Goal: Information Seeking & Learning: Find specific fact

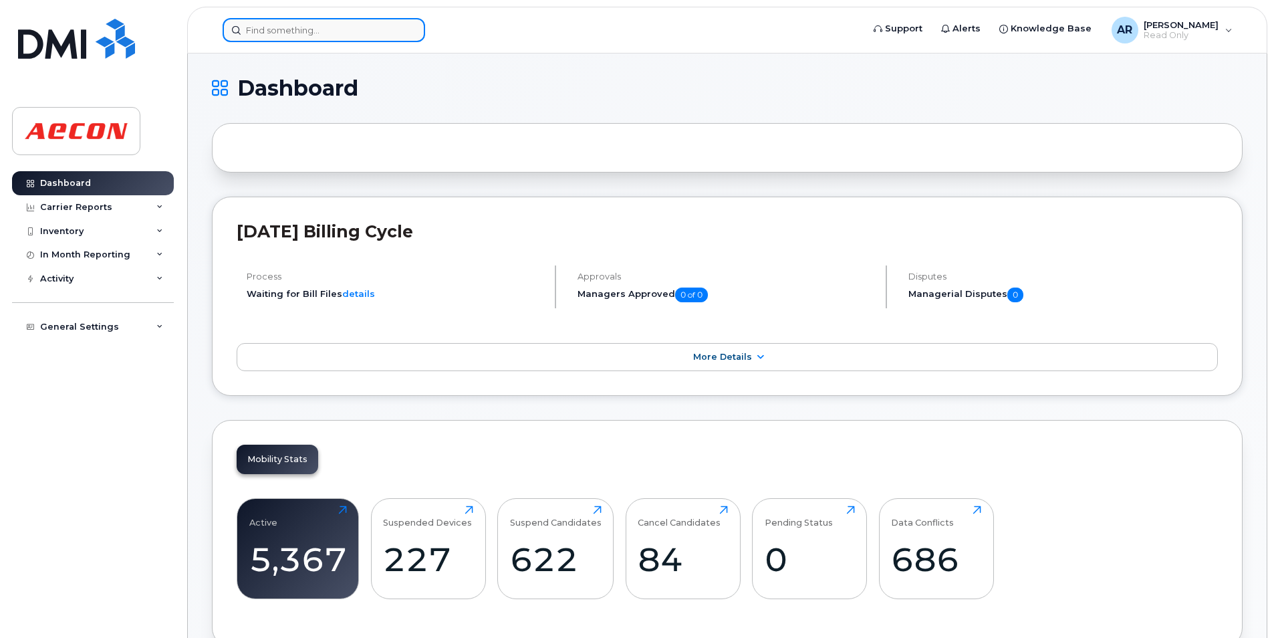
click at [271, 31] on input at bounding box center [324, 30] width 203 height 24
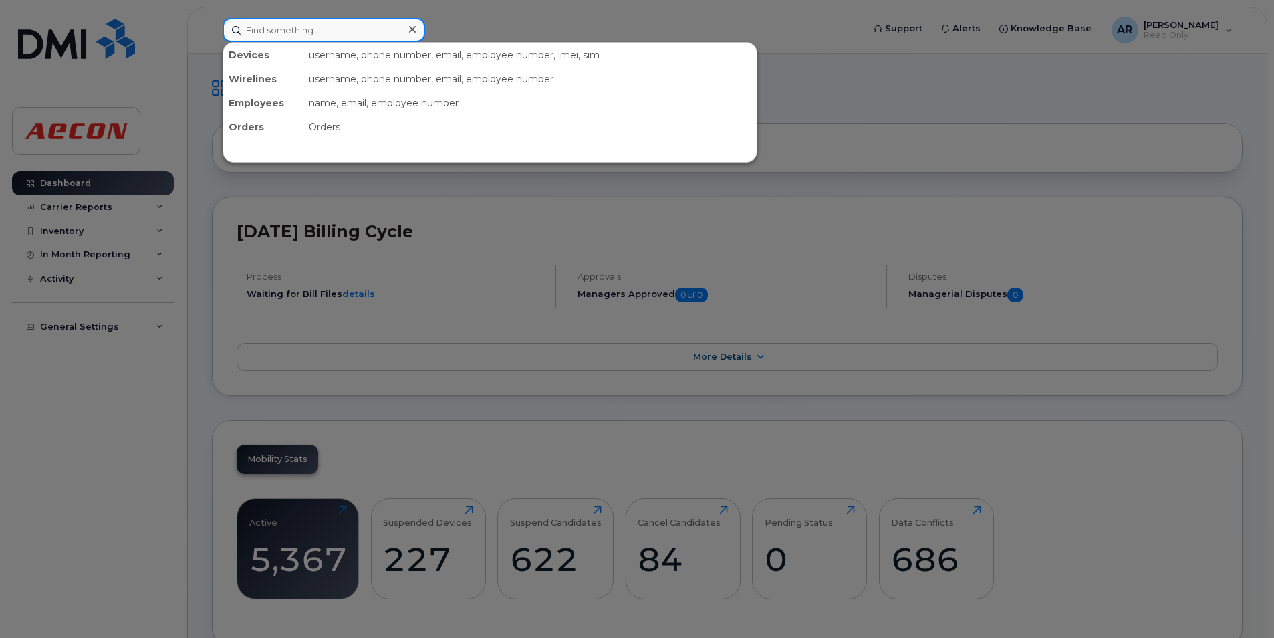
click at [361, 33] on input at bounding box center [324, 30] width 203 height 24
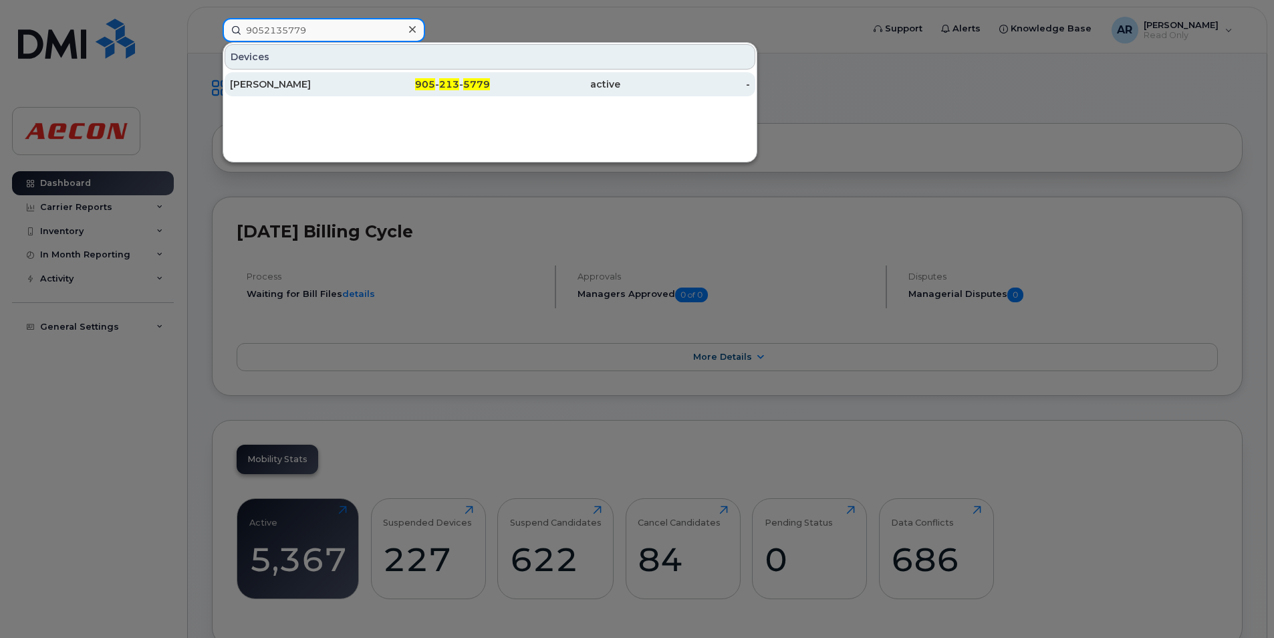
type input "9052135779"
click at [358, 90] on div "Brian Laton" at bounding box center [295, 84] width 130 height 13
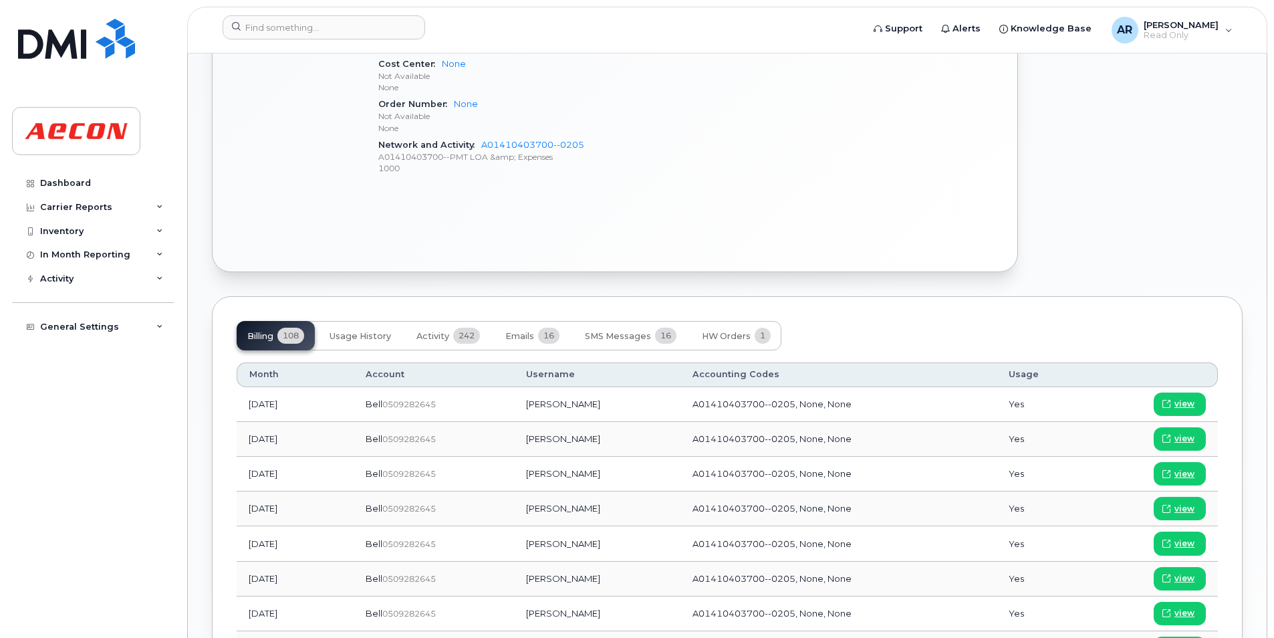
scroll to position [735, 0]
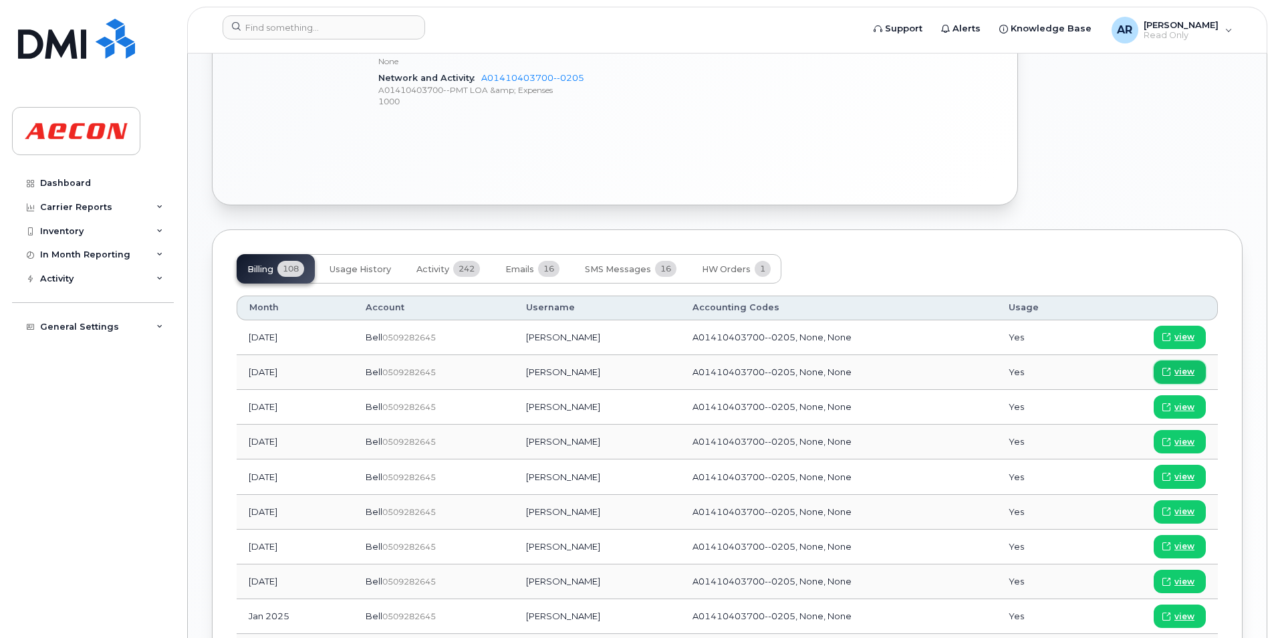
click at [1182, 370] on span "view" at bounding box center [1185, 372] width 20 height 12
click at [279, 19] on input at bounding box center [324, 27] width 203 height 24
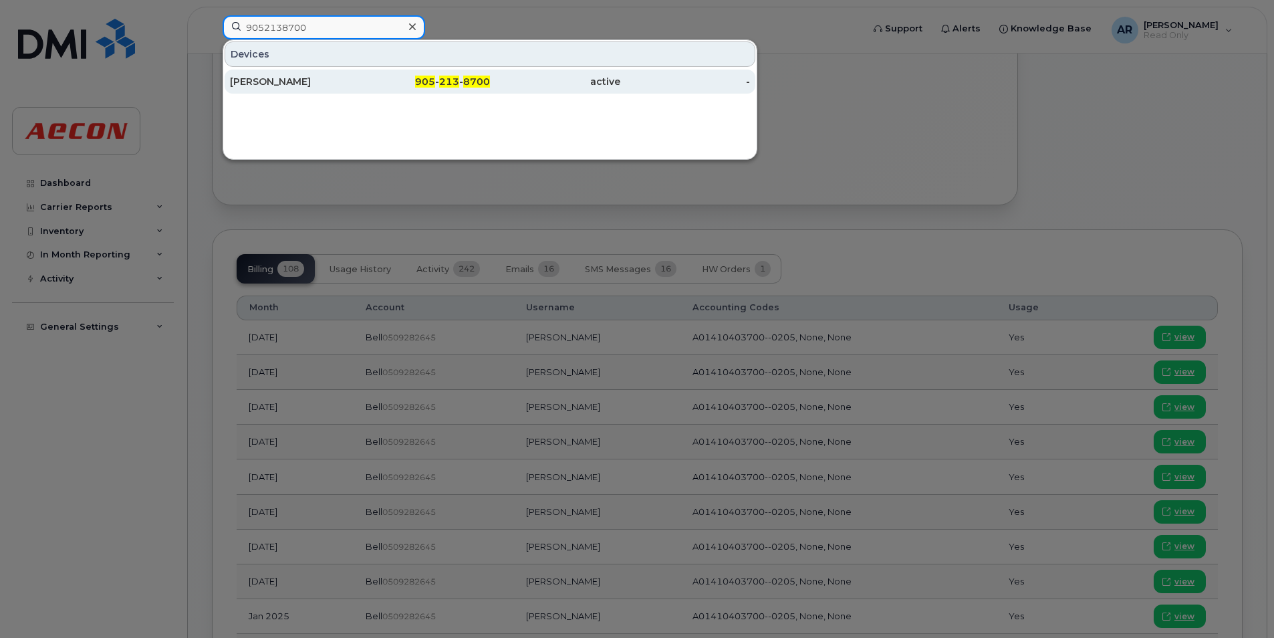
type input "9052138700"
click at [314, 84] on div "Amos Robinson" at bounding box center [295, 81] width 130 height 13
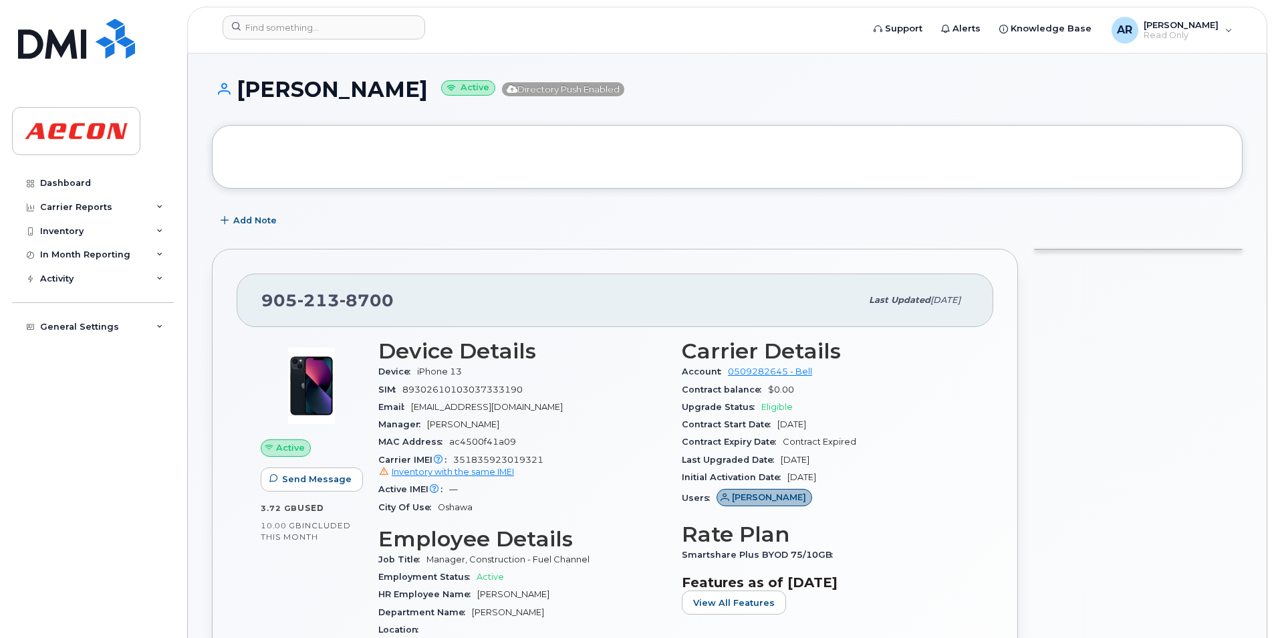
drag, startPoint x: 413, startPoint y: 89, endPoint x: 237, endPoint y: 93, distance: 175.9
click at [237, 93] on h1 "Amos Robinson Active Directory Push Enabled" at bounding box center [727, 89] width 1031 height 23
copy h1 "Amos Robinson"
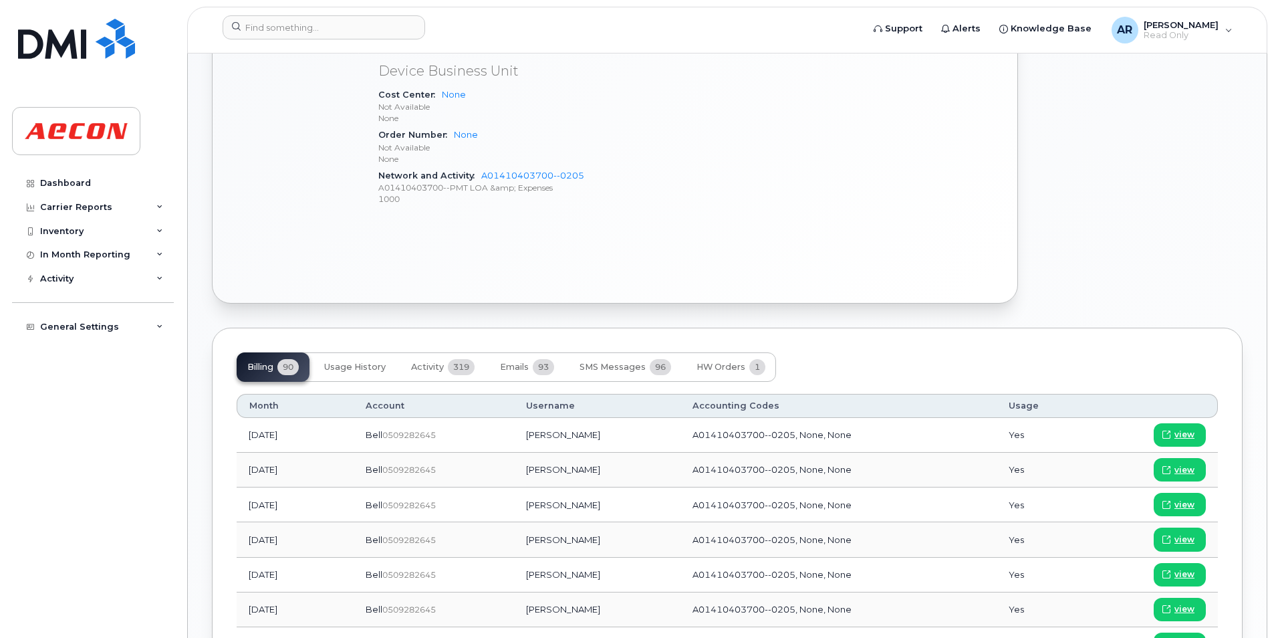
scroll to position [802, 0]
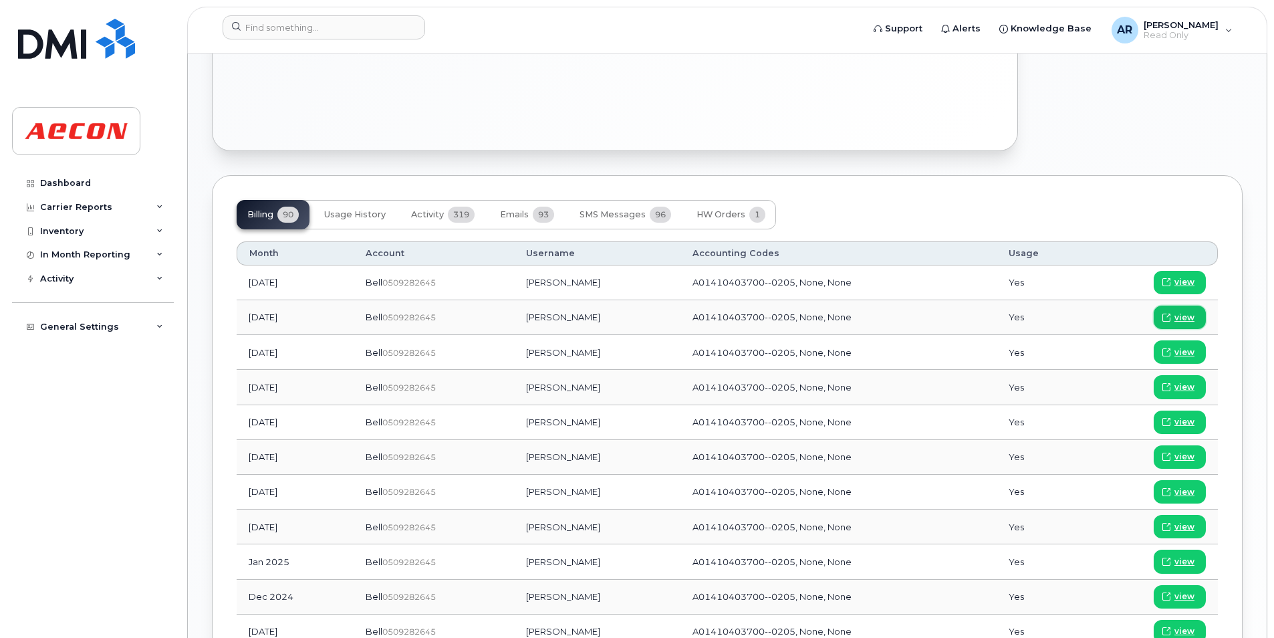
click at [1180, 318] on span "view" at bounding box center [1185, 318] width 20 height 12
click at [267, 30] on input at bounding box center [324, 27] width 203 height 24
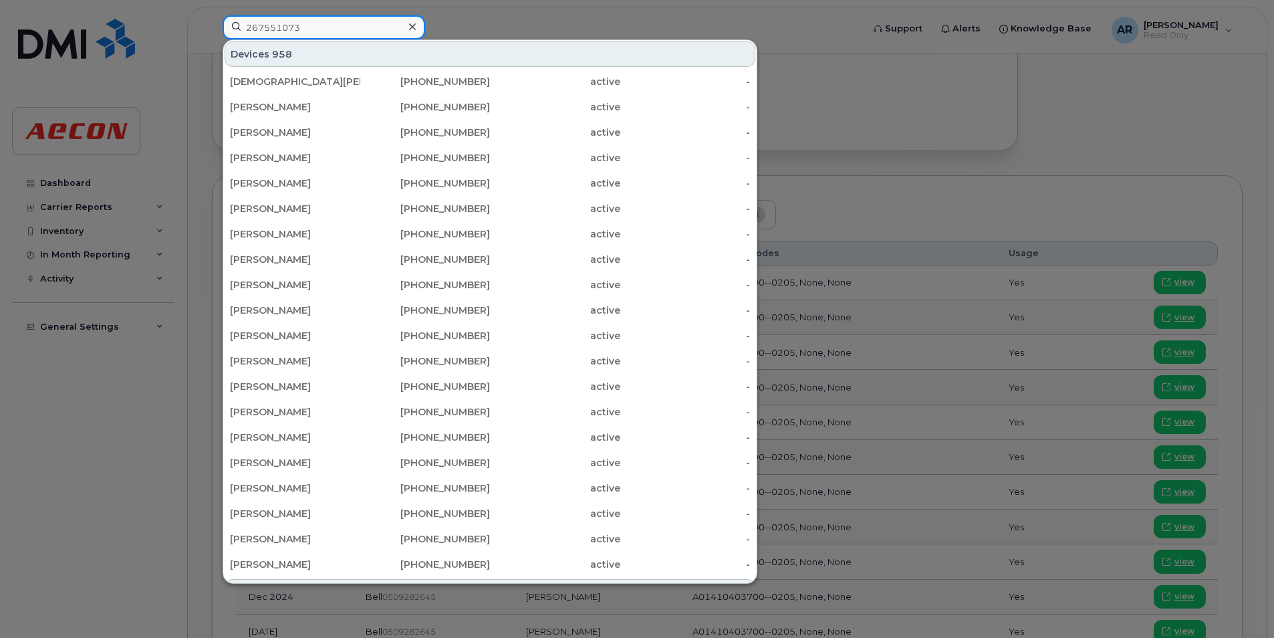
type input "267551073"
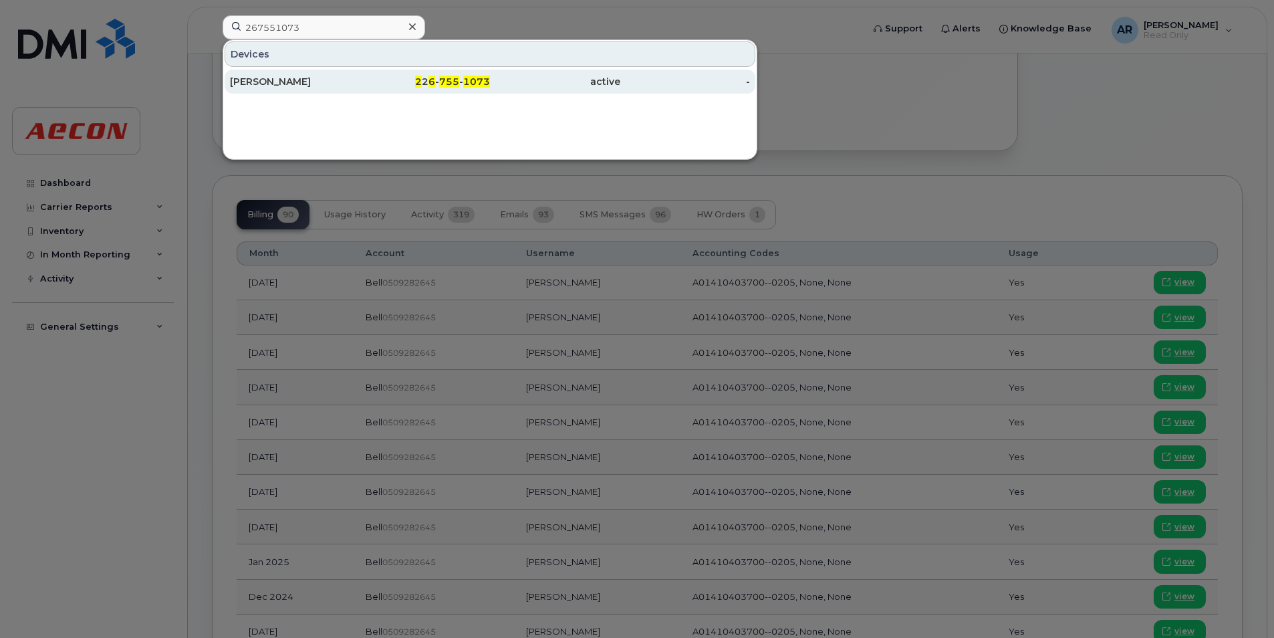
click at [417, 74] on div "2 2 6 - 755 - 1073" at bounding box center [425, 82] width 130 height 24
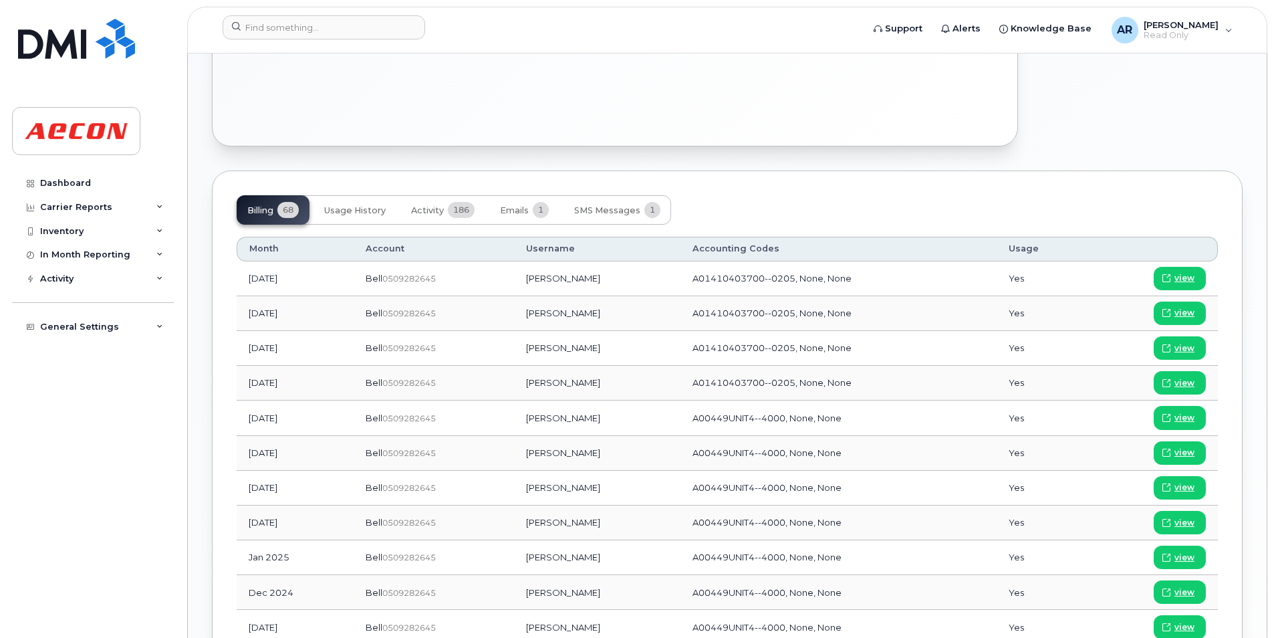
scroll to position [802, 0]
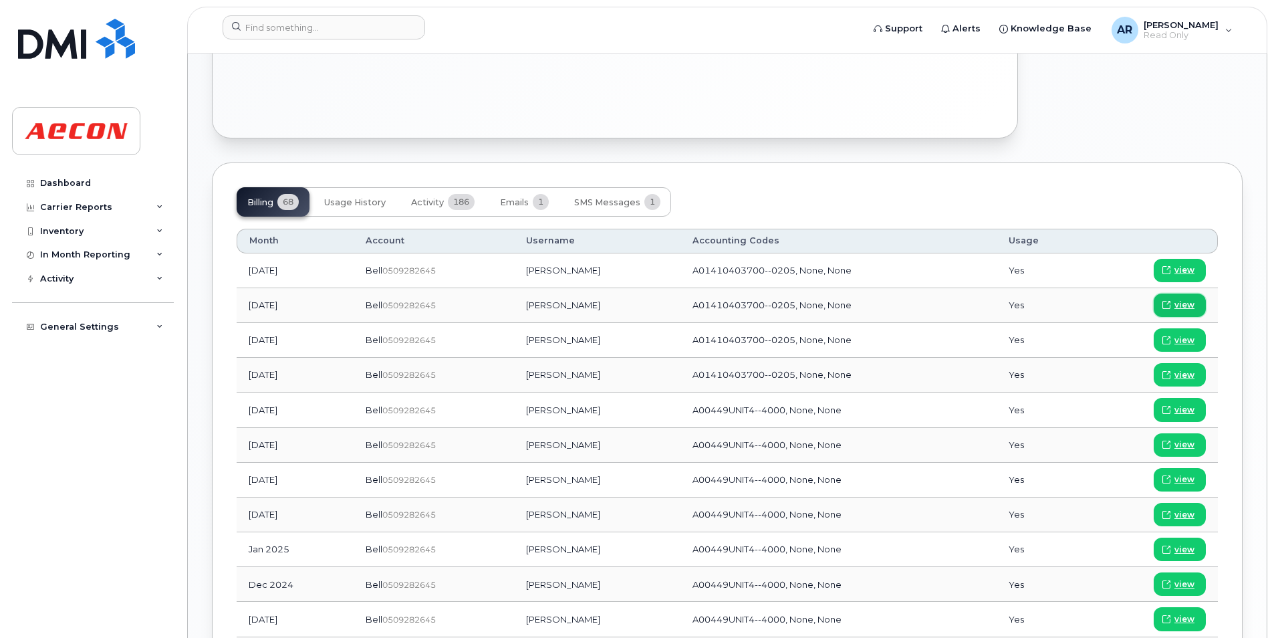
click at [1184, 303] on span "view" at bounding box center [1185, 305] width 20 height 12
click at [277, 36] on input at bounding box center [324, 27] width 203 height 24
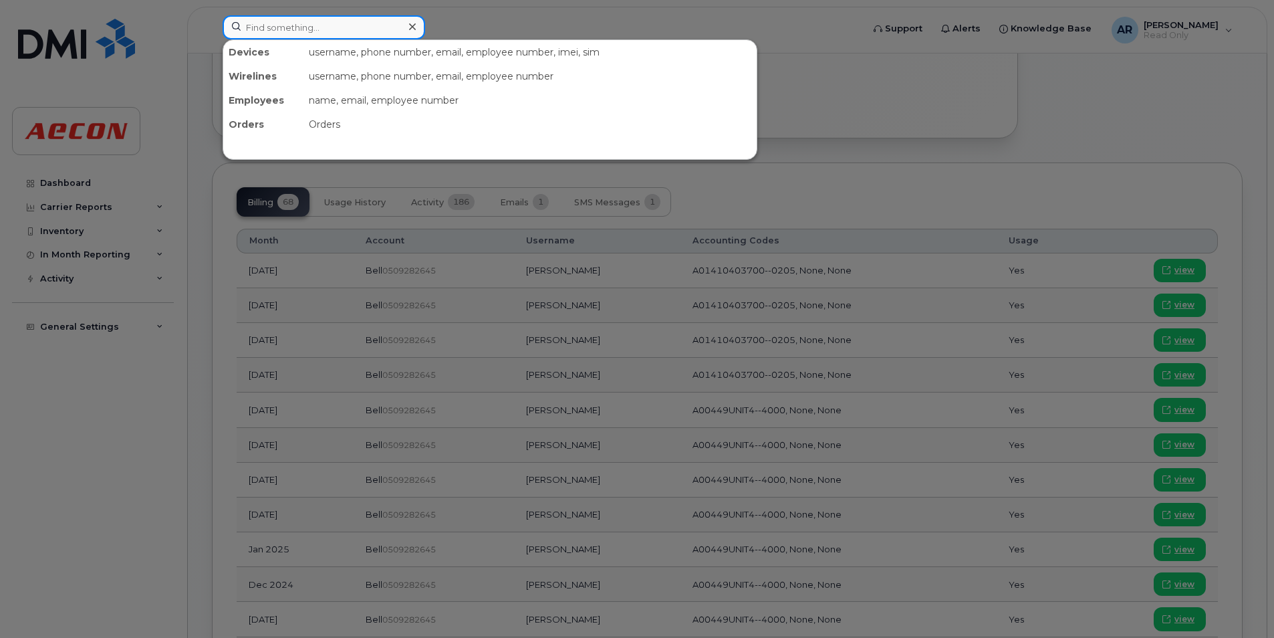
paste input "9052437819"
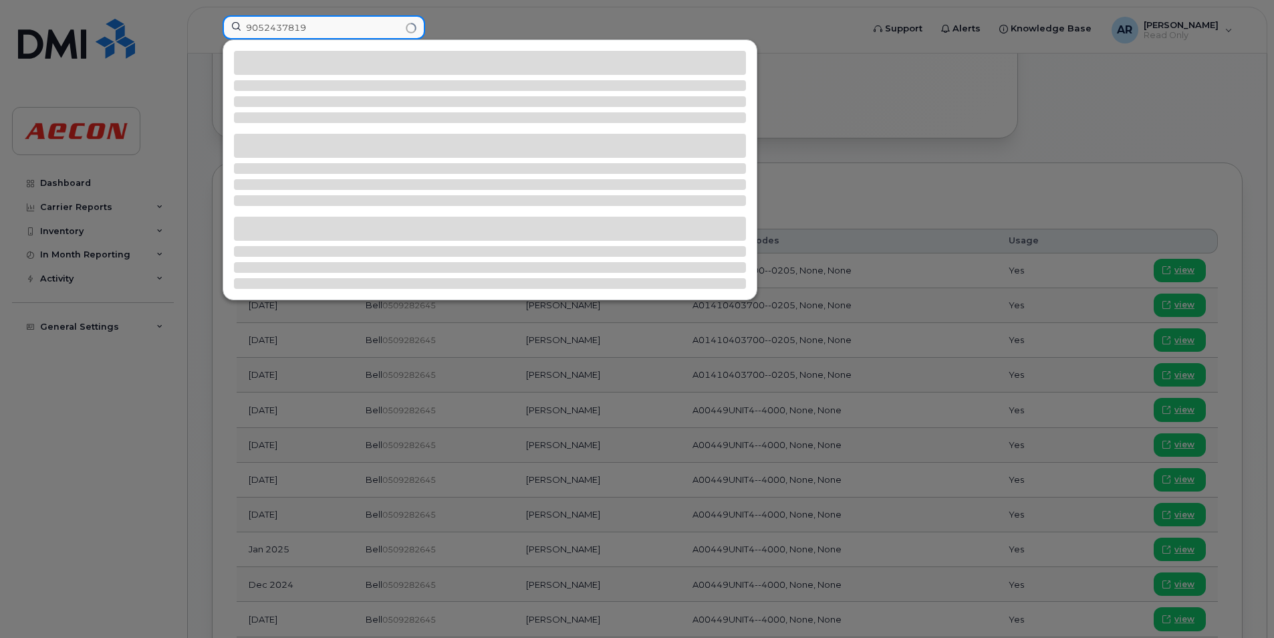
type input "9052437819"
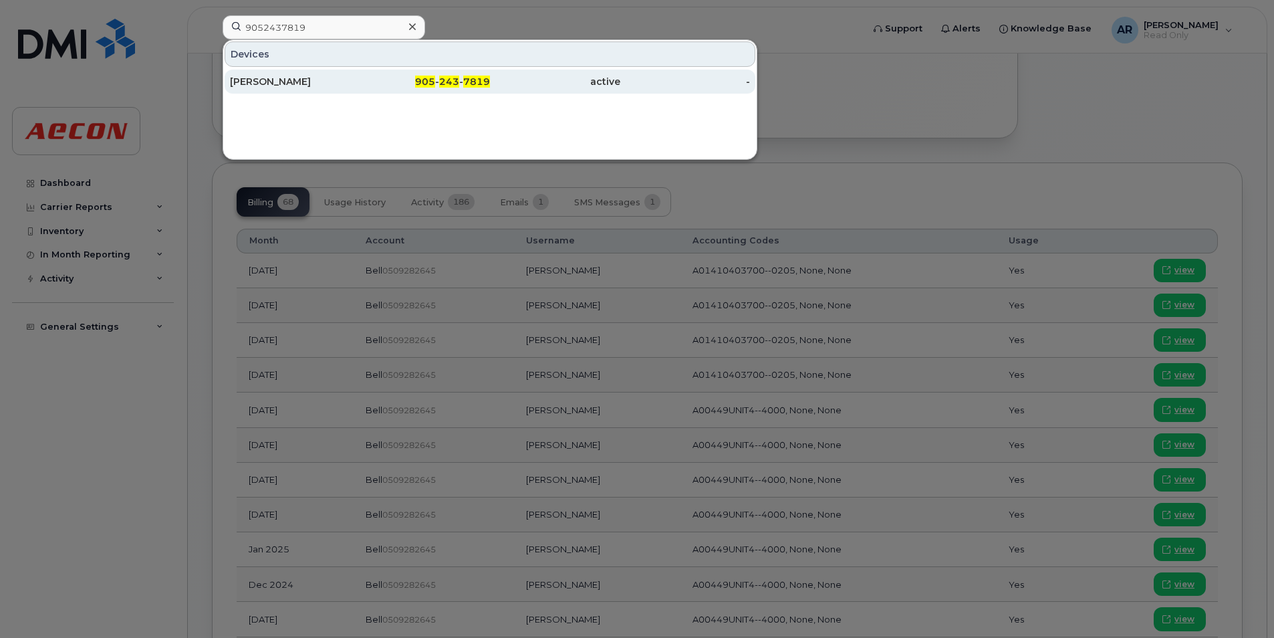
click at [309, 79] on div "Will Mason" at bounding box center [295, 81] width 130 height 13
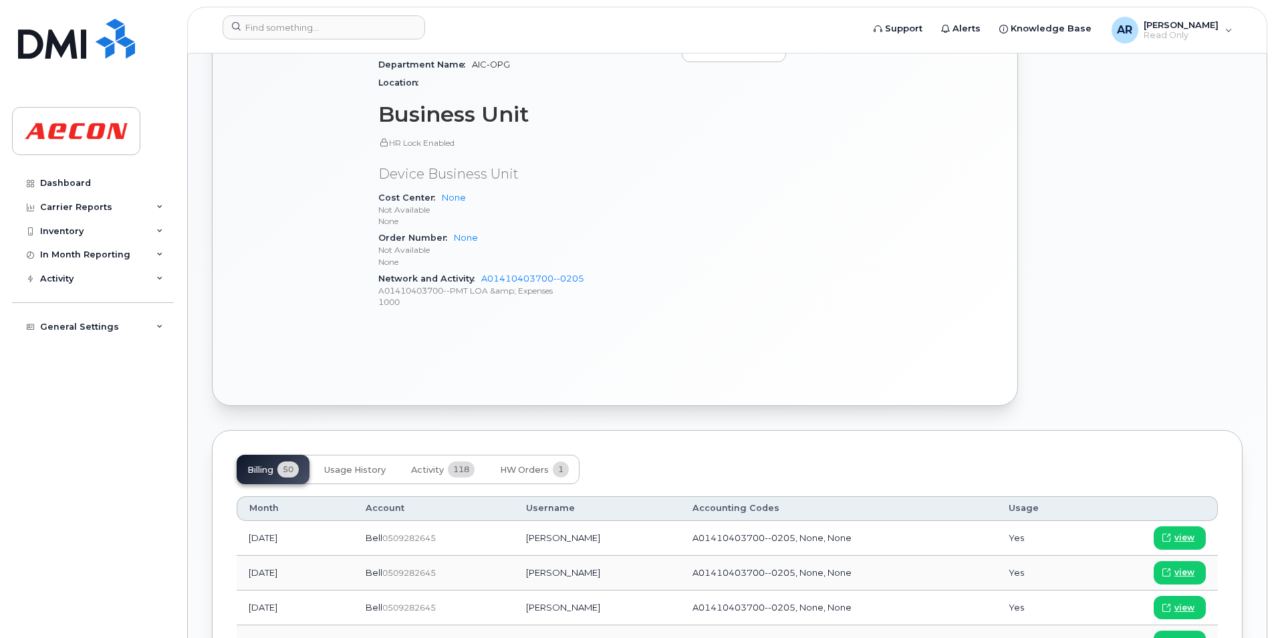
scroll to position [802, 0]
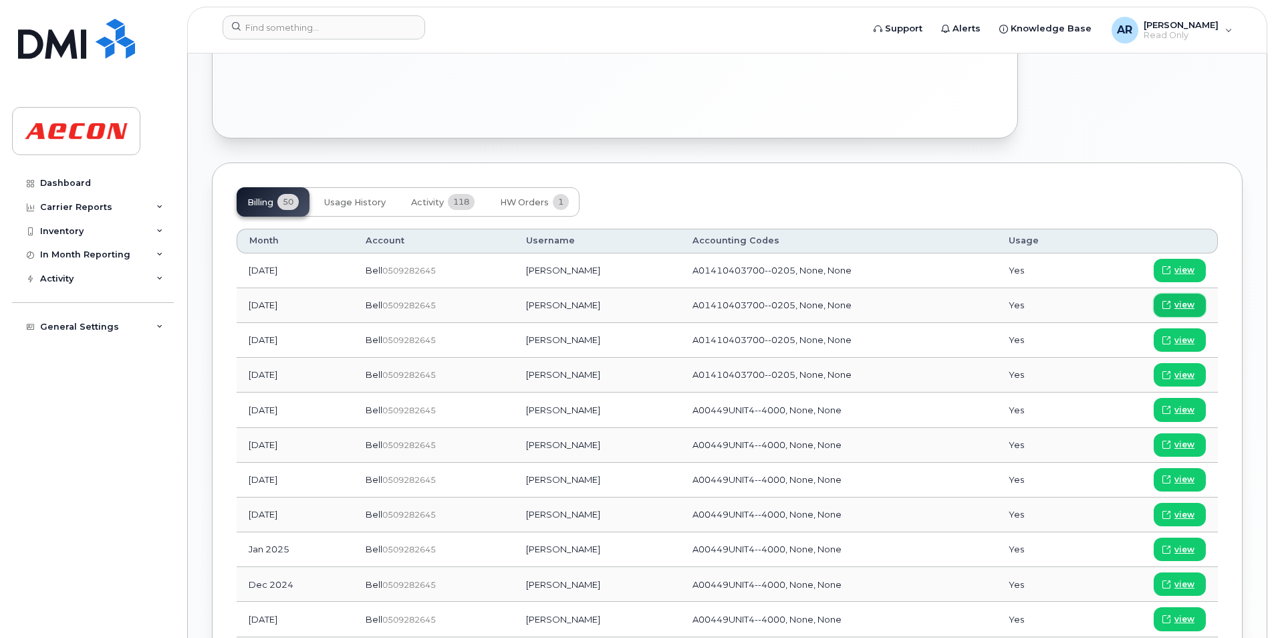
click at [1192, 300] on span "view" at bounding box center [1185, 305] width 20 height 12
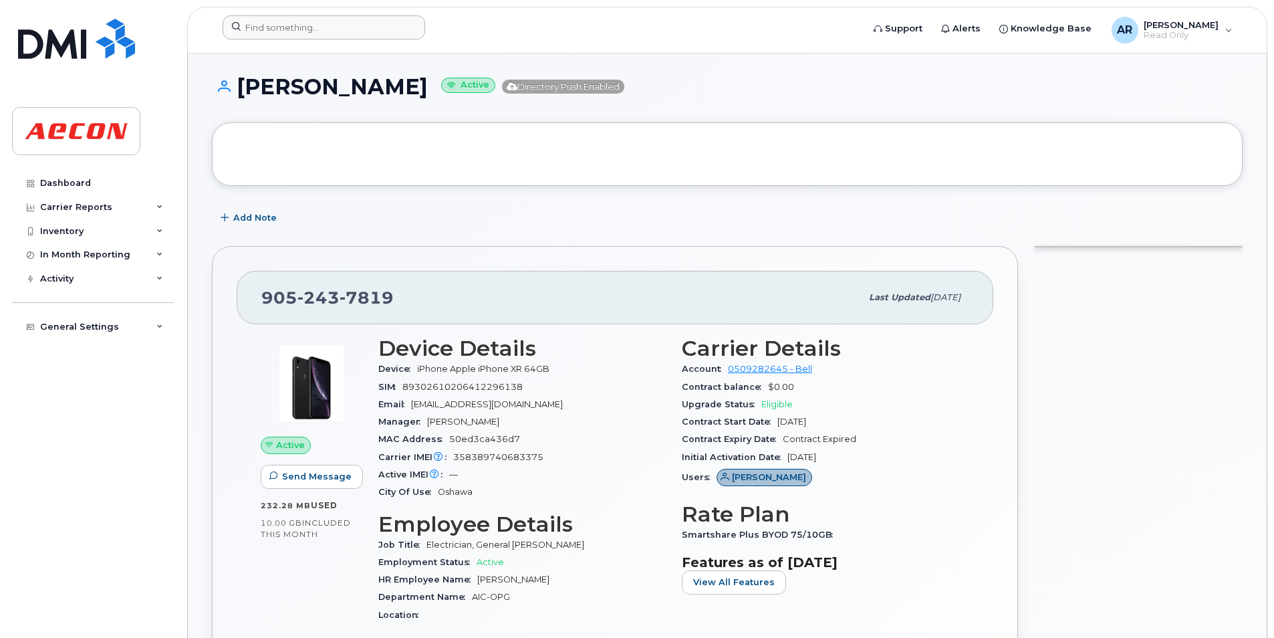
scroll to position [0, 0]
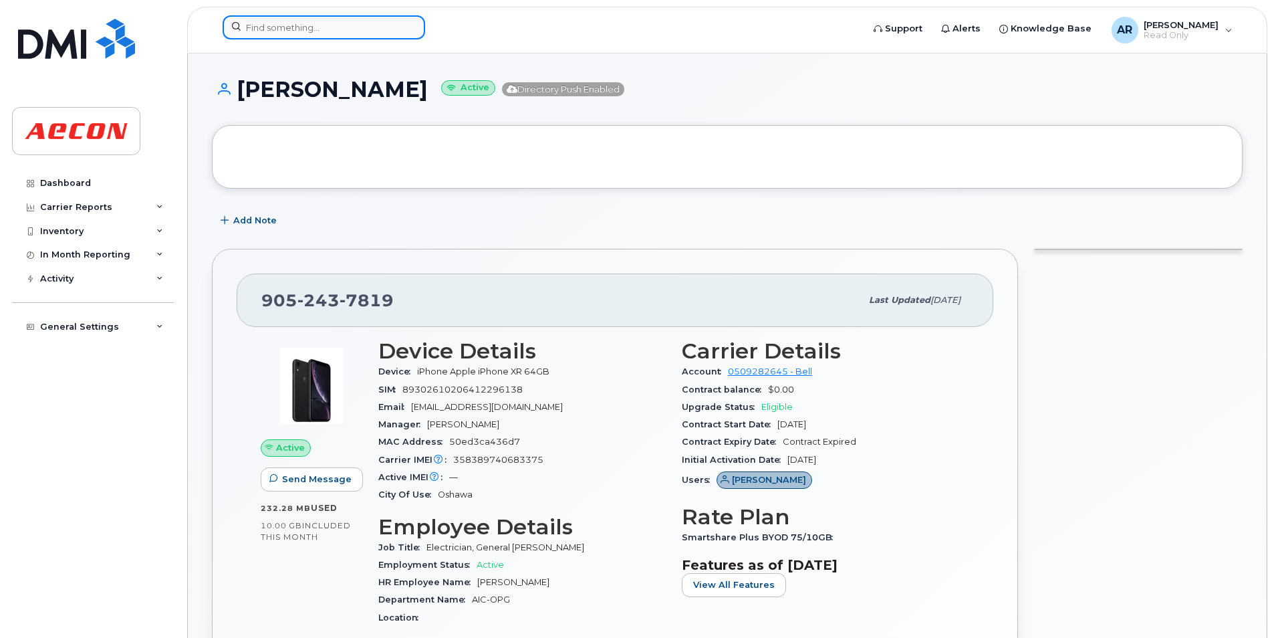
click at [310, 31] on input at bounding box center [324, 27] width 203 height 24
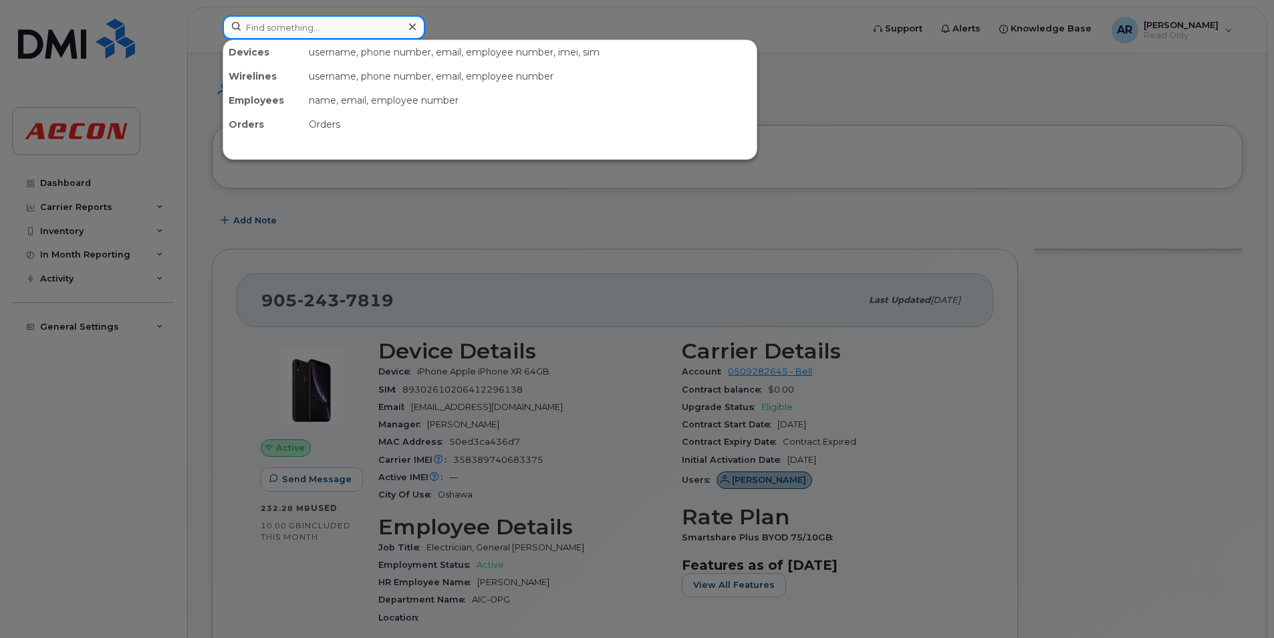
paste input "5192743631"
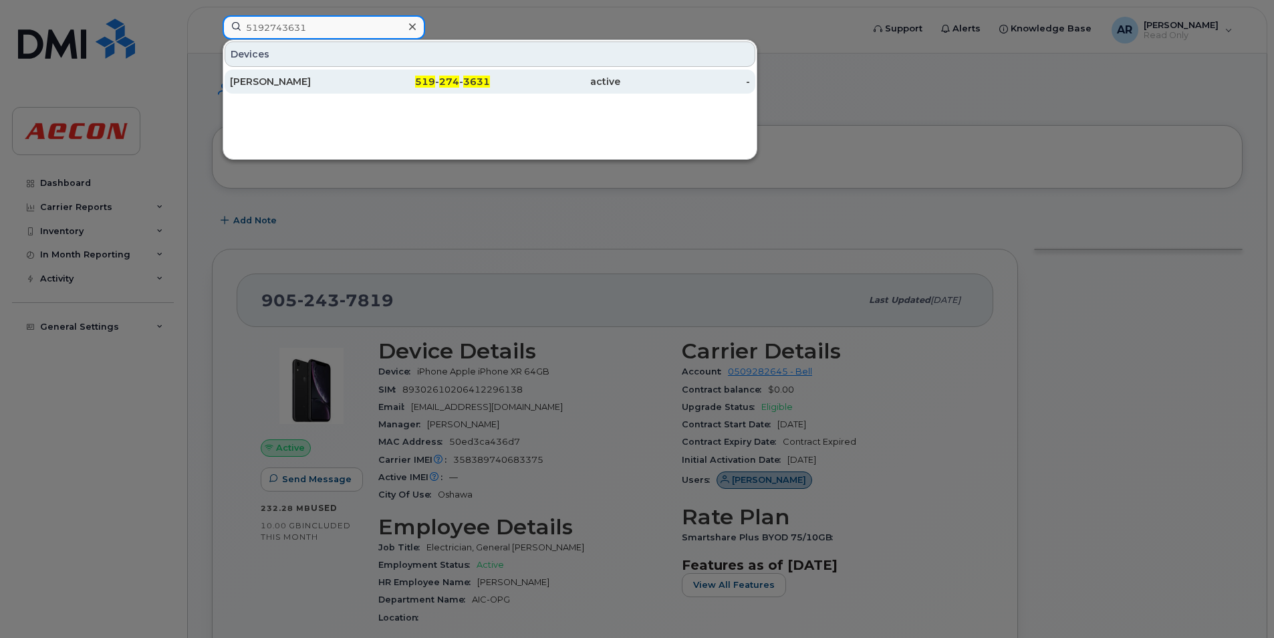
type input "5192743631"
click at [318, 83] on div "[PERSON_NAME]" at bounding box center [295, 81] width 130 height 13
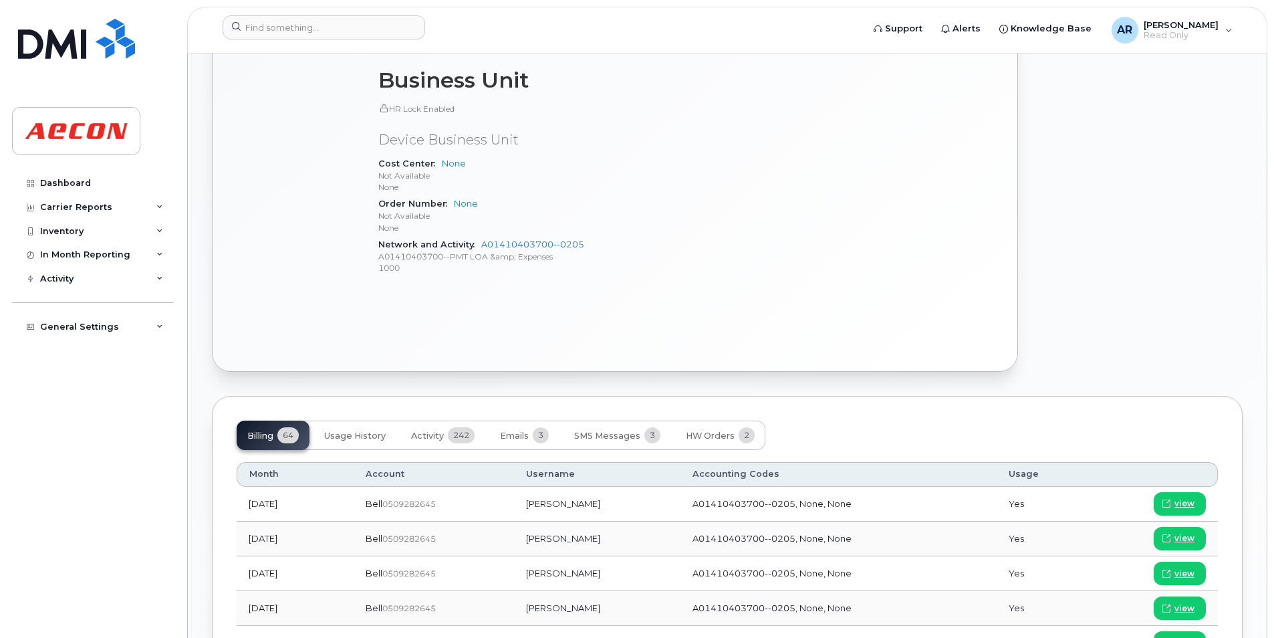
scroll to position [735, 0]
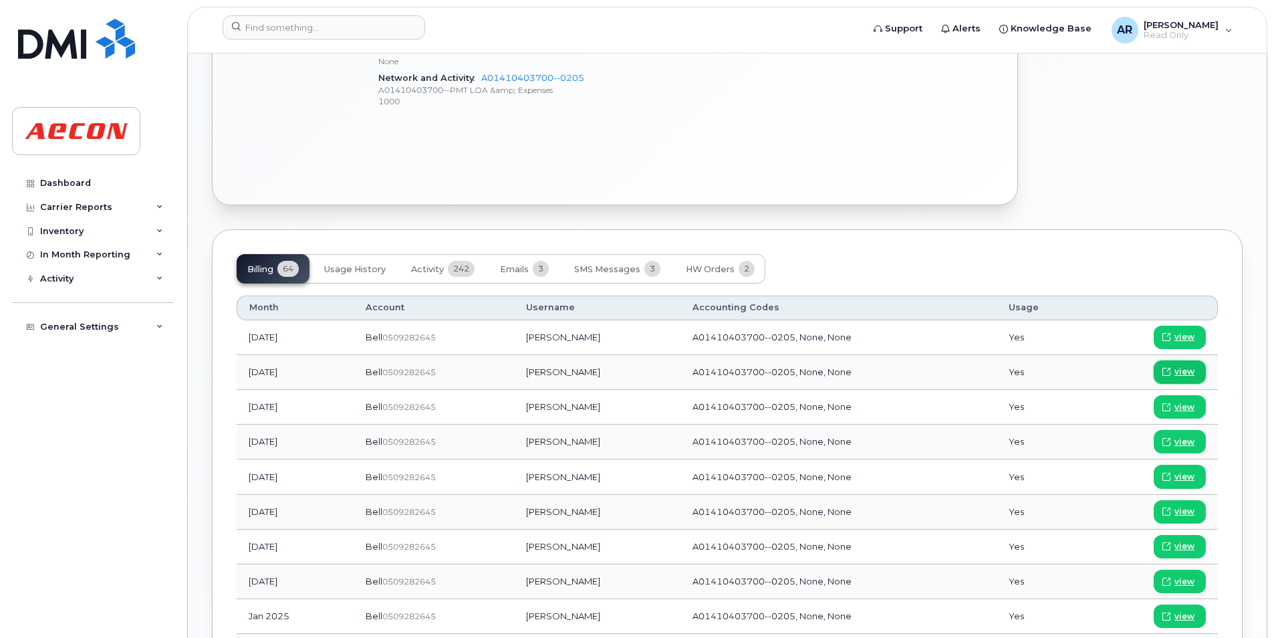
click at [1184, 370] on span "view" at bounding box center [1185, 372] width 20 height 12
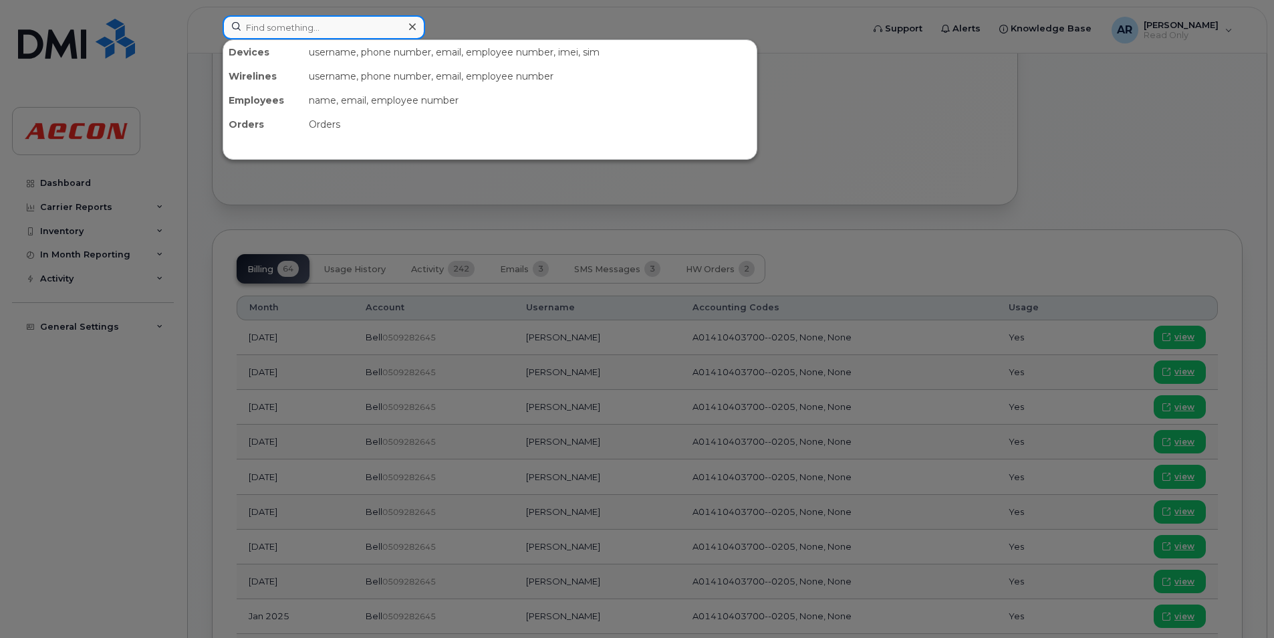
click at [266, 33] on input at bounding box center [324, 27] width 203 height 24
paste input "9054290683"
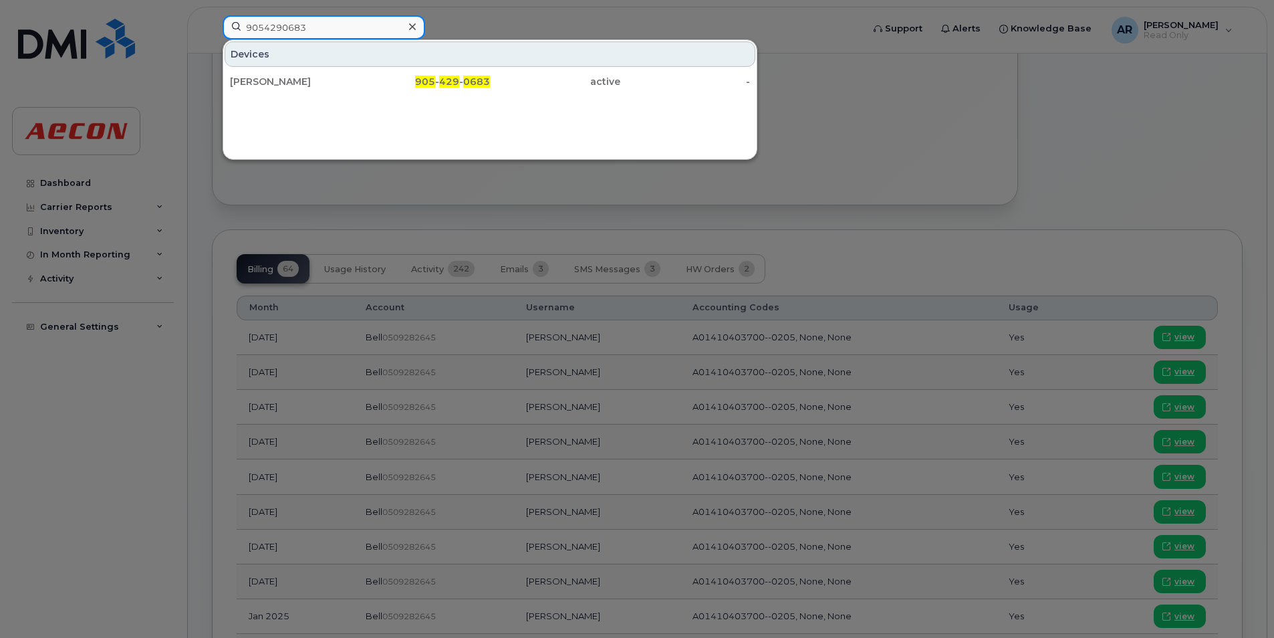
type input "9054290683"
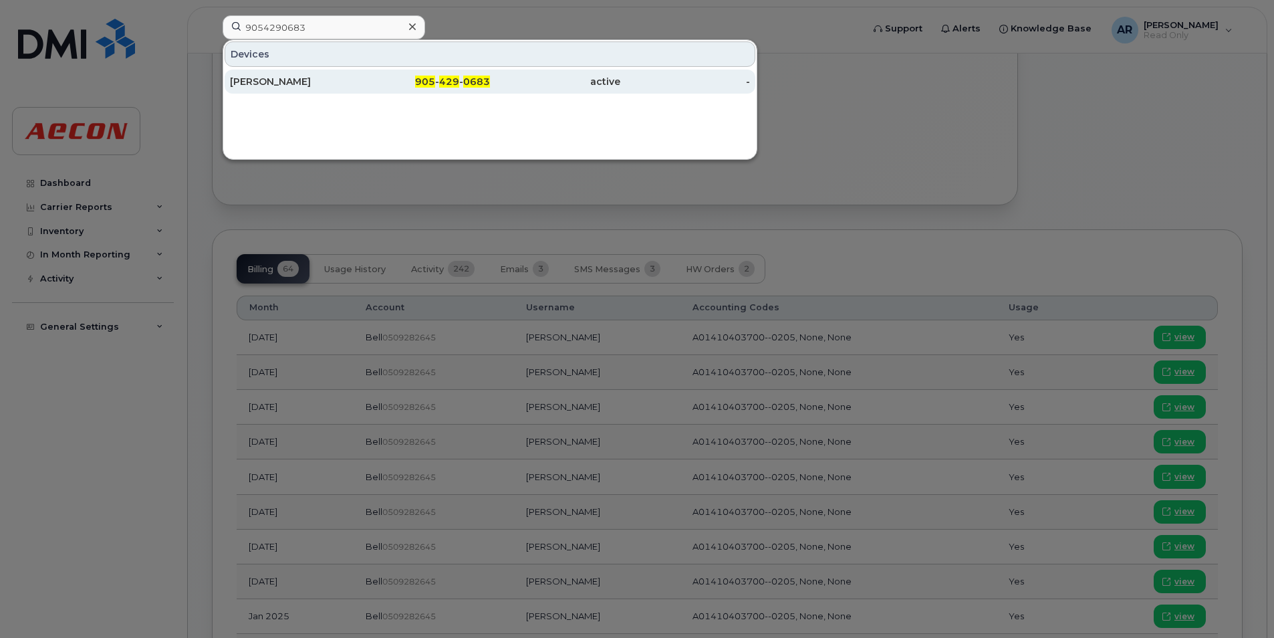
click at [290, 78] on div "James Kelly" at bounding box center [295, 81] width 130 height 13
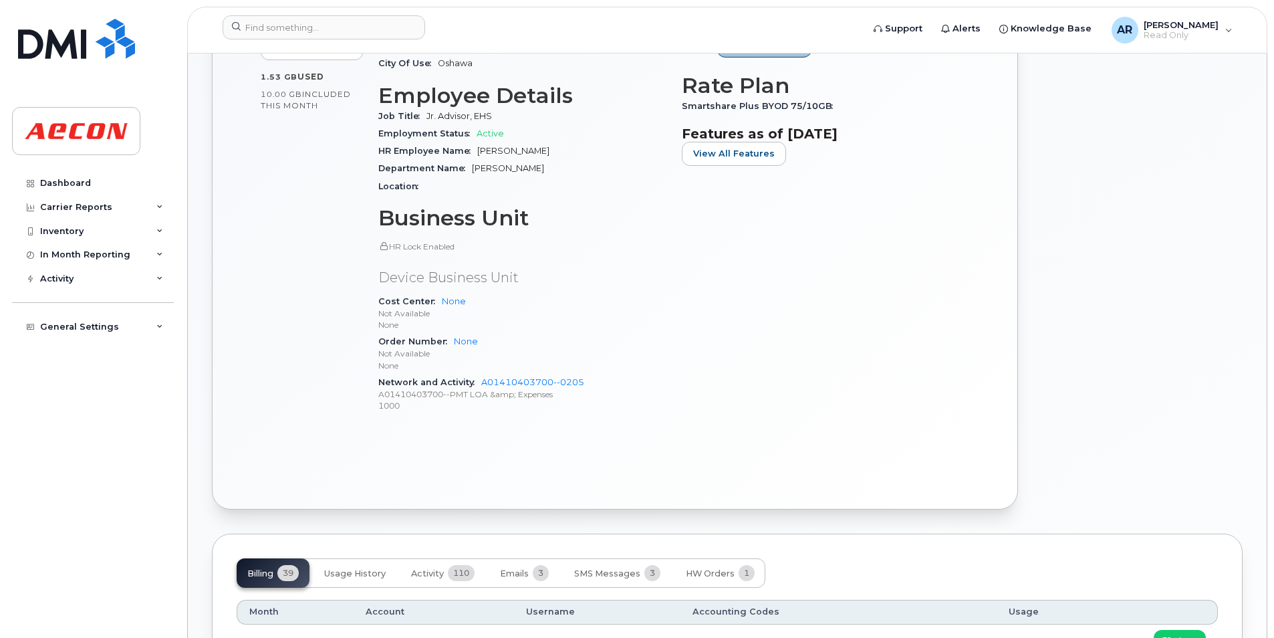
scroll to position [535, 0]
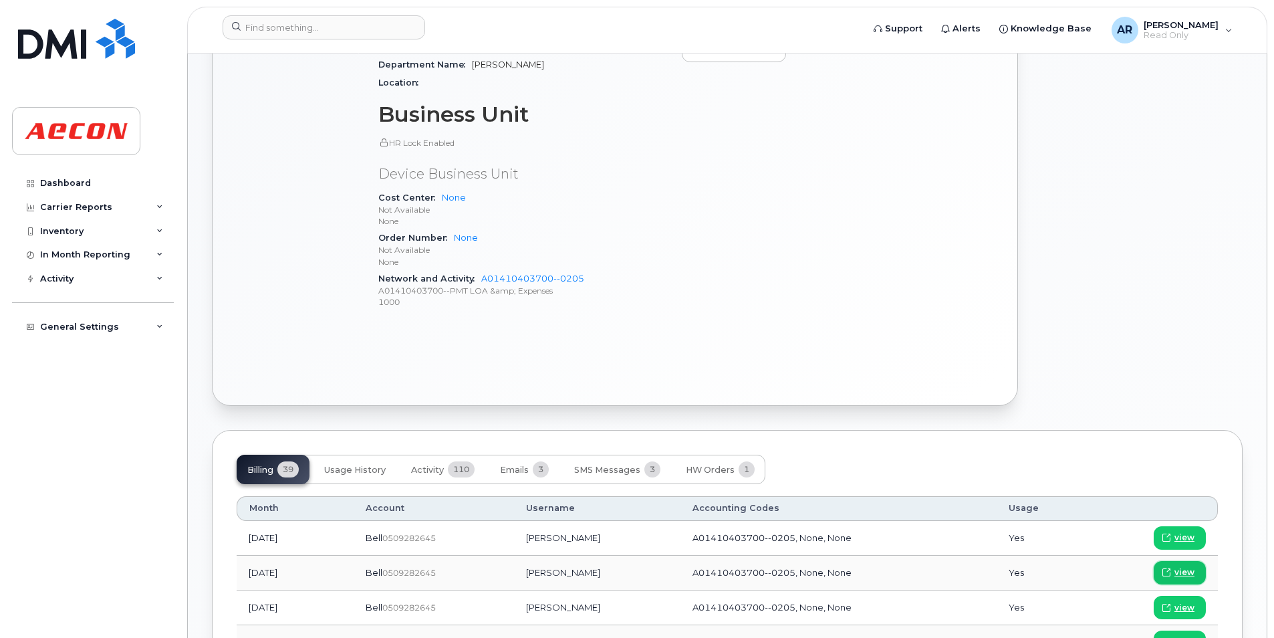
click at [1196, 568] on link "view" at bounding box center [1180, 572] width 52 height 23
click at [294, 29] on input at bounding box center [324, 27] width 203 height 24
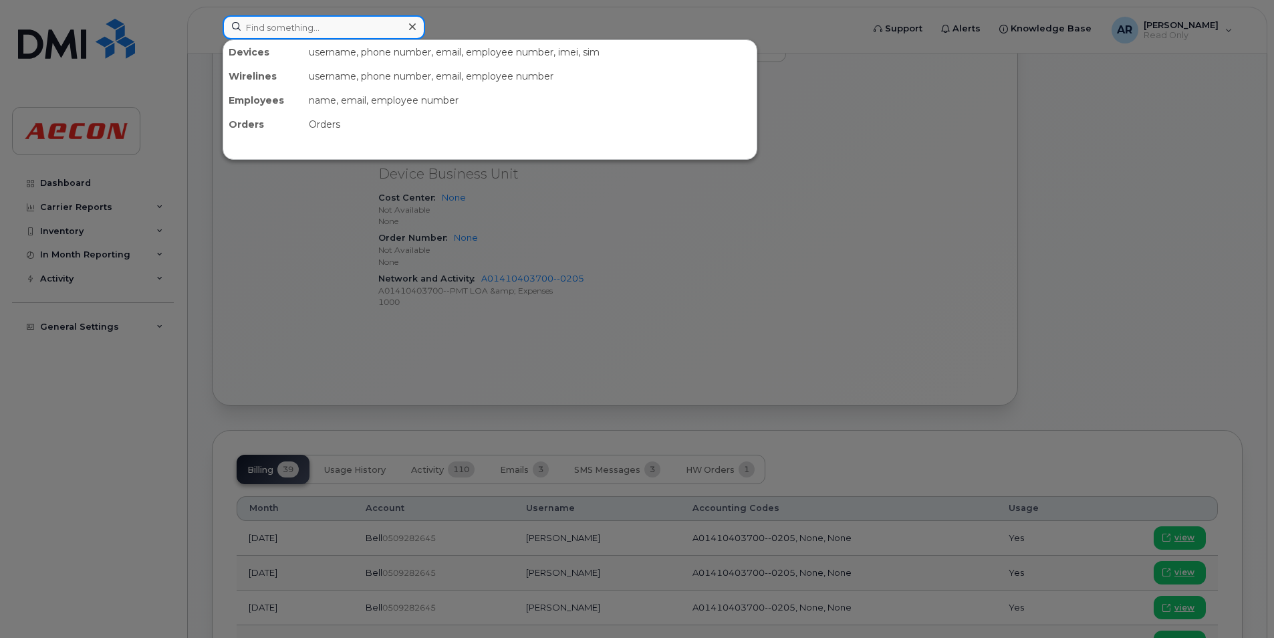
paste input "9052445296"
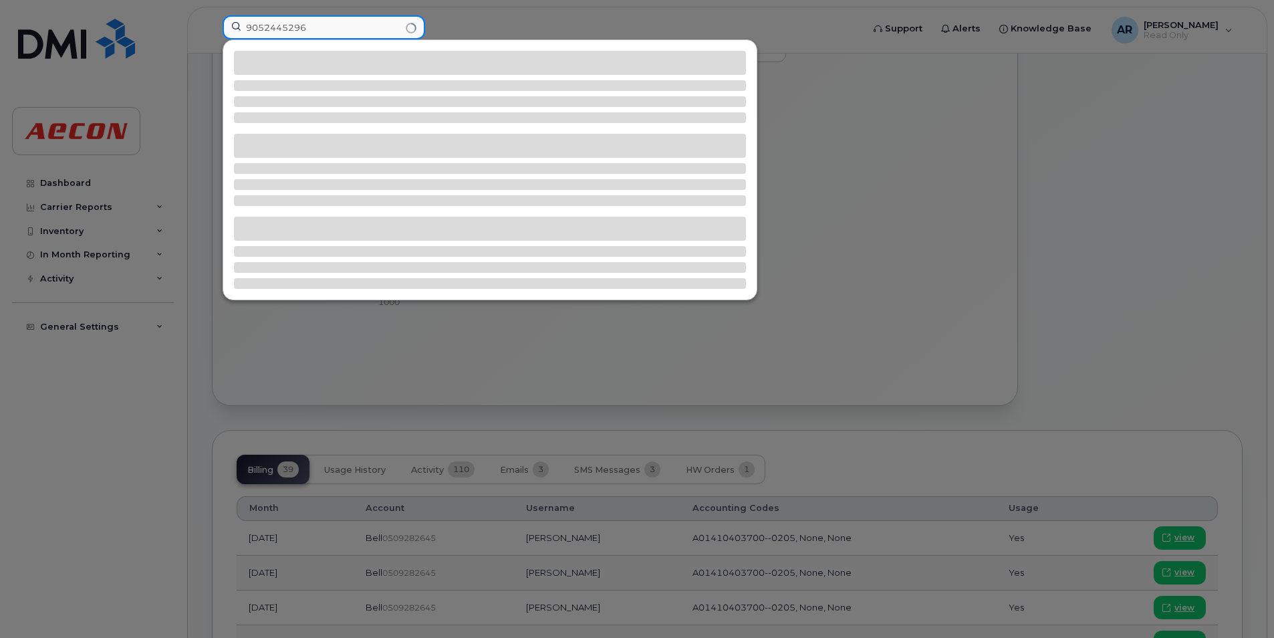
type input "9052445296"
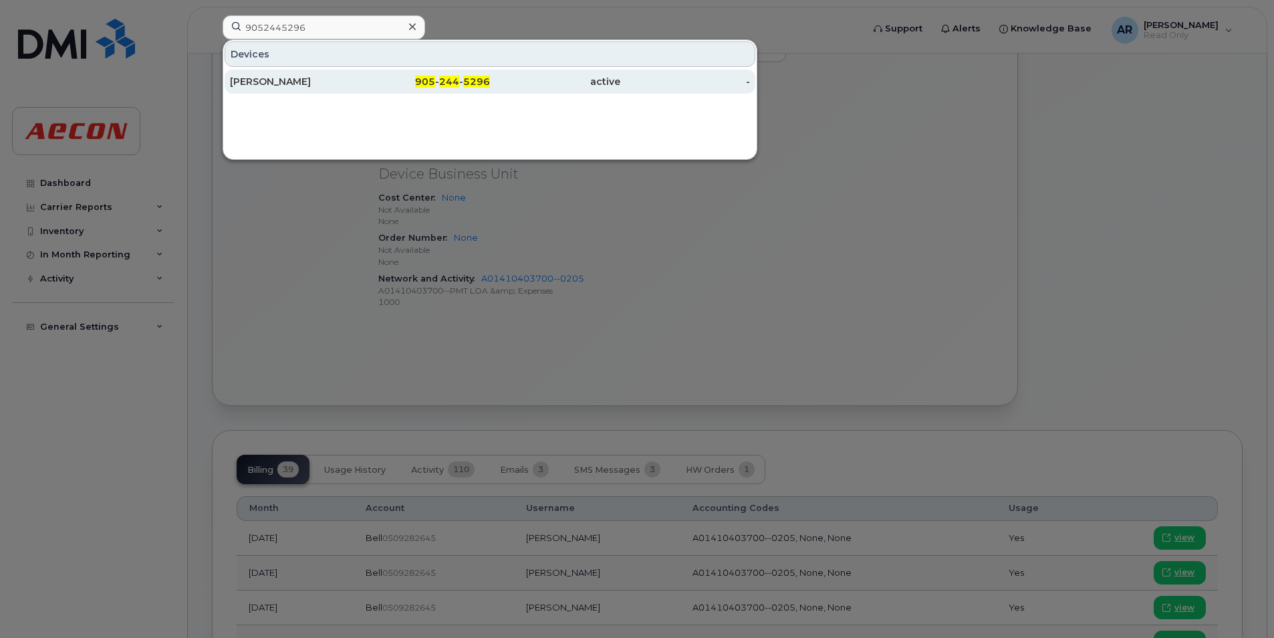
click at [302, 80] on div "[PERSON_NAME]" at bounding box center [295, 81] width 130 height 13
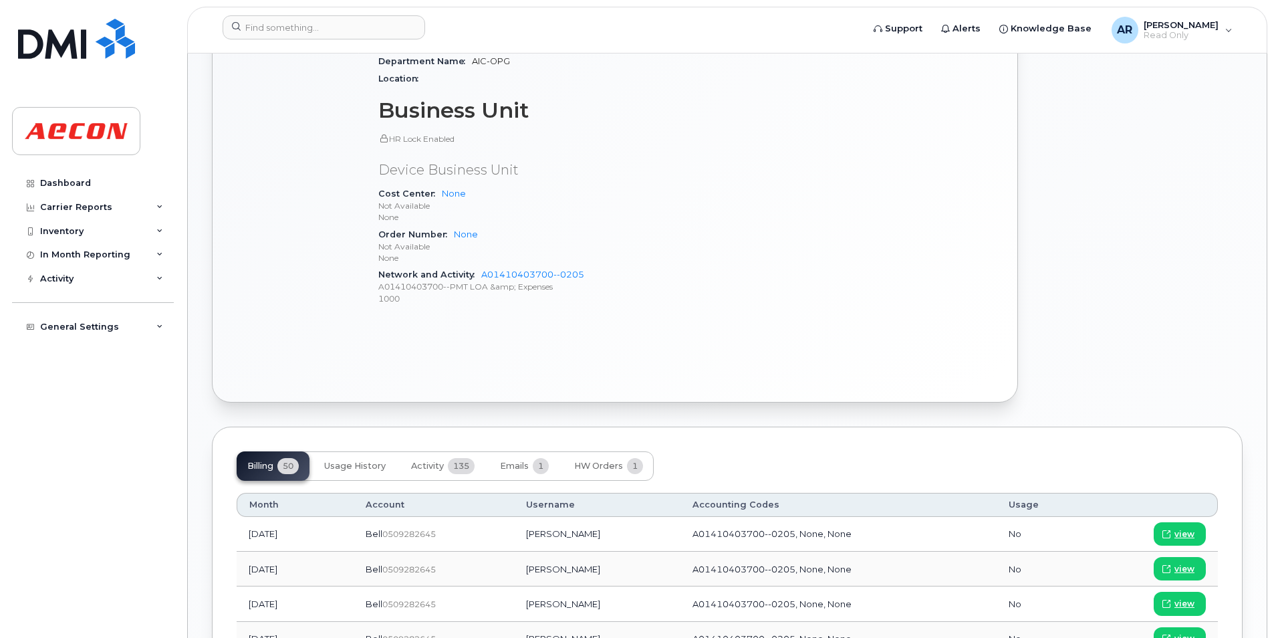
scroll to position [735, 0]
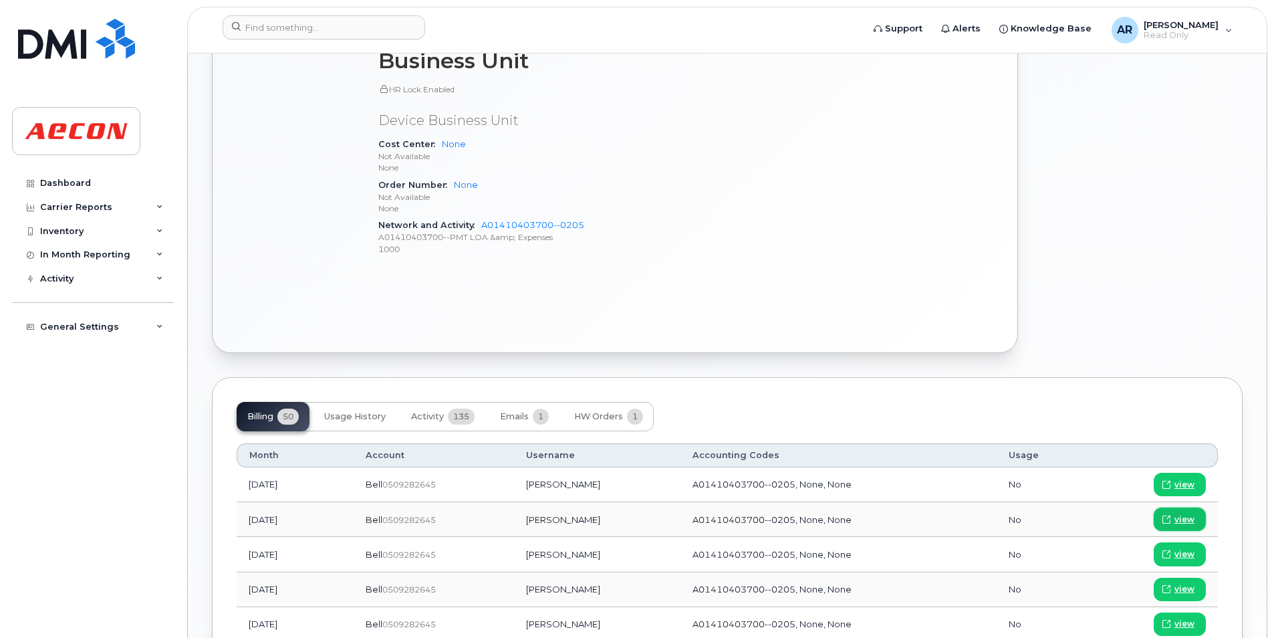
click at [1180, 517] on span "view" at bounding box center [1185, 519] width 20 height 12
click at [267, 26] on input at bounding box center [324, 27] width 203 height 24
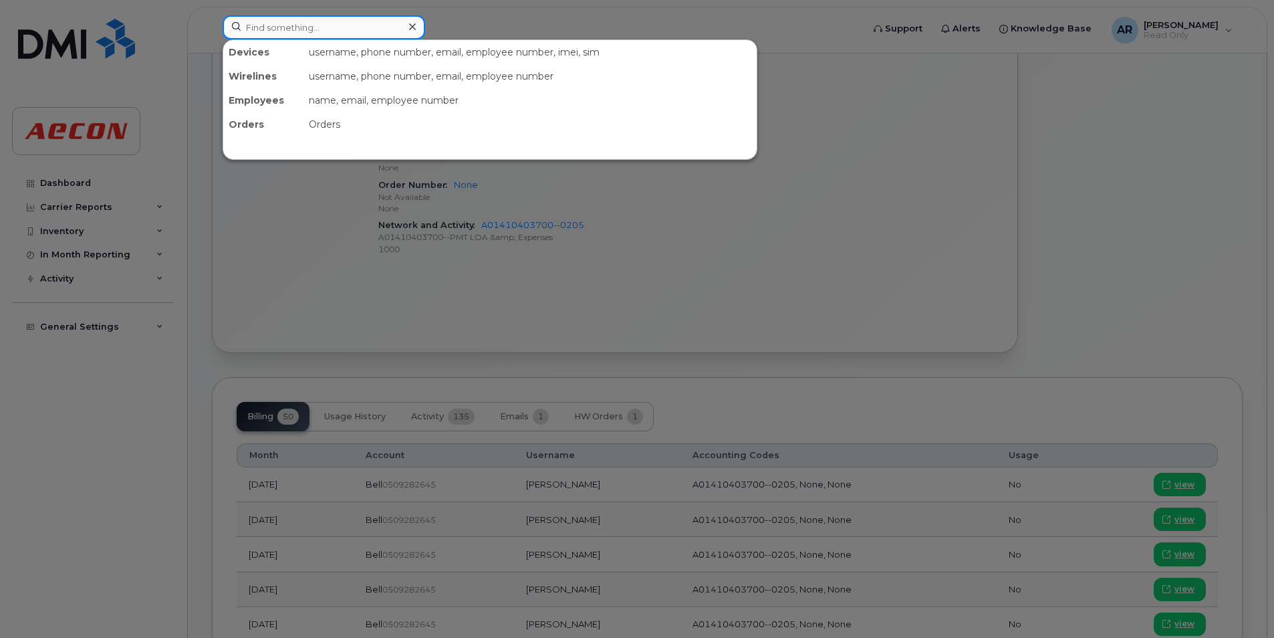
paste input "9054674465"
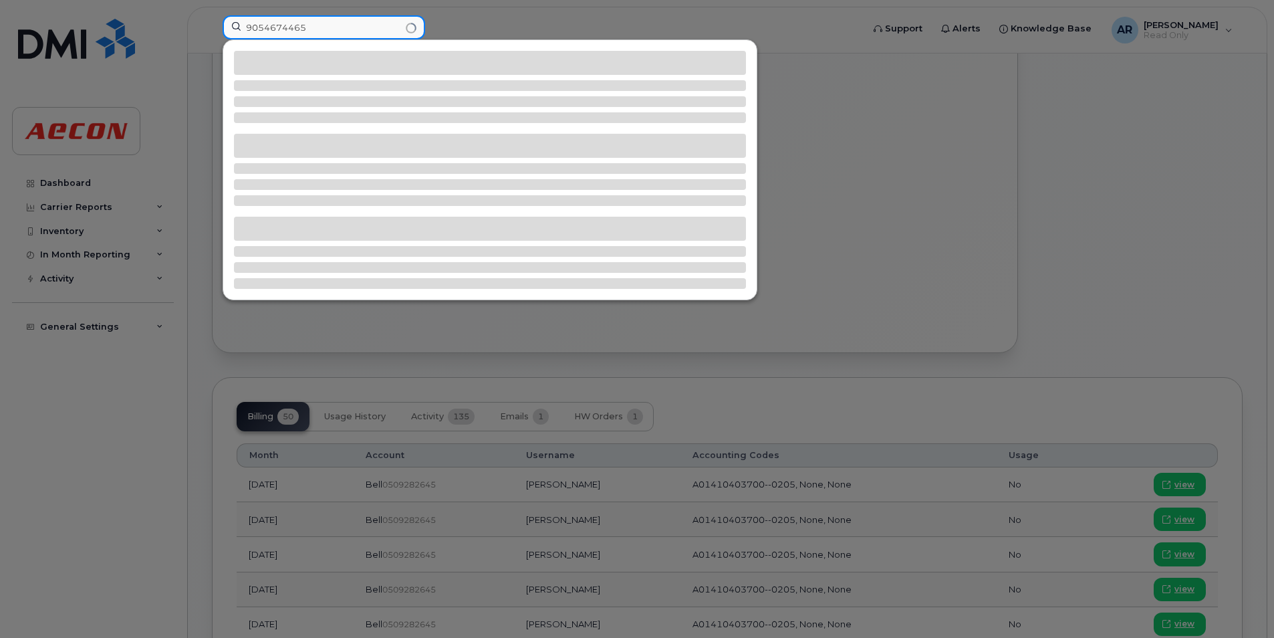
type input "9054674465"
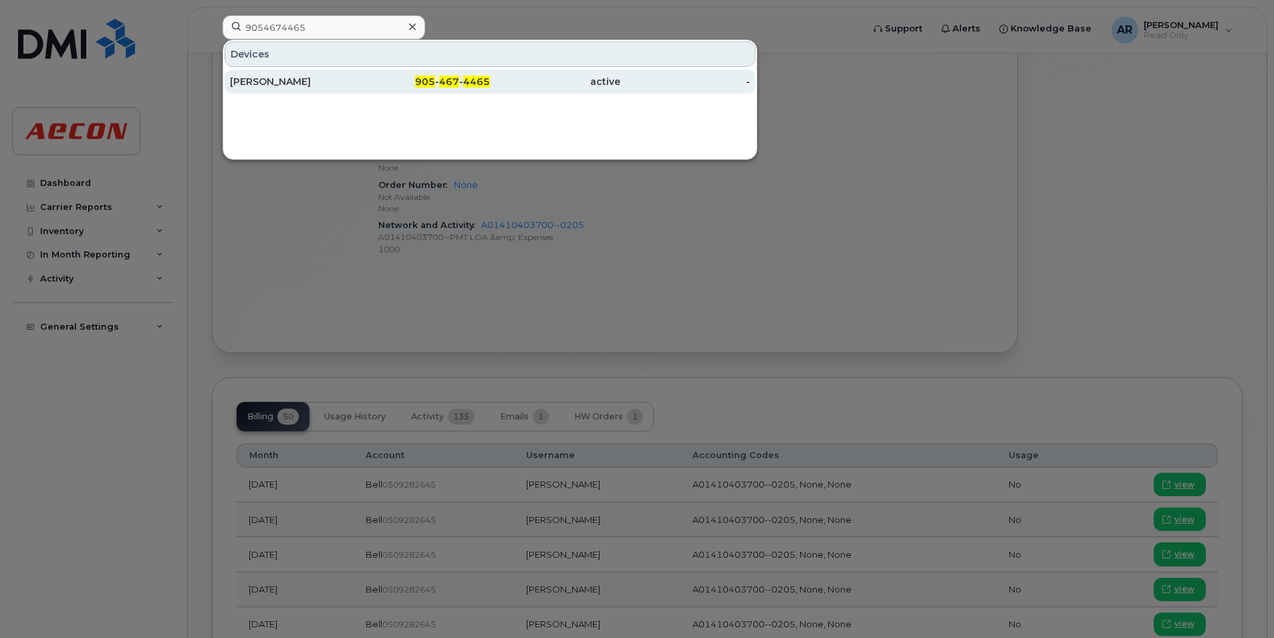
click at [290, 82] on div "[PERSON_NAME]" at bounding box center [295, 81] width 130 height 13
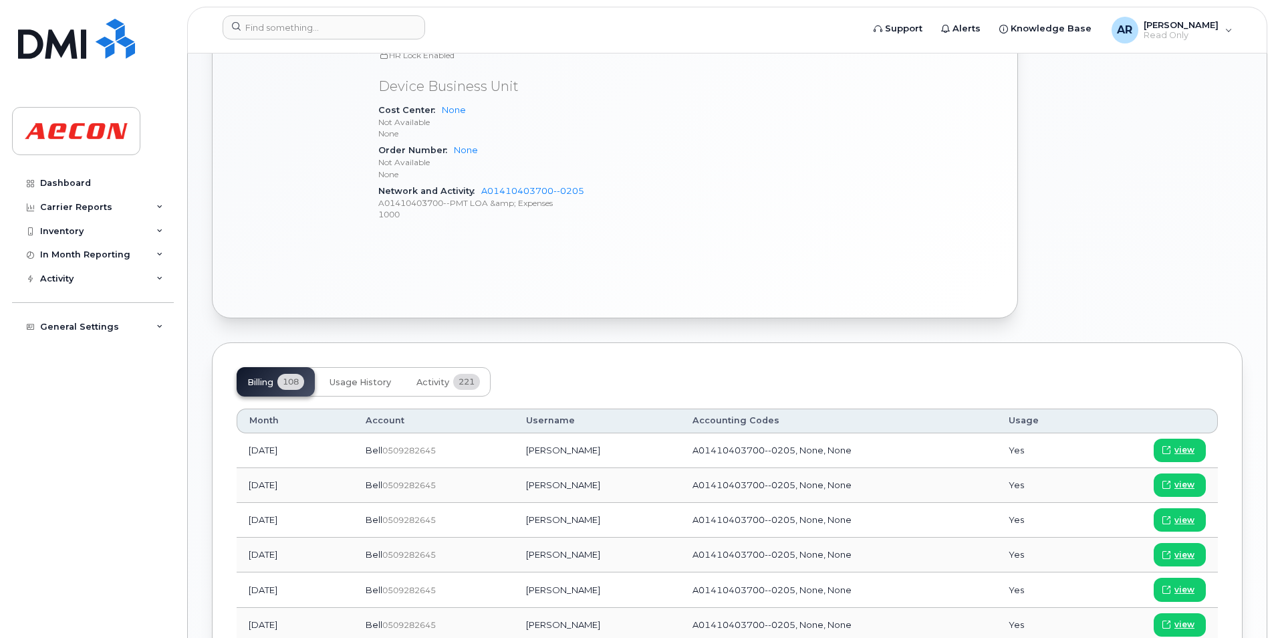
scroll to position [802, 0]
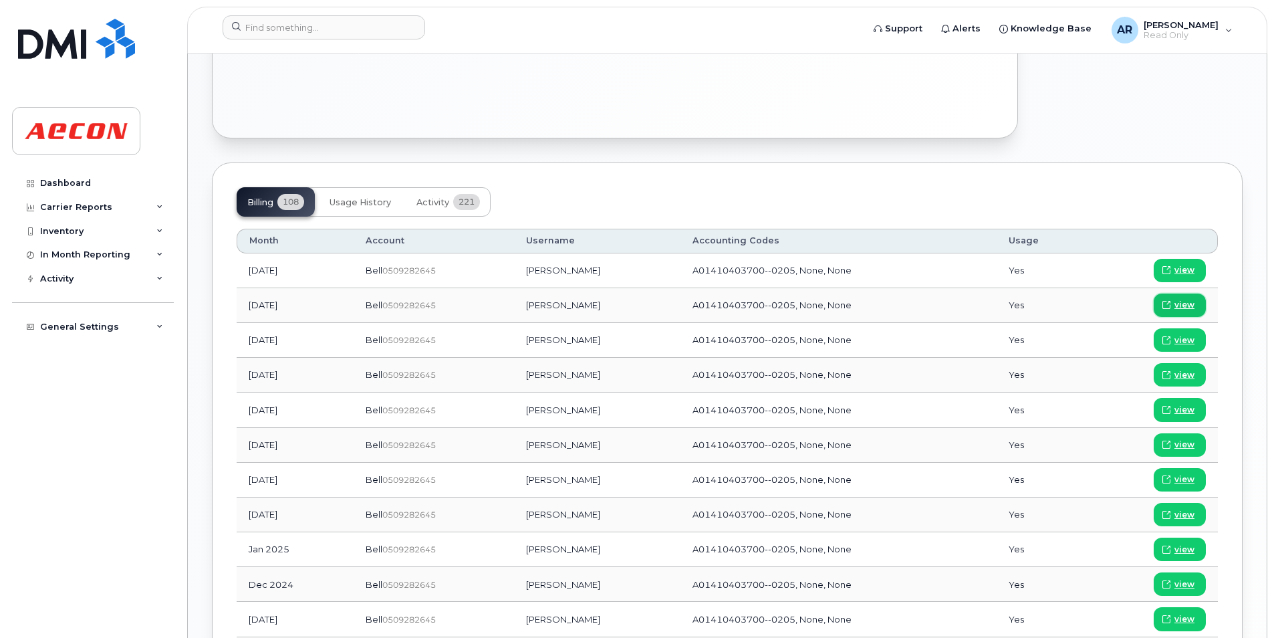
click at [1189, 304] on span "view" at bounding box center [1185, 305] width 20 height 12
click at [320, 29] on input at bounding box center [324, 27] width 203 height 24
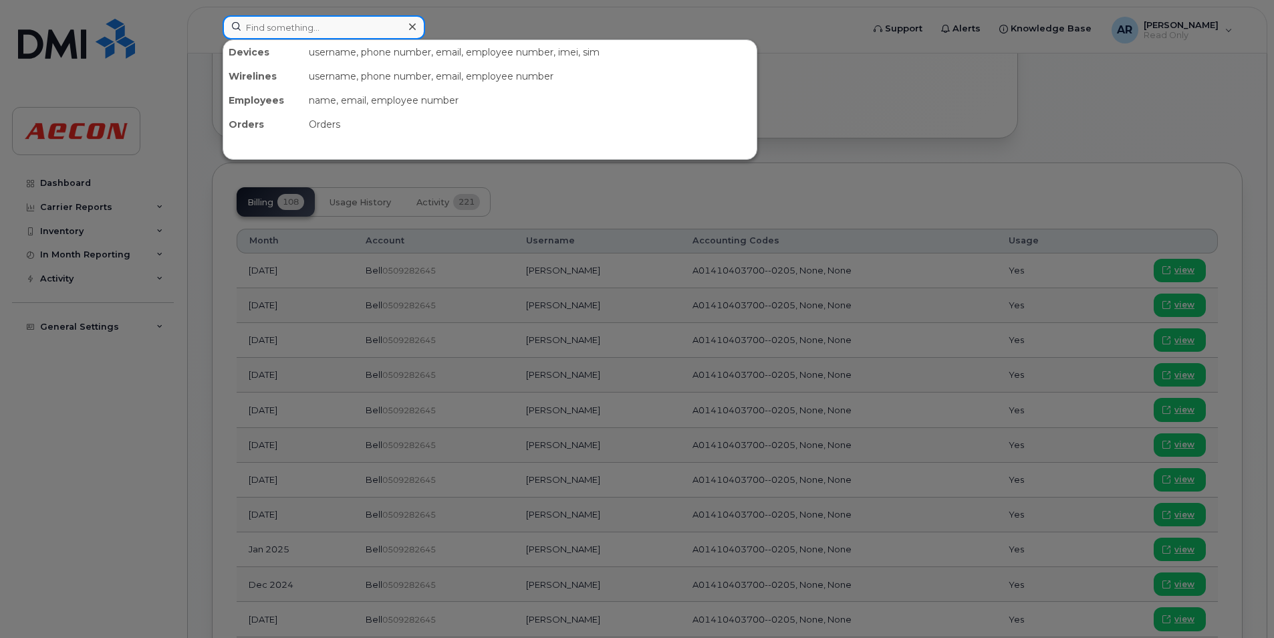
paste input "9054399401"
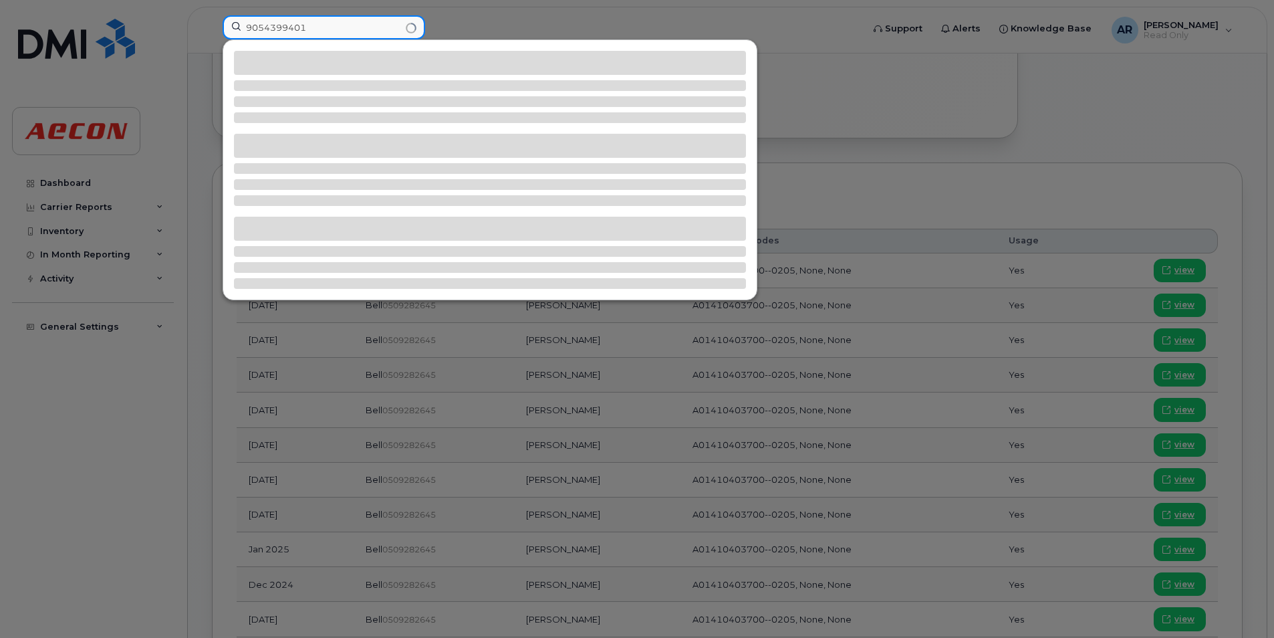
type input "9054399401"
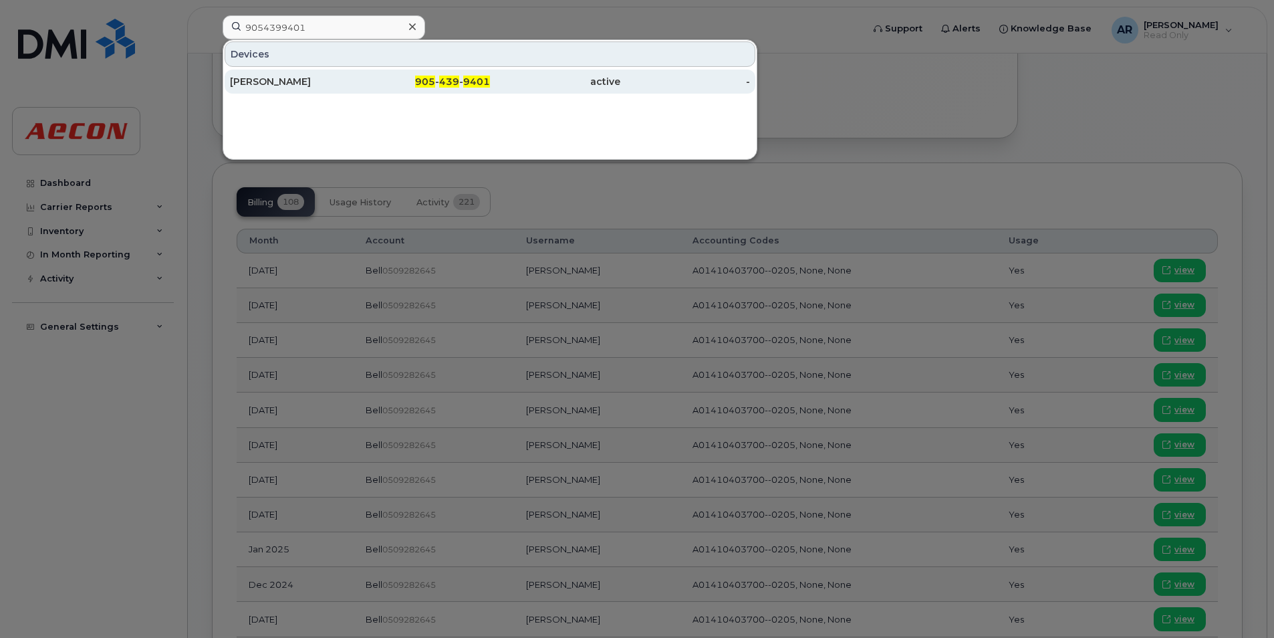
click at [329, 80] on div "Cameron Evans" at bounding box center [295, 81] width 130 height 13
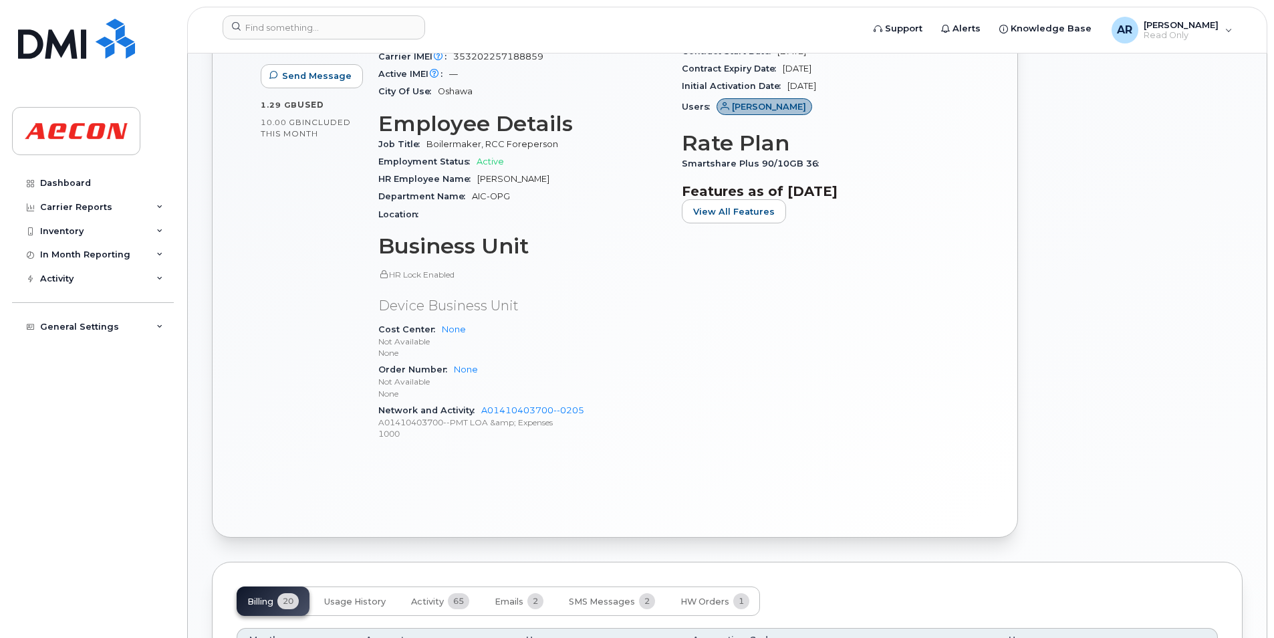
scroll to position [535, 0]
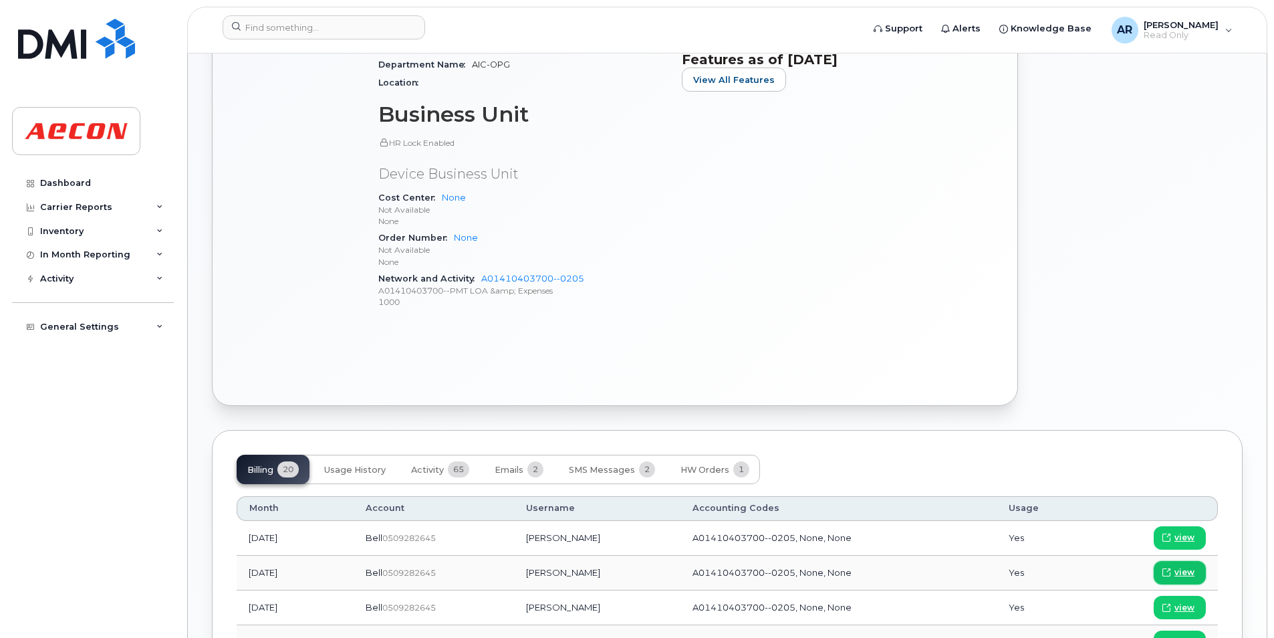
click at [1177, 570] on span "view" at bounding box center [1185, 572] width 20 height 12
click at [280, 28] on input at bounding box center [324, 27] width 203 height 24
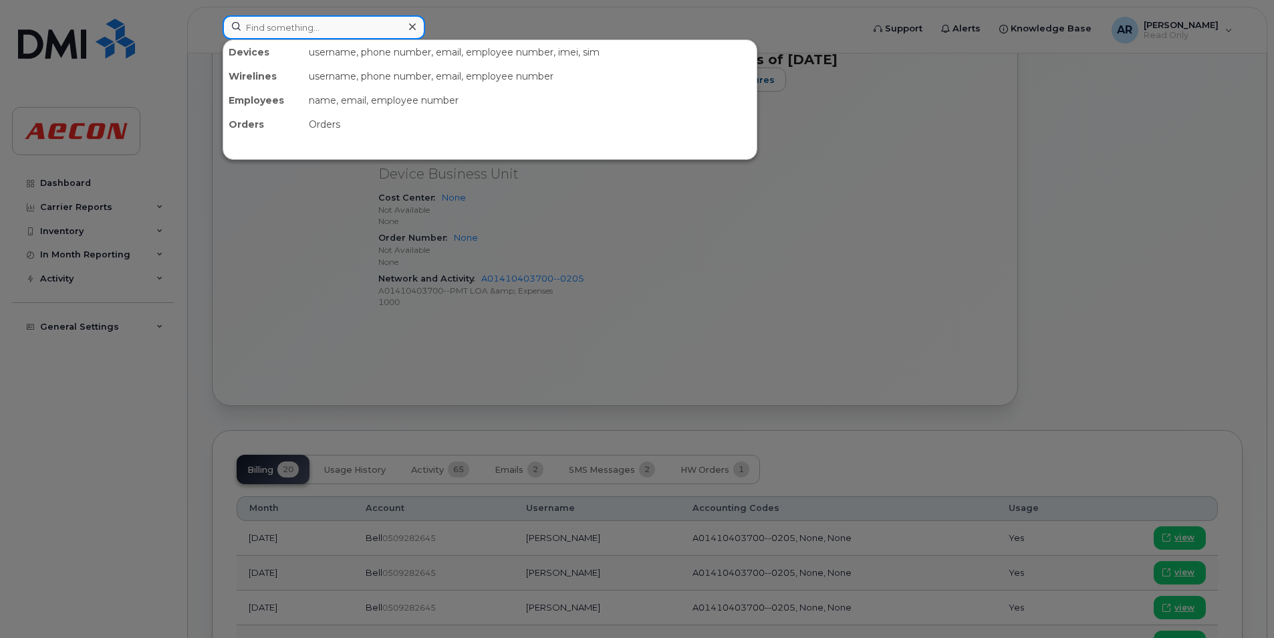
paste input "9054358912"
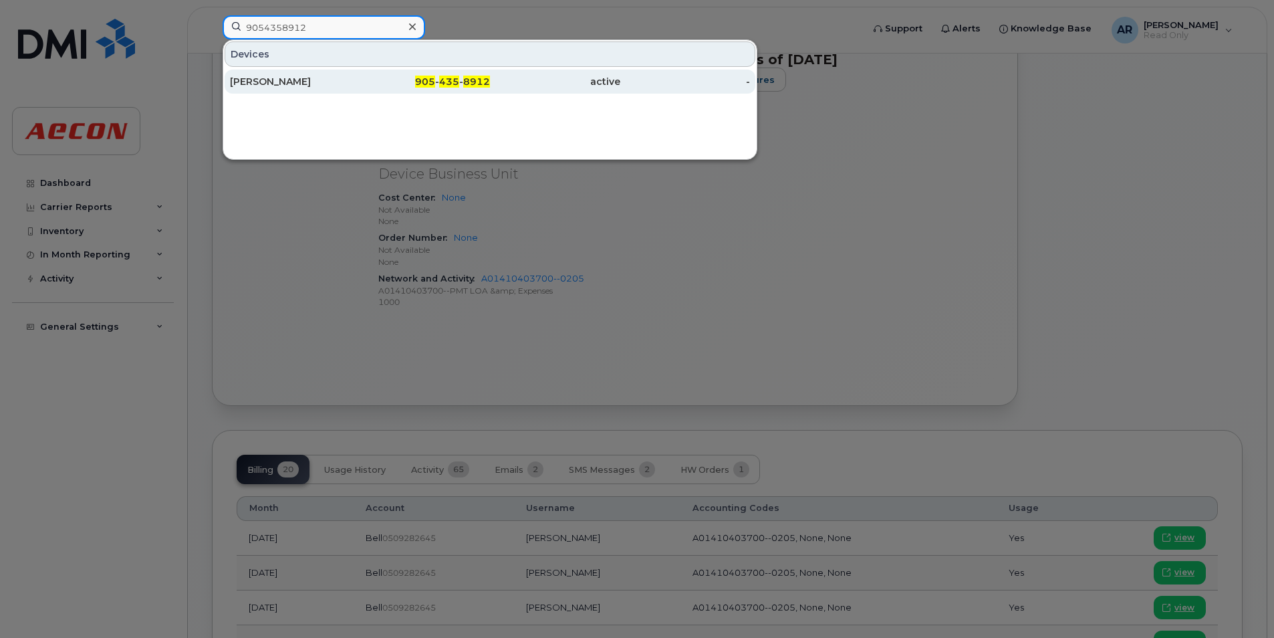
type input "9054358912"
click at [407, 86] on div "905 - 435 - 8912" at bounding box center [425, 81] width 130 height 13
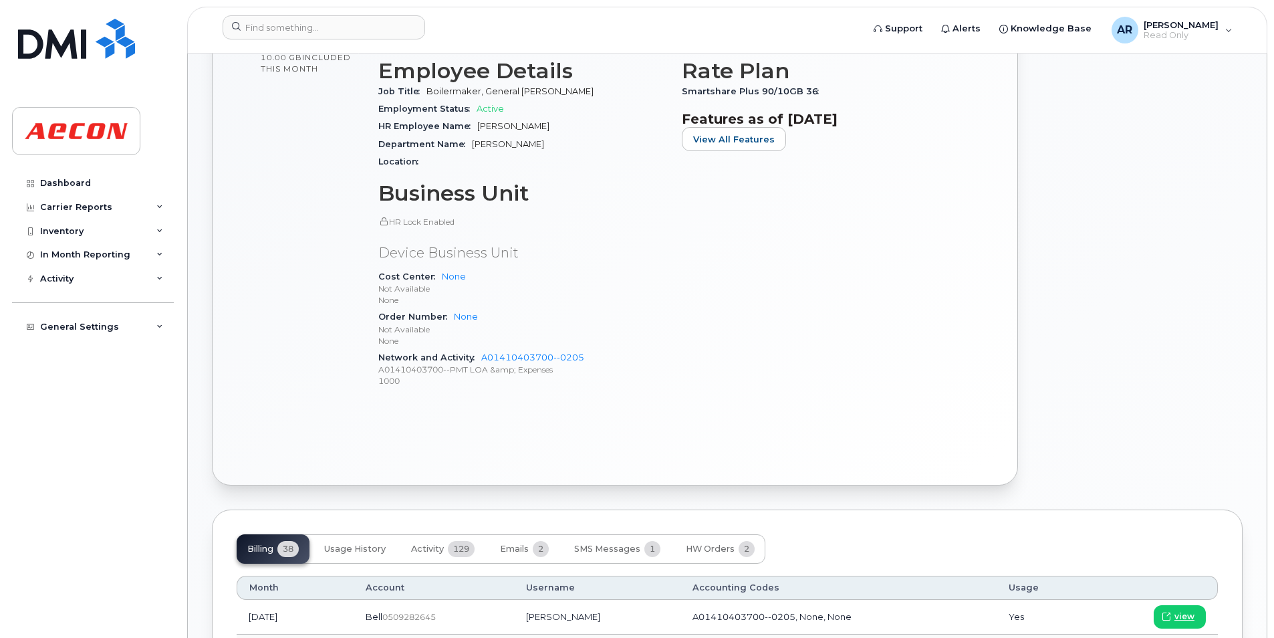
scroll to position [669, 0]
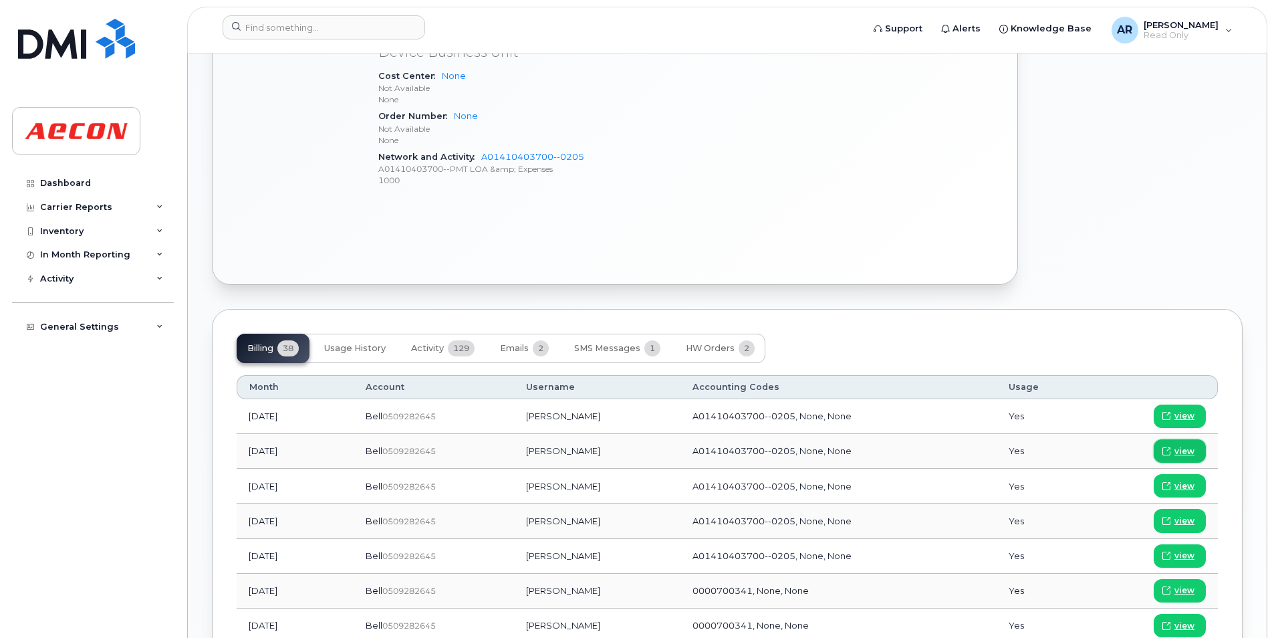
click at [1179, 448] on span "view" at bounding box center [1185, 451] width 20 height 12
click at [314, 20] on input at bounding box center [324, 27] width 203 height 24
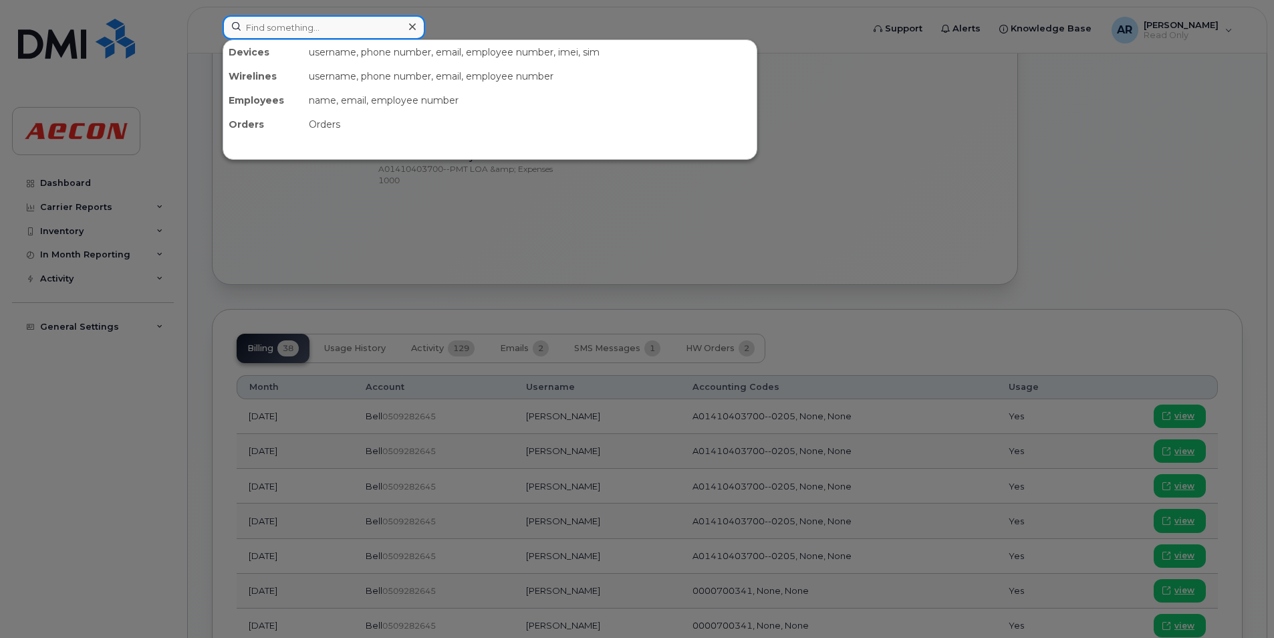
paste input "2893560547"
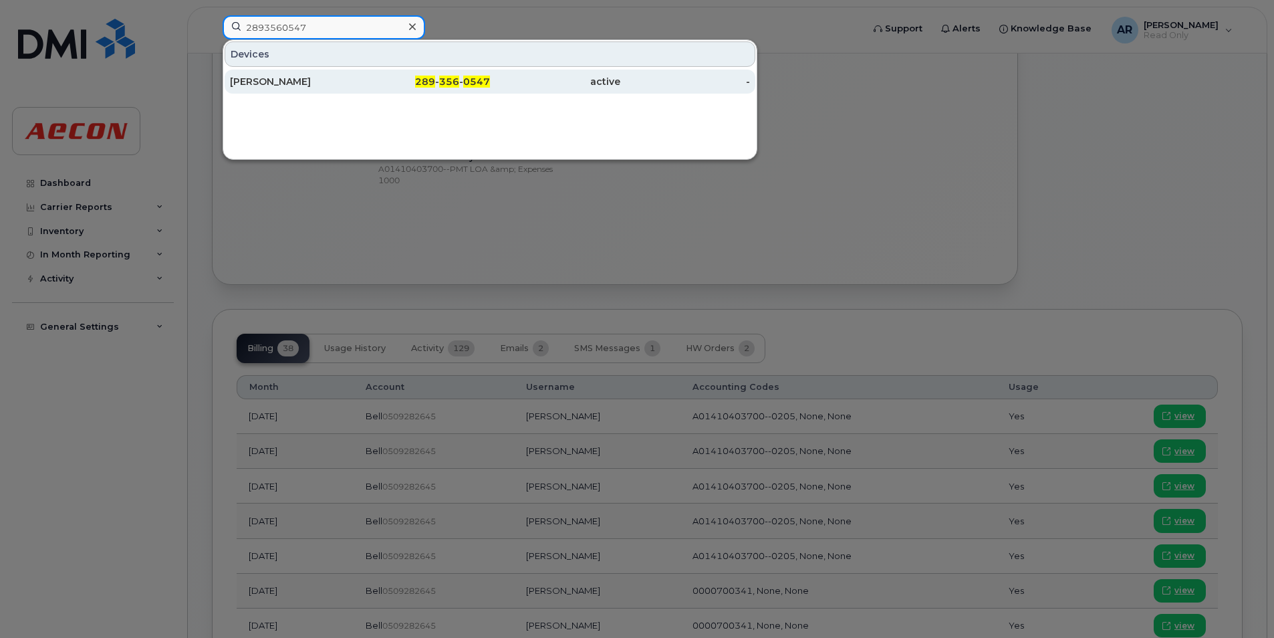
type input "2893560547"
click at [400, 77] on div "289 - 356 - 0547" at bounding box center [425, 81] width 130 height 13
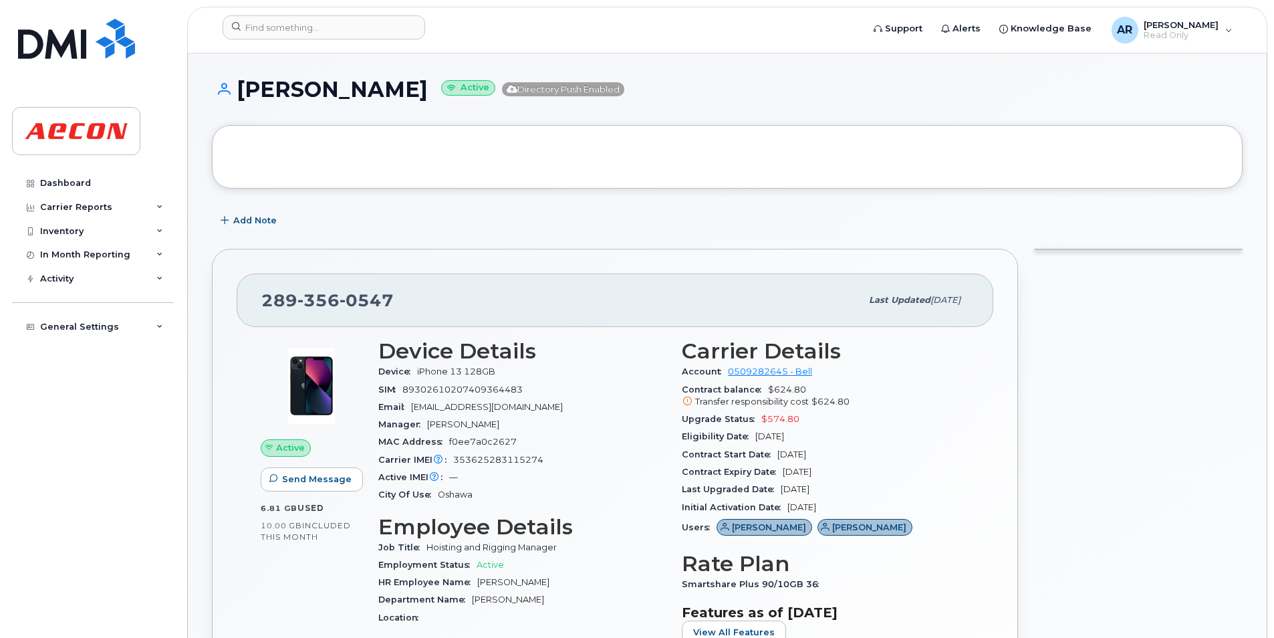
drag, startPoint x: 411, startPoint y: 96, endPoint x: 241, endPoint y: 106, distance: 170.1
click at [241, 106] on div "Shawn Eftaxias Active Directory Push Enabled" at bounding box center [727, 101] width 1031 height 47
click at [368, 168] on div at bounding box center [727, 157] width 1031 height 64
drag, startPoint x: 404, startPoint y: 94, endPoint x: 241, endPoint y: 104, distance: 163.4
click at [241, 104] on div "Shawn Eftaxias Active Directory Push Enabled" at bounding box center [727, 101] width 1031 height 47
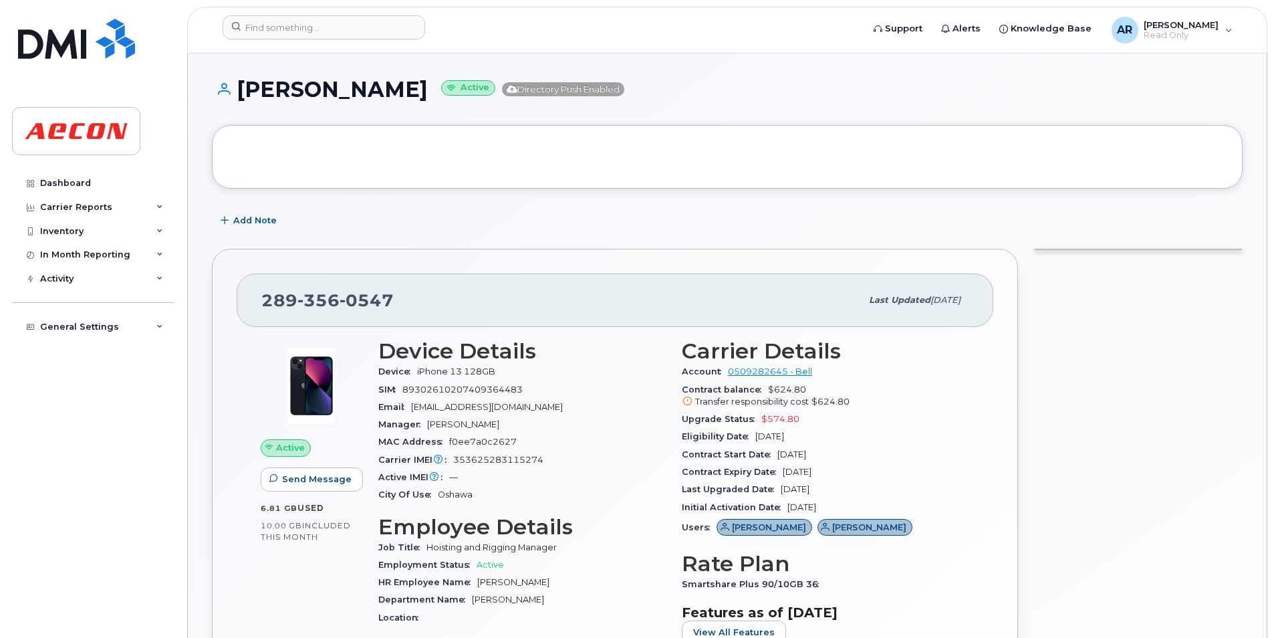
copy h1 "Shawn Eftaxias"
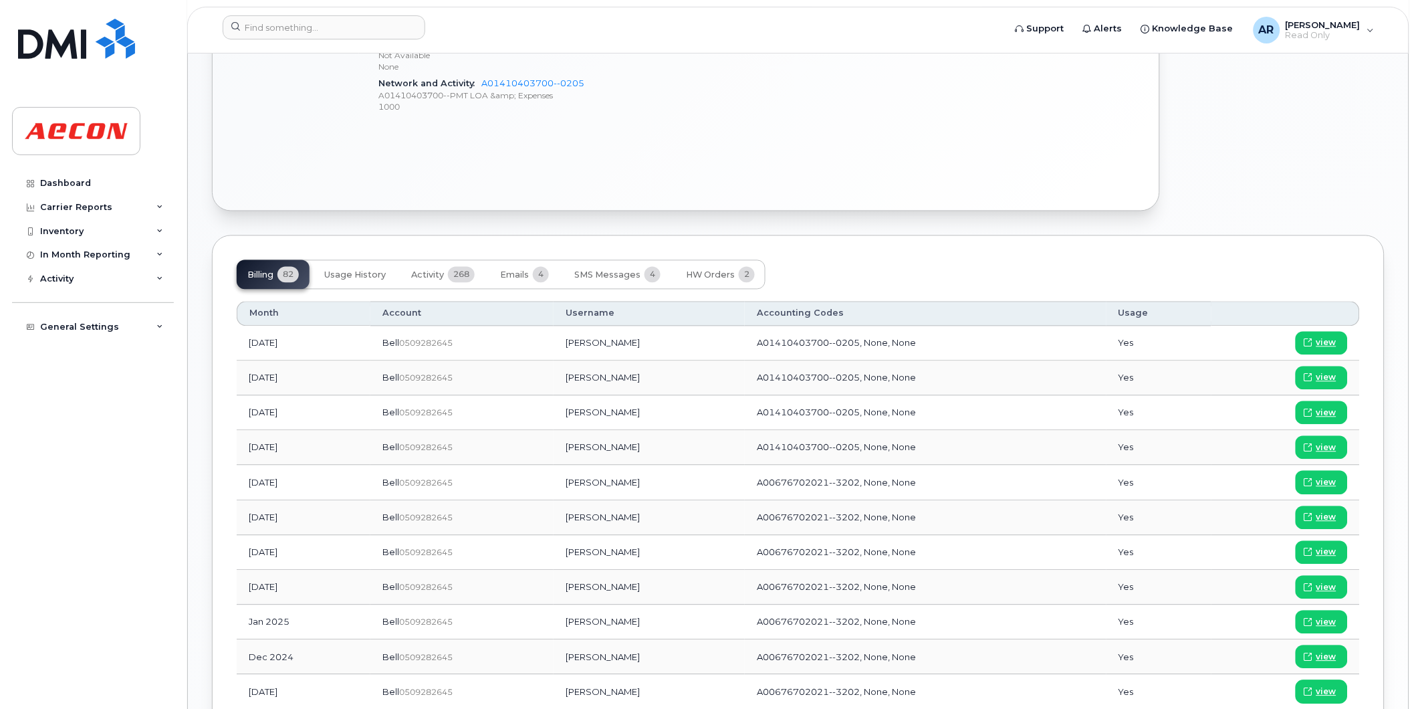
scroll to position [750, 0]
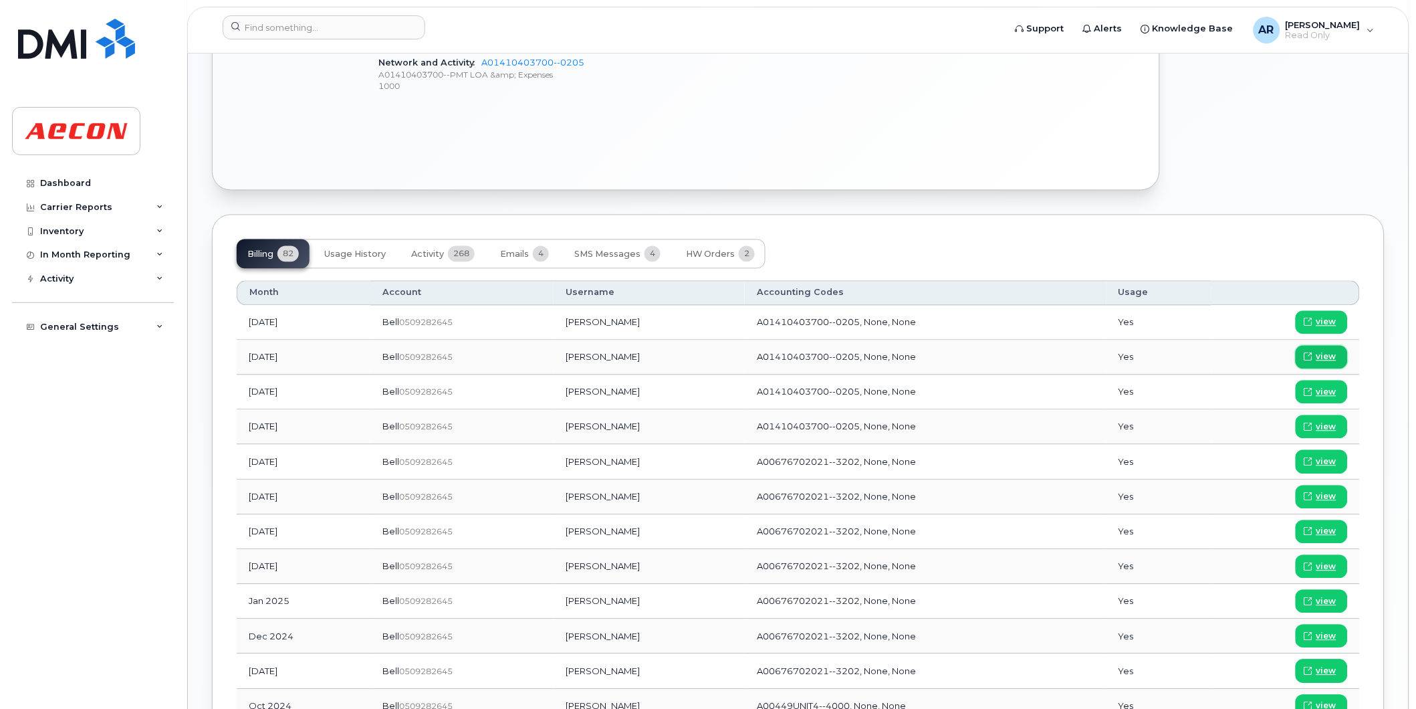
click at [1274, 354] on span "view" at bounding box center [1326, 357] width 20 height 12
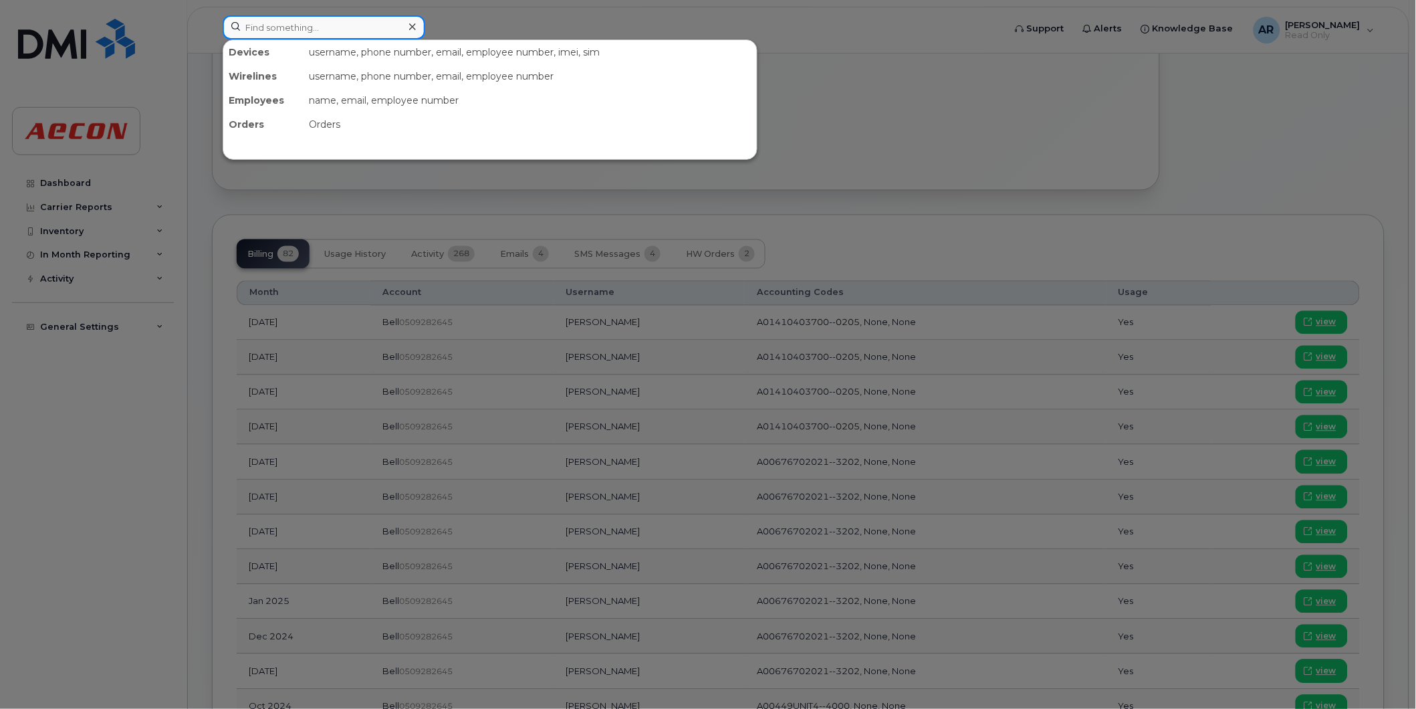
click at [304, 21] on input at bounding box center [324, 27] width 203 height 24
paste input "2893560165"
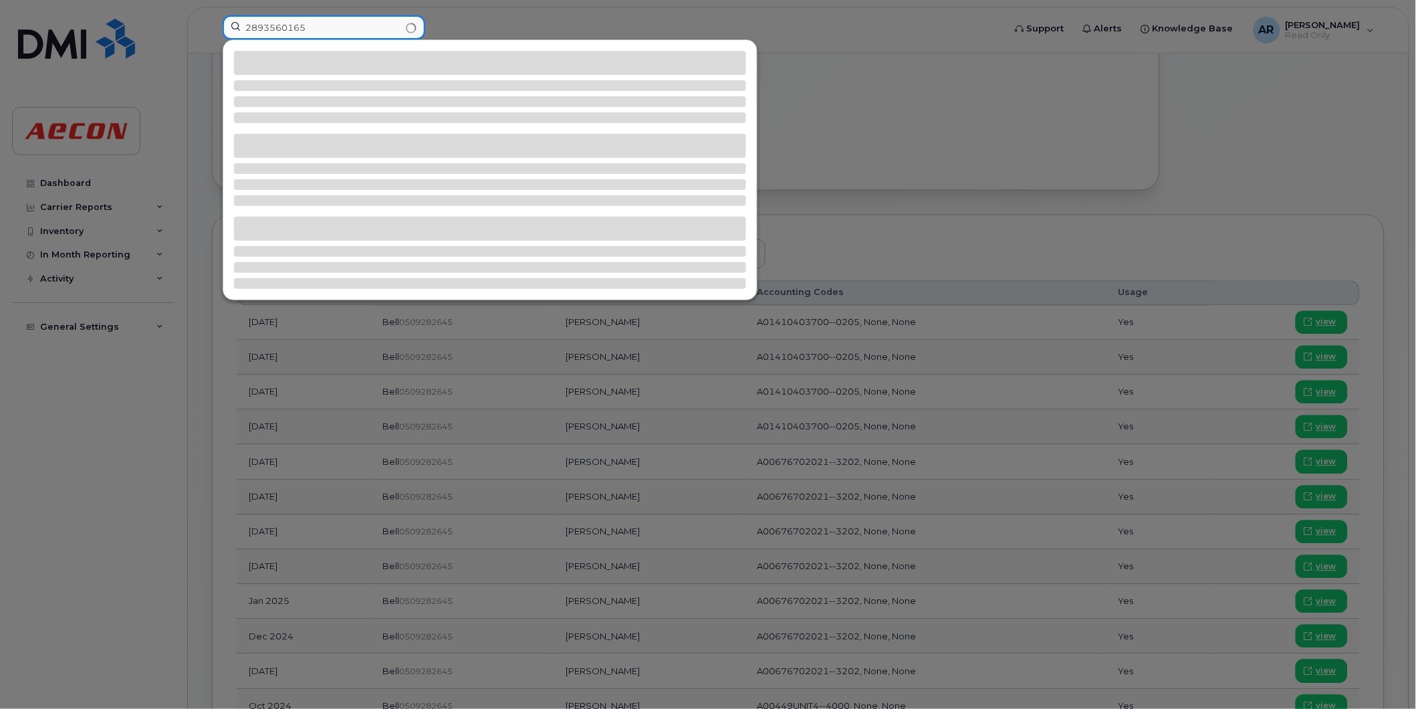
type input "2893560165"
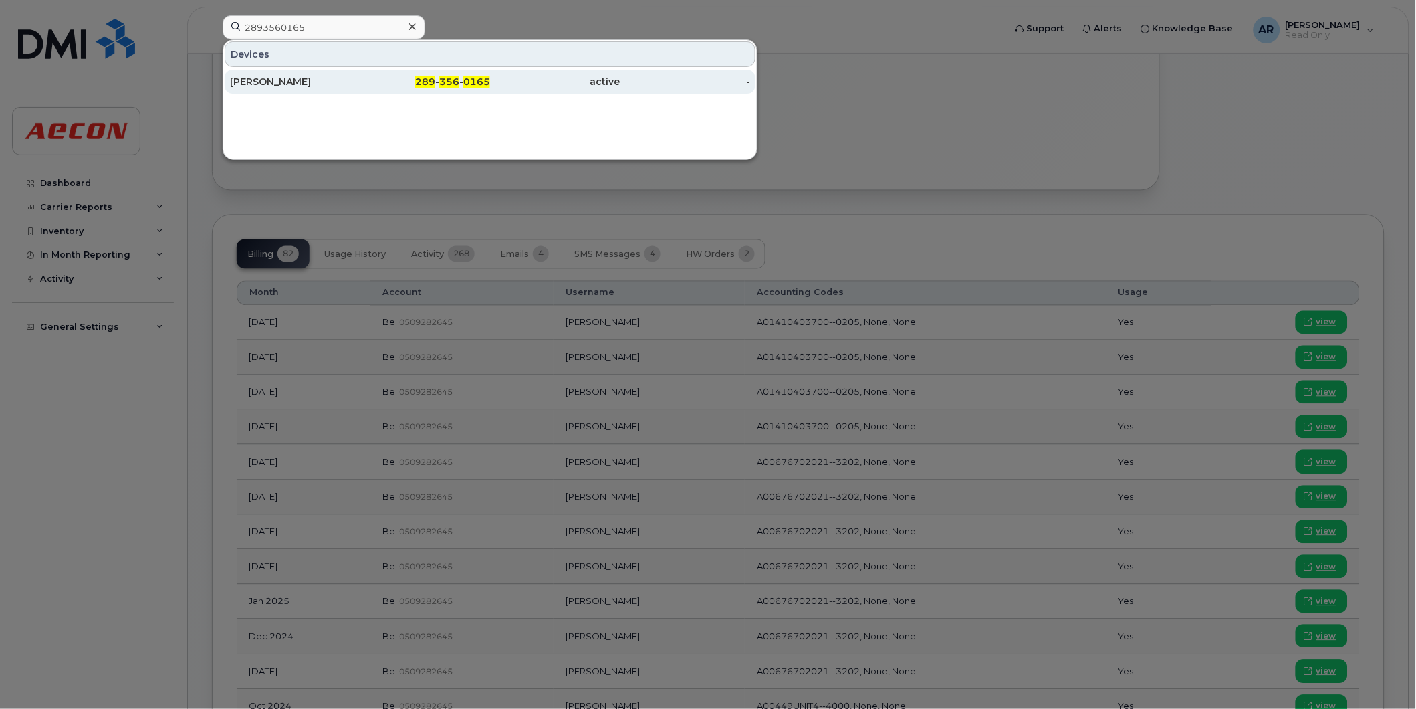
click at [413, 77] on div "289 - 356 - 0165" at bounding box center [425, 81] width 130 height 13
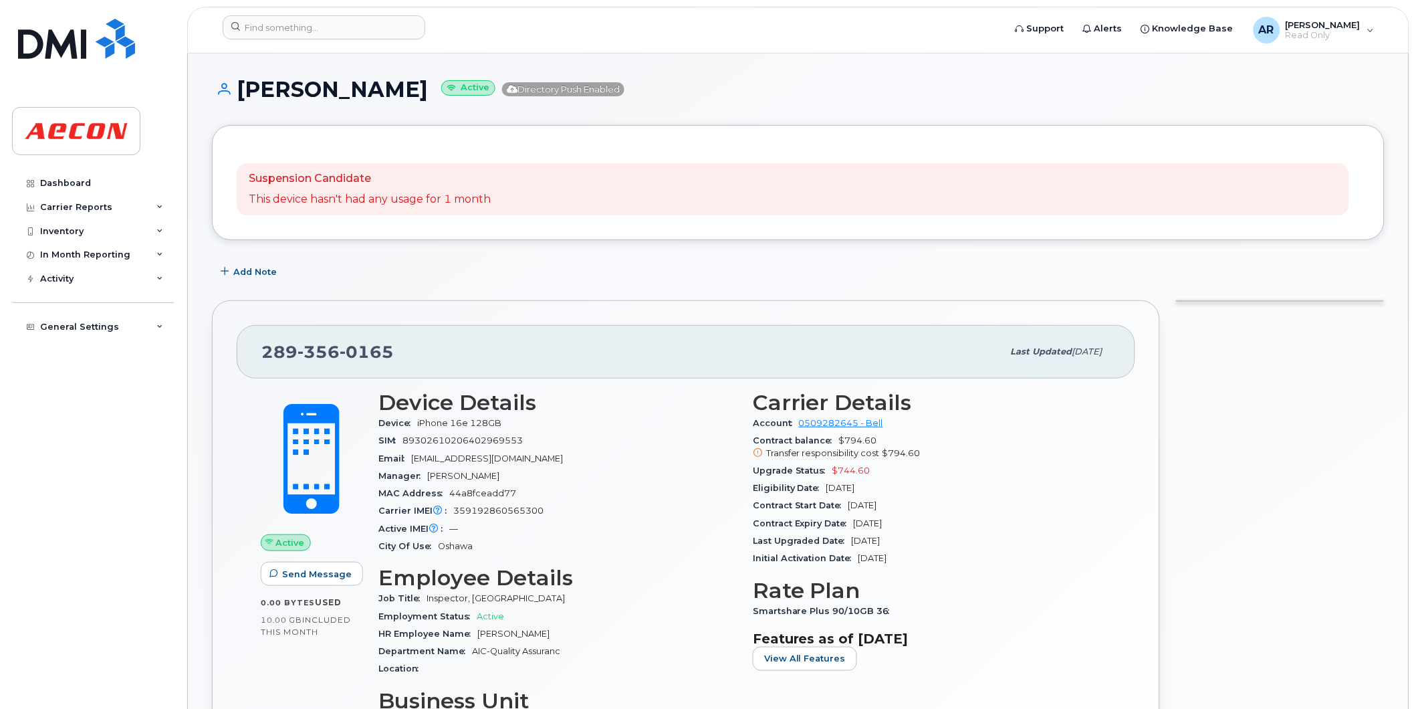
drag, startPoint x: 439, startPoint y: 94, endPoint x: 243, endPoint y: 99, distance: 196.0
click at [243, 99] on h1 "Muhammad Zahid Active Directory Push Enabled" at bounding box center [798, 89] width 1173 height 23
copy h1 "[PERSON_NAME]"
click at [398, 125] on div "Suspension Candidate This device hasn't had any usage for 1 month" at bounding box center [798, 182] width 1173 height 115
drag, startPoint x: 444, startPoint y: 96, endPoint x: 239, endPoint y: 121, distance: 206.2
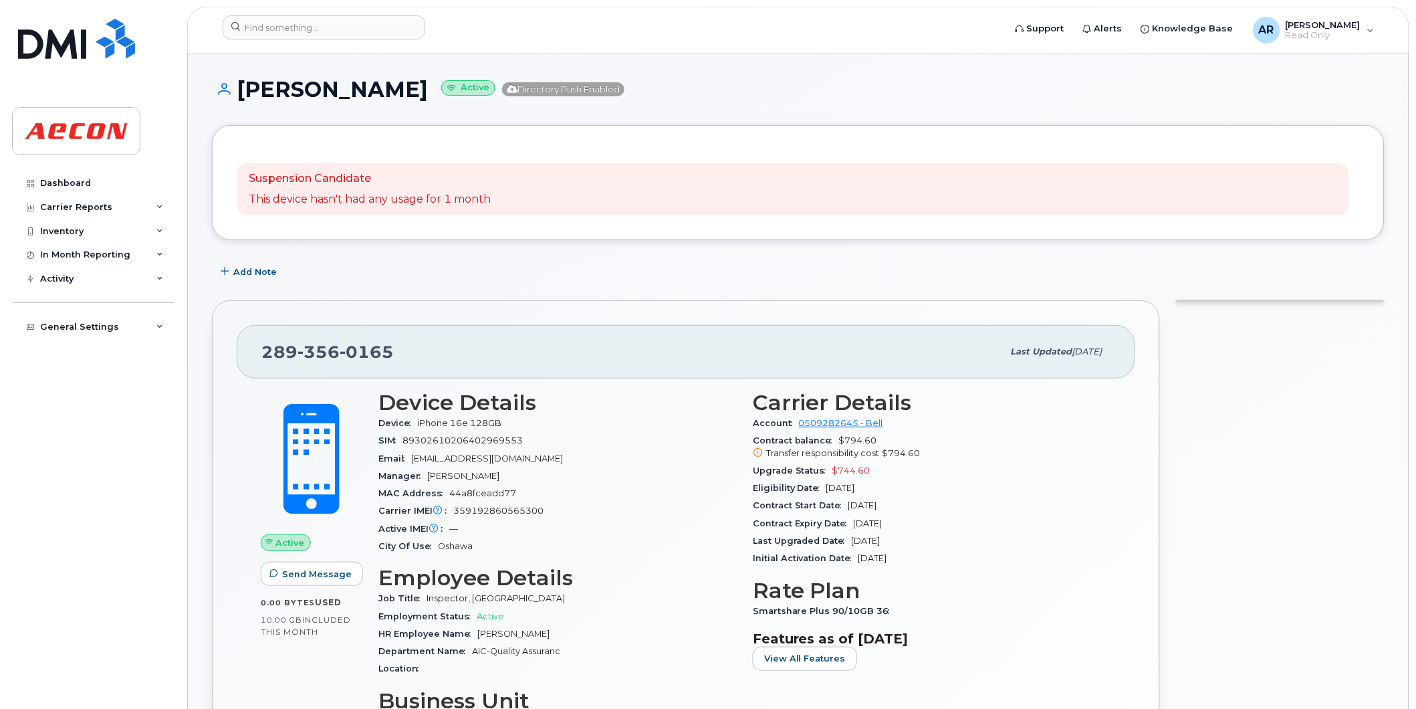
click at [239, 121] on div "Muhammad Zahid Active Directory Push Enabled" at bounding box center [798, 101] width 1173 height 47
copy h1 "Muhammad Zahid"
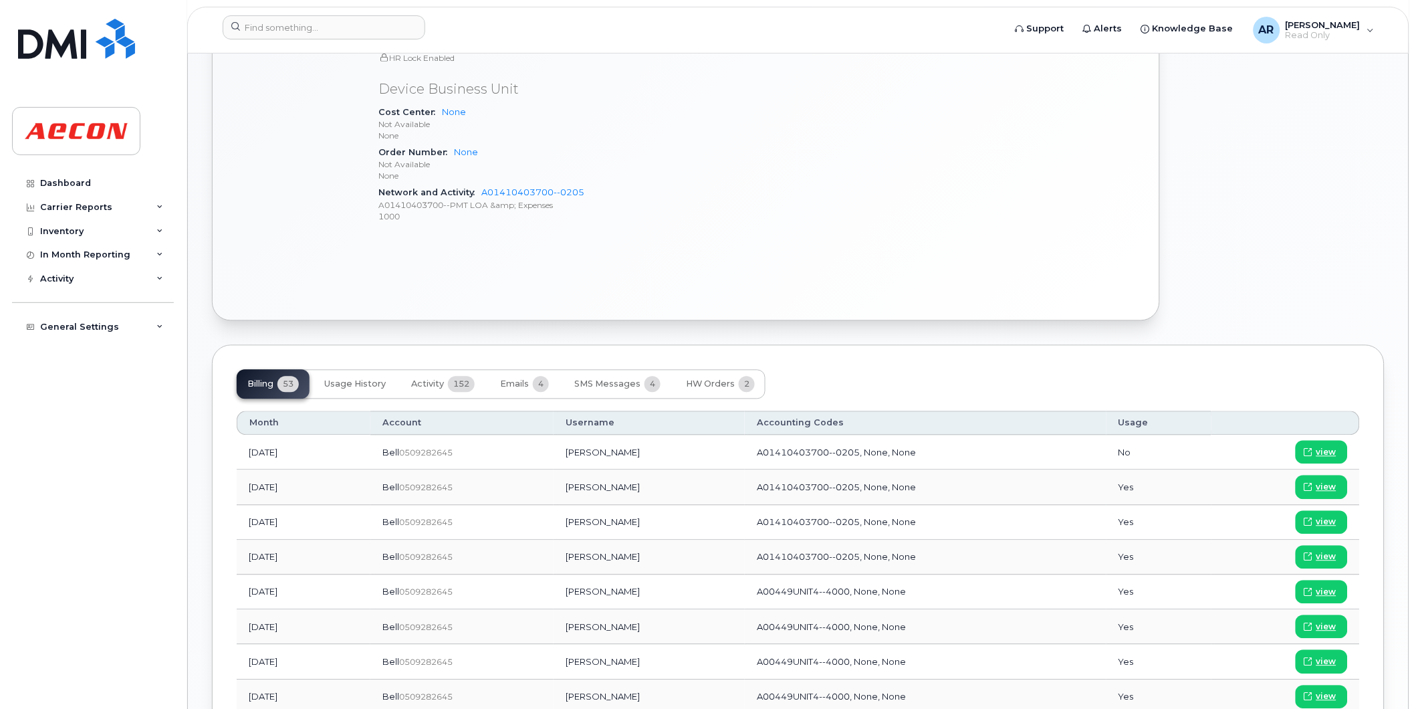
scroll to position [743, 0]
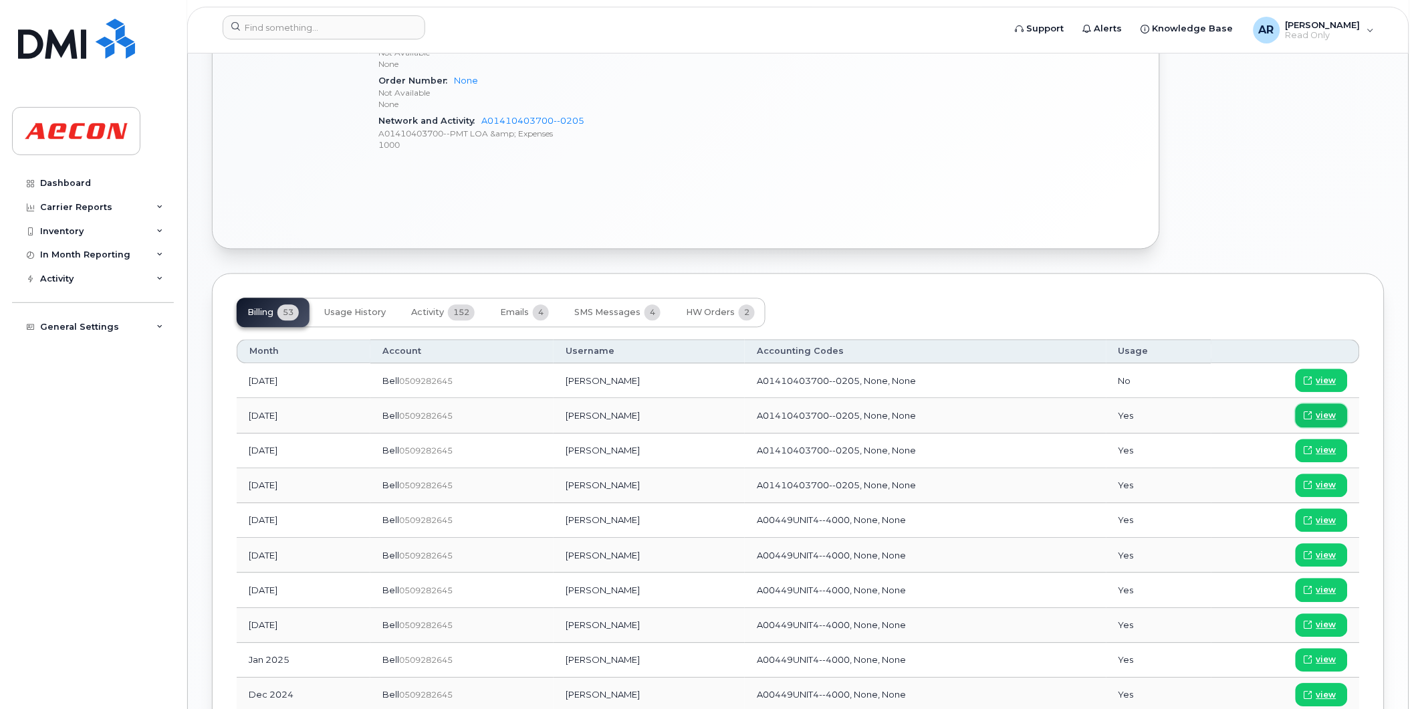
click at [1316, 415] on link "view" at bounding box center [1322, 415] width 52 height 23
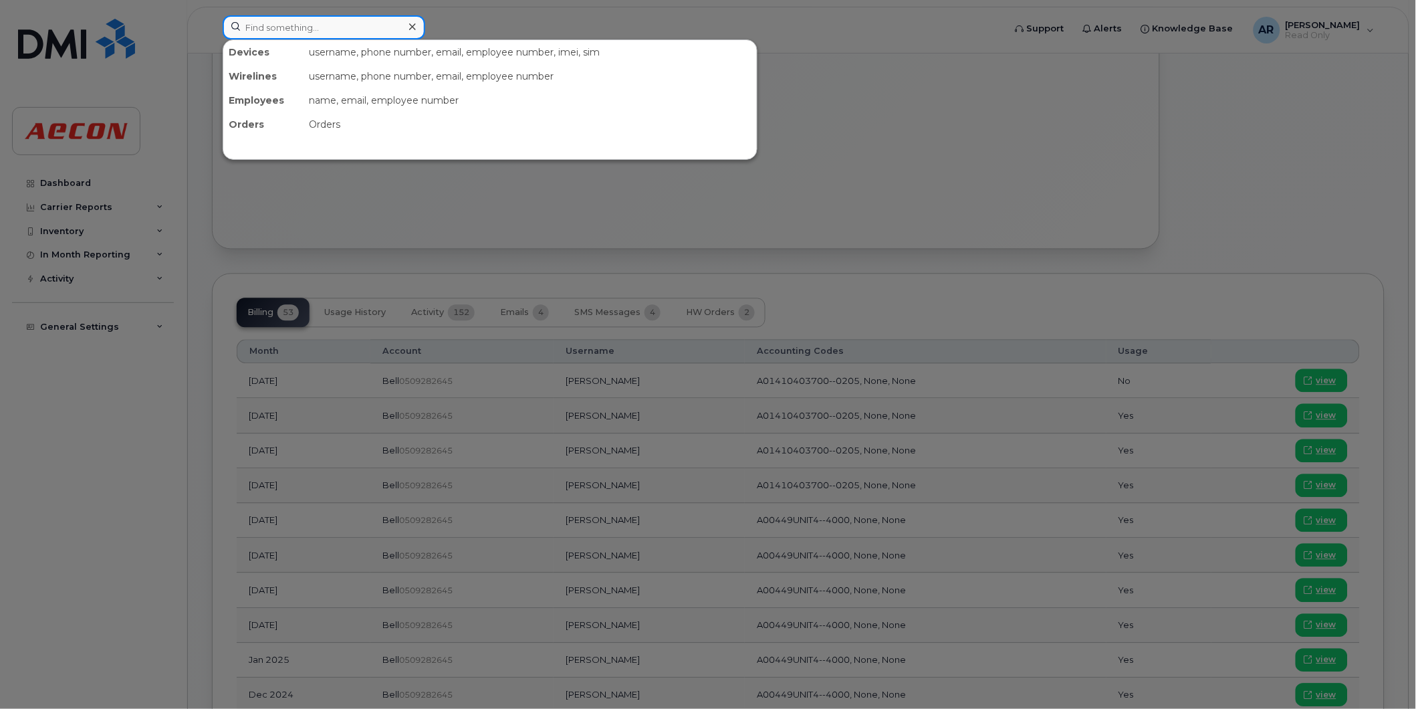
click at [331, 25] on input at bounding box center [324, 27] width 203 height 24
paste input "2893561907"
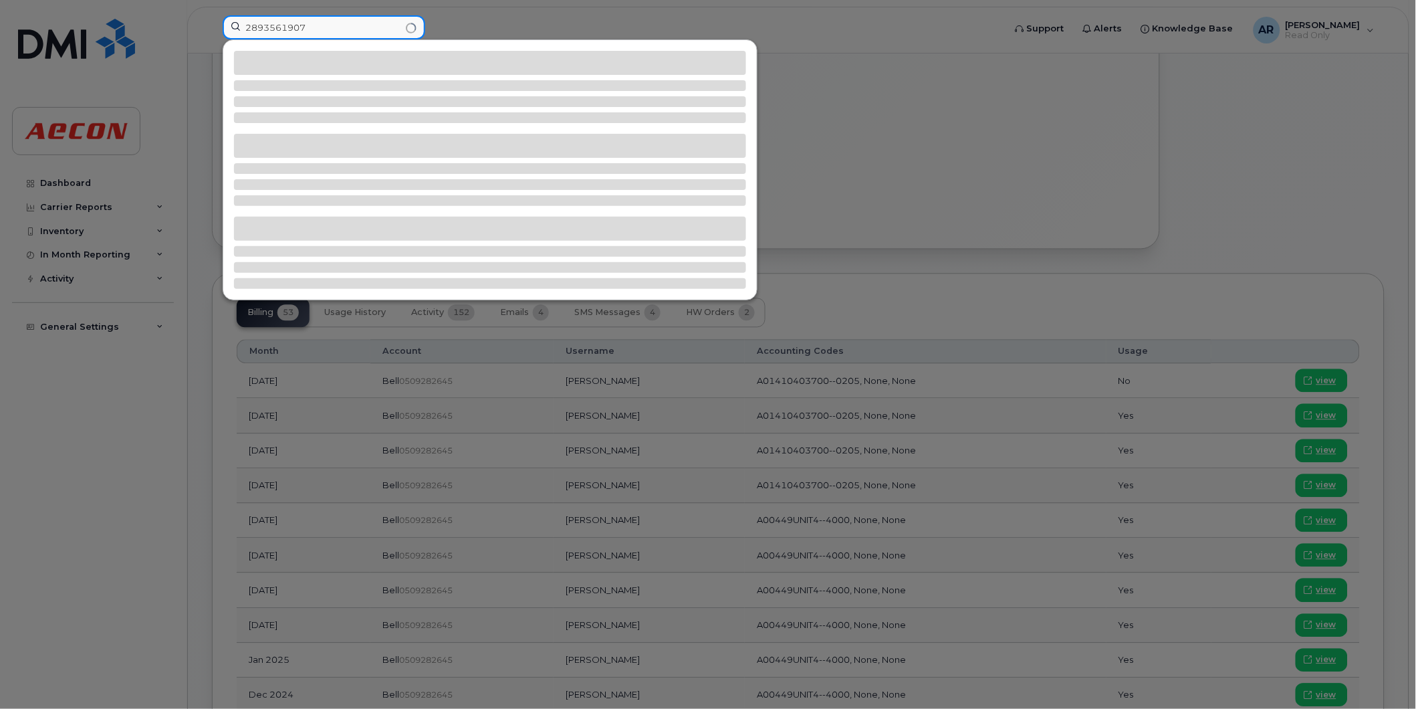
type input "2893561907"
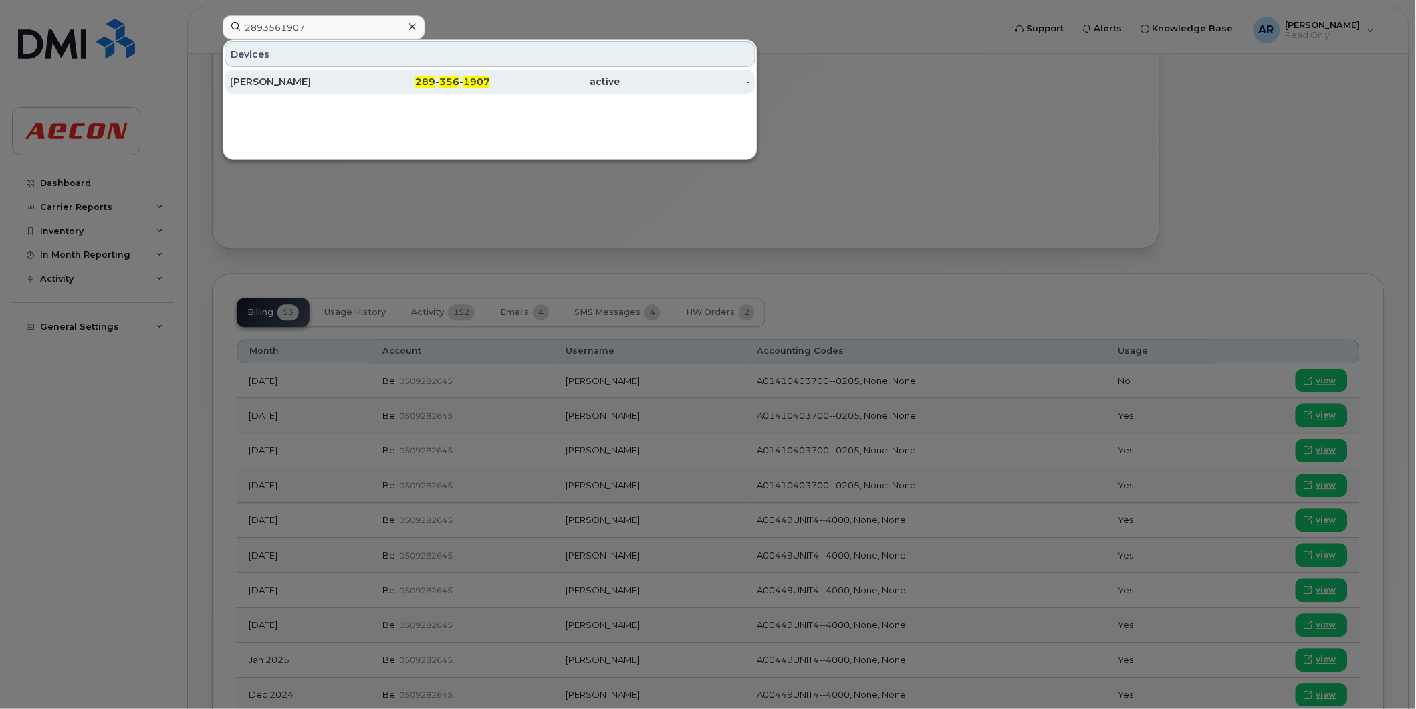
click at [373, 87] on div "289 - 356 - 1907" at bounding box center [425, 81] width 130 height 13
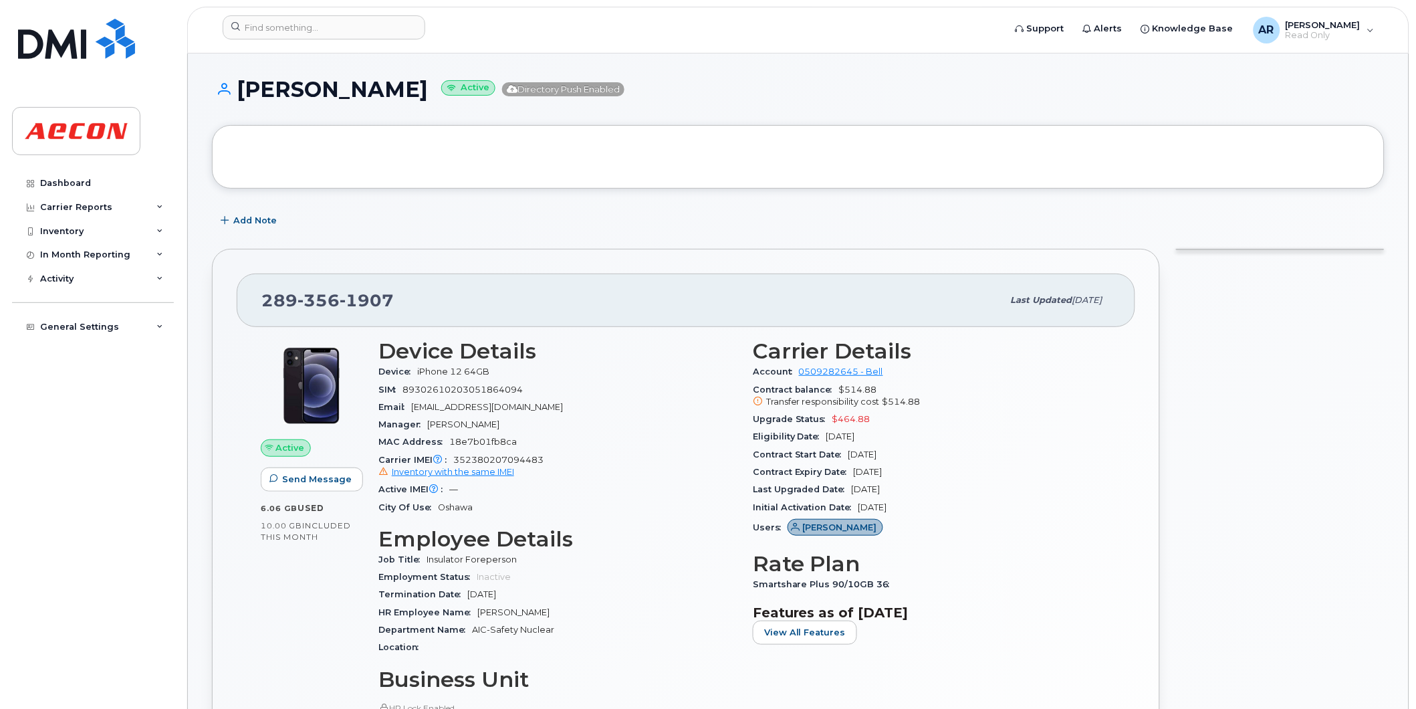
drag, startPoint x: 396, startPoint y: 90, endPoint x: 243, endPoint y: 95, distance: 153.2
click at [243, 95] on h1 "[PERSON_NAME] Active Directory Push Enabled" at bounding box center [798, 89] width 1173 height 23
copy h1 "[PERSON_NAME]"
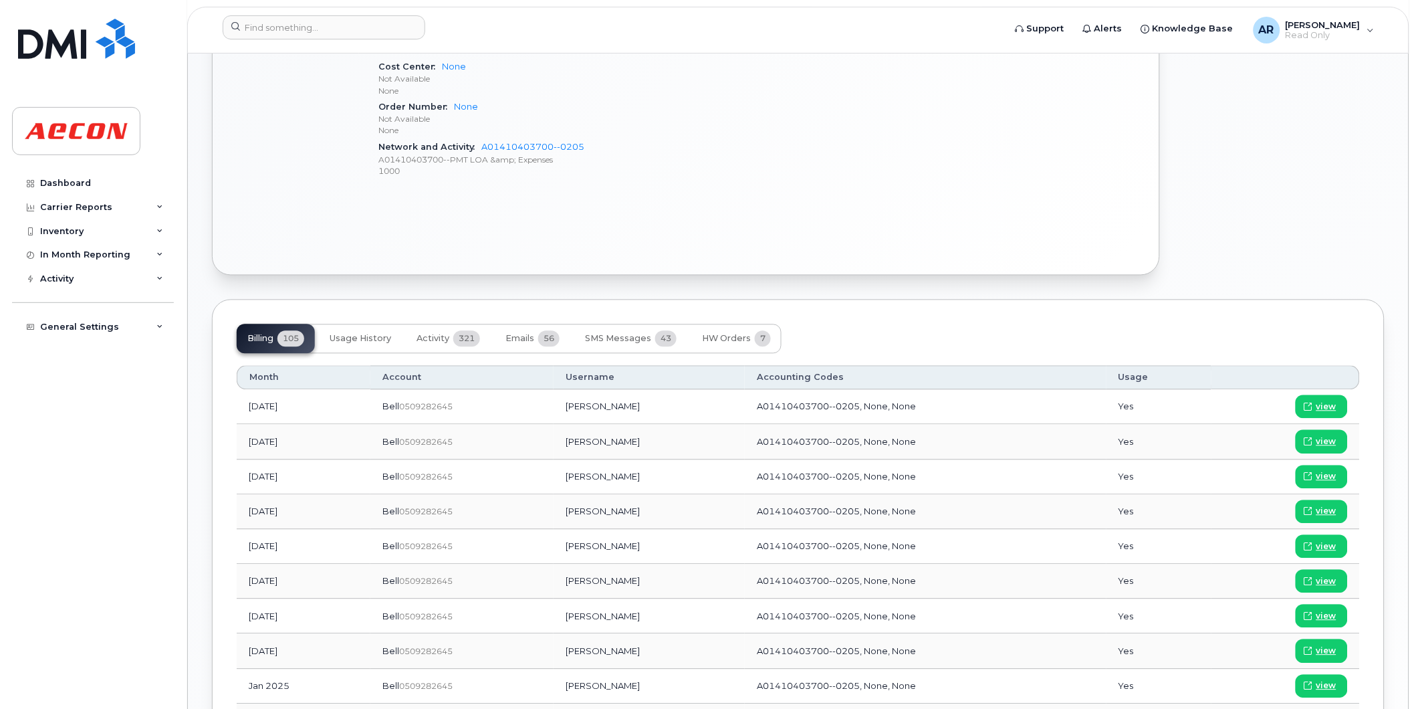
scroll to position [817, 0]
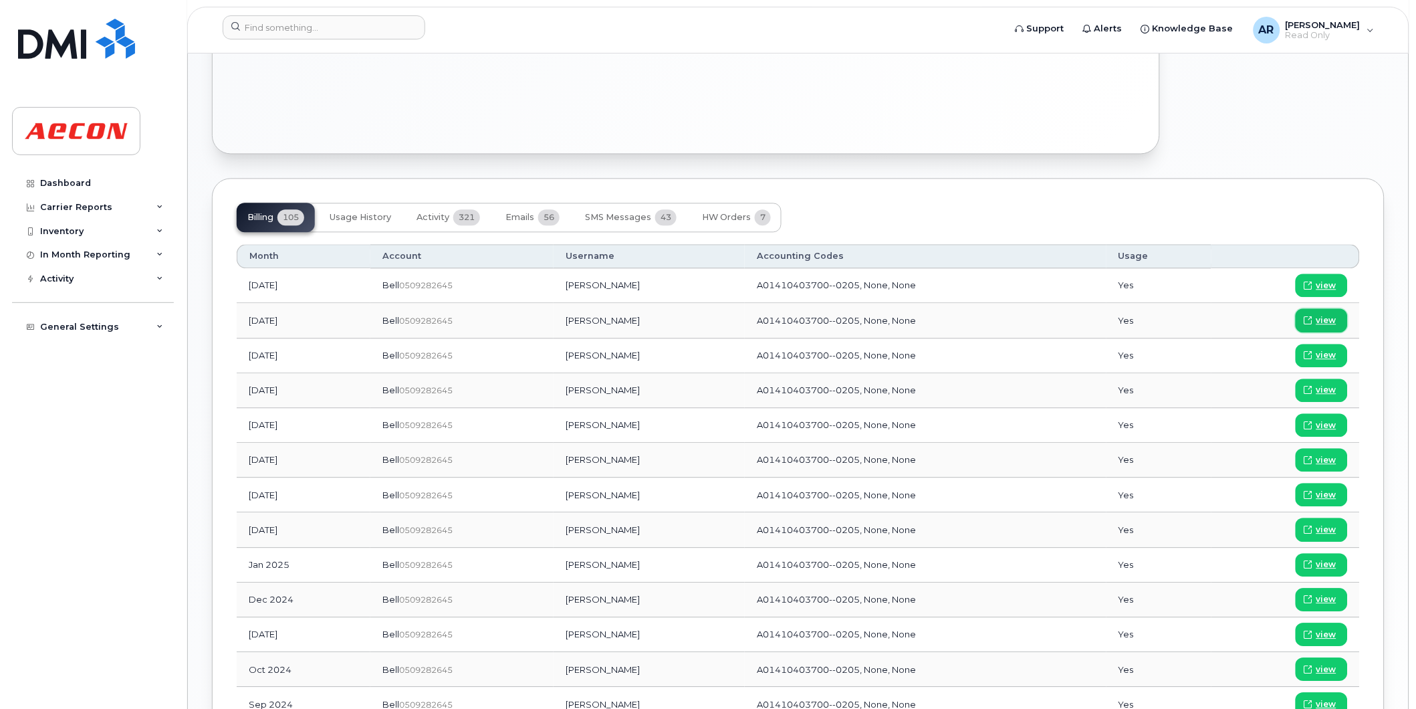
click at [1331, 320] on span "view" at bounding box center [1326, 320] width 20 height 12
click at [358, 23] on input at bounding box center [324, 27] width 203 height 24
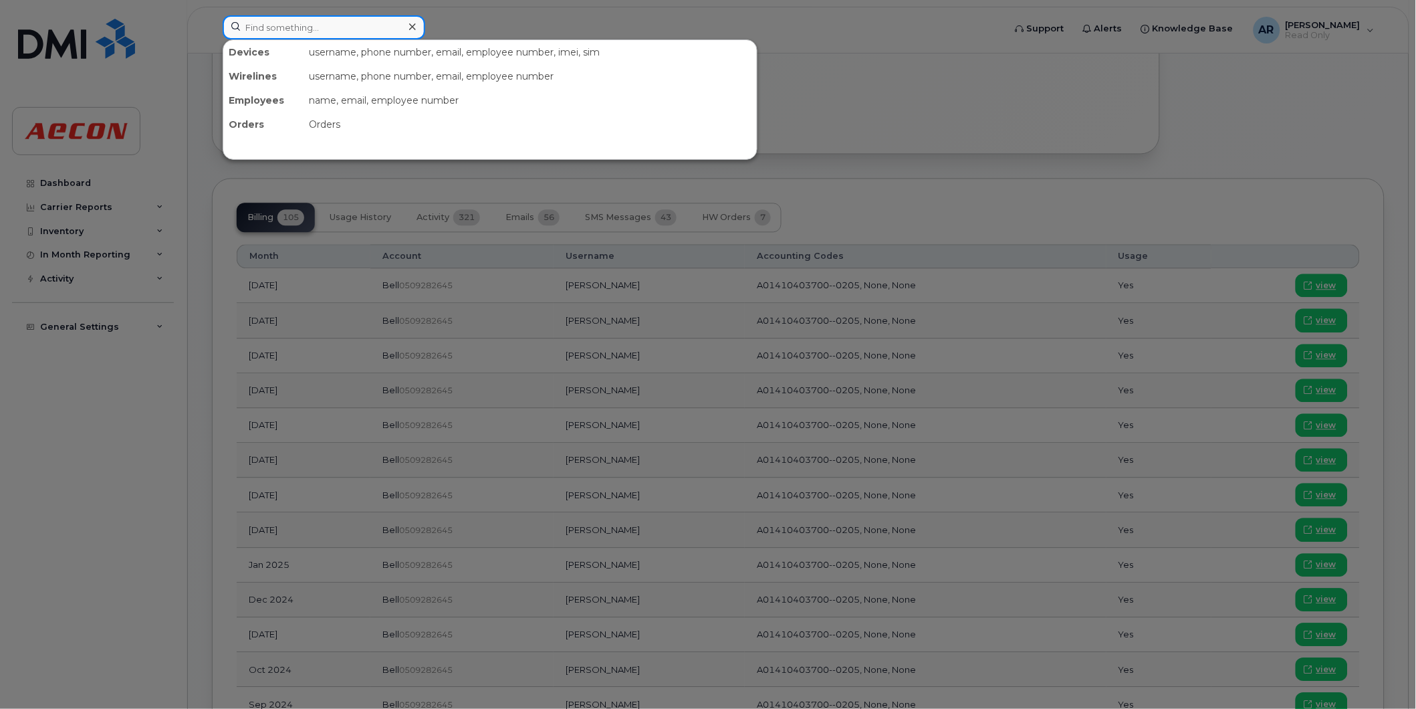
paste input "2269746976"
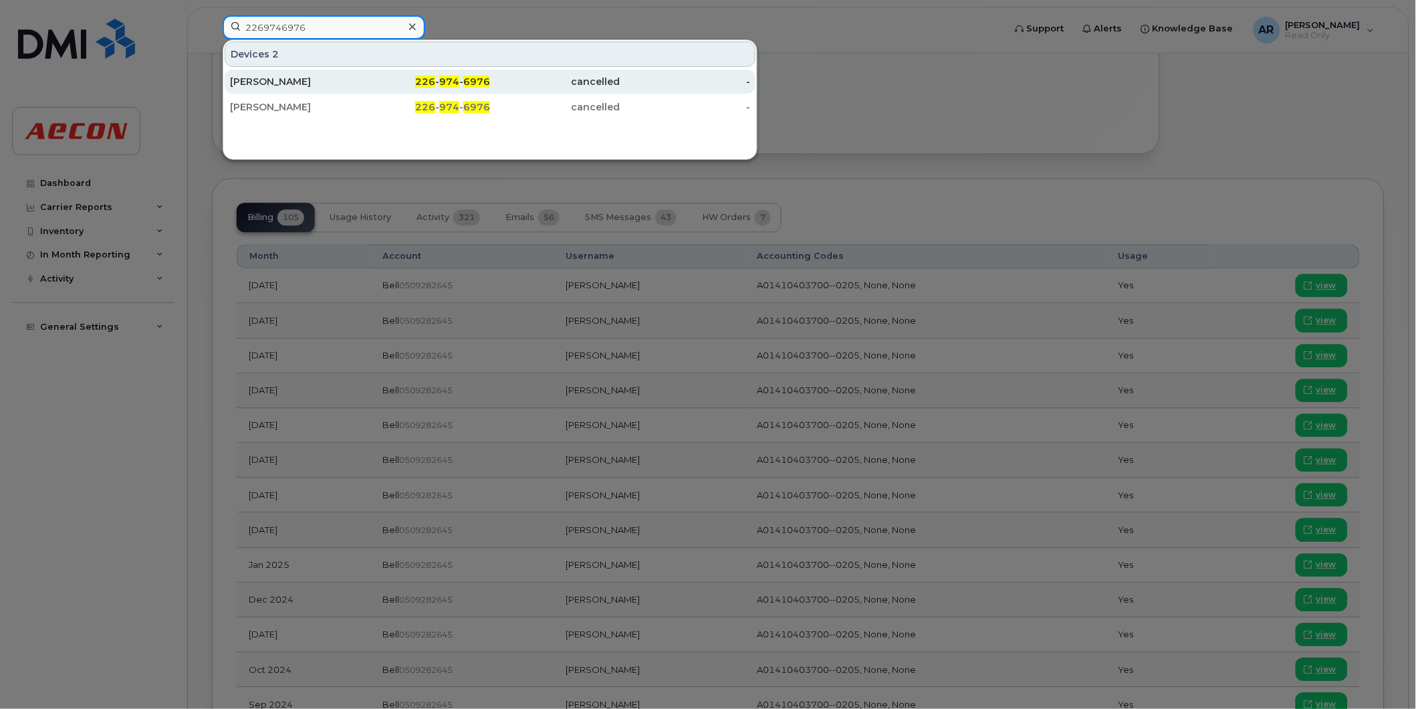
type input "2269746976"
click at [366, 88] on div "226 - 974 - 6976" at bounding box center [425, 81] width 130 height 13
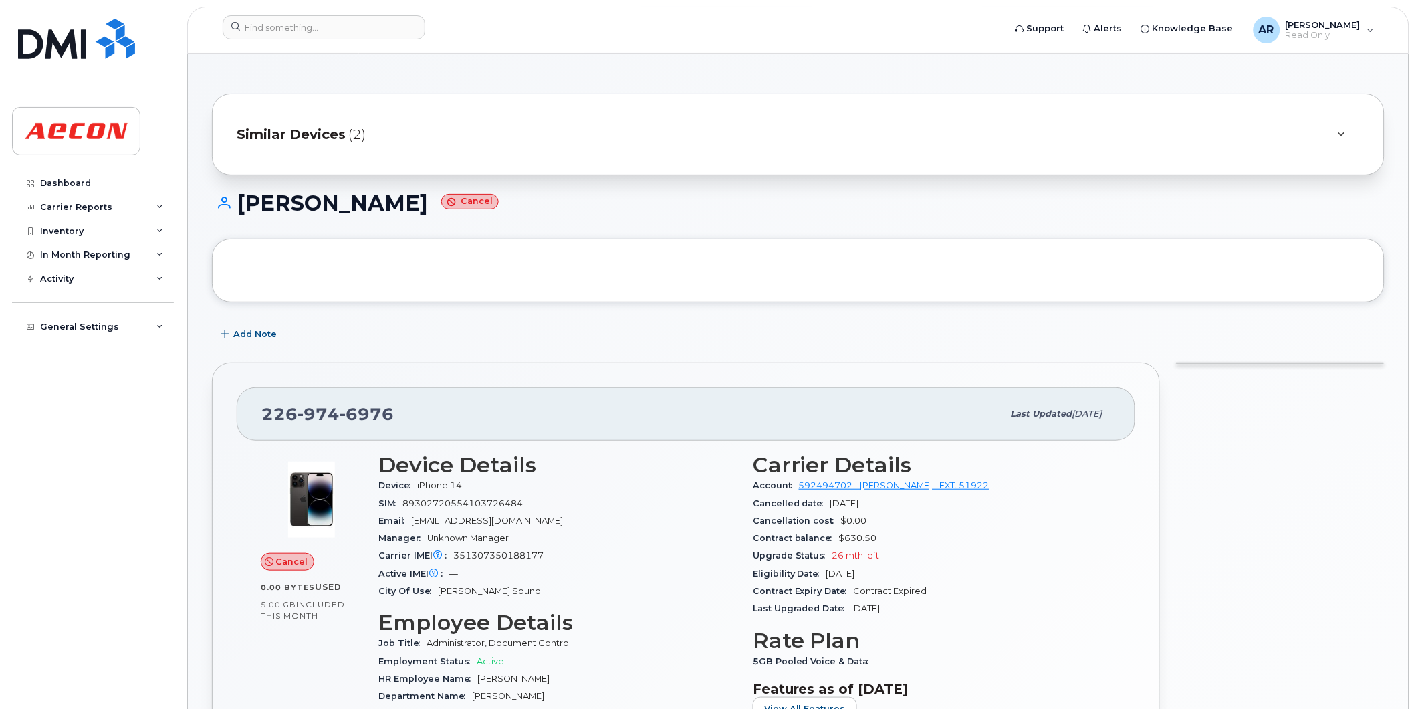
drag, startPoint x: 424, startPoint y: 206, endPoint x: 241, endPoint y: 209, distance: 183.2
click at [241, 209] on h1 "[PERSON_NAME] Cancel" at bounding box center [798, 202] width 1173 height 23
copy h1 "[PERSON_NAME]"
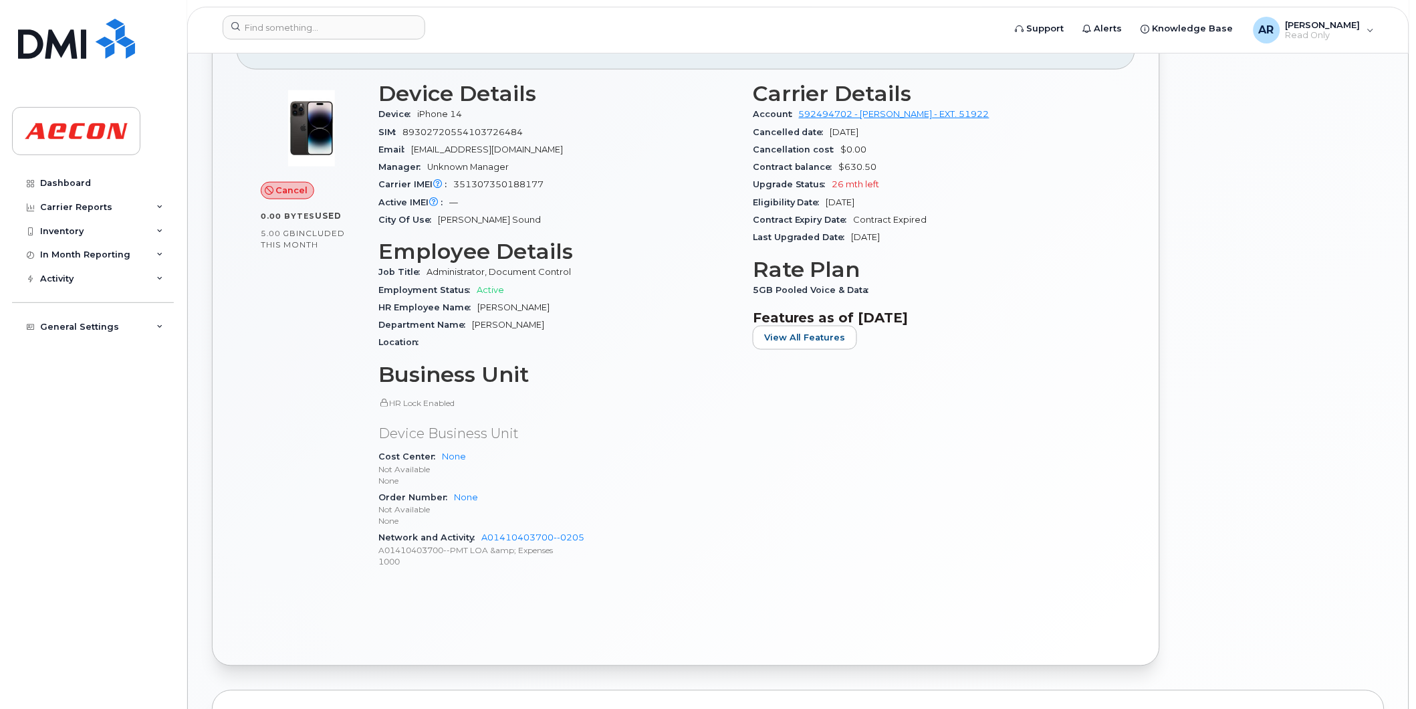
scroll to position [669, 0]
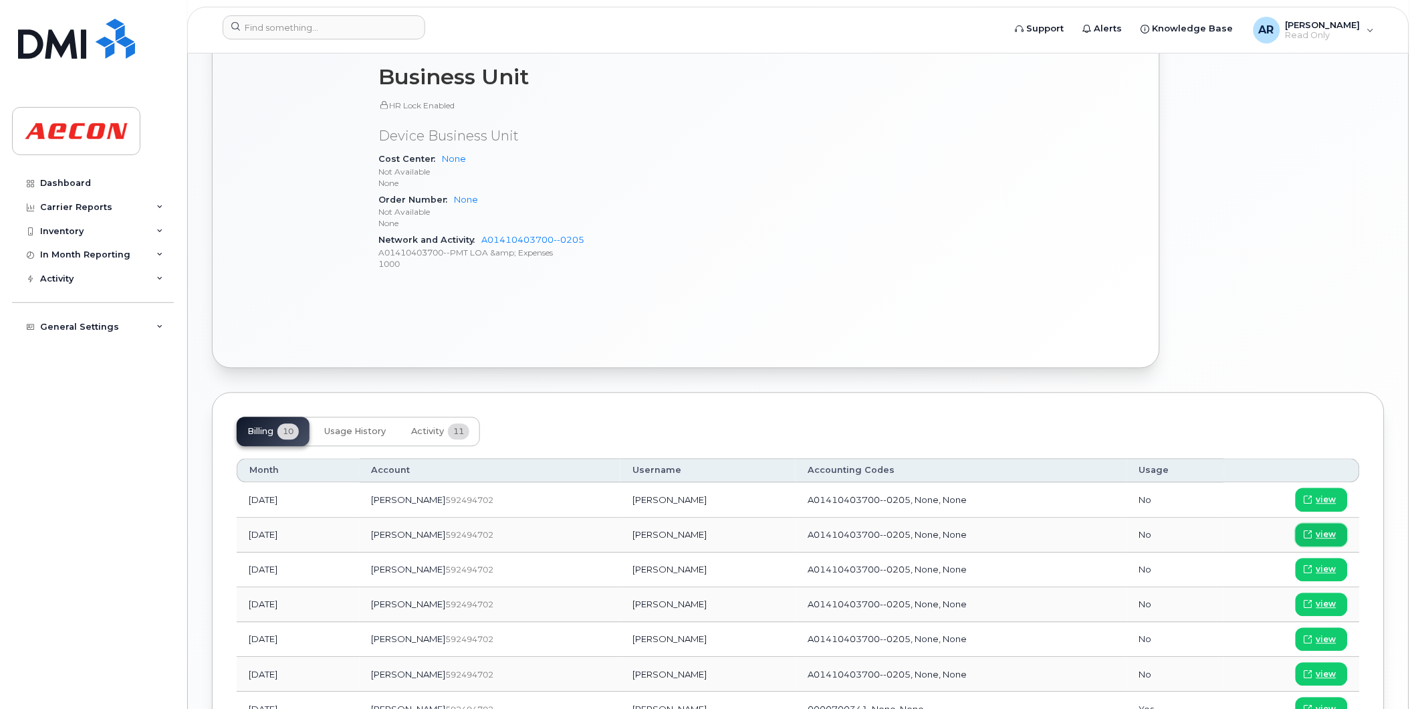
click at [1332, 531] on span "view" at bounding box center [1326, 535] width 20 height 12
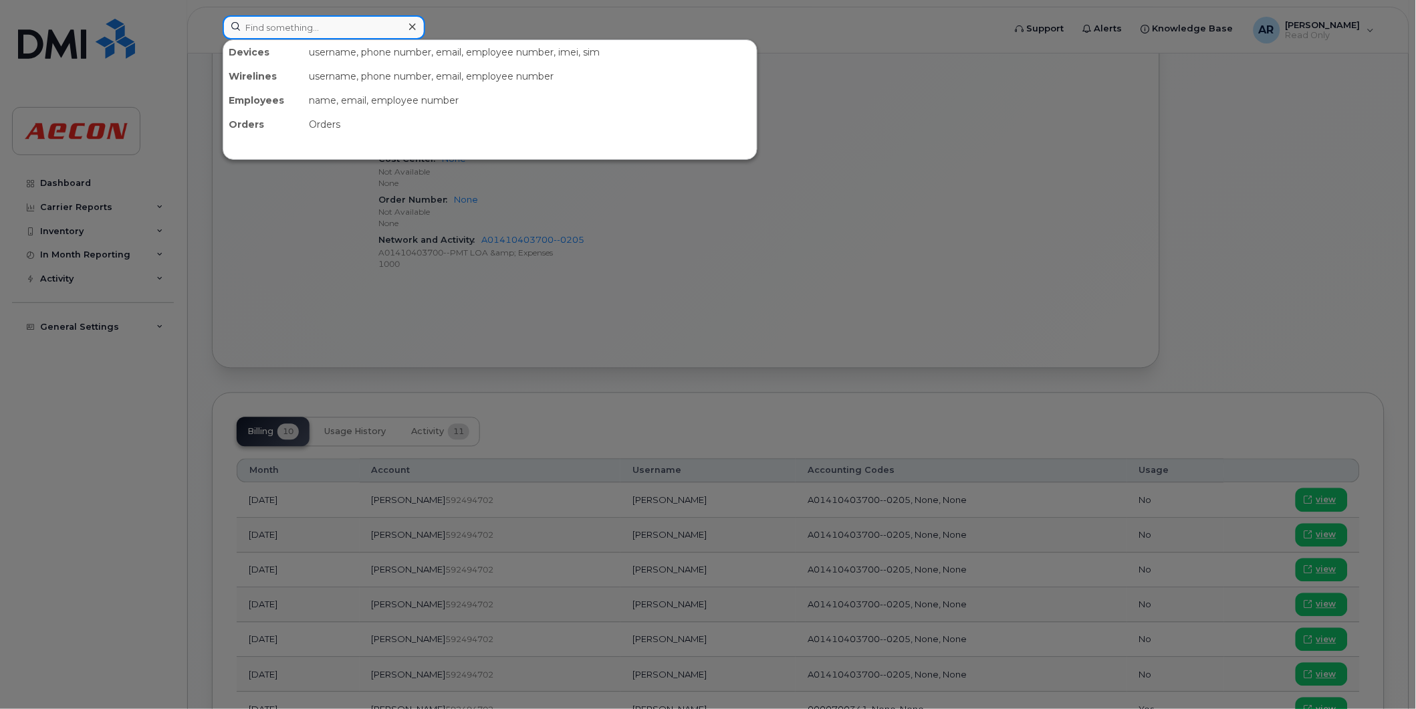
click at [275, 23] on input at bounding box center [324, 27] width 203 height 24
paste input "2269746493"
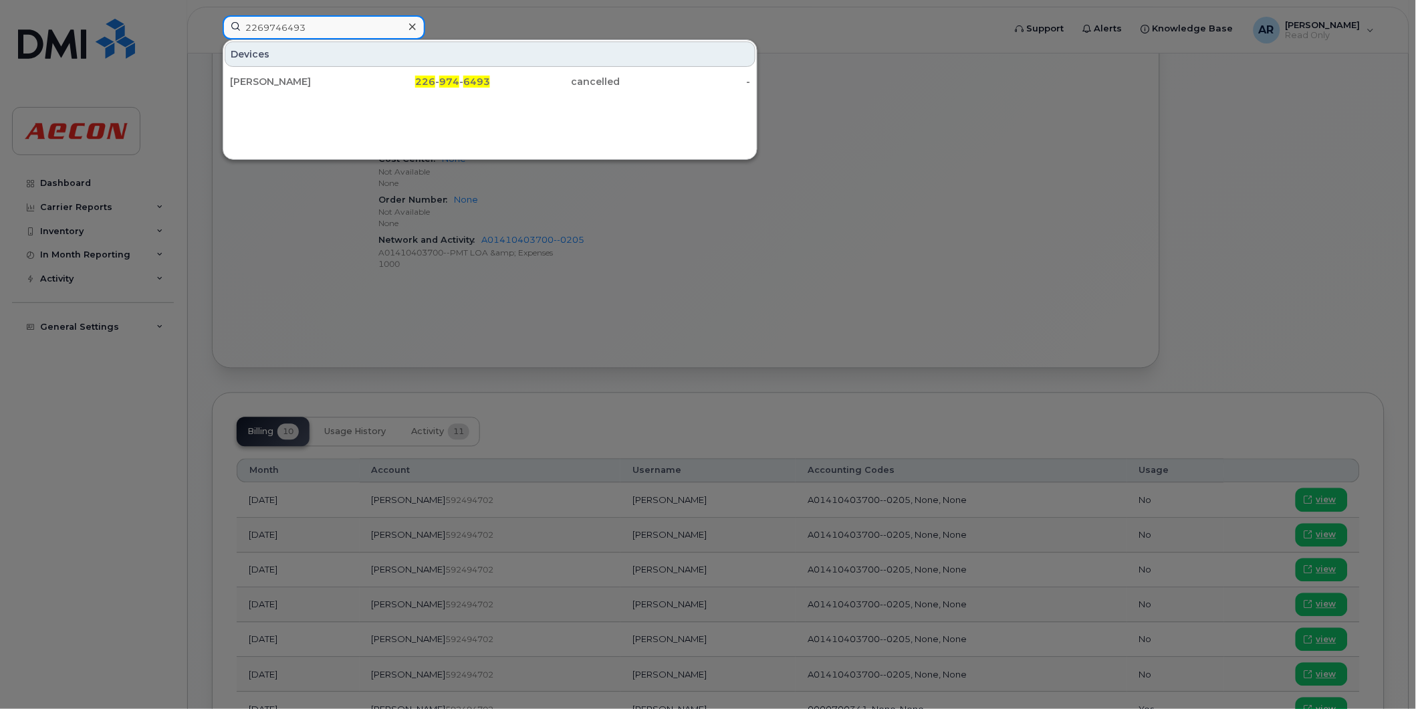
type input "2269746493"
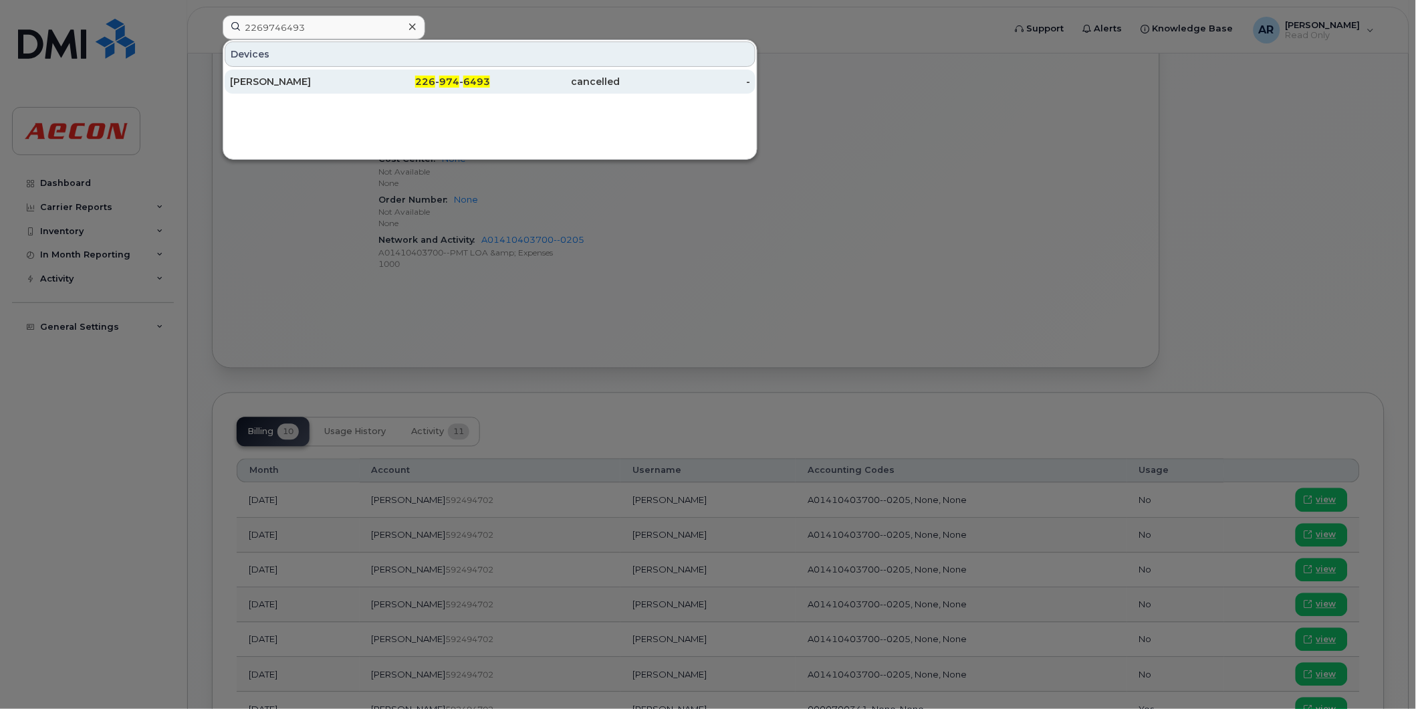
click at [249, 76] on div "[PERSON_NAME]" at bounding box center [295, 81] width 130 height 13
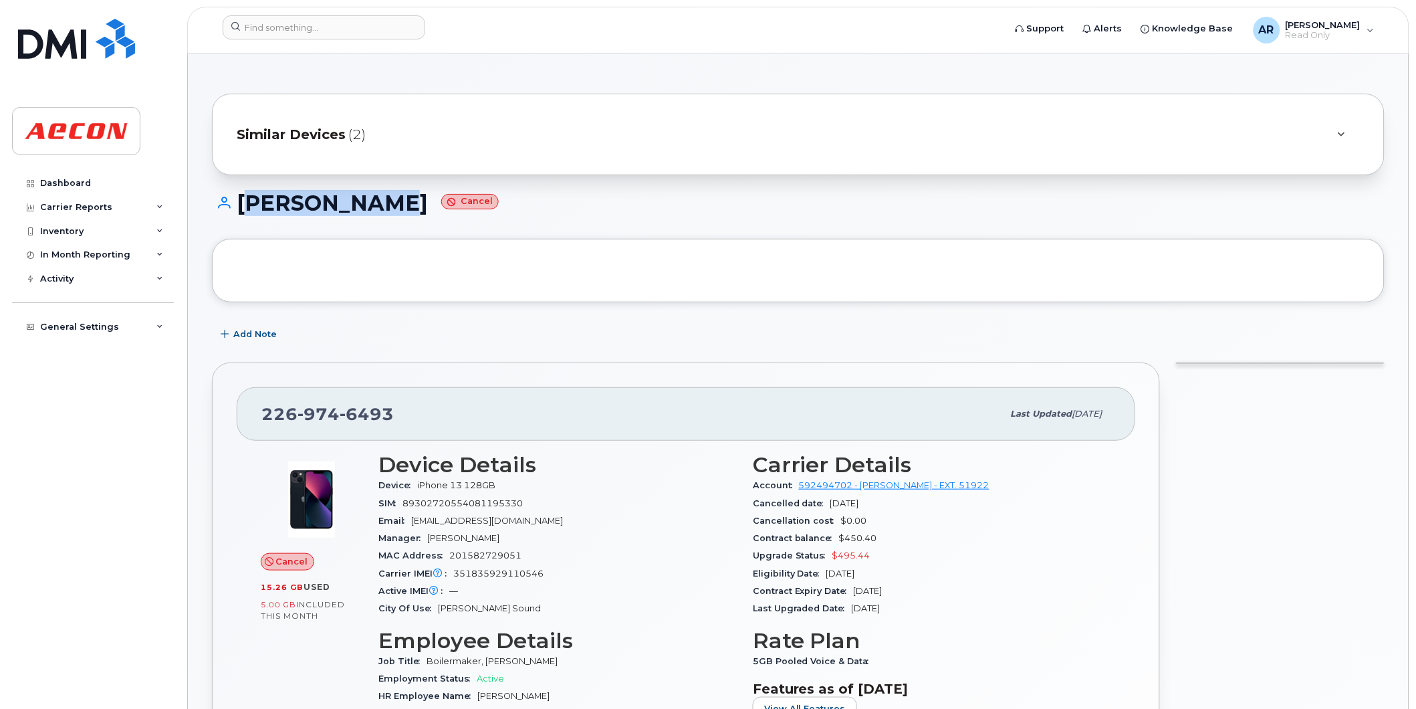
drag, startPoint x: 412, startPoint y: 202, endPoint x: 242, endPoint y: 208, distance: 169.9
click at [242, 208] on h1 "[PERSON_NAME] Cancel" at bounding box center [798, 202] width 1173 height 23
copy h1 "CHAD WATSON"
click at [358, 209] on h1 "CHAD WATSON Cancel" at bounding box center [798, 202] width 1173 height 23
drag, startPoint x: 410, startPoint y: 204, endPoint x: 243, endPoint y: 207, distance: 166.5
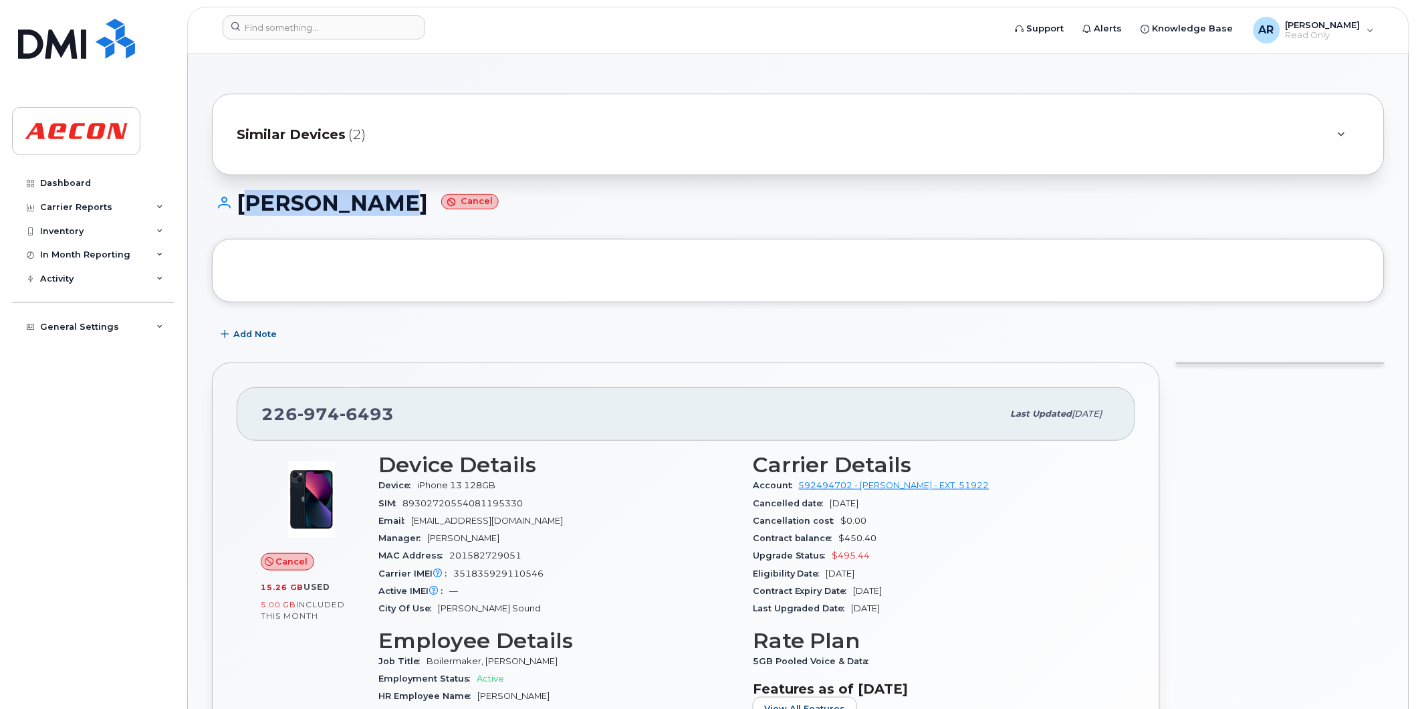
click at [243, 207] on h1 "CHAD WATSON Cancel" at bounding box center [798, 202] width 1173 height 23
copy h1 "CHAD WATSON"
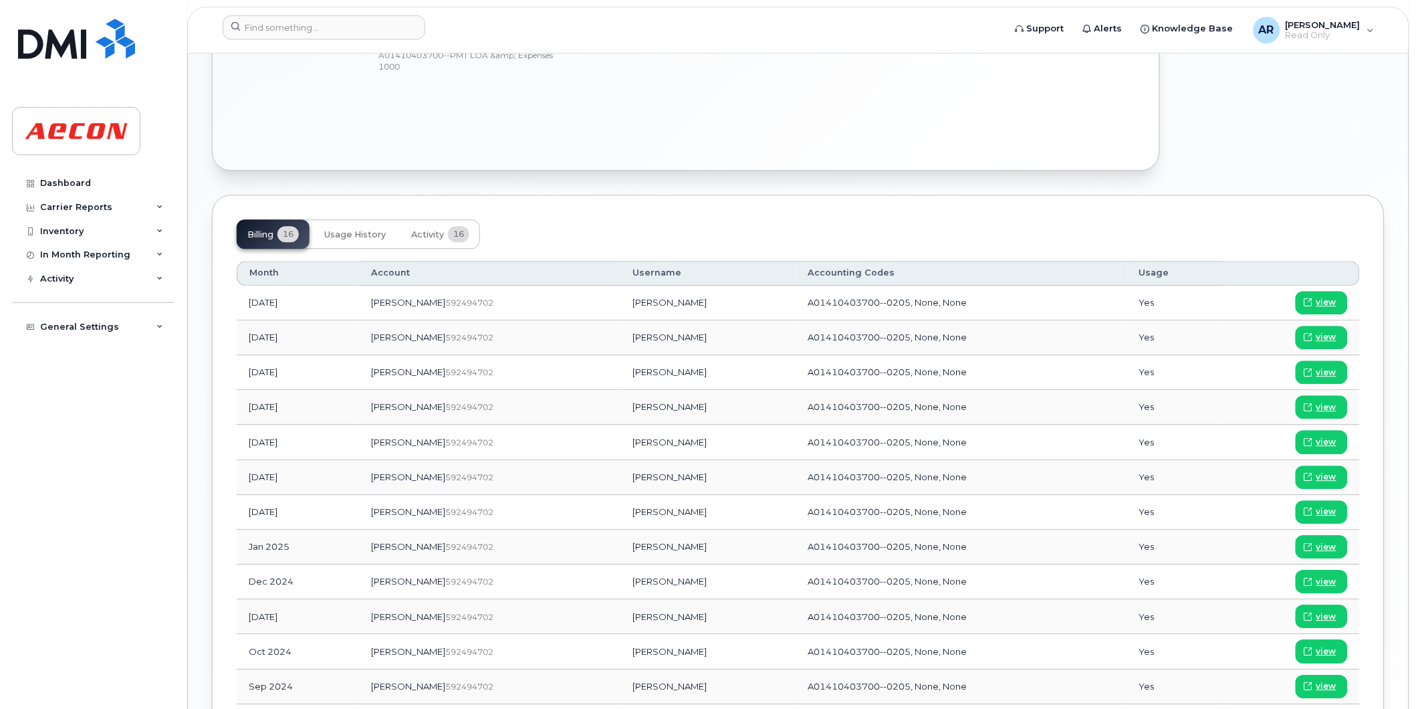
scroll to position [891, 0]
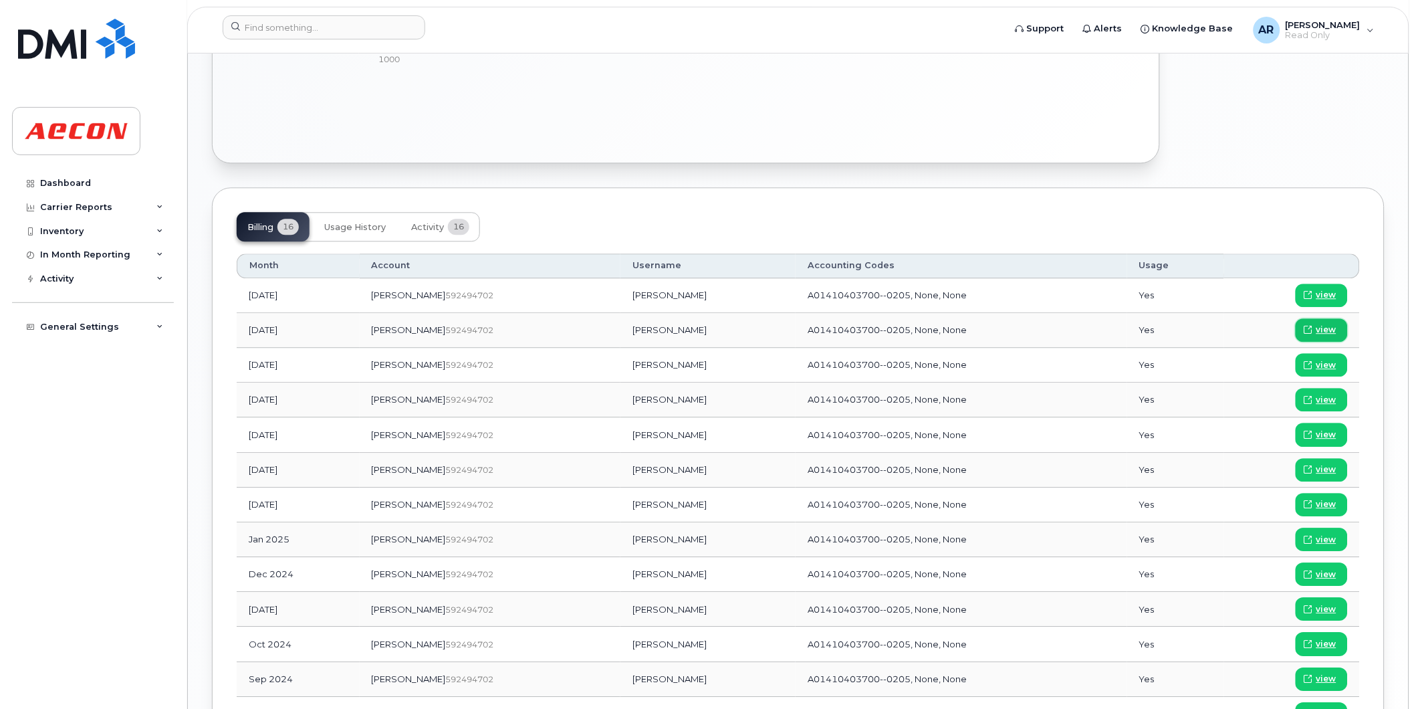
click at [1334, 324] on span "view" at bounding box center [1326, 330] width 20 height 12
click at [299, 29] on input at bounding box center [324, 27] width 203 height 24
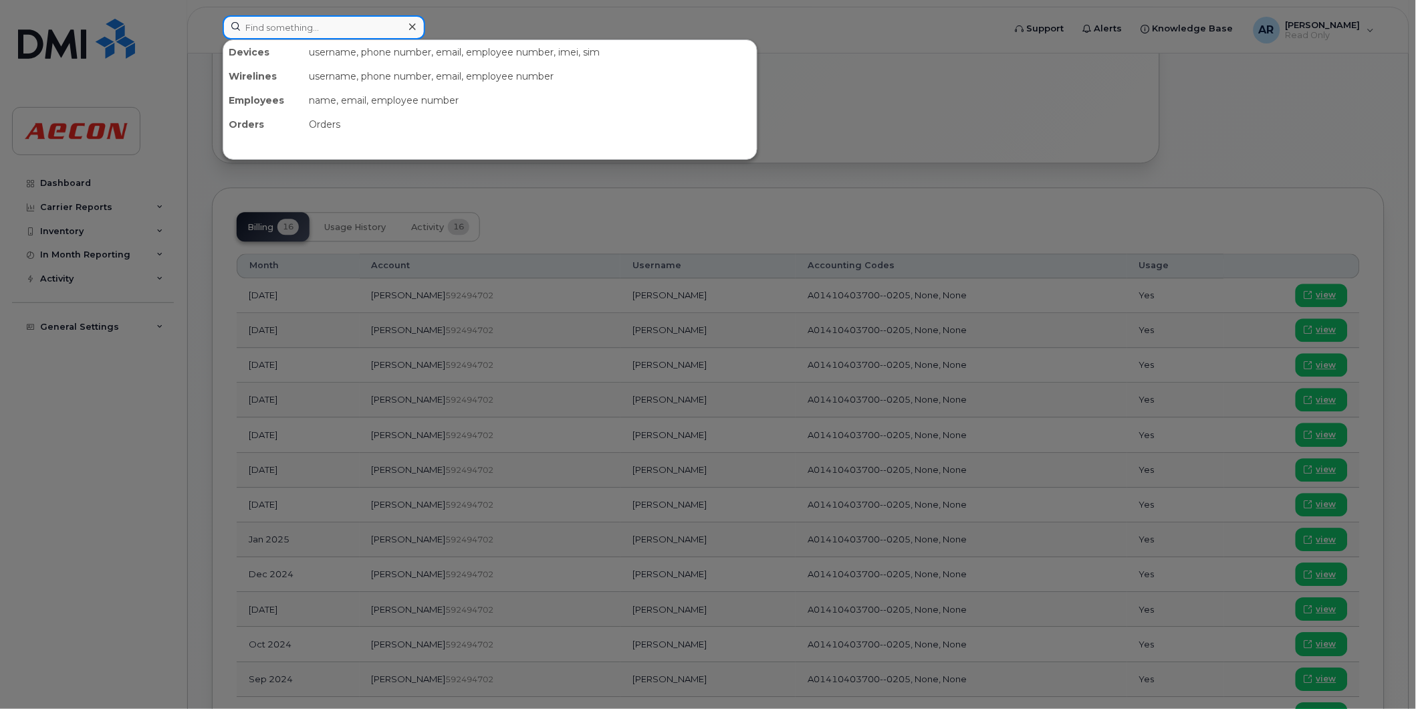
paste input "2269746115"
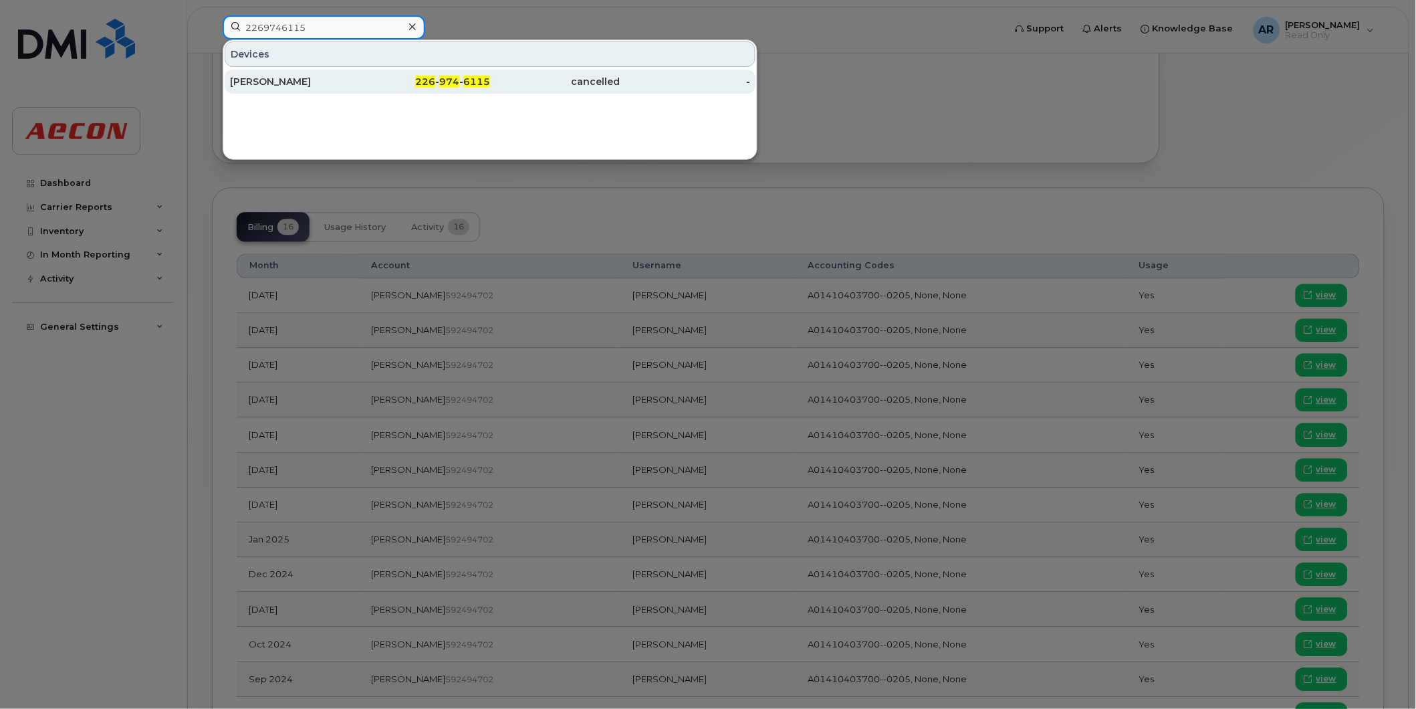
type input "2269746115"
click at [396, 75] on div "226 - 974 - 6115" at bounding box center [425, 82] width 130 height 24
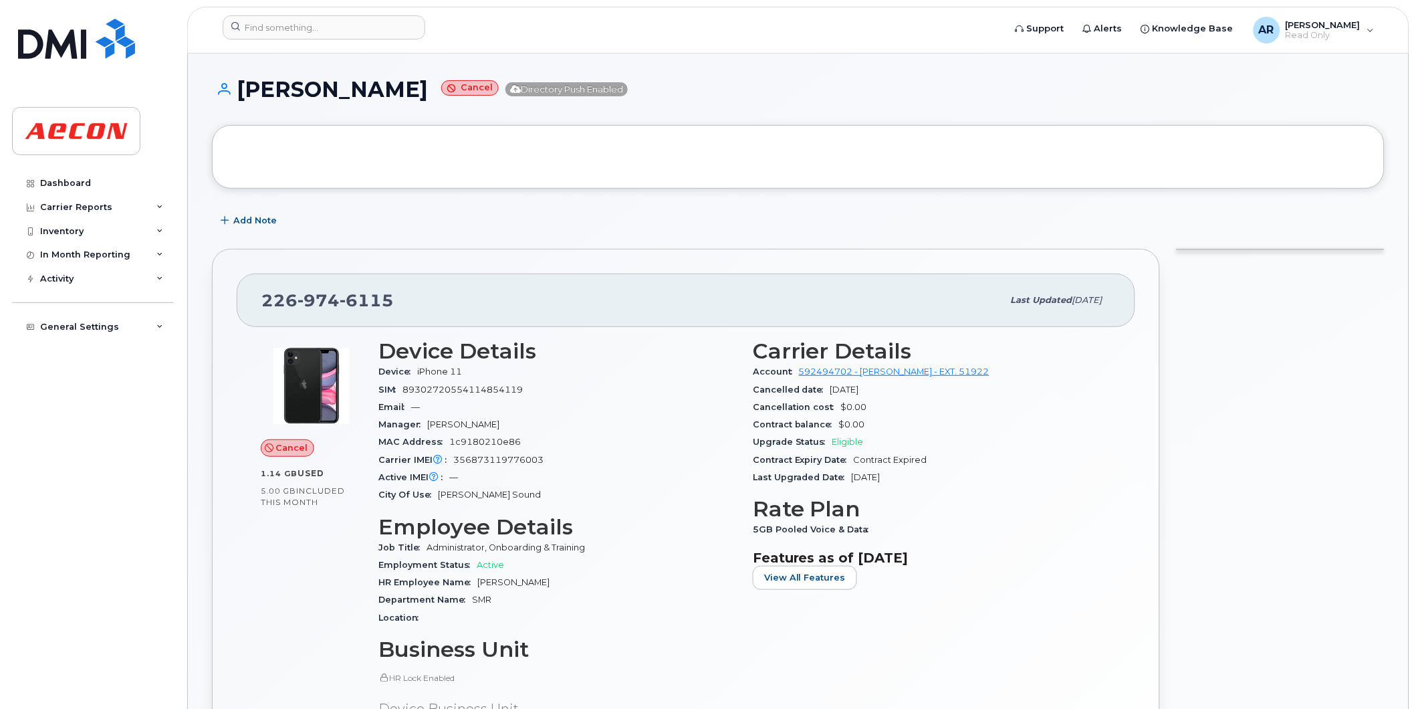
drag, startPoint x: 447, startPoint y: 91, endPoint x: 241, endPoint y: 96, distance: 206.0
click at [241, 96] on h1 "[PERSON_NAME] Cancel Directory Push Enabled" at bounding box center [798, 89] width 1173 height 23
copy h1 "[PERSON_NAME]"
drag, startPoint x: 301, startPoint y: 122, endPoint x: 330, endPoint y: 107, distance: 33.2
click at [302, 122] on div "[PERSON_NAME] Cancel Directory Push Enabled" at bounding box center [798, 101] width 1173 height 47
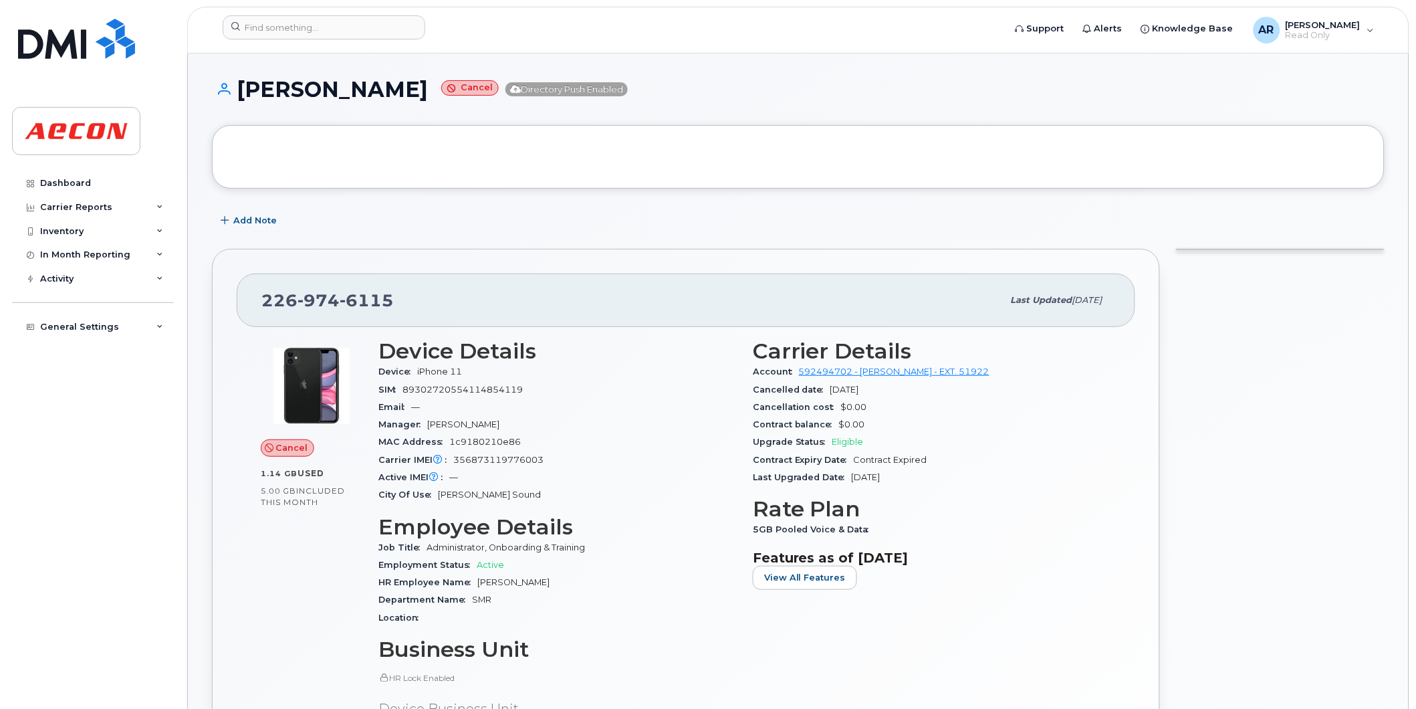
copy h1 "[PERSON_NAME]"
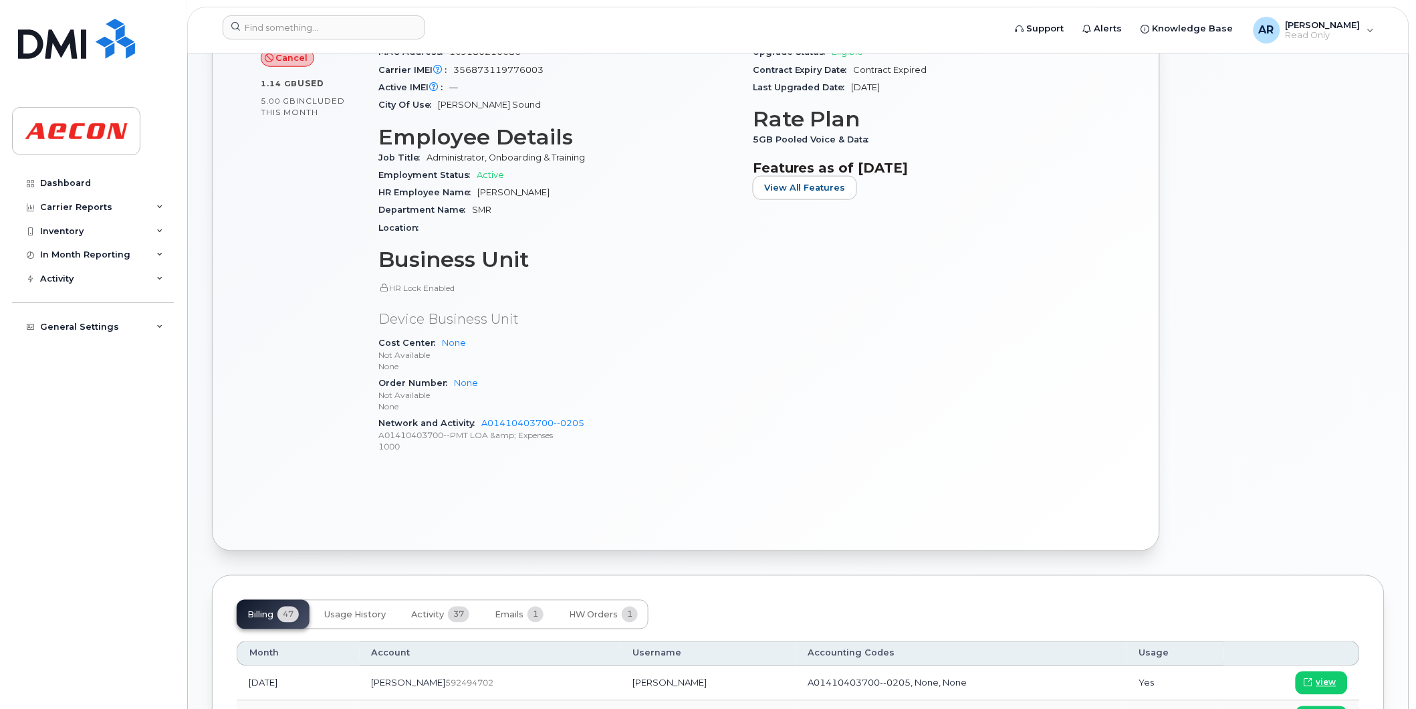
scroll to position [594, 0]
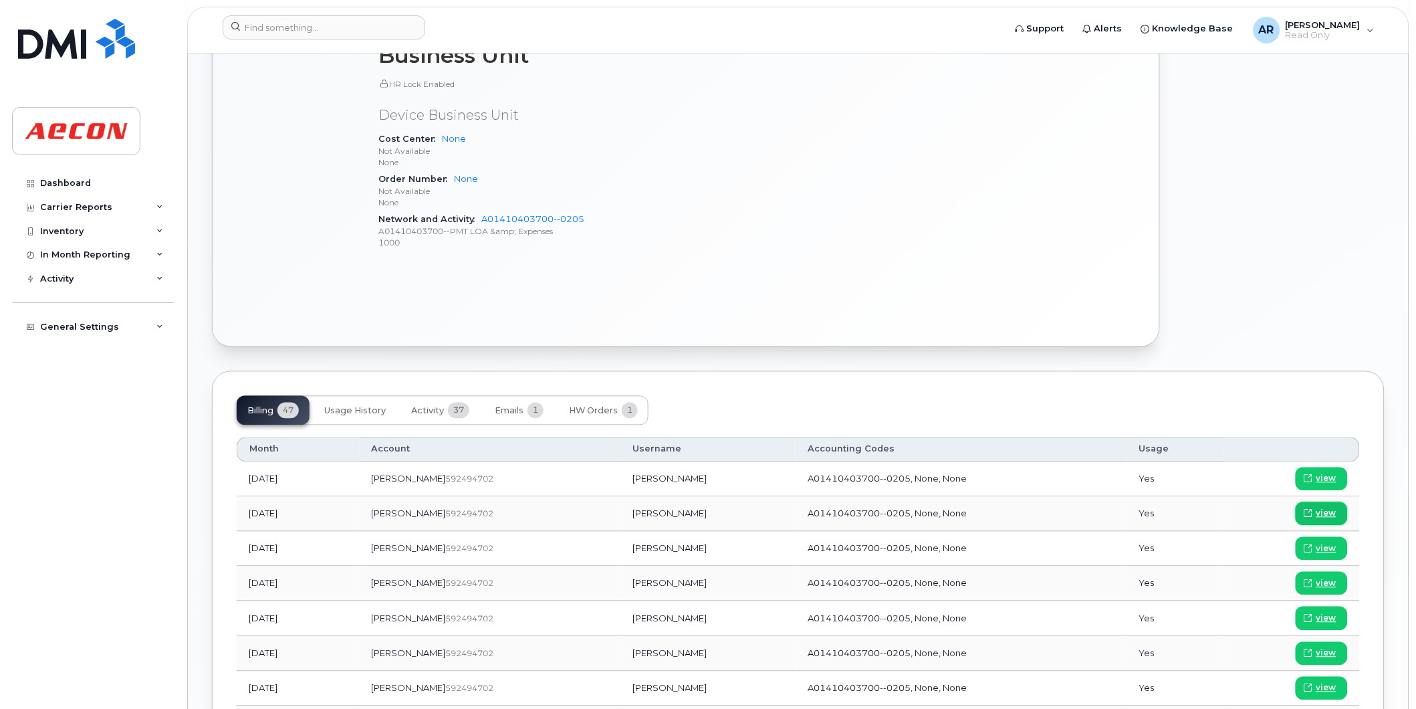
click at [1320, 510] on span "view" at bounding box center [1326, 513] width 20 height 12
click at [318, 25] on input at bounding box center [324, 27] width 203 height 24
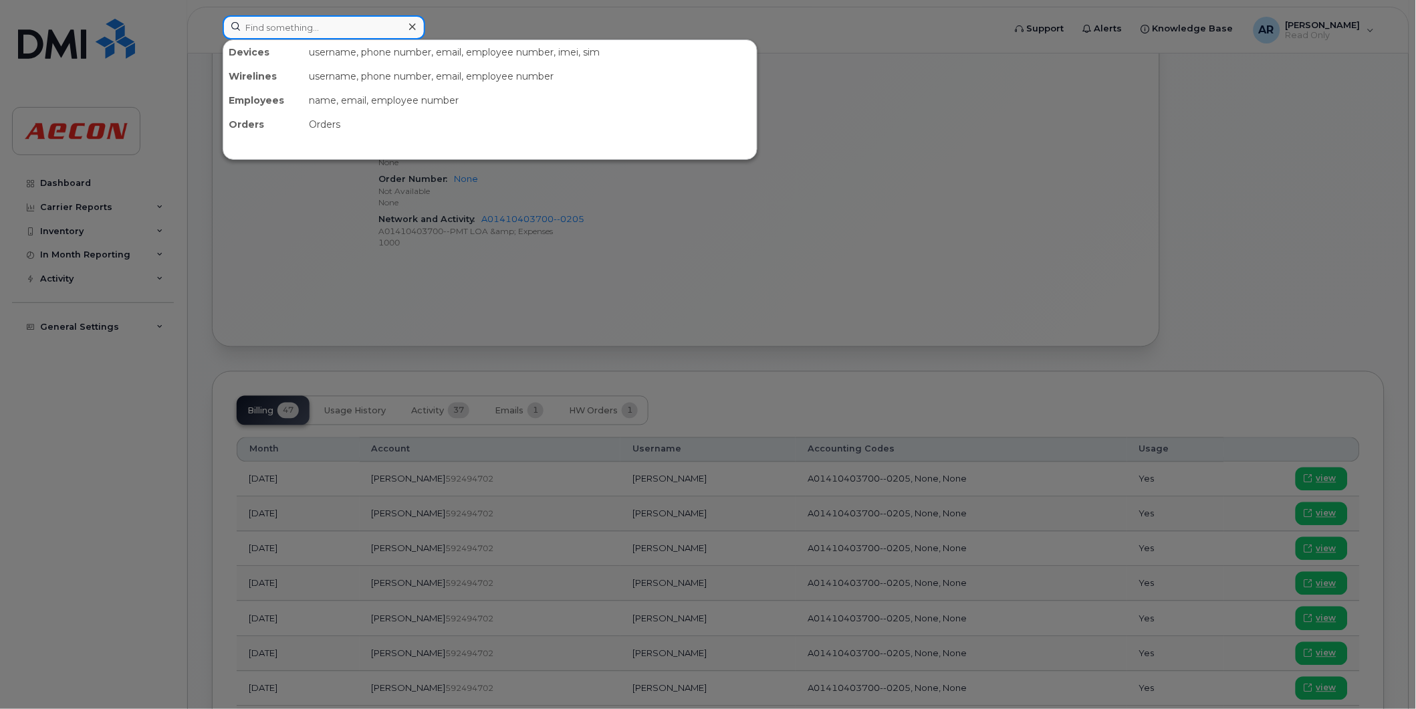
paste input "2269746274"
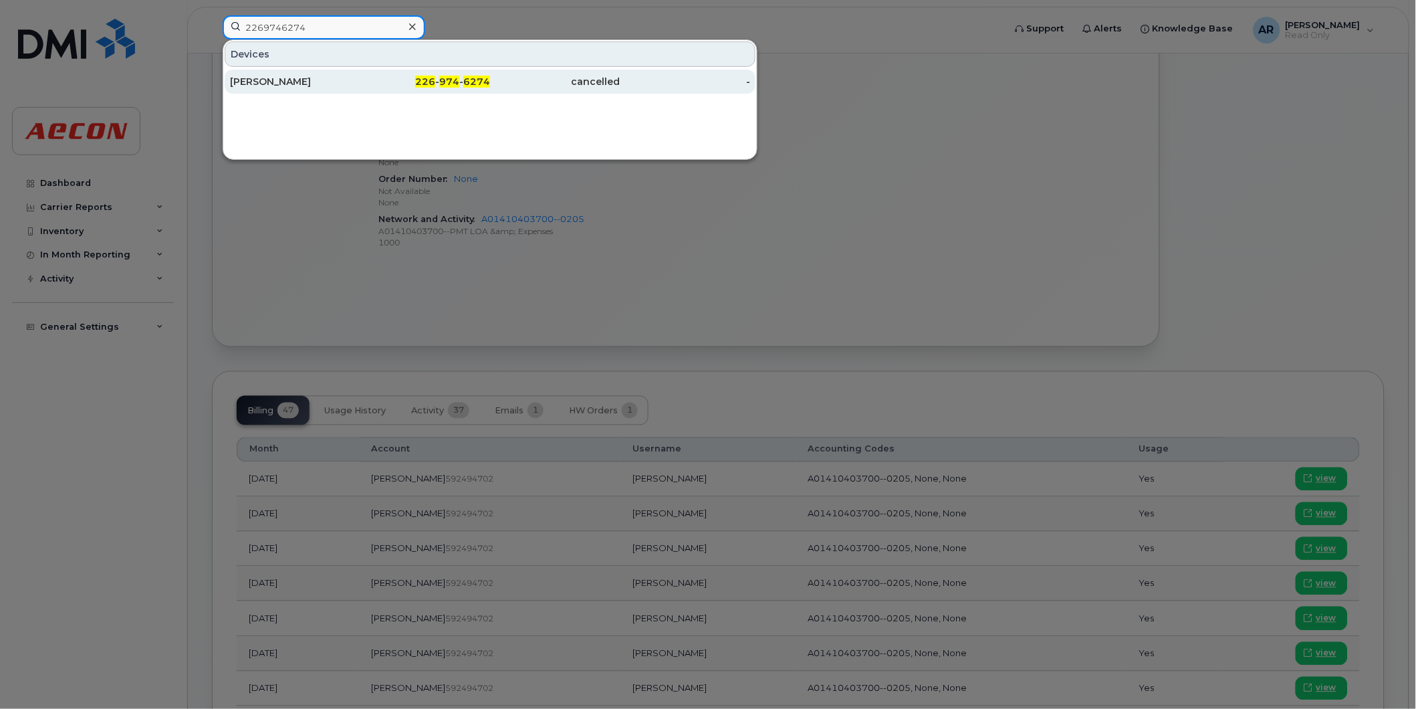
type input "2269746274"
click at [315, 74] on div "[PERSON_NAME]" at bounding box center [295, 82] width 130 height 24
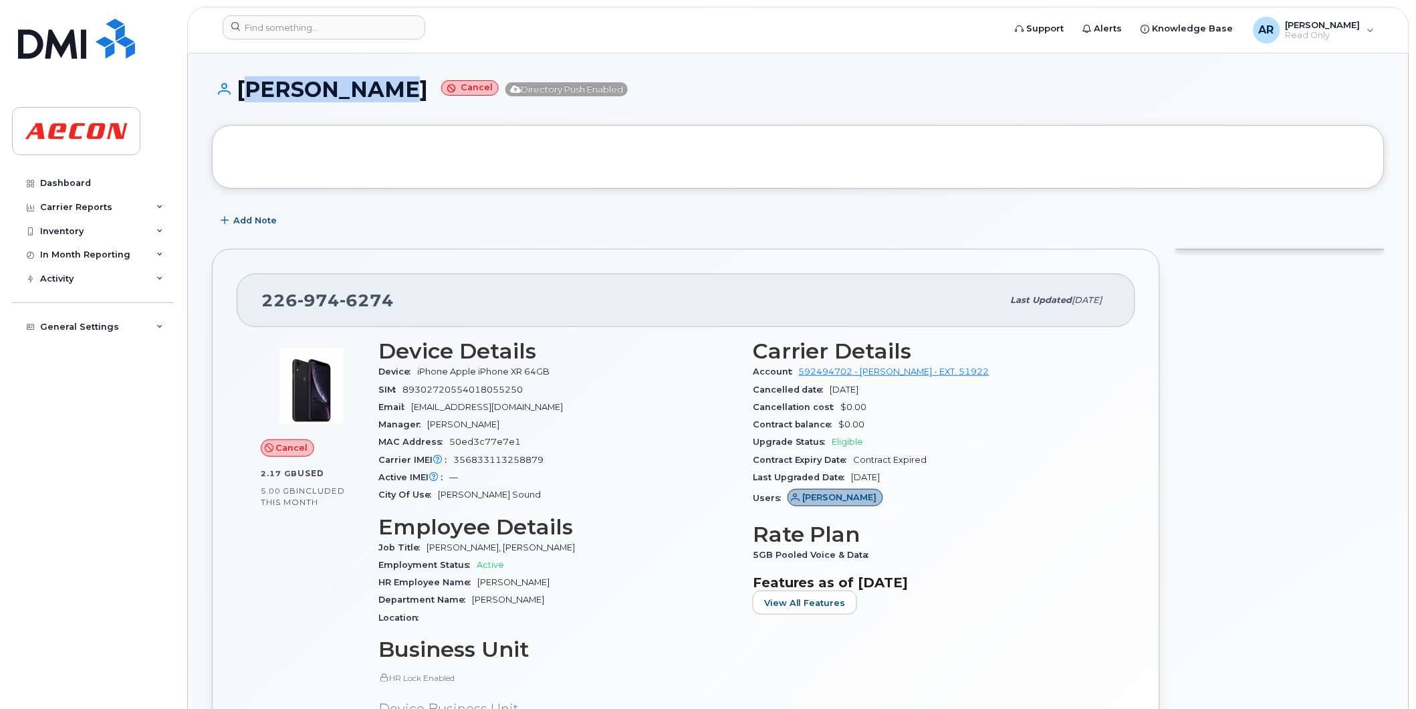
drag, startPoint x: 396, startPoint y: 90, endPoint x: 237, endPoint y: 100, distance: 160.2
click at [237, 100] on h1 "[PERSON_NAME] Directory Push Enabled" at bounding box center [798, 89] width 1173 height 23
copy h1 "[PERSON_NAME]"
click at [287, 159] on div at bounding box center [798, 157] width 1123 height 14
drag, startPoint x: 396, startPoint y: 92, endPoint x: 243, endPoint y: 106, distance: 154.4
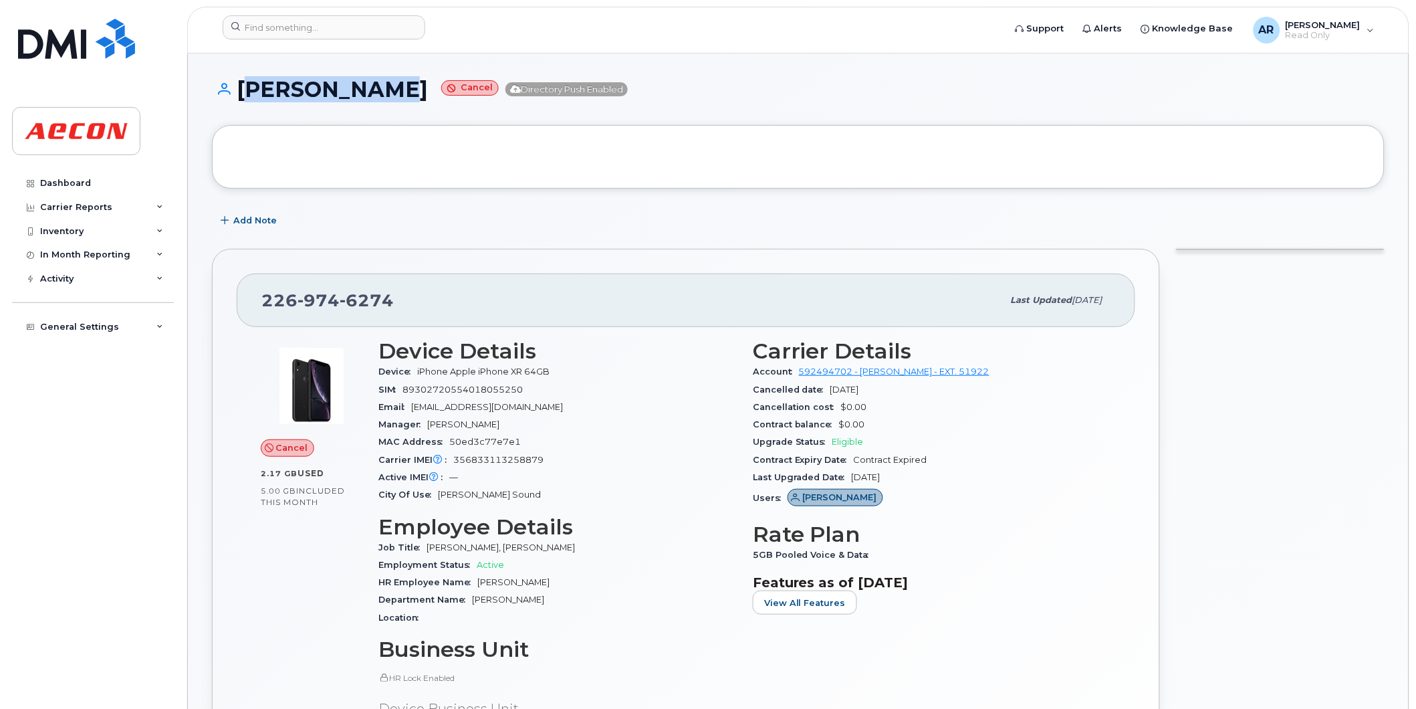
click at [243, 106] on div "[PERSON_NAME] Directory Push Enabled" at bounding box center [798, 101] width 1173 height 47
copy h1 "[PERSON_NAME]"
click at [362, 160] on div at bounding box center [798, 157] width 1123 height 14
drag, startPoint x: 395, startPoint y: 92, endPoint x: 237, endPoint y: 94, distance: 157.8
click at [237, 94] on h1 "[PERSON_NAME] Directory Push Enabled" at bounding box center [798, 89] width 1173 height 23
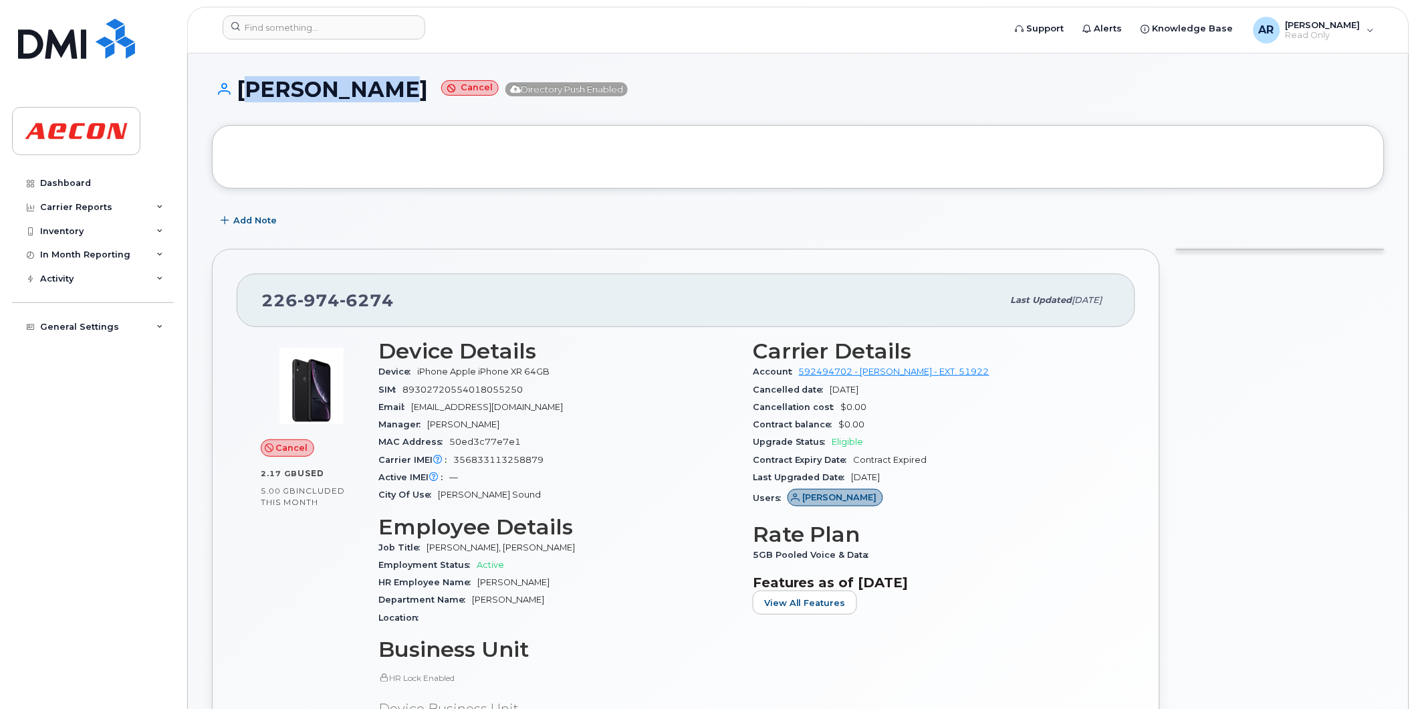
copy h1 "[PERSON_NAME]"
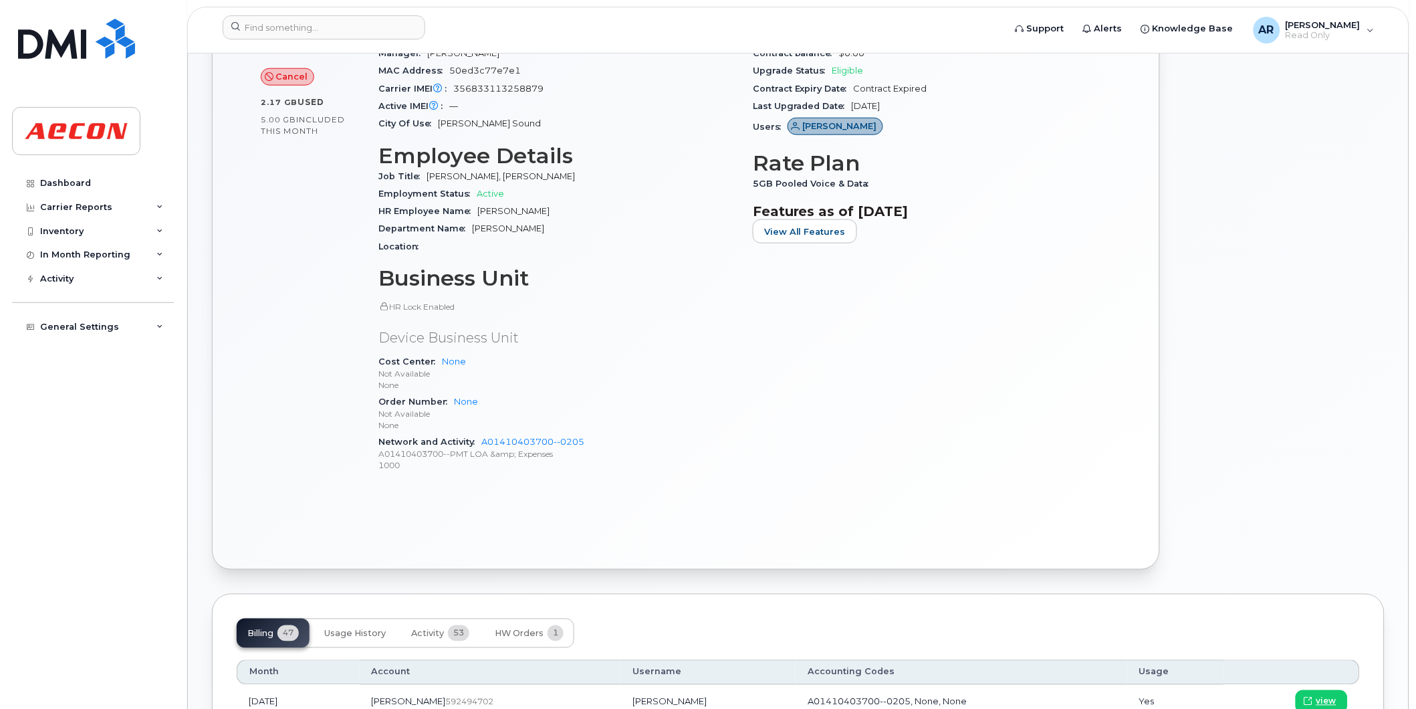
scroll to position [669, 0]
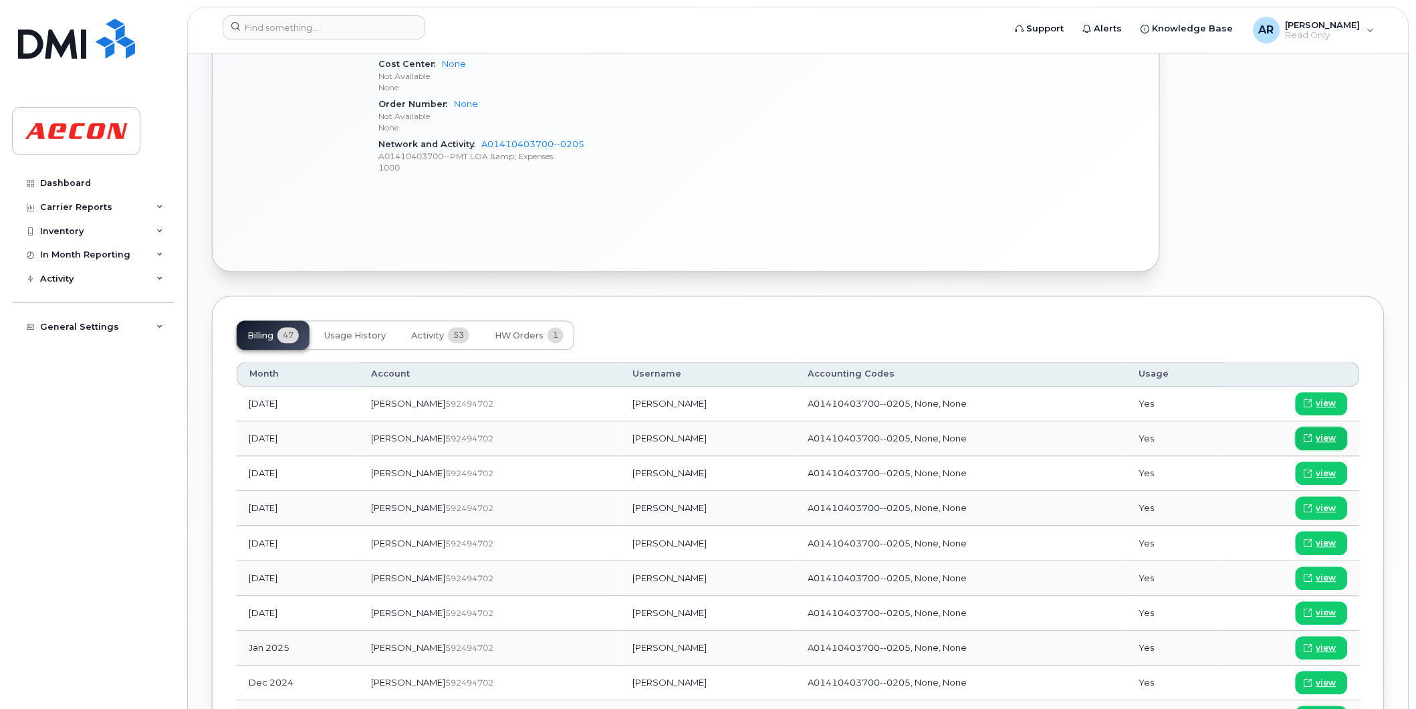
click at [1325, 437] on span "view" at bounding box center [1326, 439] width 20 height 12
click at [287, 28] on input at bounding box center [324, 27] width 203 height 24
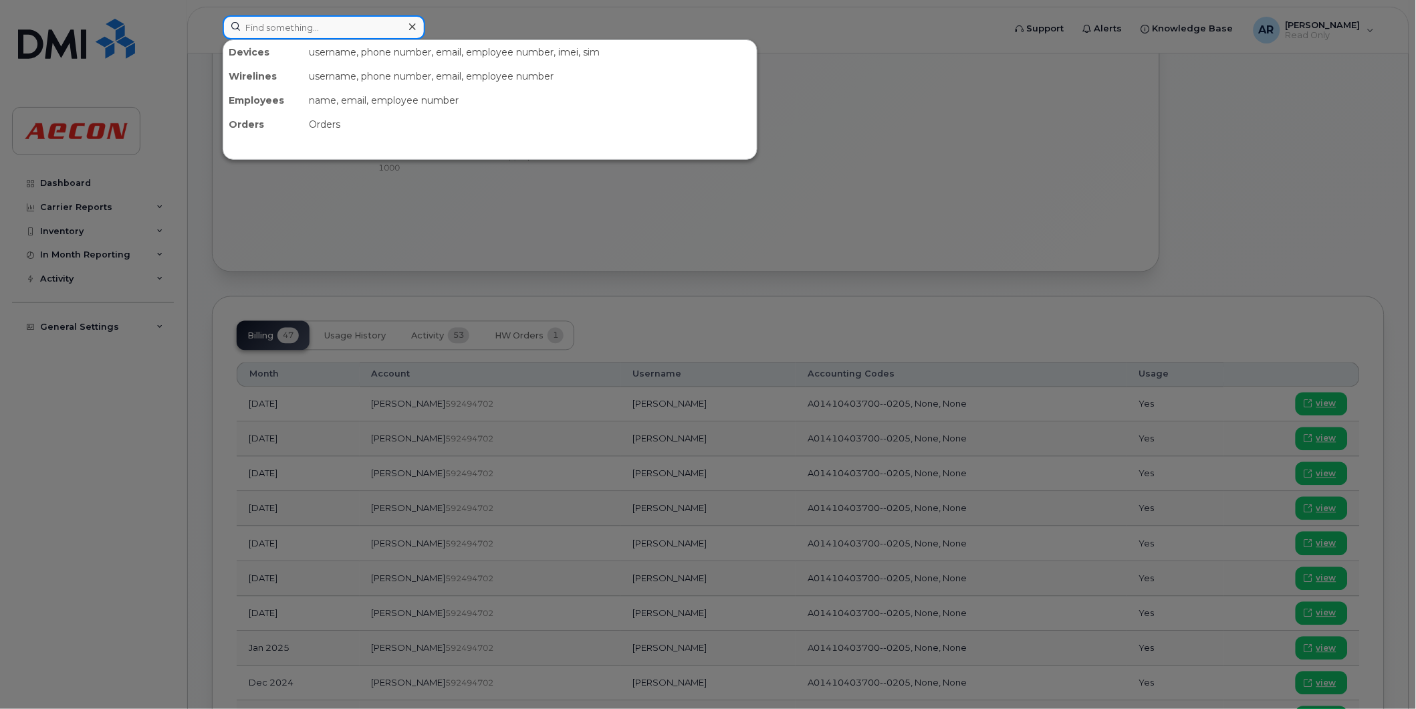
drag, startPoint x: 287, startPoint y: 28, endPoint x: 275, endPoint y: 24, distance: 12.7
click at [275, 24] on input at bounding box center [324, 27] width 203 height 24
paste input "2269746190"
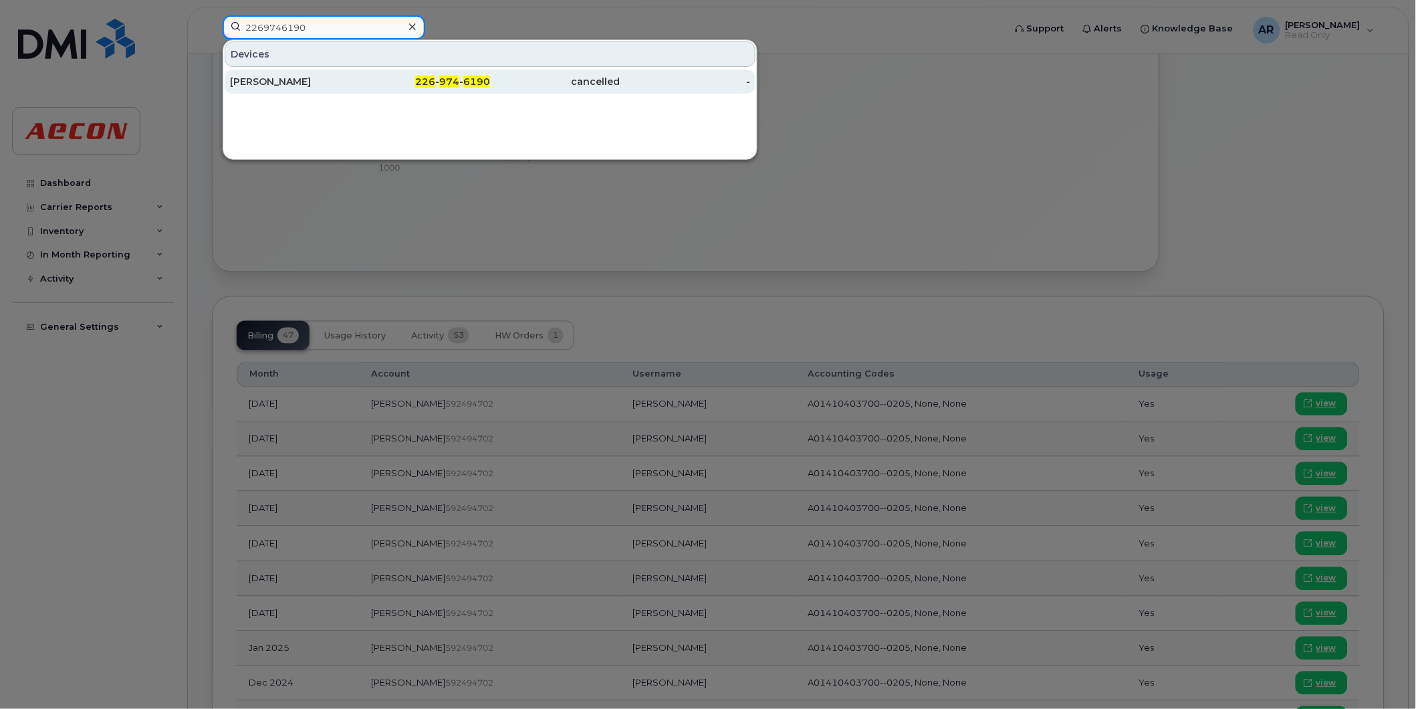
type input "2269746190"
click at [289, 82] on div "[PERSON_NAME]" at bounding box center [295, 81] width 130 height 13
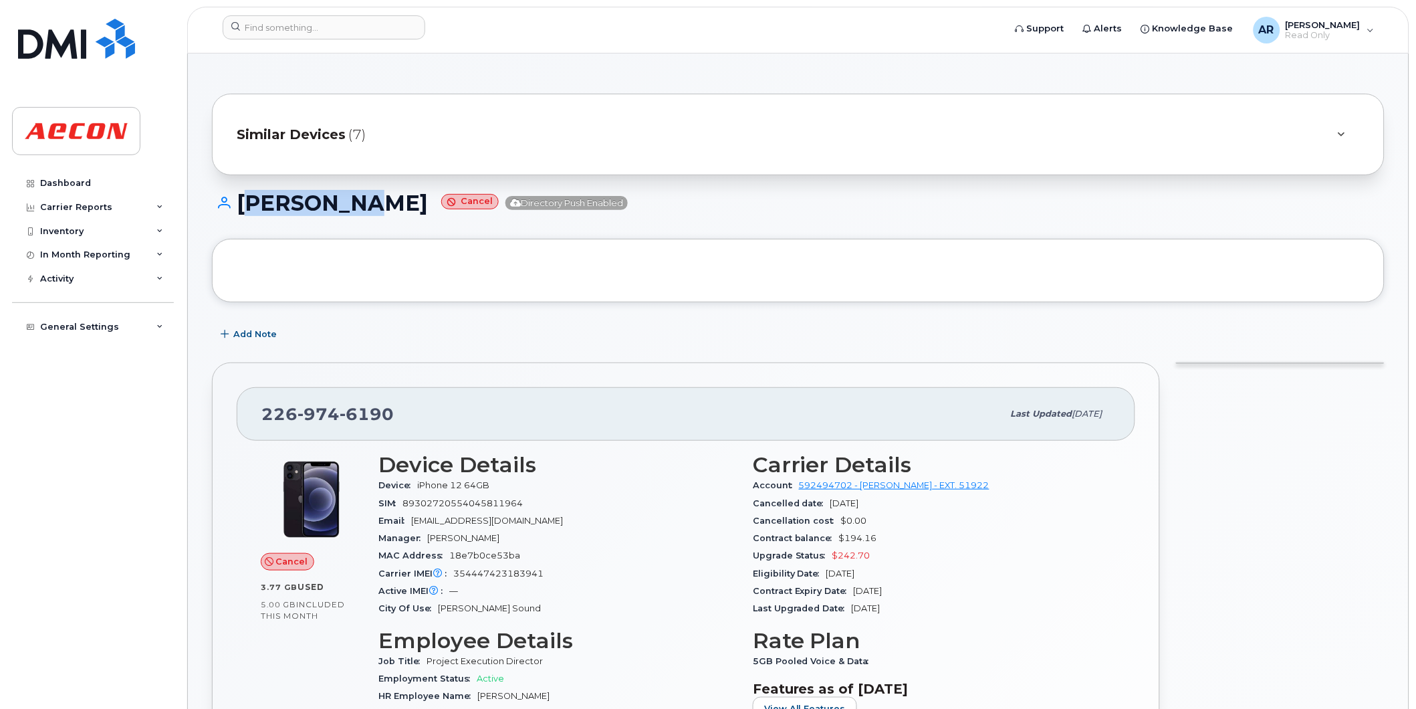
drag, startPoint x: 364, startPoint y: 208, endPoint x: 237, endPoint y: 206, distance: 127.1
click at [237, 206] on h1 "[PERSON_NAME] Cancel Directory Push Enabled" at bounding box center [798, 202] width 1173 height 23
copy h1 "[PERSON_NAME]"
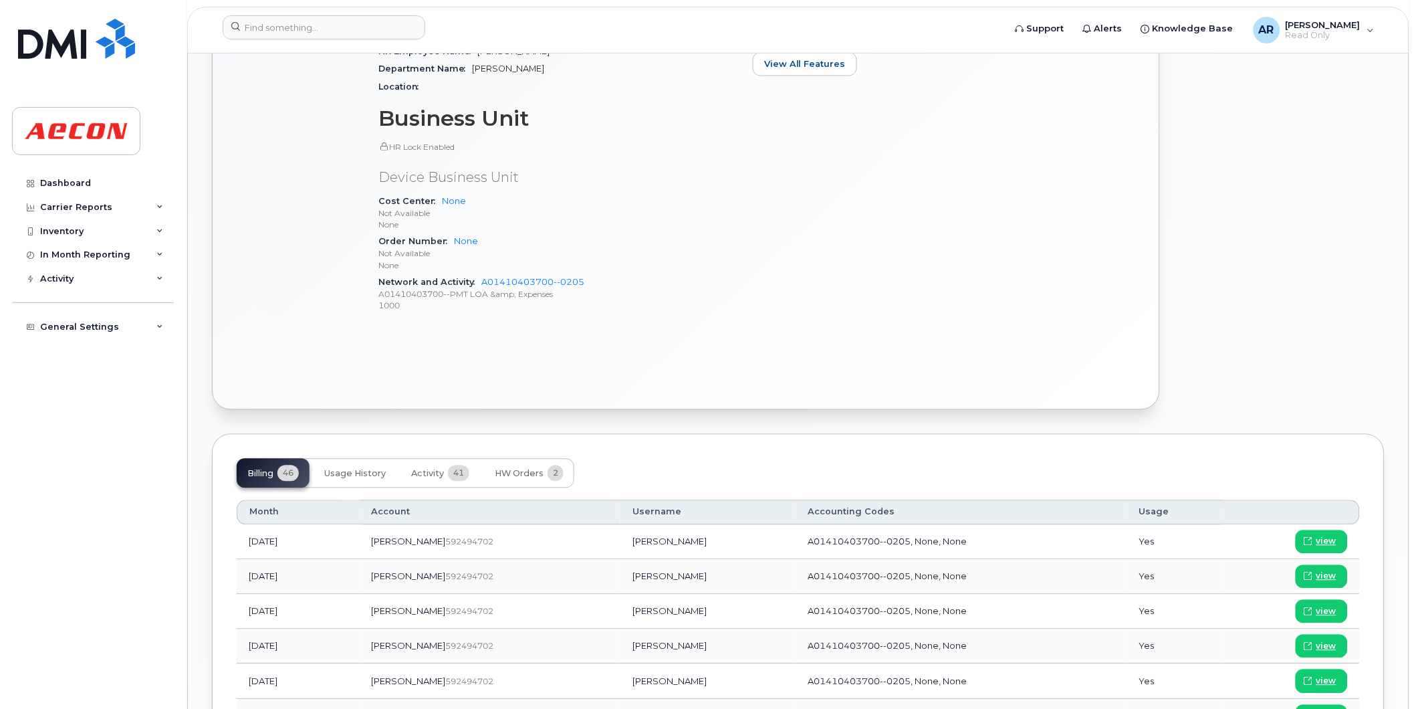
scroll to position [891, 0]
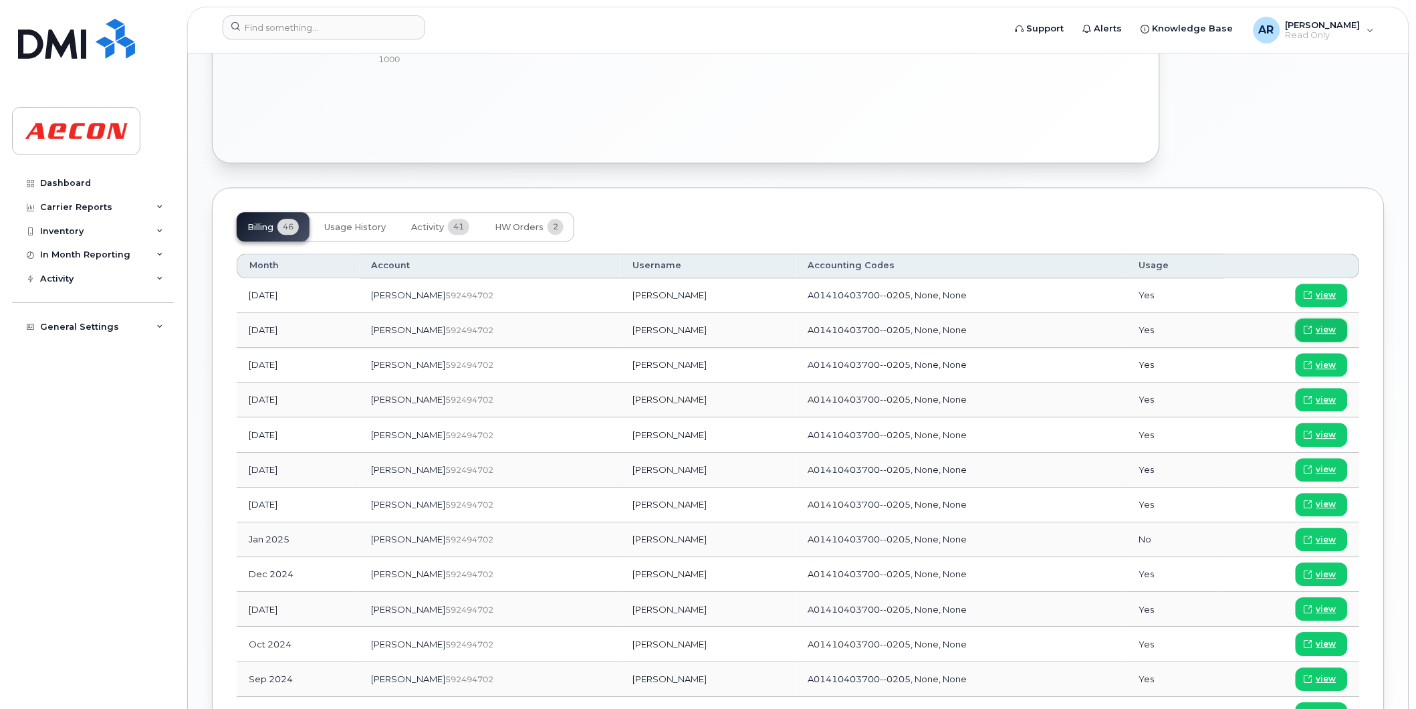
click at [1331, 324] on span "view" at bounding box center [1326, 330] width 20 height 12
click at [287, 25] on input at bounding box center [324, 27] width 203 height 24
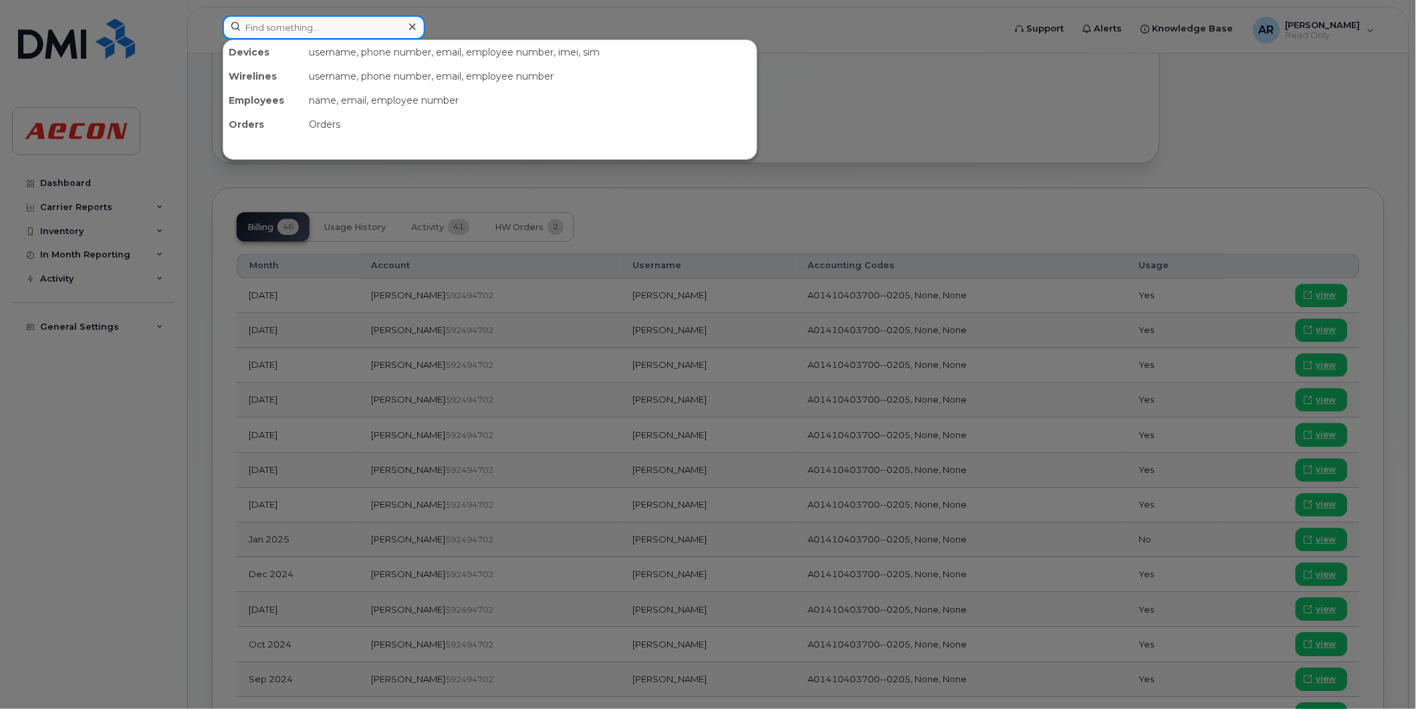
drag, startPoint x: 287, startPoint y: 27, endPoint x: 250, endPoint y: 31, distance: 37.7
click at [250, 31] on input at bounding box center [324, 27] width 203 height 24
paste input "2269746714"
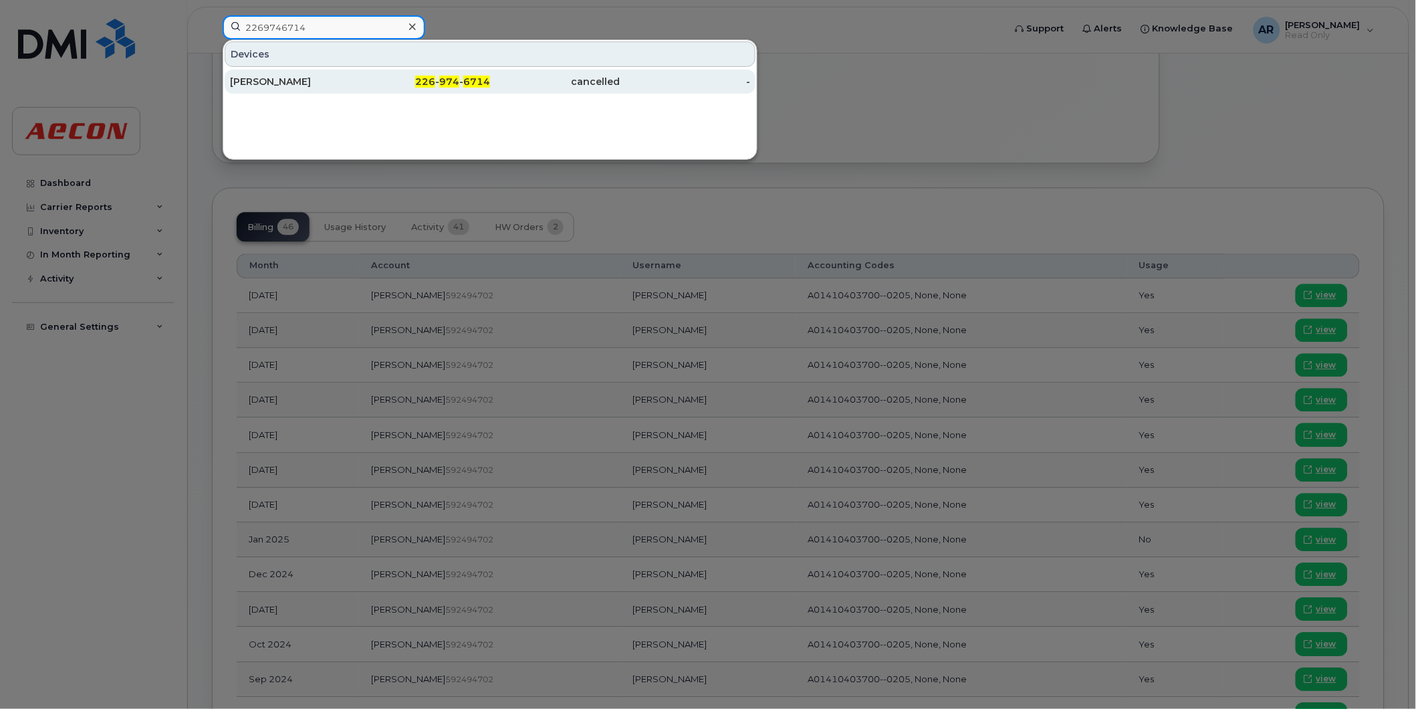
type input "2269746714"
click at [296, 74] on div "[PERSON_NAME]" at bounding box center [295, 82] width 130 height 24
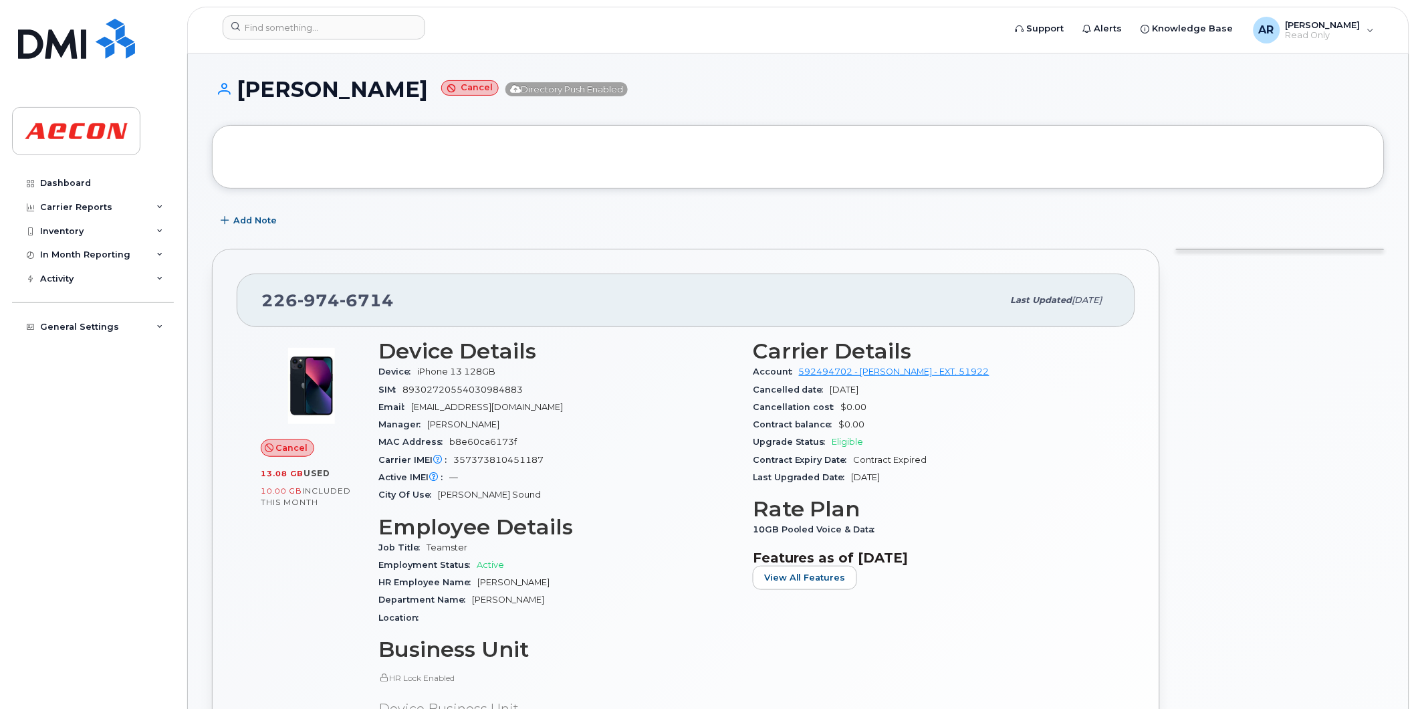
drag, startPoint x: 502, startPoint y: 94, endPoint x: 241, endPoint y: 111, distance: 262.0
click at [241, 111] on div "[PERSON_NAME] Directory Push Enabled" at bounding box center [798, 101] width 1173 height 47
copy h1 "[PERSON_NAME]"
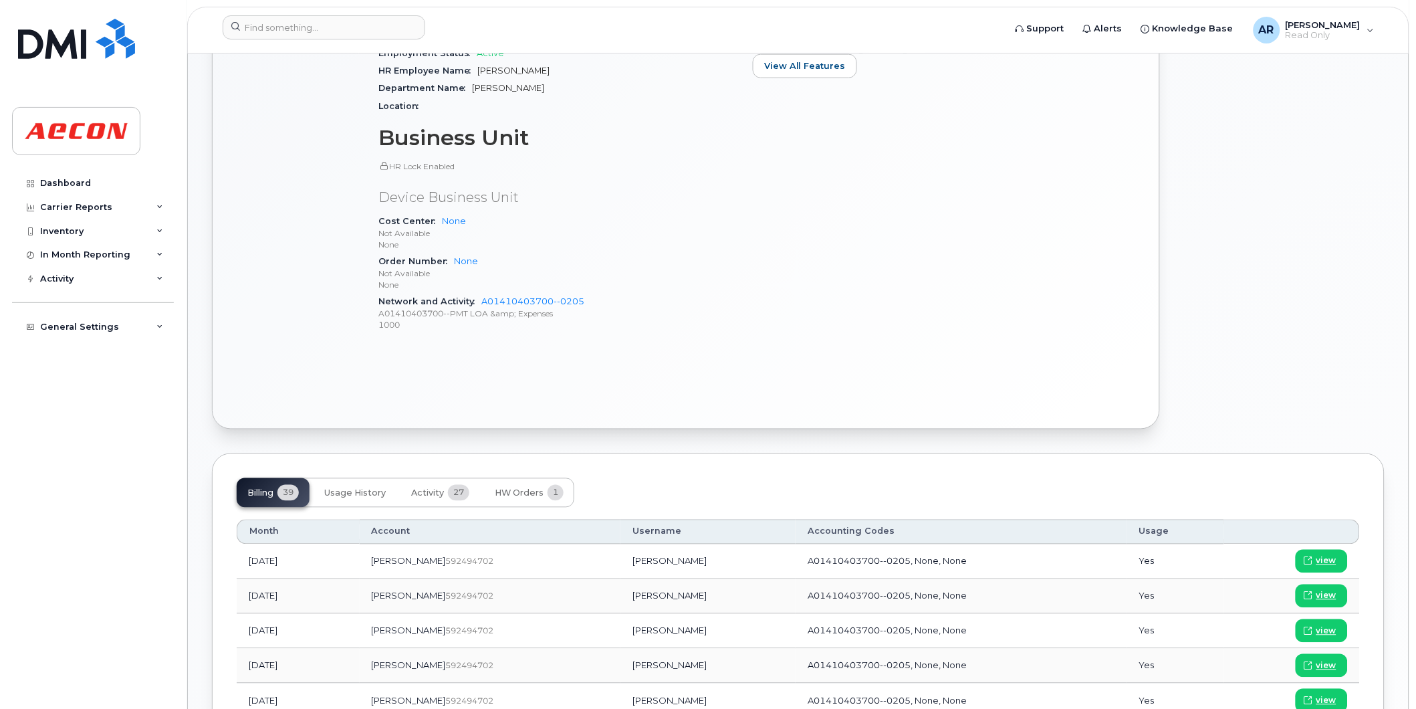
scroll to position [520, 0]
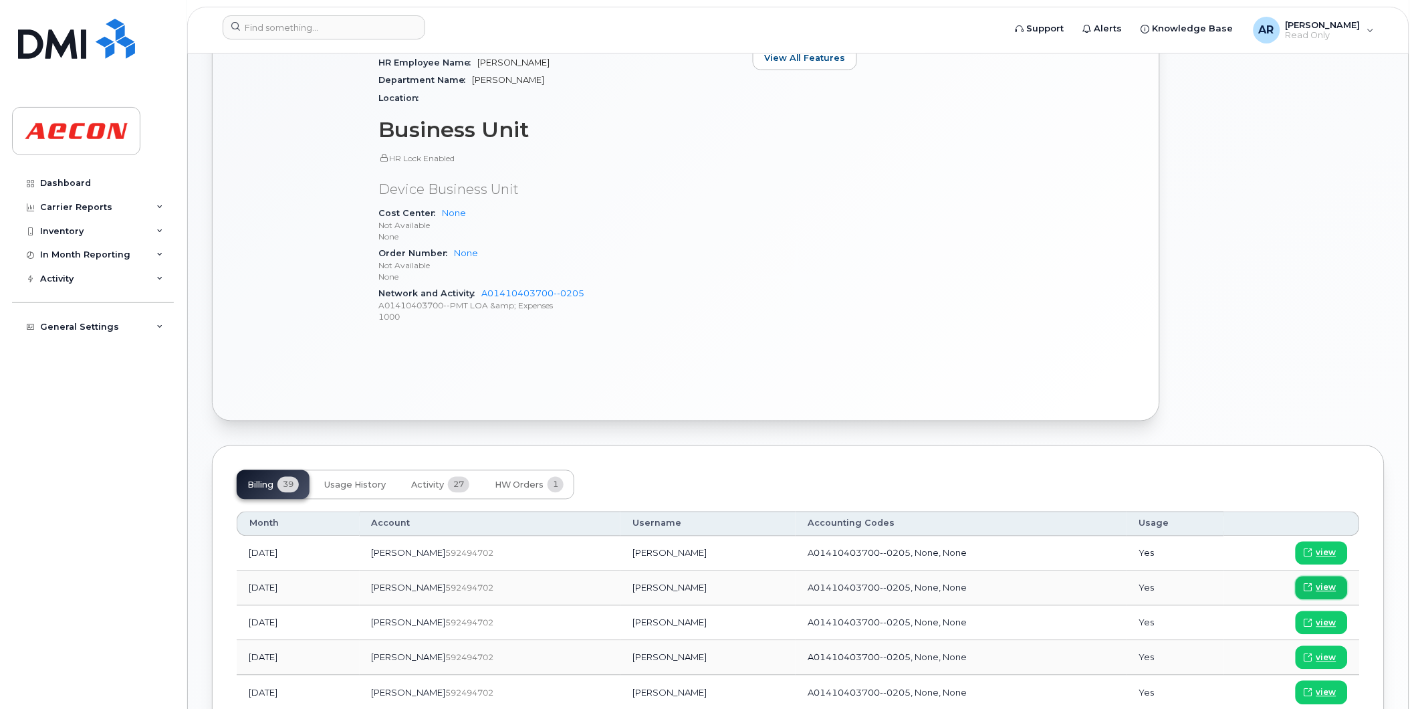
click at [1333, 580] on link "view" at bounding box center [1322, 587] width 52 height 23
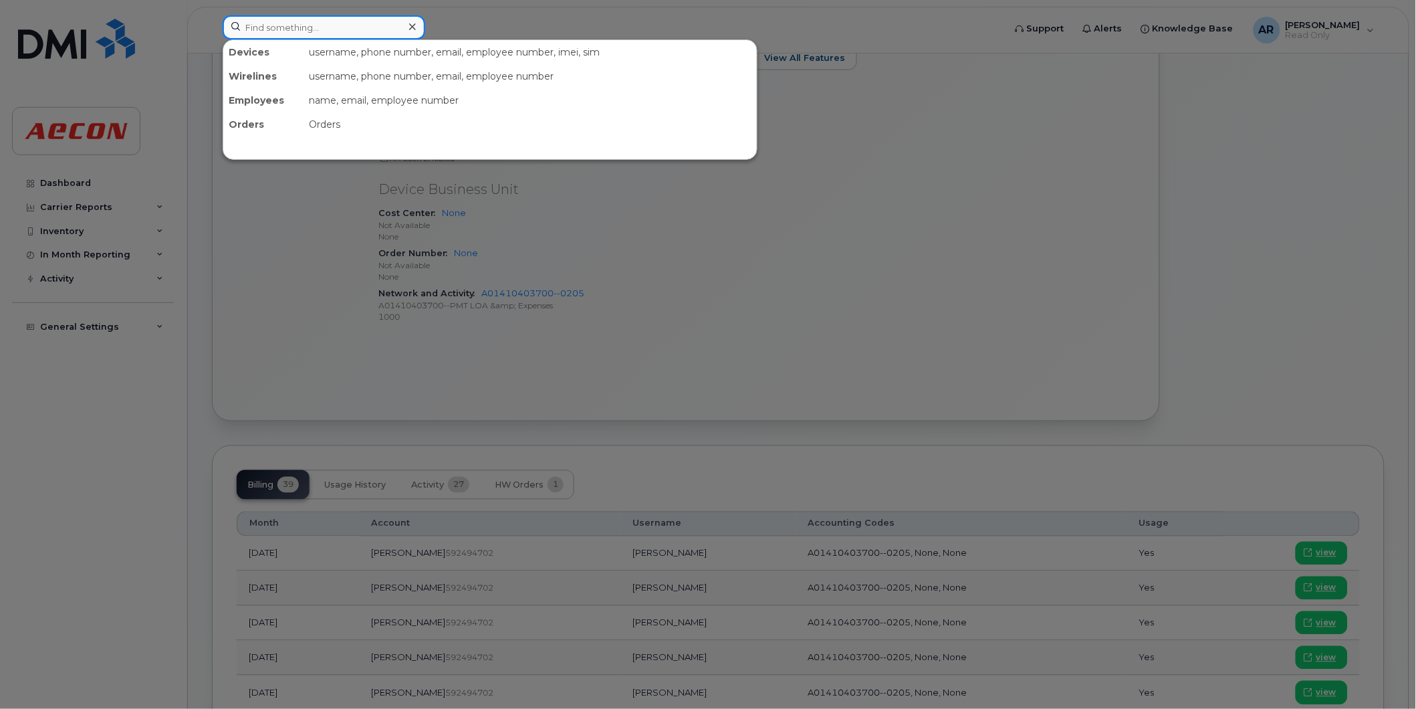
click at [324, 29] on input at bounding box center [324, 27] width 203 height 24
paste input "2269746214"
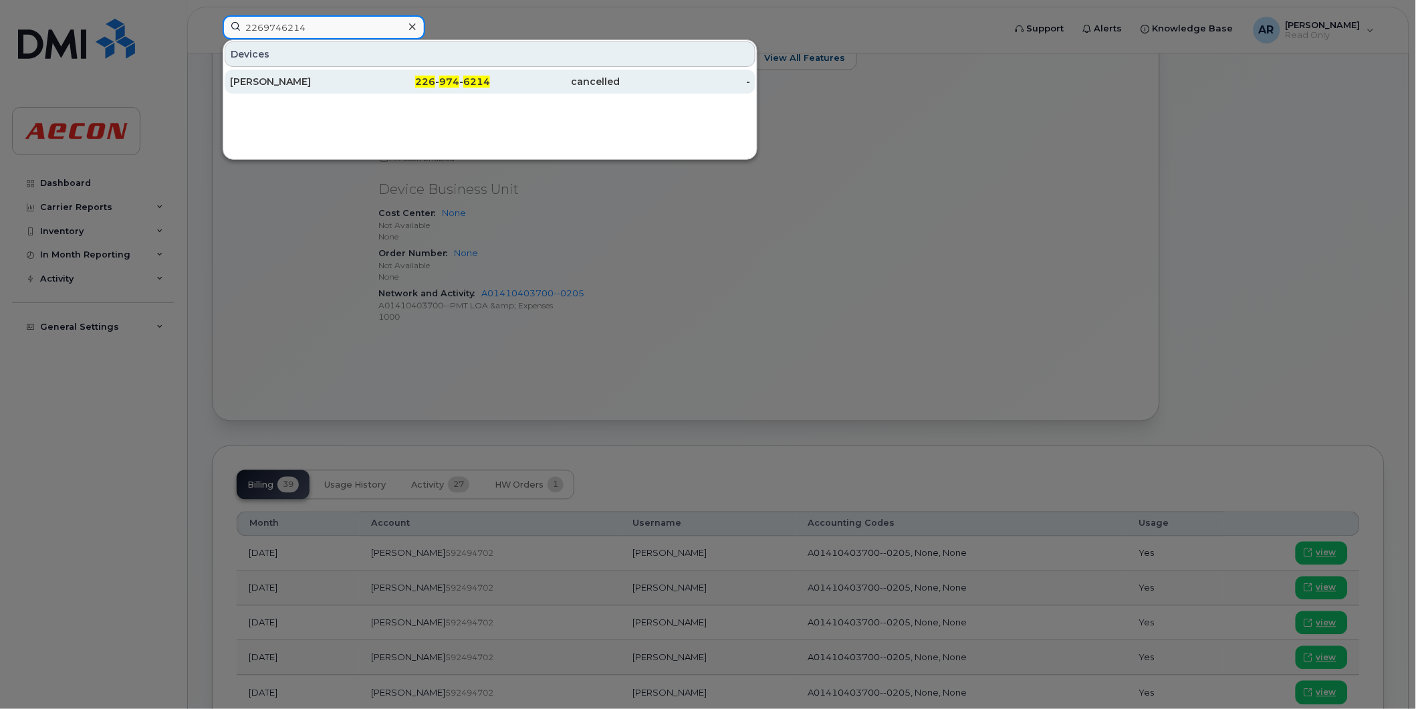
type input "2269746214"
click at [332, 84] on div "JONATHAN LUTE" at bounding box center [295, 81] width 130 height 13
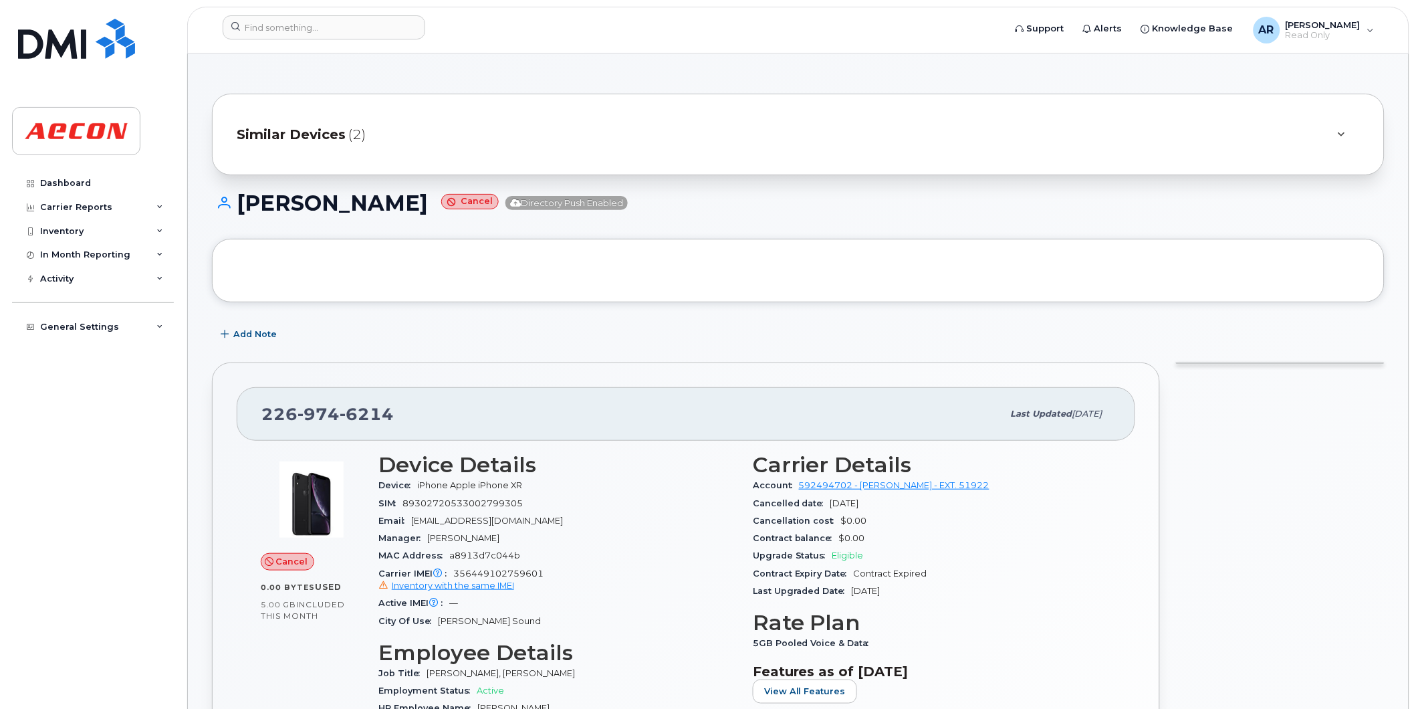
drag, startPoint x: 425, startPoint y: 206, endPoint x: 236, endPoint y: 203, distance: 188.6
click at [236, 203] on h1 "JONATHAN LUTE Cancel Directory Push Enabled" at bounding box center [798, 202] width 1173 height 23
copy h1 "JONATHAN LUTE"
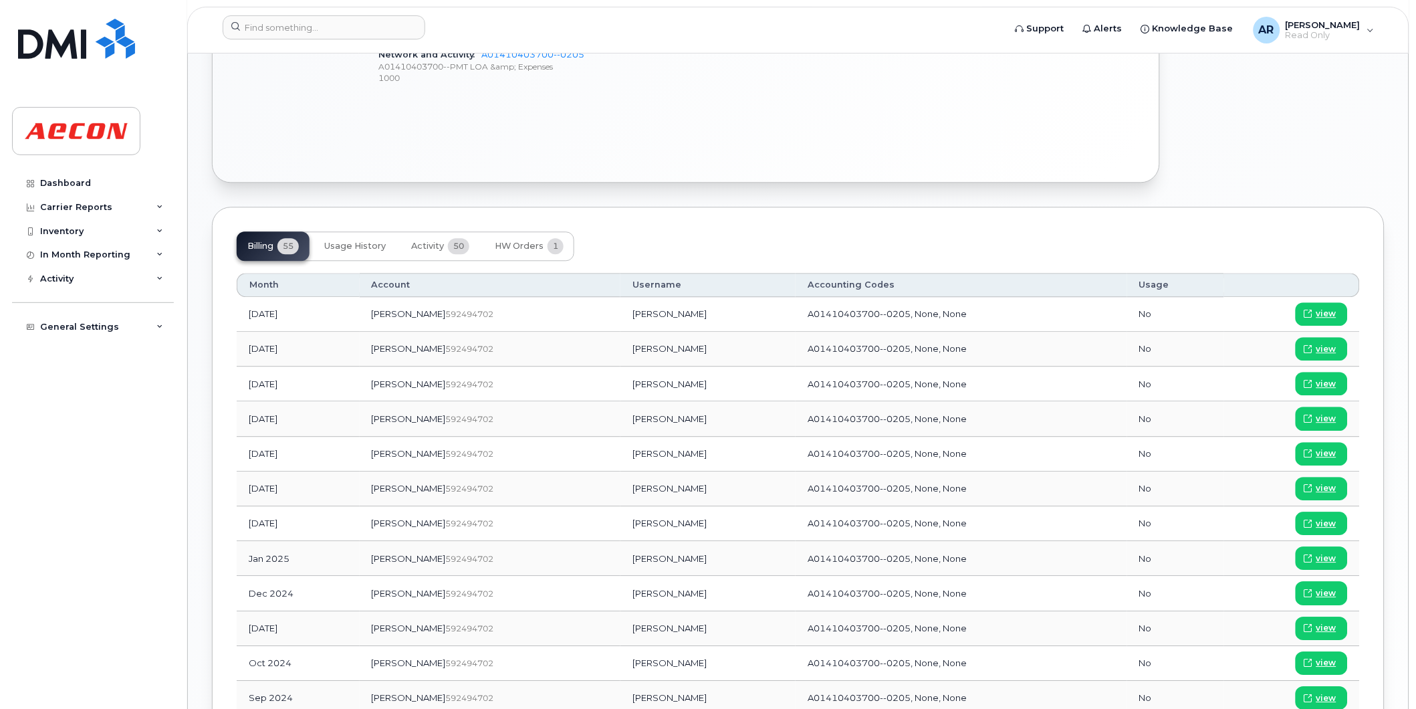
scroll to position [891, 0]
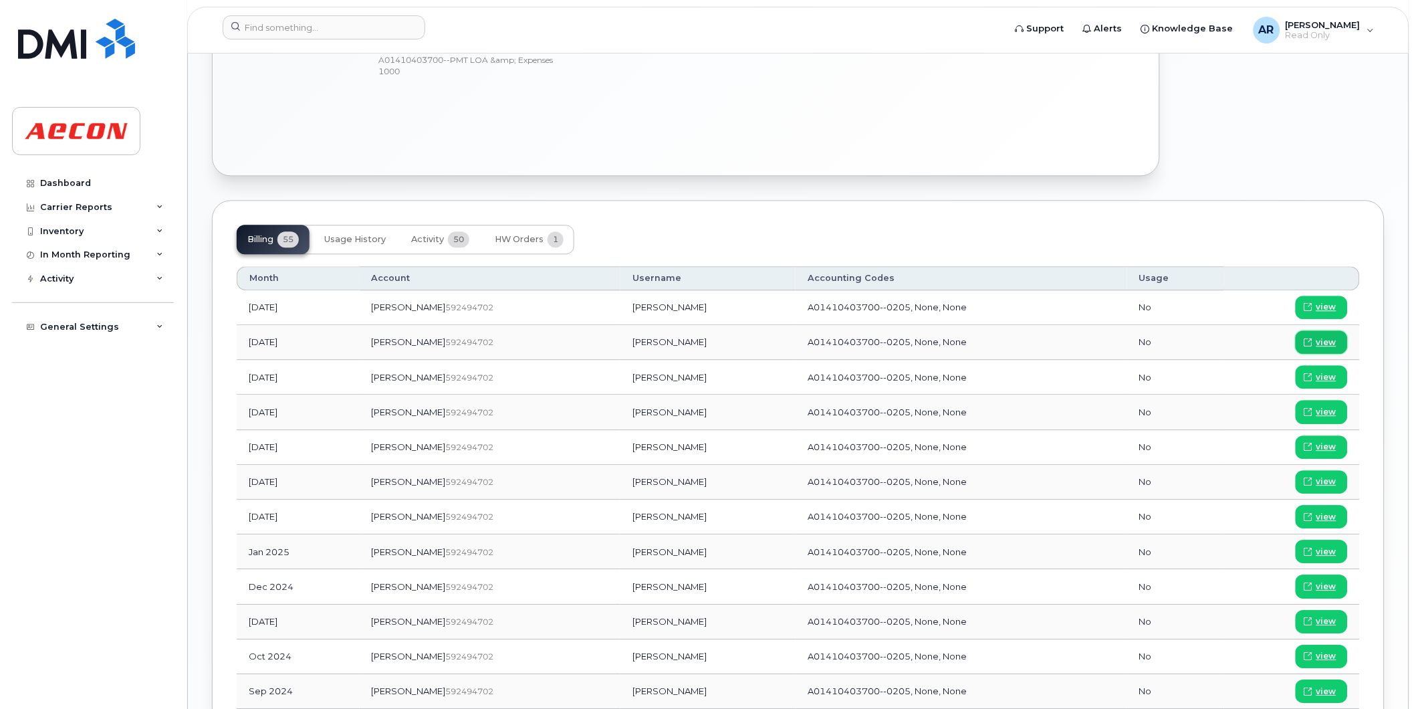
click at [1325, 340] on span "view" at bounding box center [1326, 342] width 20 height 12
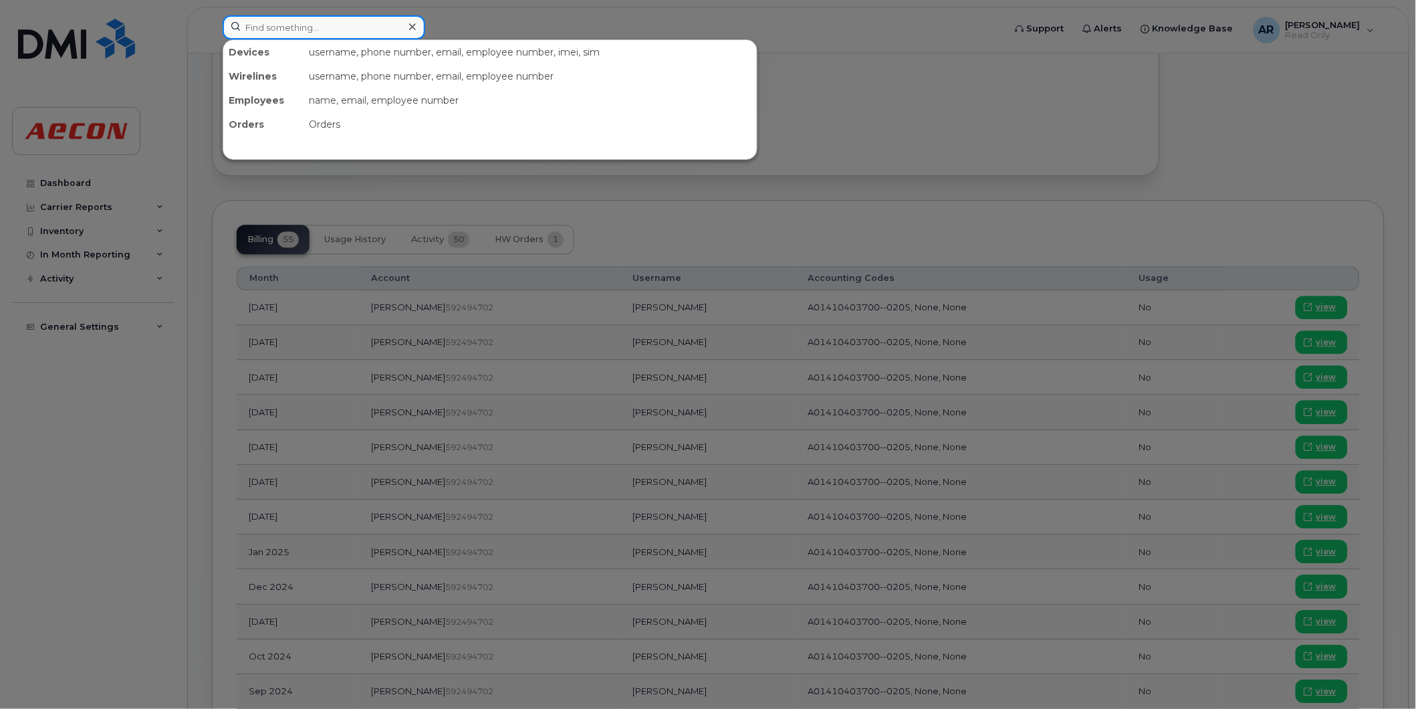
click at [350, 31] on input at bounding box center [324, 27] width 203 height 24
paste input "2269746252"
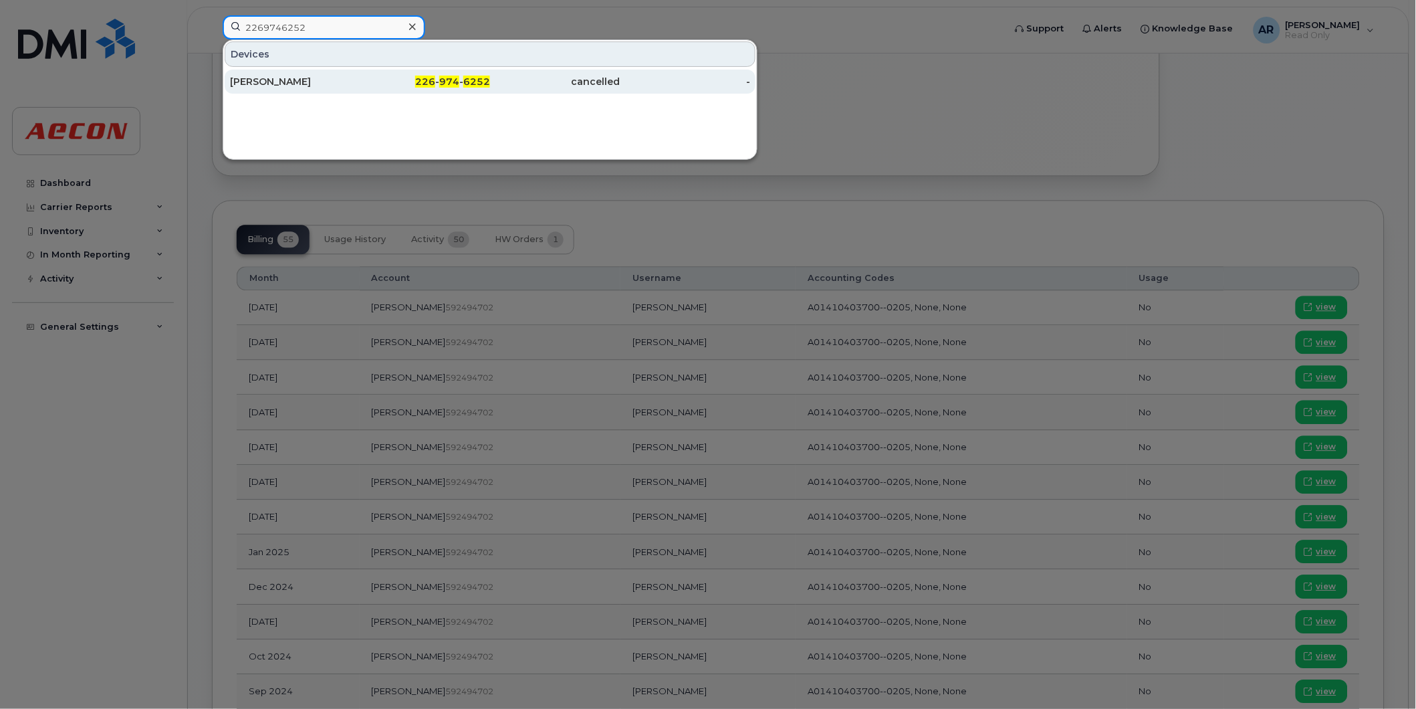
type input "2269746252"
click at [366, 77] on div "226 - 974 - 6252" at bounding box center [425, 81] width 130 height 13
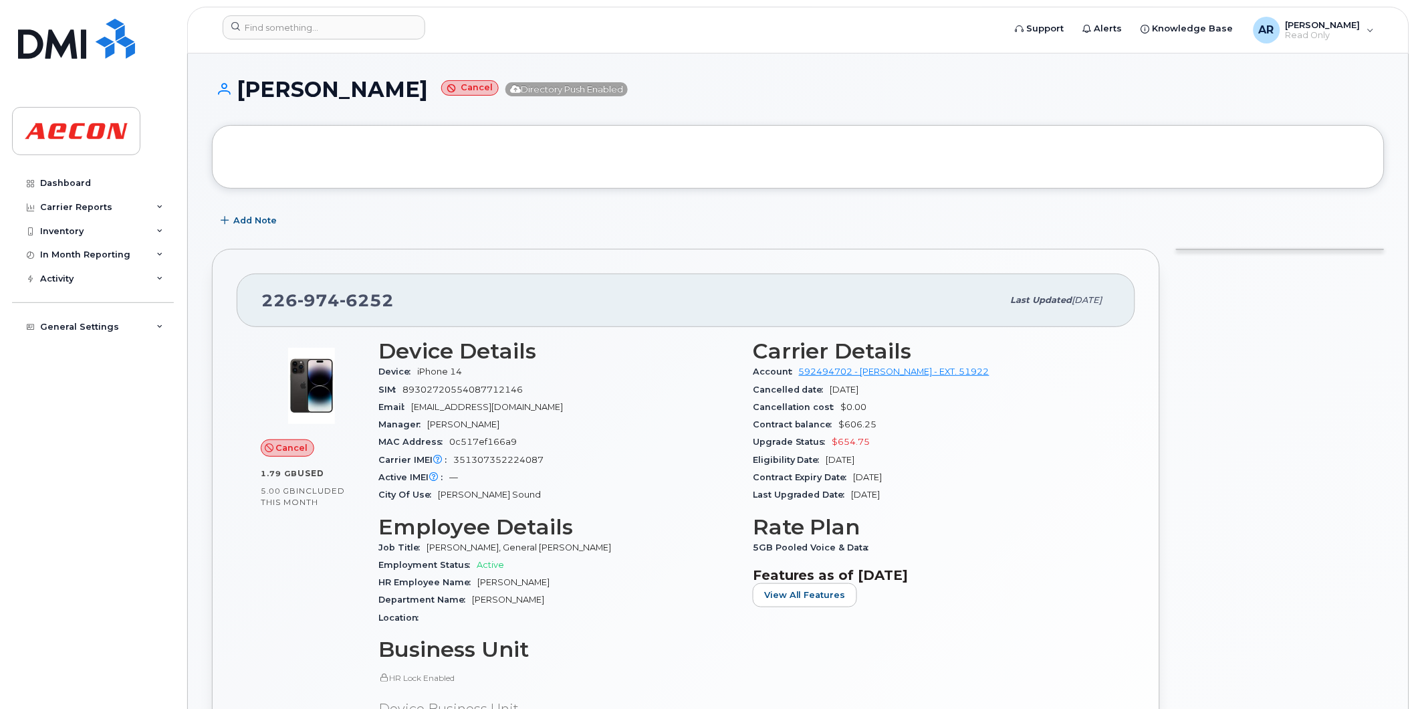
drag, startPoint x: 459, startPoint y: 91, endPoint x: 239, endPoint y: 98, distance: 220.8
click at [239, 98] on h1 "[PERSON_NAME] Cancel Directory Push Enabled" at bounding box center [798, 89] width 1173 height 23
copy h1 "[PERSON_NAME]"
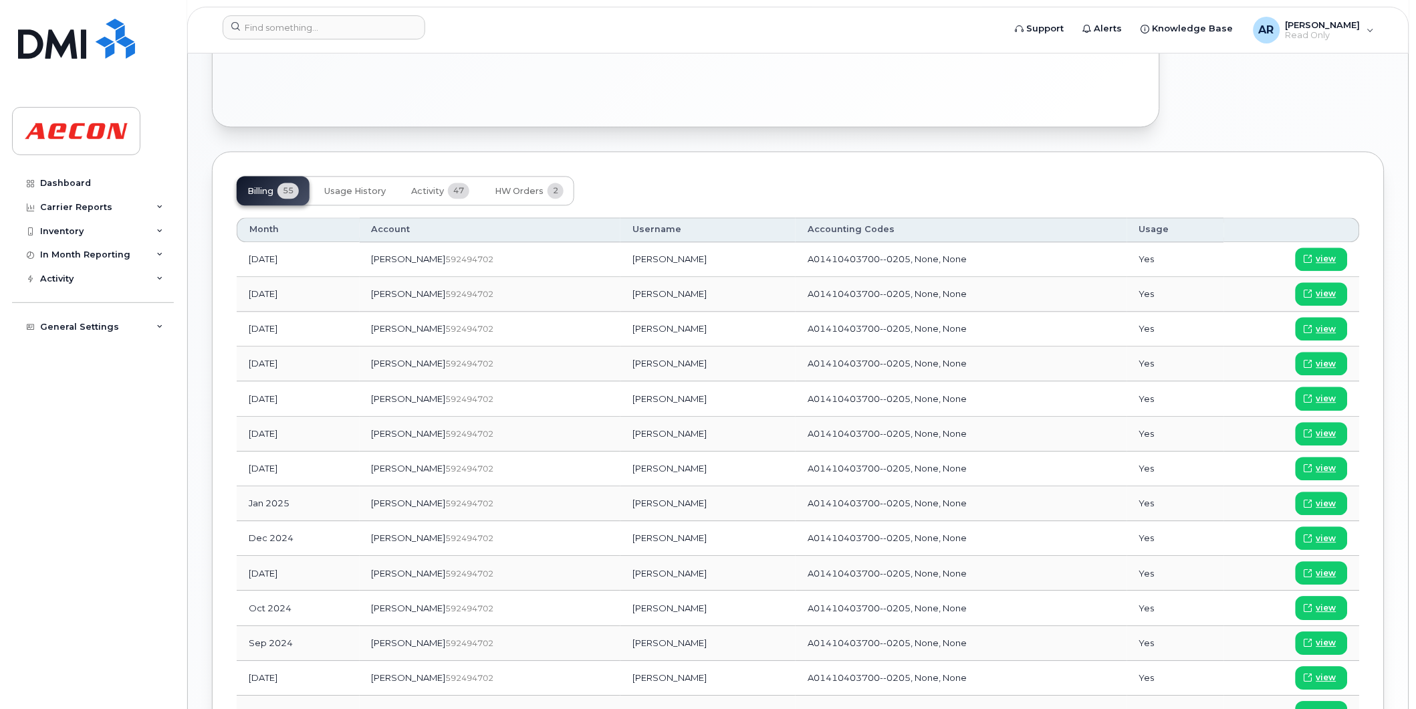
scroll to position [817, 0]
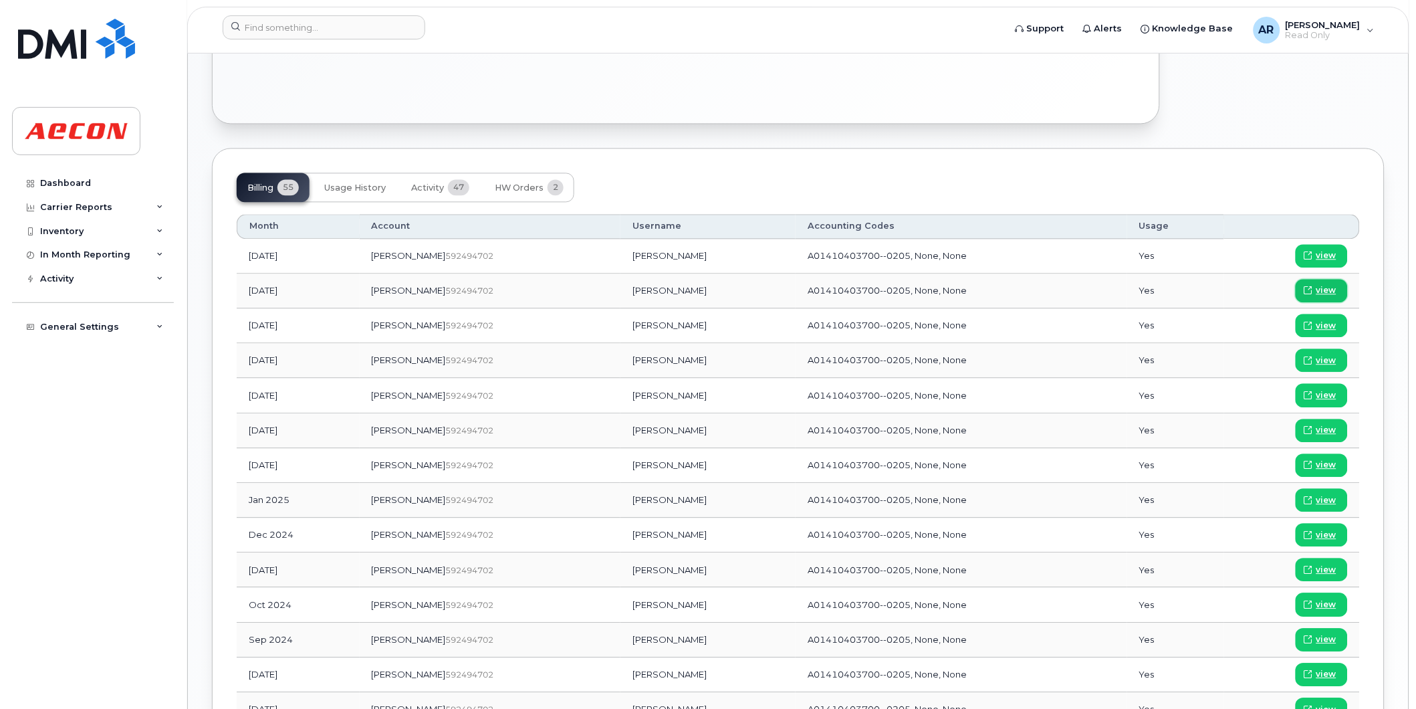
click at [1325, 285] on span "view" at bounding box center [1326, 290] width 20 height 12
click at [277, 28] on input at bounding box center [324, 27] width 203 height 24
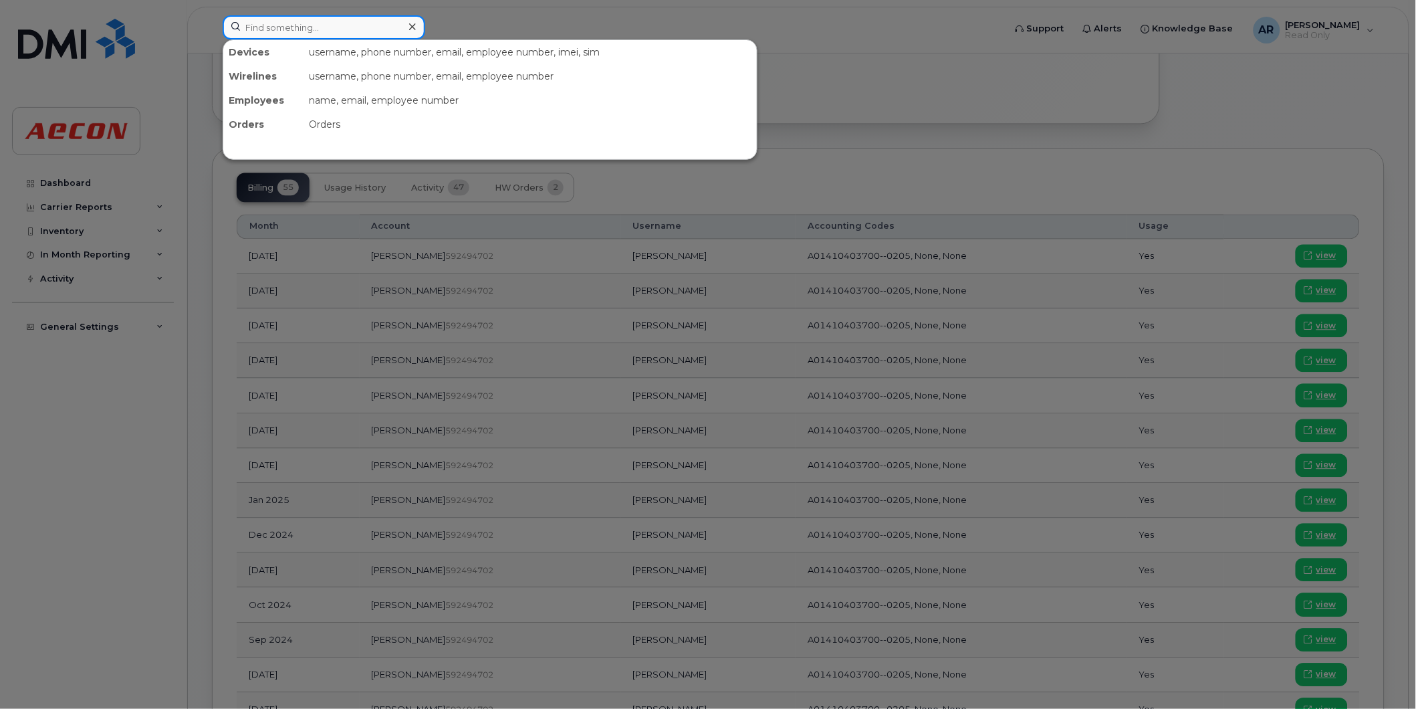
paste input "2269746245"
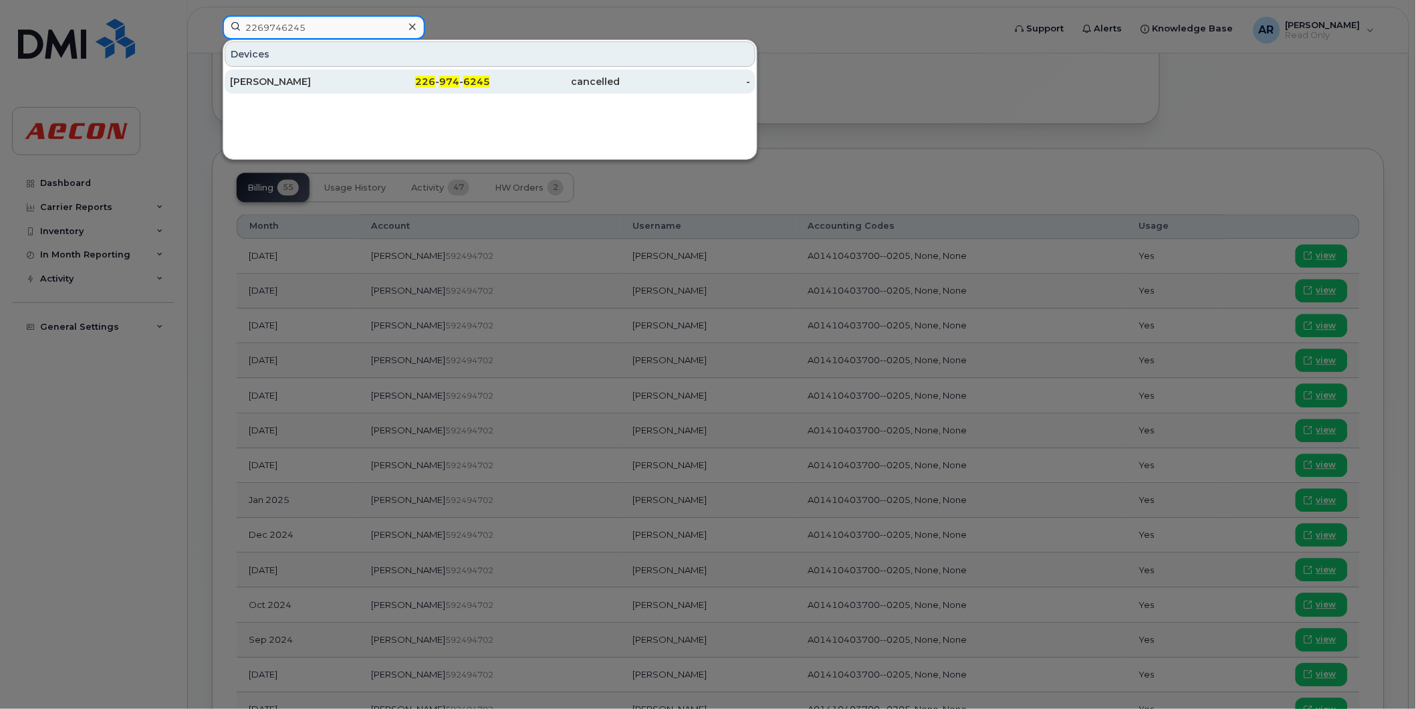
type input "2269746245"
click at [316, 79] on div "[PERSON_NAME]" at bounding box center [295, 81] width 130 height 13
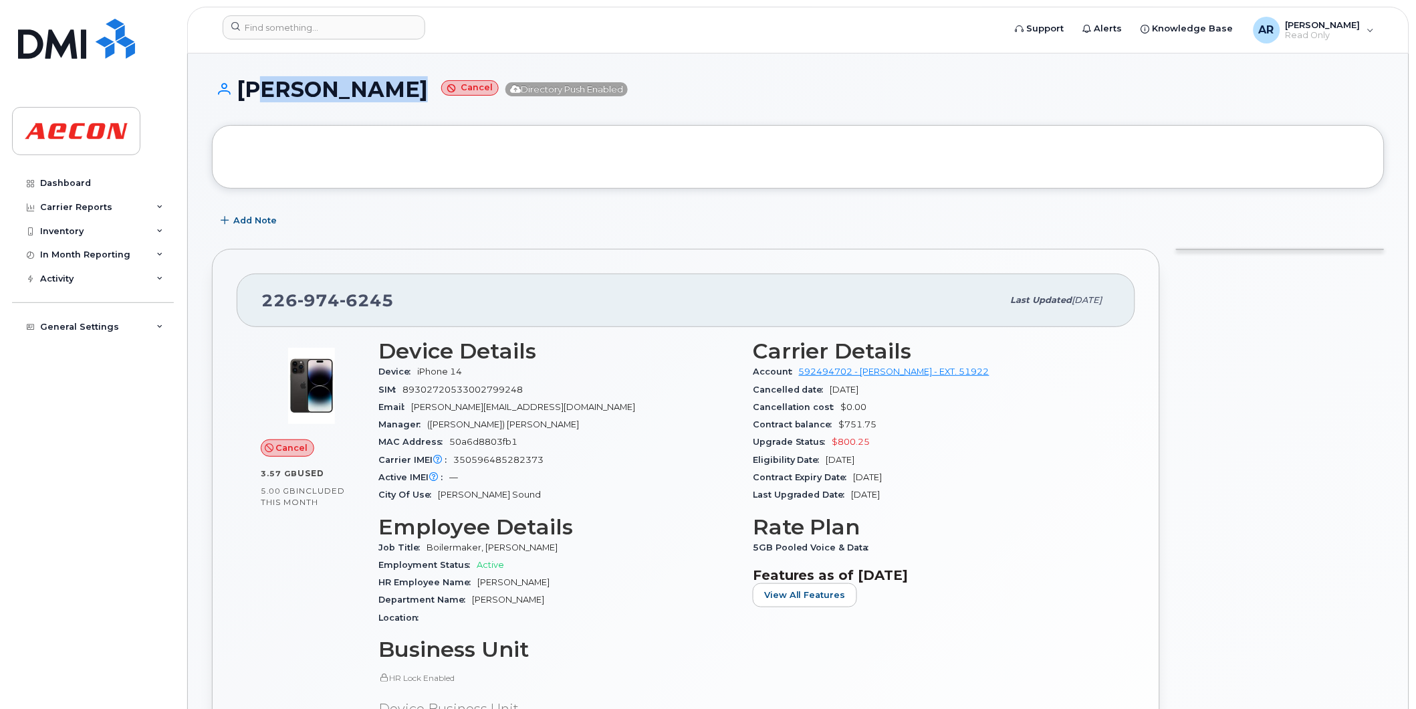
drag, startPoint x: 398, startPoint y: 92, endPoint x: 246, endPoint y: 95, distance: 151.8
click at [246, 95] on h1 "JACE RIDDELL Cancel Directory Push Enabled" at bounding box center [798, 89] width 1173 height 23
drag, startPoint x: 246, startPoint y: 95, endPoint x: 399, endPoint y: 95, distance: 153.1
click at [399, 95] on h1 "JACE RIDDELL Cancel Directory Push Enabled" at bounding box center [798, 89] width 1173 height 23
copy h1 "JACE RIDDELL"
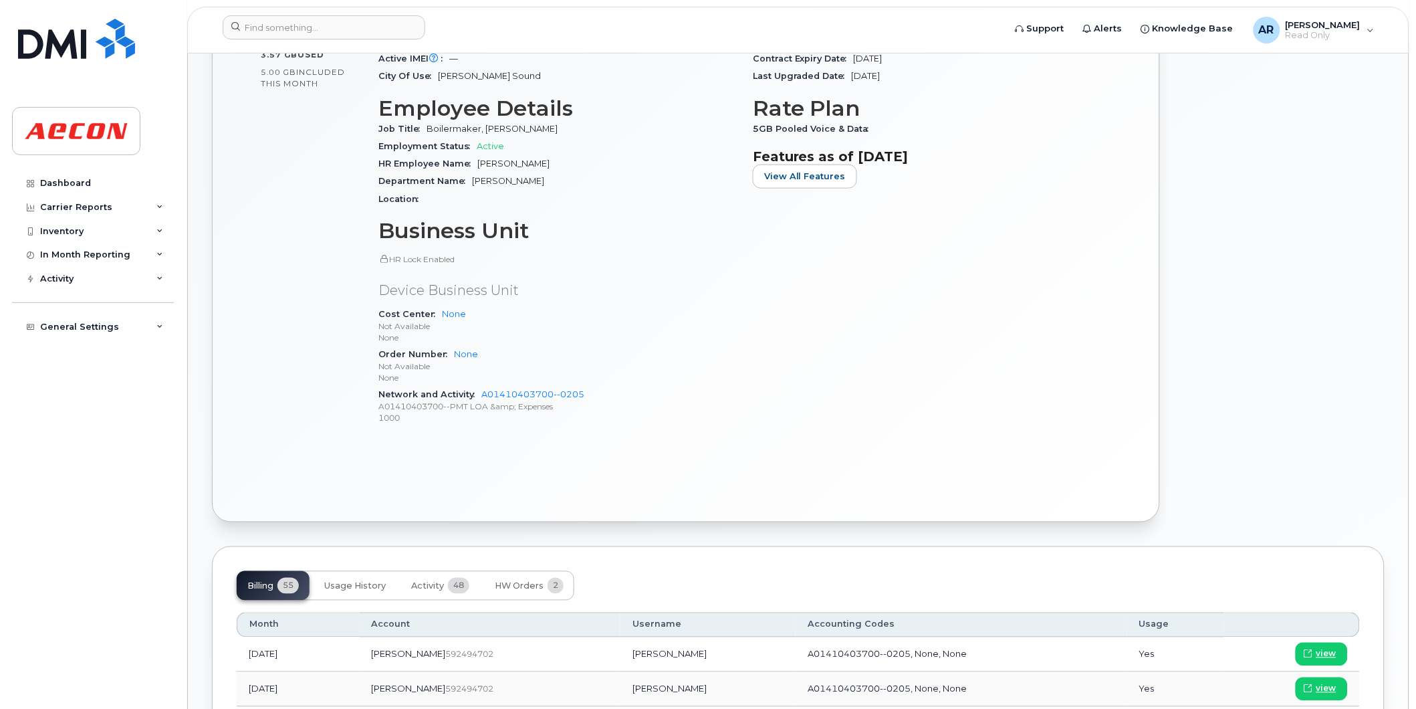
scroll to position [594, 0]
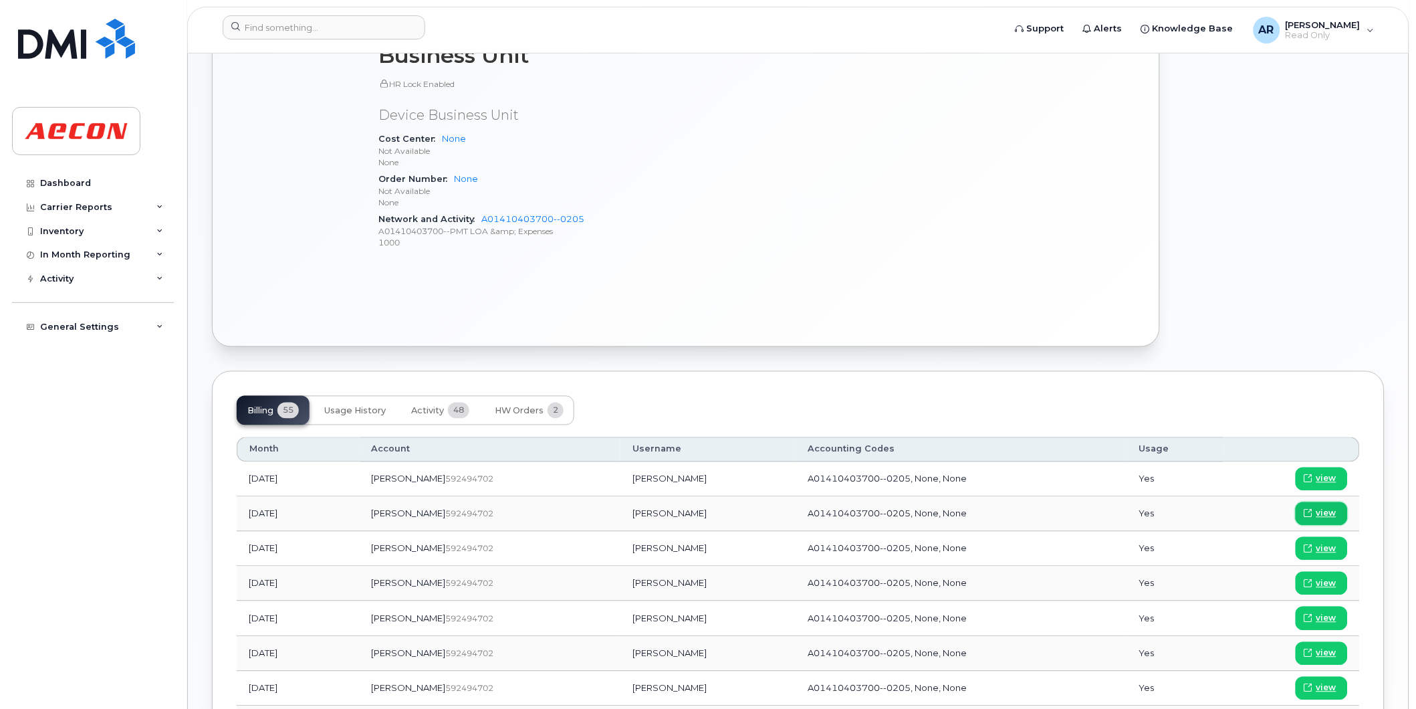
click at [1332, 510] on span "view" at bounding box center [1326, 513] width 20 height 12
click at [357, 34] on input at bounding box center [324, 27] width 203 height 24
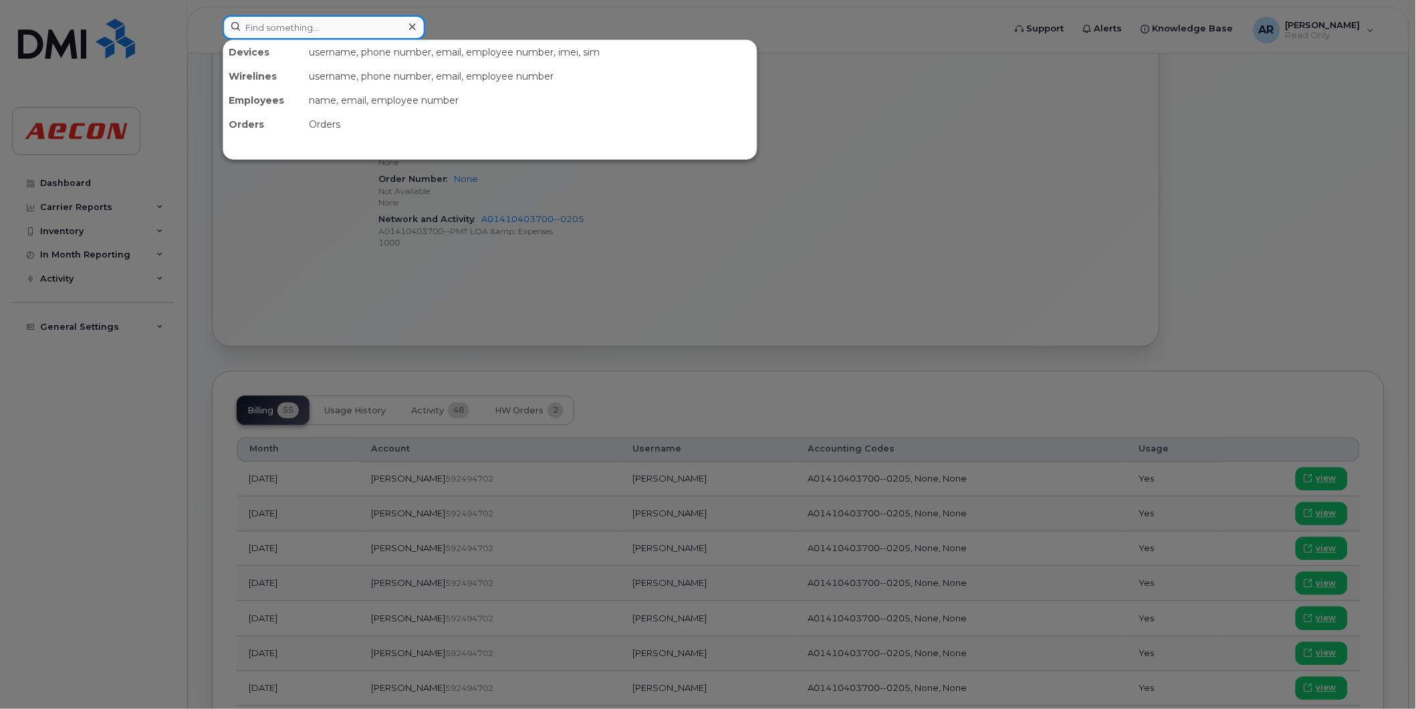
paste input "2269747258"
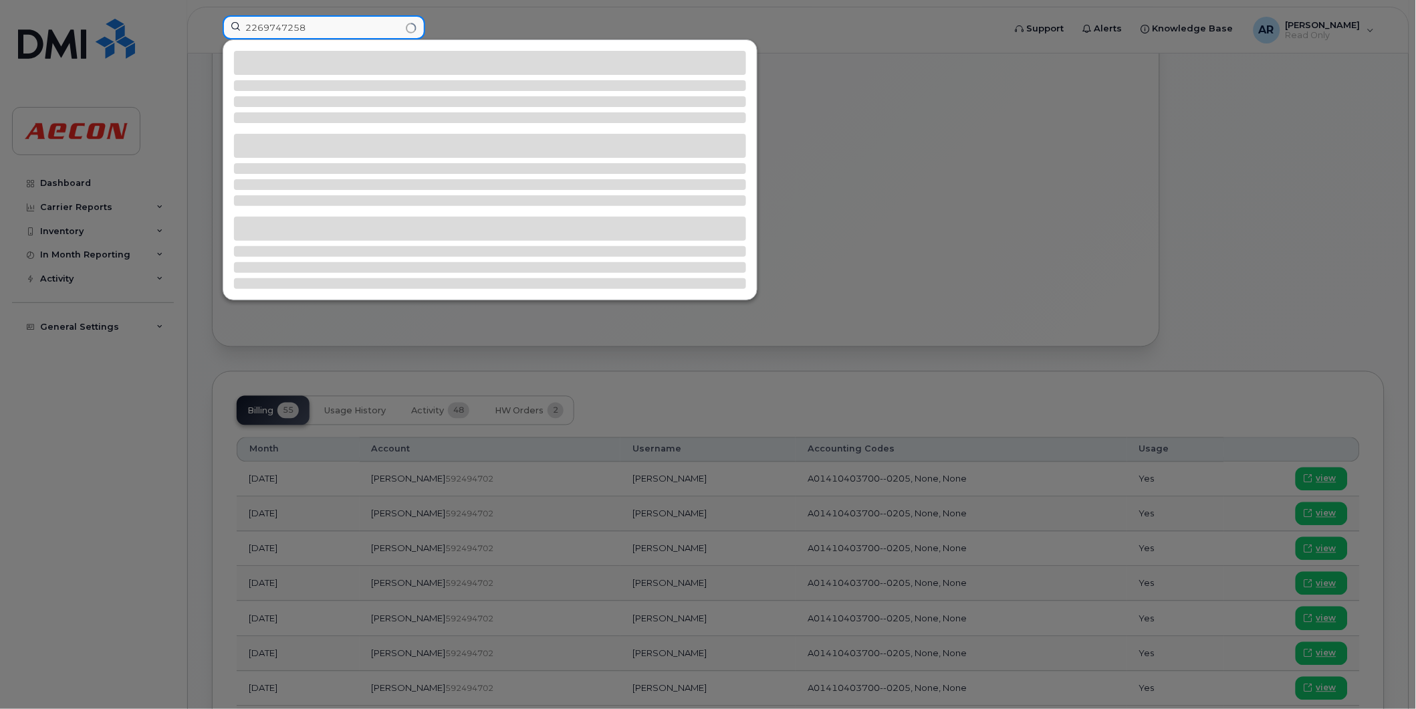
type input "2269747258"
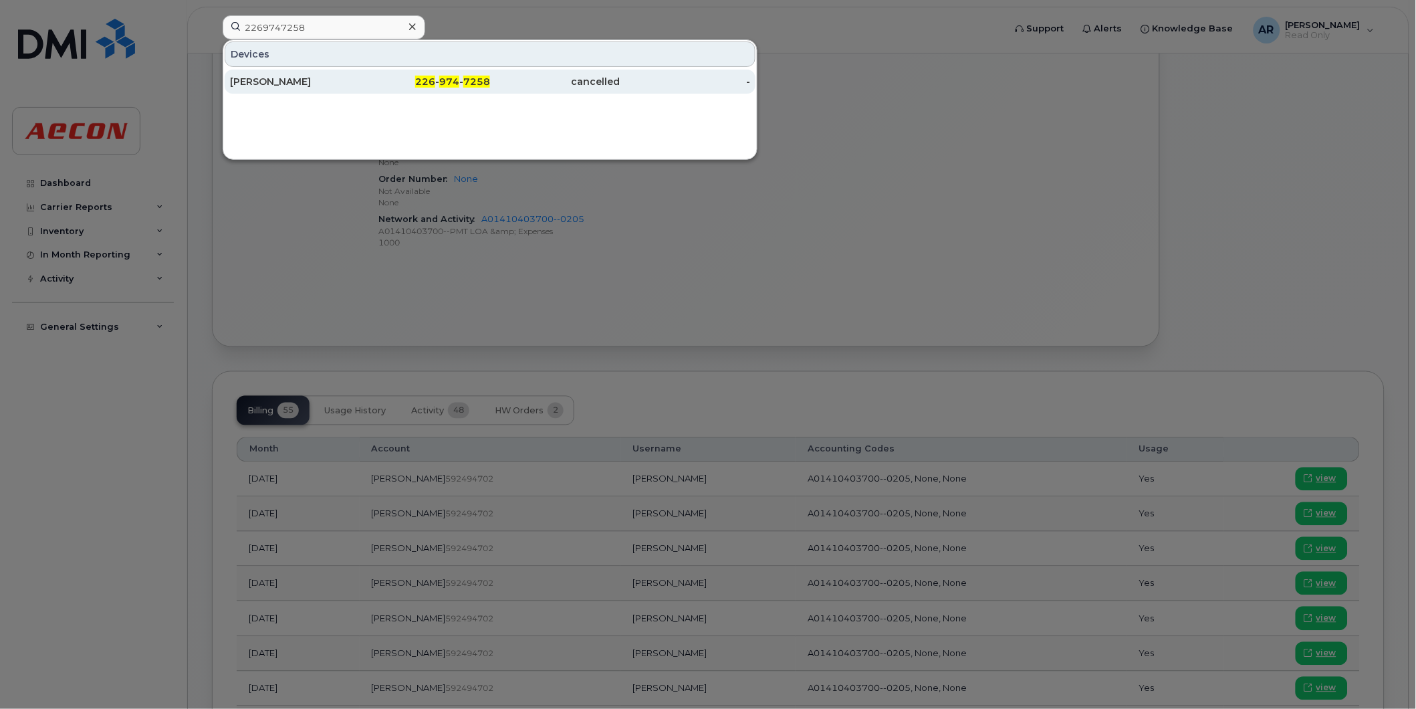
click at [351, 77] on div "DAVID MACMASTER" at bounding box center [295, 81] width 130 height 13
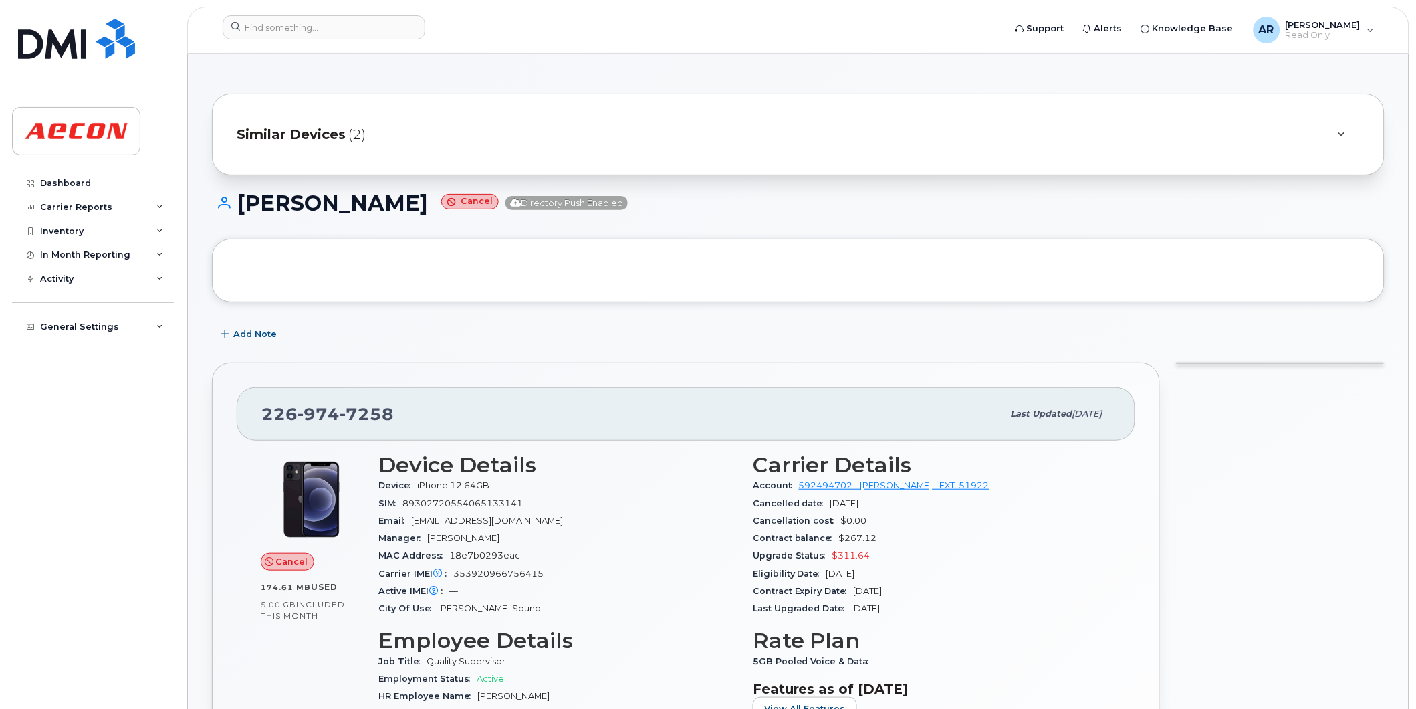
drag, startPoint x: 462, startPoint y: 205, endPoint x: 241, endPoint y: 214, distance: 221.5
click at [241, 214] on h1 "DAVID MACMASTER Cancel Directory Push Enabled" at bounding box center [798, 202] width 1173 height 23
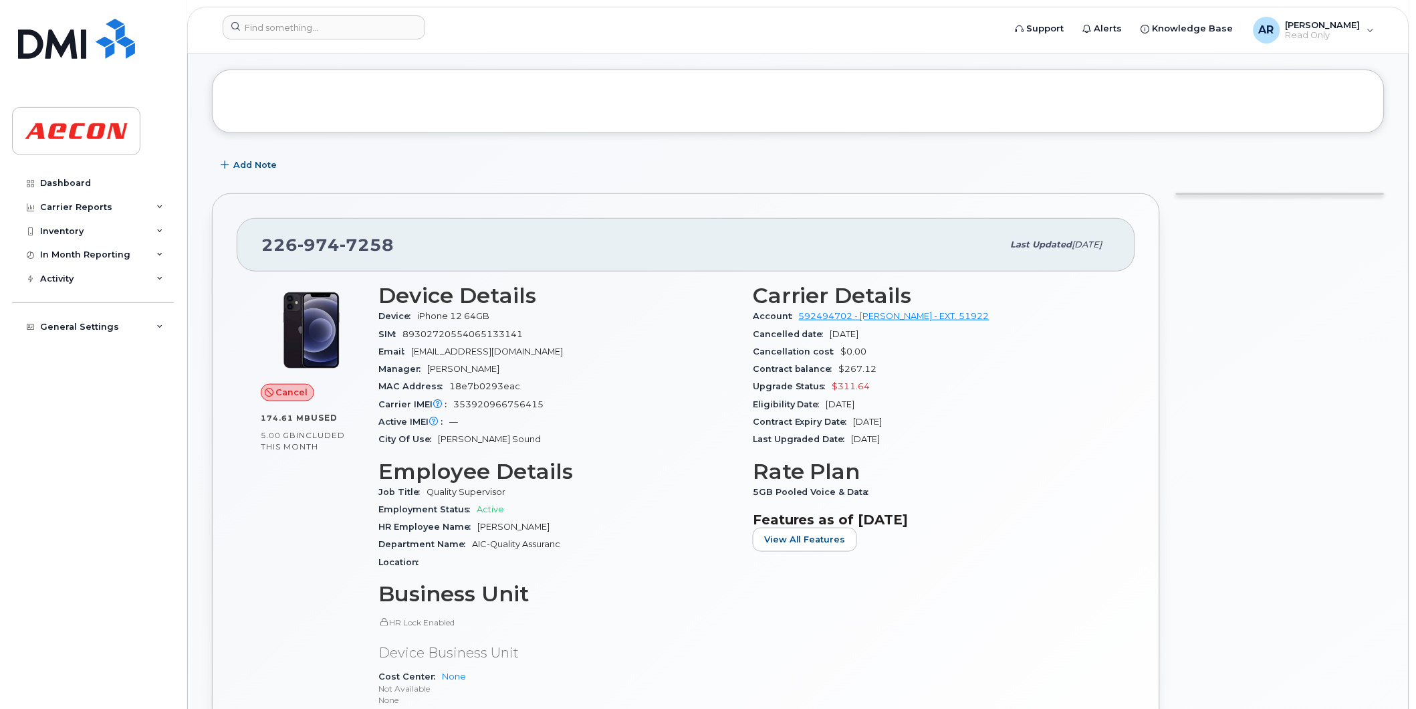
scroll to position [148, 0]
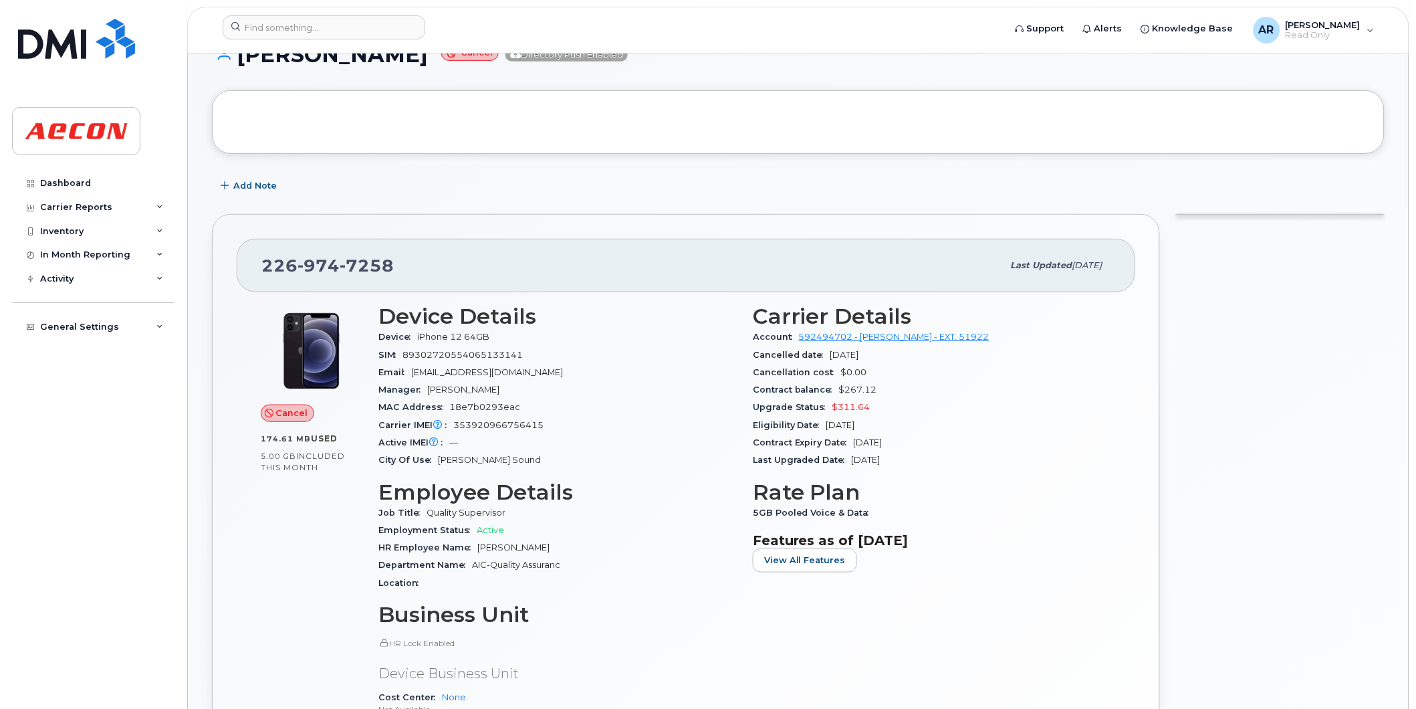
copy h1 "[PERSON_NAME]"
drag, startPoint x: 461, startPoint y: 59, endPoint x: 235, endPoint y: 64, distance: 226.1
click at [235, 64] on h1 "DAVID MACMASTER Cancel Directory Push Enabled" at bounding box center [798, 54] width 1173 height 23
copy h1 "[PERSON_NAME]"
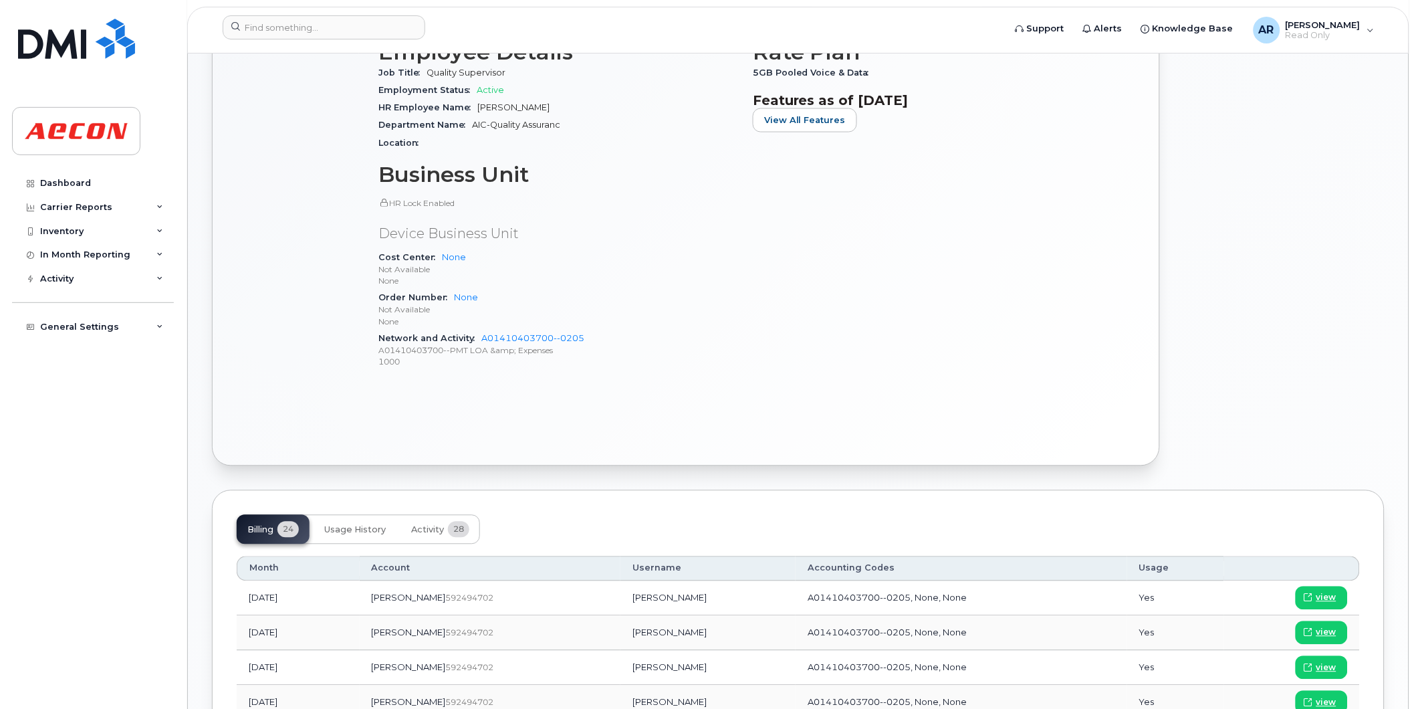
scroll to position [743, 0]
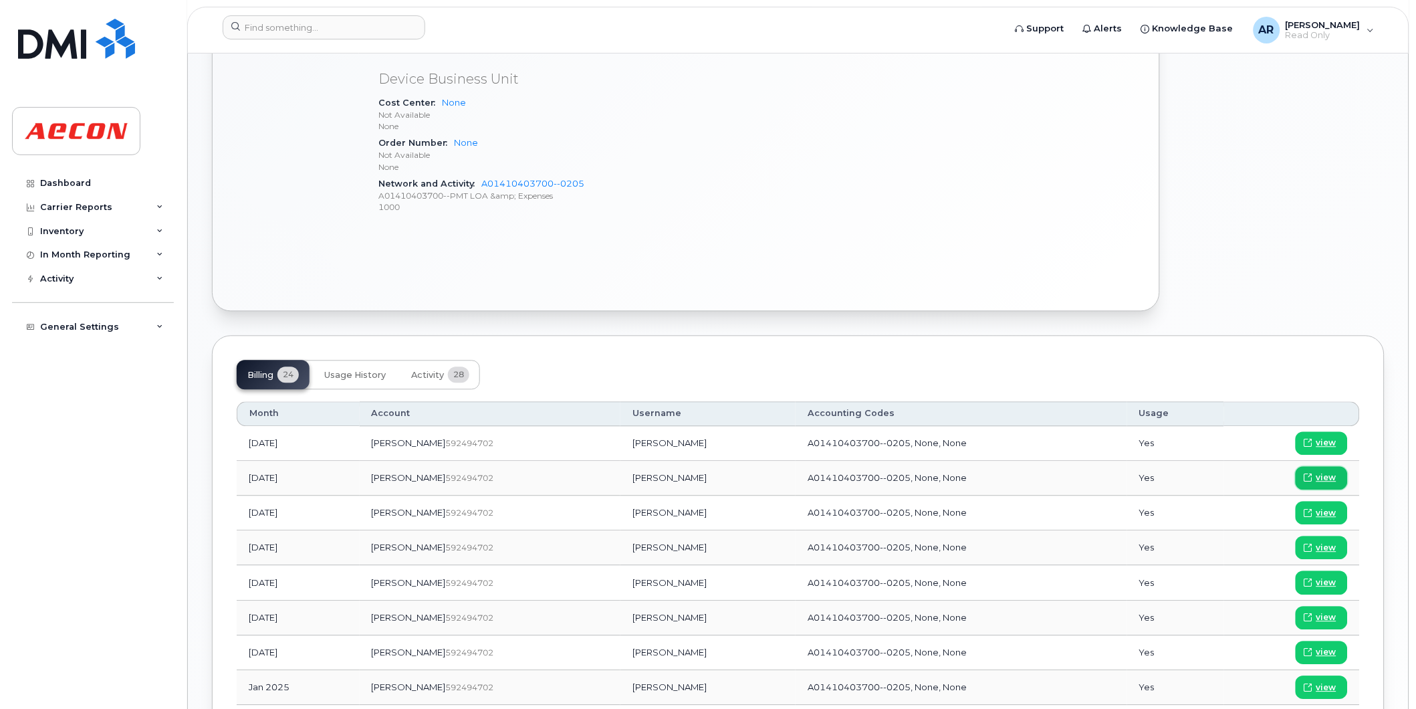
click at [1333, 476] on span "view" at bounding box center [1326, 478] width 20 height 12
click at [257, 31] on input at bounding box center [324, 27] width 203 height 24
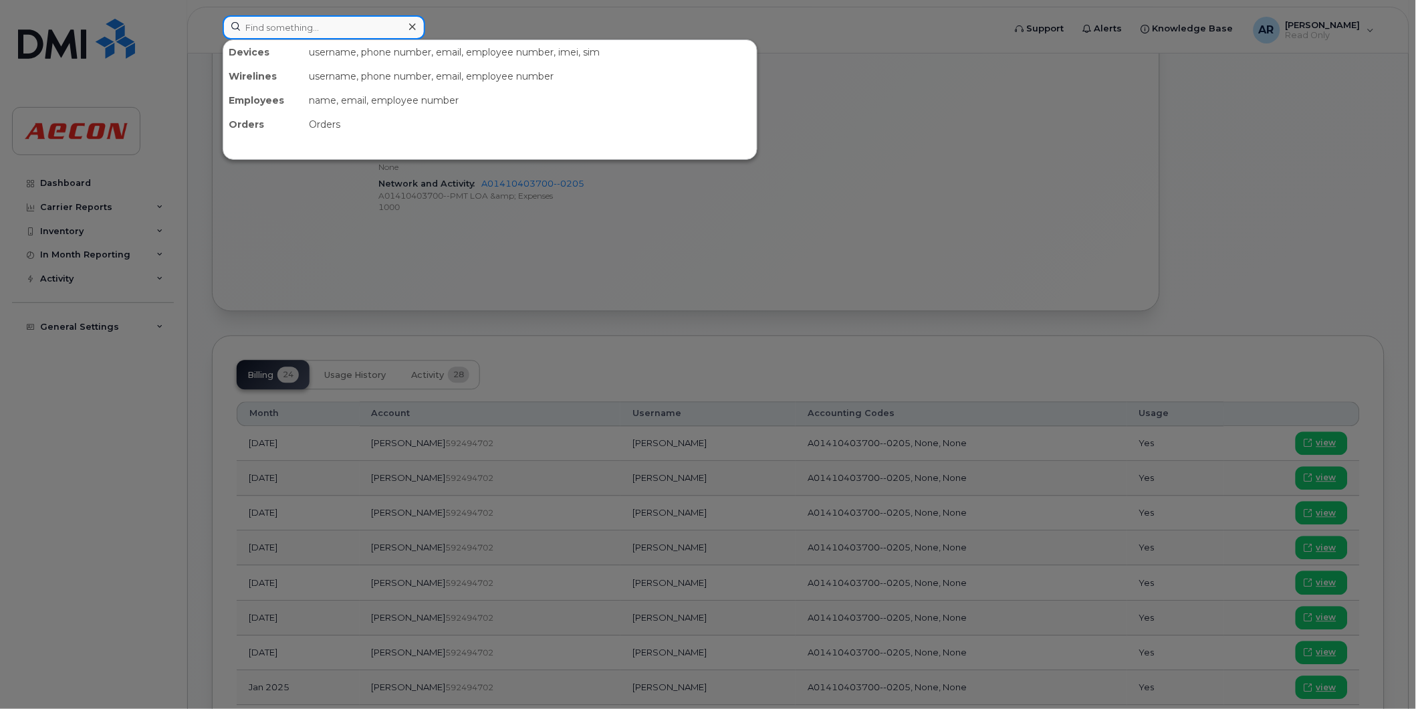
paste input "2269747214"
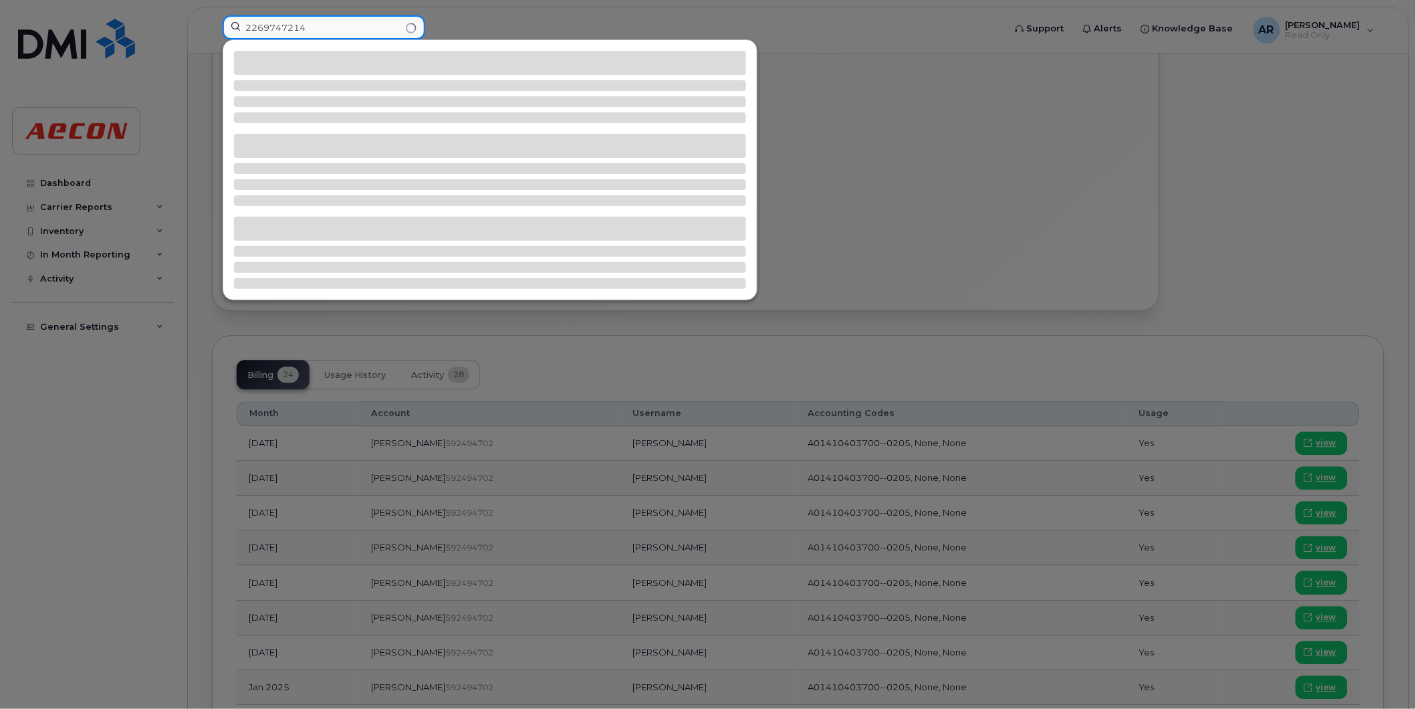
type input "2269747214"
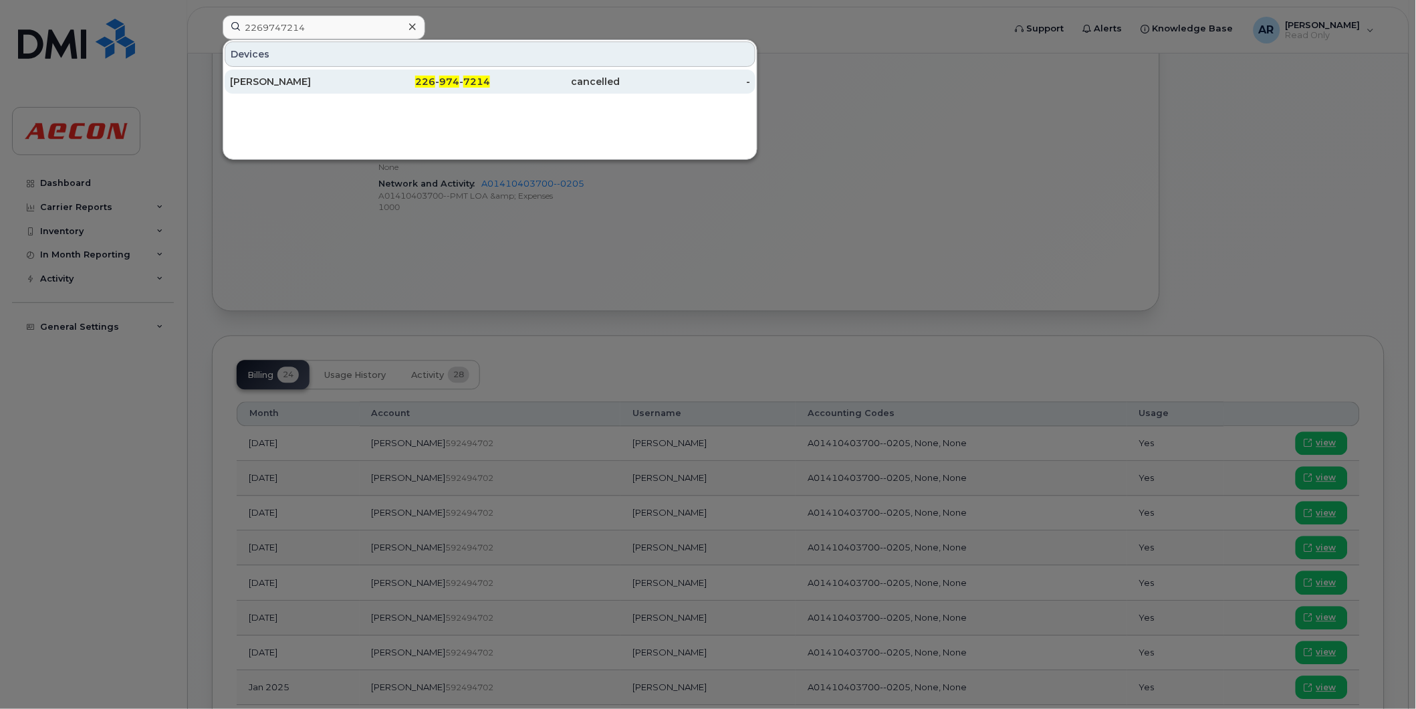
click at [282, 76] on div "JUSTIN HOWE" at bounding box center [295, 81] width 130 height 13
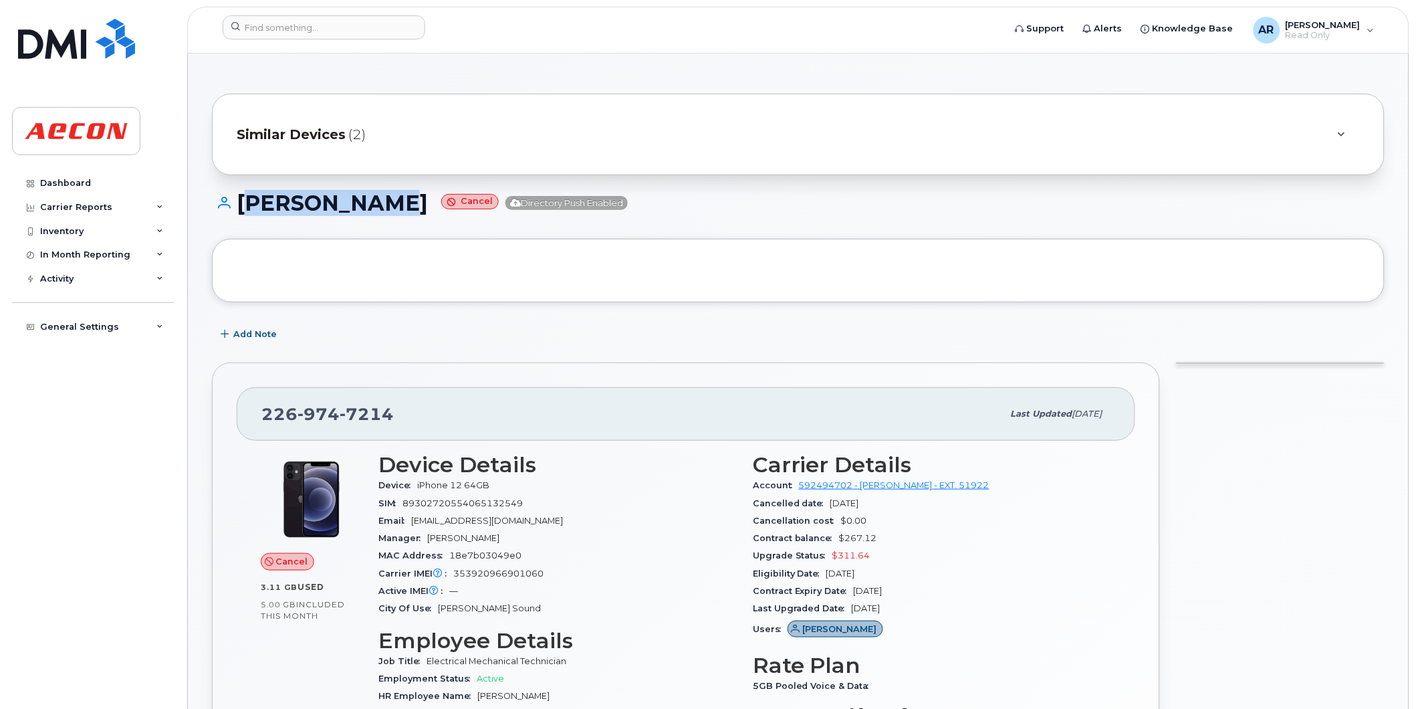
drag, startPoint x: 398, startPoint y: 203, endPoint x: 239, endPoint y: 212, distance: 160.1
click at [239, 212] on h1 "[PERSON_NAME] Cancel Directory Push Enabled" at bounding box center [798, 202] width 1173 height 23
copy h1 "[PERSON_NAME]"
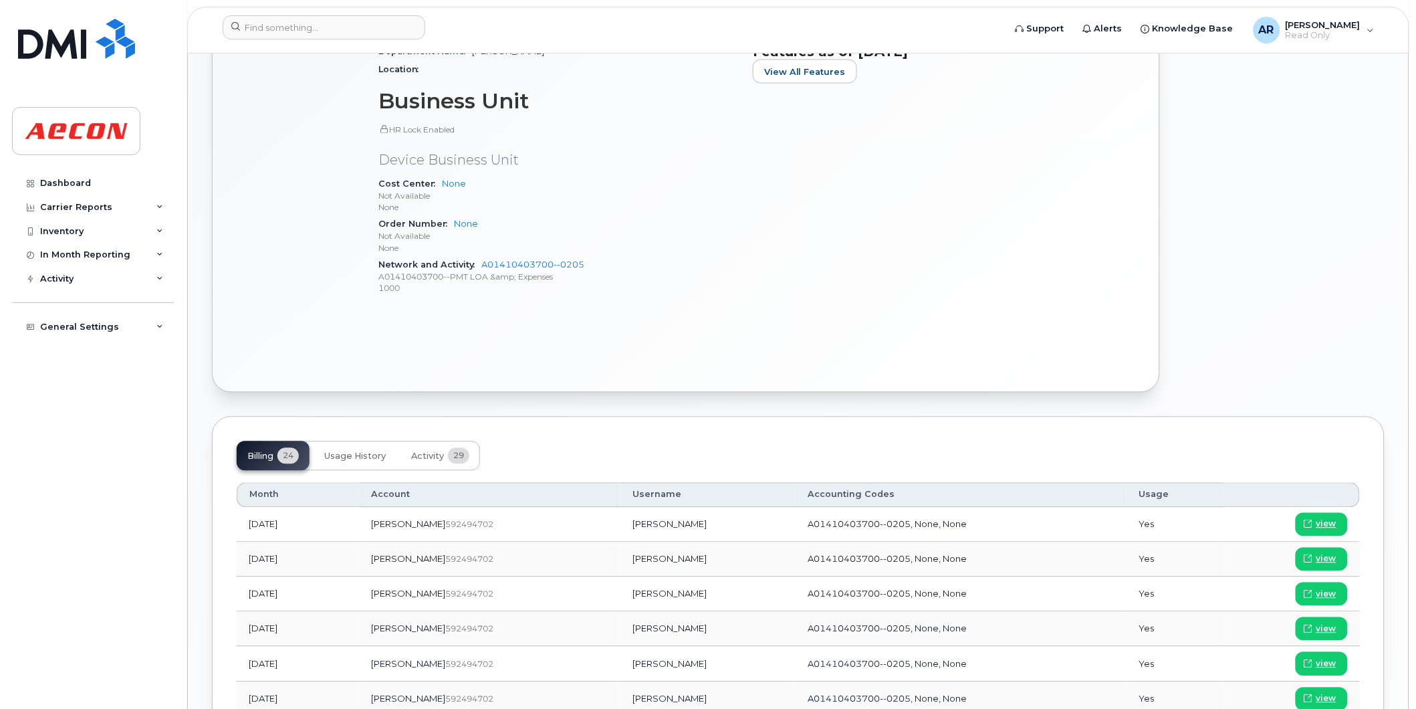
scroll to position [743, 0]
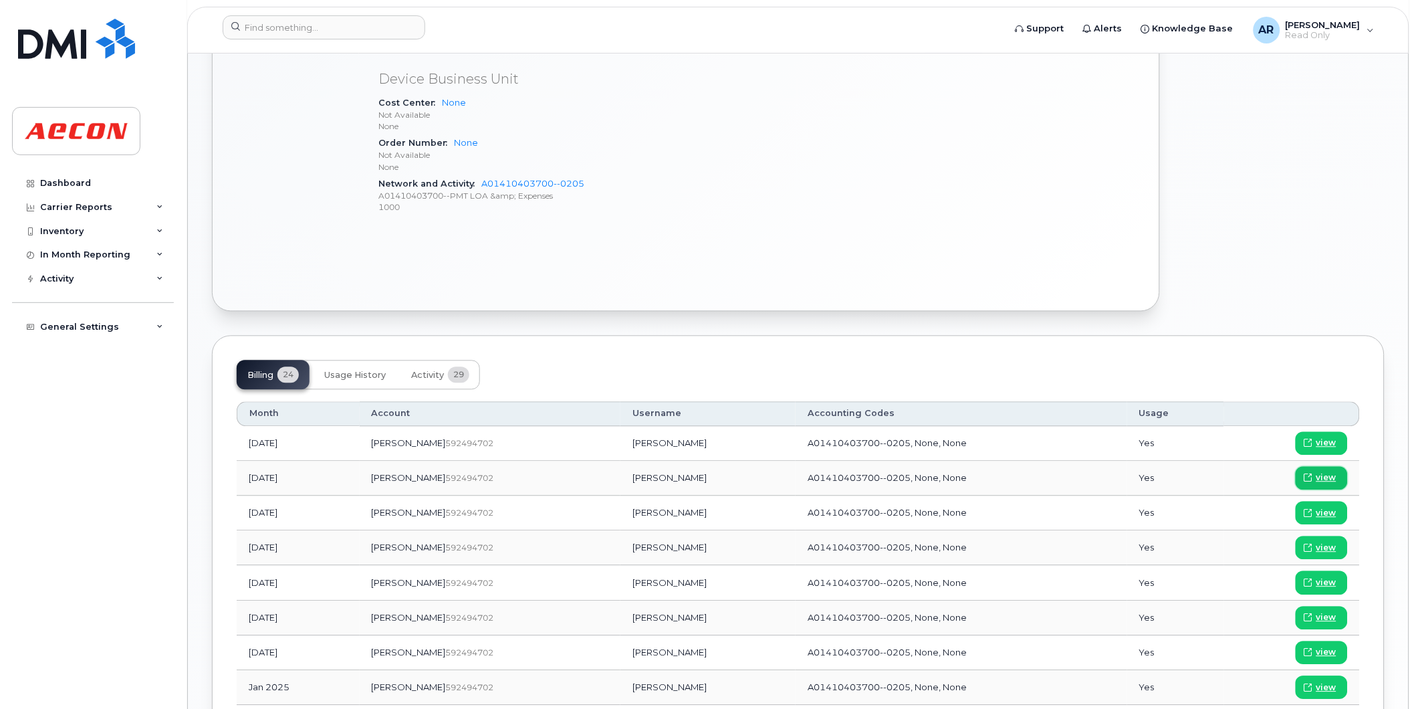
click at [1321, 477] on span "view" at bounding box center [1326, 478] width 20 height 12
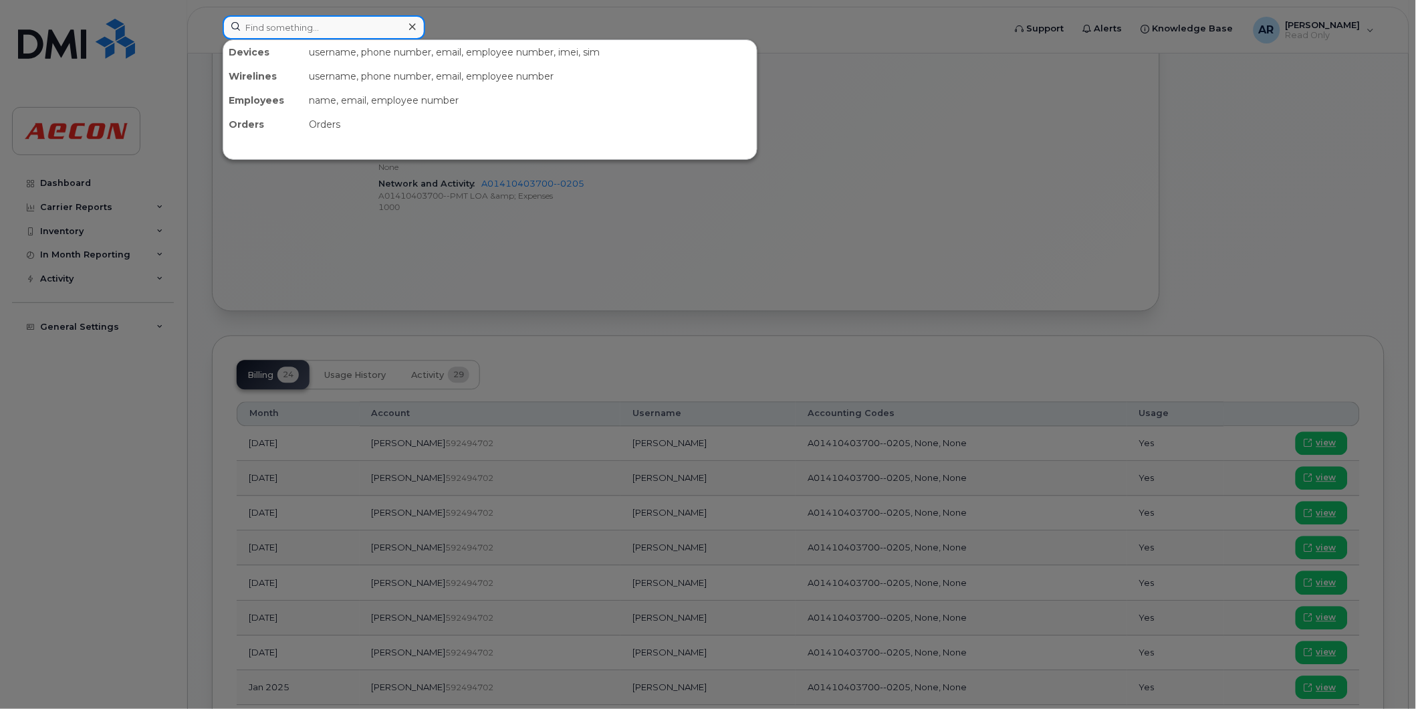
click at [279, 25] on input at bounding box center [324, 27] width 203 height 24
paste input "2269746273"
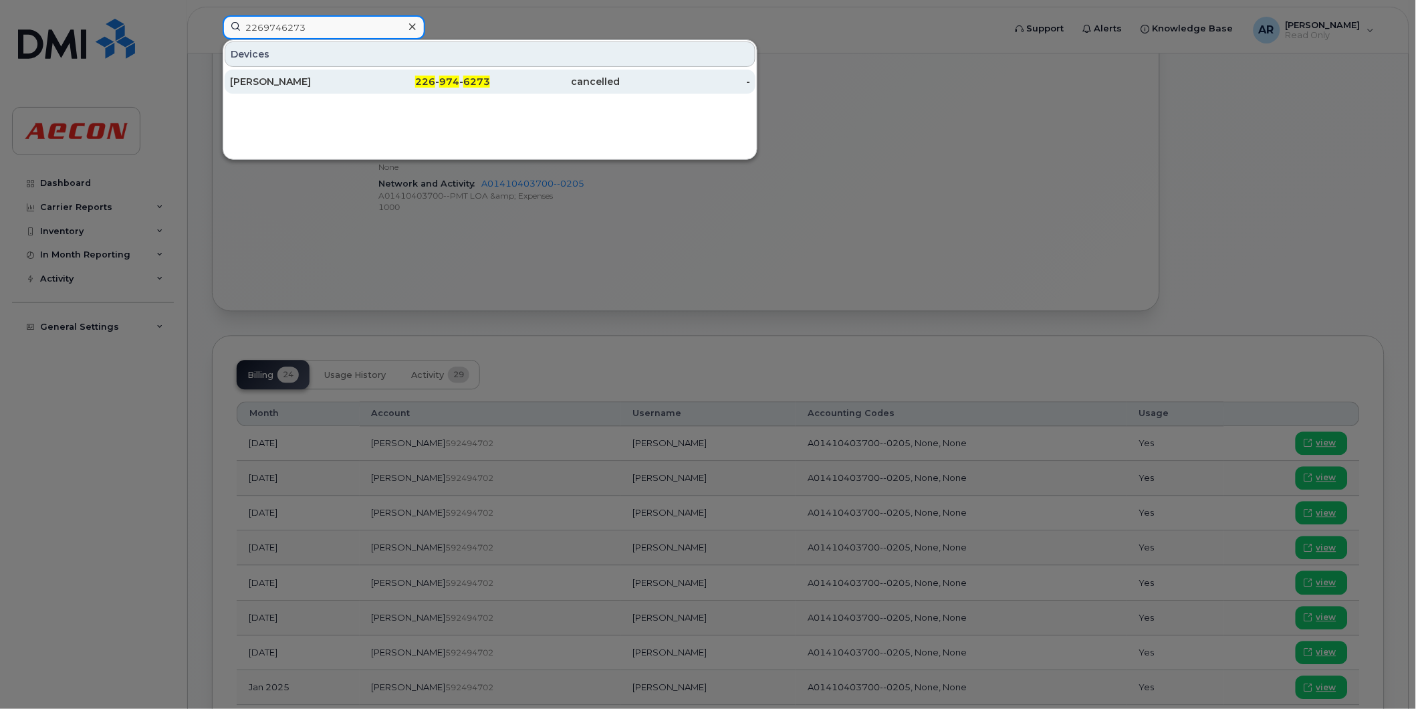
type input "2269746273"
click at [314, 76] on div "[PERSON_NAME]" at bounding box center [295, 81] width 130 height 13
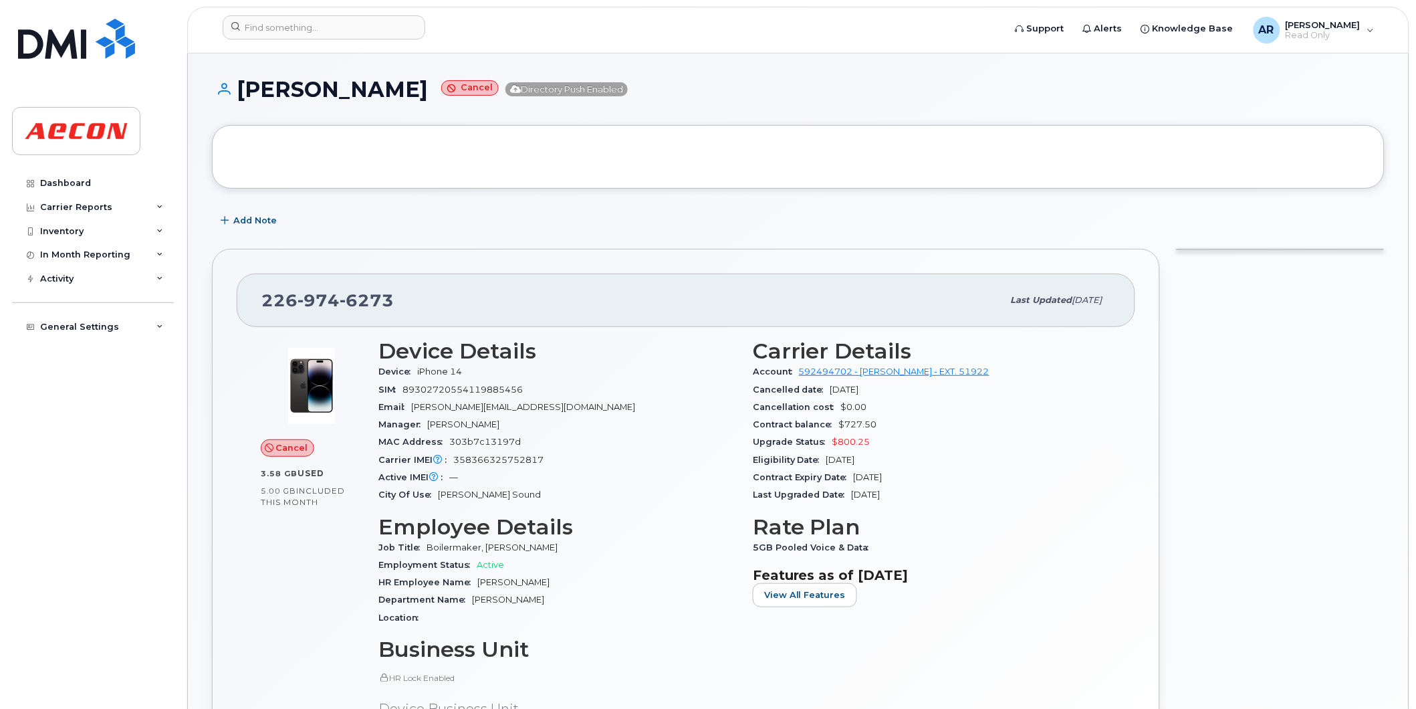
drag, startPoint x: 435, startPoint y: 90, endPoint x: 243, endPoint y: 92, distance: 191.2
click at [243, 92] on h1 "[PERSON_NAME] Cancel Directory Push Enabled" at bounding box center [798, 89] width 1173 height 23
click at [352, 134] on div at bounding box center [798, 157] width 1173 height 64
drag, startPoint x: 441, startPoint y: 88, endPoint x: 243, endPoint y: 104, distance: 198.6
click at [243, 104] on div "DONALD CYPHER Cancel Directory Push Enabled" at bounding box center [798, 101] width 1173 height 47
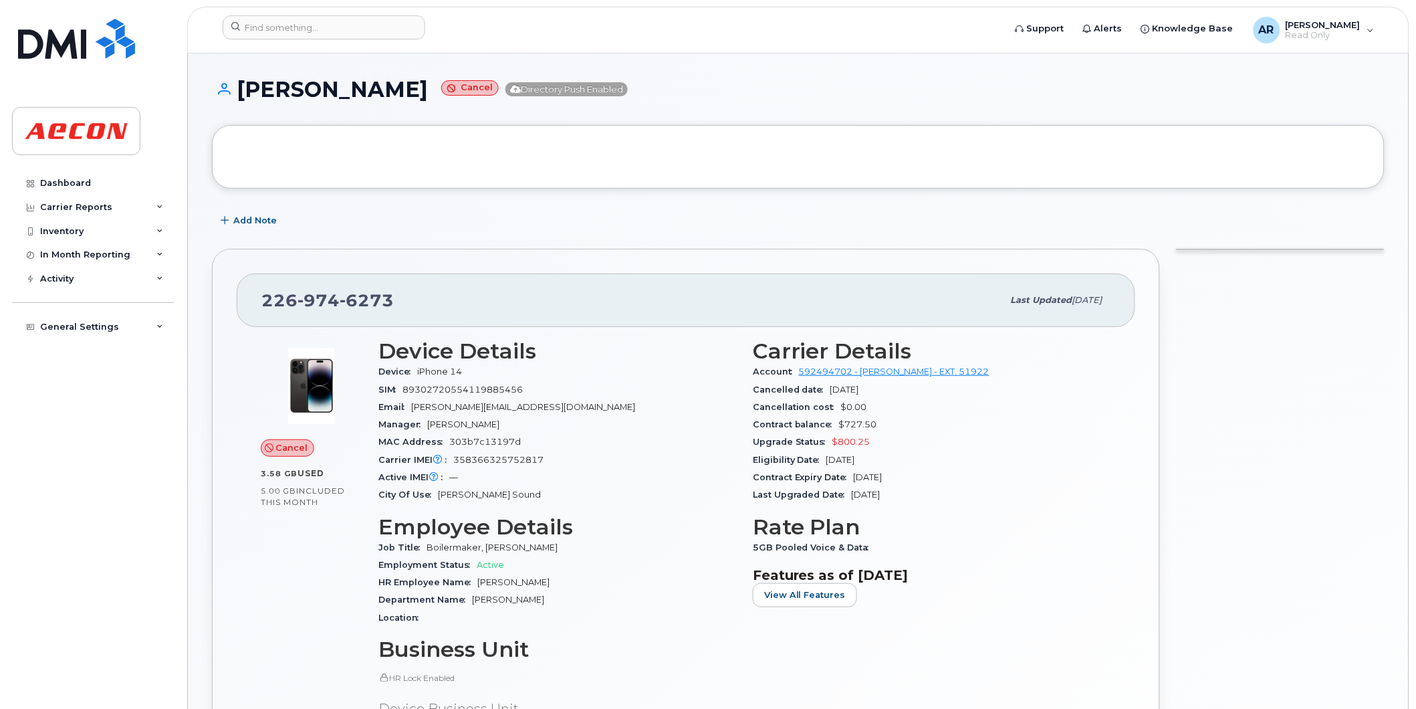
copy h1 "DONALD CYPHER"
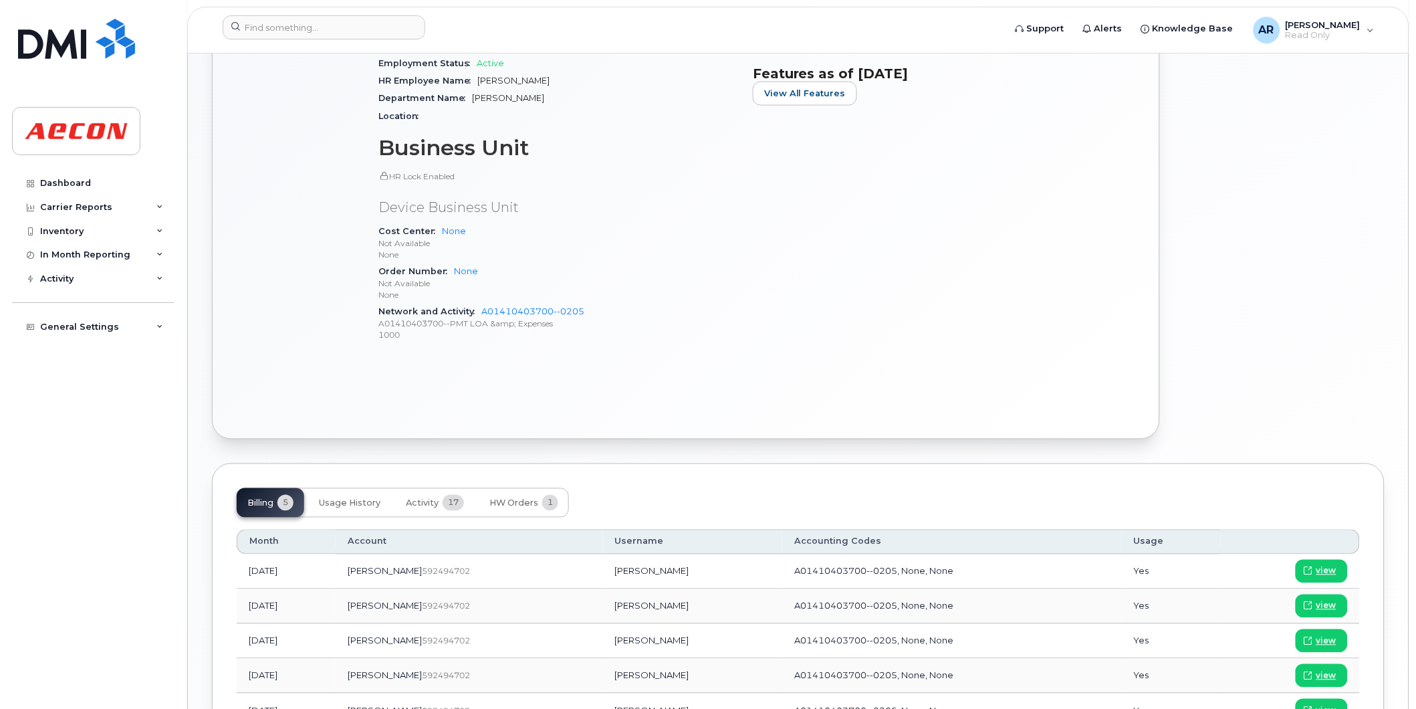
scroll to position [626, 0]
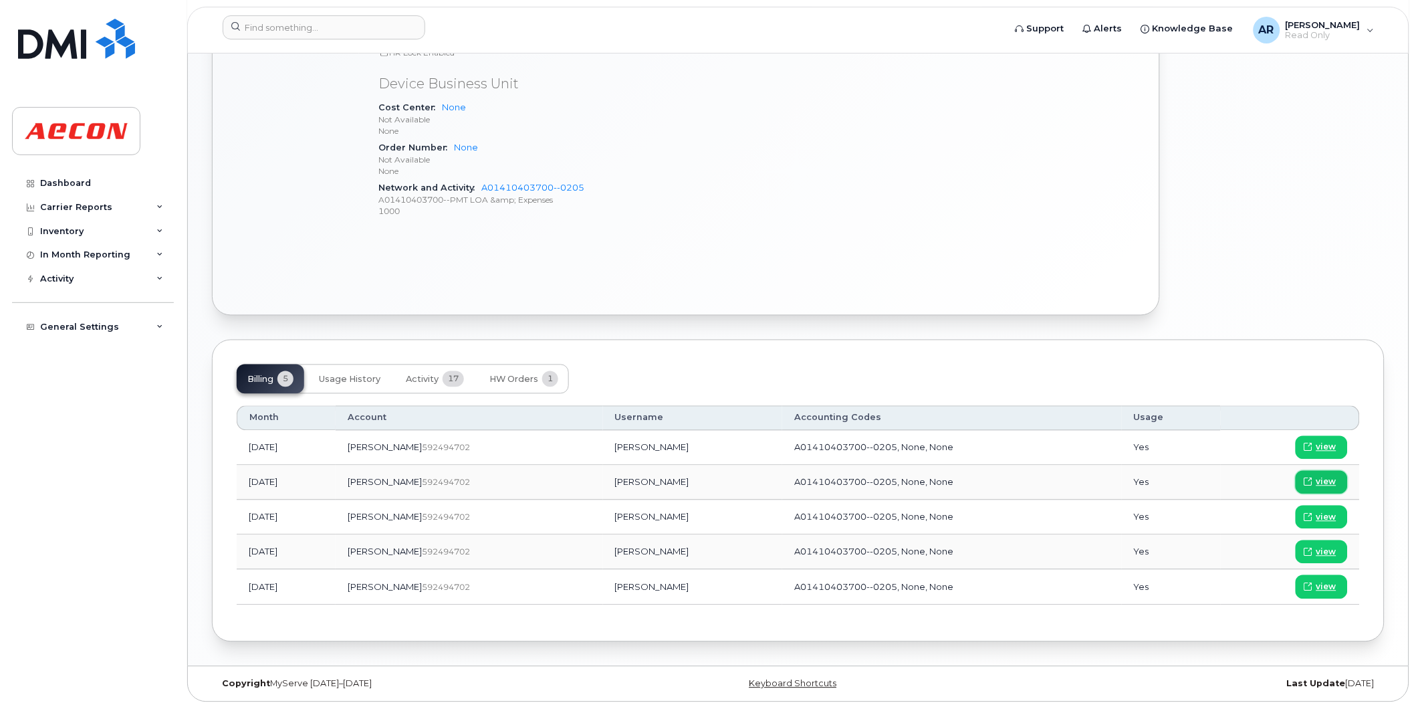
click at [1322, 476] on span "view" at bounding box center [1326, 482] width 20 height 12
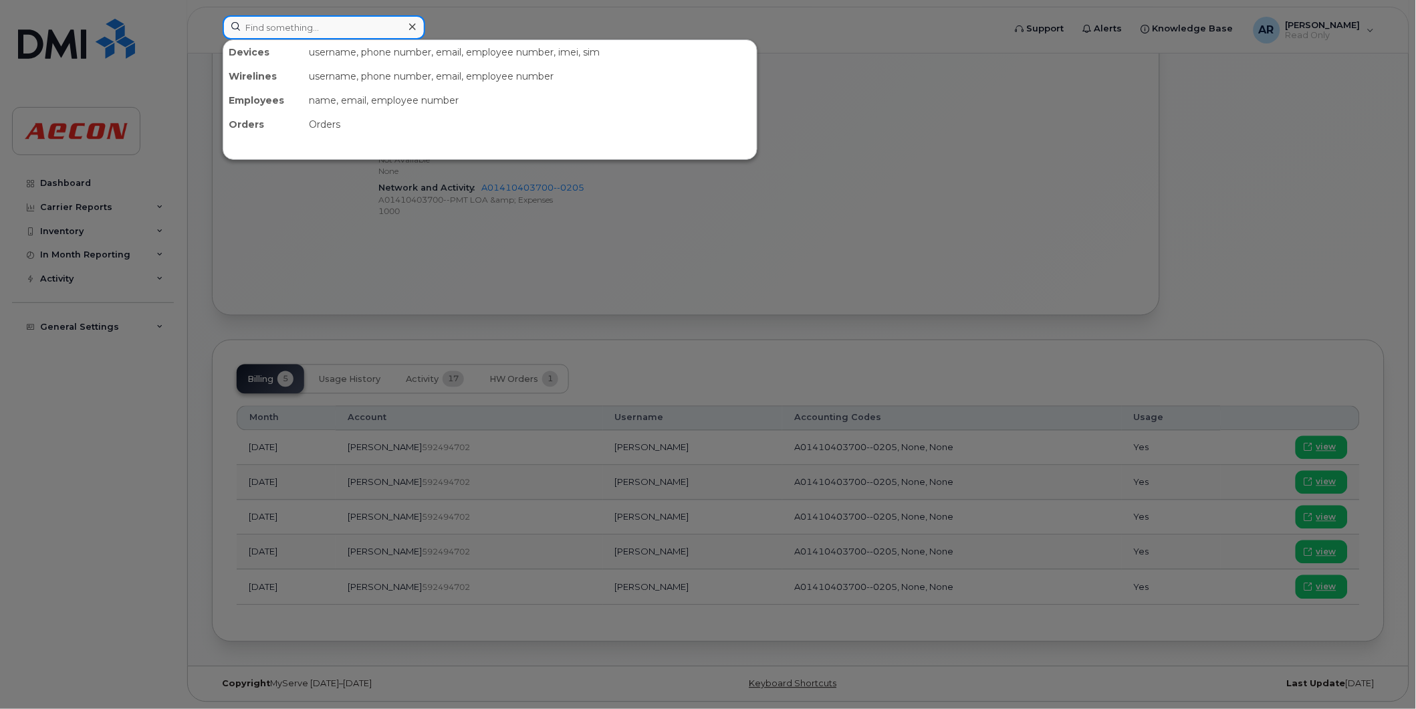
click at [271, 29] on input at bounding box center [324, 27] width 203 height 24
paste input "2269747249"
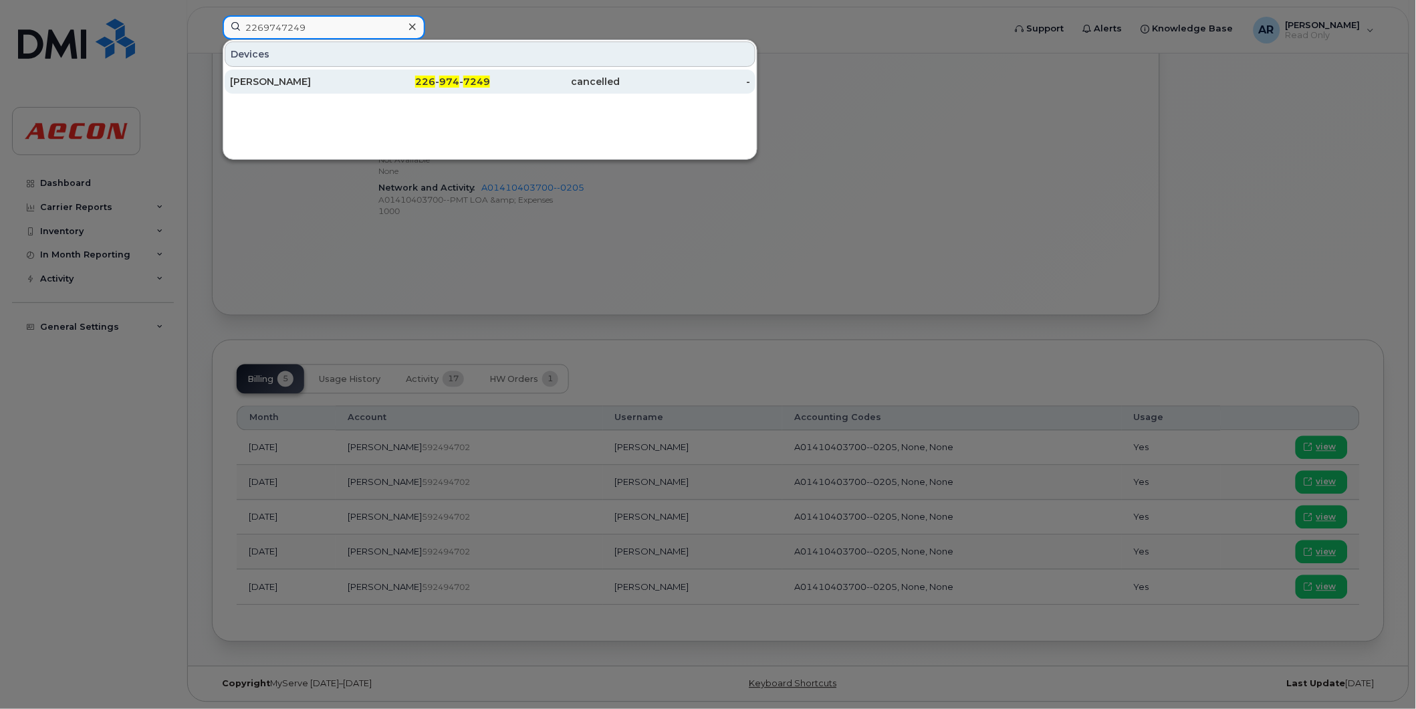
type input "2269747249"
click at [352, 84] on div "SCOTT POOLE" at bounding box center [295, 81] width 130 height 13
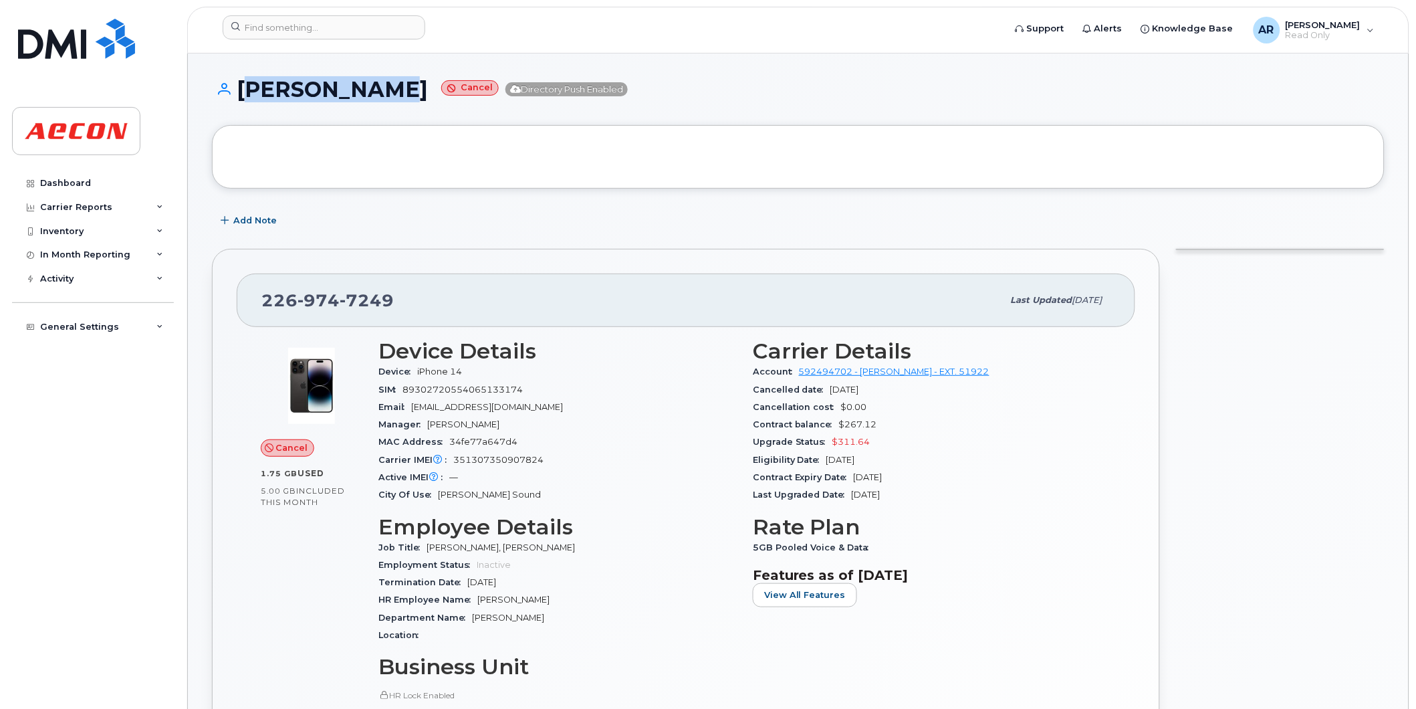
drag, startPoint x: 396, startPoint y: 92, endPoint x: 238, endPoint y: 105, distance: 159.0
click at [238, 105] on div "SCOTT POOLE Cancel Directory Push Enabled" at bounding box center [798, 101] width 1173 height 47
copy h1 "[PERSON_NAME]"
click at [390, 96] on h1 "SCOTT POOLE Cancel Directory Push Enabled" at bounding box center [798, 89] width 1173 height 23
drag, startPoint x: 381, startPoint y: 97, endPoint x: 241, endPoint y: 102, distance: 140.5
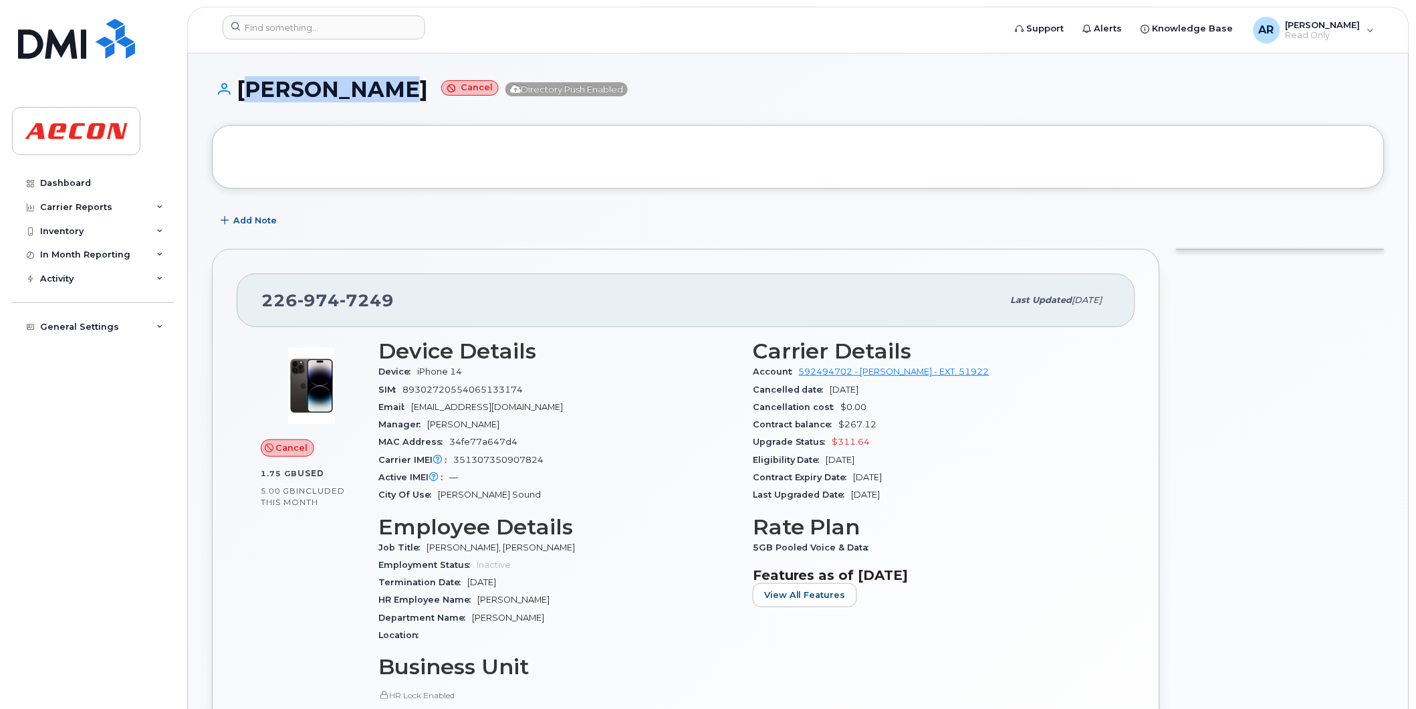
click at [241, 102] on div "SCOTT POOLE Cancel Directory Push Enabled" at bounding box center [798, 101] width 1173 height 47
copy h1 "[PERSON_NAME]"
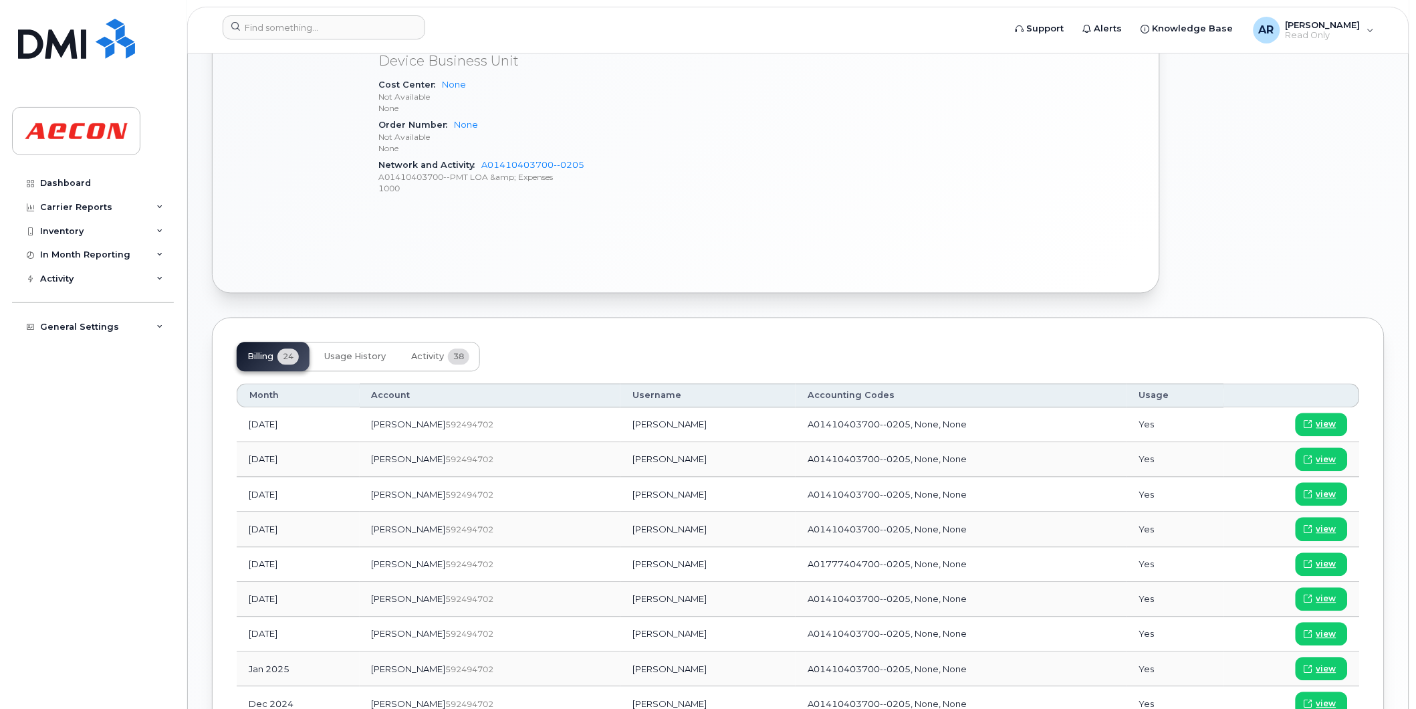
scroll to position [669, 0]
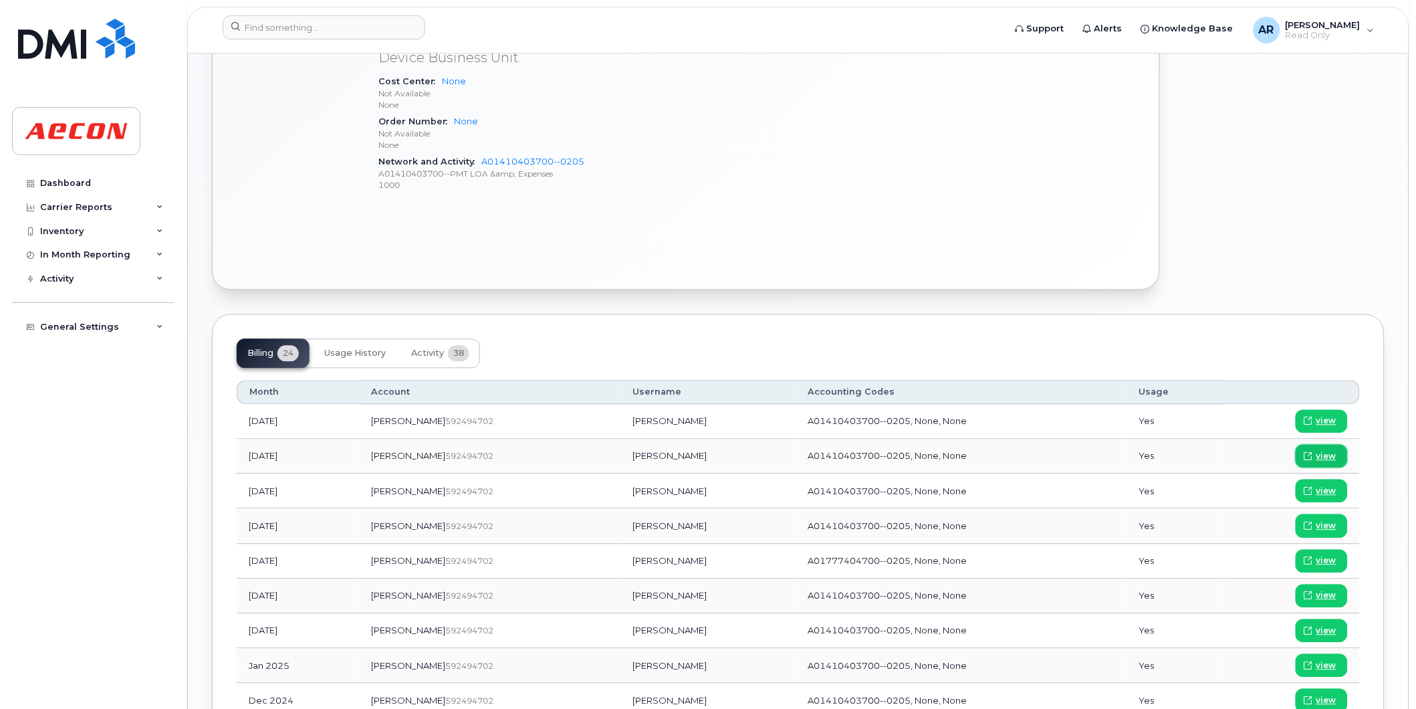
click at [1327, 455] on span "view" at bounding box center [1326, 457] width 20 height 12
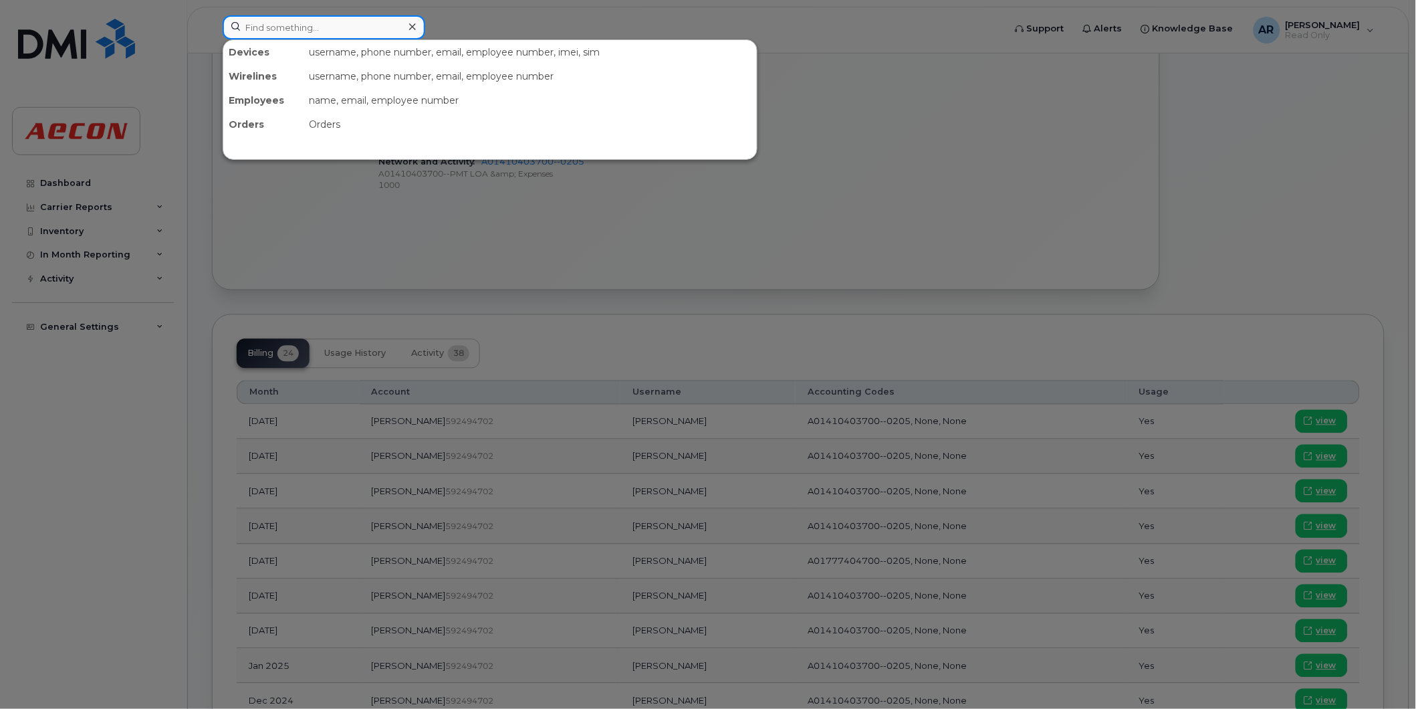
click at [294, 27] on input at bounding box center [324, 27] width 203 height 24
paste input "2269746075"
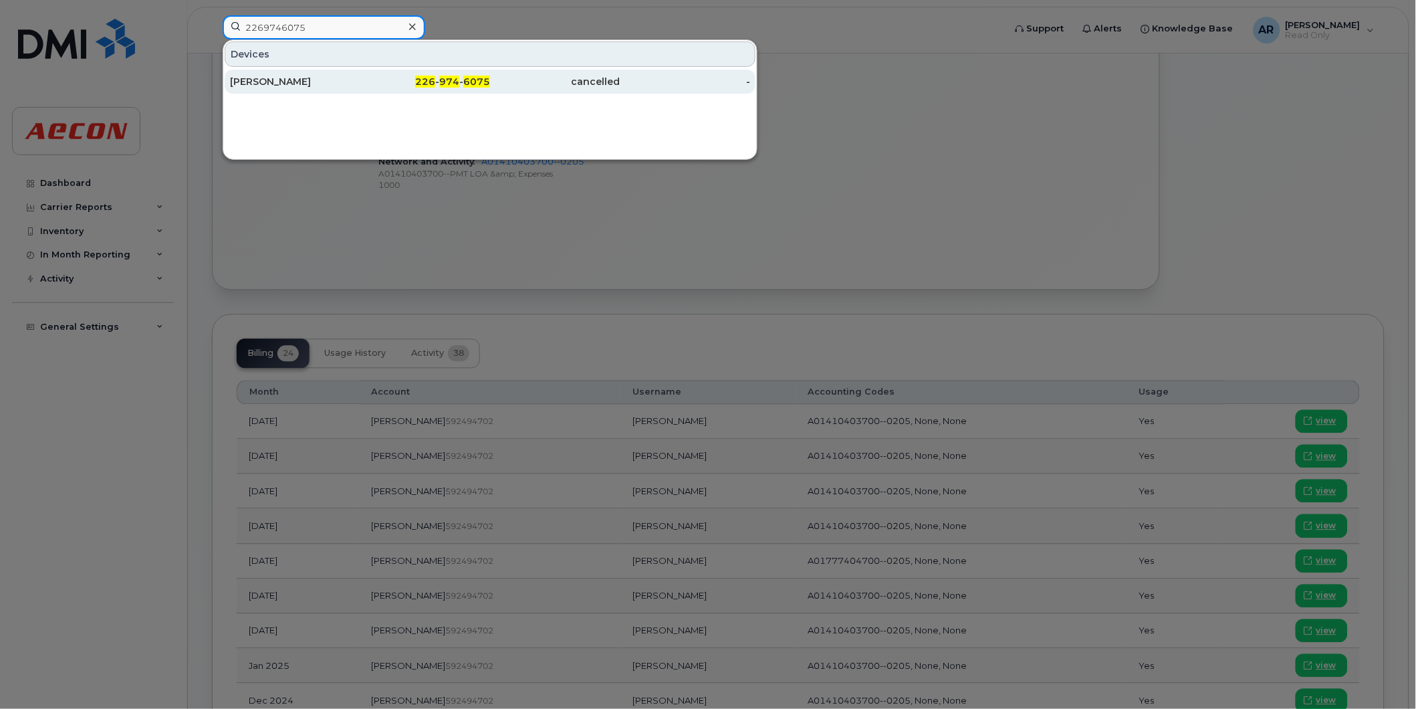
type input "2269746075"
click at [291, 76] on div "SHAWN BRIDGE" at bounding box center [295, 81] width 130 height 13
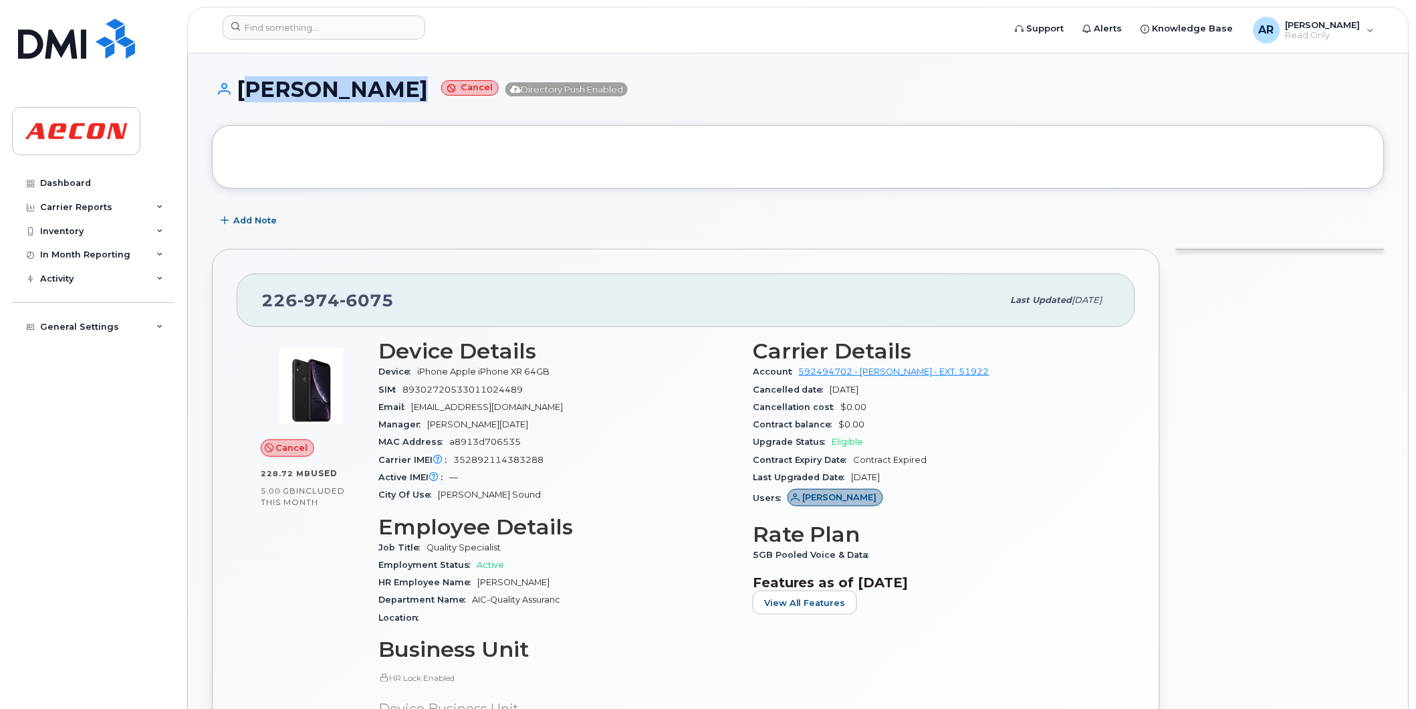
drag, startPoint x: 418, startPoint y: 98, endPoint x: 243, endPoint y: 100, distance: 174.5
click at [243, 100] on h1 "[PERSON_NAME] BRIDGE Cancel Directory Push Enabled" at bounding box center [798, 89] width 1173 height 23
copy h1 "[PERSON_NAME]"
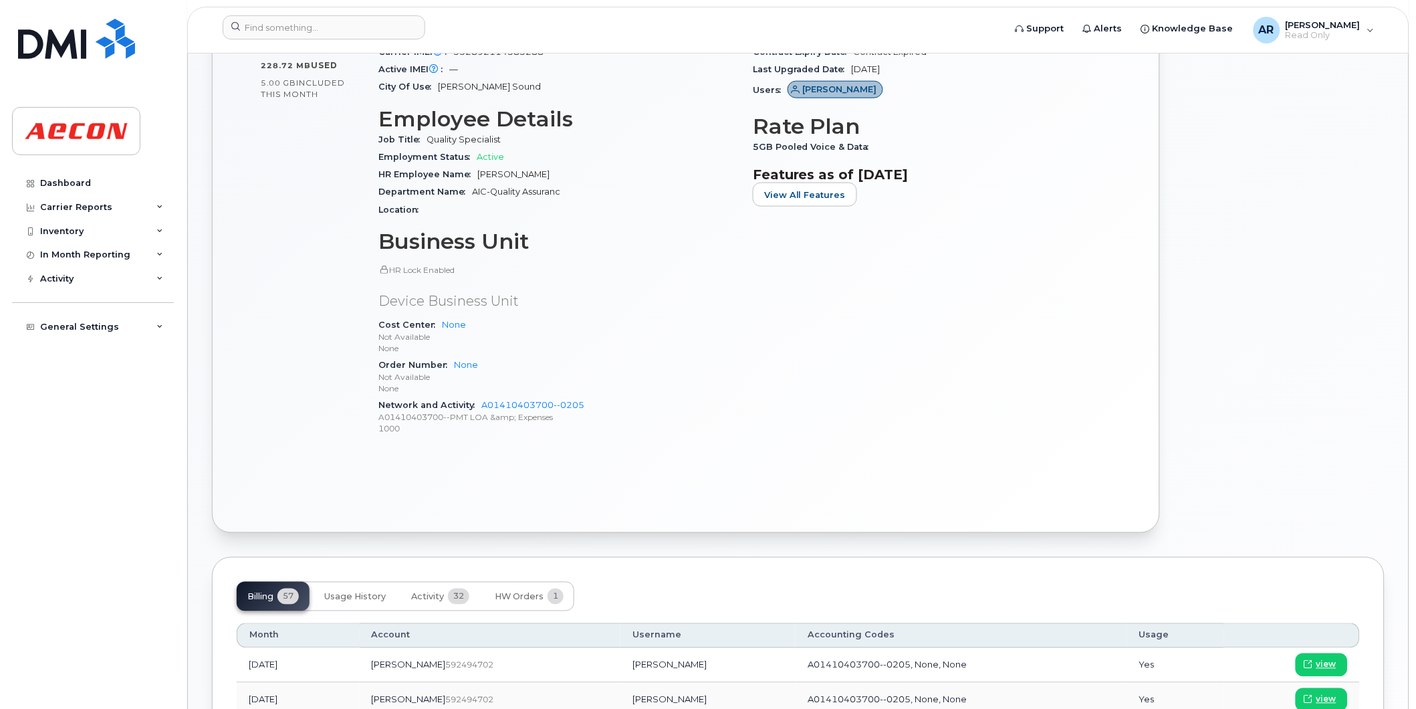
scroll to position [520, 0]
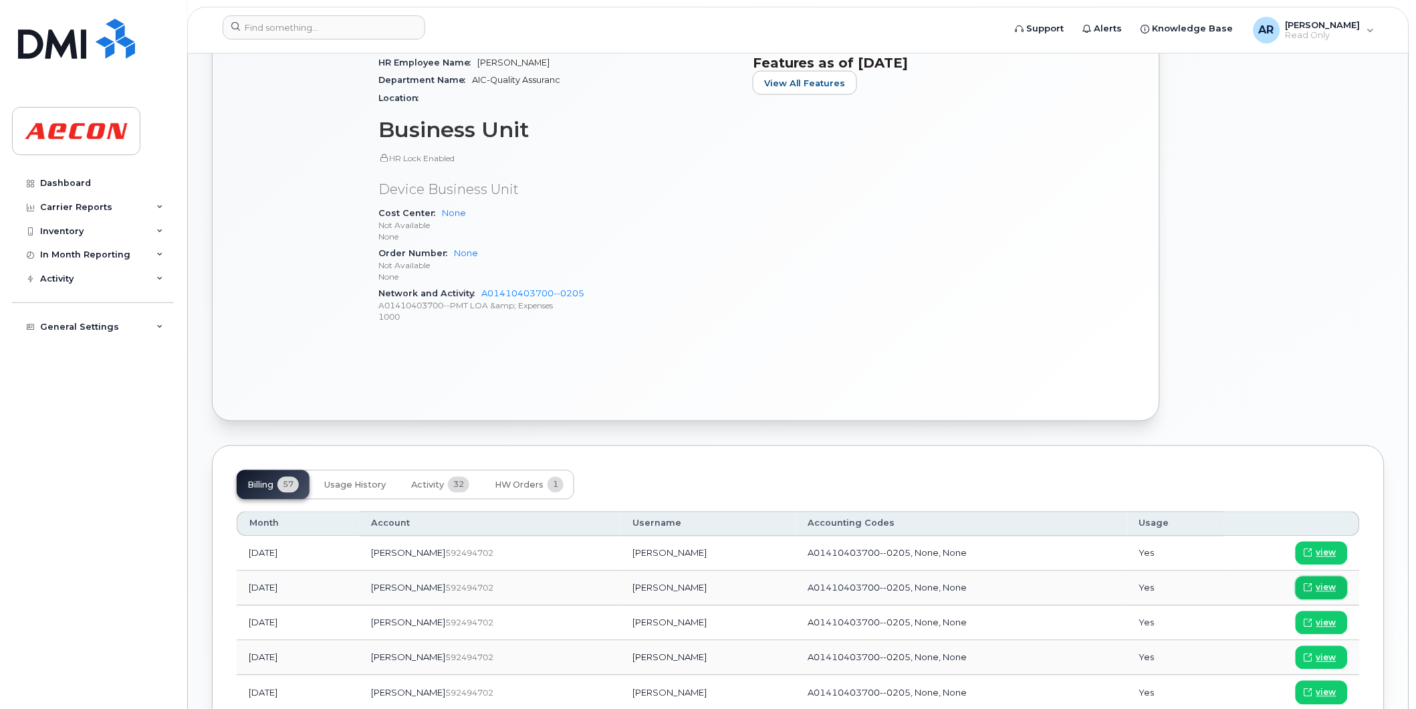
click at [1331, 584] on span "view" at bounding box center [1326, 588] width 20 height 12
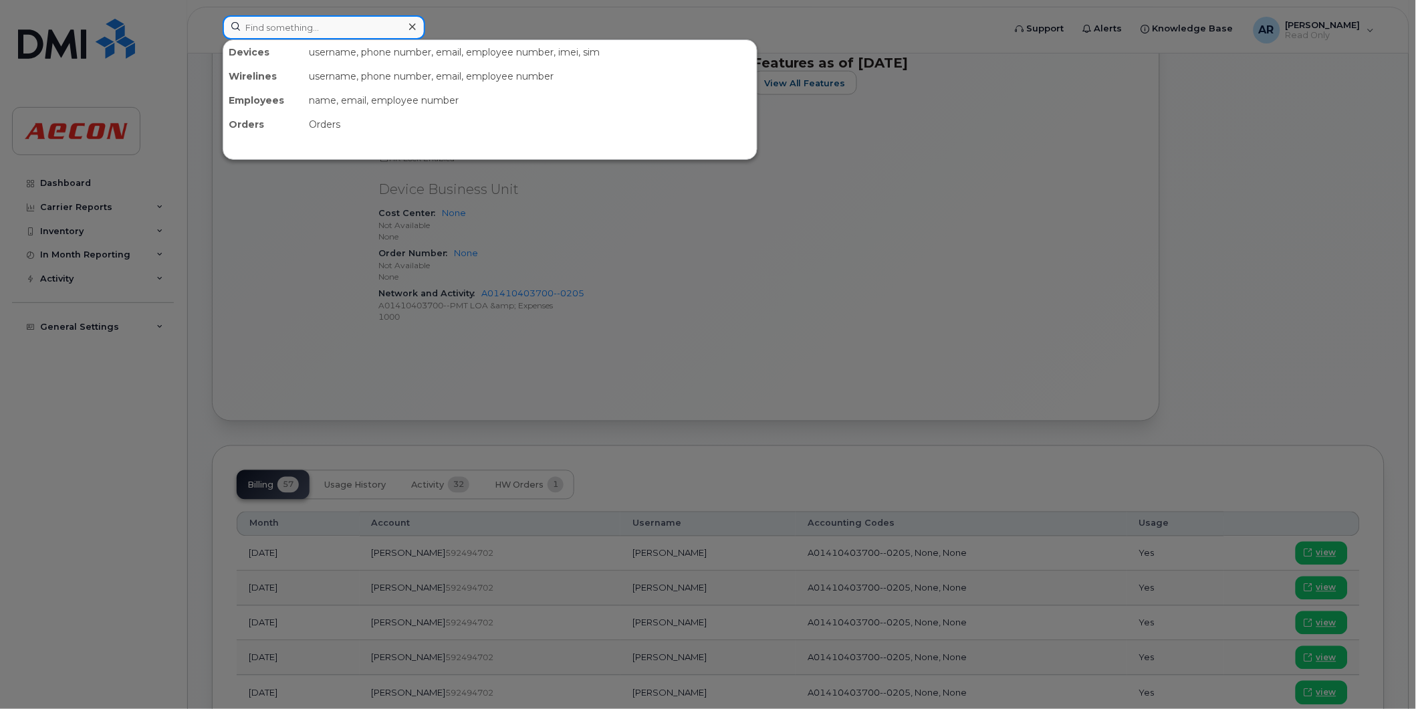
click at [282, 30] on input at bounding box center [324, 27] width 203 height 24
paste input "2269746472"
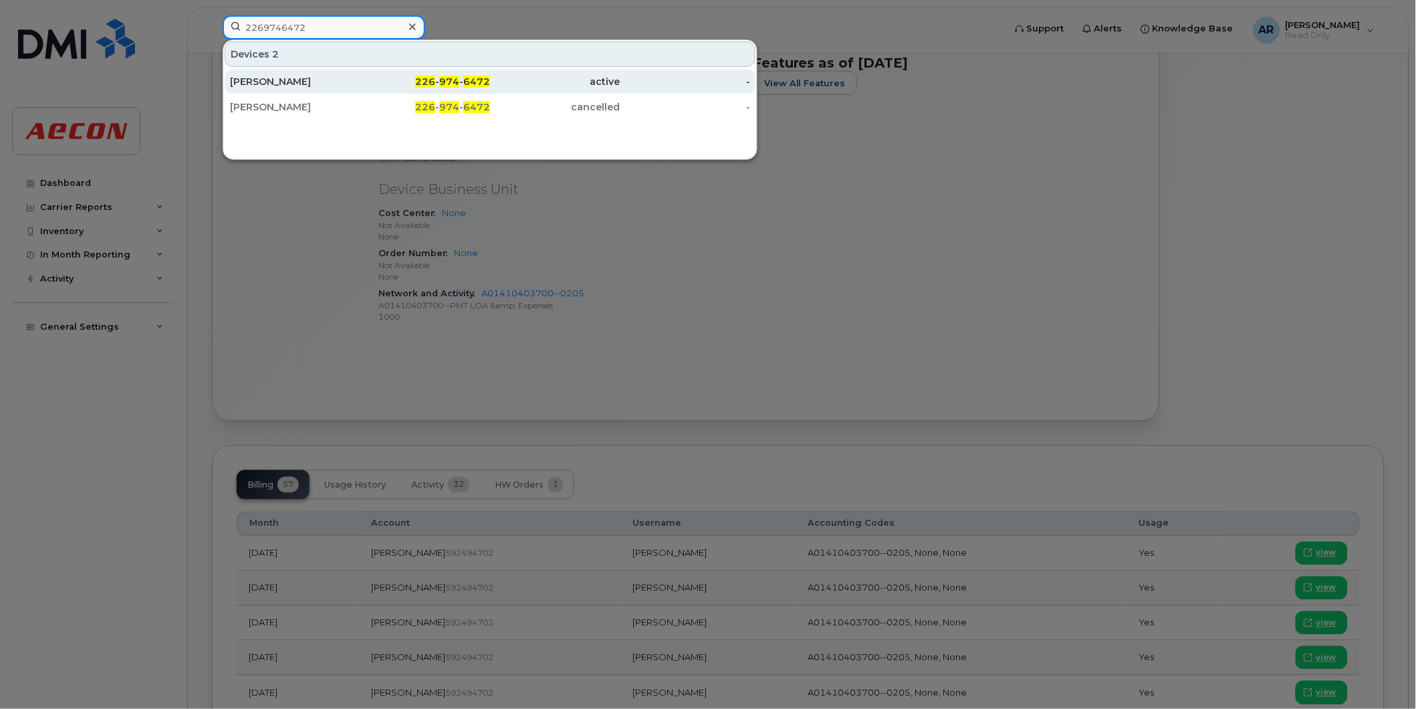
type input "2269746472"
click at [306, 86] on div "[PERSON_NAME]" at bounding box center [295, 81] width 130 height 13
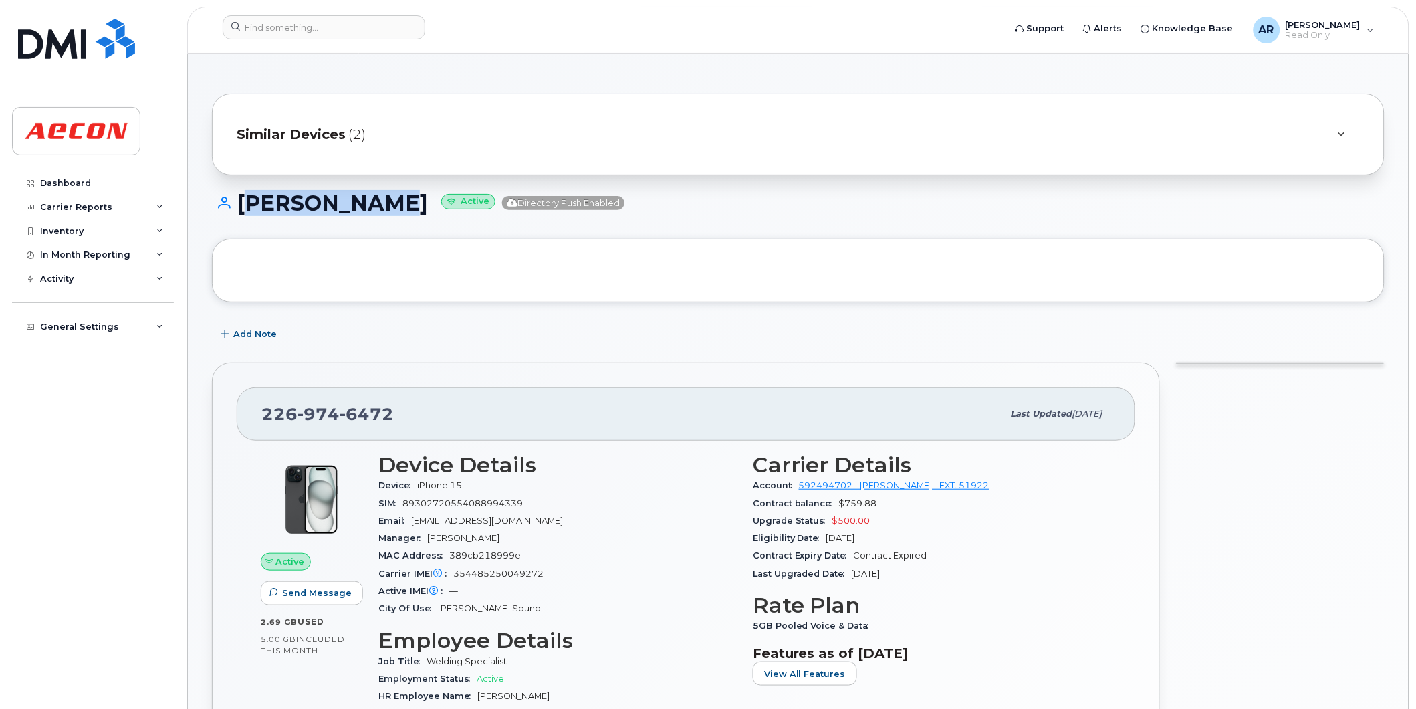
drag, startPoint x: 403, startPoint y: 213, endPoint x: 243, endPoint y: 217, distance: 160.5
click at [243, 217] on div "[PERSON_NAME] Active Directory Push Enabled" at bounding box center [798, 214] width 1173 height 47
copy h1 "[PERSON_NAME]"
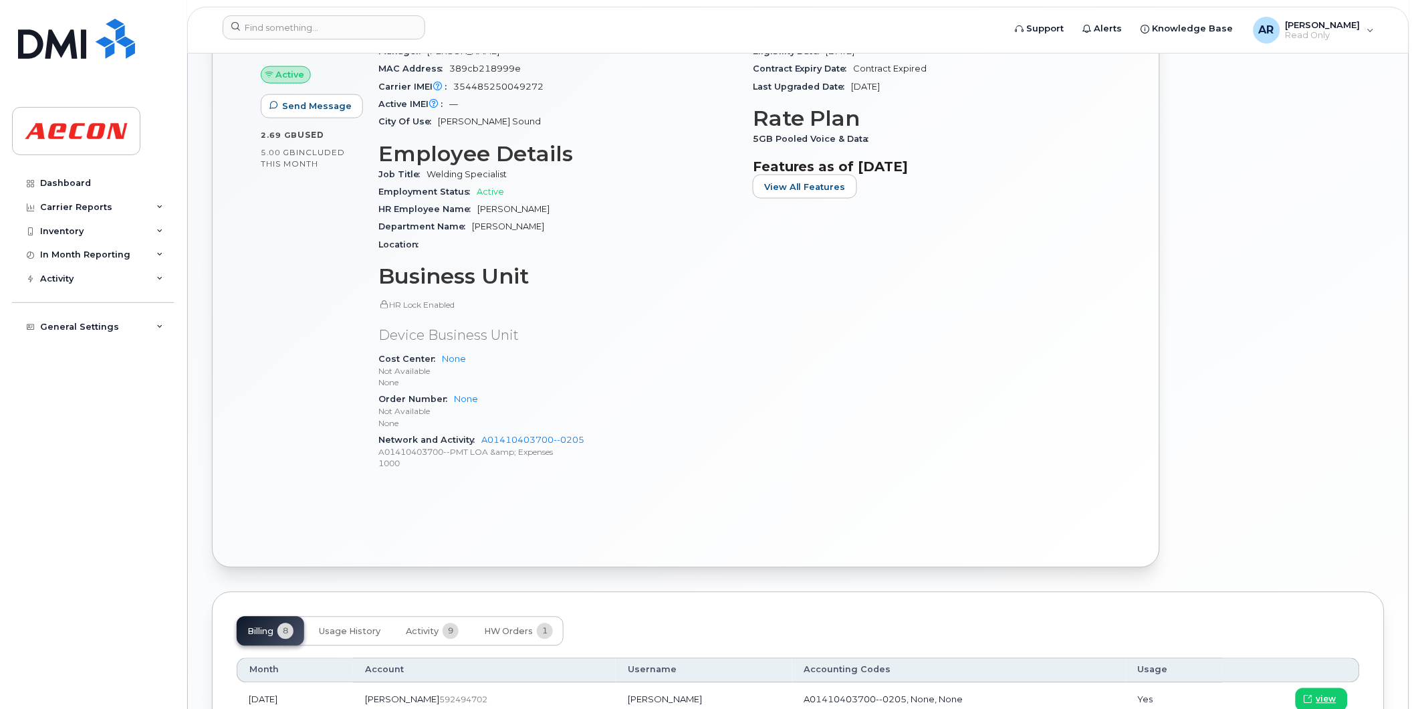
scroll to position [594, 0]
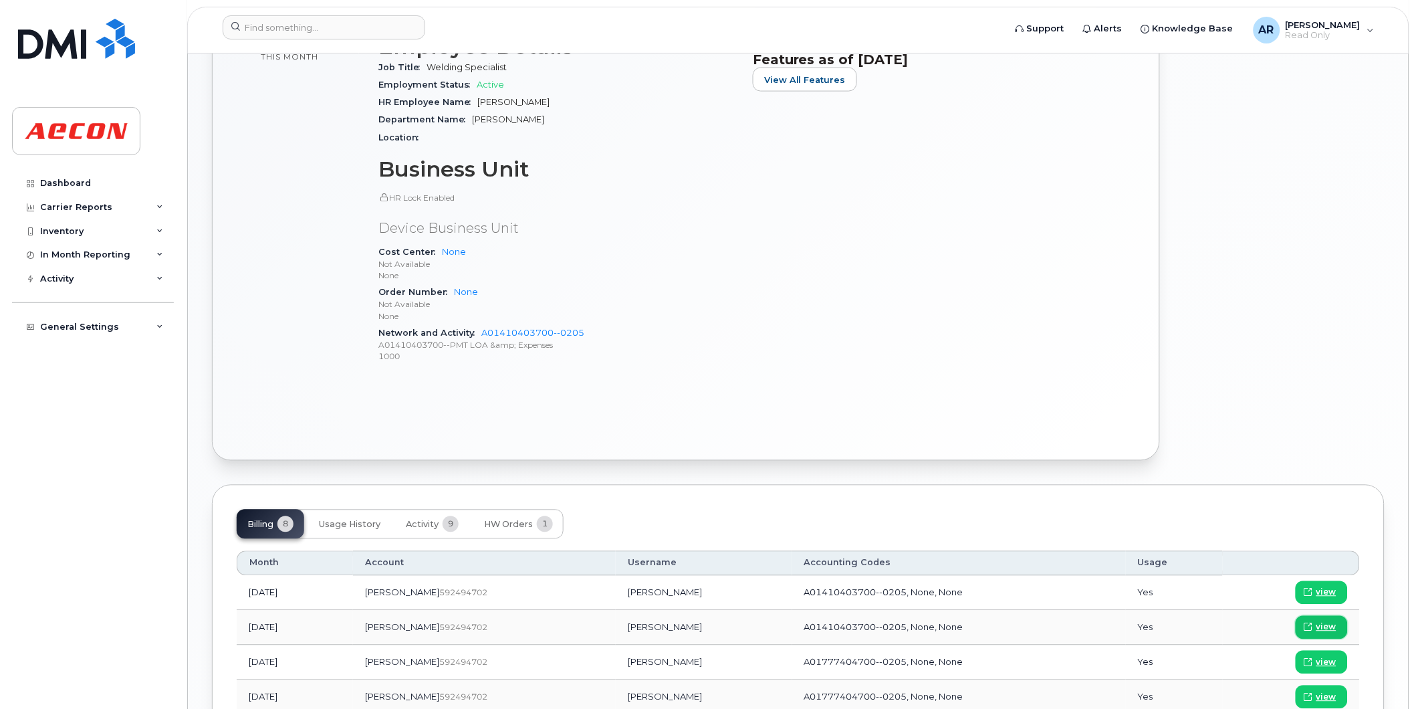
click at [1328, 624] on span "view" at bounding box center [1326, 627] width 20 height 12
click at [315, 27] on input at bounding box center [324, 27] width 203 height 24
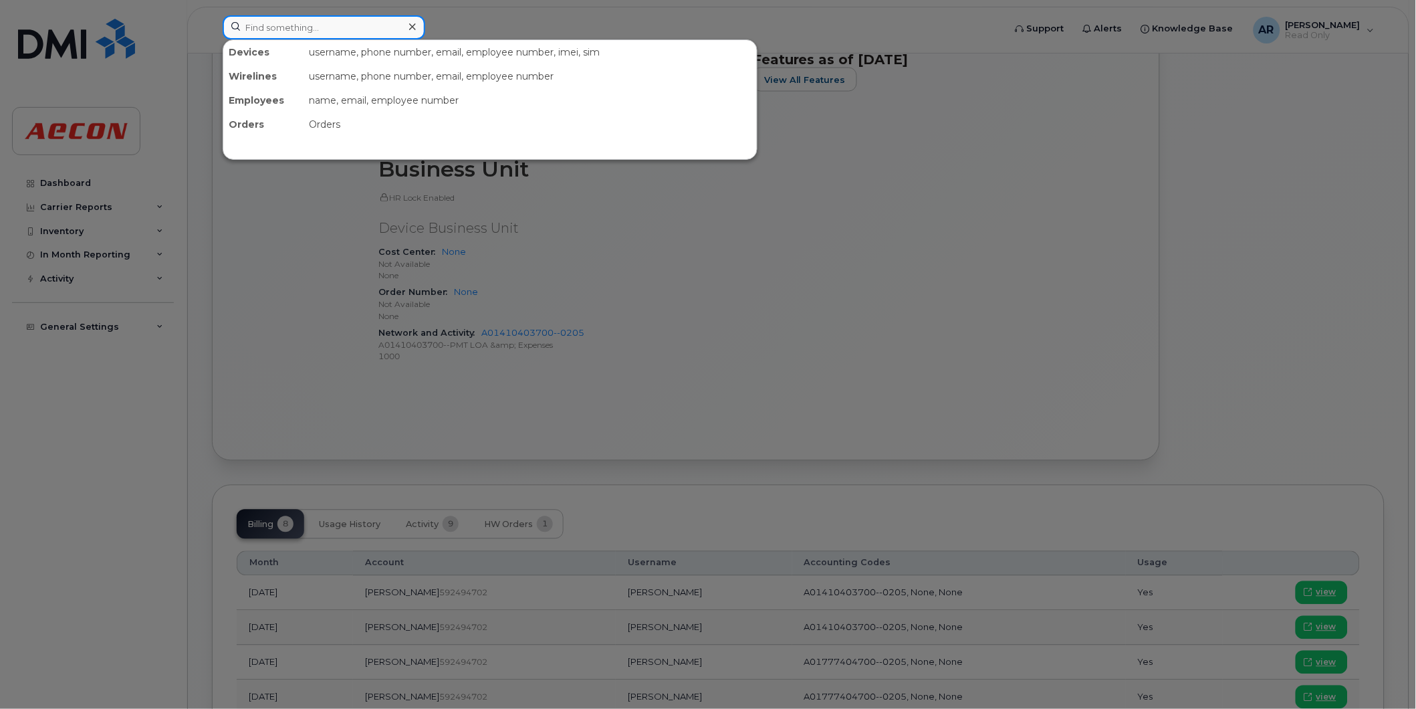
paste input "2269746370"
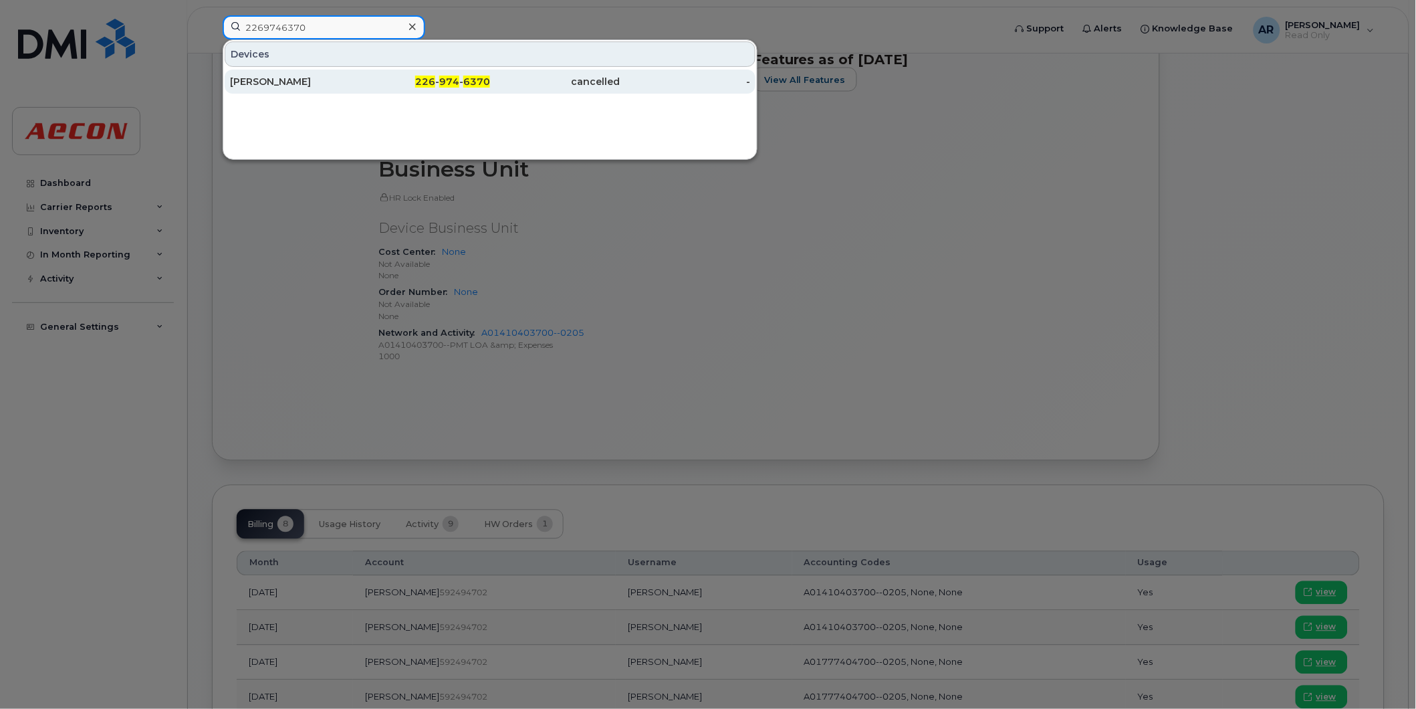
type input "2269746370"
click at [322, 74] on div "[PERSON_NAME]" at bounding box center [295, 82] width 130 height 24
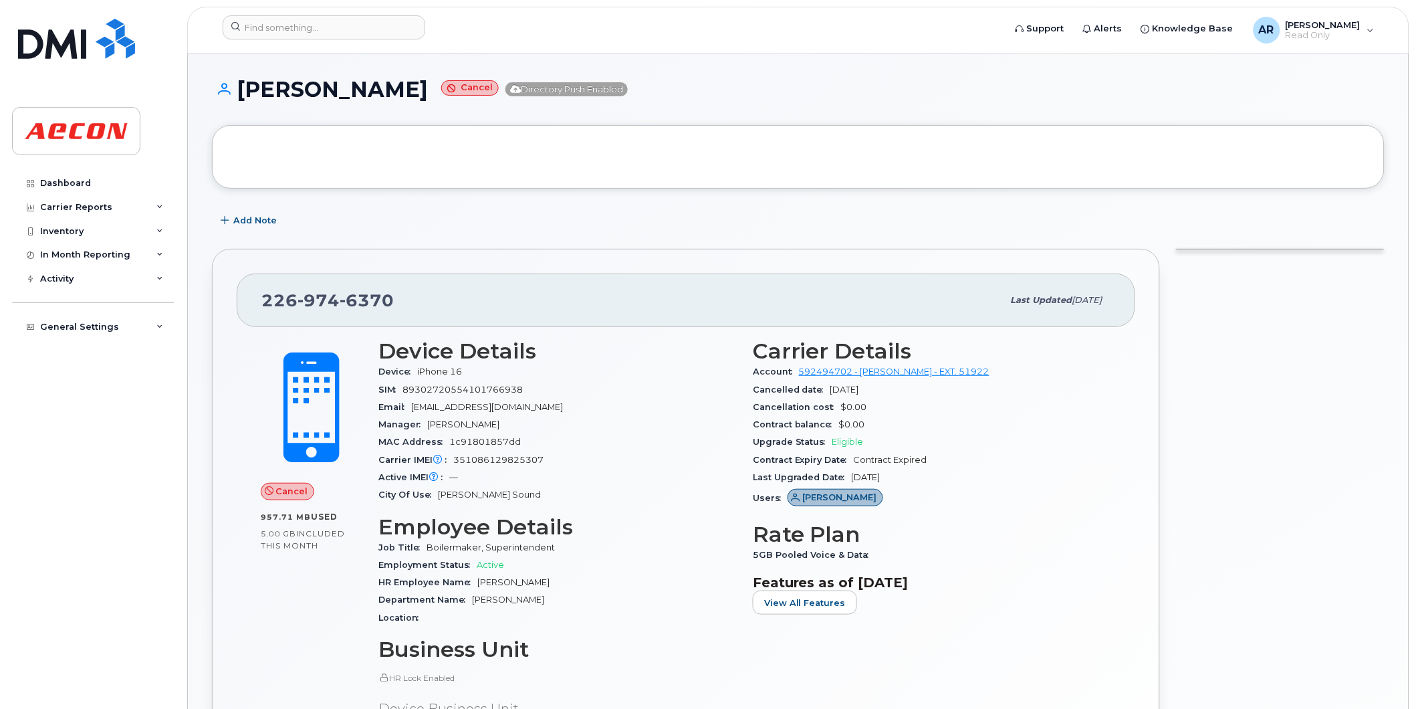
drag, startPoint x: 438, startPoint y: 94, endPoint x: 238, endPoint y: 107, distance: 200.3
click at [238, 107] on div "SHELDON NEISER Cancel Directory Push Enabled" at bounding box center [798, 101] width 1173 height 47
copy h1 "SHELDON NEISER"
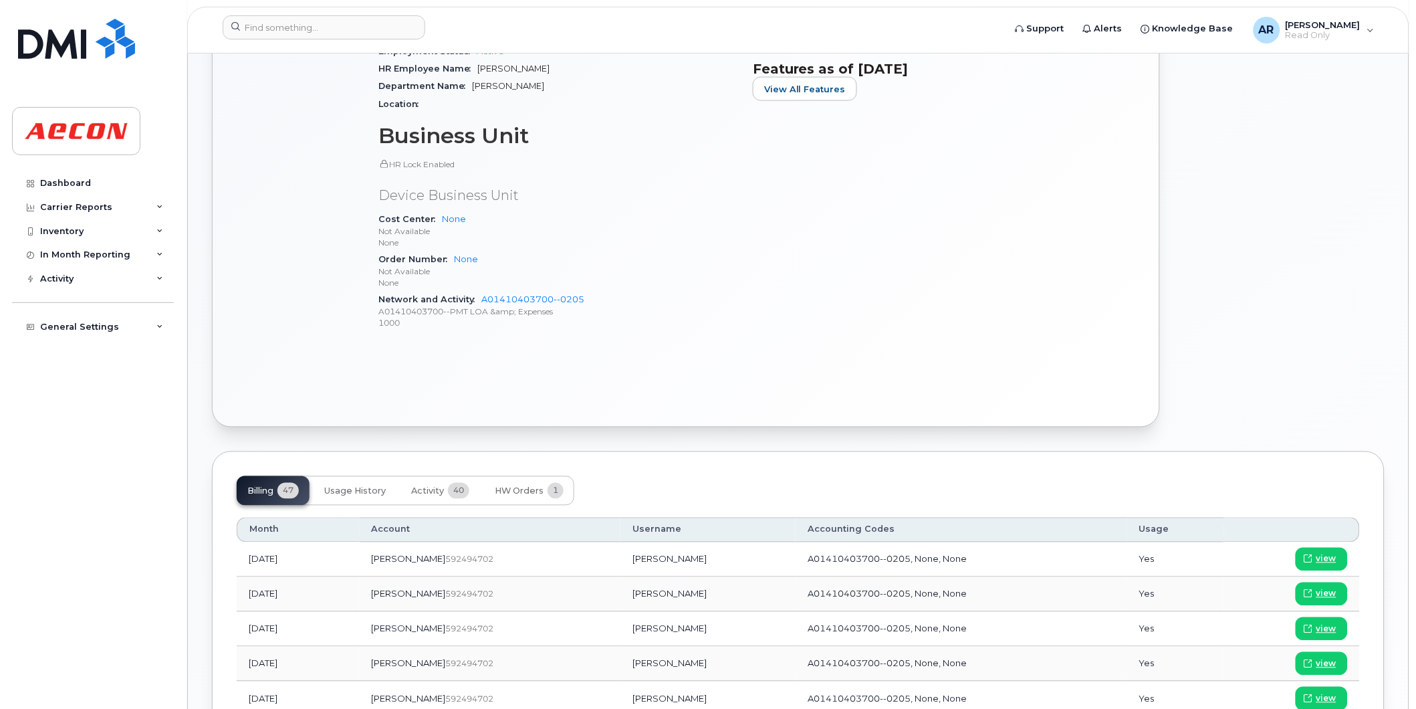
scroll to position [669, 0]
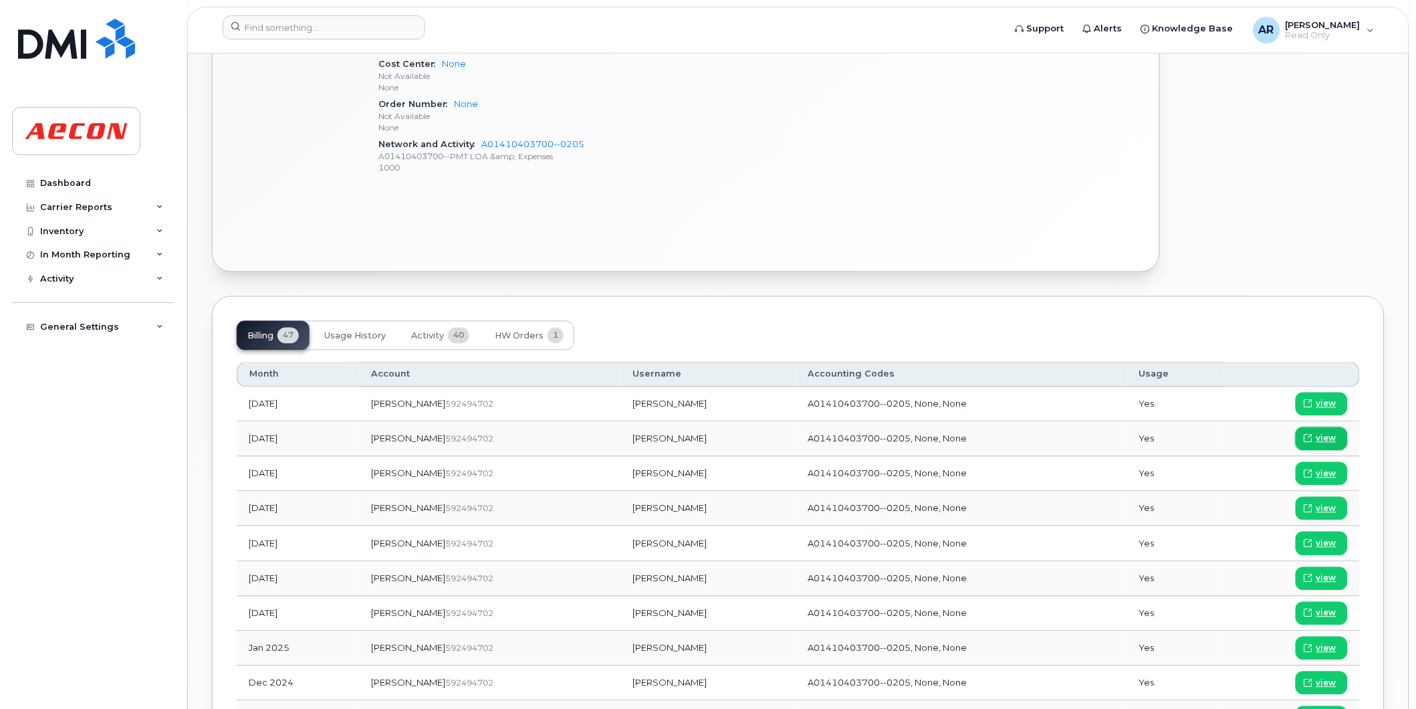
click at [1324, 437] on span "view" at bounding box center [1326, 439] width 20 height 12
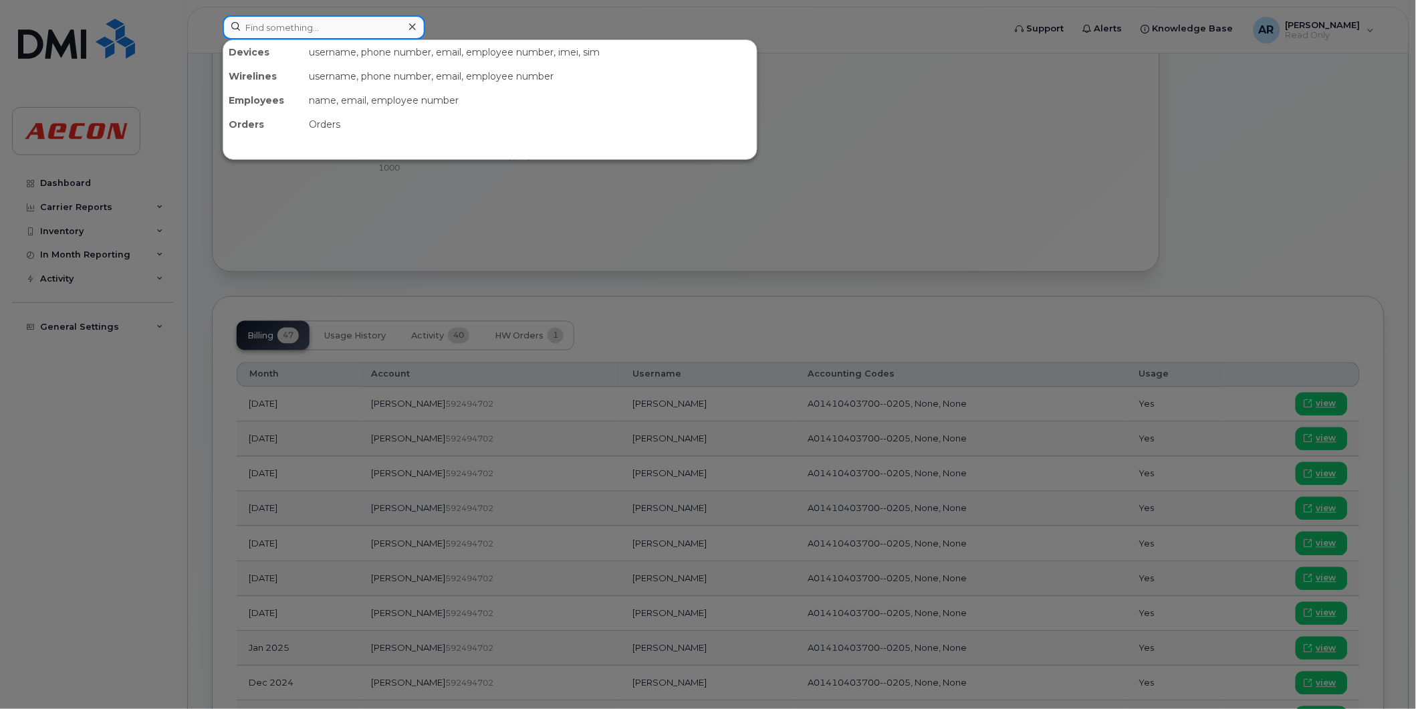
click at [348, 31] on input at bounding box center [324, 27] width 203 height 24
paste input "2269746071"
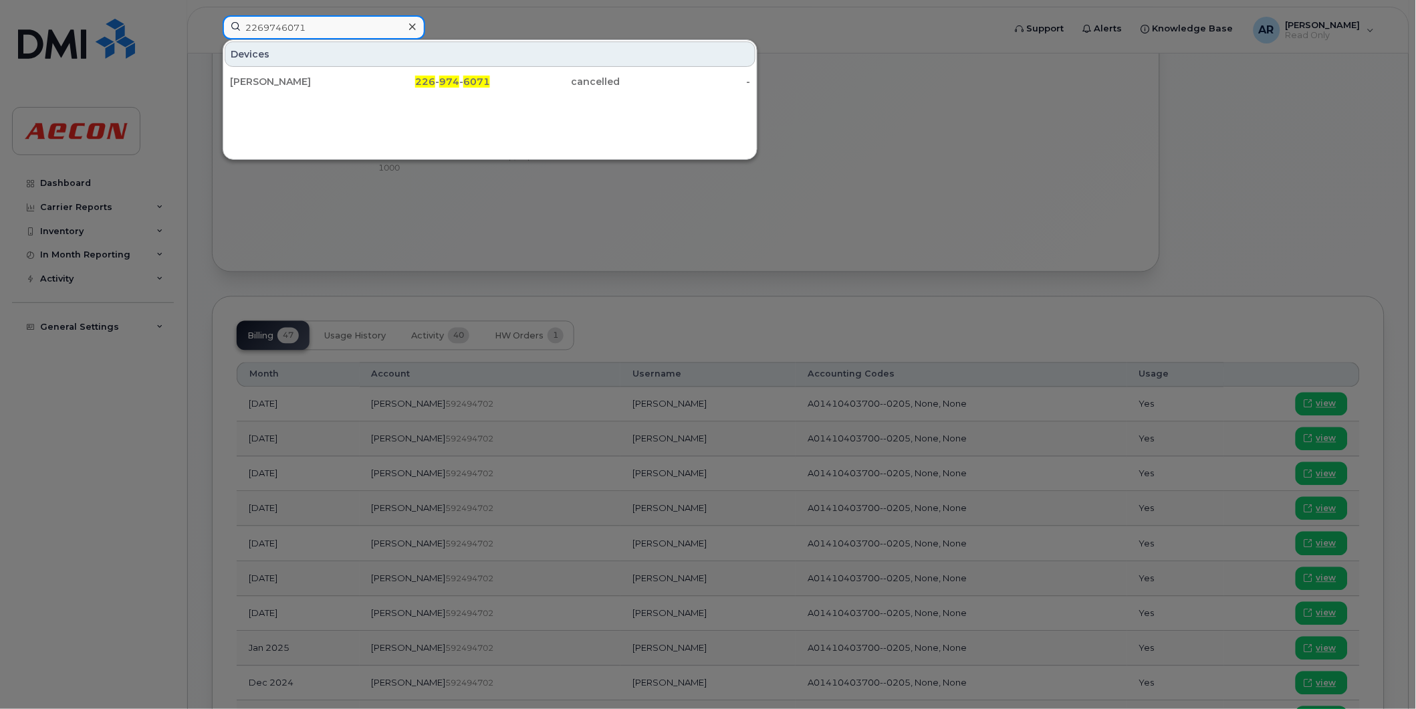
type input "2269746071"
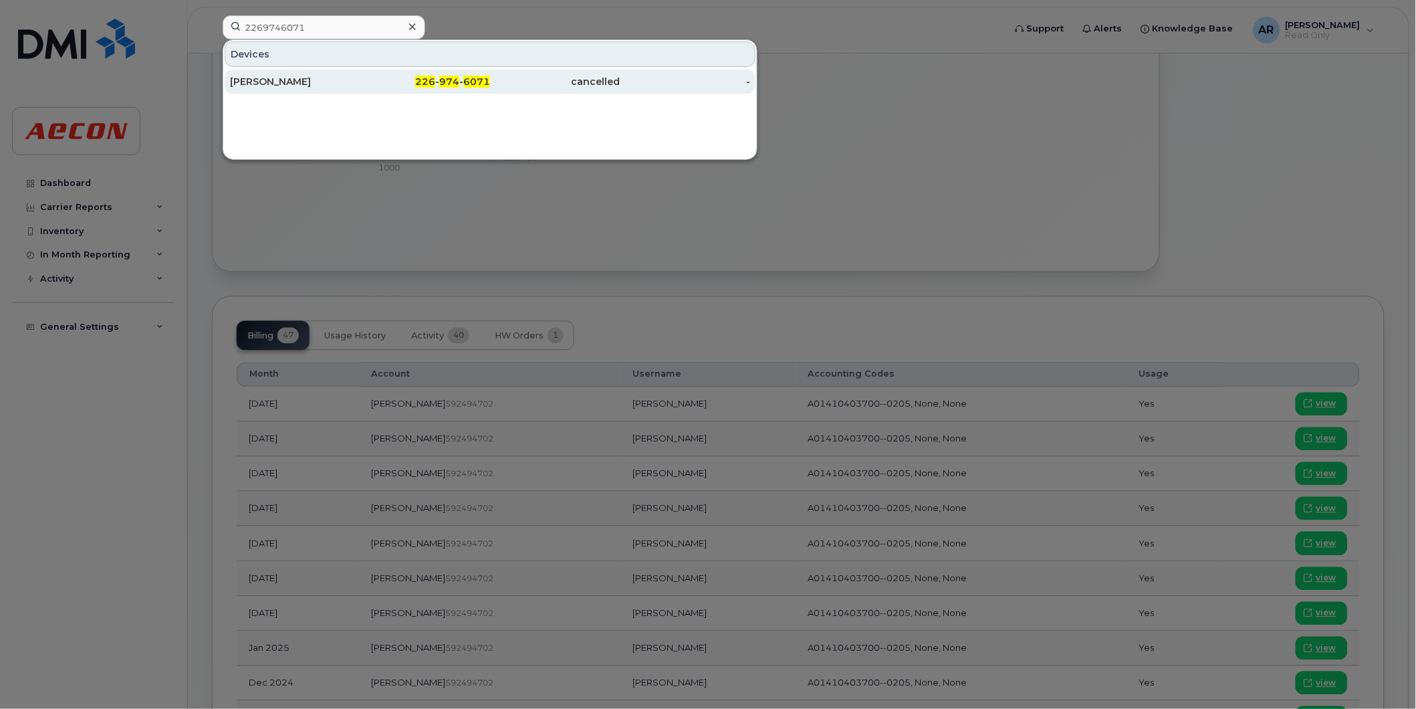
click at [355, 87] on div "[PERSON_NAME]" at bounding box center [295, 81] width 130 height 13
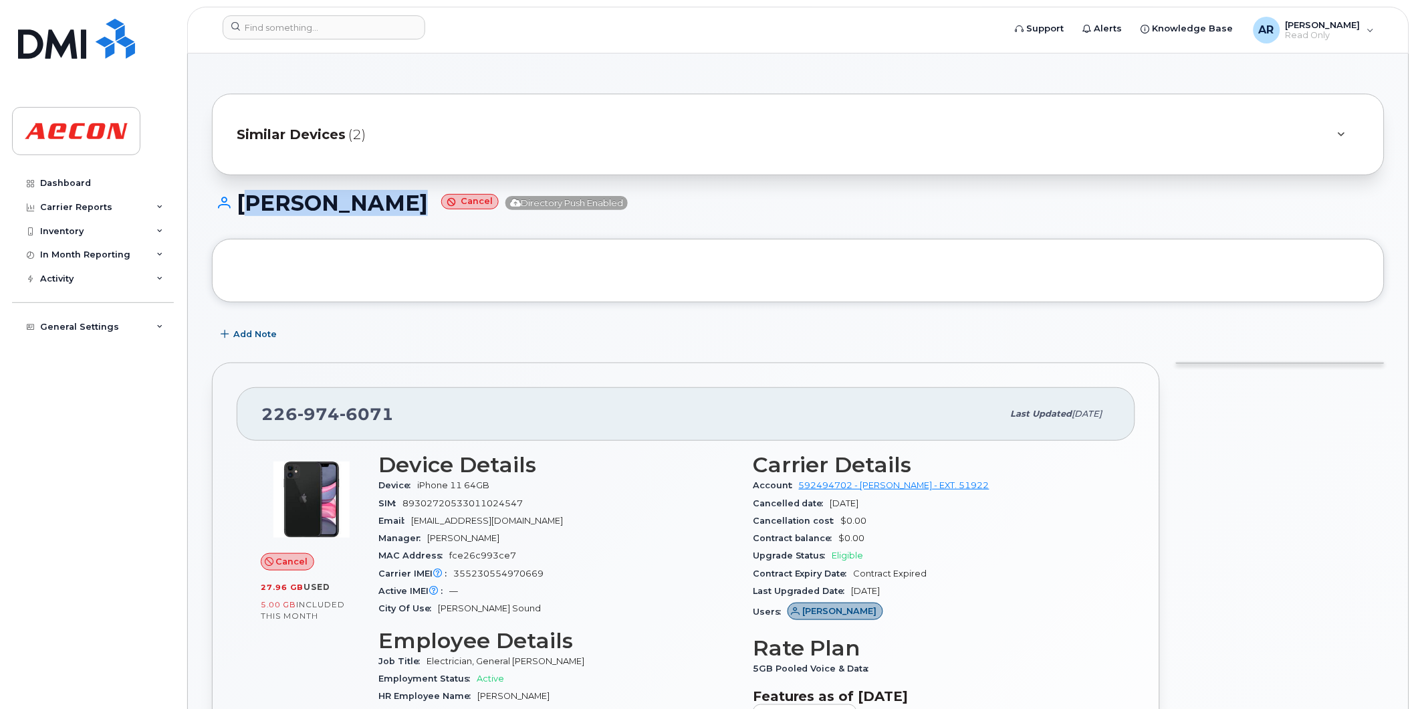
drag, startPoint x: 416, startPoint y: 205, endPoint x: 239, endPoint y: 201, distance: 176.6
click at [239, 201] on h1 "[PERSON_NAME] Cancel Directory Push Enabled" at bounding box center [798, 202] width 1173 height 23
copy h1 "[PERSON_NAME]"
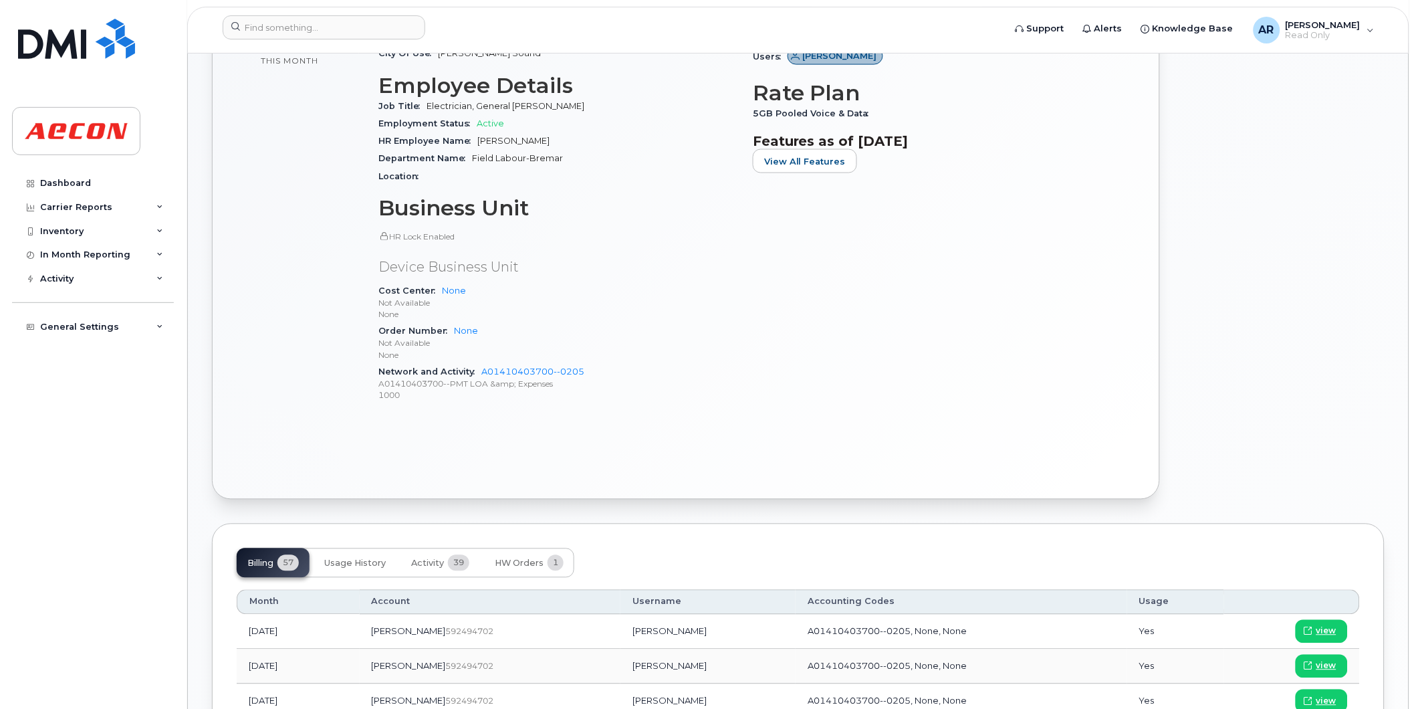
scroll to position [594, 0]
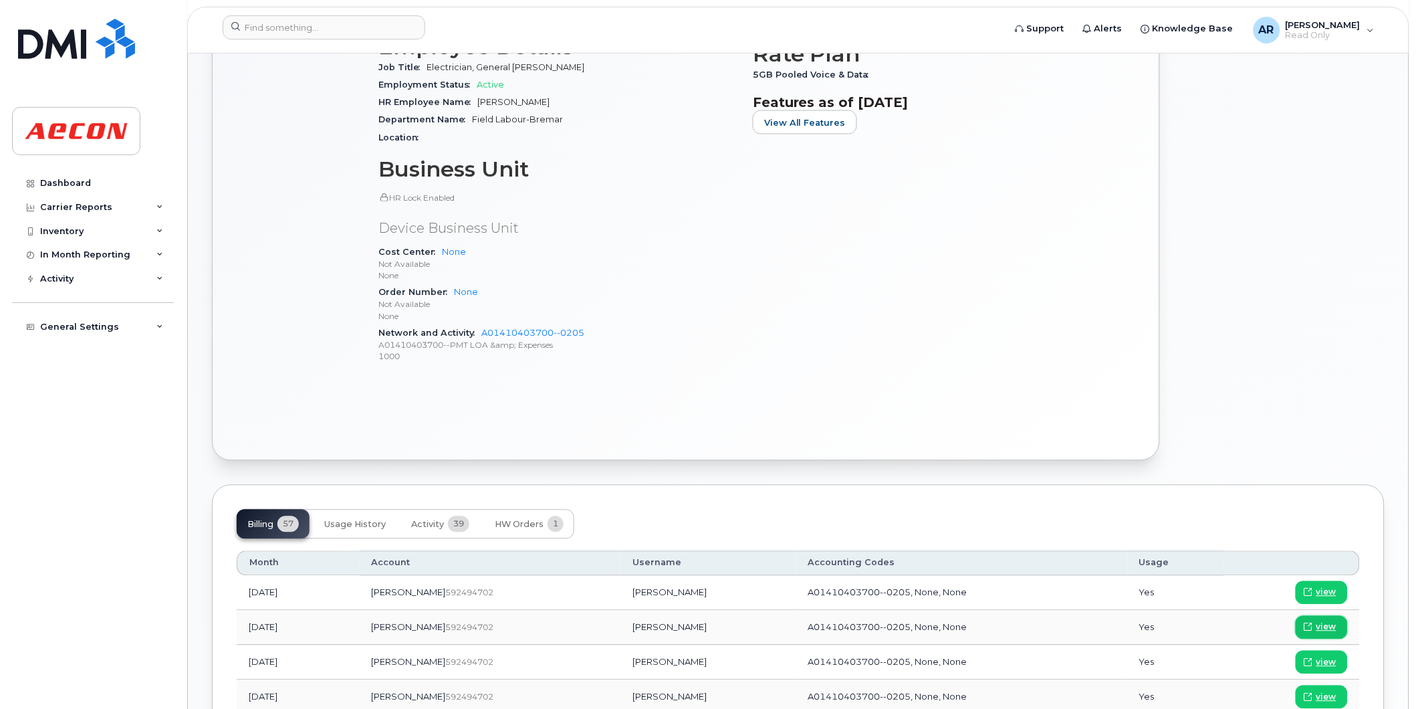
click at [1318, 623] on span "view" at bounding box center [1326, 627] width 20 height 12
click at [309, 27] on input at bounding box center [324, 27] width 203 height 24
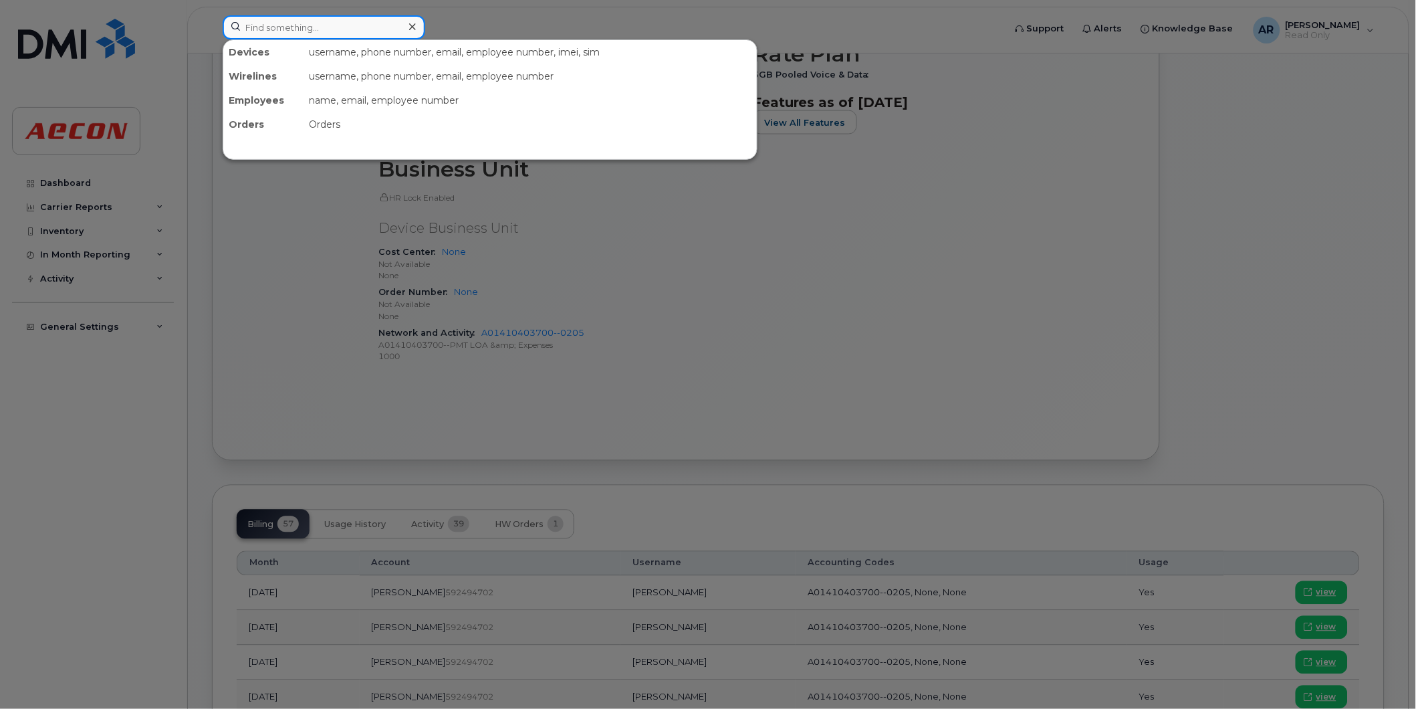
paste input "2269746151"
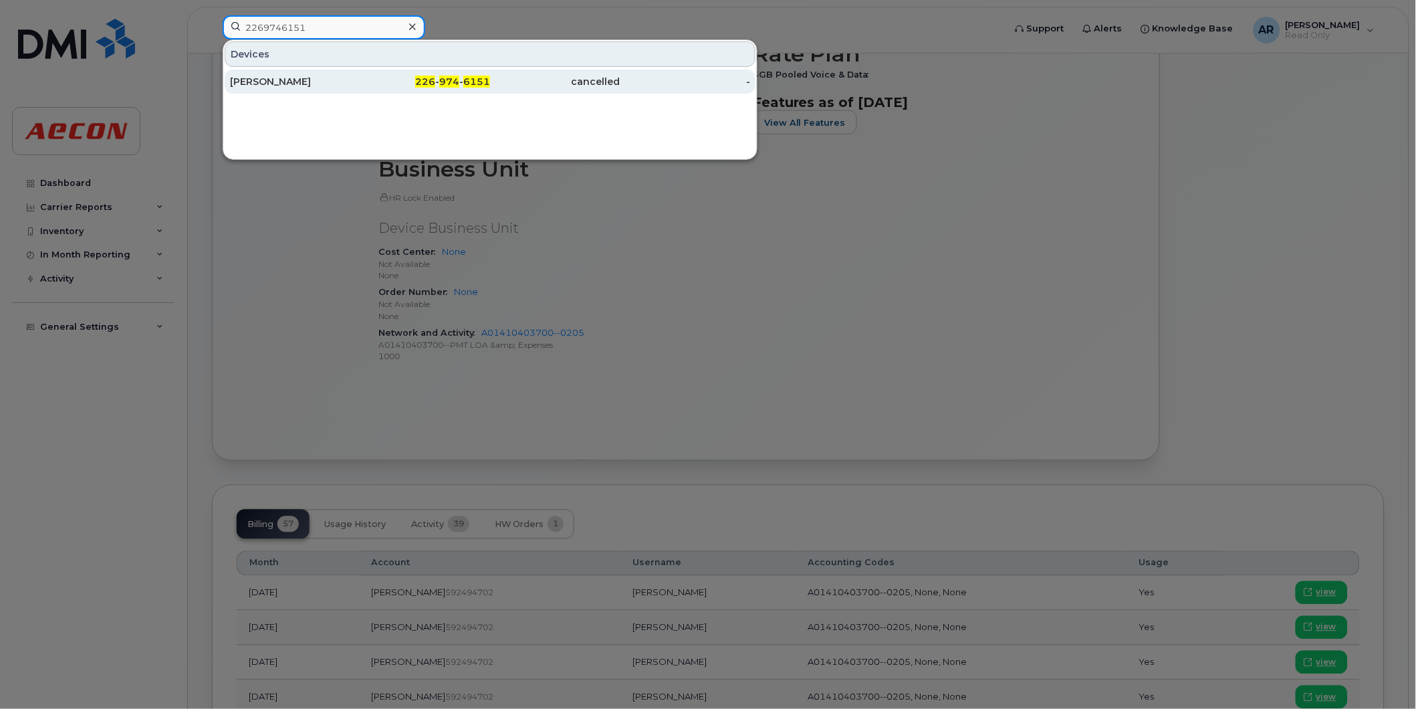
type input "2269746151"
click at [319, 83] on div "[PERSON_NAME]" at bounding box center [295, 81] width 130 height 13
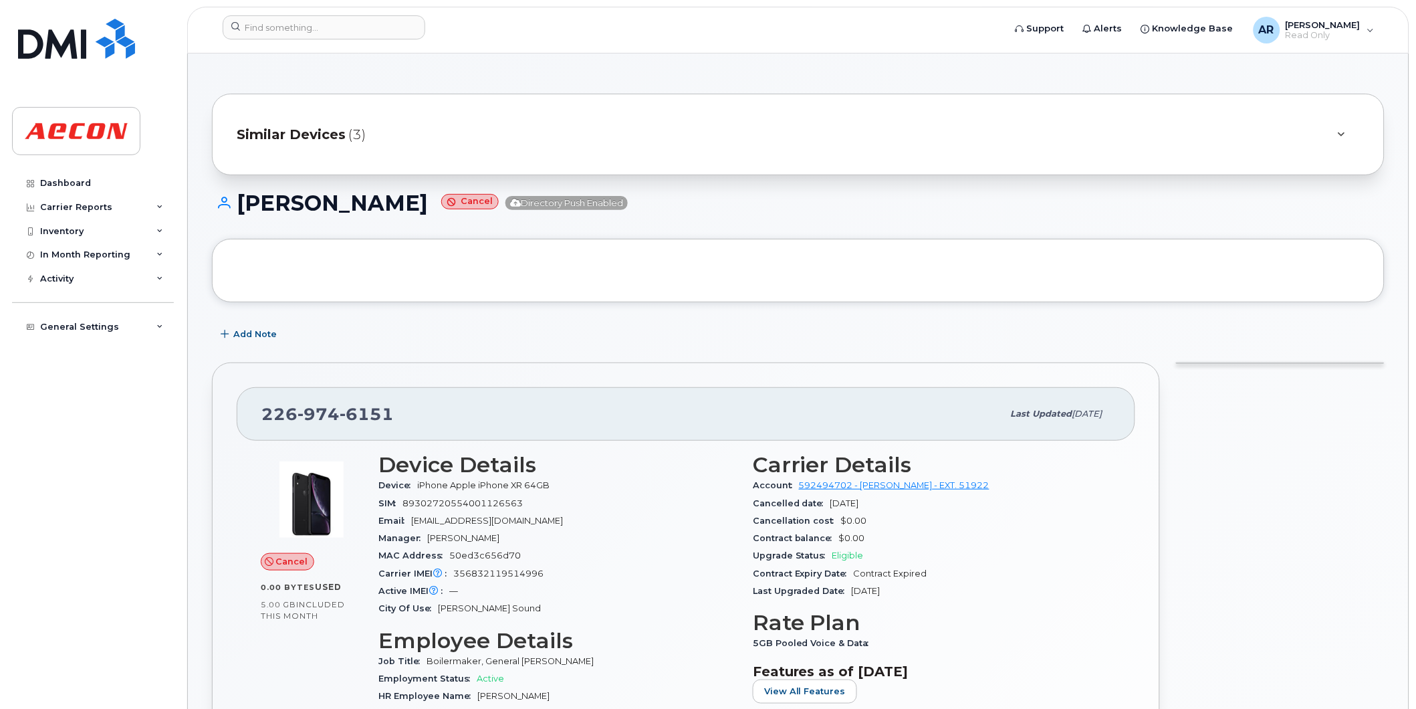
drag, startPoint x: 433, startPoint y: 203, endPoint x: 237, endPoint y: 201, distance: 196.6
click at [237, 201] on h1 "[PERSON_NAME] Directory Push Enabled" at bounding box center [798, 202] width 1173 height 23
copy h1 "[PERSON_NAME]"
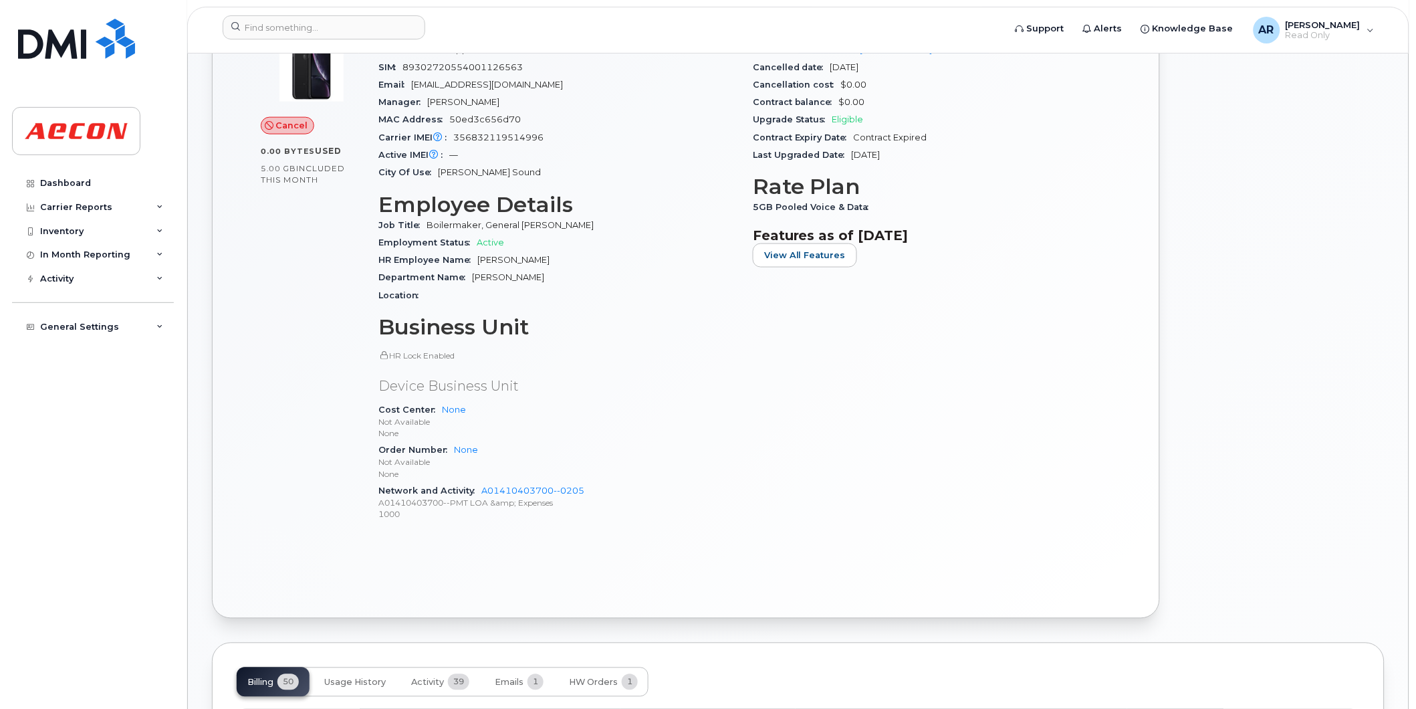
scroll to position [594, 0]
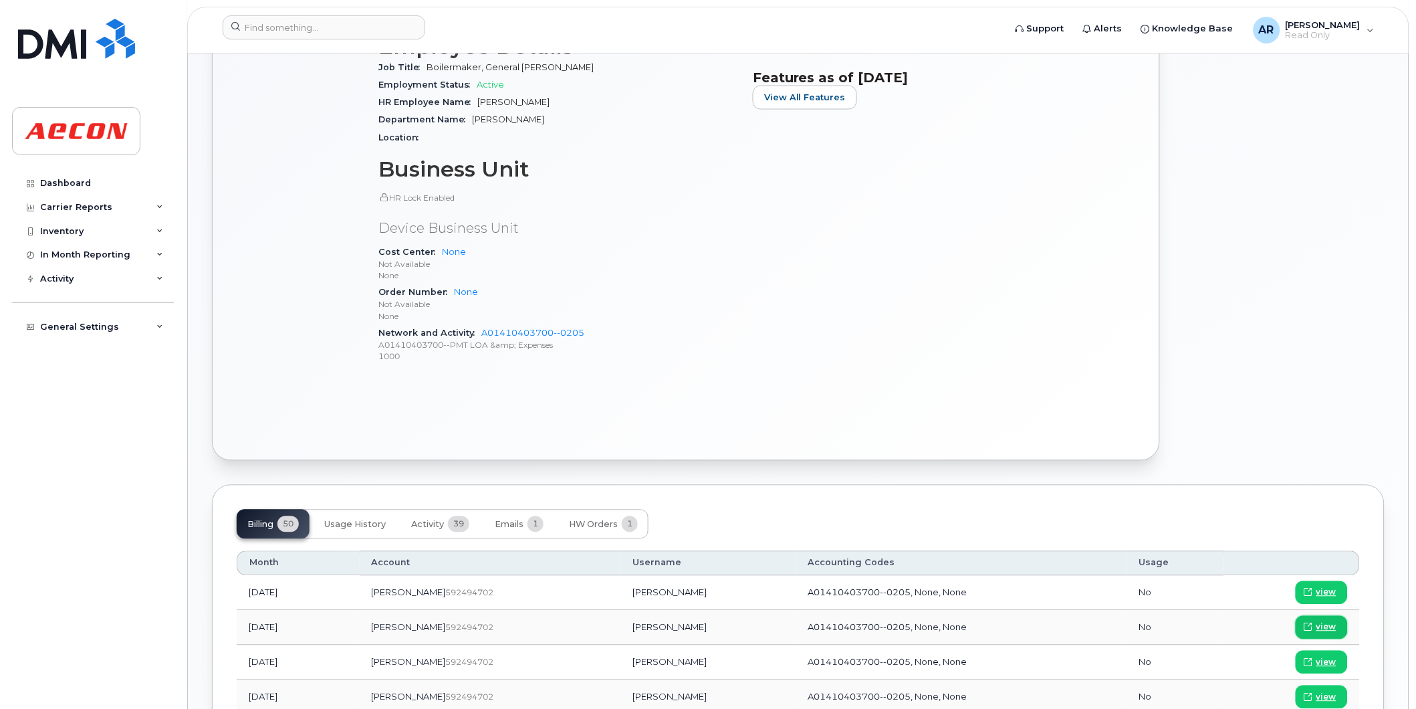
click at [1333, 625] on span "view" at bounding box center [1326, 627] width 20 height 12
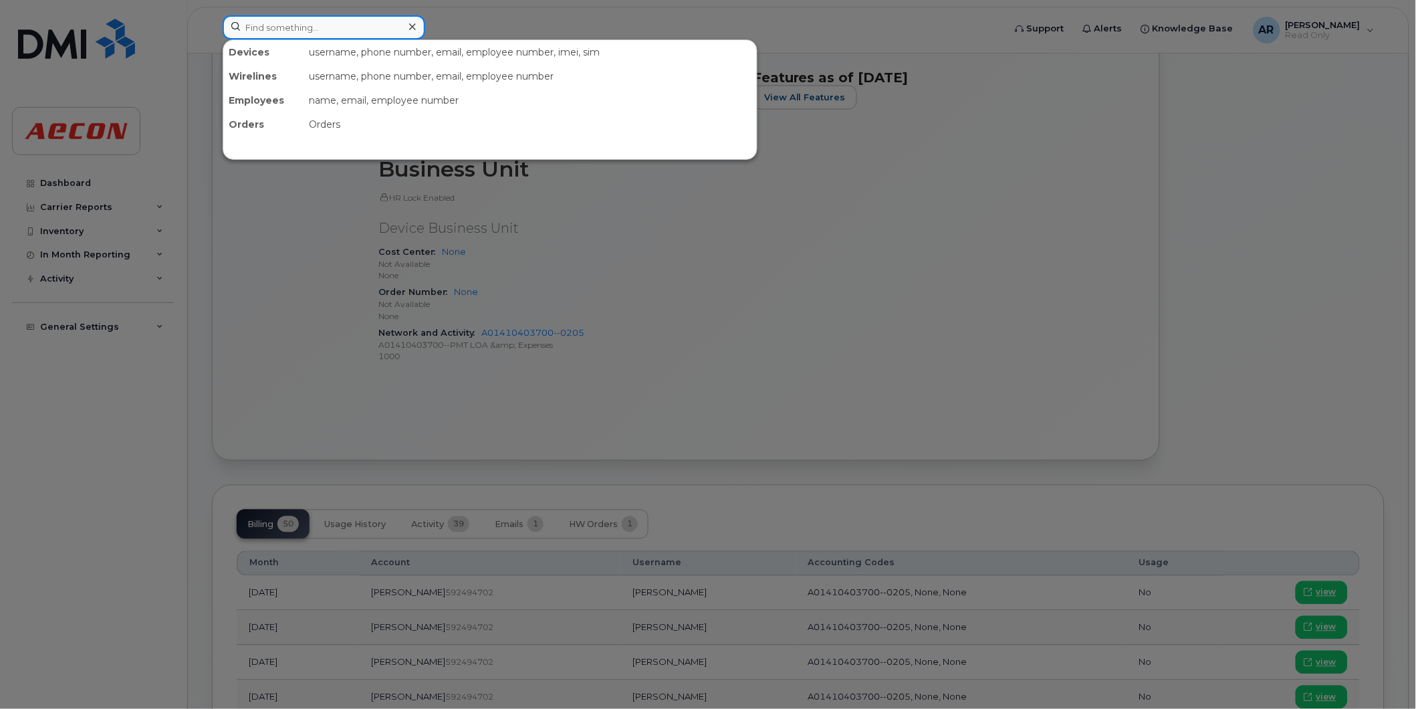
click at [343, 31] on input at bounding box center [324, 27] width 203 height 24
paste input "2269746509"
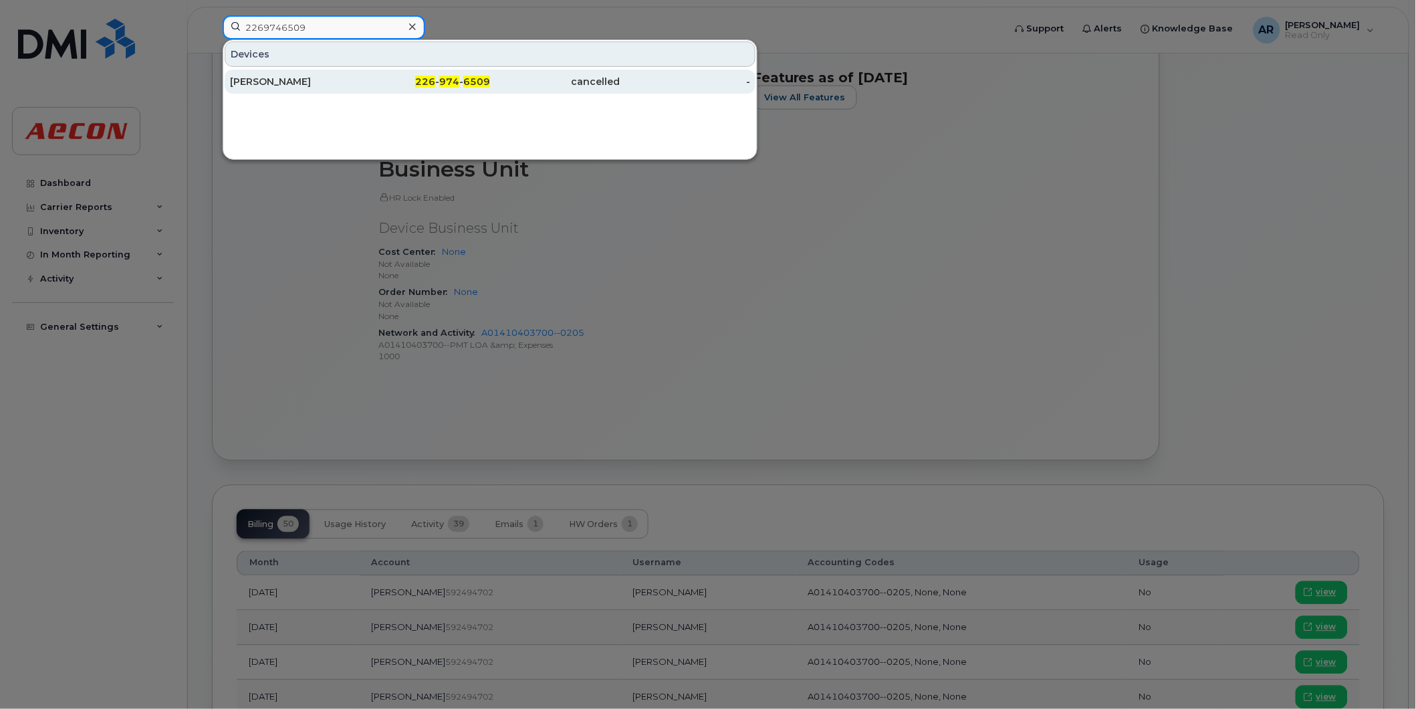
type input "2269746509"
click at [337, 76] on div "RYAN SALISBURY" at bounding box center [295, 81] width 130 height 13
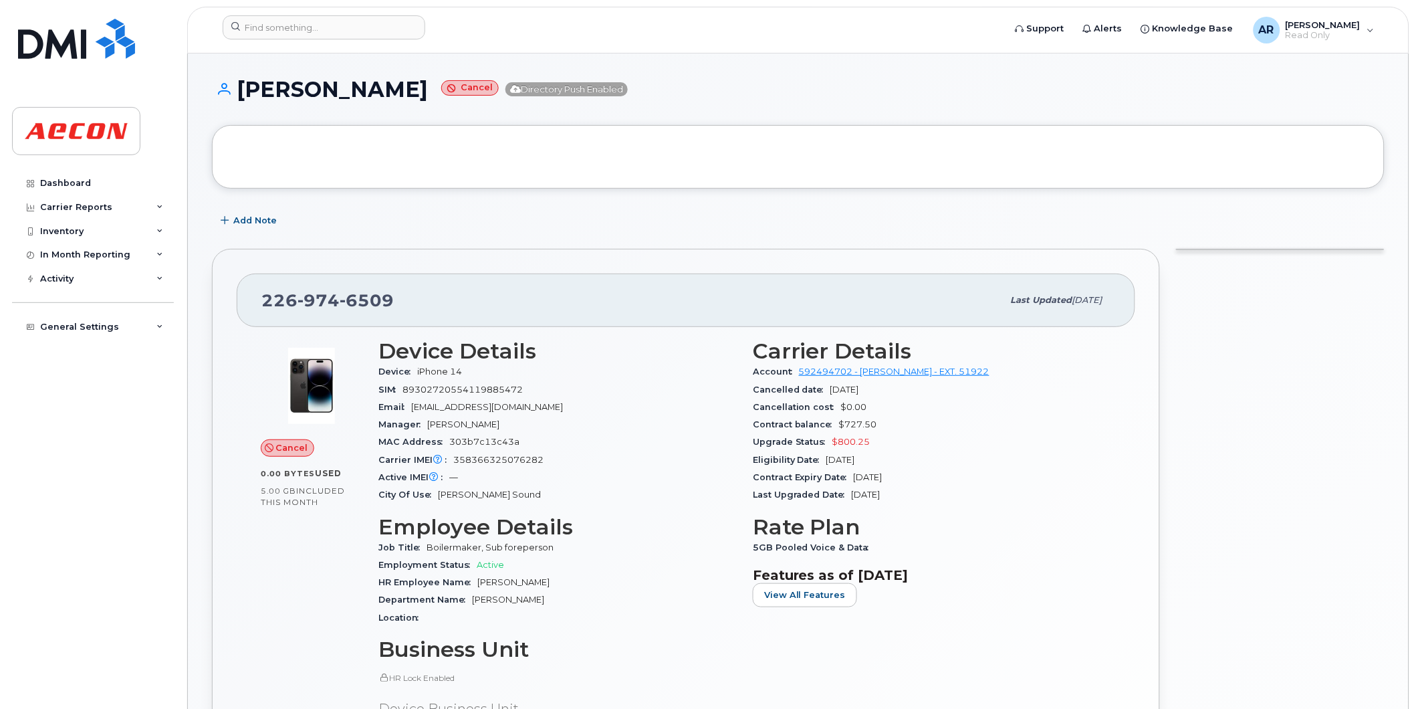
drag, startPoint x: 428, startPoint y: 94, endPoint x: 241, endPoint y: 115, distance: 187.8
click at [241, 115] on div "RYAN SALISBURY Cancel Directory Push Enabled" at bounding box center [798, 101] width 1173 height 47
copy h1 "RYAN SALISBURY"
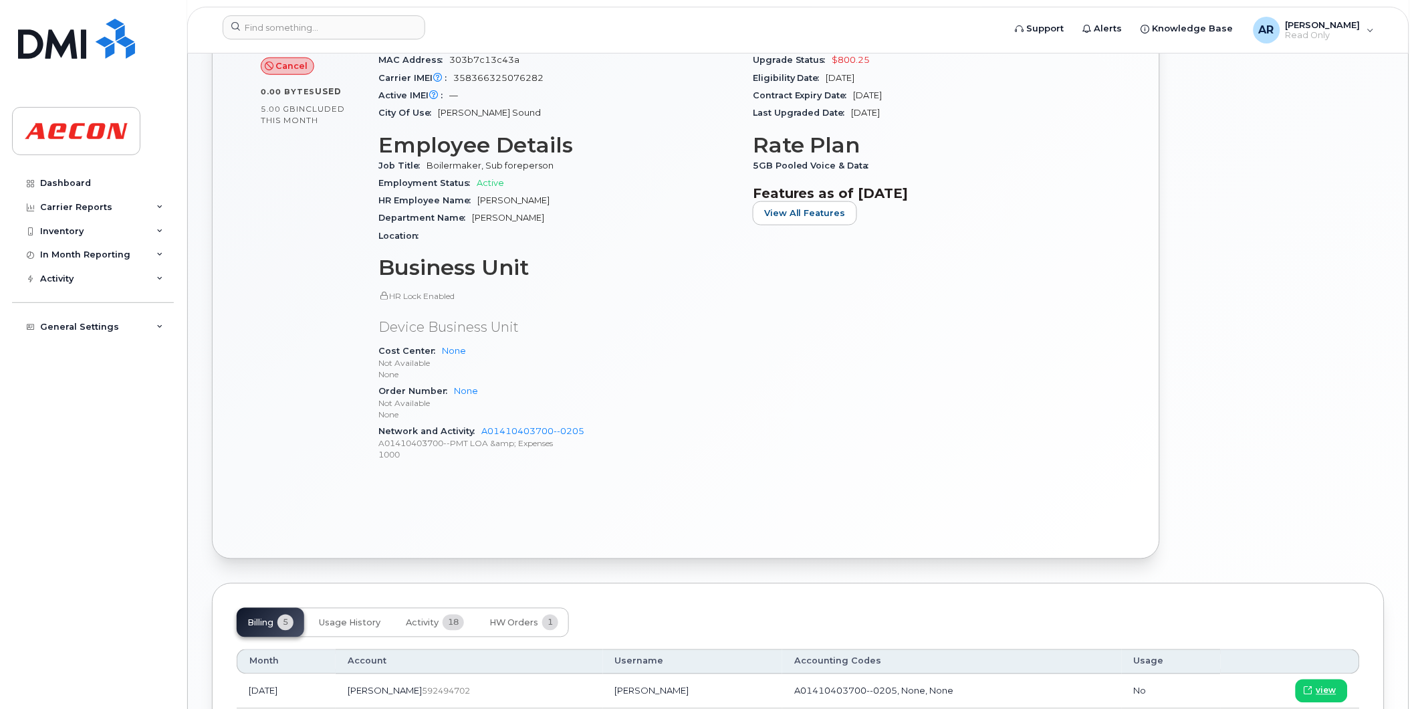
scroll to position [594, 0]
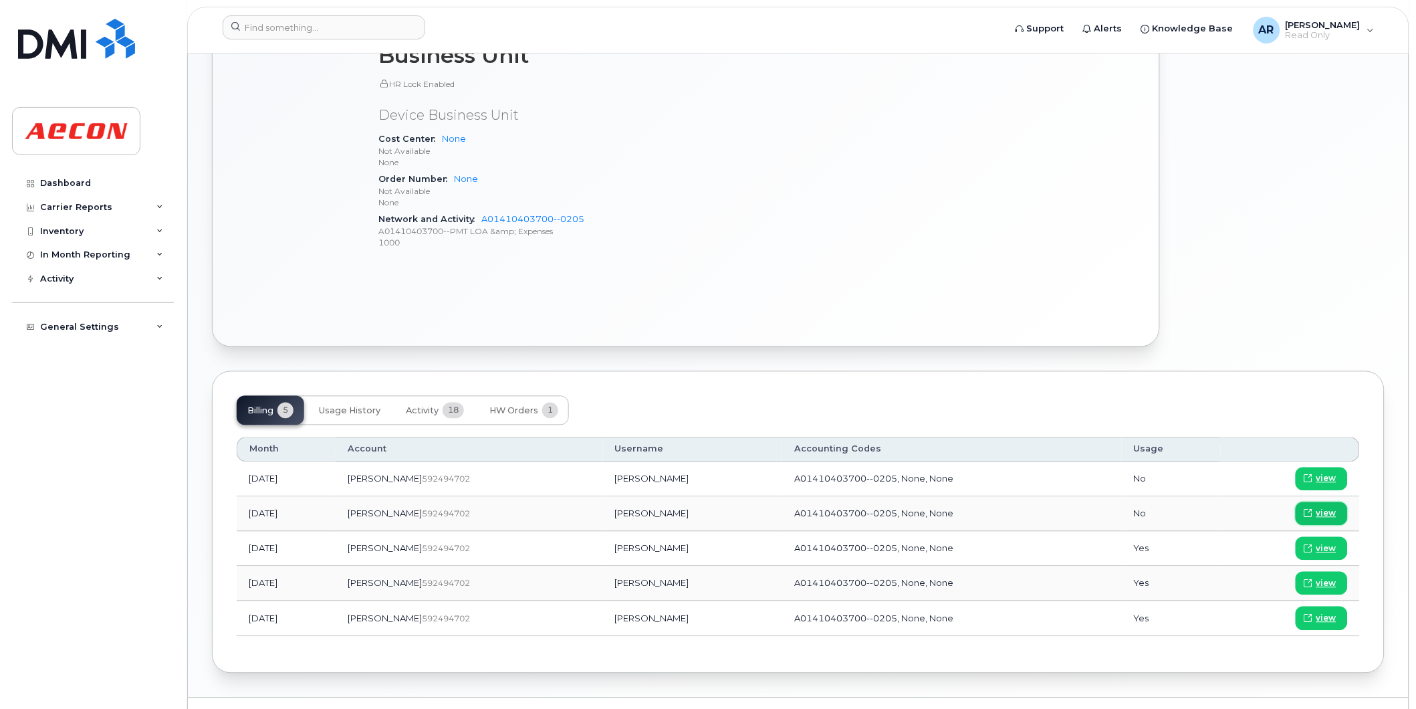
click at [1318, 509] on span "view" at bounding box center [1326, 513] width 20 height 12
click at [276, 27] on input at bounding box center [324, 27] width 203 height 24
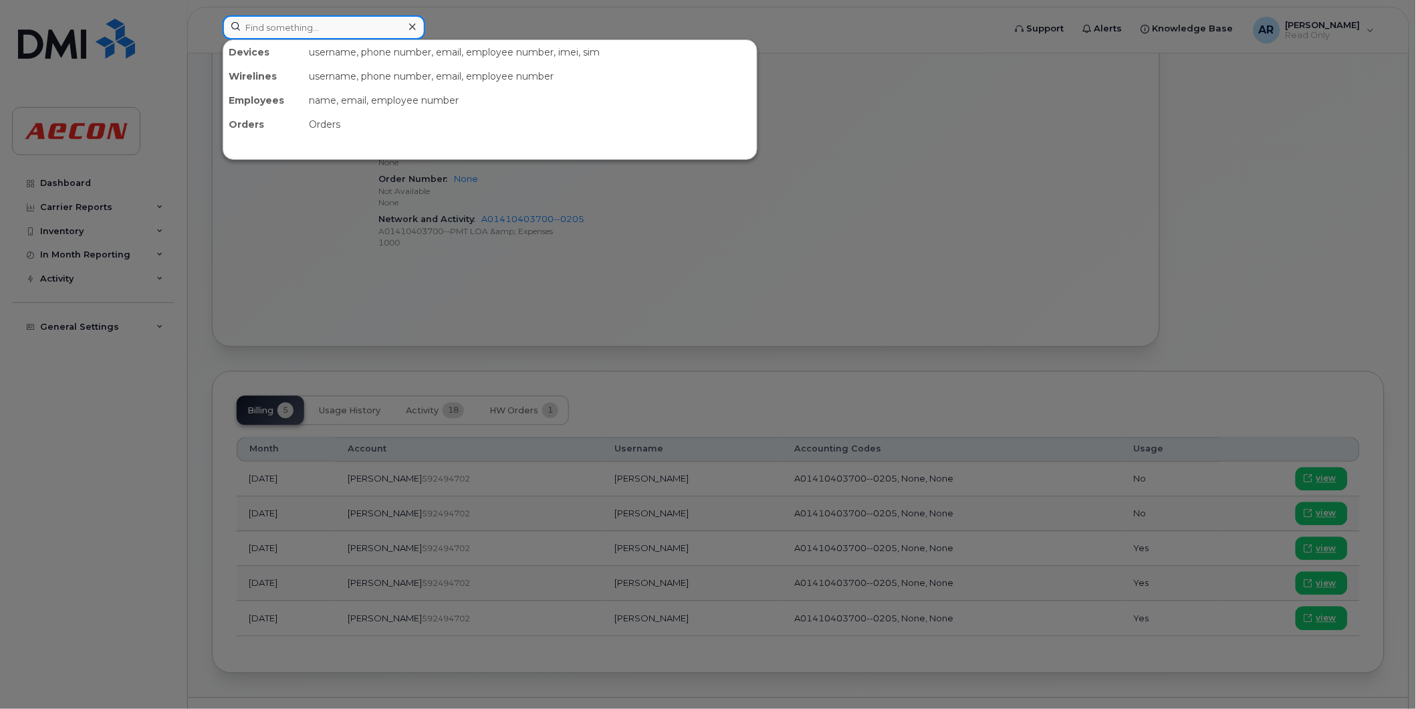
paste input "2269745996"
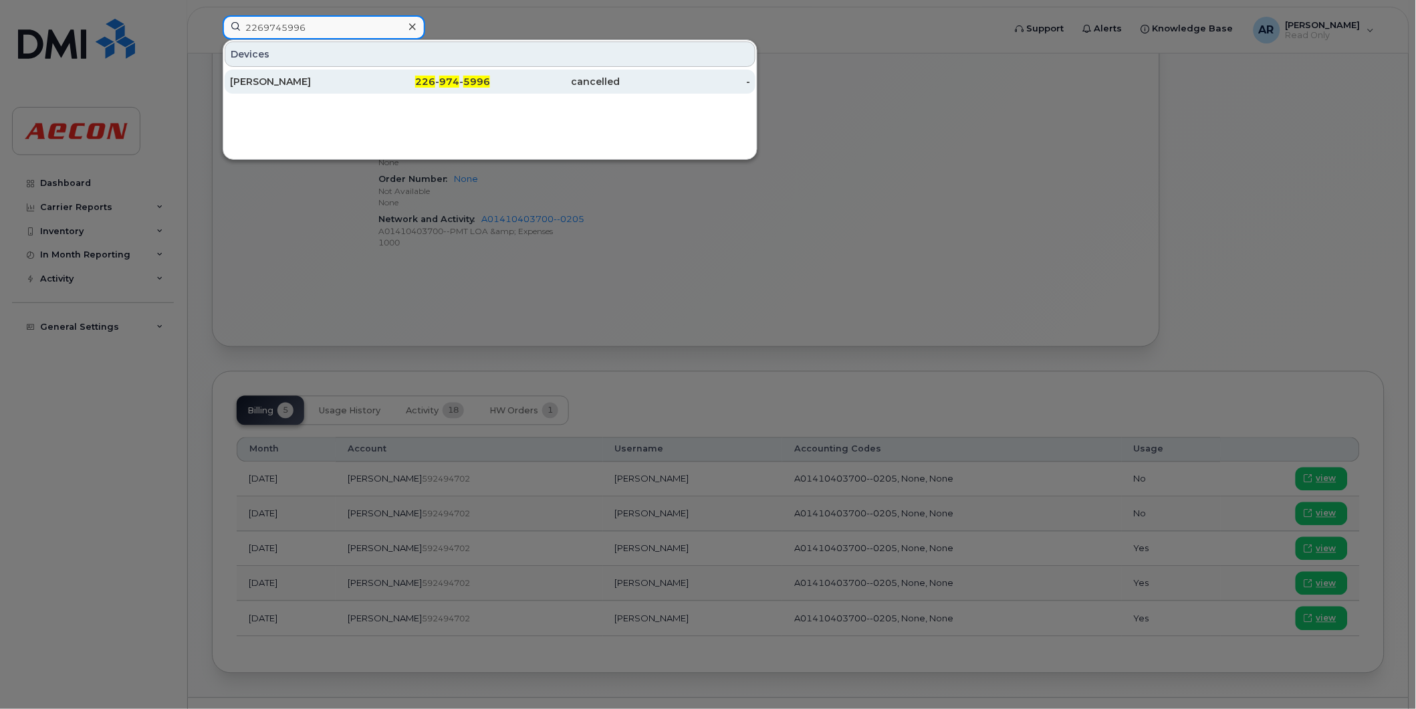
type input "2269745996"
click at [328, 74] on div "DEVON GRUBB" at bounding box center [295, 82] width 130 height 24
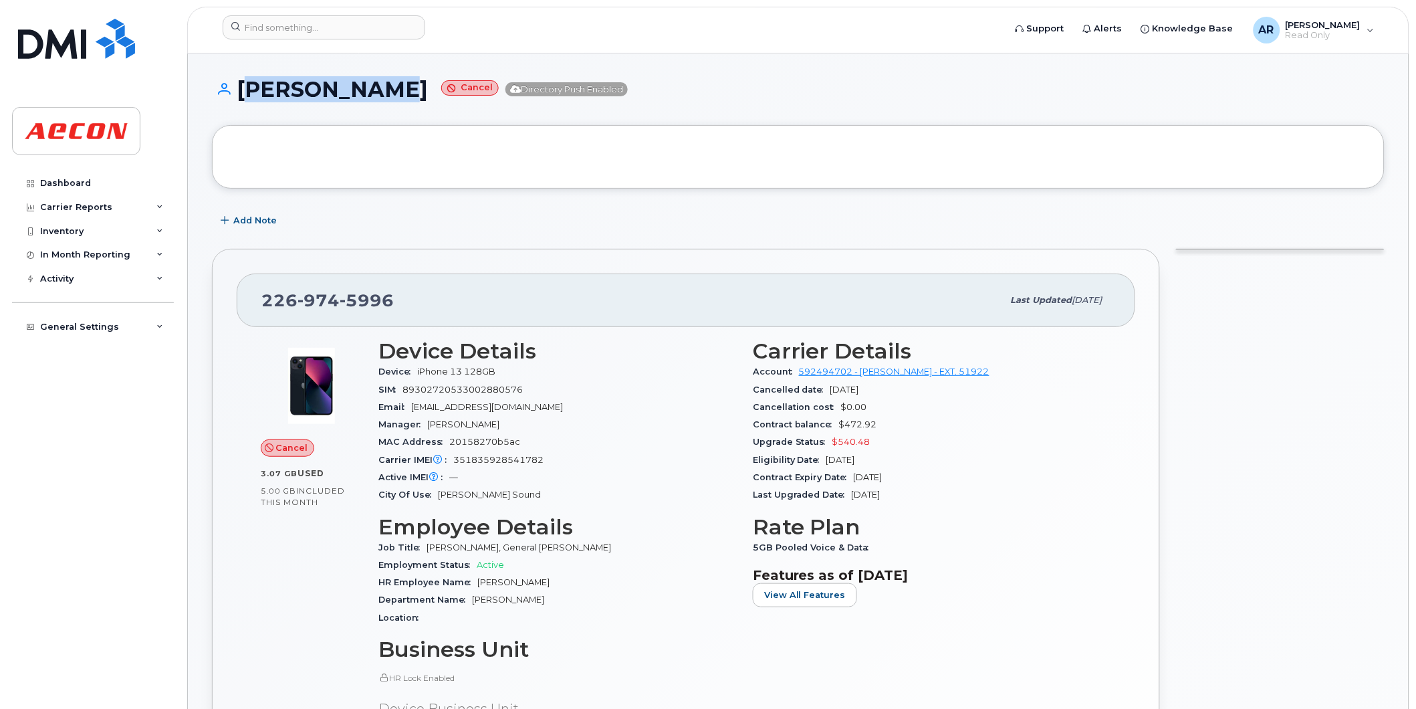
drag, startPoint x: 406, startPoint y: 92, endPoint x: 235, endPoint y: 90, distance: 171.2
click at [235, 90] on h1 "DEVON GRUBB Cancel Directory Push Enabled" at bounding box center [798, 89] width 1173 height 23
copy h1 "[PERSON_NAME]"
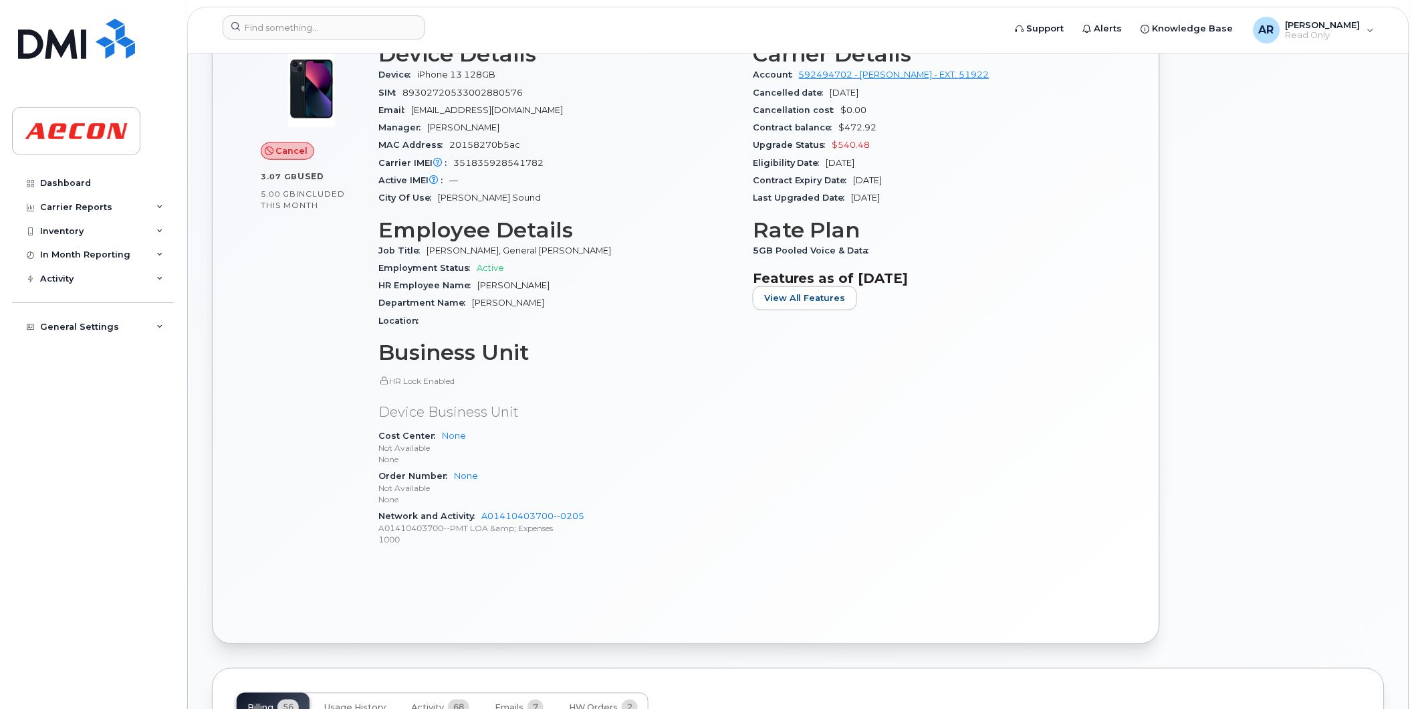
scroll to position [445, 0]
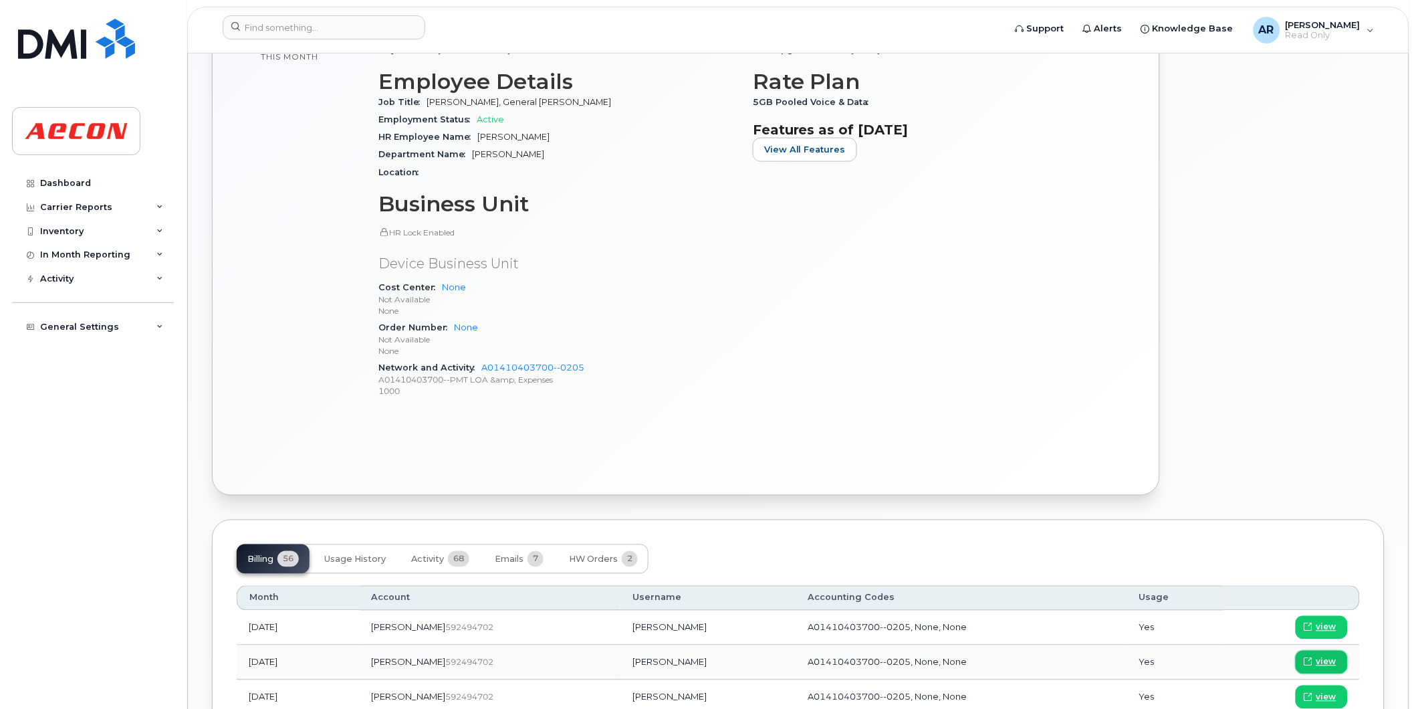
click at [1325, 663] on span "view" at bounding box center [1326, 662] width 20 height 12
click at [274, 24] on input at bounding box center [324, 27] width 203 height 24
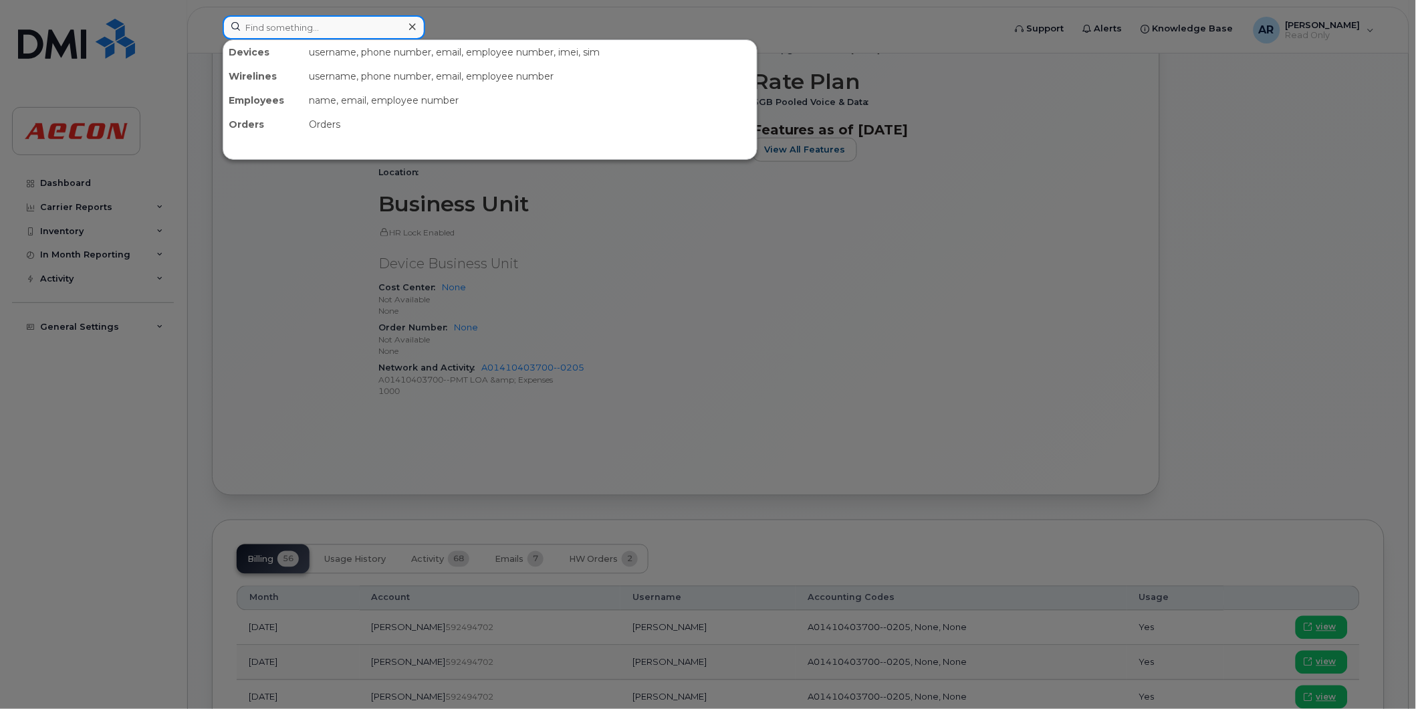
paste input "2269746382"
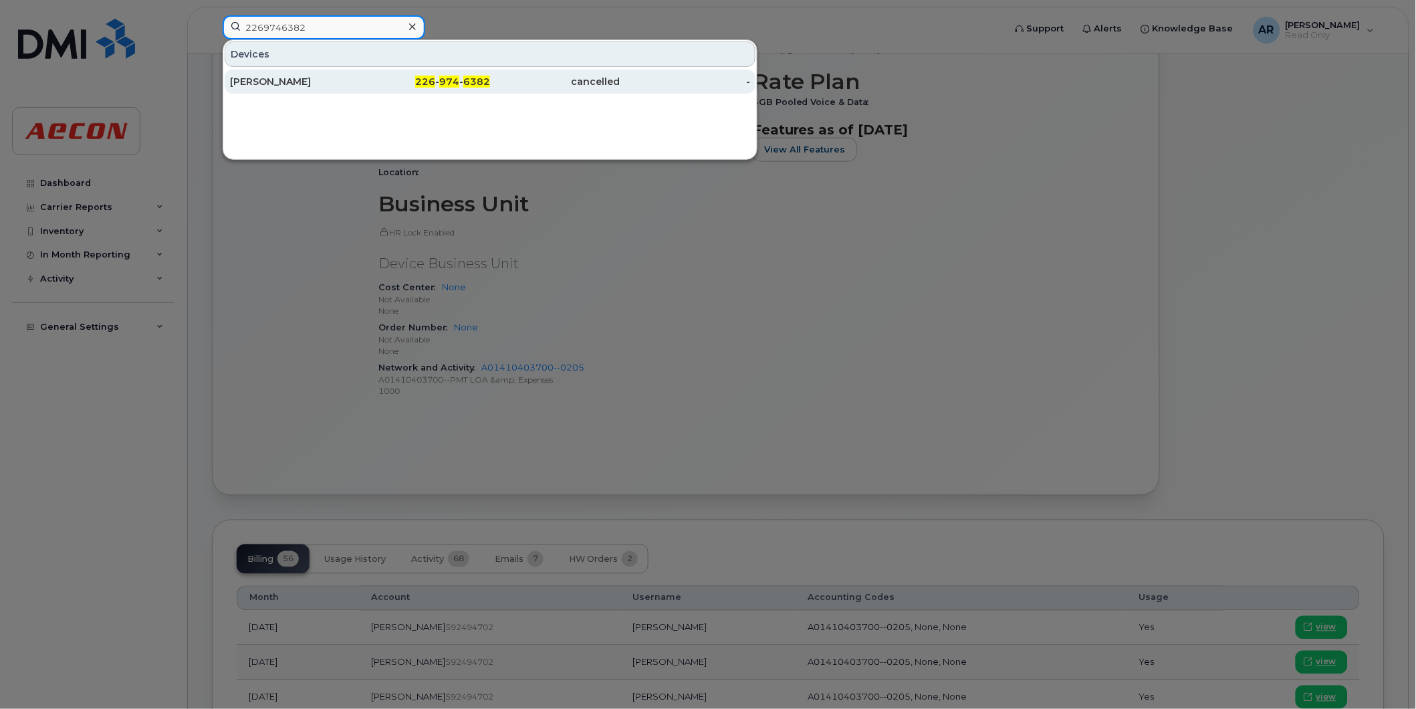
type input "2269746382"
click at [333, 76] on div "JACOB LAMONT" at bounding box center [295, 81] width 130 height 13
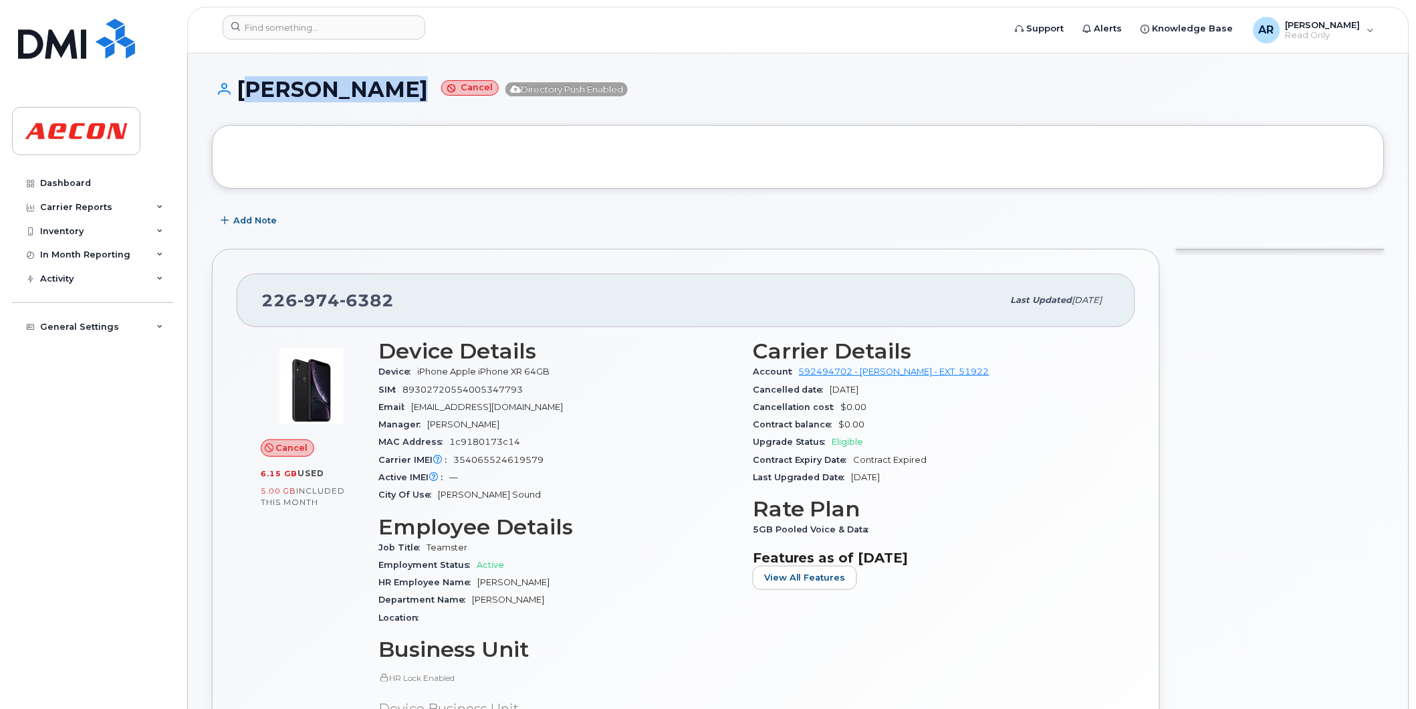
drag, startPoint x: 417, startPoint y: 94, endPoint x: 241, endPoint y: 94, distance: 175.8
click at [241, 94] on h1 "JACOB LAMONT Cancel Directory Push Enabled" at bounding box center [798, 89] width 1173 height 23
copy h1 "JACOB LAMONT"
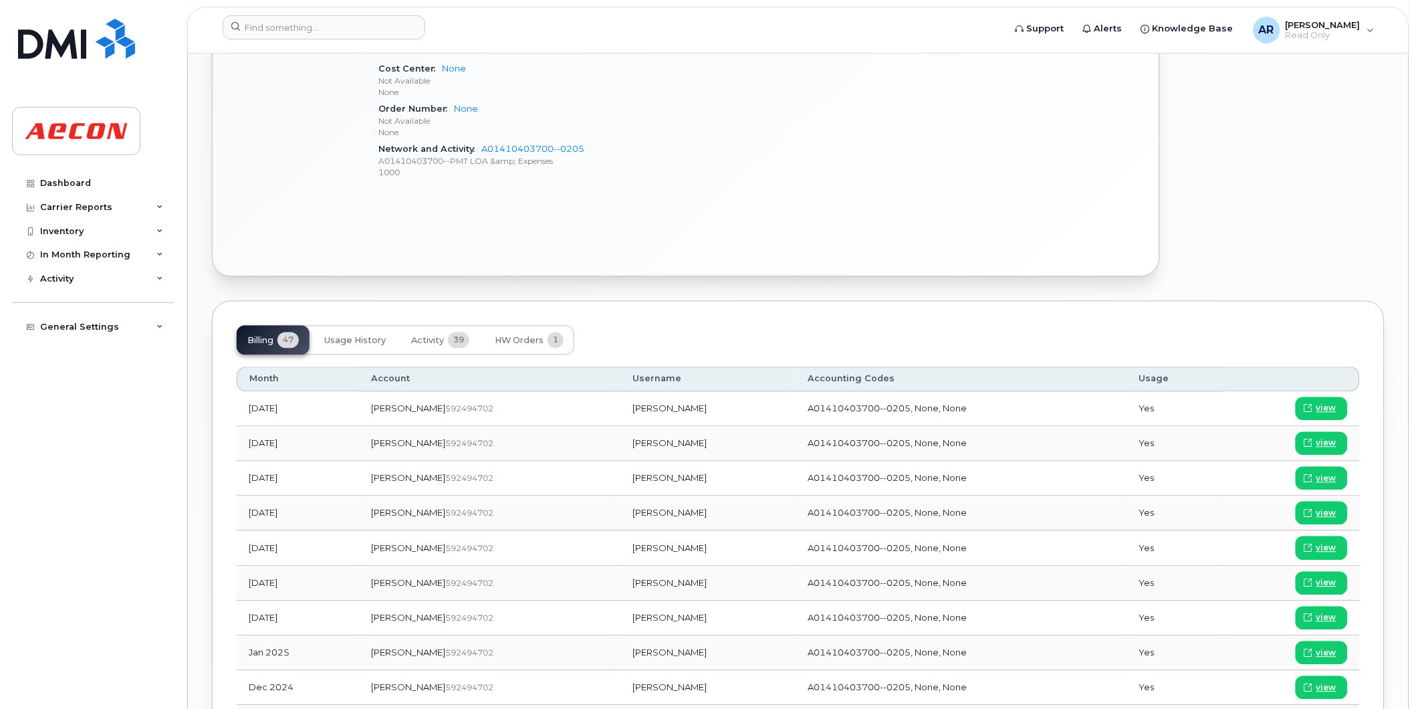
scroll to position [743, 0]
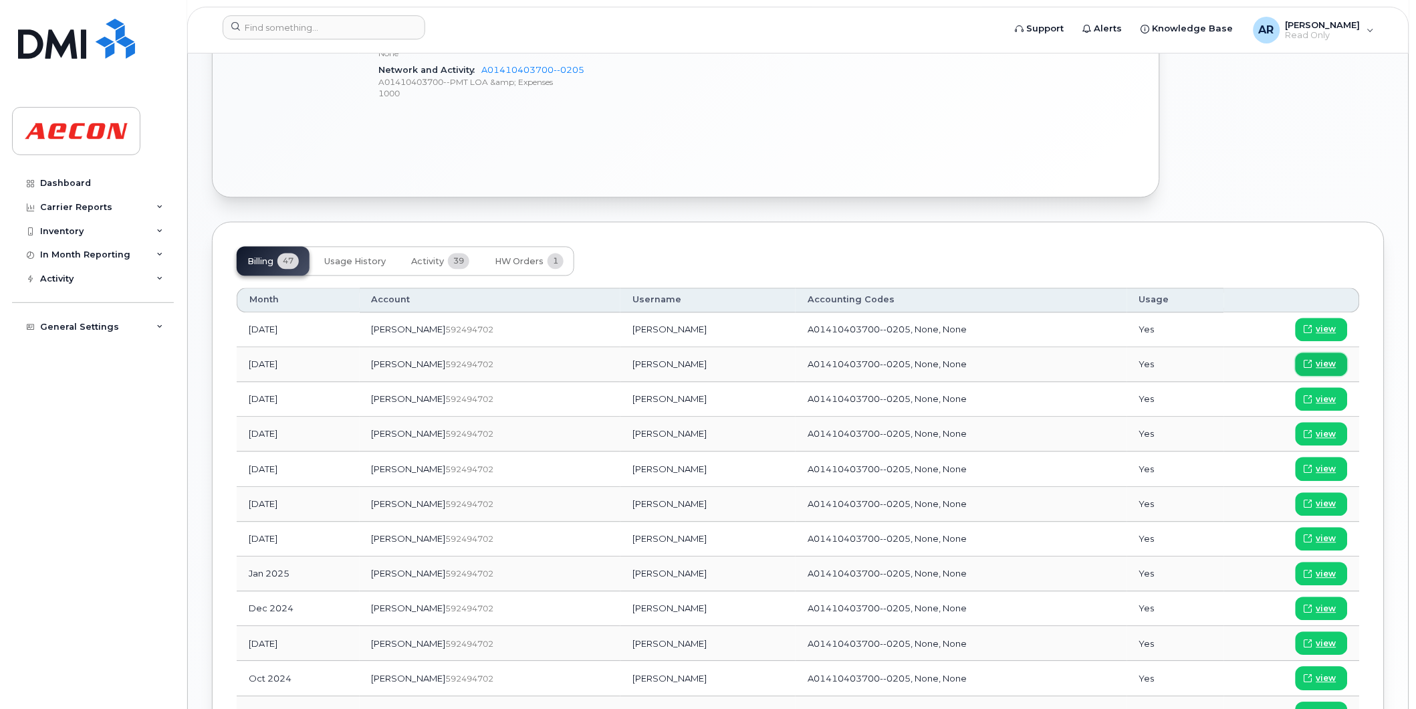
click at [1326, 370] on span "view" at bounding box center [1326, 364] width 20 height 12
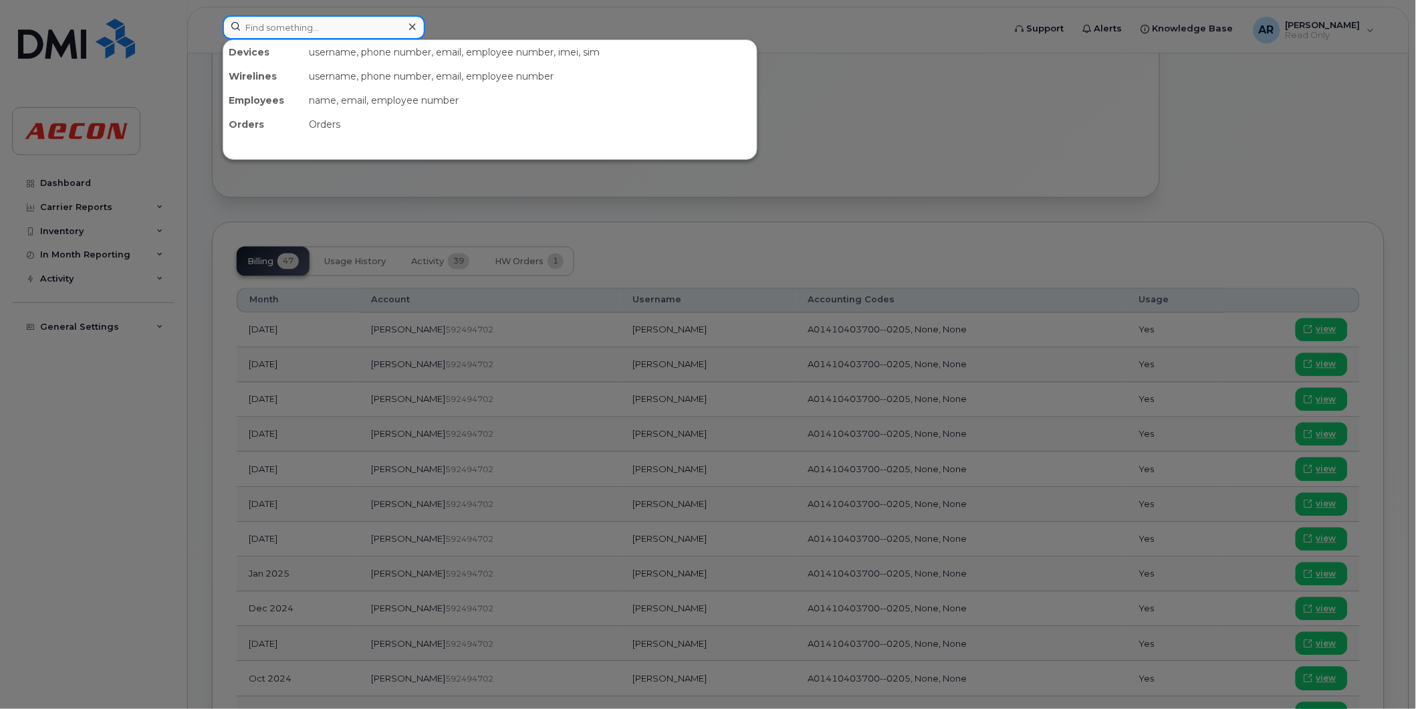
click at [269, 31] on input at bounding box center [324, 27] width 203 height 24
paste input "2269747254"
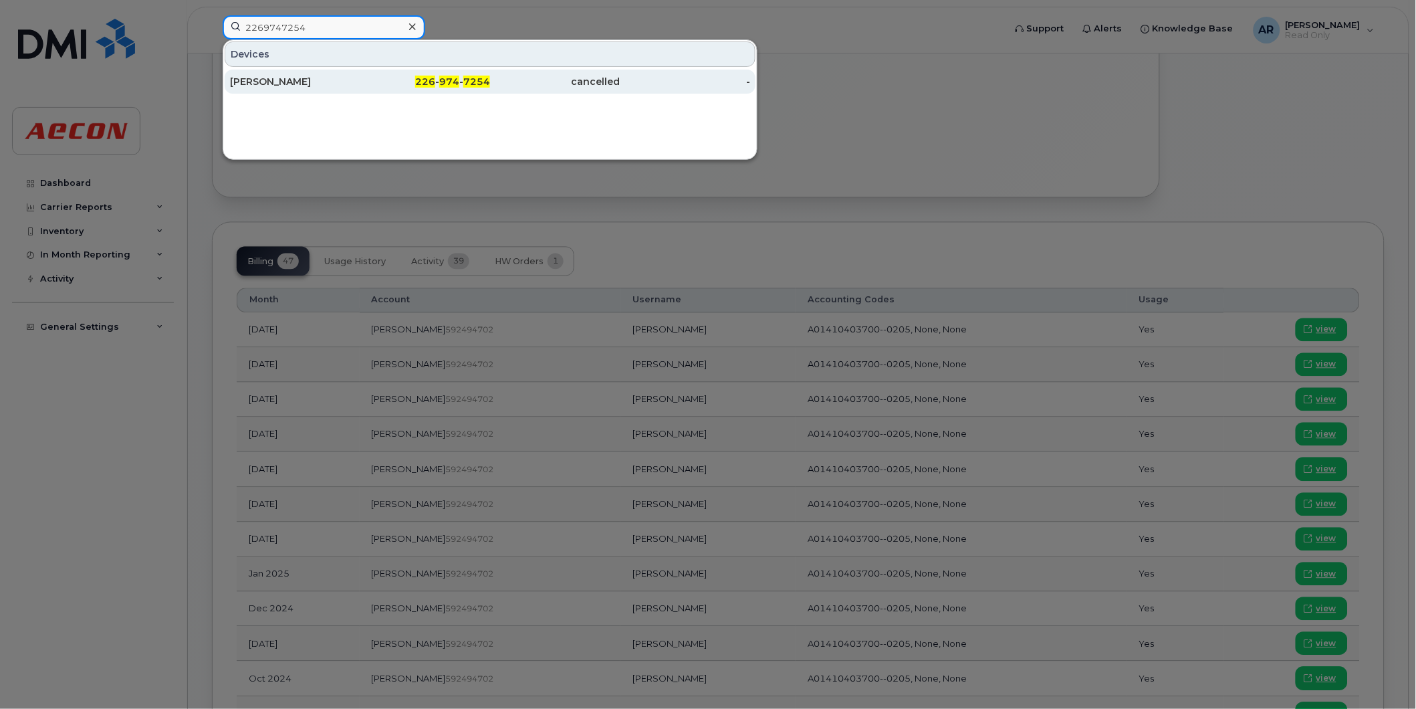
type input "2269747254"
click at [292, 77] on div "KALLUM CLINTON" at bounding box center [295, 81] width 130 height 13
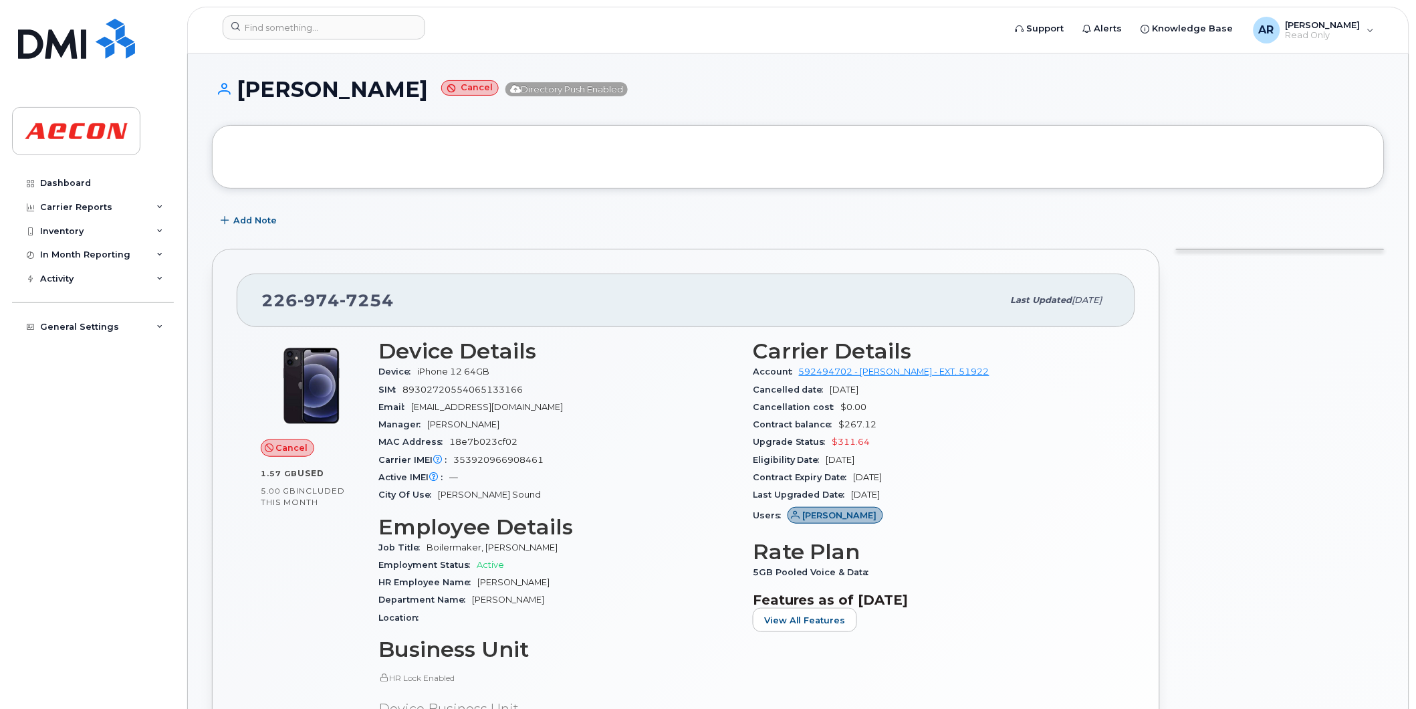
drag, startPoint x: 435, startPoint y: 99, endPoint x: 239, endPoint y: 112, distance: 195.7
click at [239, 112] on div "[PERSON_NAME] Cancel Directory Push Enabled" at bounding box center [798, 101] width 1173 height 47
copy h1 "[PERSON_NAME]"
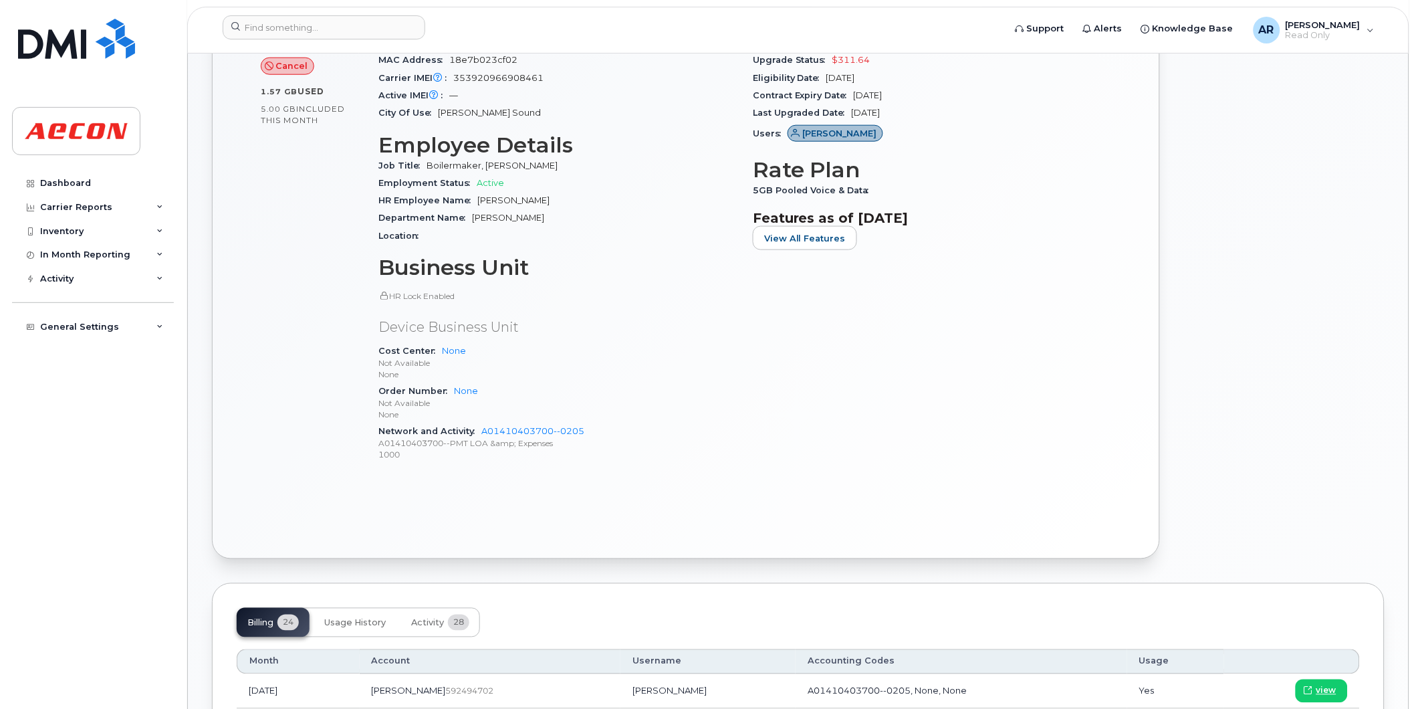
scroll to position [520, 0]
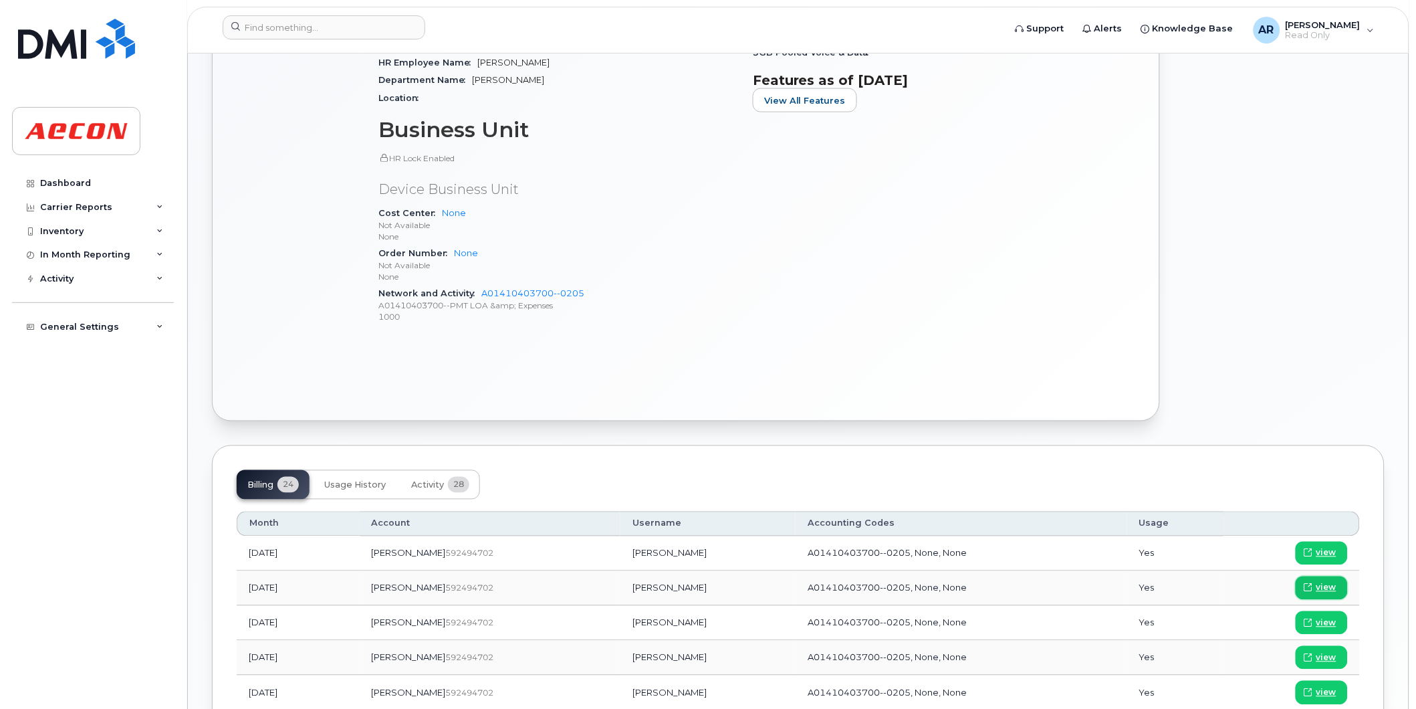
click at [1328, 582] on span "view" at bounding box center [1326, 588] width 20 height 12
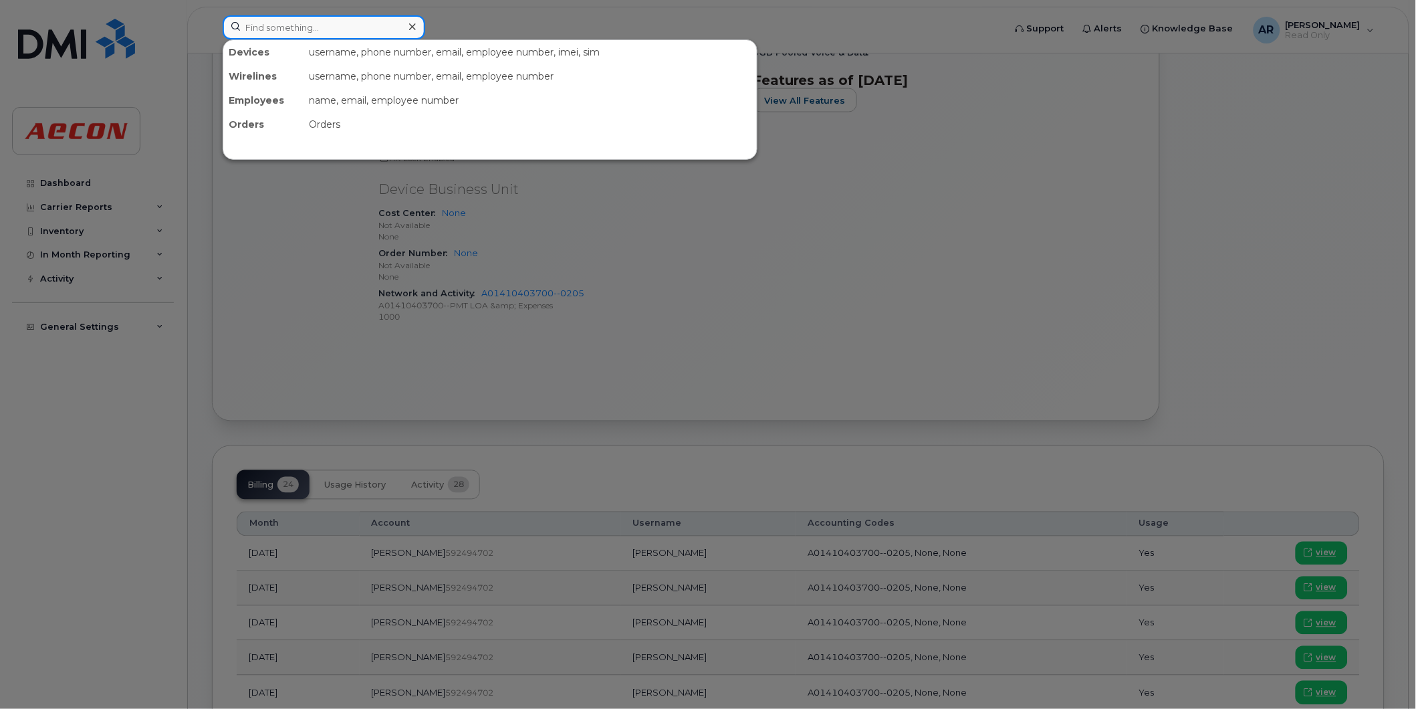
click at [315, 28] on input at bounding box center [324, 27] width 203 height 24
paste input "2269746362"
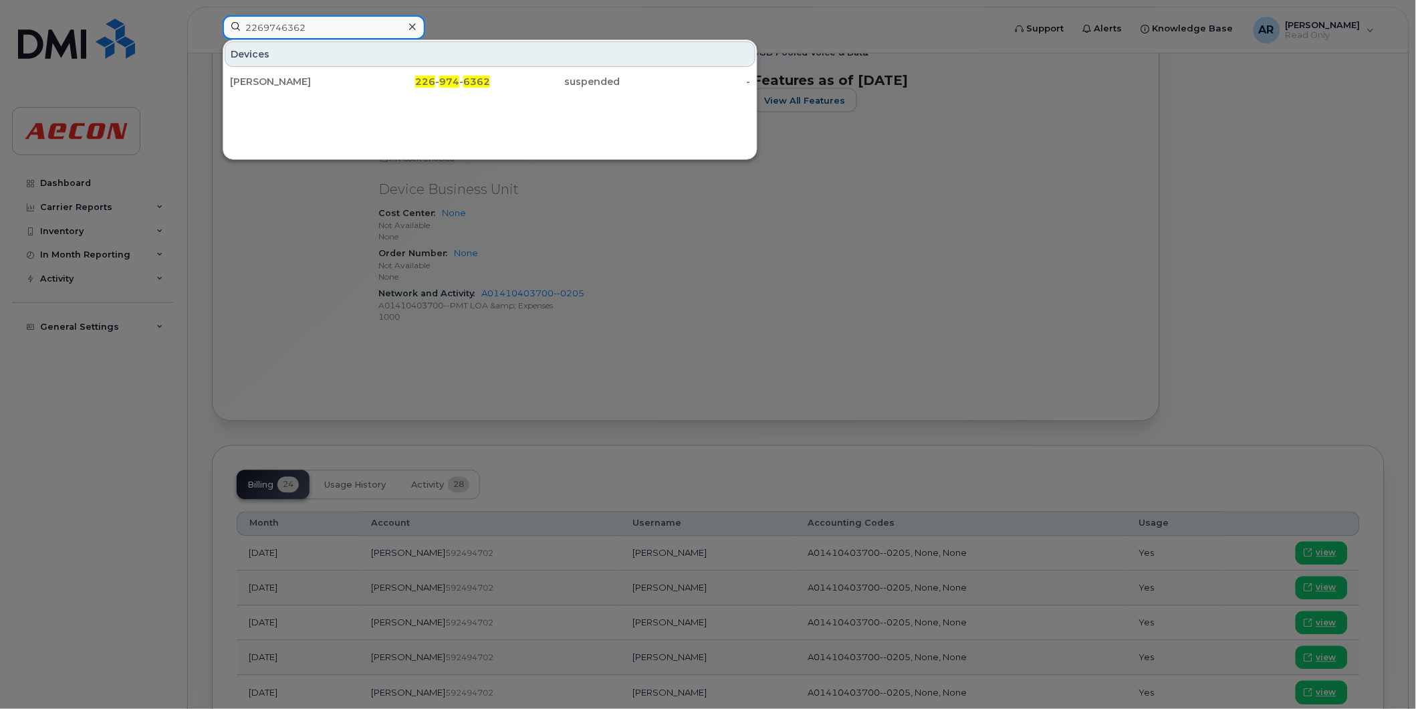
type input "2269746362"
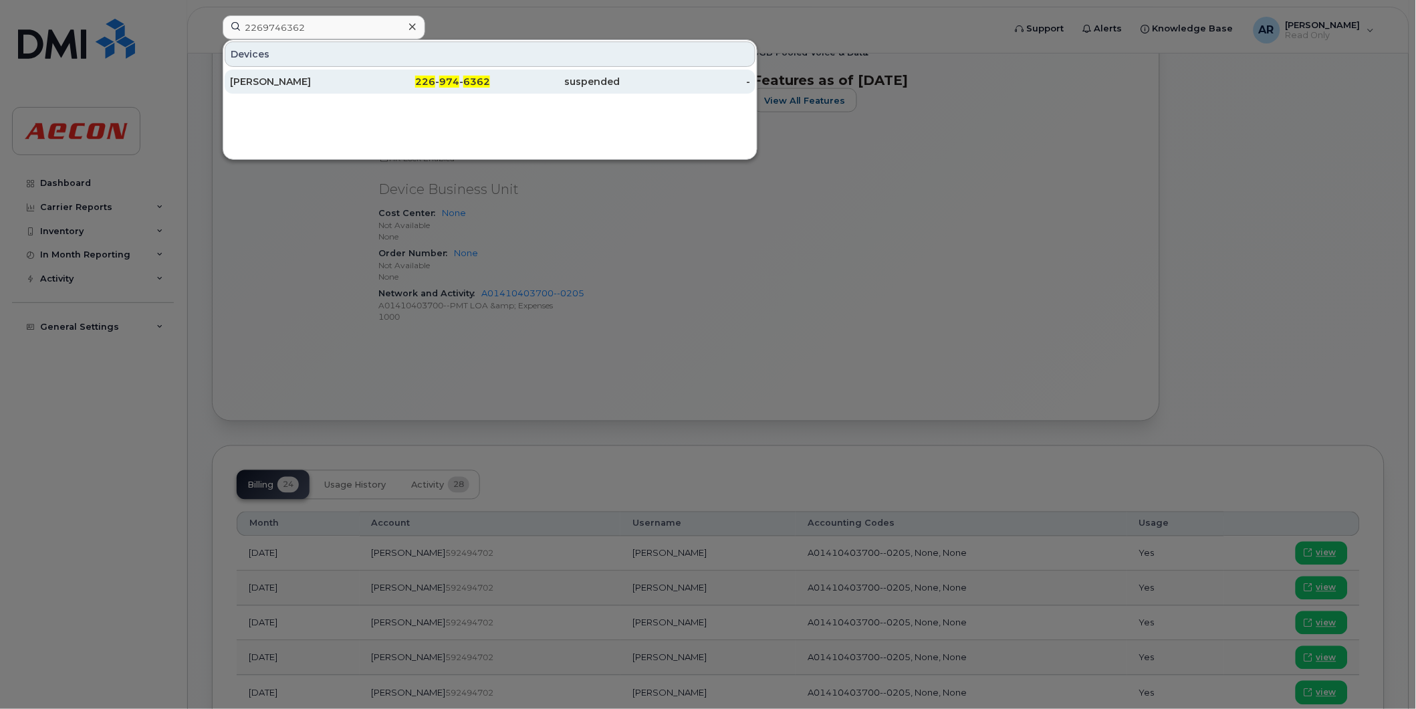
click at [328, 89] on div "[PERSON_NAME]" at bounding box center [295, 82] width 130 height 24
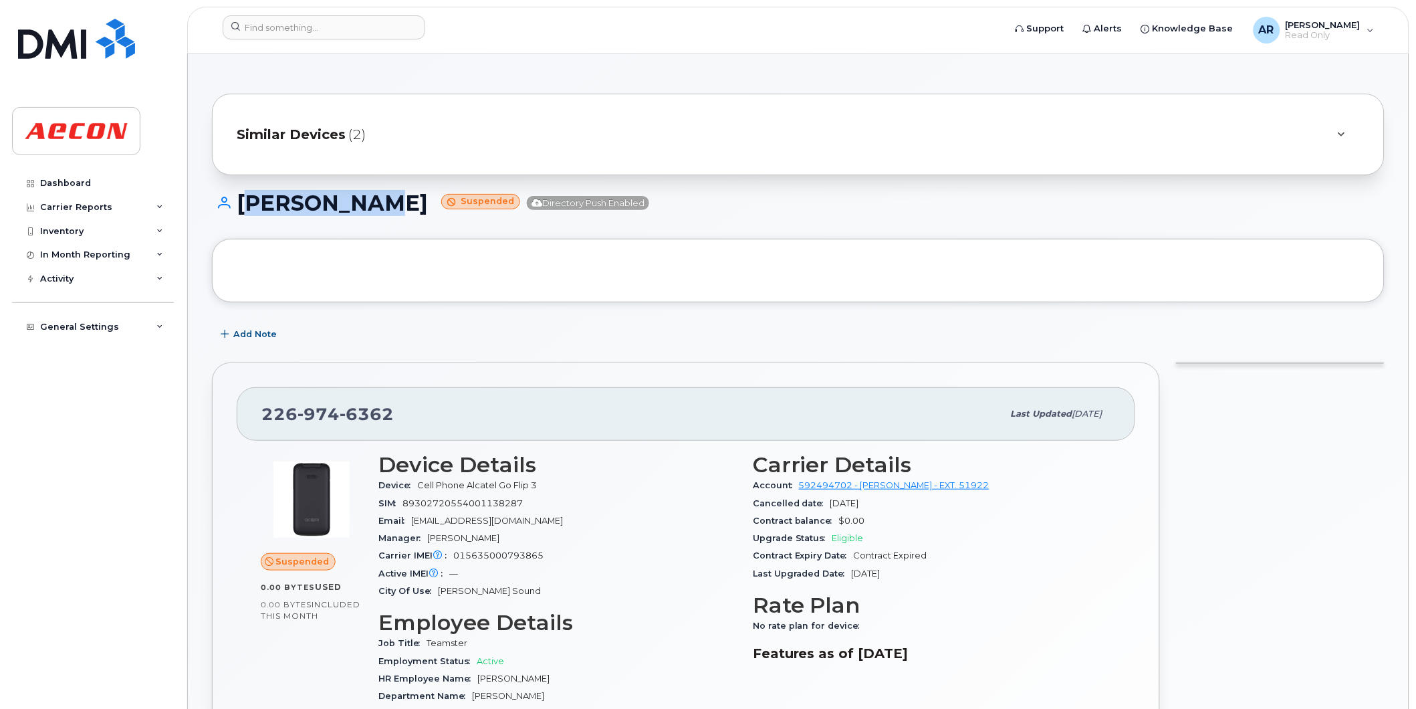
drag, startPoint x: 389, startPoint y: 208, endPoint x: 242, endPoint y: 211, distance: 147.1
click at [242, 211] on h1 "[PERSON_NAME] Suspended Directory Push Enabled" at bounding box center [798, 202] width 1173 height 23
copy h1 "[PERSON_NAME]"
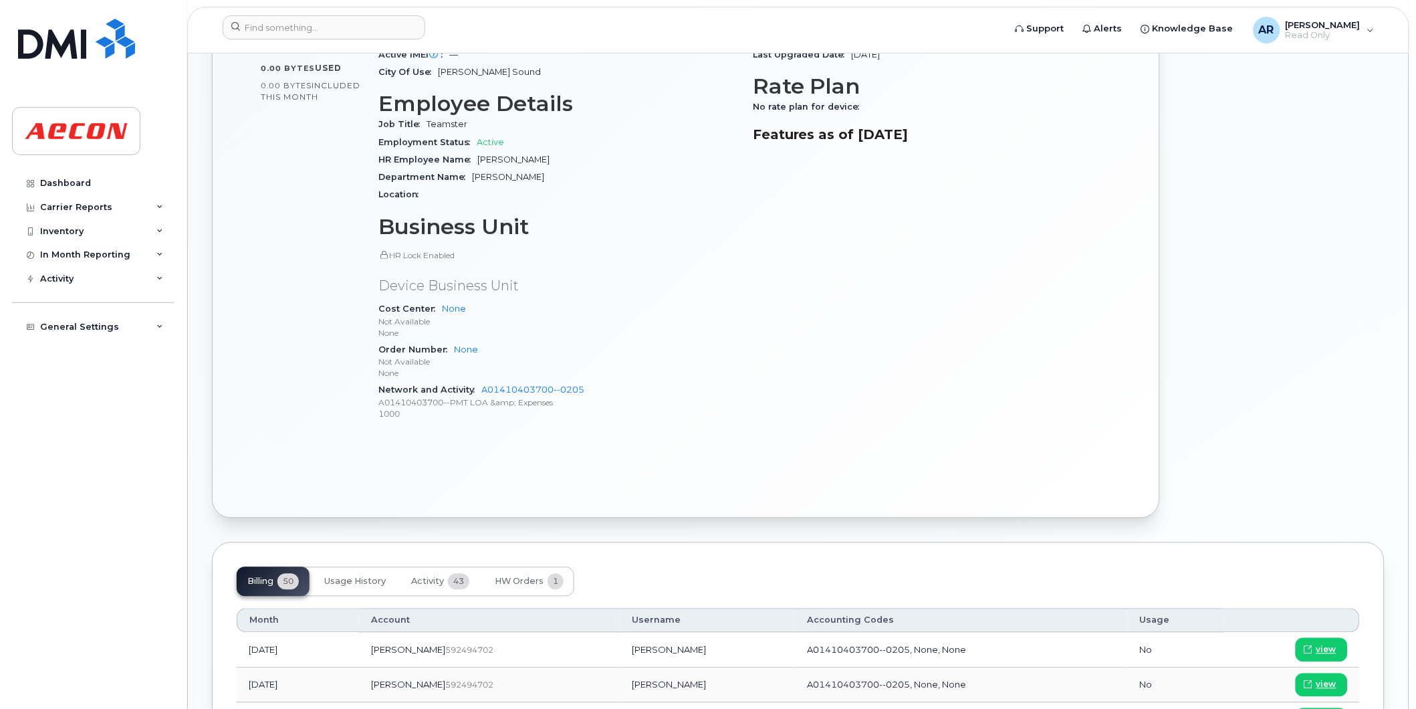
scroll to position [594, 0]
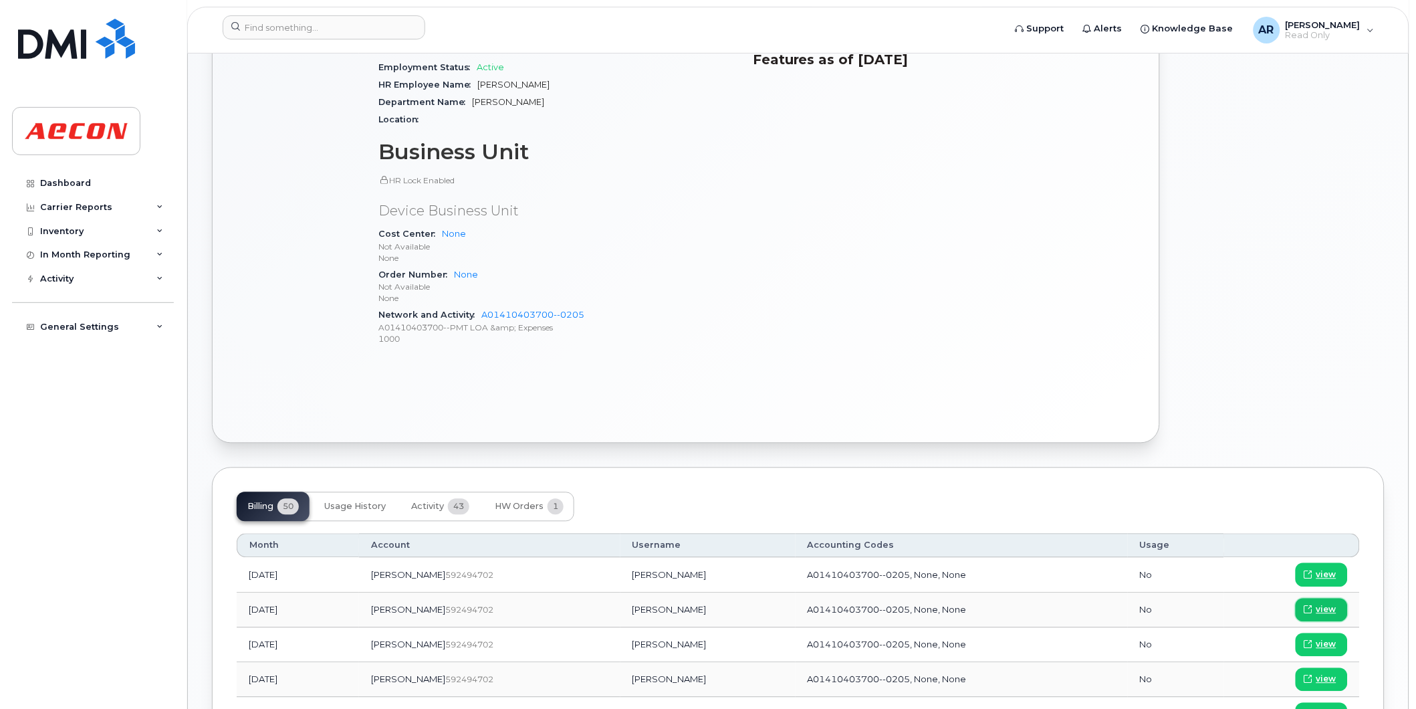
click at [1325, 609] on span "view" at bounding box center [1326, 610] width 20 height 12
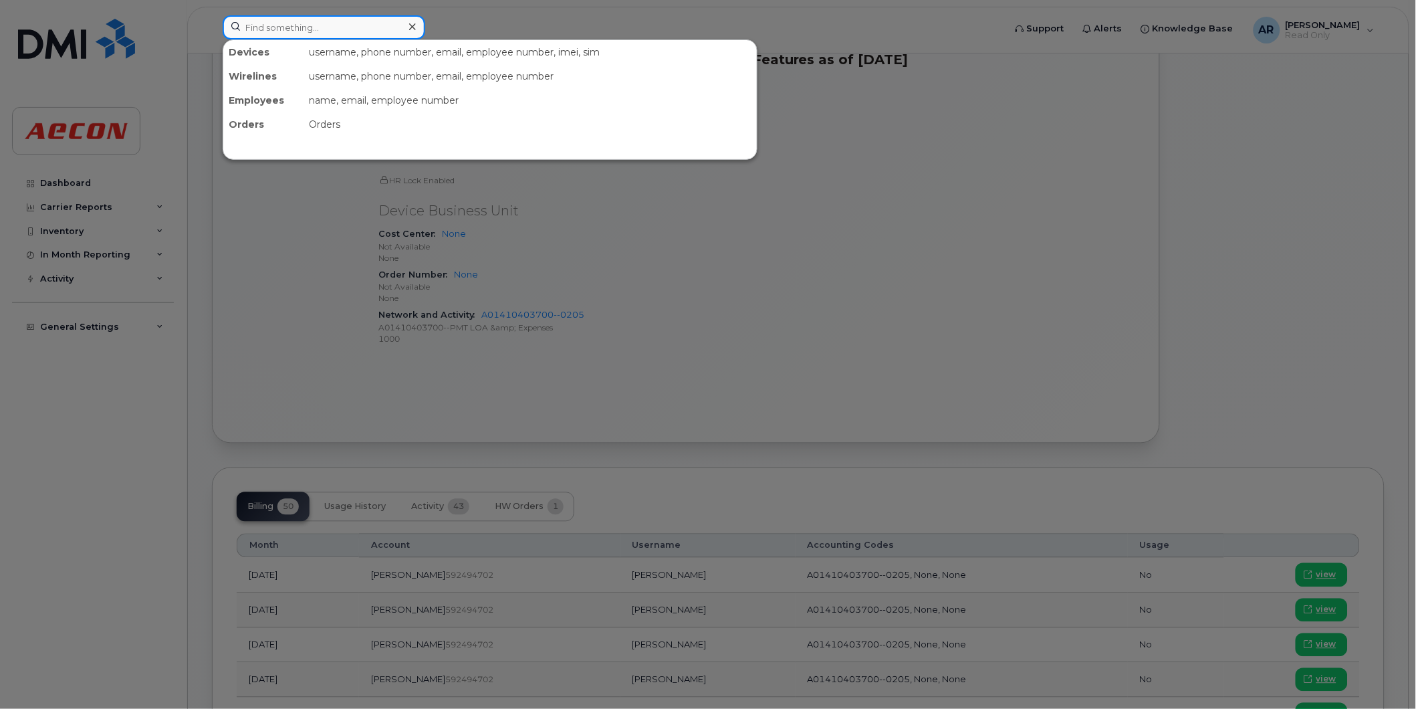
click at [269, 34] on input at bounding box center [324, 27] width 203 height 24
paste input "2269747256"
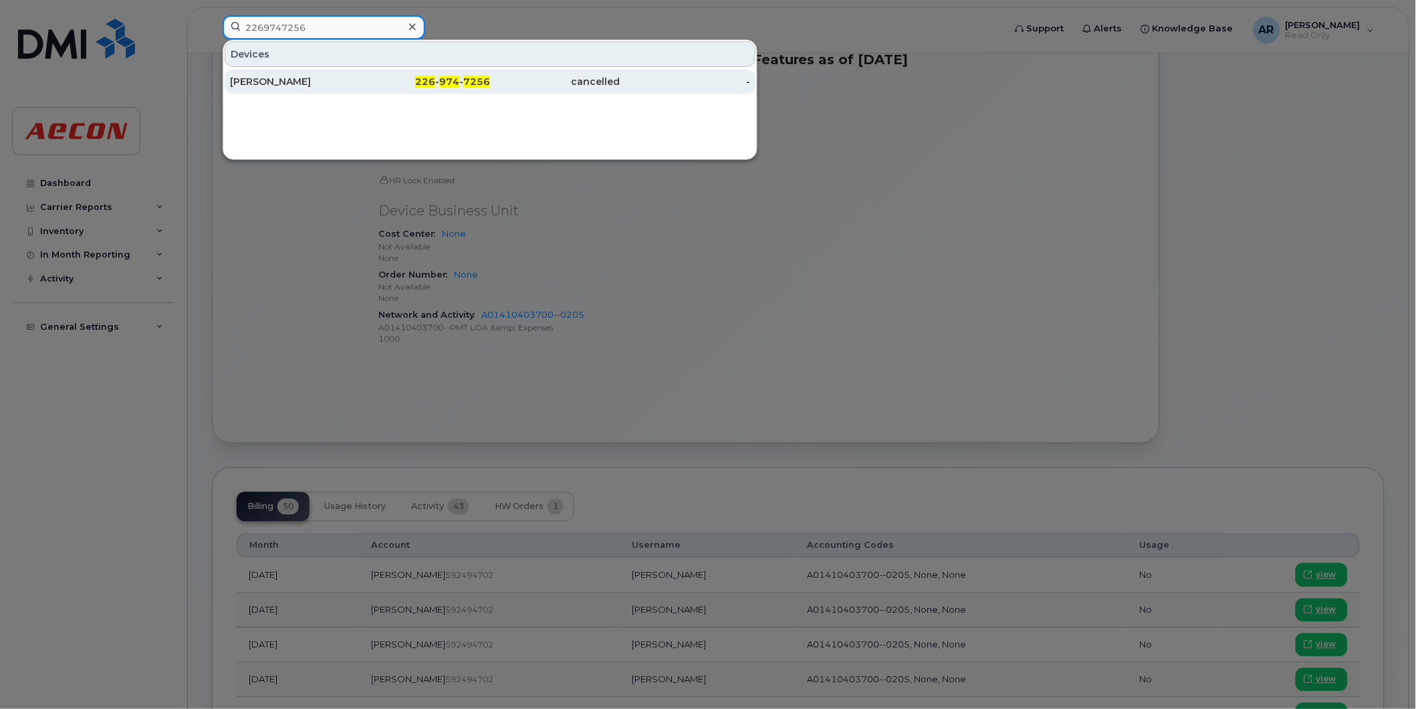
type input "2269747256"
click at [343, 84] on div "[PERSON_NAME]" at bounding box center [295, 81] width 130 height 13
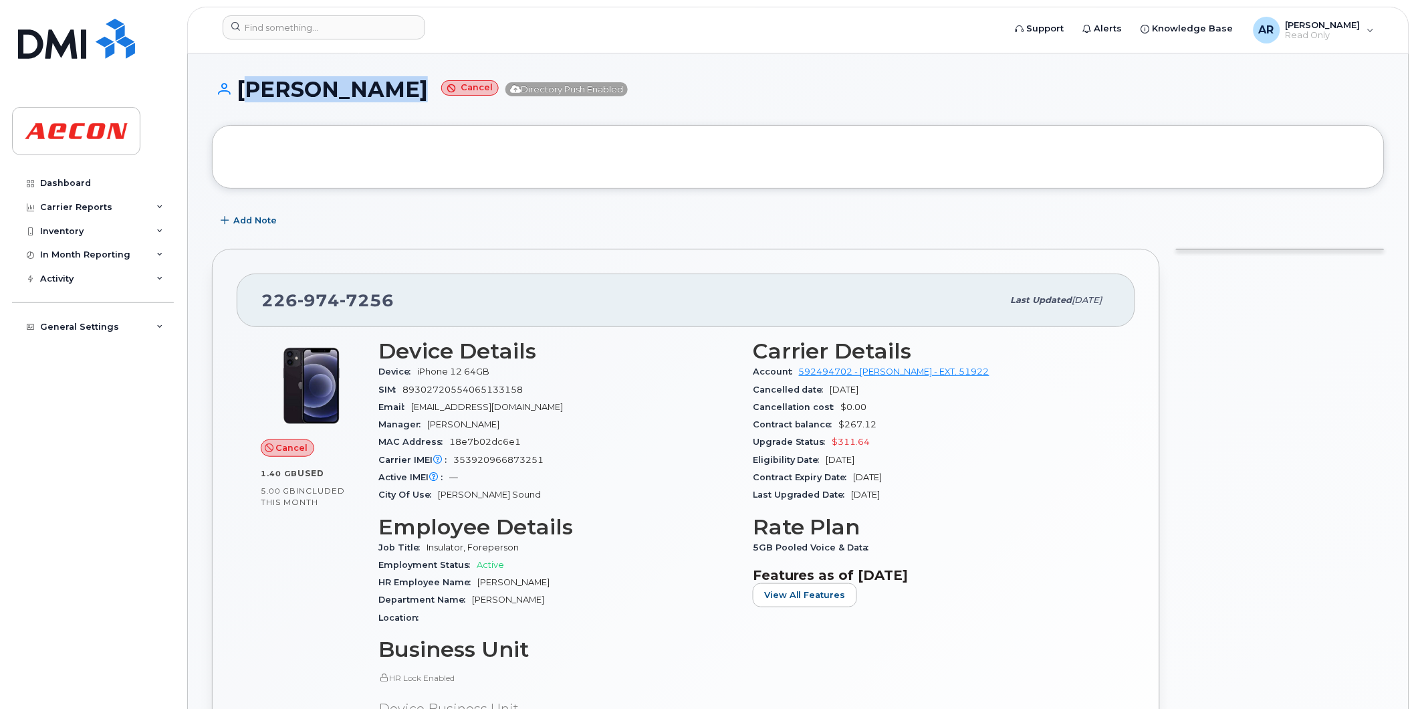
drag, startPoint x: 407, startPoint y: 89, endPoint x: 235, endPoint y: 98, distance: 171.4
click at [235, 98] on h1 "[PERSON_NAME] Cancel Directory Push Enabled" at bounding box center [798, 89] width 1173 height 23
copy h1 "[PERSON_NAME]"
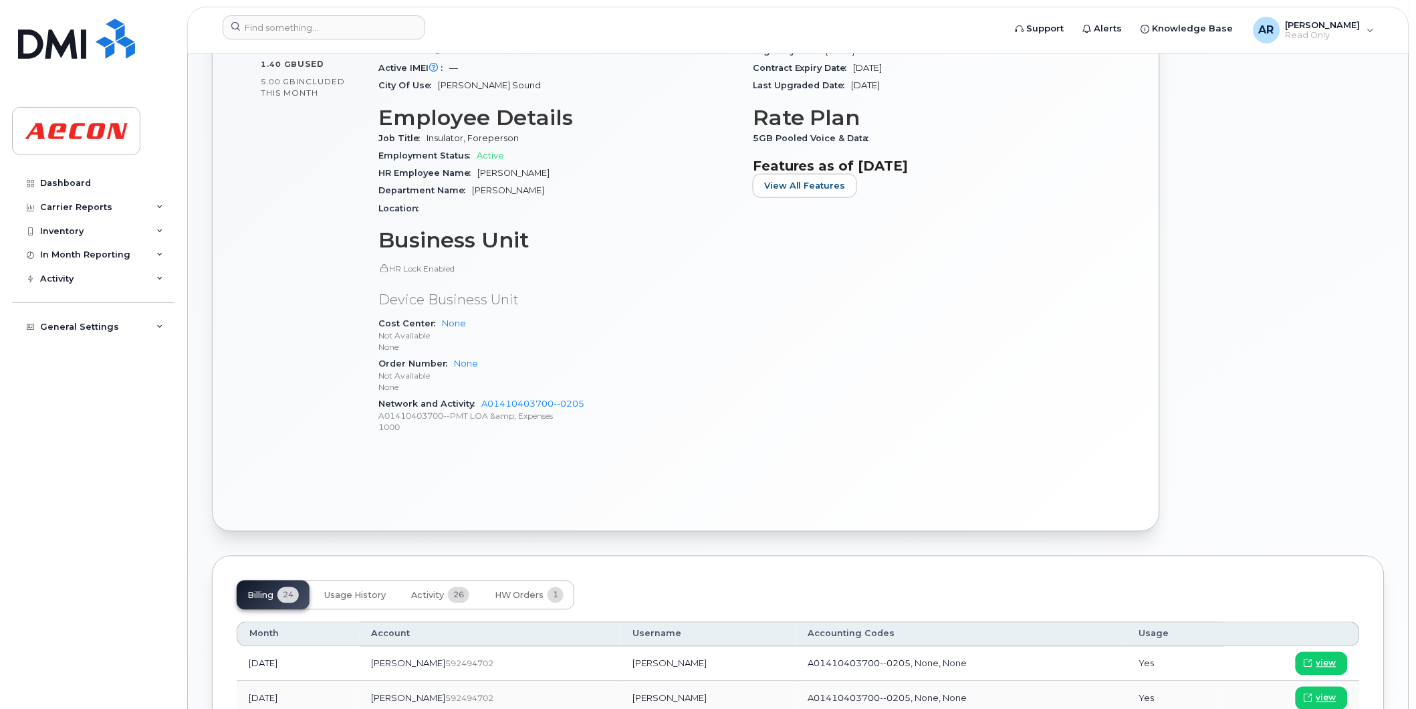
scroll to position [594, 0]
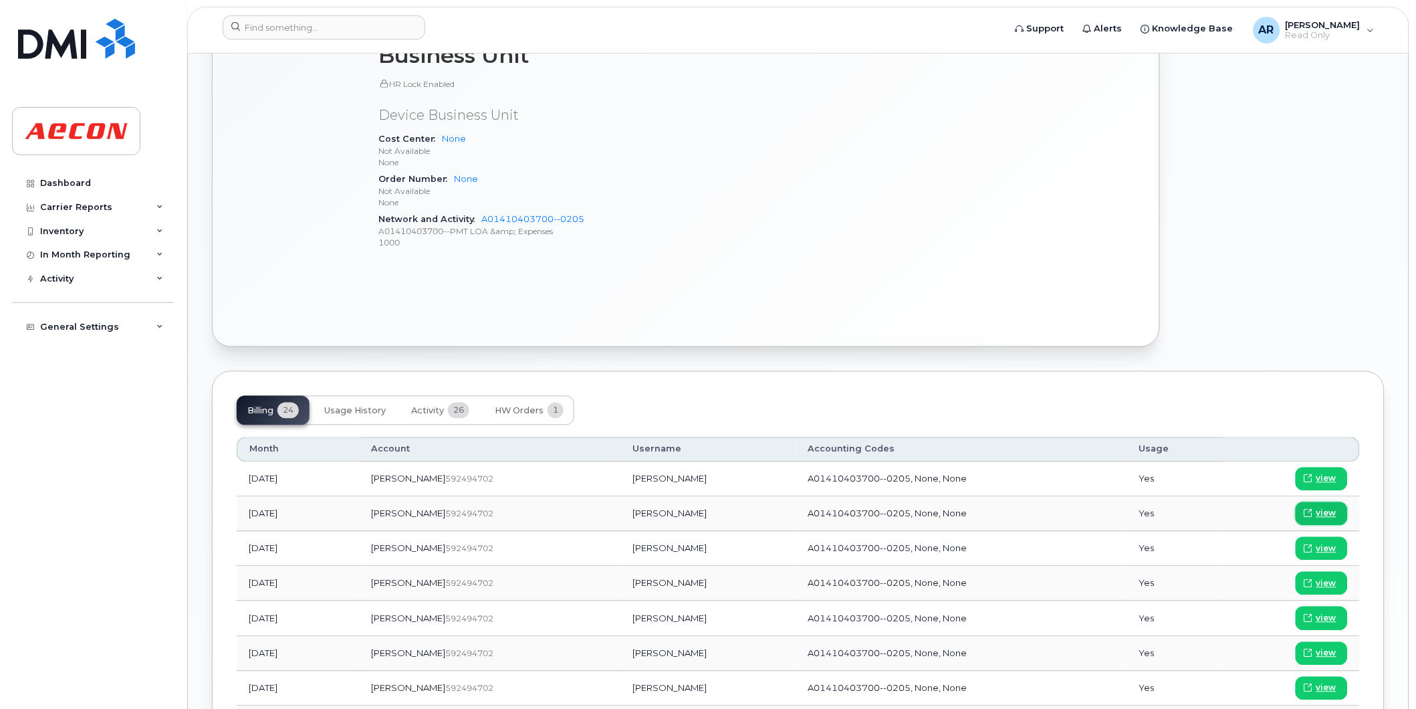
click at [1327, 513] on span "view" at bounding box center [1326, 513] width 20 height 12
click at [303, 25] on input at bounding box center [324, 27] width 203 height 24
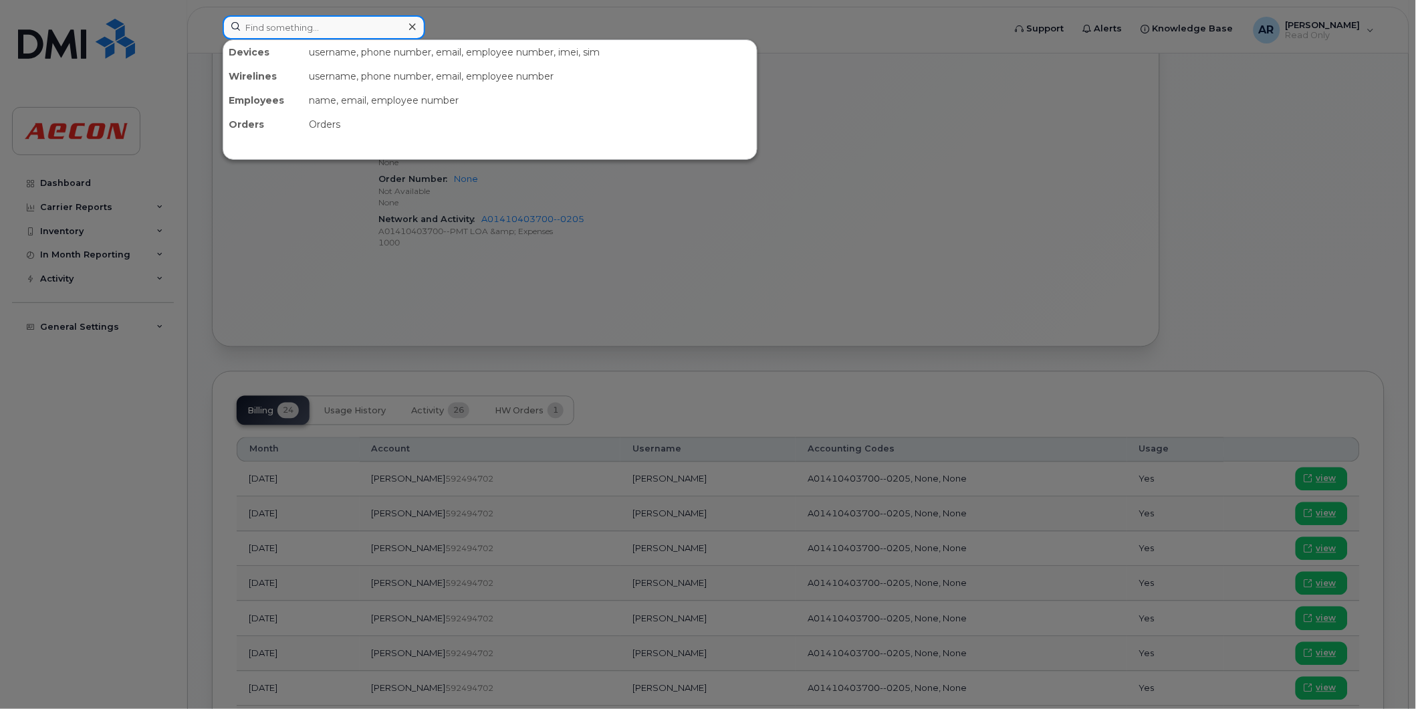
paste input "2269746028"
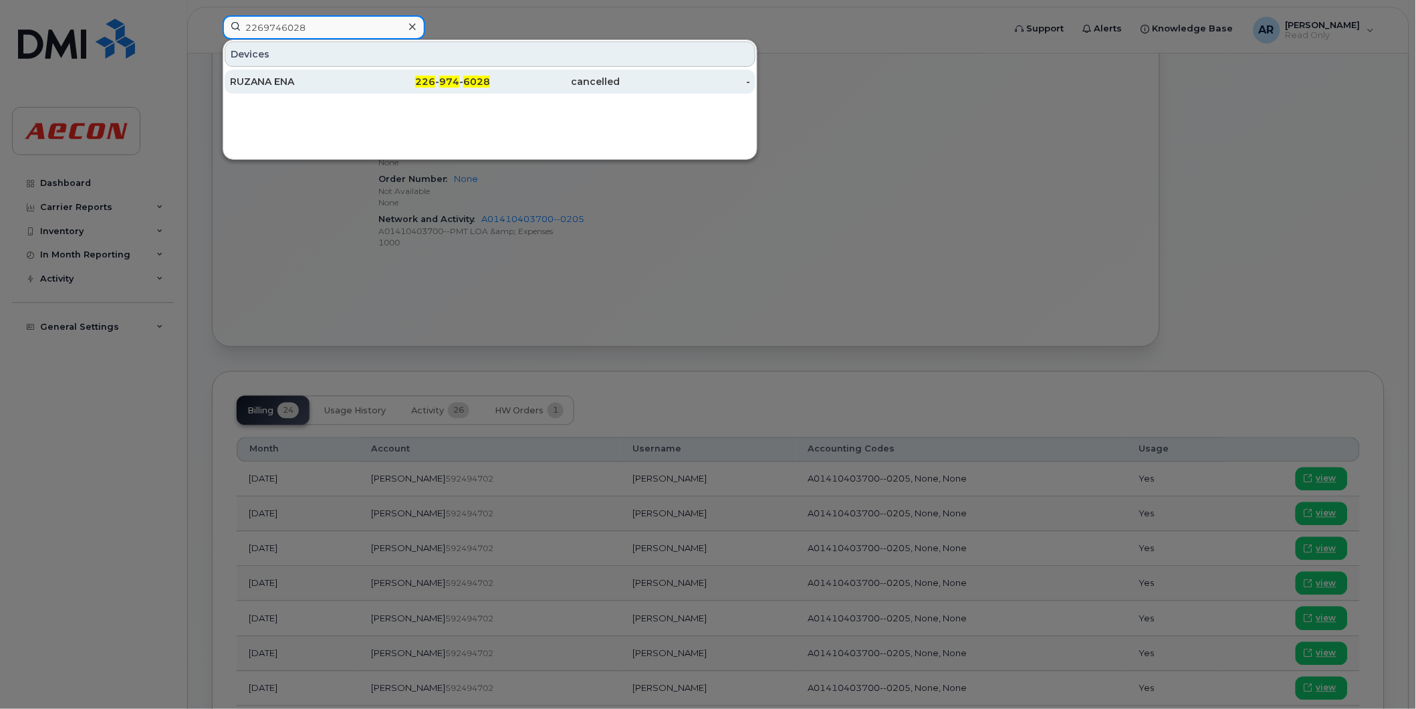
type input "2269746028"
click at [306, 70] on div "RUZANA ENA" at bounding box center [295, 82] width 130 height 24
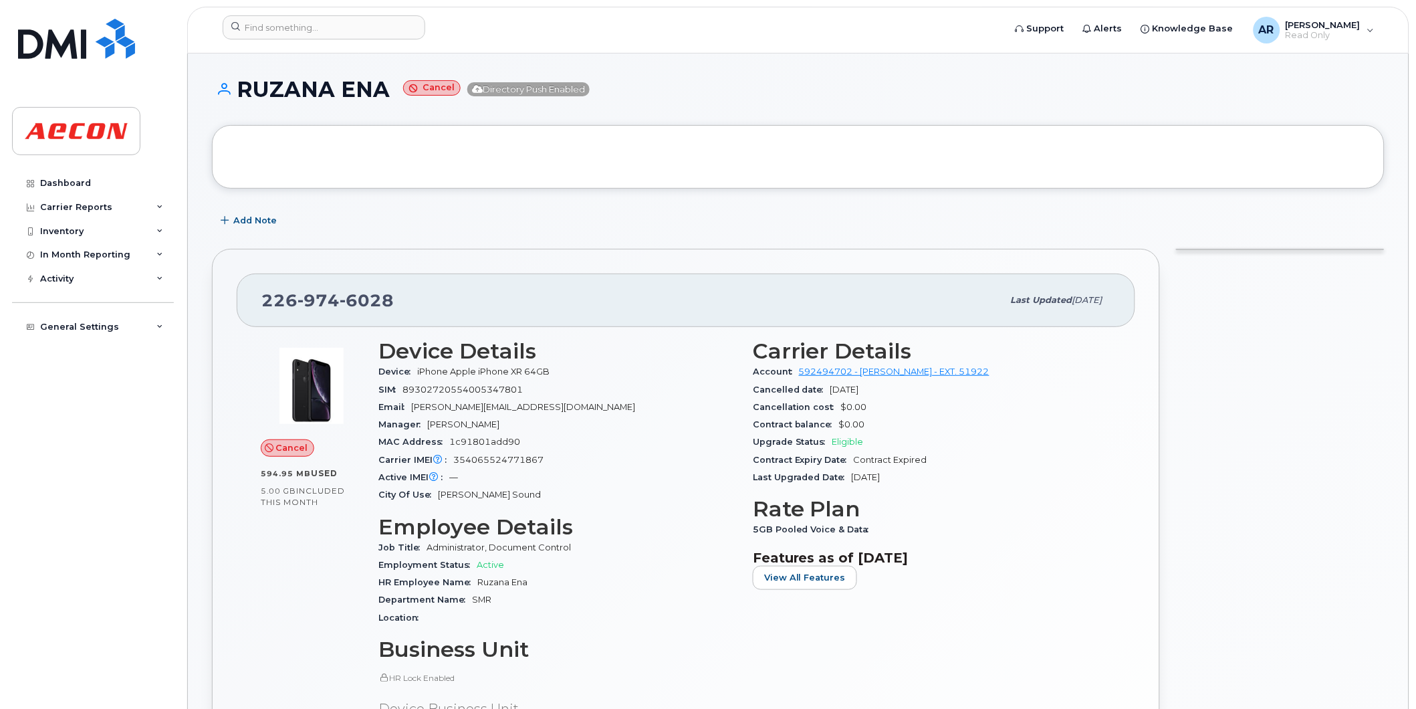
drag, startPoint x: 388, startPoint y: 94, endPoint x: 239, endPoint y: 88, distance: 149.2
click at [239, 88] on h1 "RUZANA ENA Cancel Directory Push Enabled" at bounding box center [798, 89] width 1173 height 23
copy h1 "RUZANA ENA"
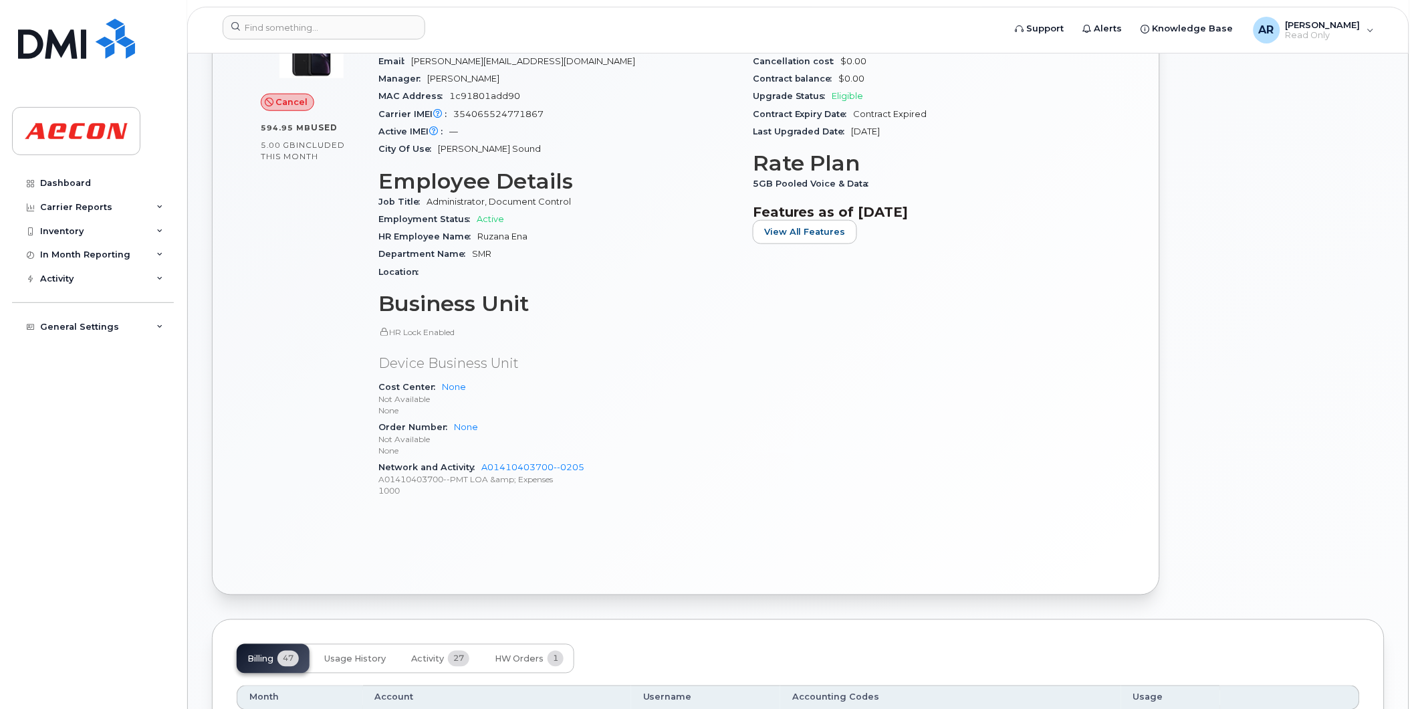
scroll to position [520, 0]
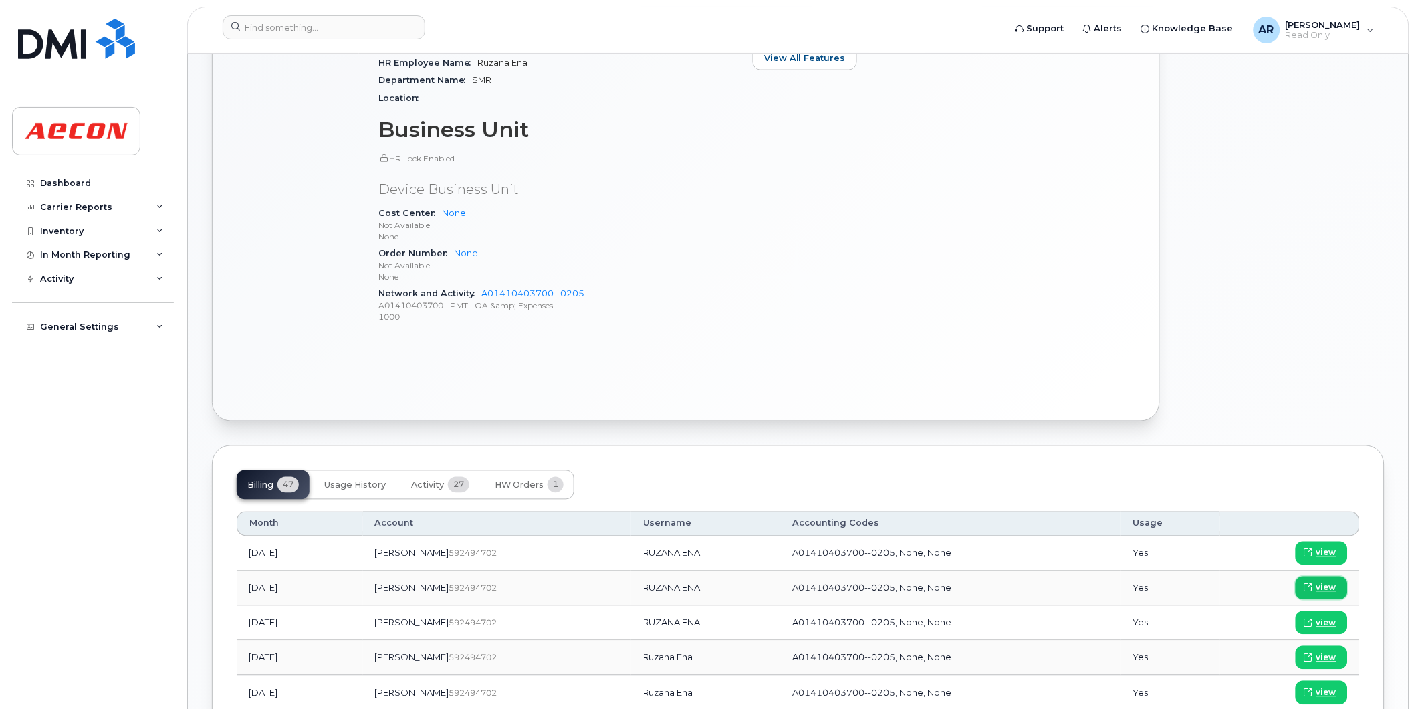
click at [1328, 589] on span "view" at bounding box center [1326, 588] width 20 height 12
click at [312, 25] on input at bounding box center [324, 27] width 203 height 24
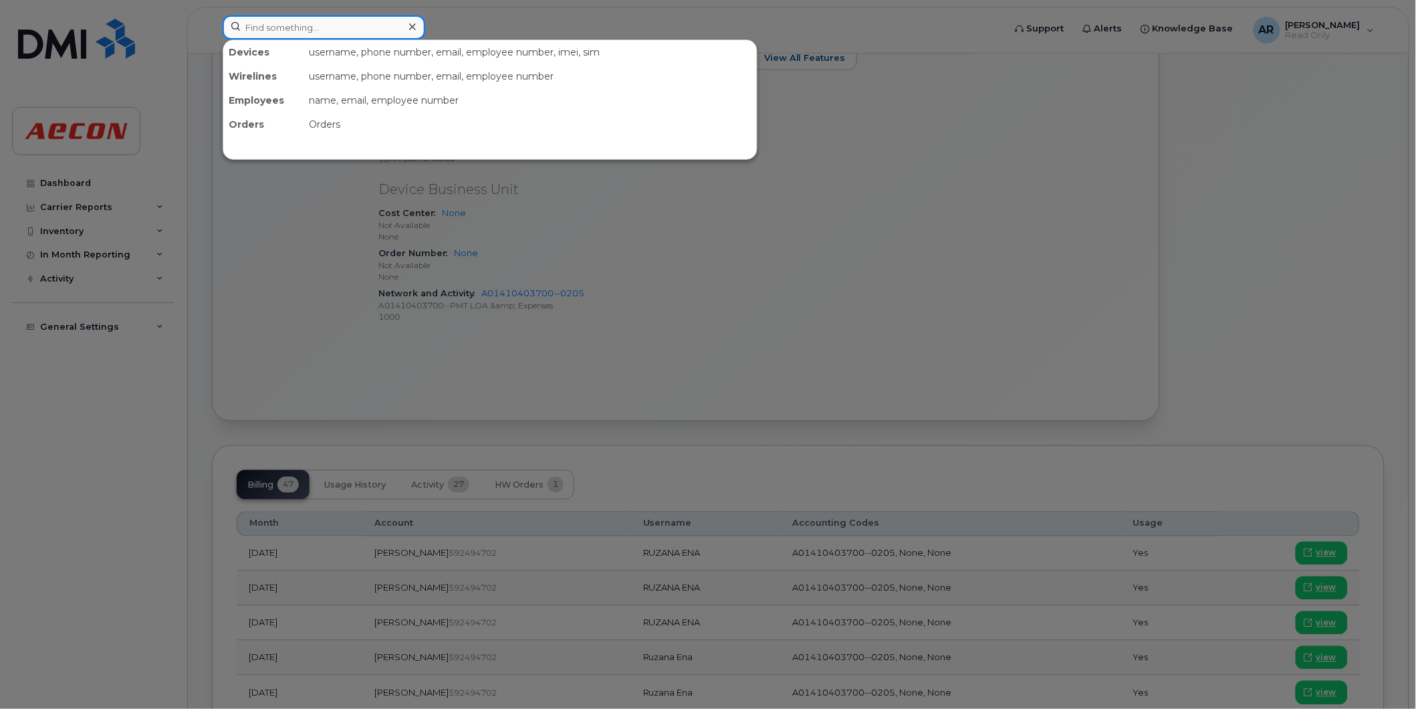
paste input "2269746974"
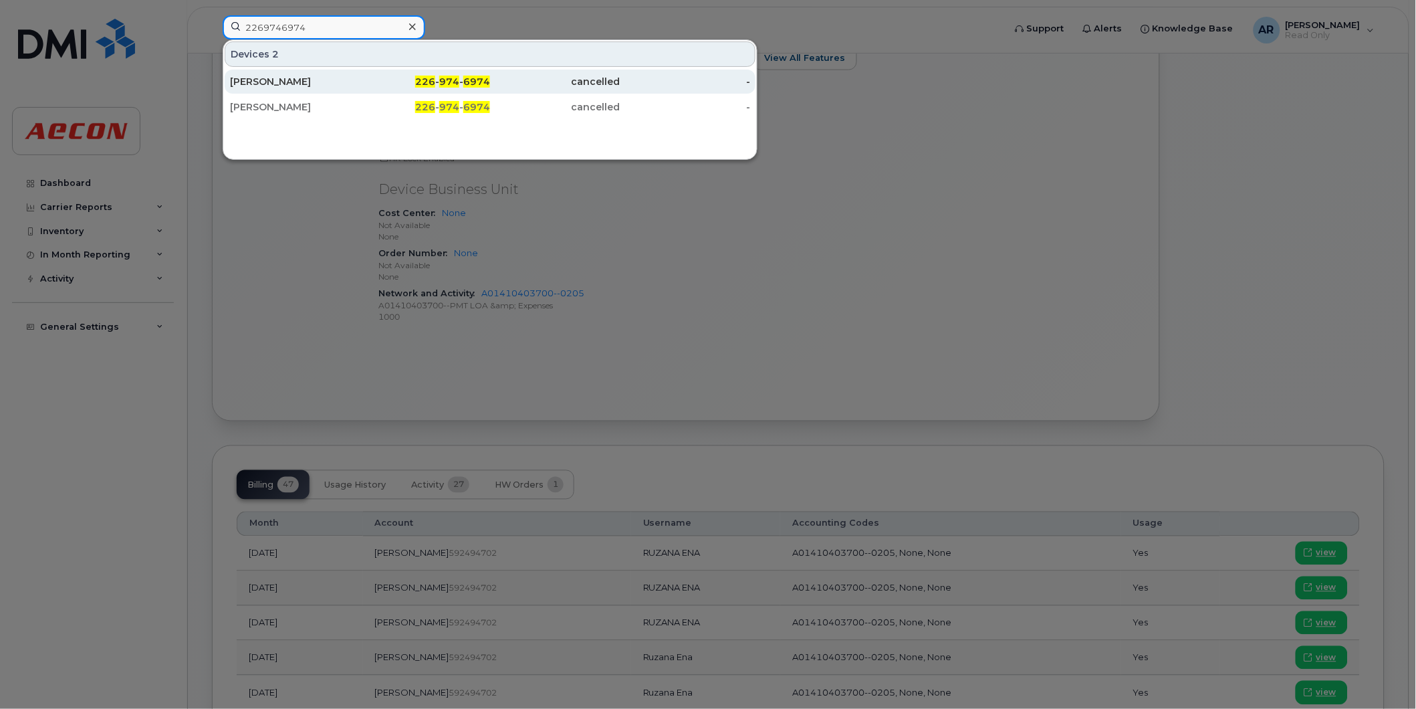
type input "2269746974"
click at [308, 77] on div "PHILIP CLYDE" at bounding box center [295, 81] width 130 height 13
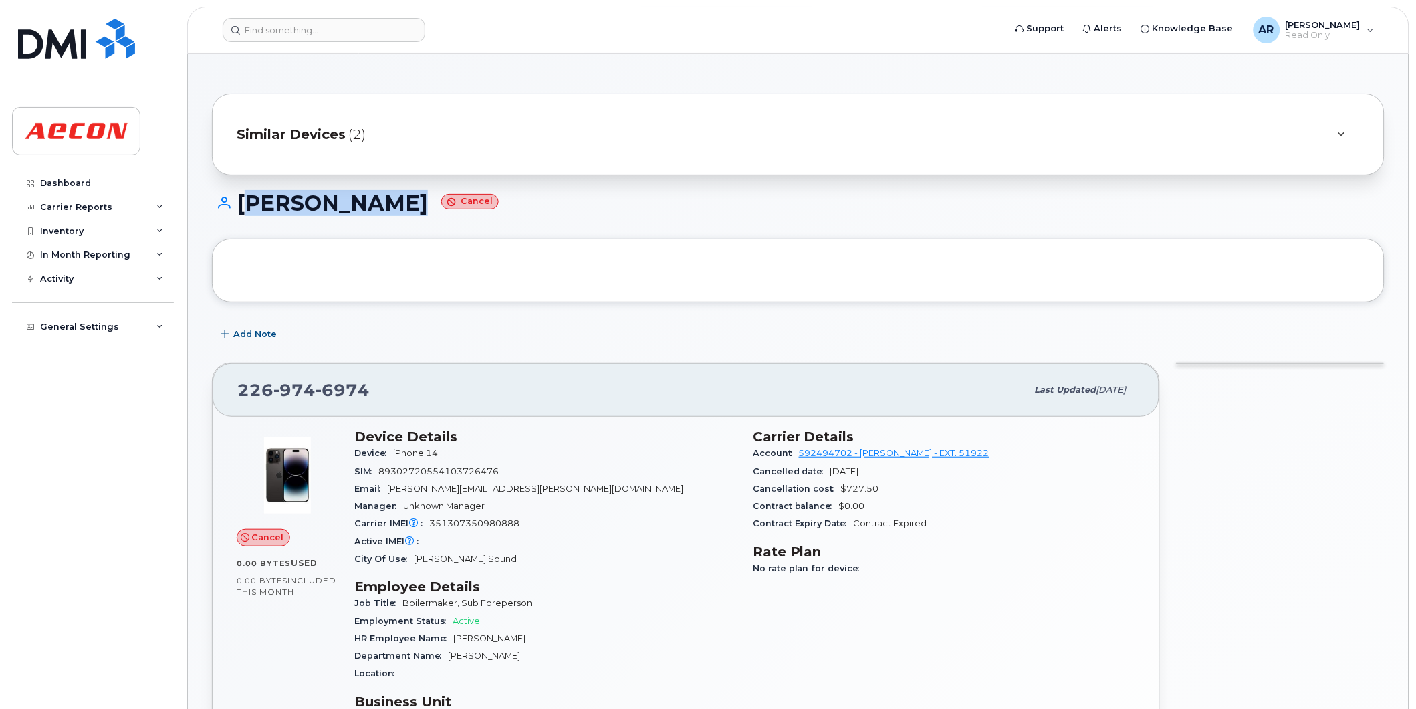
drag, startPoint x: 388, startPoint y: 201, endPoint x: 242, endPoint y: 202, distance: 146.4
click at [242, 202] on h1 "PHILIP CLYDE Cancel" at bounding box center [798, 202] width 1173 height 23
copy h1 "[PERSON_NAME]"
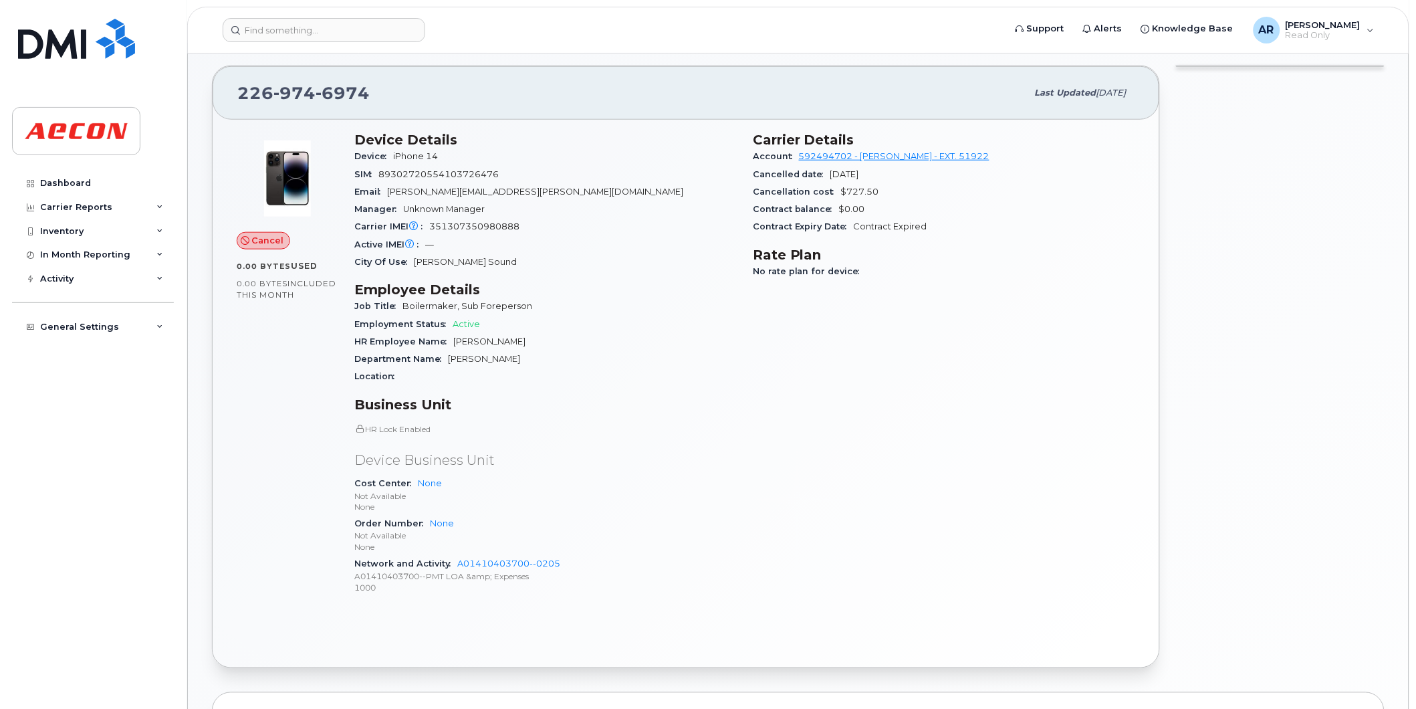
scroll to position [594, 0]
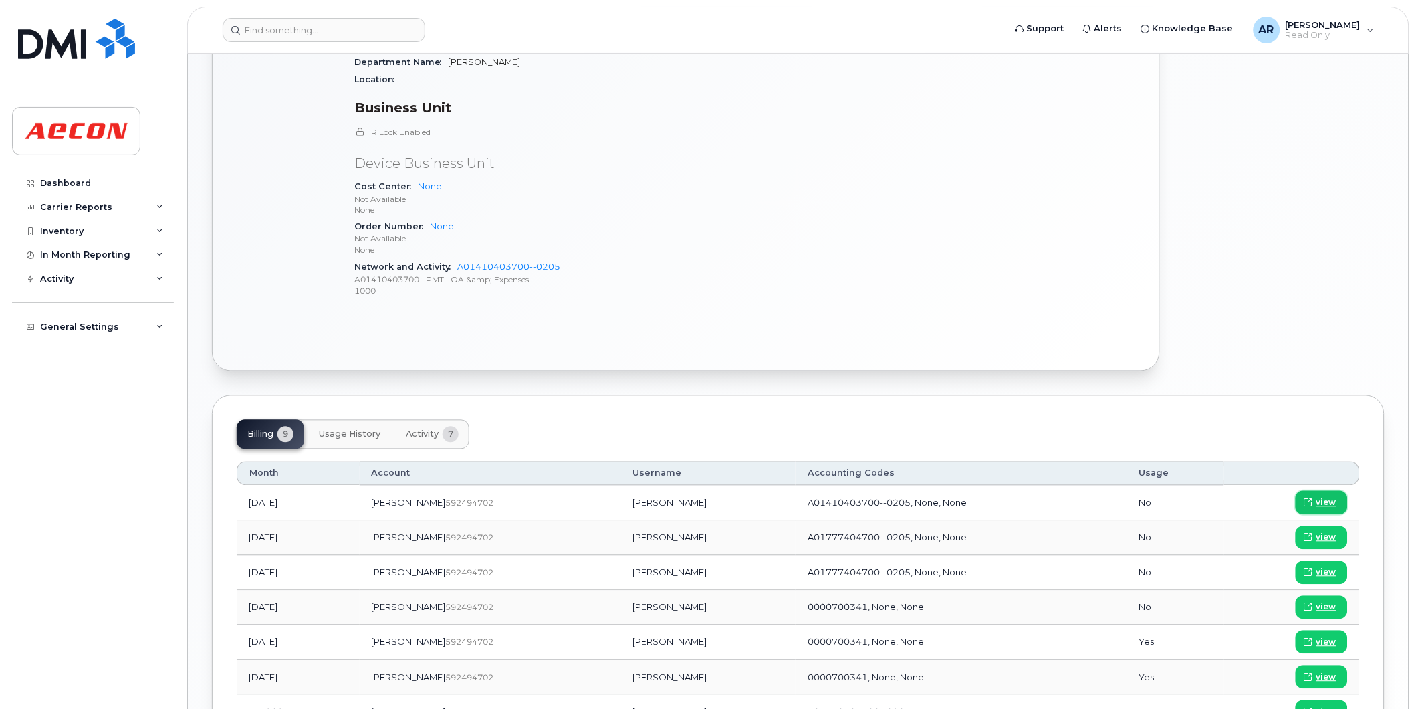
click at [1324, 503] on span "view" at bounding box center [1326, 503] width 20 height 12
click at [301, 25] on input at bounding box center [324, 30] width 203 height 24
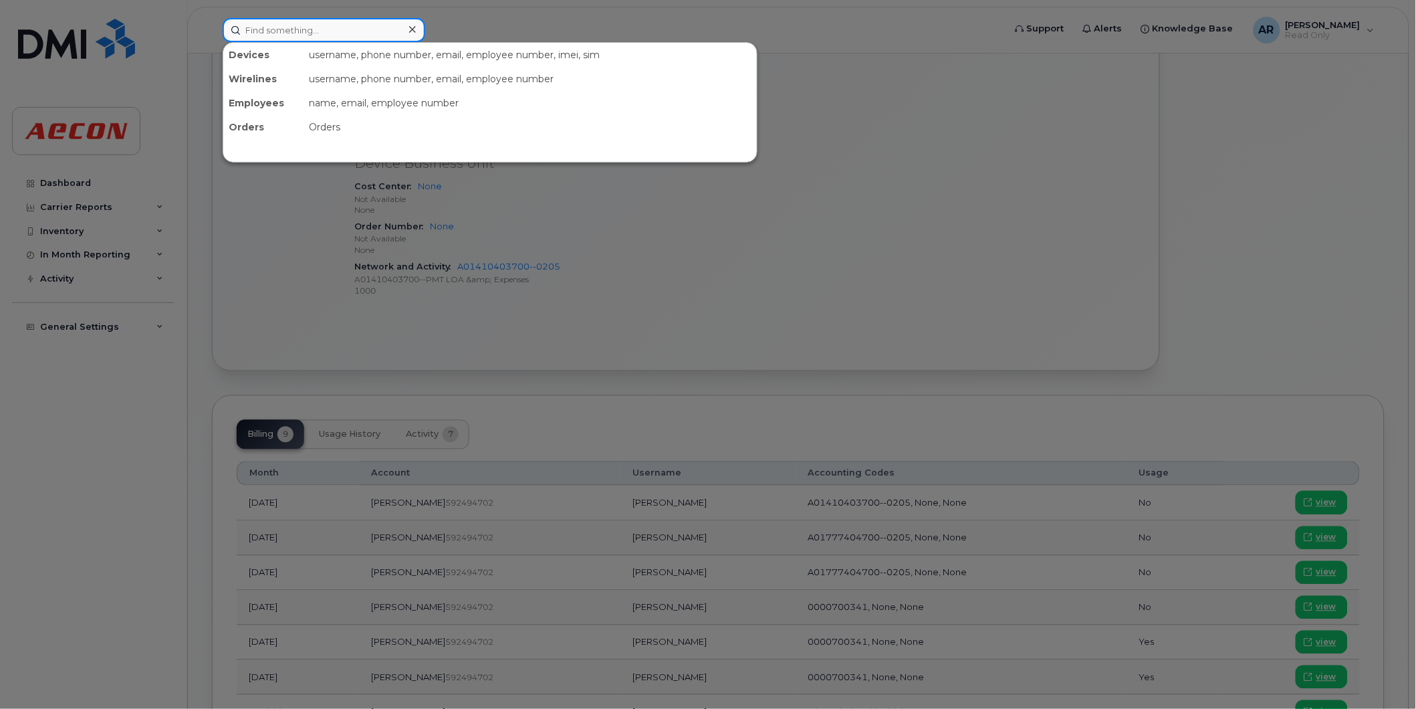
paste input "2269745422"
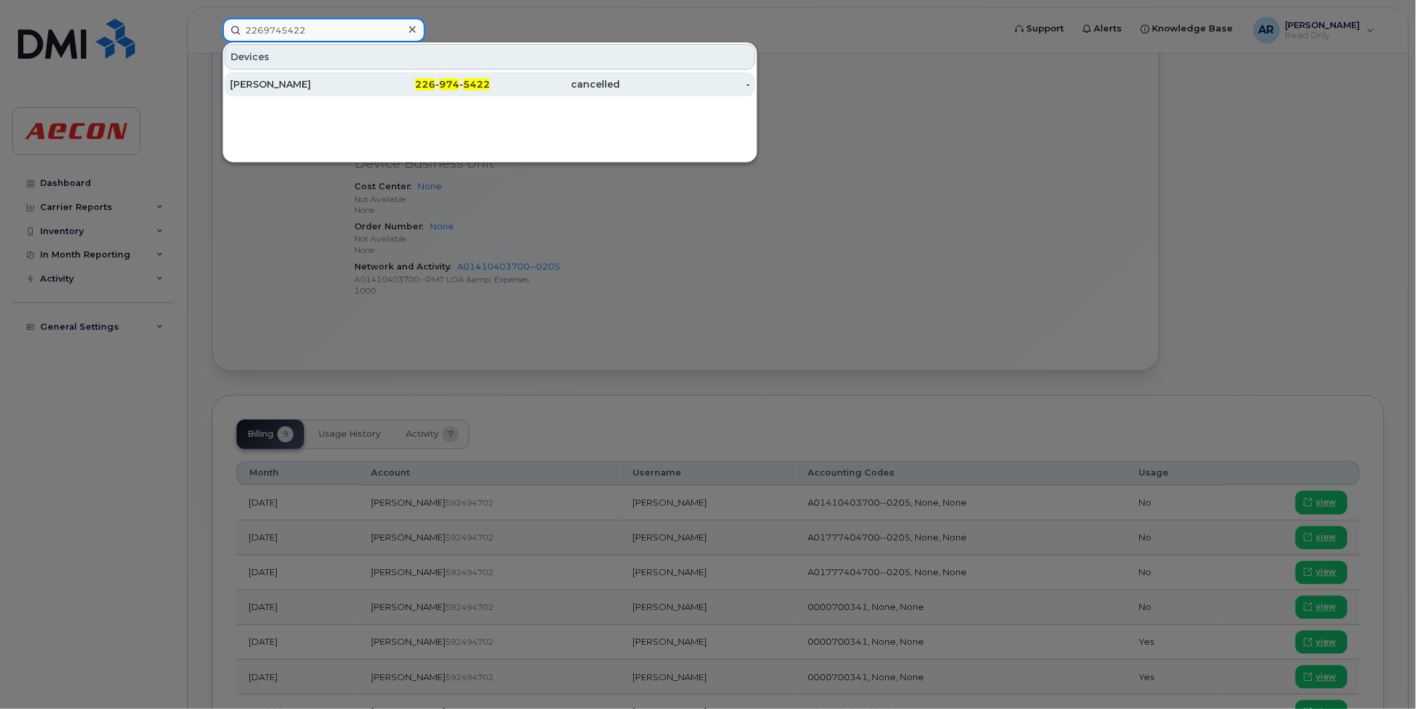
type input "2269745422"
click at [333, 82] on div "THOM BOULDING" at bounding box center [295, 84] width 130 height 13
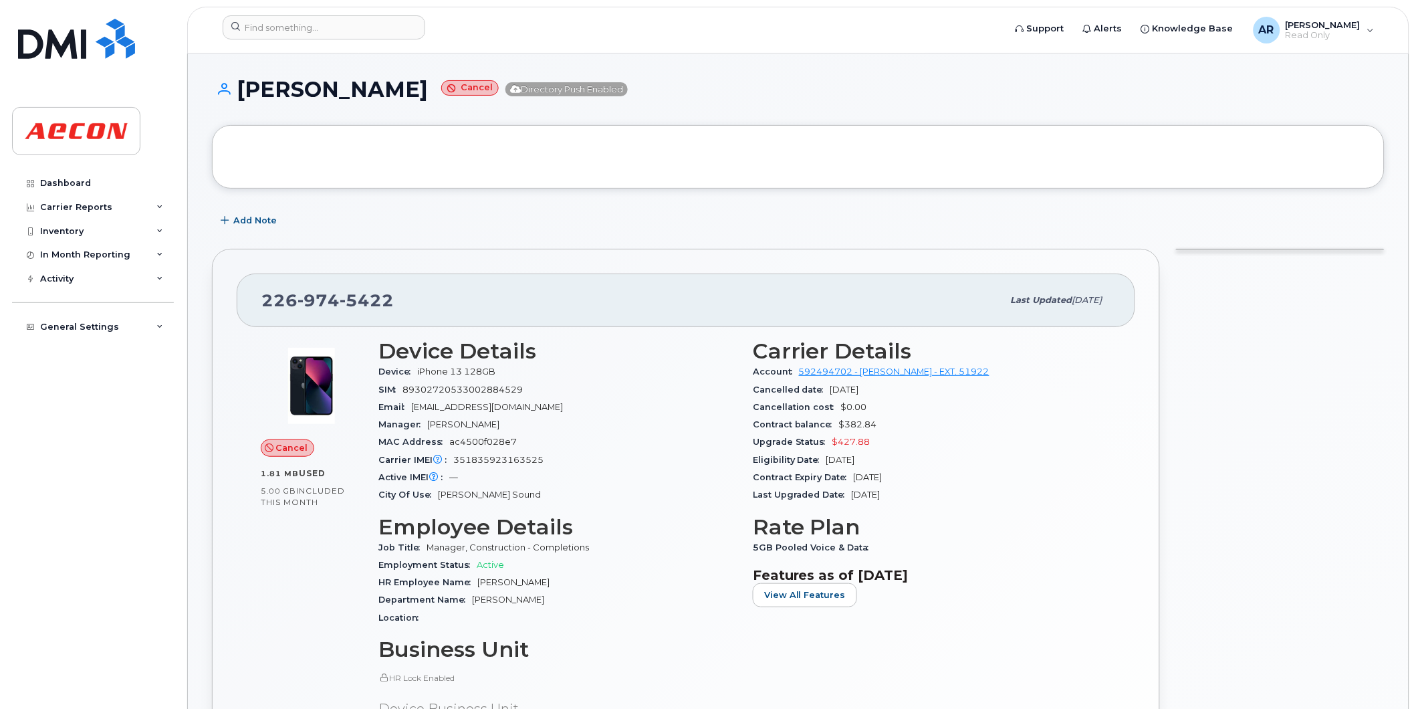
drag, startPoint x: 431, startPoint y: 85, endPoint x: 237, endPoint y: 91, distance: 194.0
click at [237, 91] on h1 "THOM BOULDING Cancel Directory Push Enabled" at bounding box center [798, 89] width 1173 height 23
click at [409, 103] on div "THOM BOULDING Cancel Directory Push Enabled" at bounding box center [798, 101] width 1173 height 47
drag, startPoint x: 433, startPoint y: 92, endPoint x: 243, endPoint y: 97, distance: 190.6
click at [243, 97] on h1 "THOM BOULDING Cancel Directory Push Enabled" at bounding box center [798, 89] width 1173 height 23
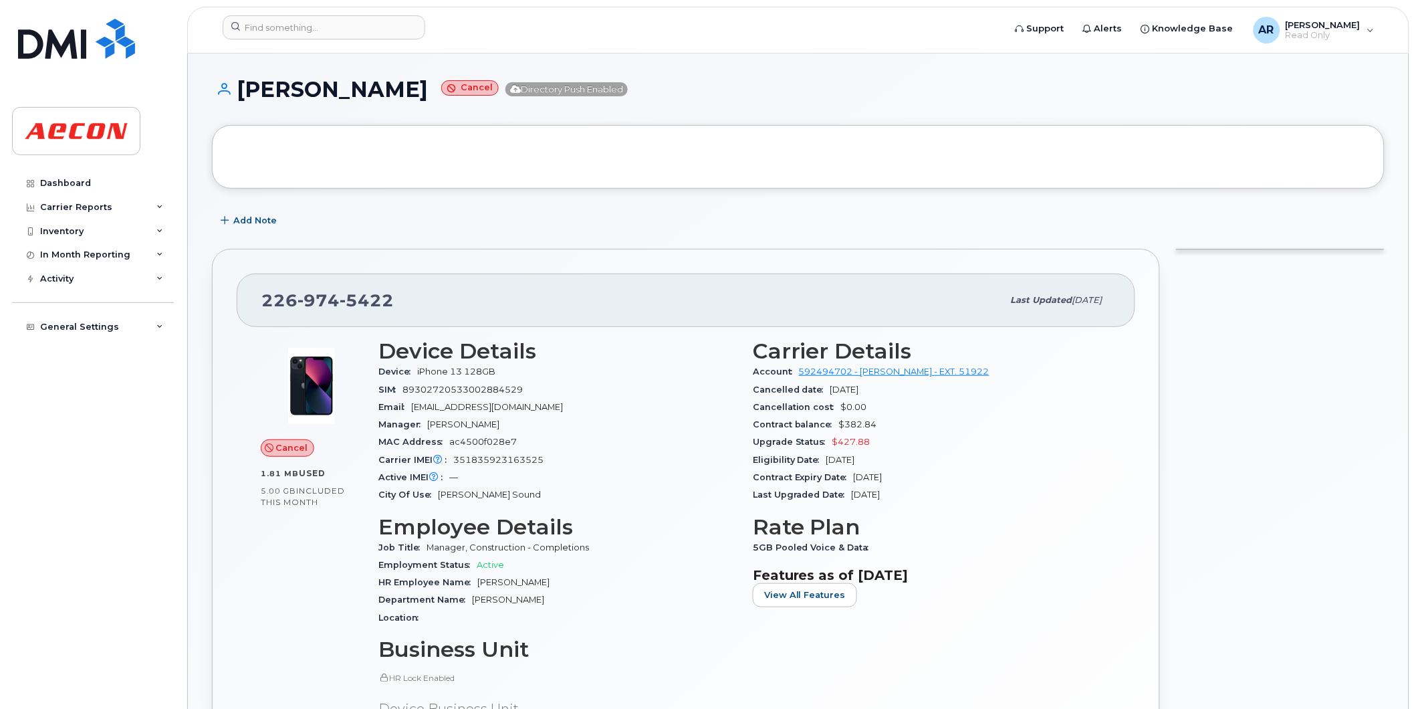
copy h1 "THOM BOULDING"
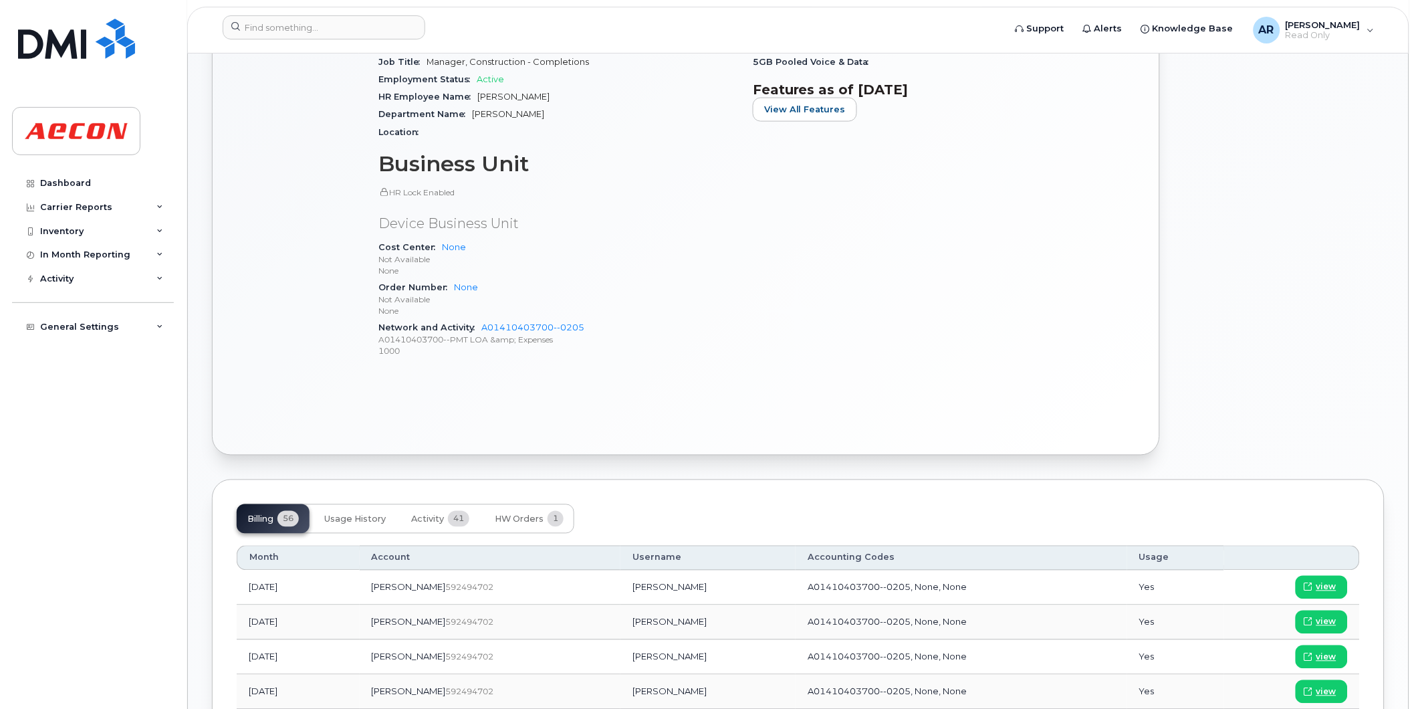
scroll to position [594, 0]
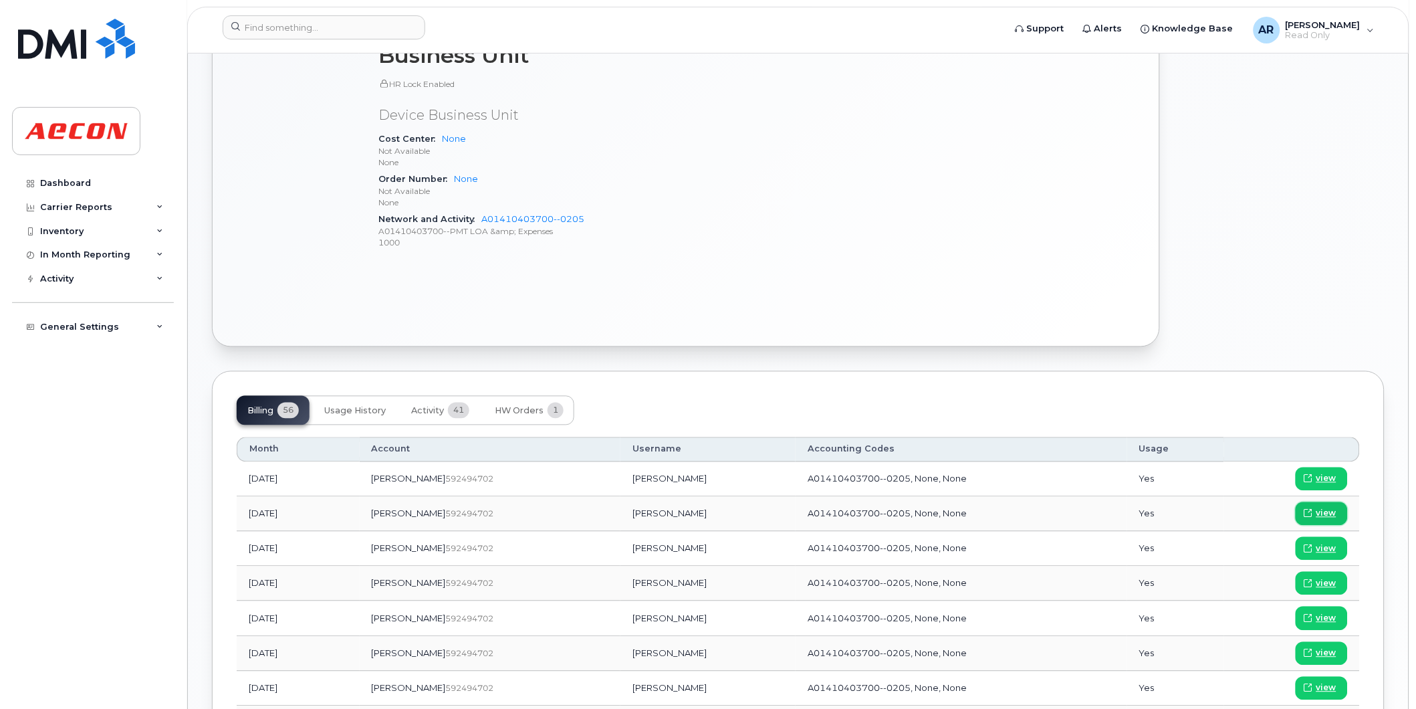
click at [1328, 508] on span "view" at bounding box center [1326, 513] width 20 height 12
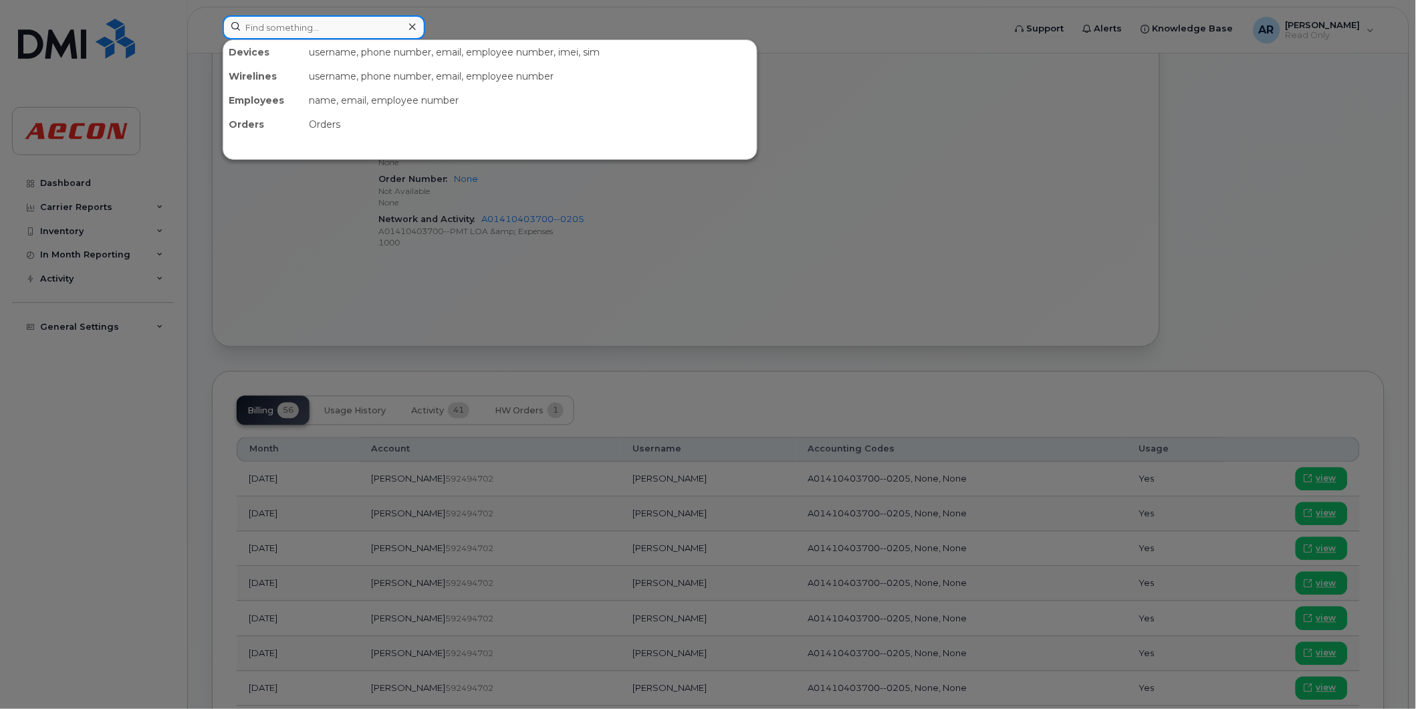
click at [290, 31] on input at bounding box center [324, 27] width 203 height 24
paste input "2269742260"
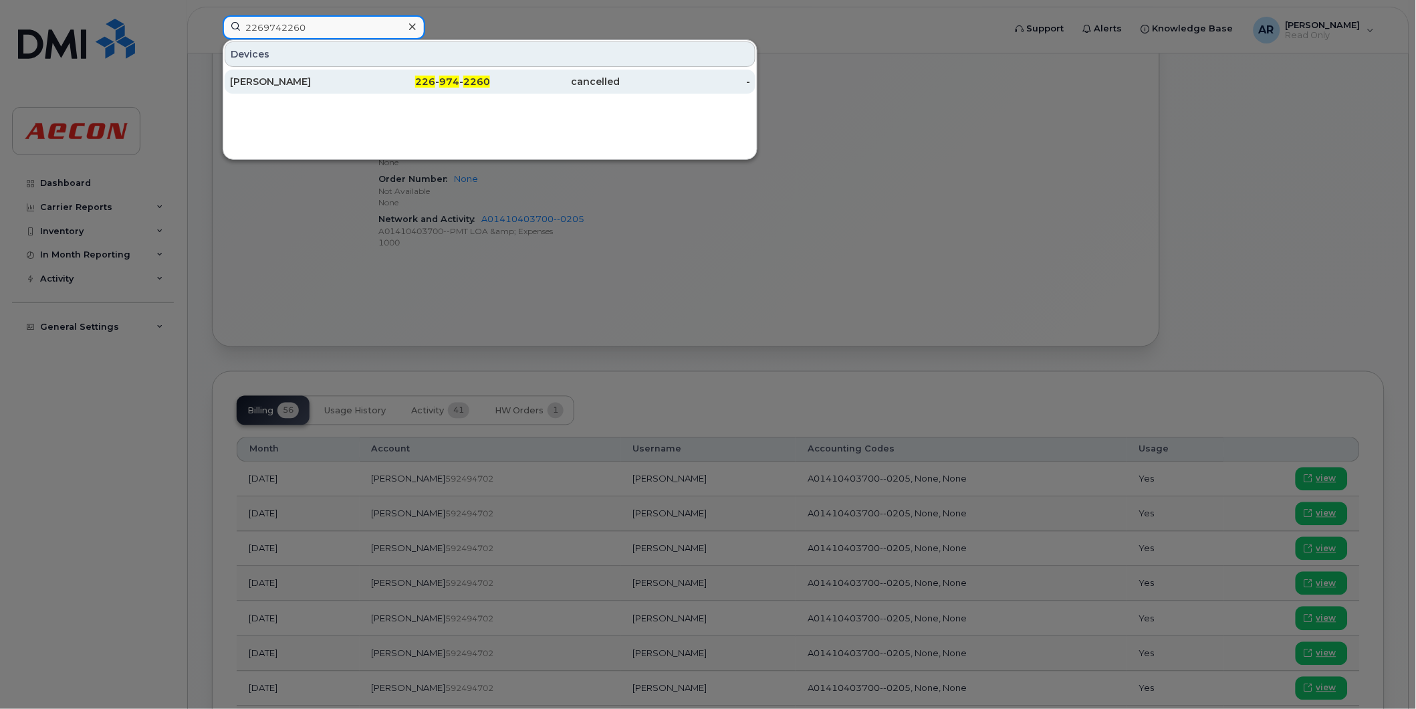
type input "2269742260"
click at [365, 86] on div "226 - 974 - 2260" at bounding box center [425, 81] width 130 height 13
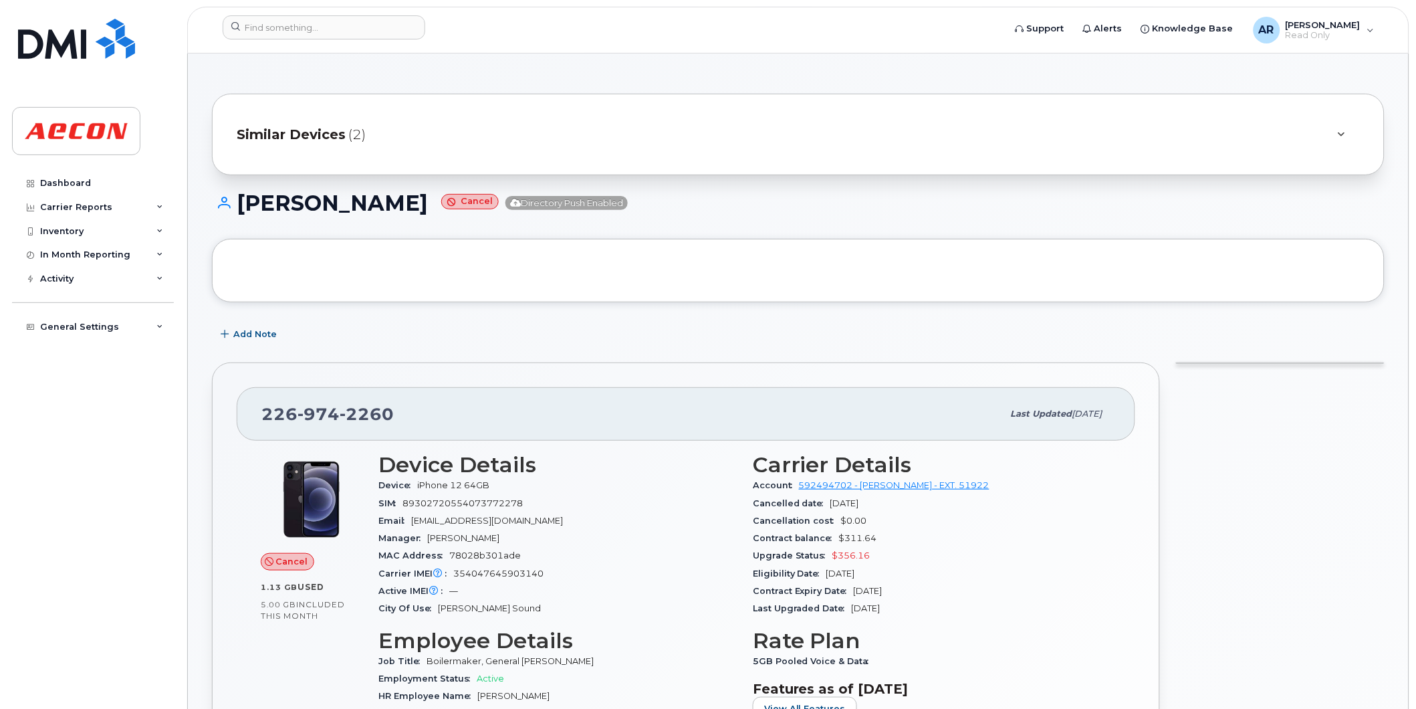
click at [462, 205] on h1 "[PERSON_NAME] Cancel Directory Push Enabled" at bounding box center [798, 202] width 1173 height 23
drag, startPoint x: 456, startPoint y: 205, endPoint x: 237, endPoint y: 207, distance: 219.3
click at [237, 207] on h1 "[PERSON_NAME] Cancel Directory Push Enabled" at bounding box center [798, 202] width 1173 height 23
copy h1 "[PERSON_NAME]"
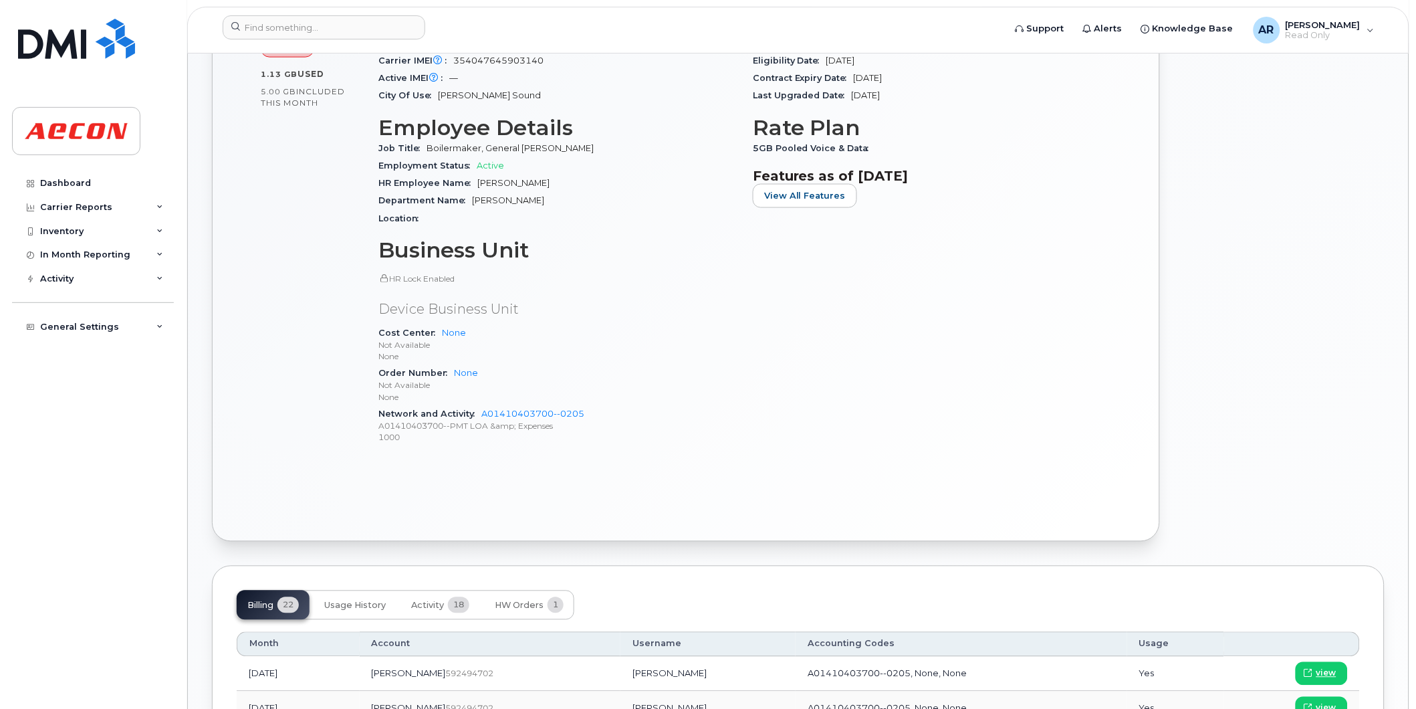
scroll to position [520, 0]
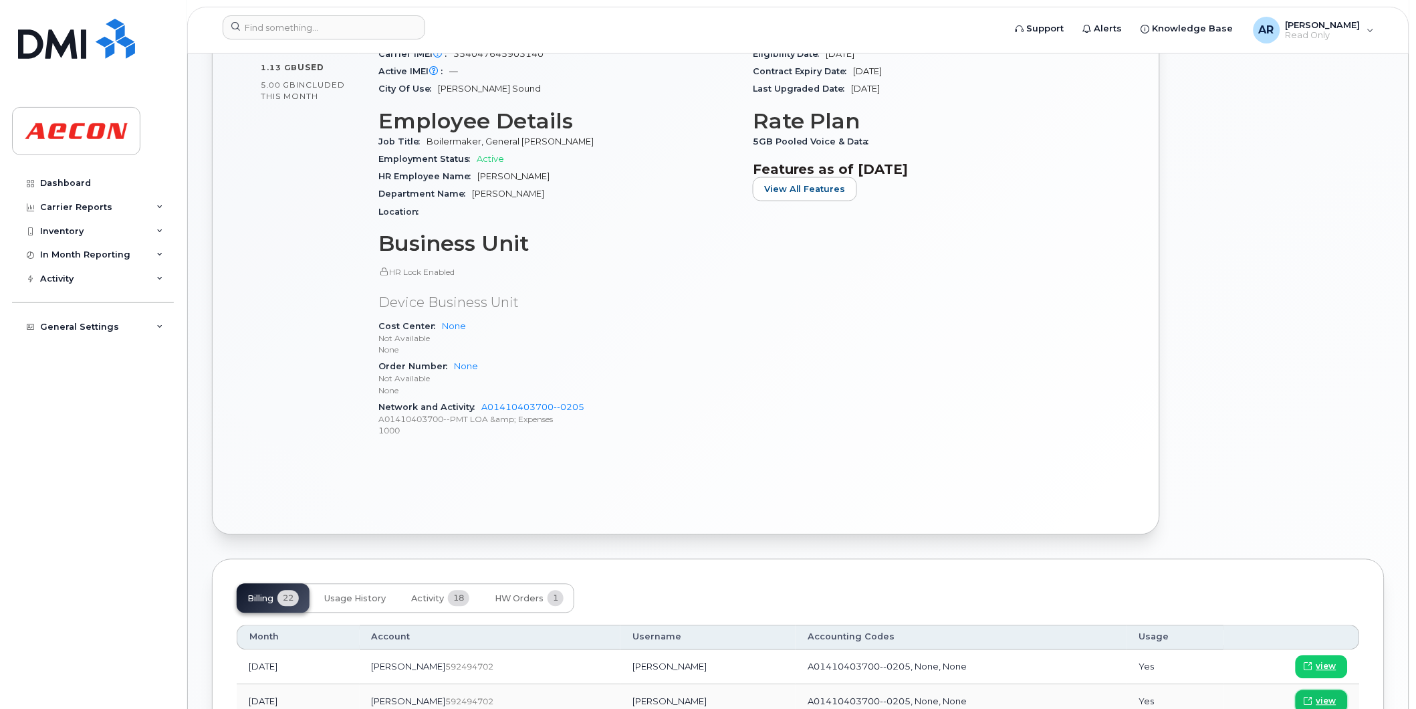
click at [1331, 697] on span "view" at bounding box center [1326, 701] width 20 height 12
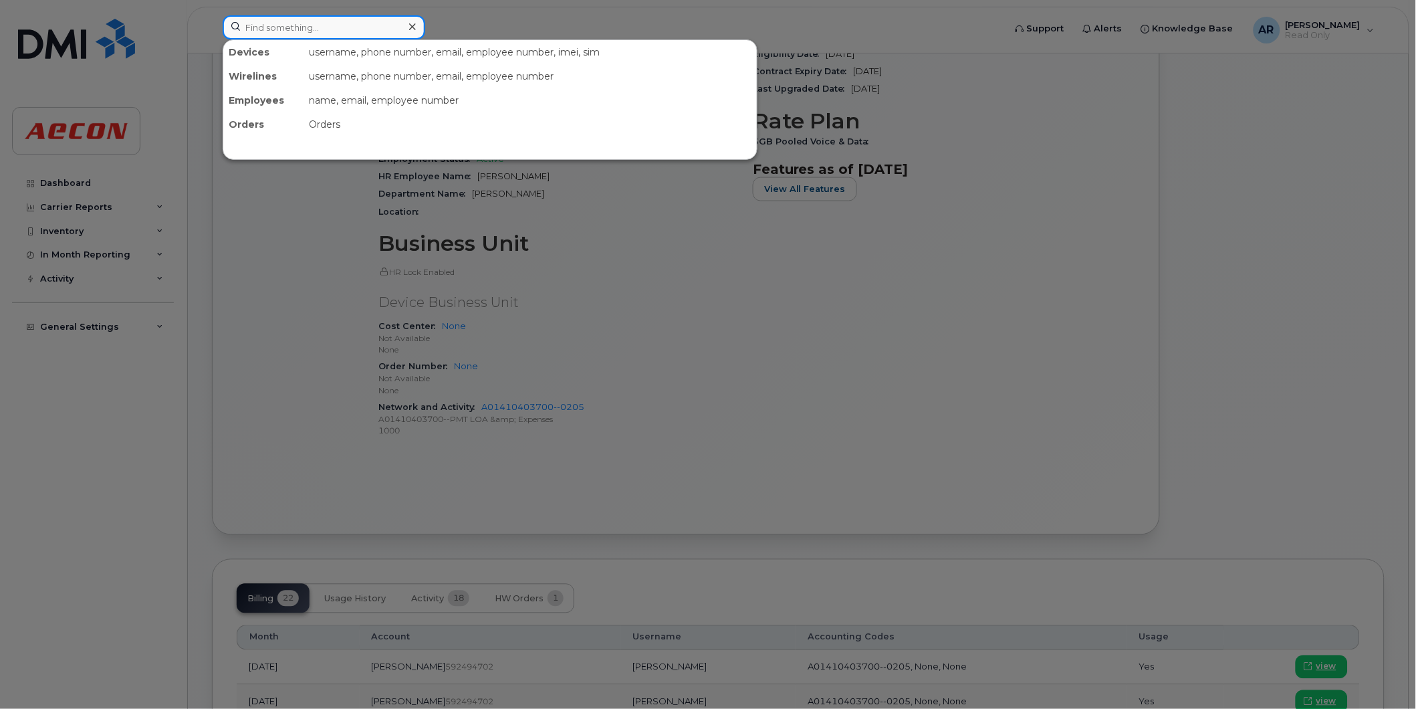
click at [306, 23] on input at bounding box center [324, 27] width 203 height 24
paste input "2269745236"
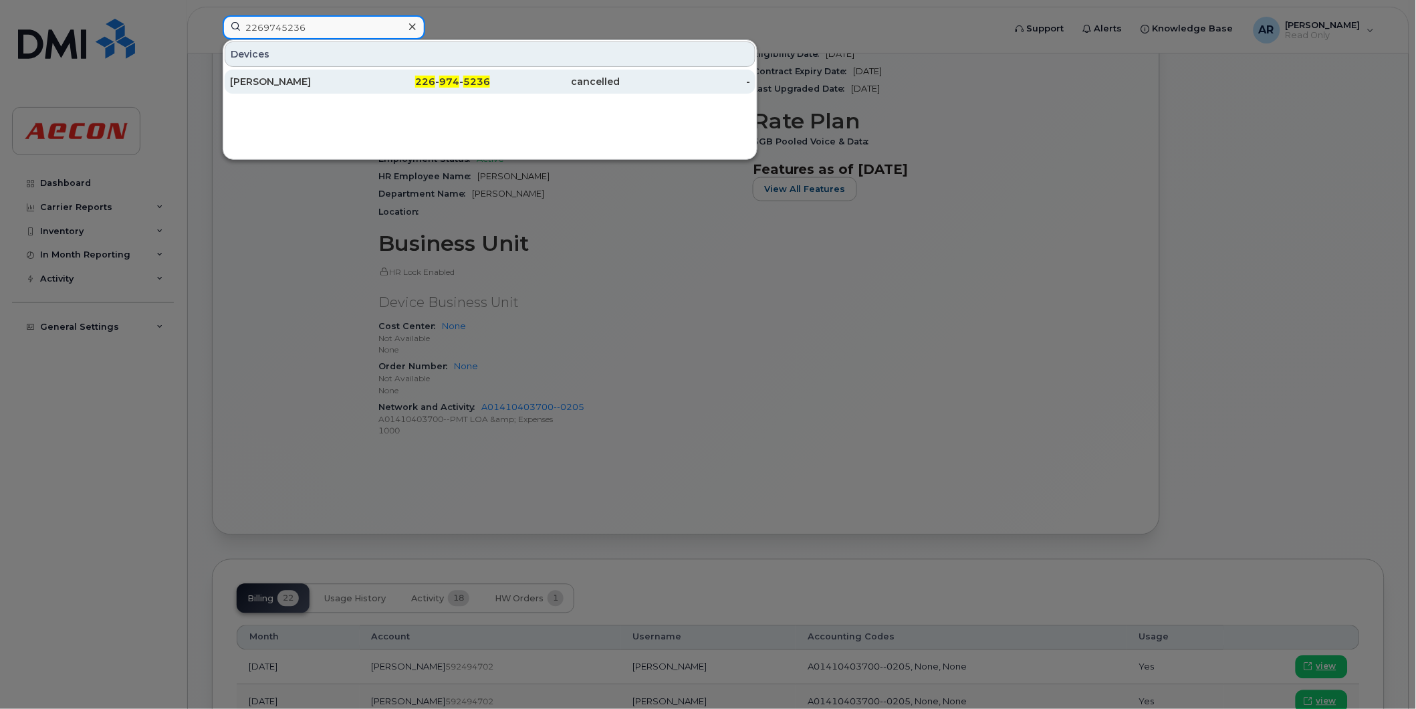
type input "2269745236"
click at [328, 76] on div "NATHANIEL WIEDMANN" at bounding box center [295, 81] width 130 height 13
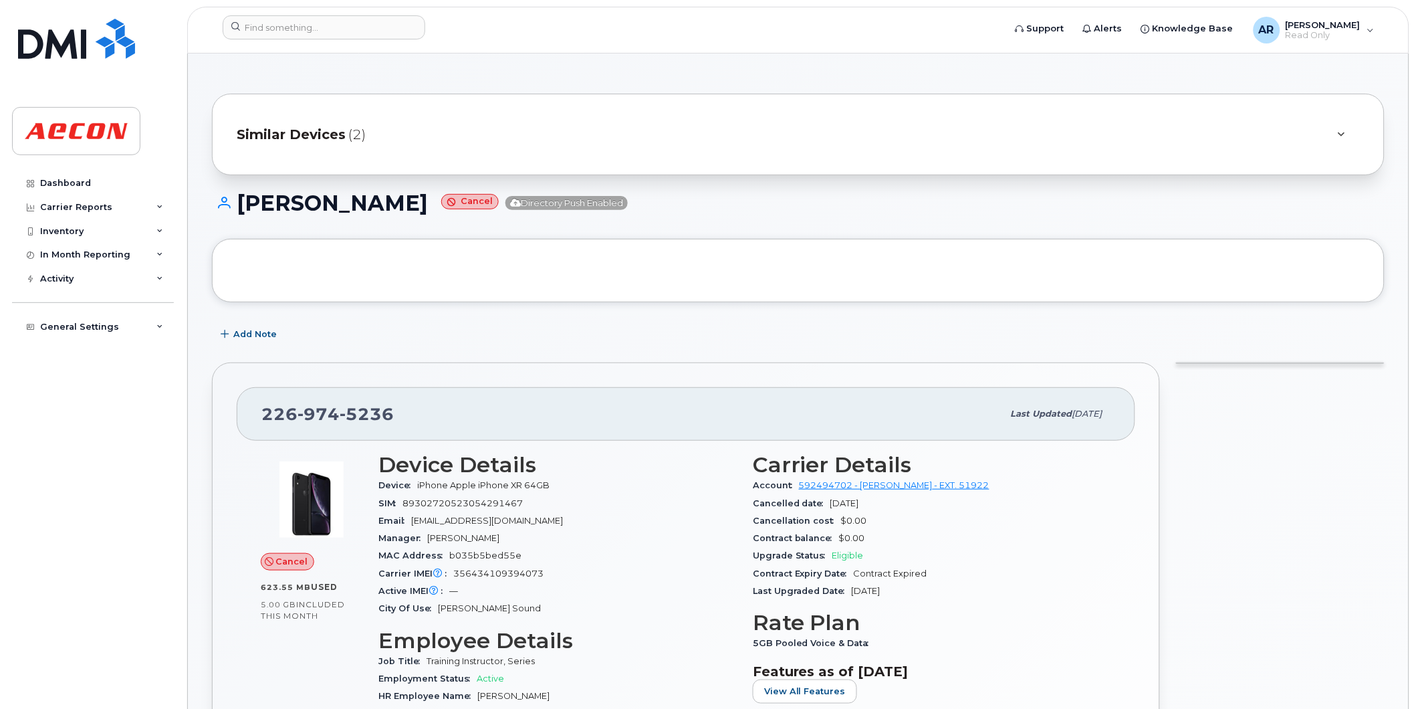
drag, startPoint x: 505, startPoint y: 201, endPoint x: 241, endPoint y: 197, distance: 264.1
click at [241, 197] on h1 "NATHANIEL WIEDMANN Cancel Directory Push Enabled" at bounding box center [798, 202] width 1173 height 23
copy h1 "NATHANIEL WIEDMANN"
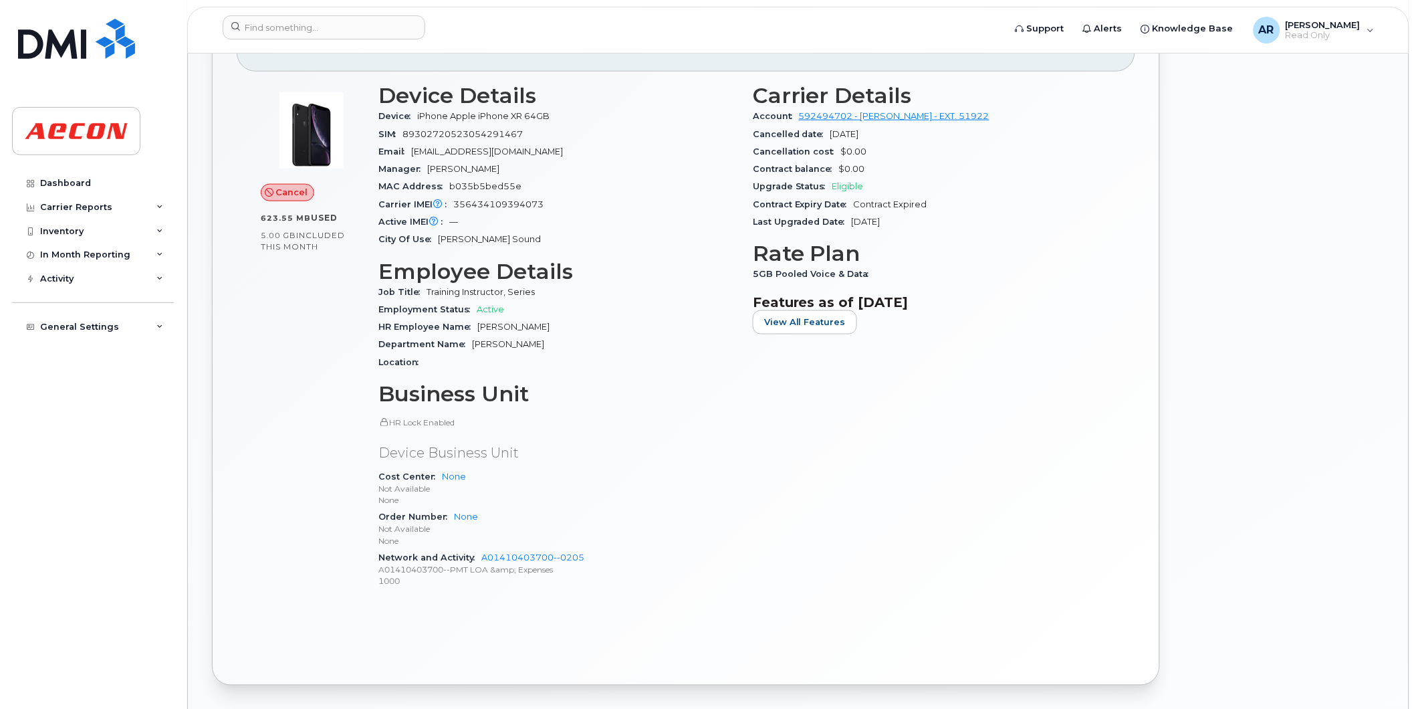
scroll to position [594, 0]
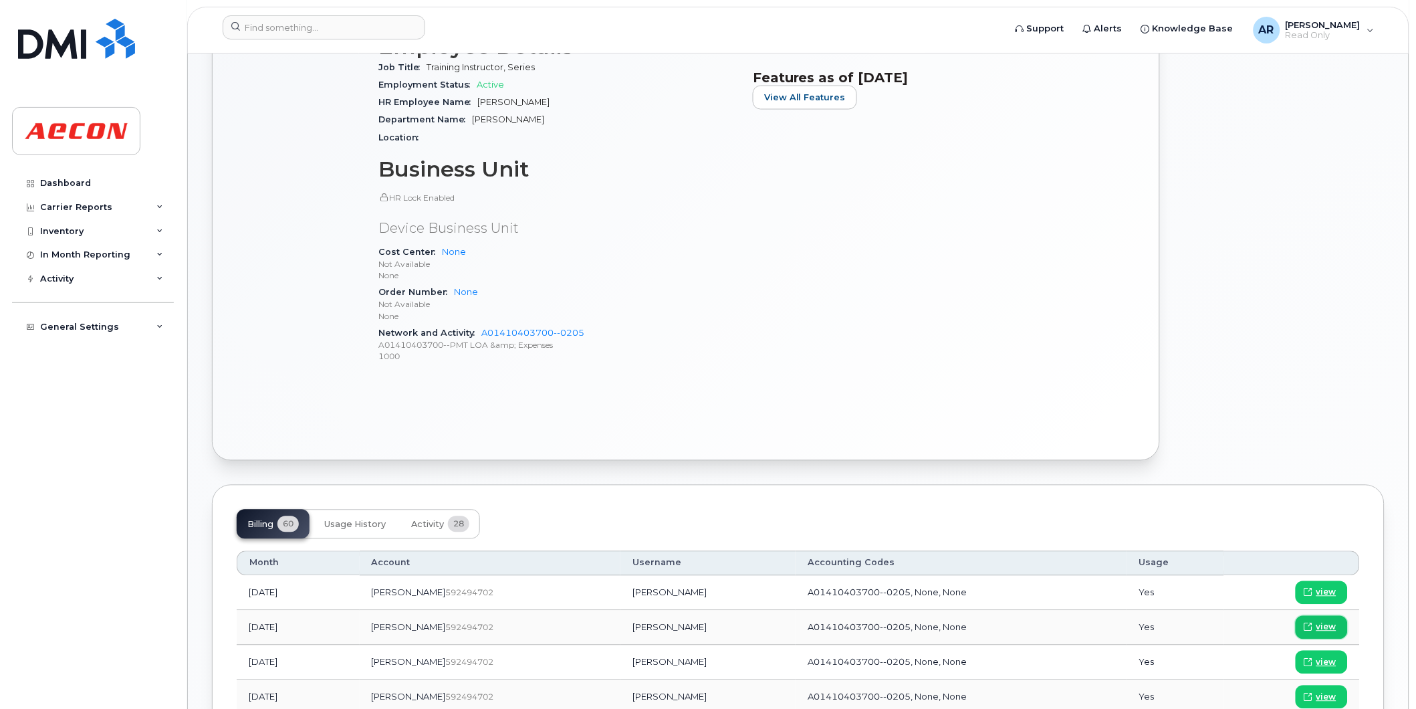
click at [1320, 621] on span "view" at bounding box center [1326, 627] width 20 height 12
click at [355, 32] on input at bounding box center [324, 27] width 203 height 24
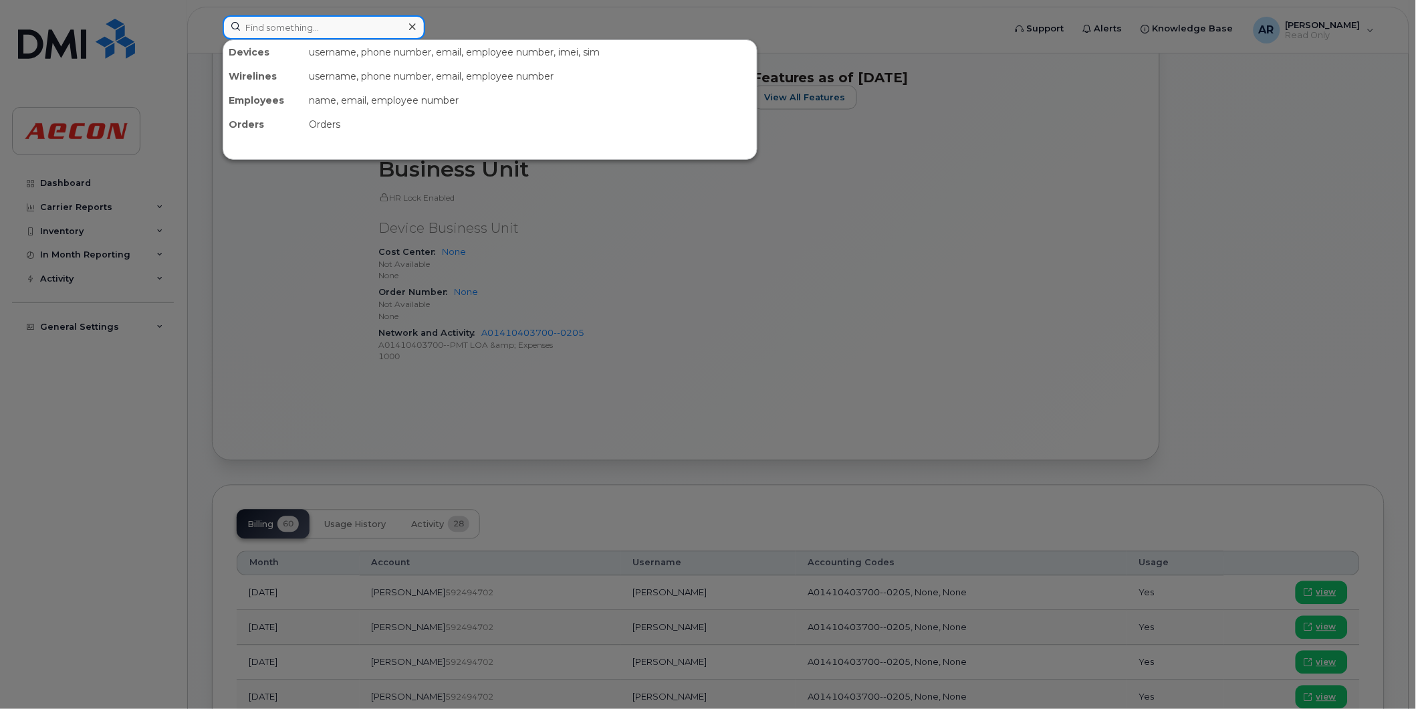
paste input "2269742394"
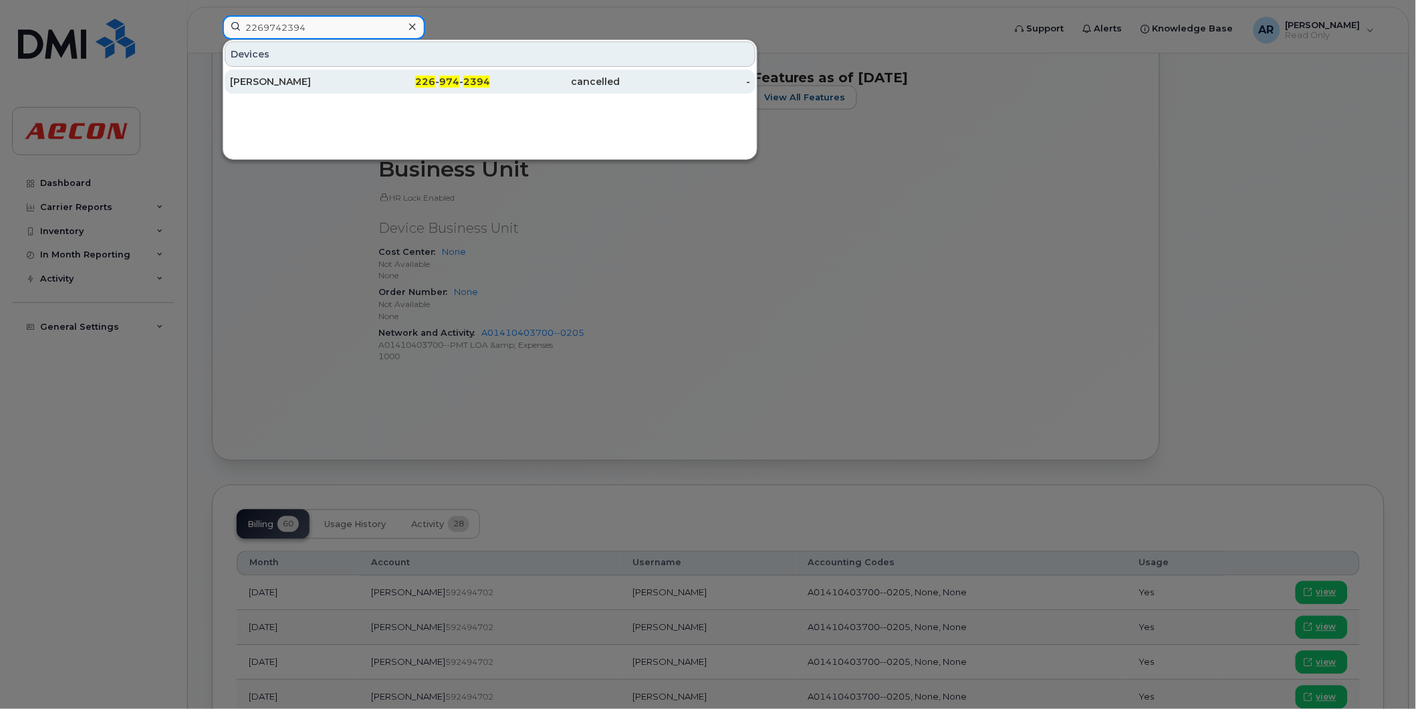
type input "2269742394"
click at [366, 77] on div "226 - 974 - 2394" at bounding box center [425, 81] width 130 height 13
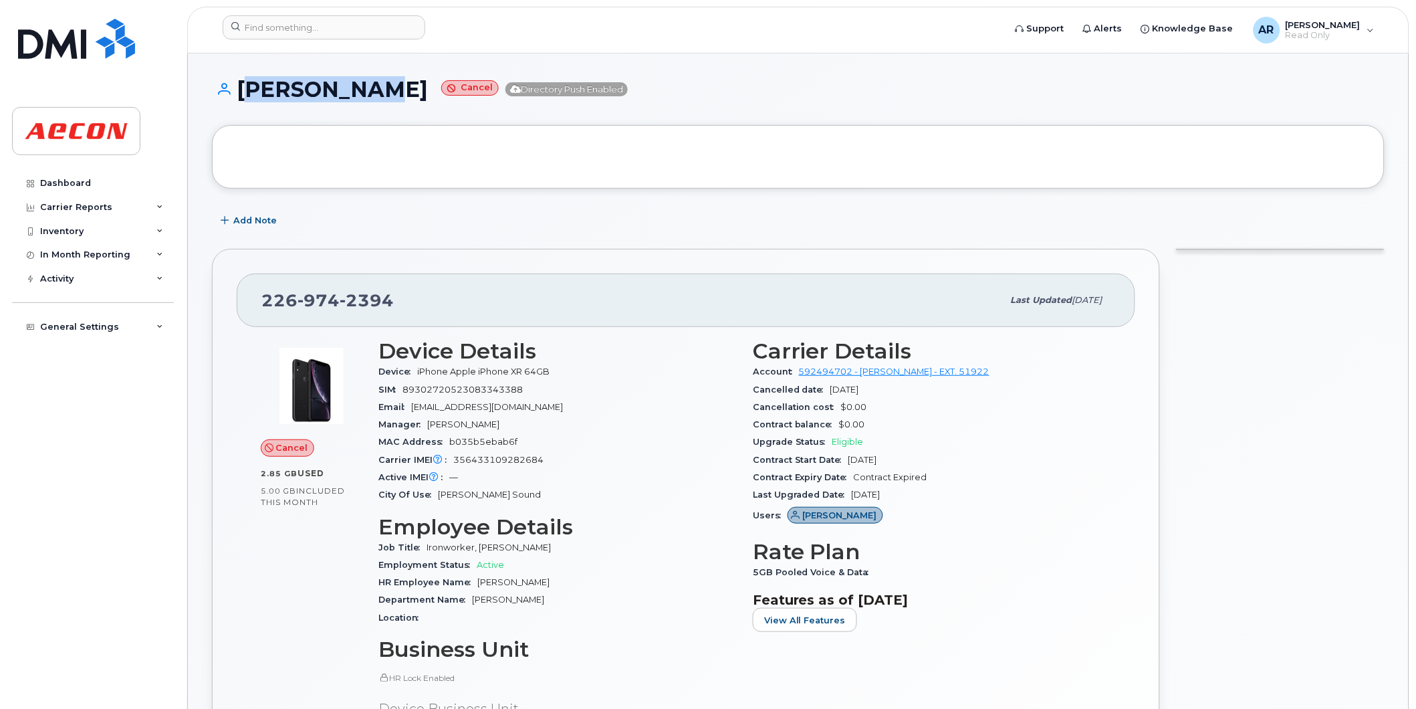
drag, startPoint x: 382, startPoint y: 96, endPoint x: 238, endPoint y: 98, distance: 143.8
click at [238, 98] on h1 "[PERSON_NAME] Cancel Directory Push Enabled" at bounding box center [798, 89] width 1173 height 23
copy h1 "[PERSON_NAME]"
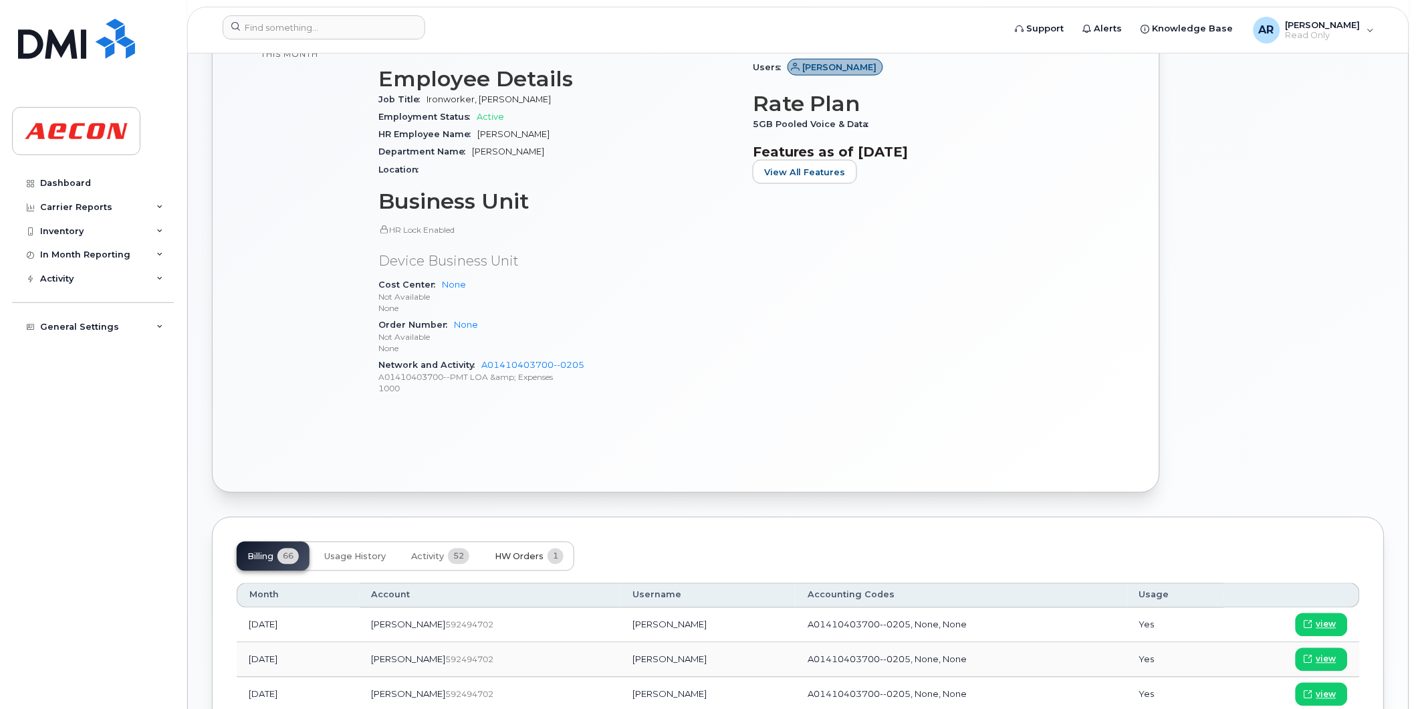
scroll to position [520, 0]
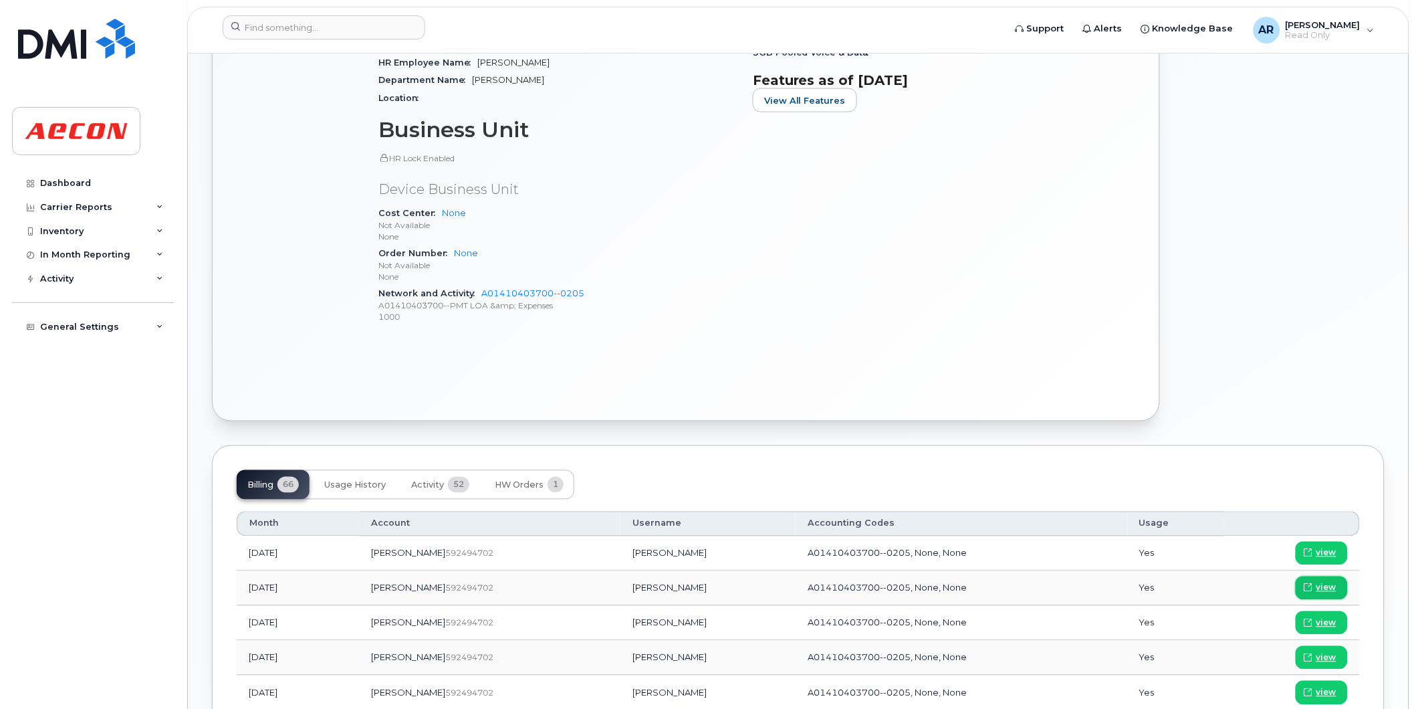
click at [1326, 583] on span "view" at bounding box center [1326, 588] width 20 height 12
click at [296, 37] on input at bounding box center [324, 27] width 203 height 24
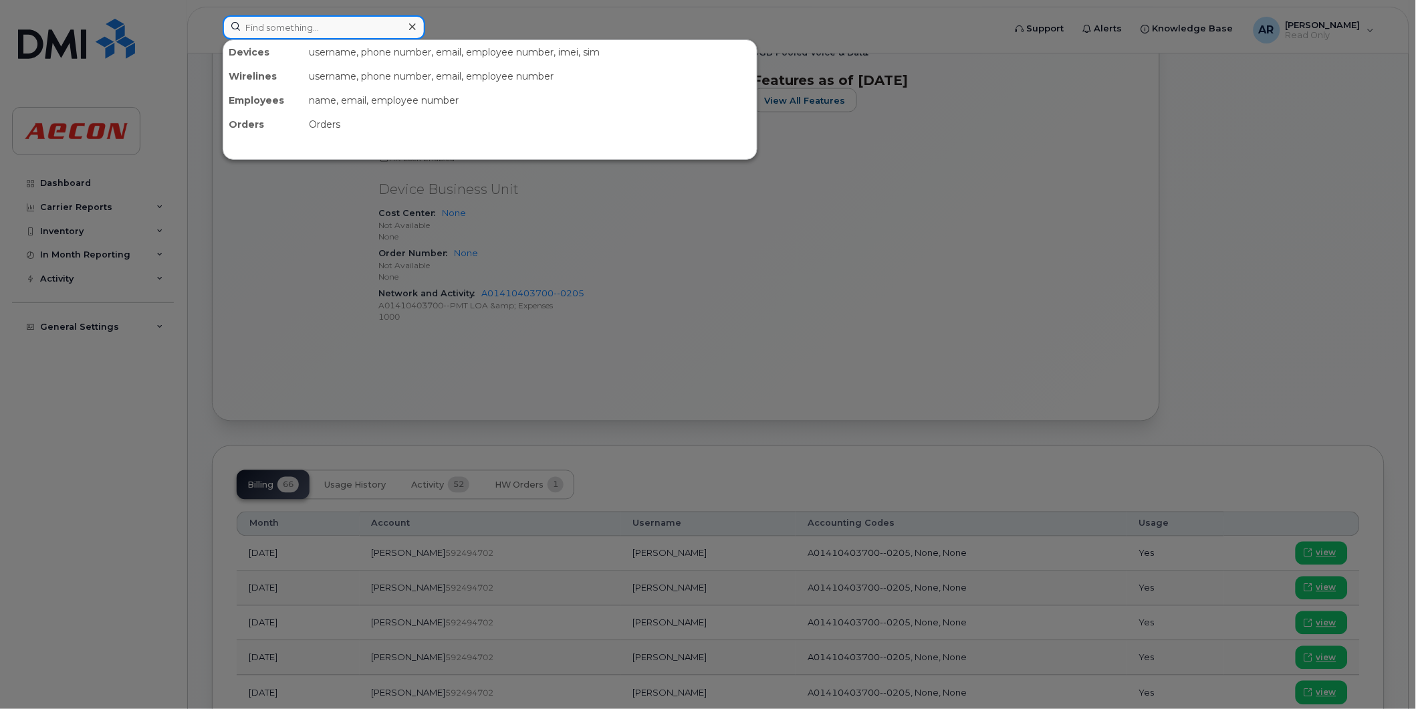
paste input "2269742358"
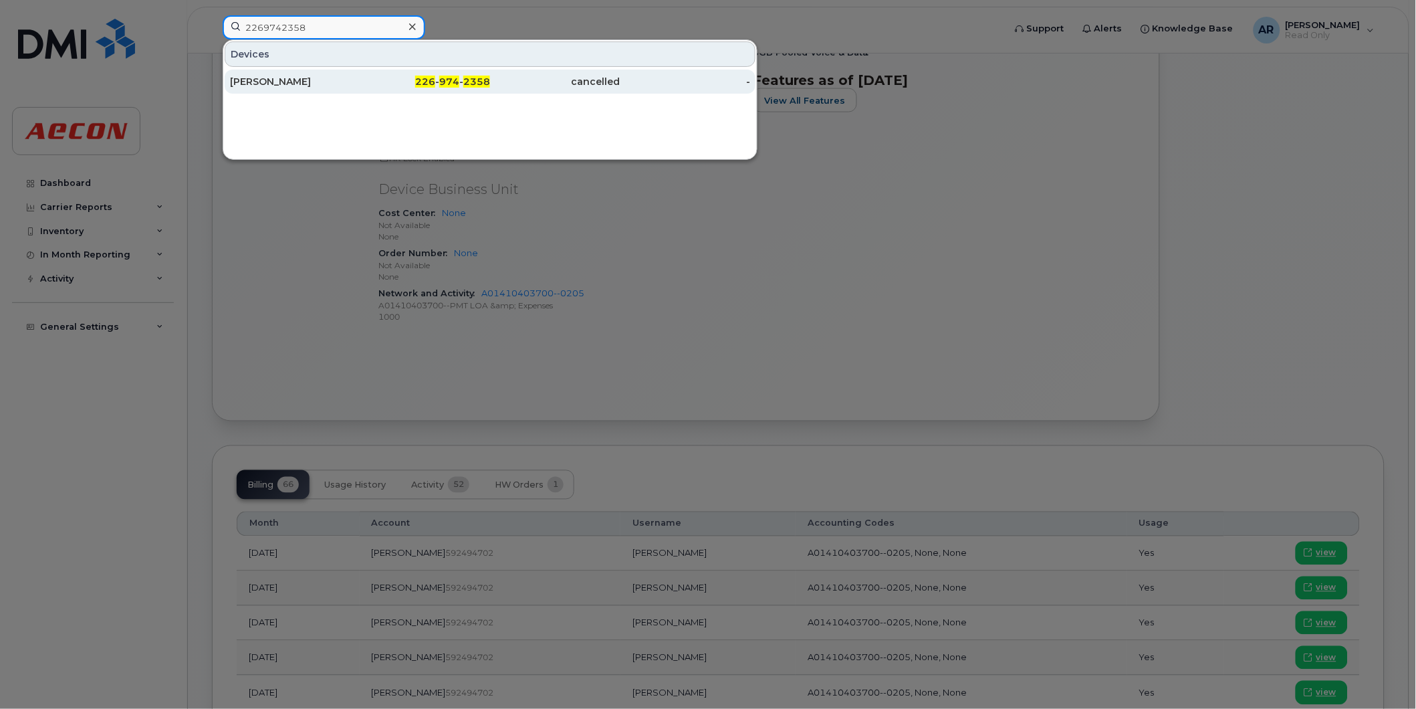
type input "2269742358"
click at [320, 80] on div "[PERSON_NAME]" at bounding box center [295, 81] width 130 height 13
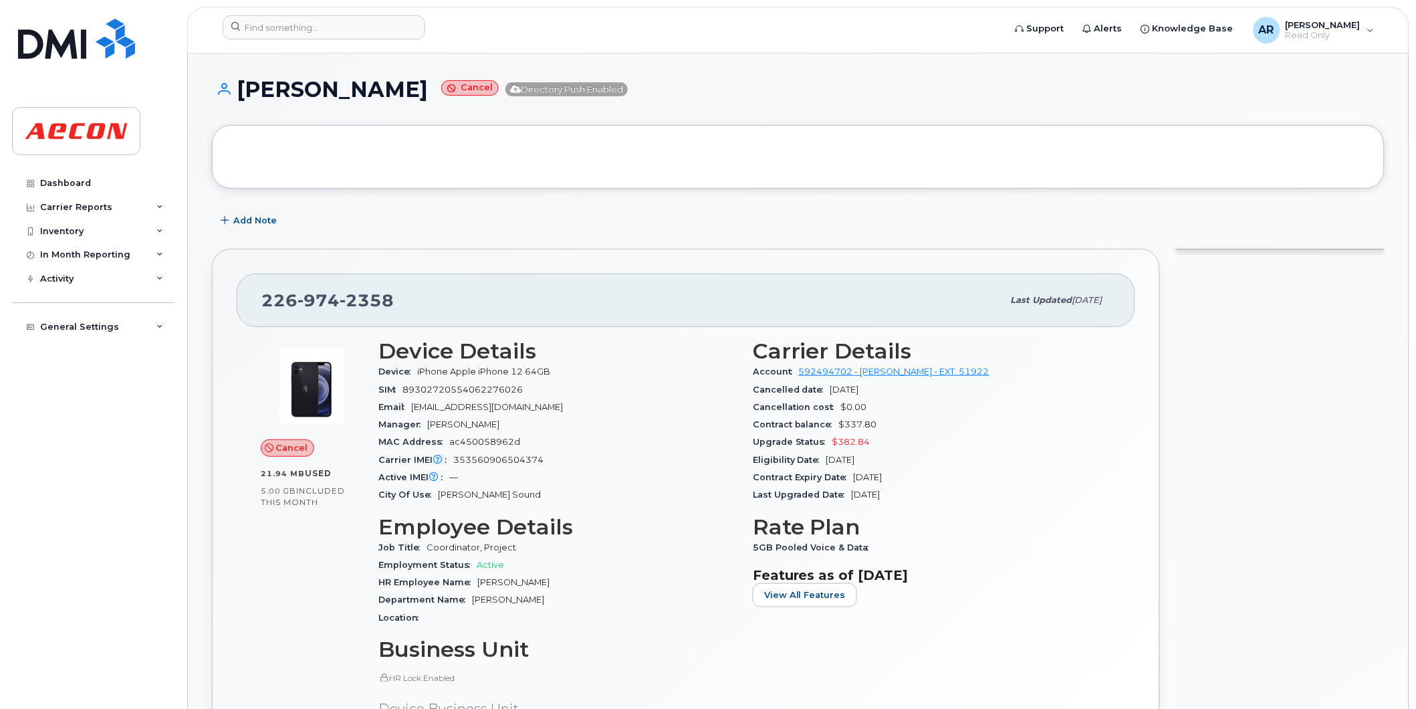
drag, startPoint x: 449, startPoint y: 97, endPoint x: 233, endPoint y: 98, distance: 216.6
click at [233, 98] on h1 "[PERSON_NAME] Cancel Directory Push Enabled" at bounding box center [798, 89] width 1173 height 23
copy h1 "[PERSON_NAME]"
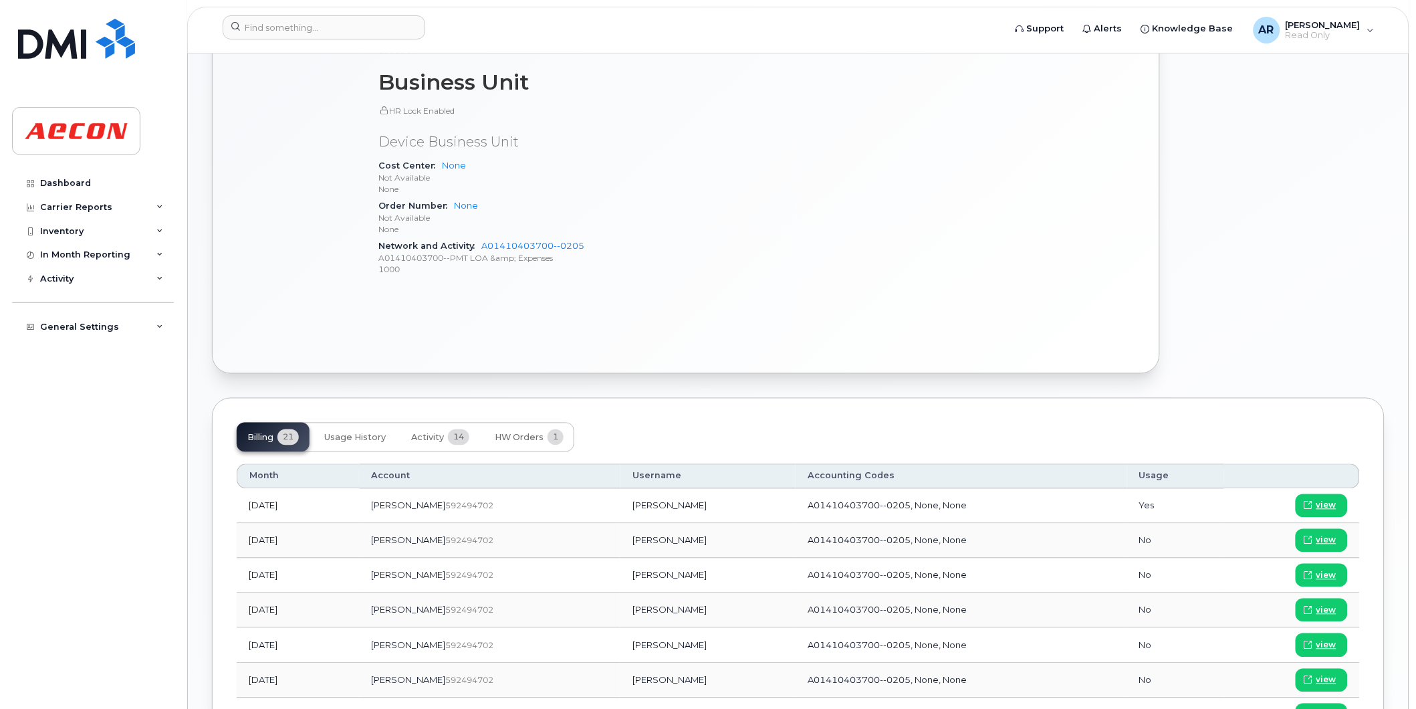
scroll to position [594, 0]
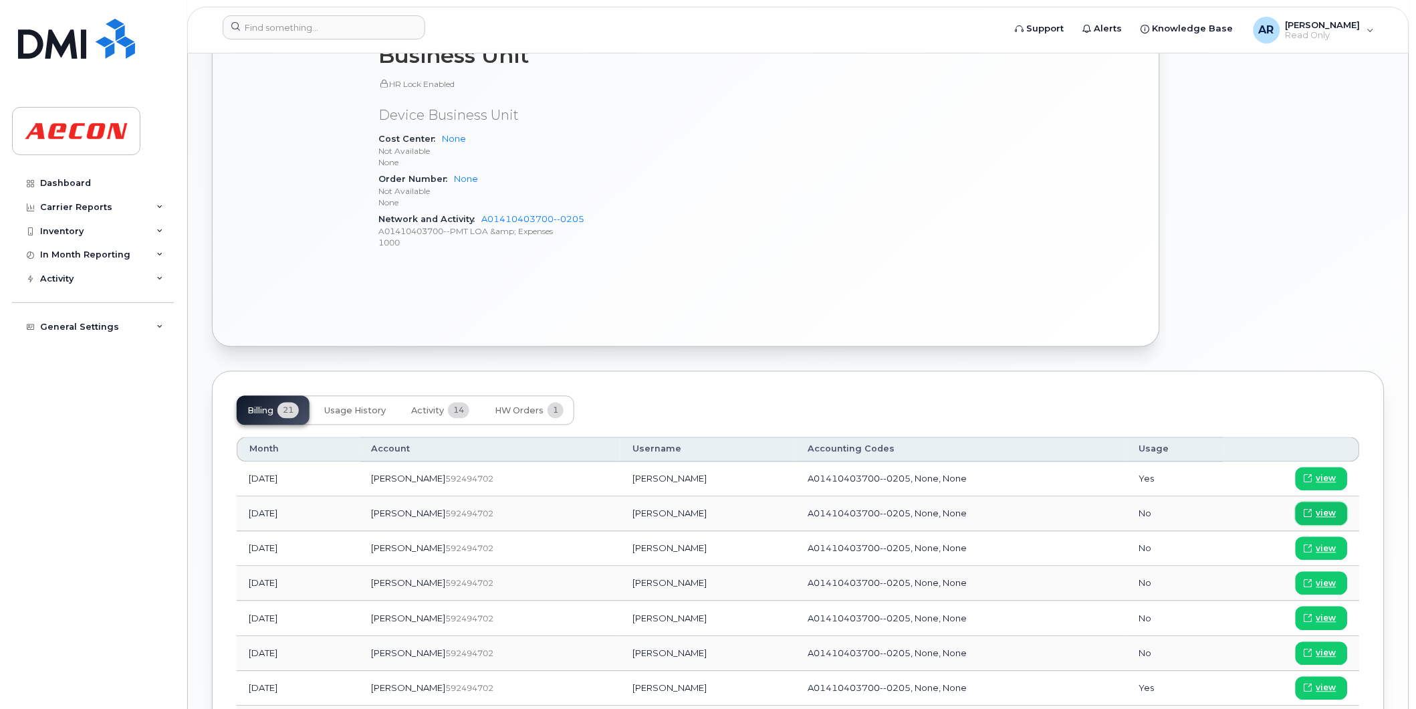
click at [1320, 507] on span "view" at bounding box center [1326, 513] width 20 height 12
click at [274, 31] on input at bounding box center [324, 27] width 203 height 24
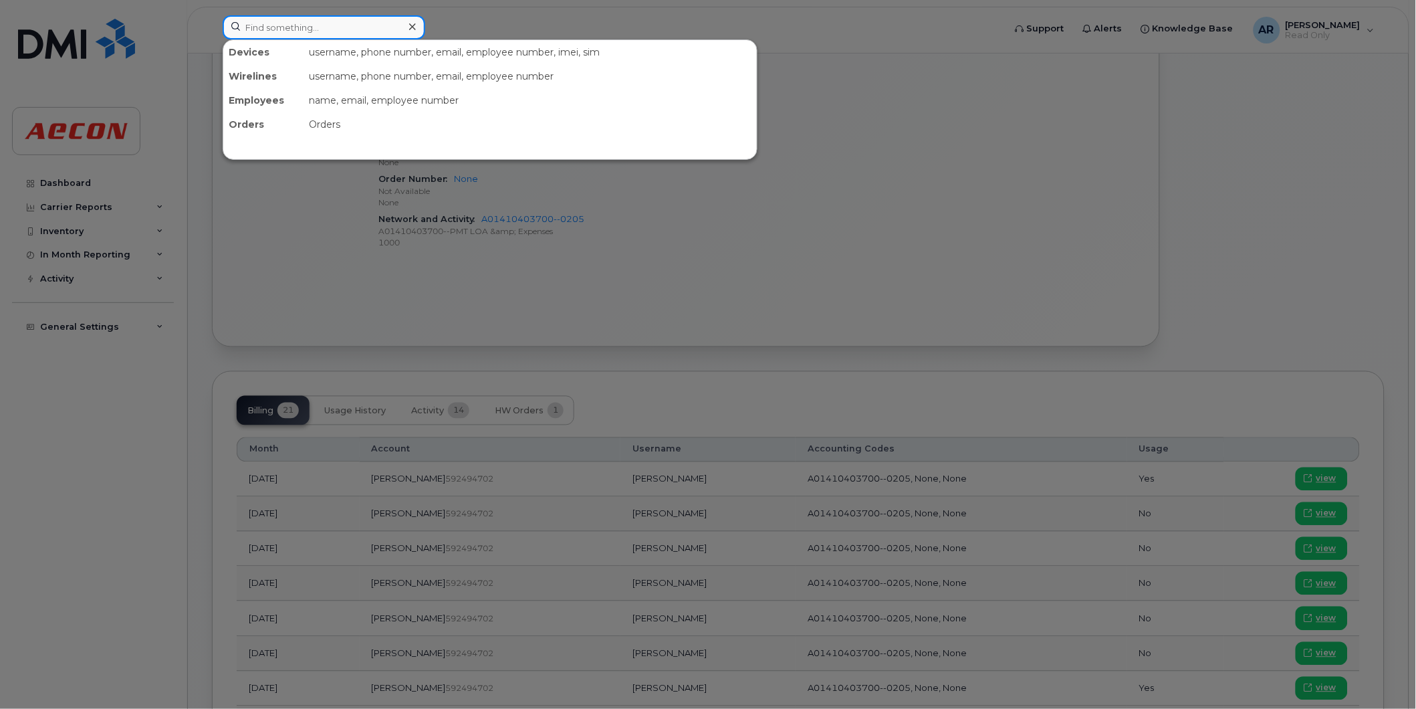
paste input "2269742522"
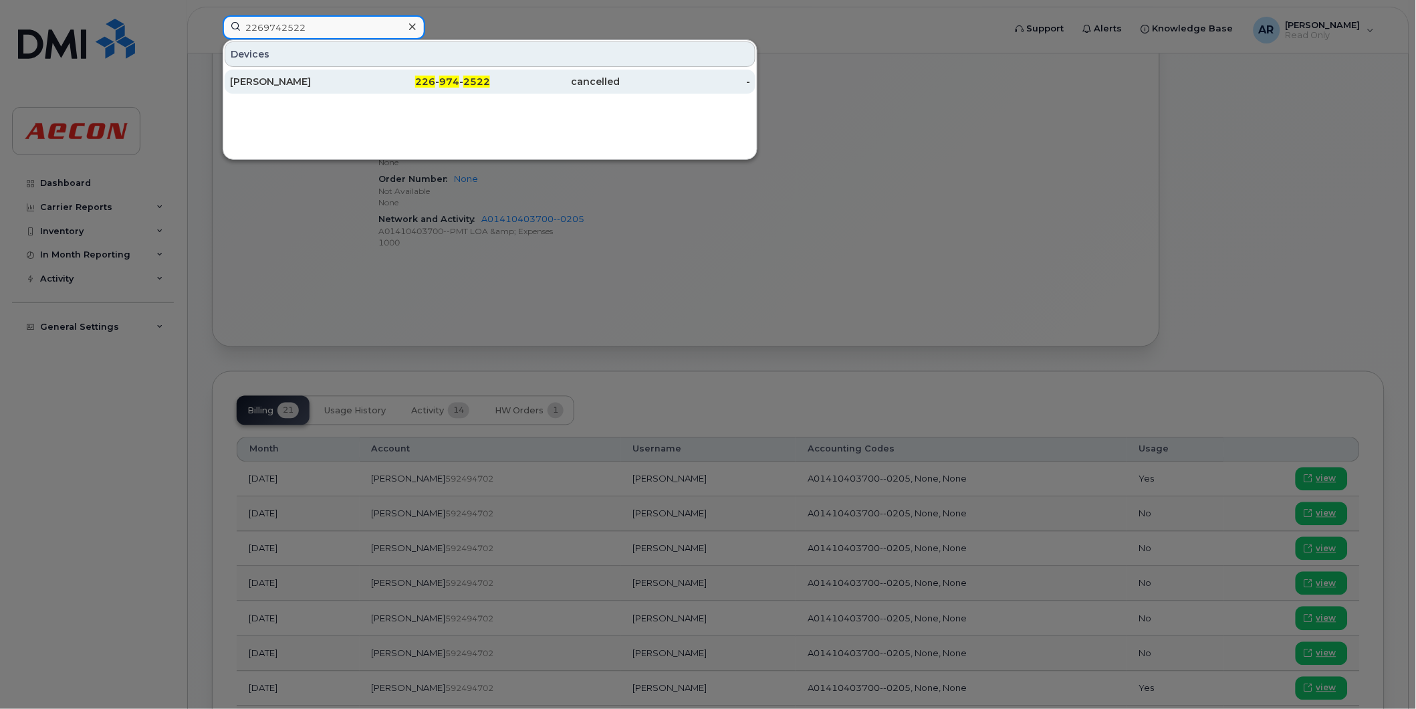
type input "2269742522"
click at [319, 86] on div "[PERSON_NAME]" at bounding box center [295, 81] width 130 height 13
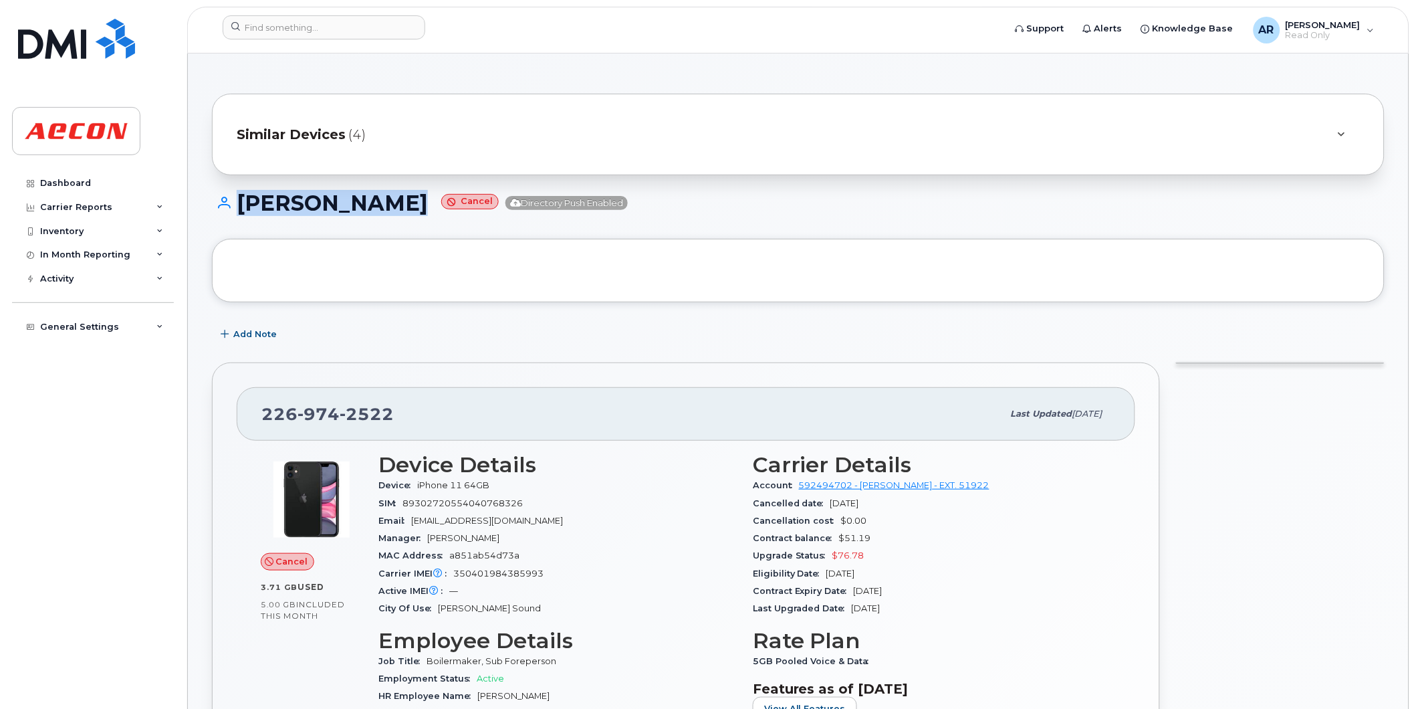
drag, startPoint x: 413, startPoint y: 205, endPoint x: 233, endPoint y: 204, distance: 180.5
click at [233, 204] on h1 "TODD DURANCE Cancel Directory Push Enabled" at bounding box center [798, 202] width 1173 height 23
copy h1 "TODD DURANCE"
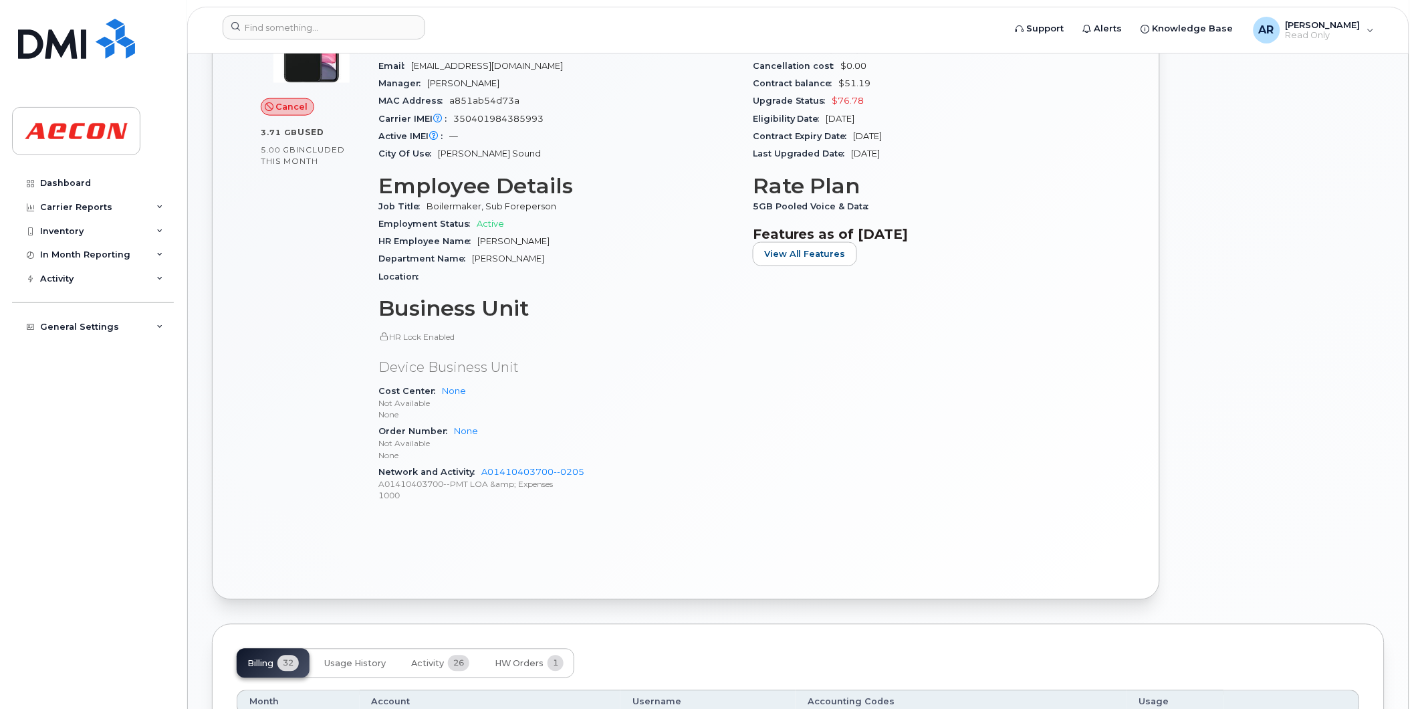
scroll to position [594, 0]
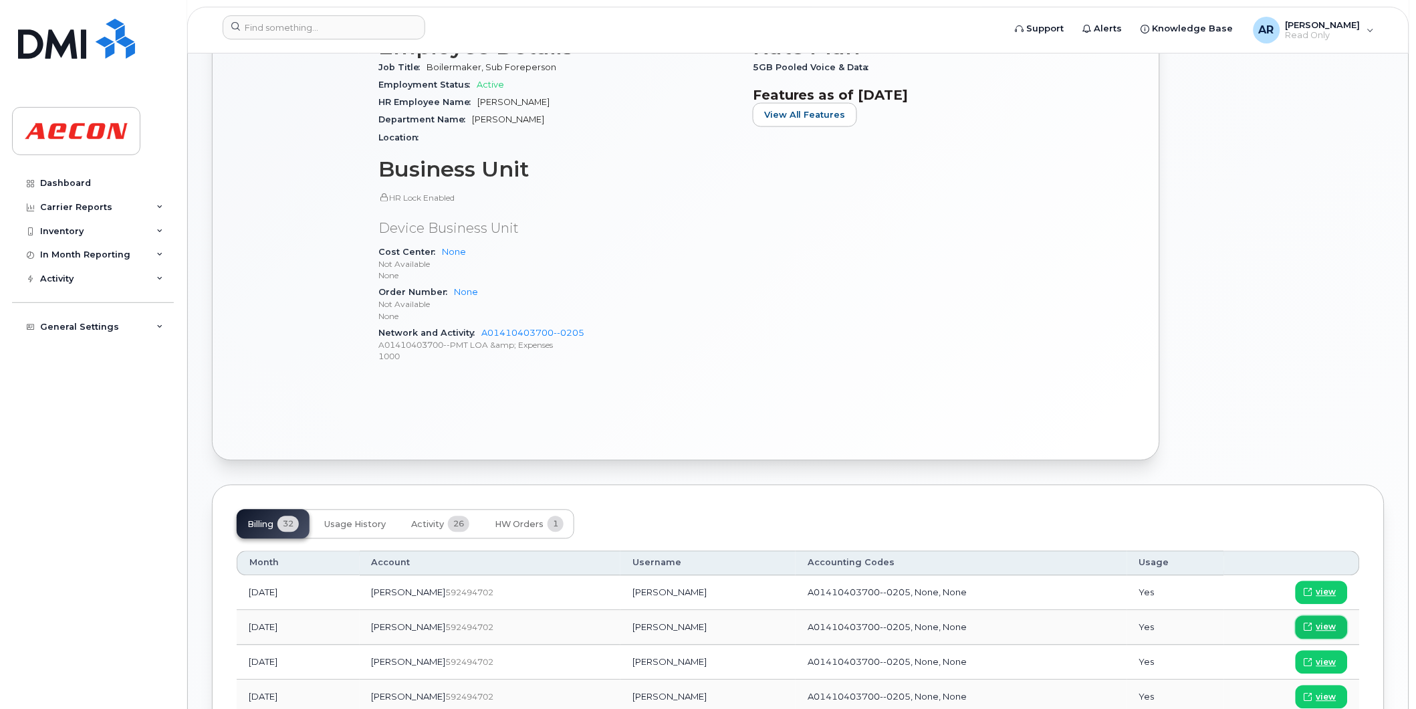
click at [1333, 622] on span "view" at bounding box center [1326, 627] width 20 height 12
click at [296, 30] on input at bounding box center [324, 27] width 203 height 24
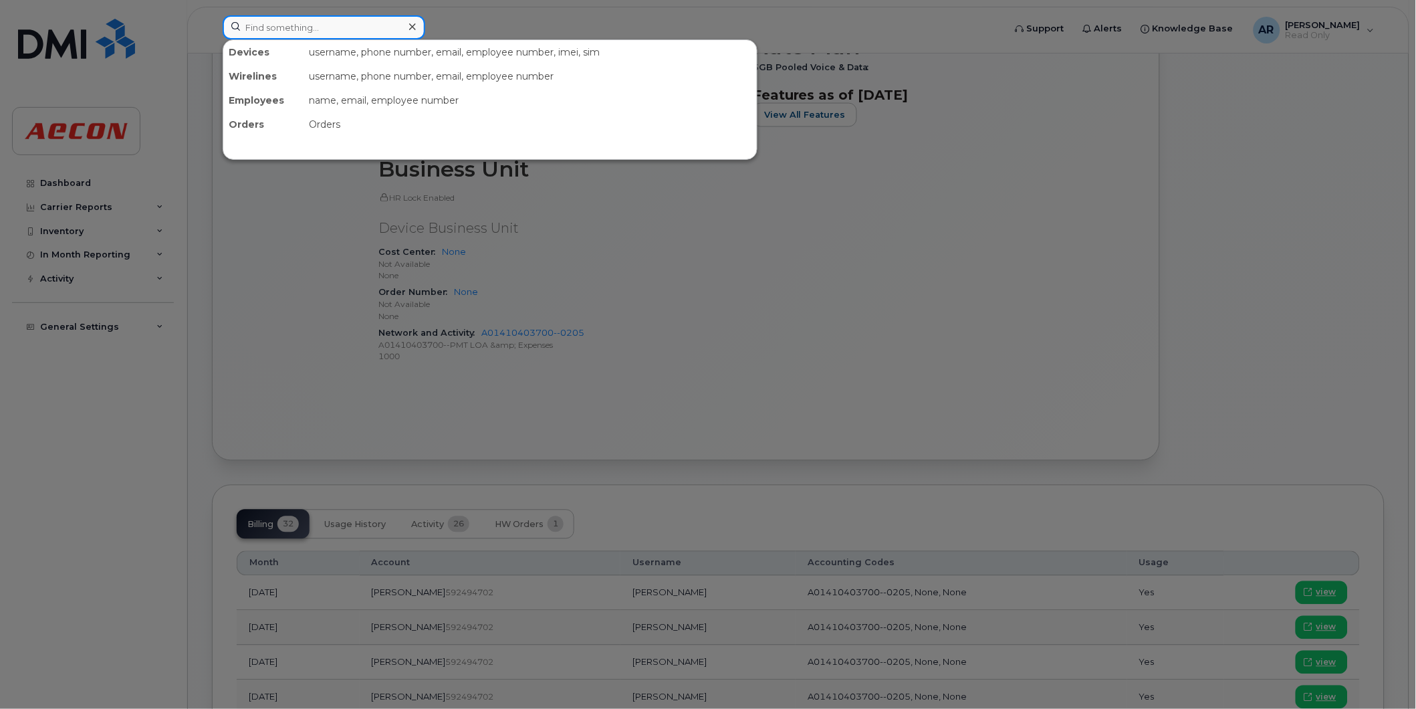
paste input "2269742067"
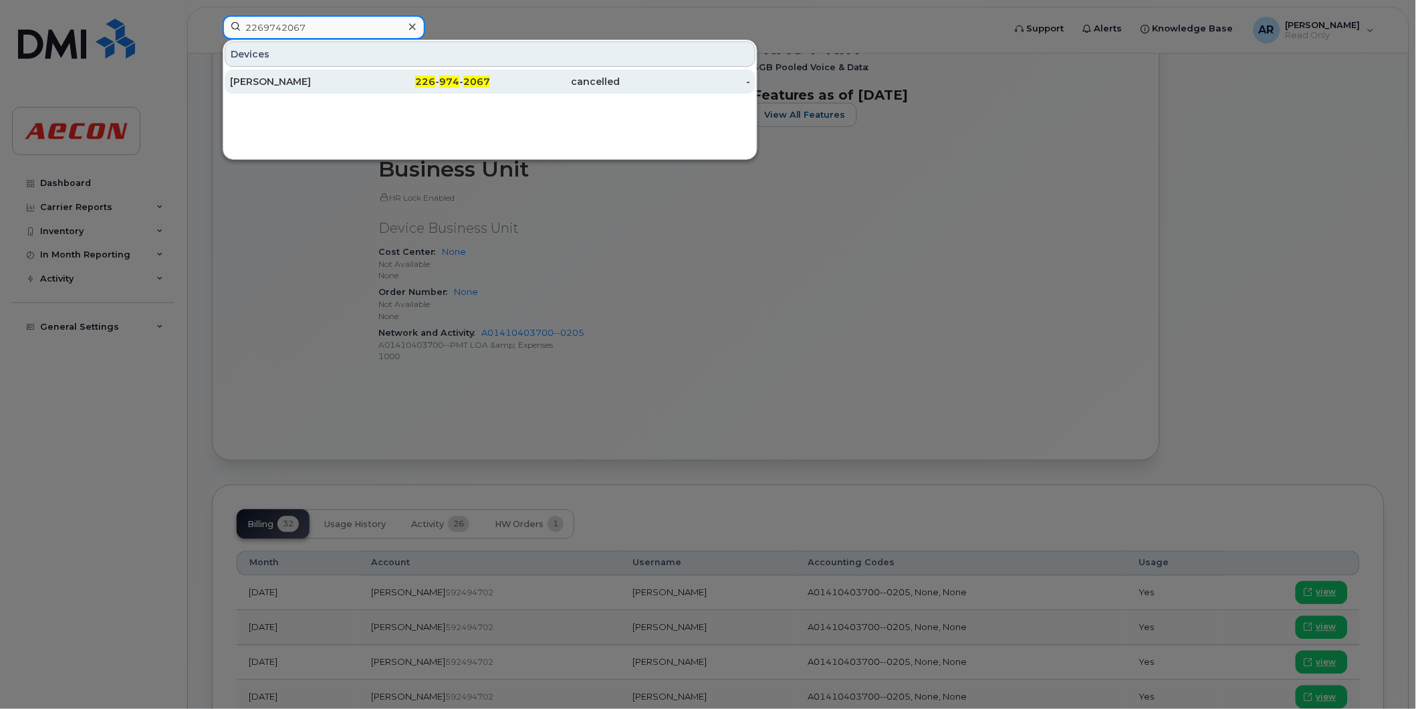
type input "2269742067"
click at [389, 86] on div "226 - 974 - 2067" at bounding box center [425, 81] width 130 height 13
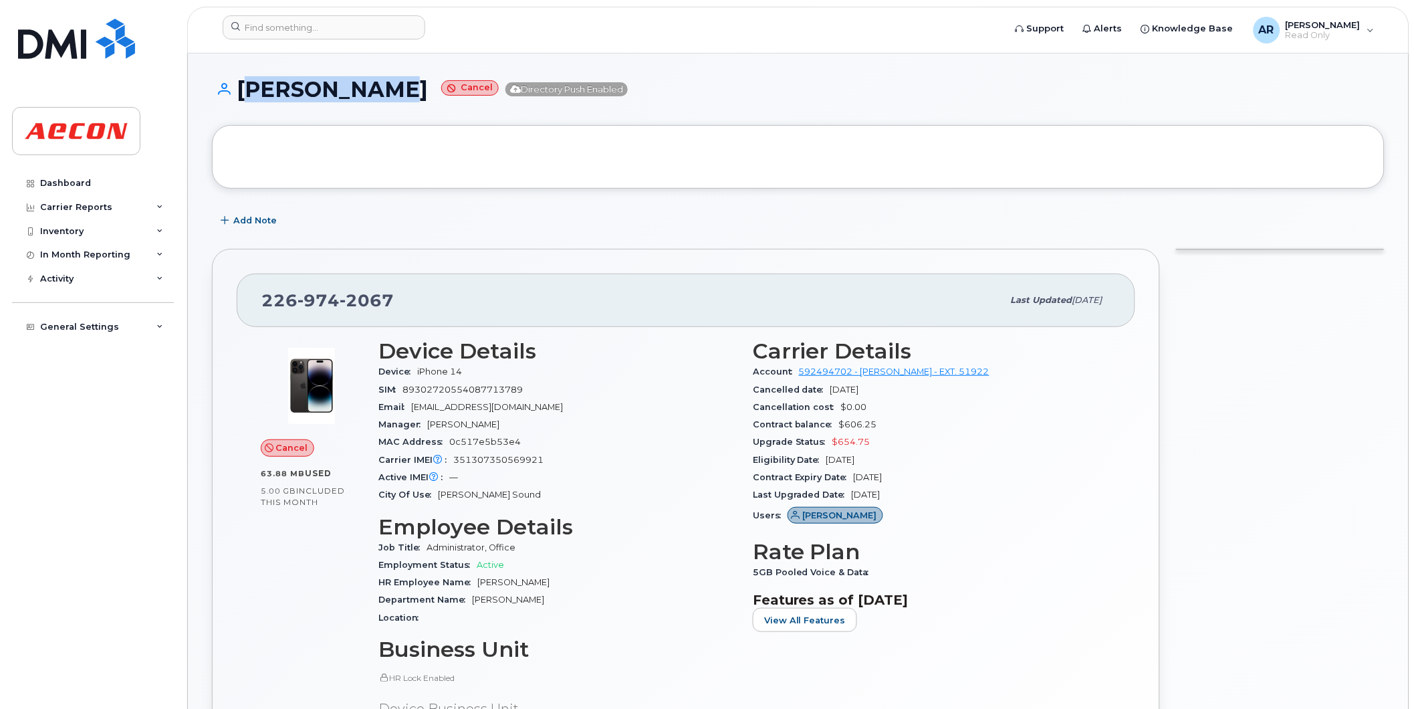
drag, startPoint x: 388, startPoint y: 94, endPoint x: 236, endPoint y: 94, distance: 151.8
click at [236, 94] on h1 "[PERSON_NAME] Cancel Directory Push Enabled" at bounding box center [798, 89] width 1173 height 23
copy h1 "[PERSON_NAME]"
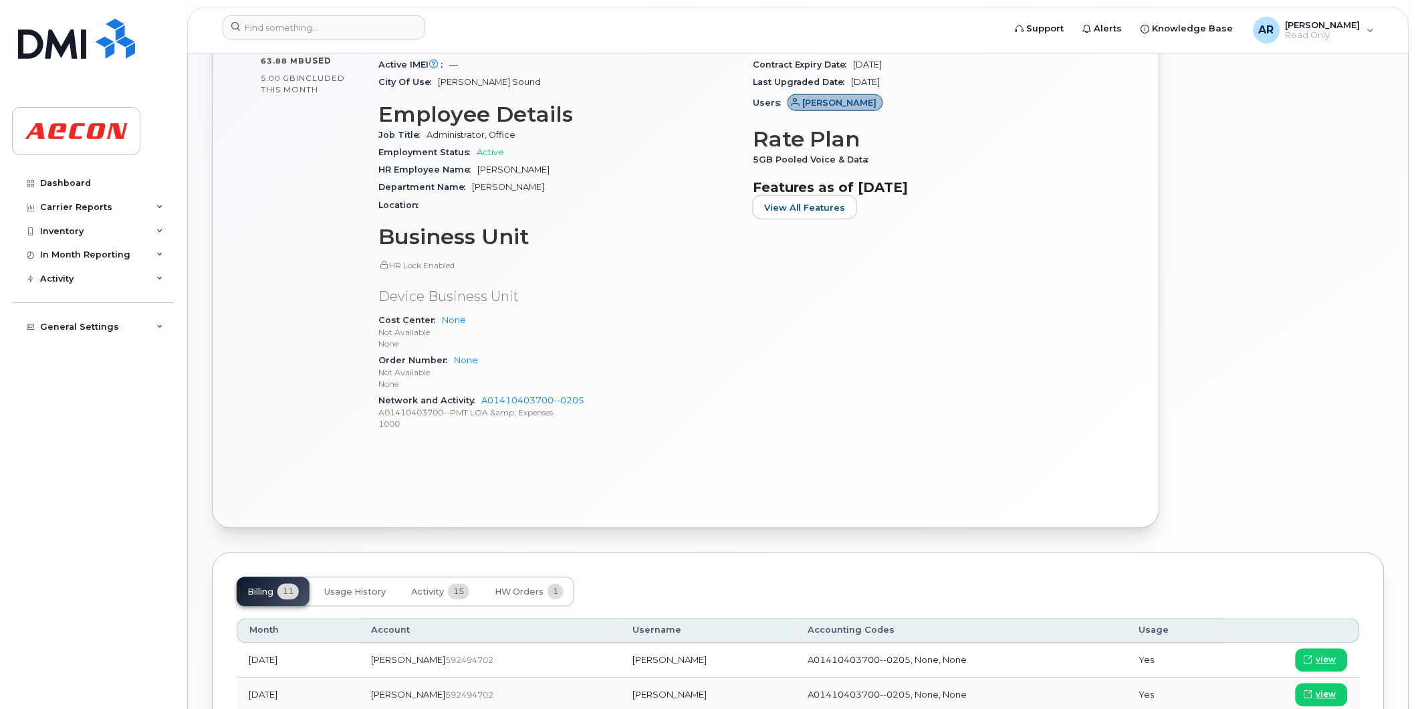
scroll to position [520, 0]
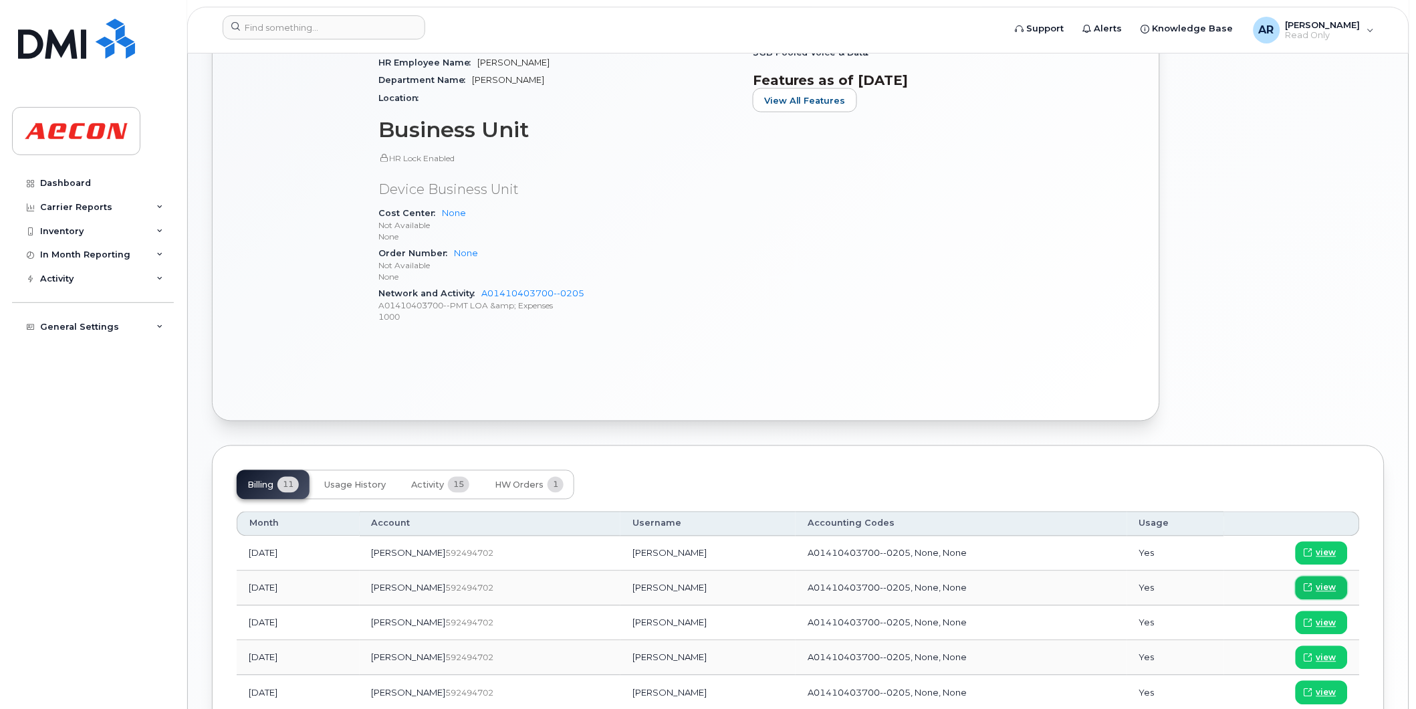
click at [1314, 586] on span at bounding box center [1308, 588] width 12 height 12
click at [339, 29] on input at bounding box center [324, 27] width 203 height 24
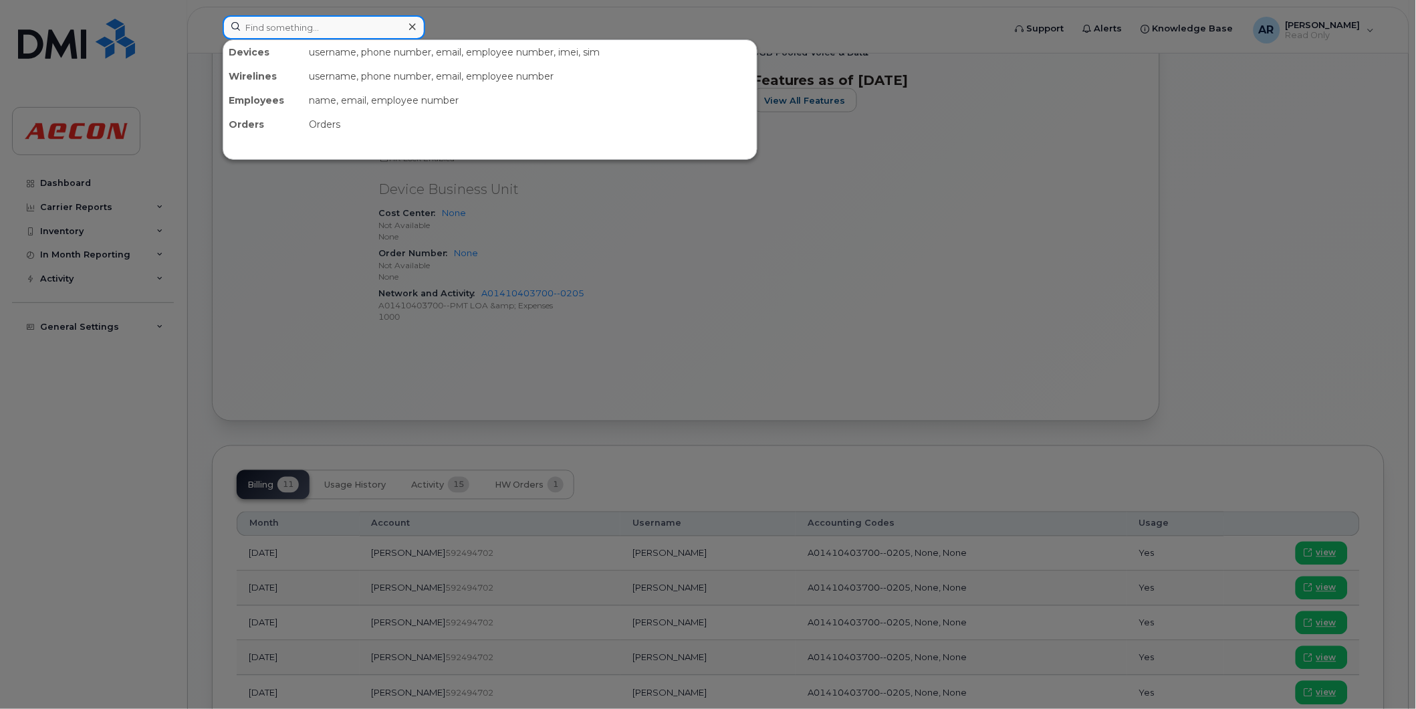
paste input "2269745211"
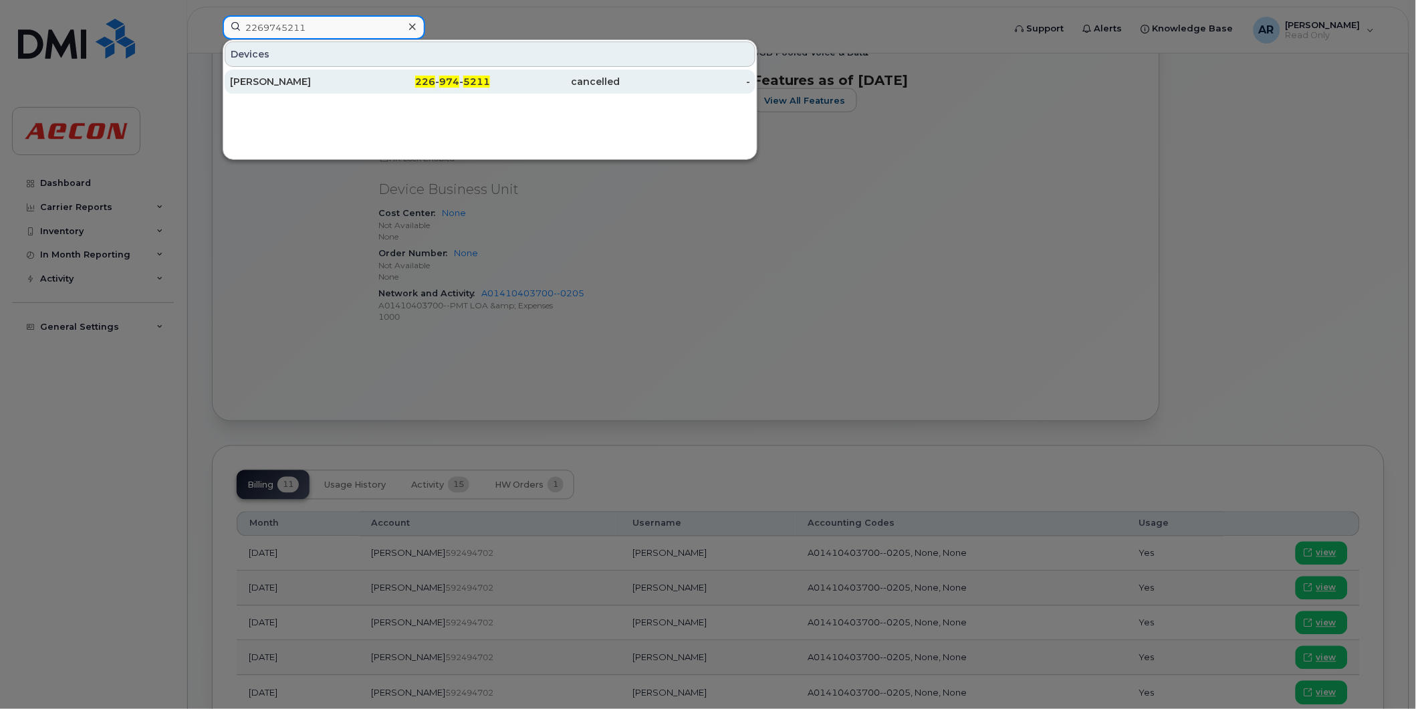
type input "2269745211"
click at [368, 82] on div "226 - 974 - 5211" at bounding box center [425, 81] width 130 height 13
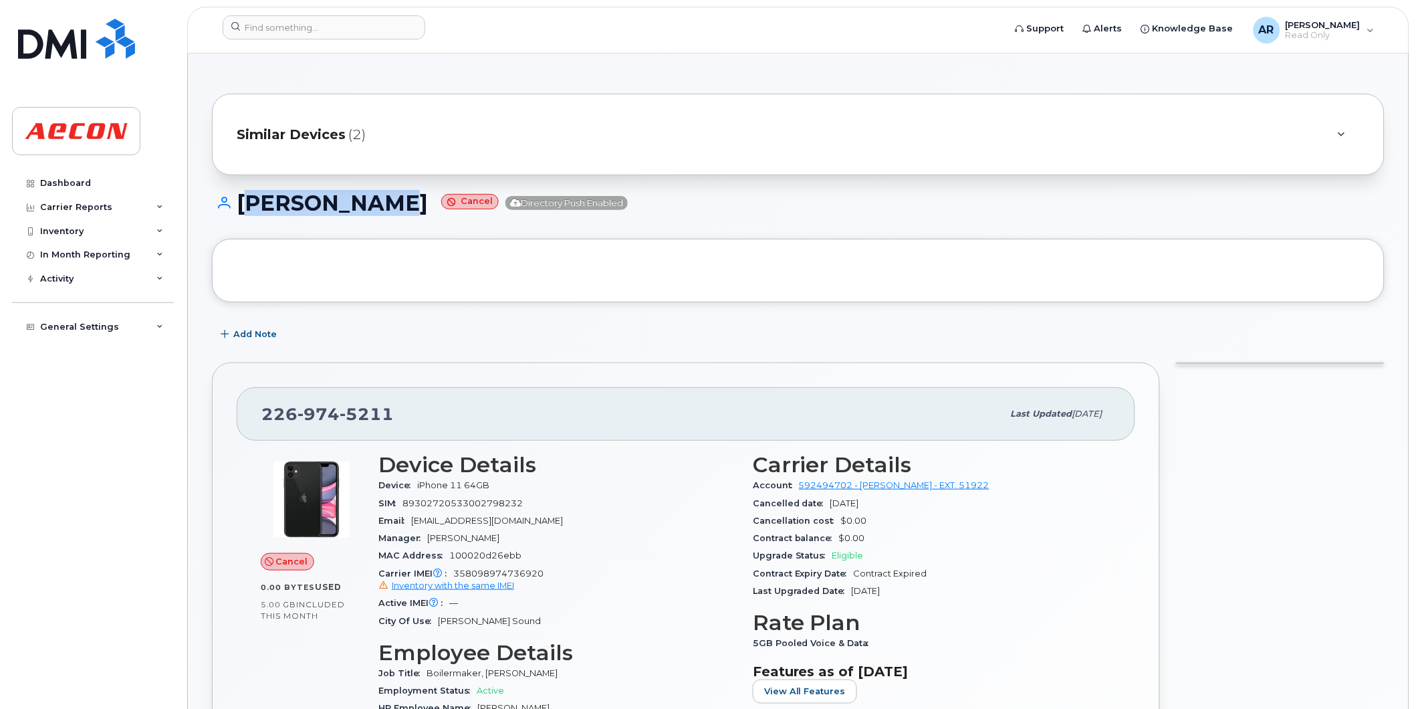
drag, startPoint x: 411, startPoint y: 207, endPoint x: 244, endPoint y: 209, distance: 167.2
click at [244, 209] on h1 "[PERSON_NAME] Cancel Directory Push Enabled" at bounding box center [798, 202] width 1173 height 23
copy h1 "CHAD WATSON"
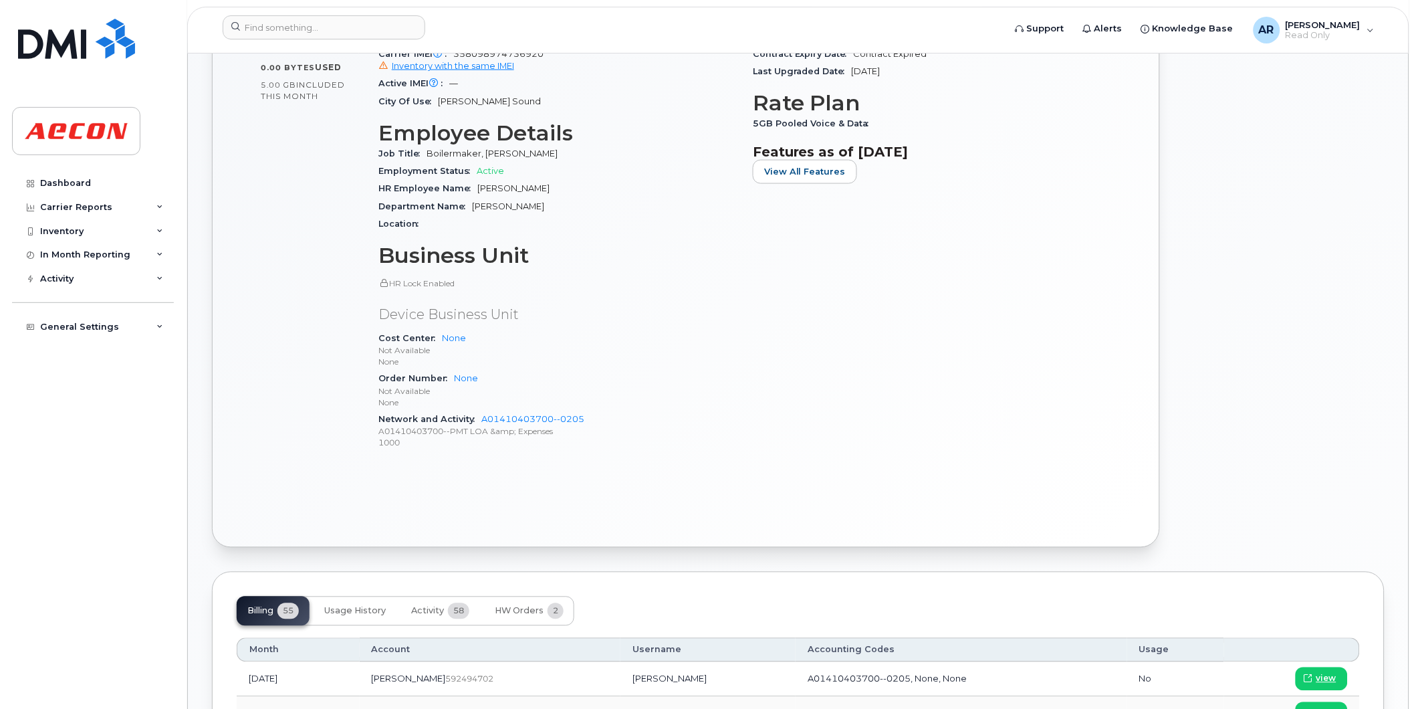
scroll to position [594, 0]
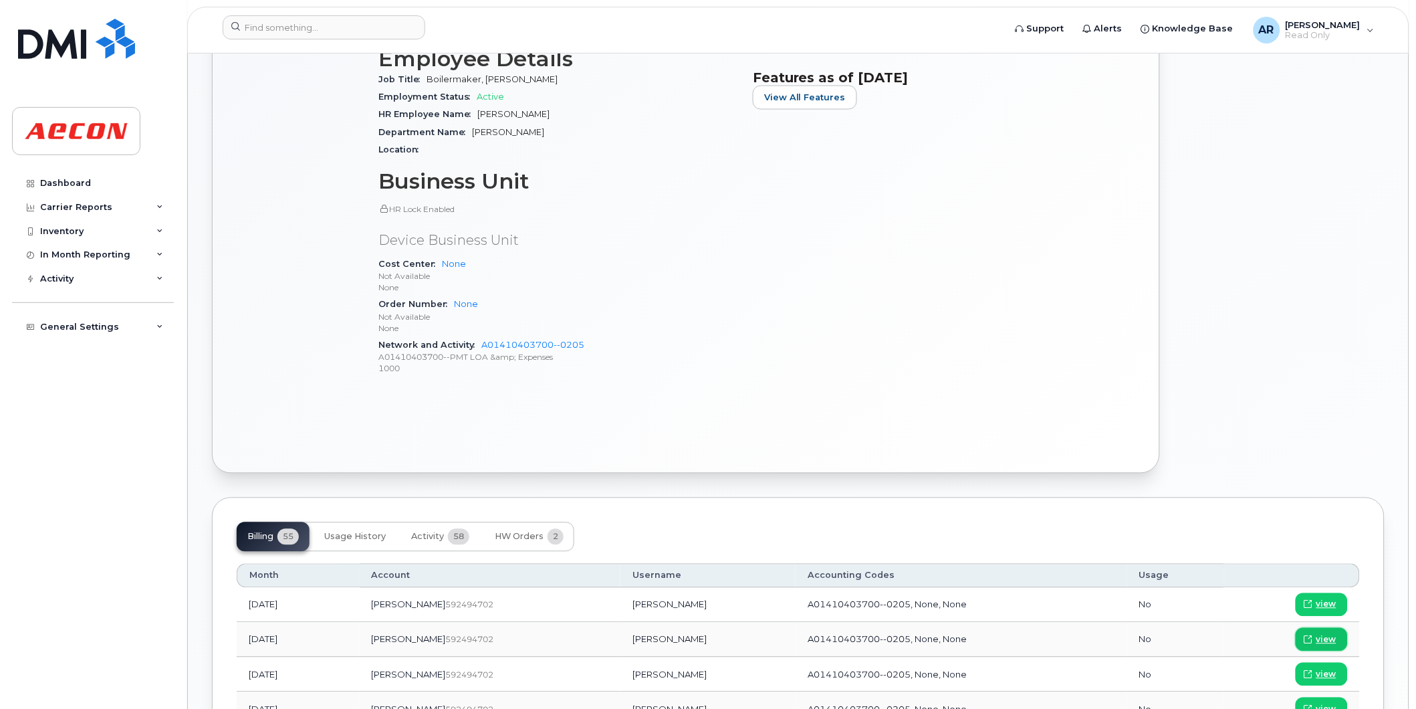
click at [1331, 642] on span "view" at bounding box center [1326, 640] width 20 height 12
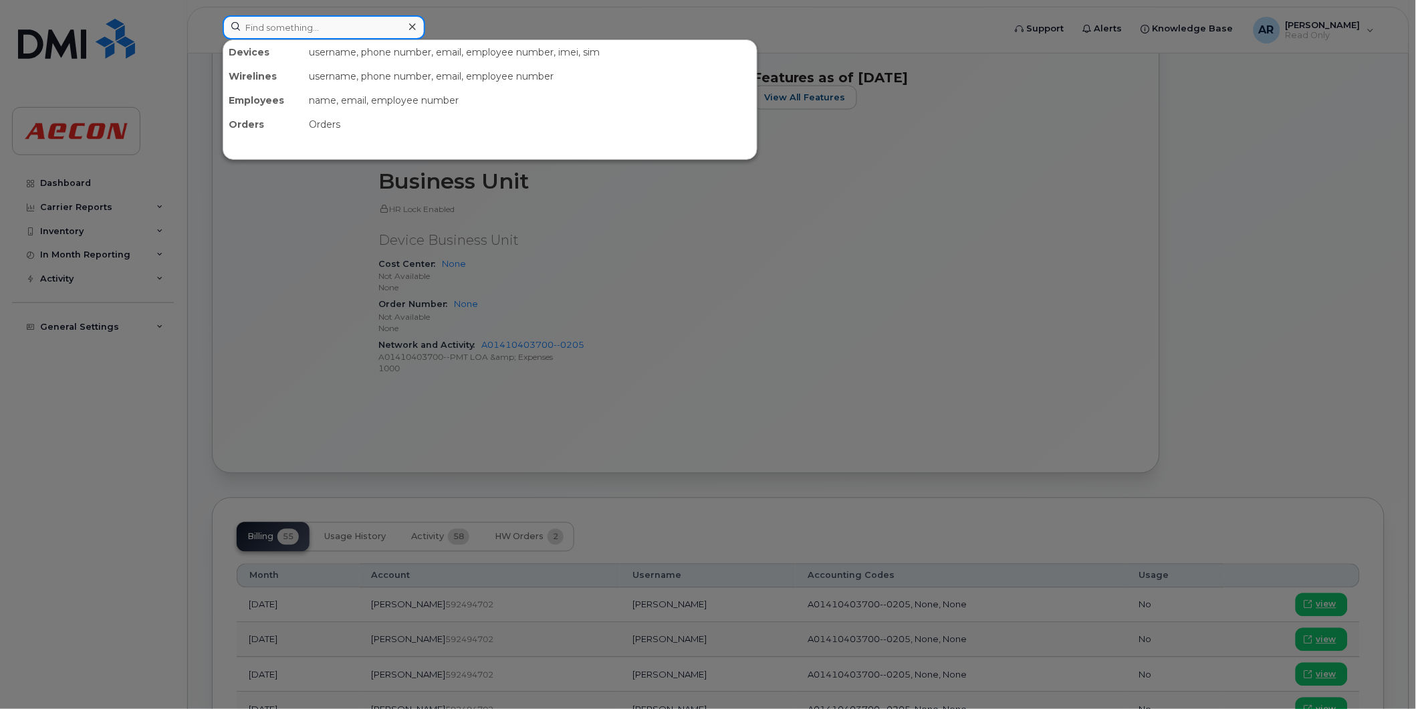
click at [318, 22] on input at bounding box center [324, 27] width 203 height 24
paste input "2269745489"
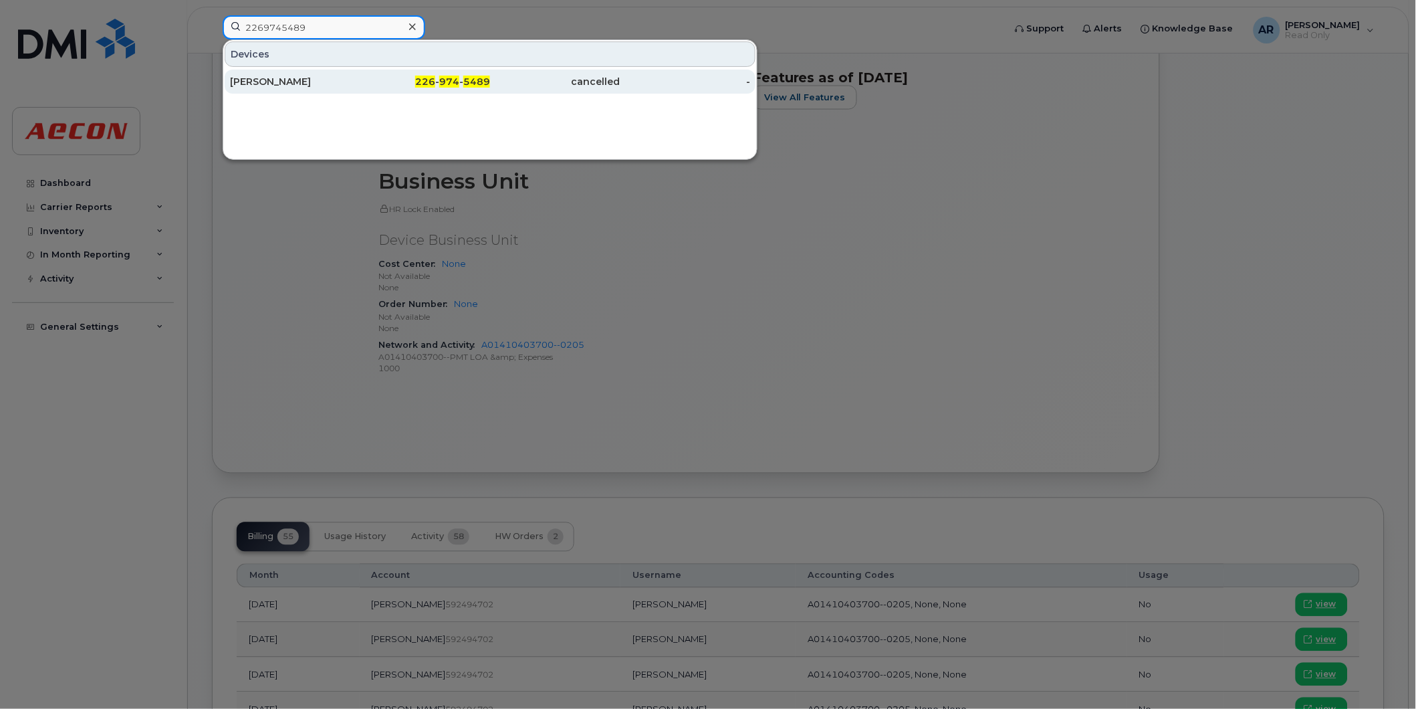
type input "2269745489"
click at [328, 84] on div "KEVIN BROWN" at bounding box center [295, 81] width 130 height 13
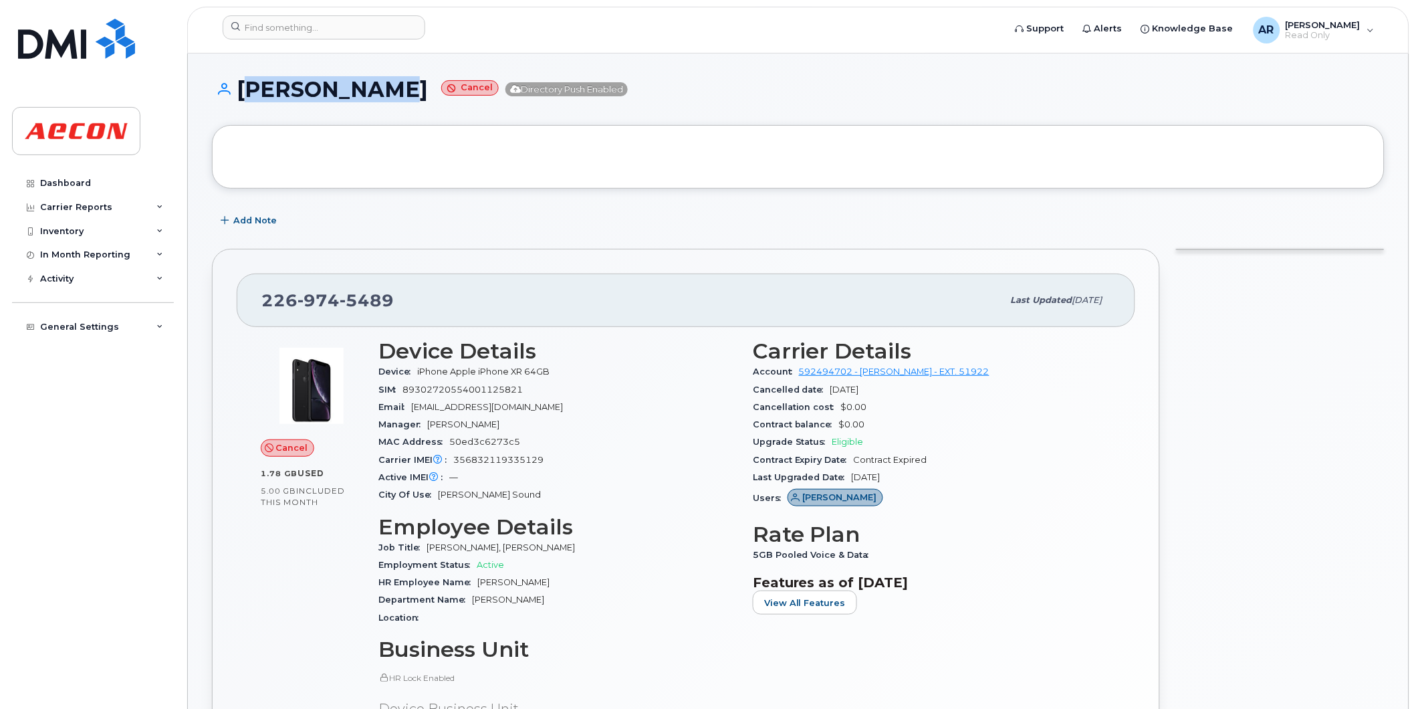
drag, startPoint x: 403, startPoint y: 88, endPoint x: 242, endPoint y: 98, distance: 161.5
click at [242, 98] on h1 "KEVIN BROWN Cancel Directory Push Enabled" at bounding box center [798, 89] width 1173 height 23
copy h1 "KEVIN BROWN"
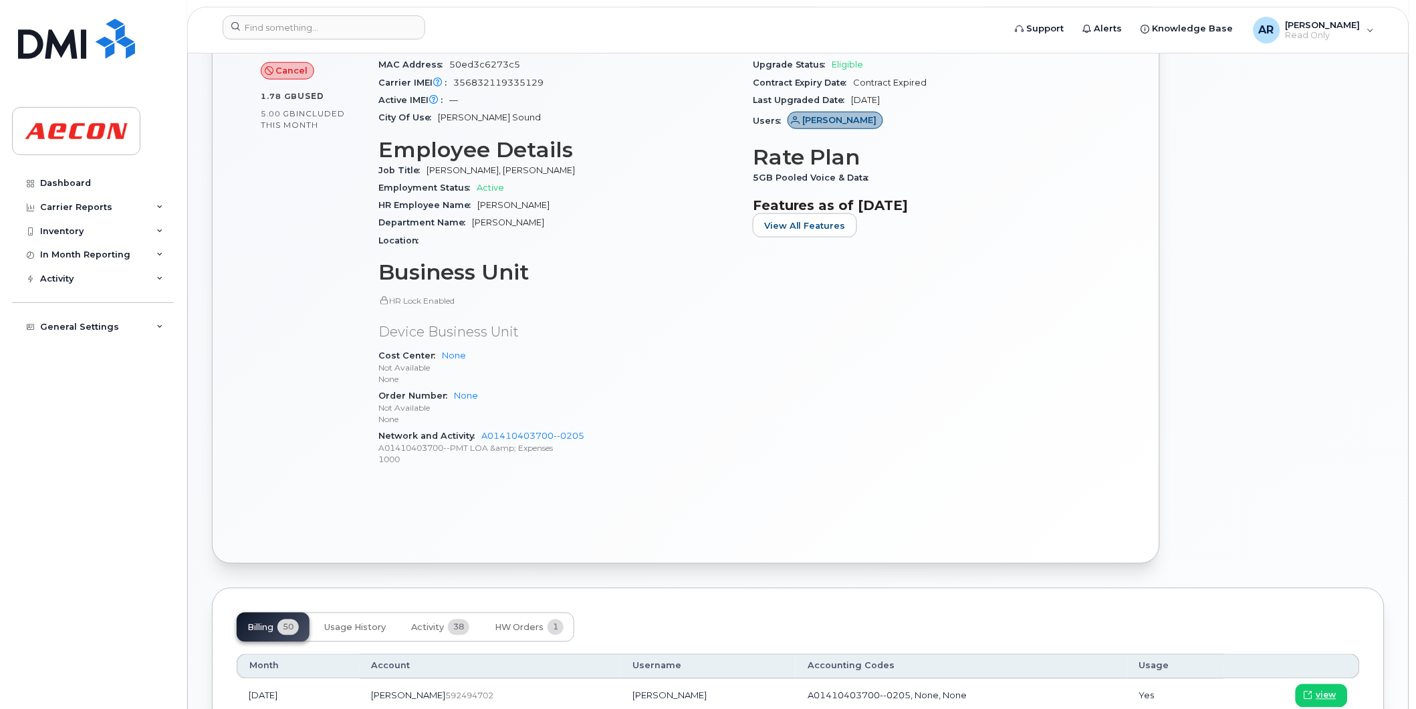
scroll to position [520, 0]
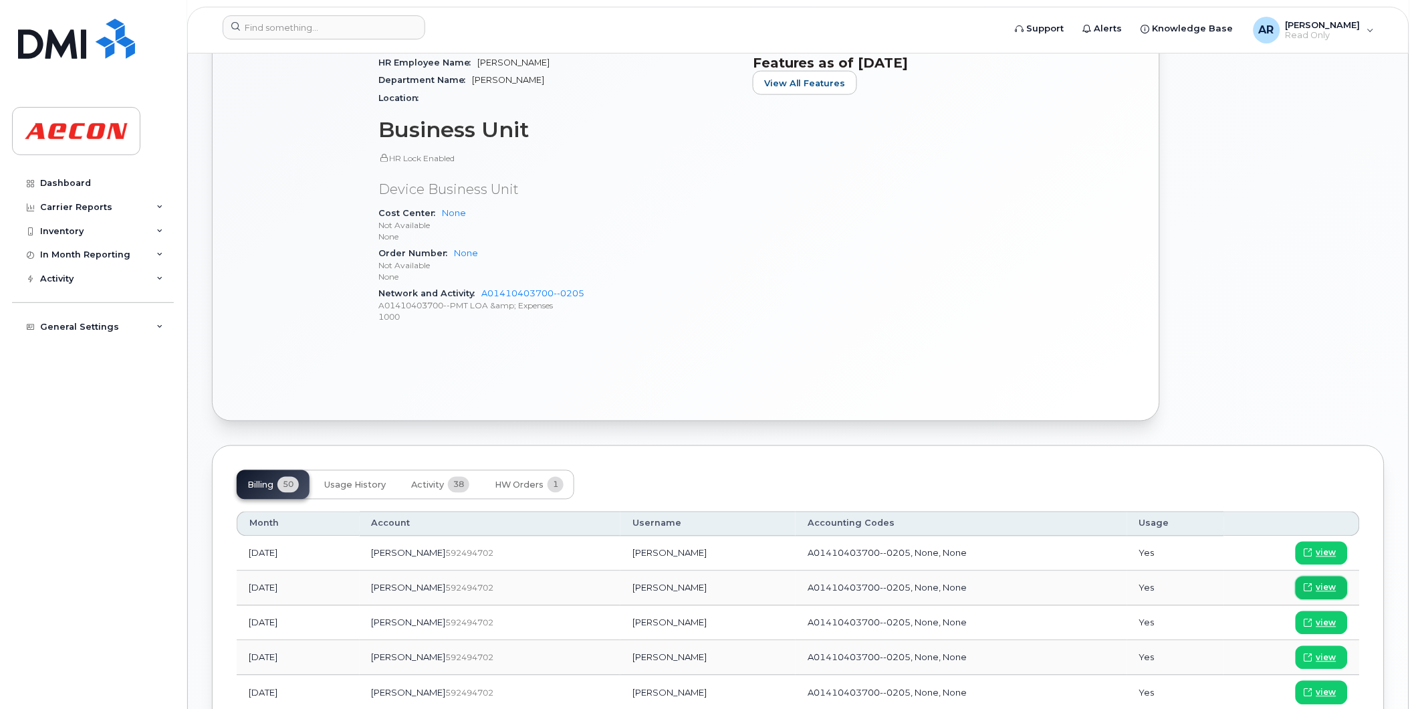
click at [1337, 579] on link "view" at bounding box center [1322, 587] width 52 height 23
click at [390, 25] on input at bounding box center [324, 27] width 203 height 24
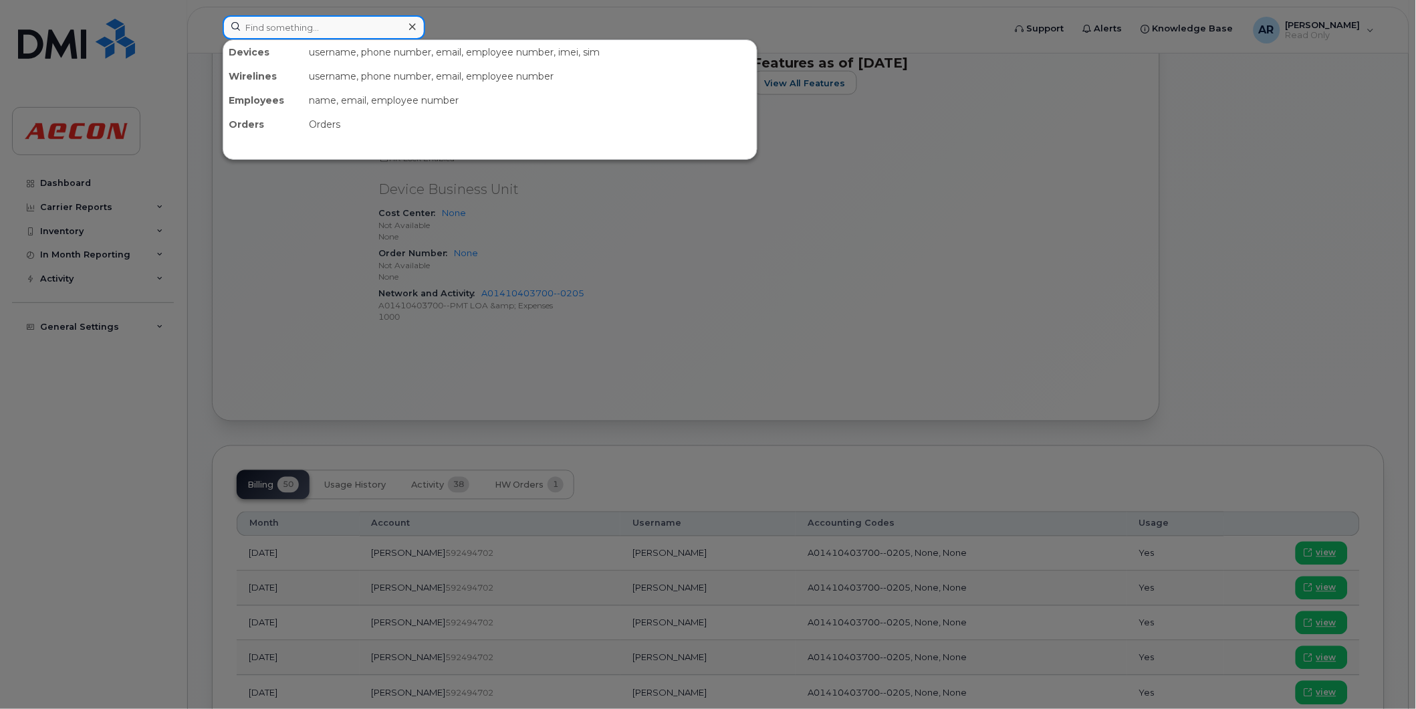
paste input "2269745393"
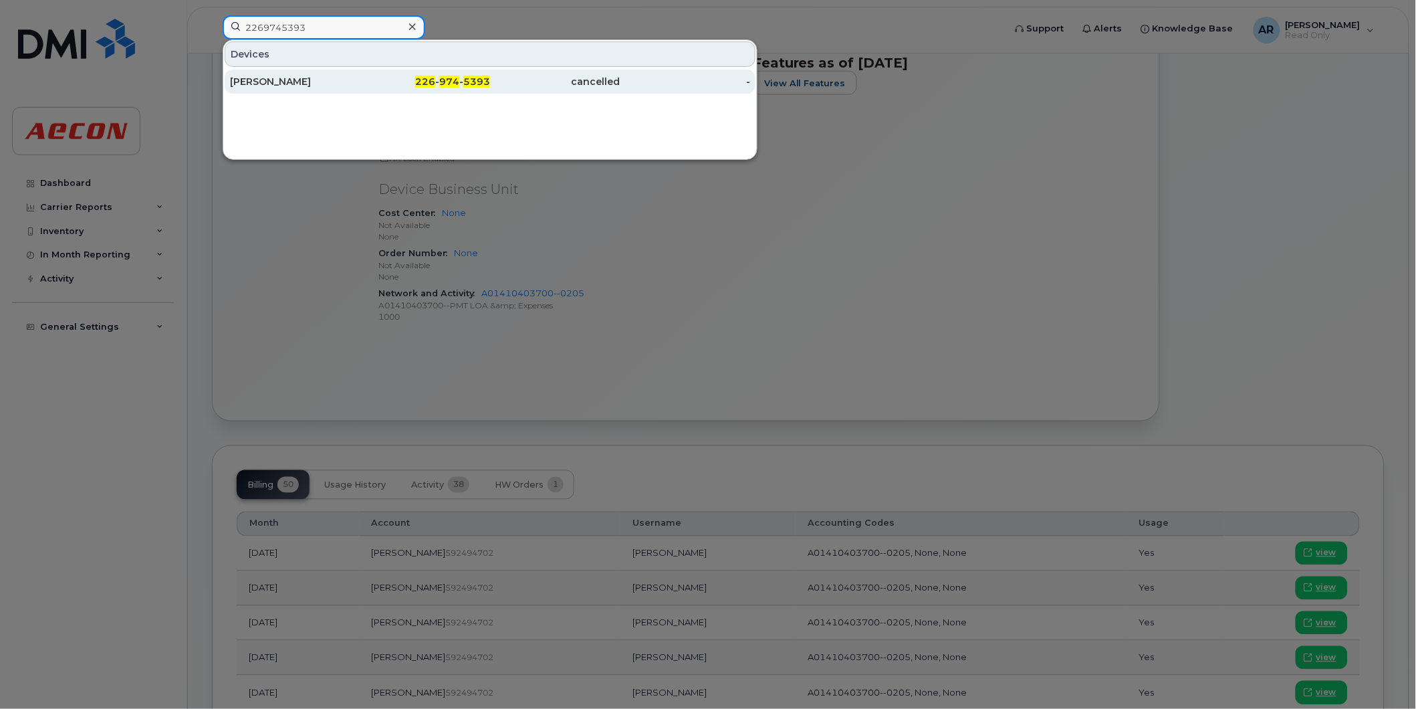
type input "2269745393"
click at [378, 89] on div "226 - 974 - 5393" at bounding box center [425, 82] width 130 height 24
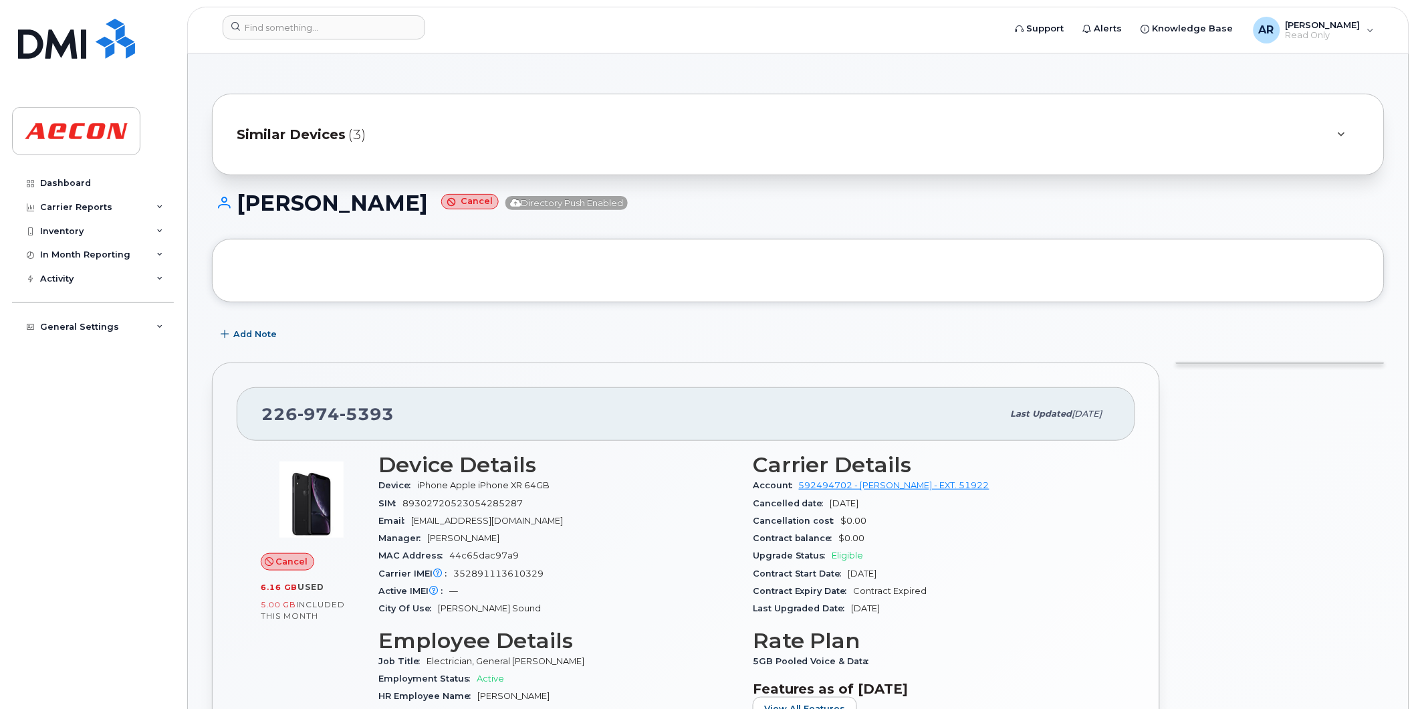
drag, startPoint x: 430, startPoint y: 195, endPoint x: 245, endPoint y: 207, distance: 185.6
click at [245, 207] on h1 "[PERSON_NAME] Cancel Directory Push Enabled" at bounding box center [798, 202] width 1173 height 23
copy h1 "[PERSON_NAME]"
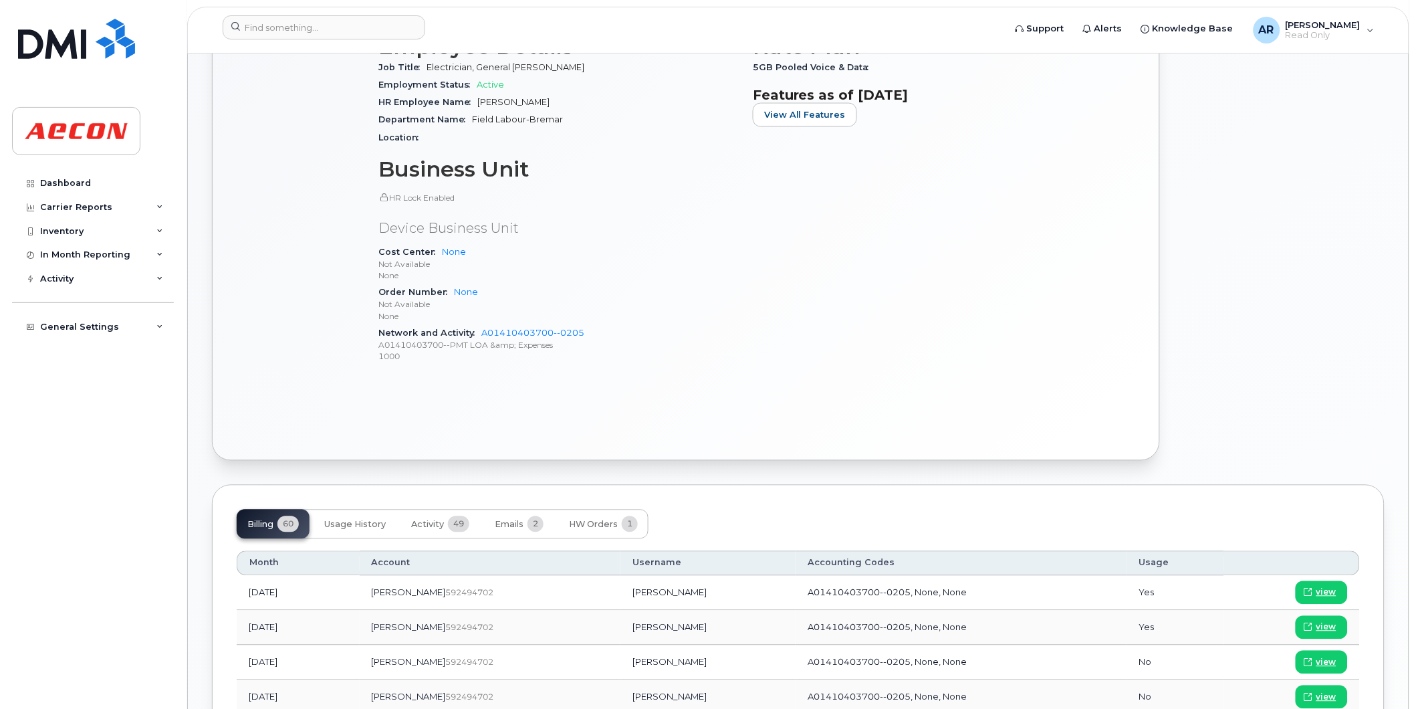
scroll to position [743, 0]
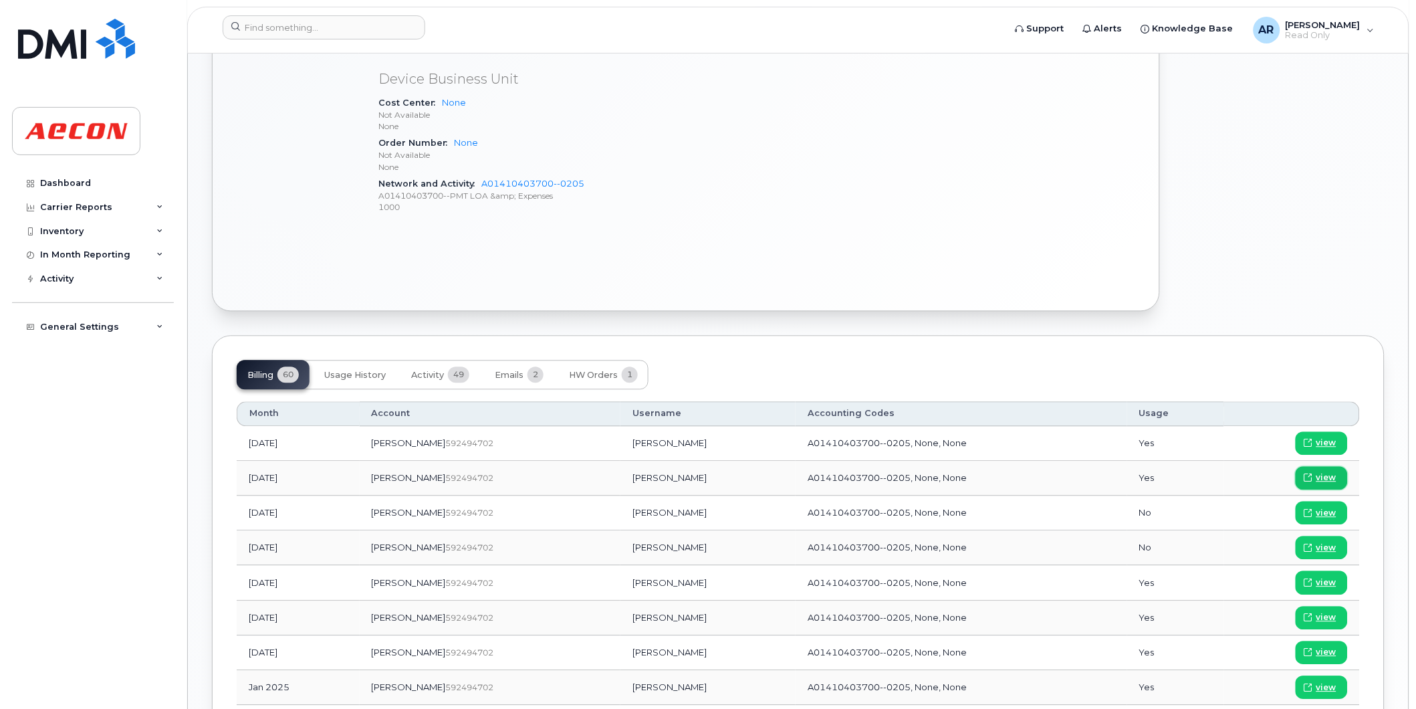
click at [1329, 476] on span "view" at bounding box center [1326, 478] width 20 height 12
click at [346, 38] on input at bounding box center [324, 27] width 203 height 24
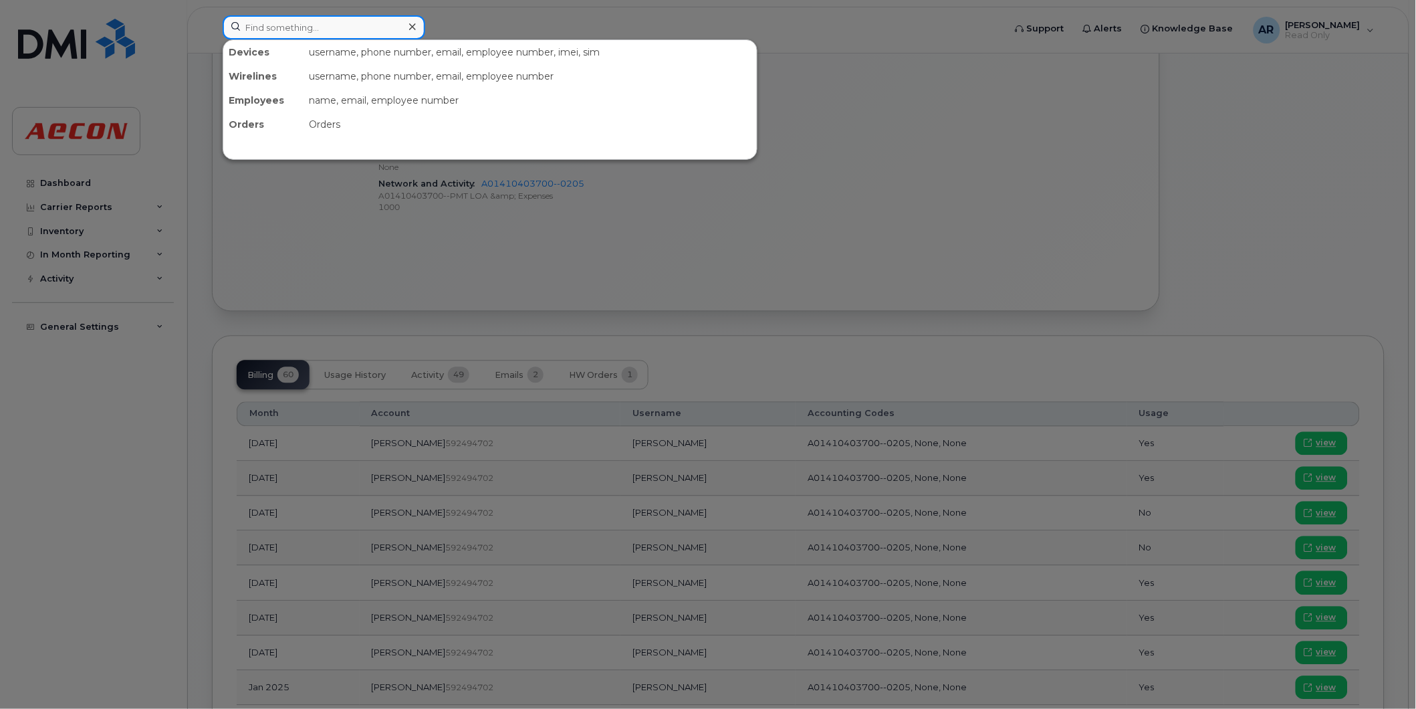
paste input "2269745679"
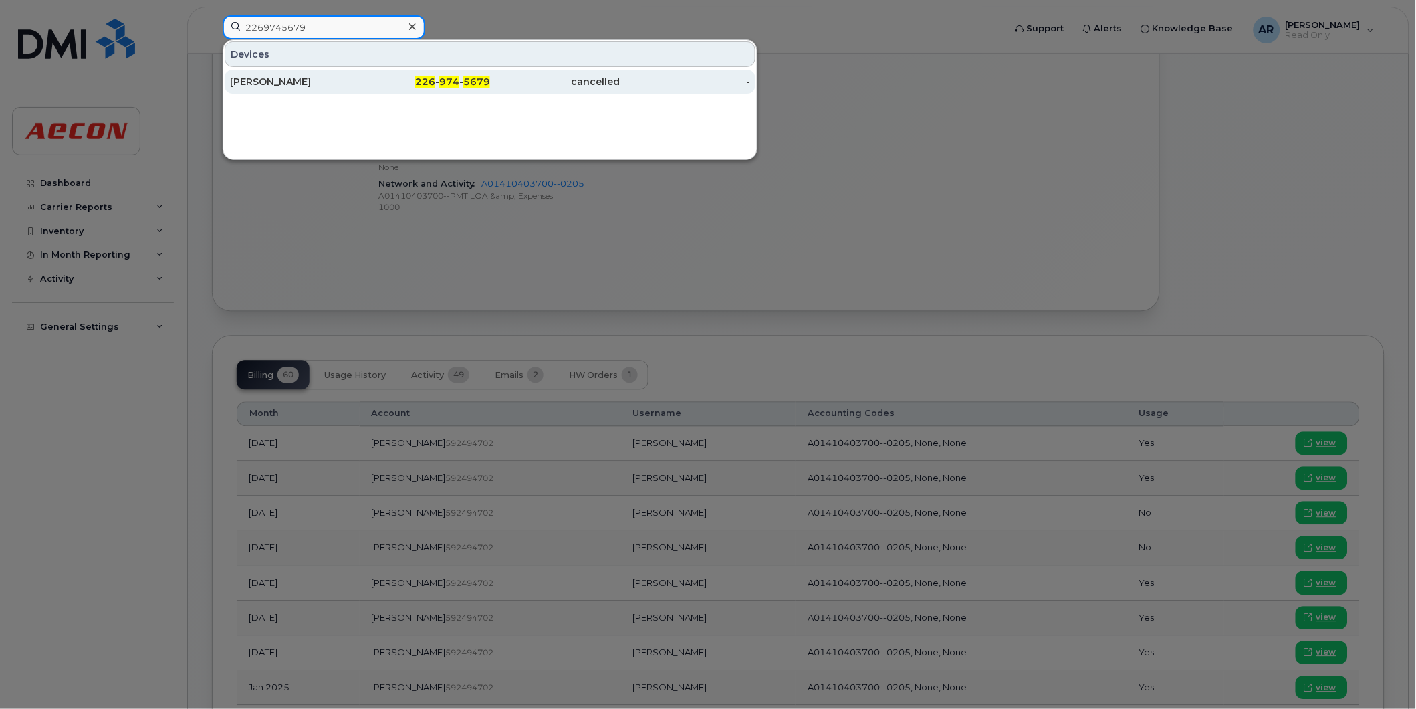
type input "2269745679"
click at [349, 88] on div "[PERSON_NAME]" at bounding box center [295, 81] width 130 height 13
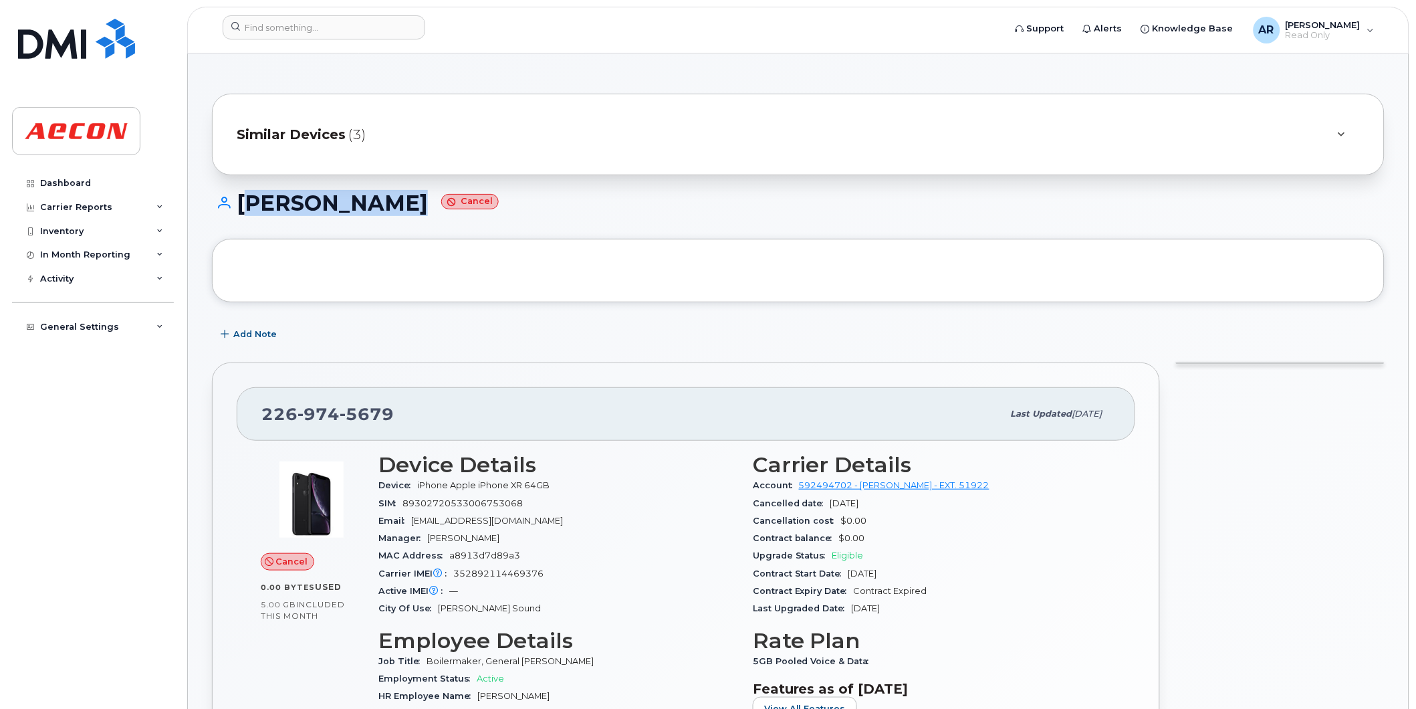
drag, startPoint x: 395, startPoint y: 205, endPoint x: 241, endPoint y: 205, distance: 153.8
click at [241, 205] on h1 "[PERSON_NAME] Cancel" at bounding box center [798, 202] width 1173 height 23
copy h1 "[PERSON_NAME]"
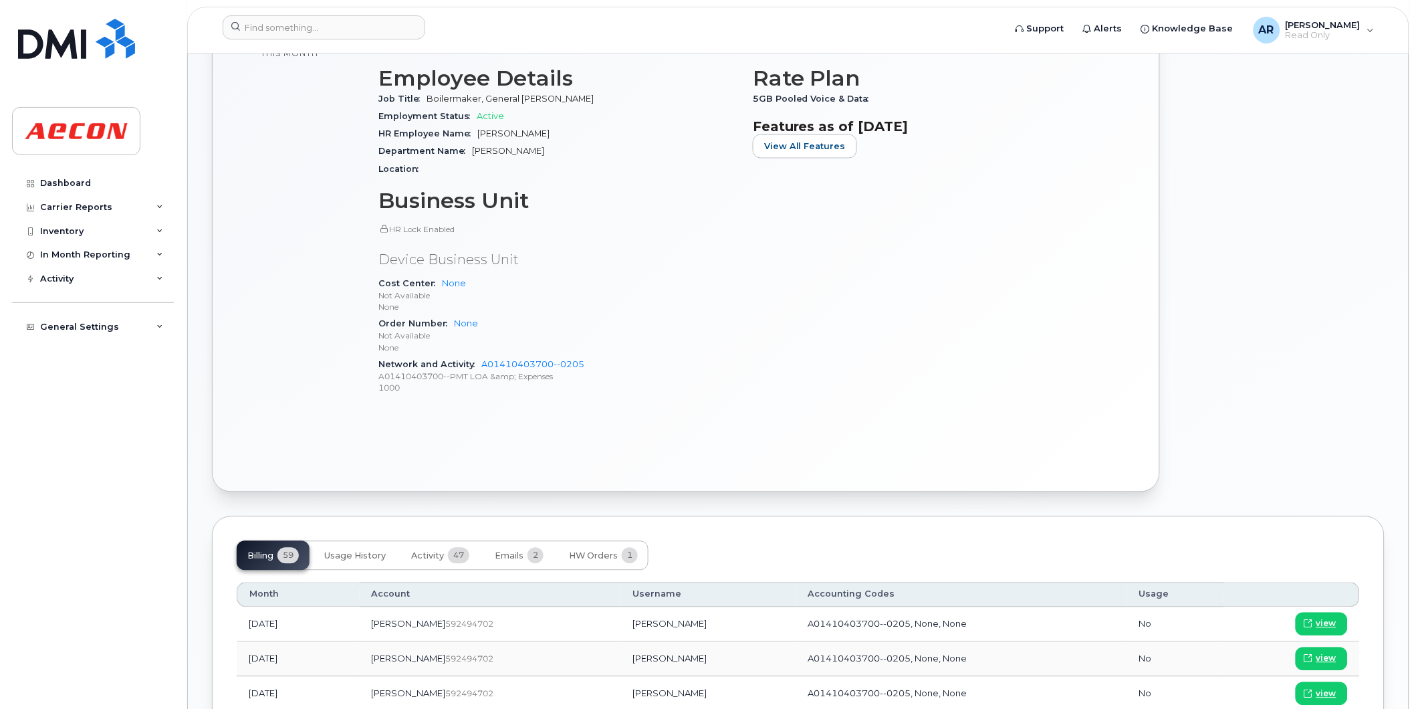
scroll to position [743, 0]
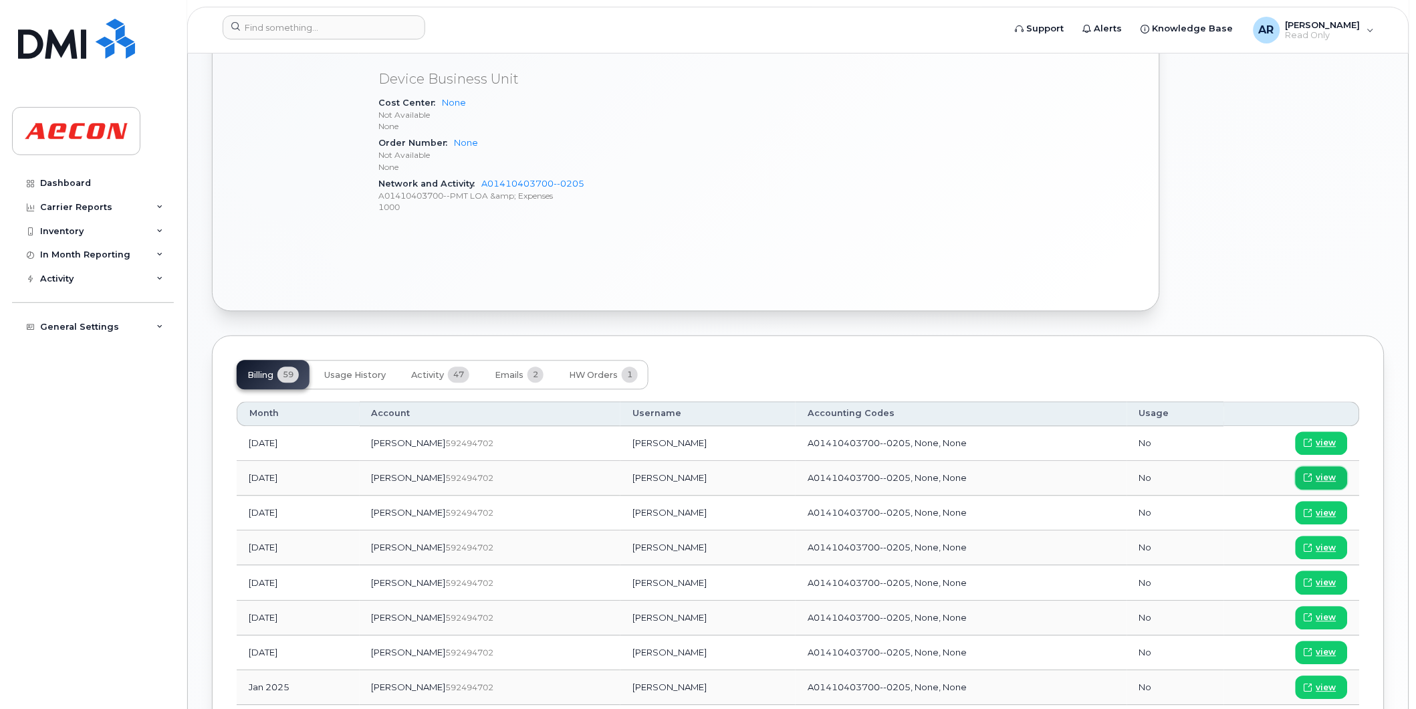
click at [1320, 481] on span "view" at bounding box center [1326, 478] width 20 height 12
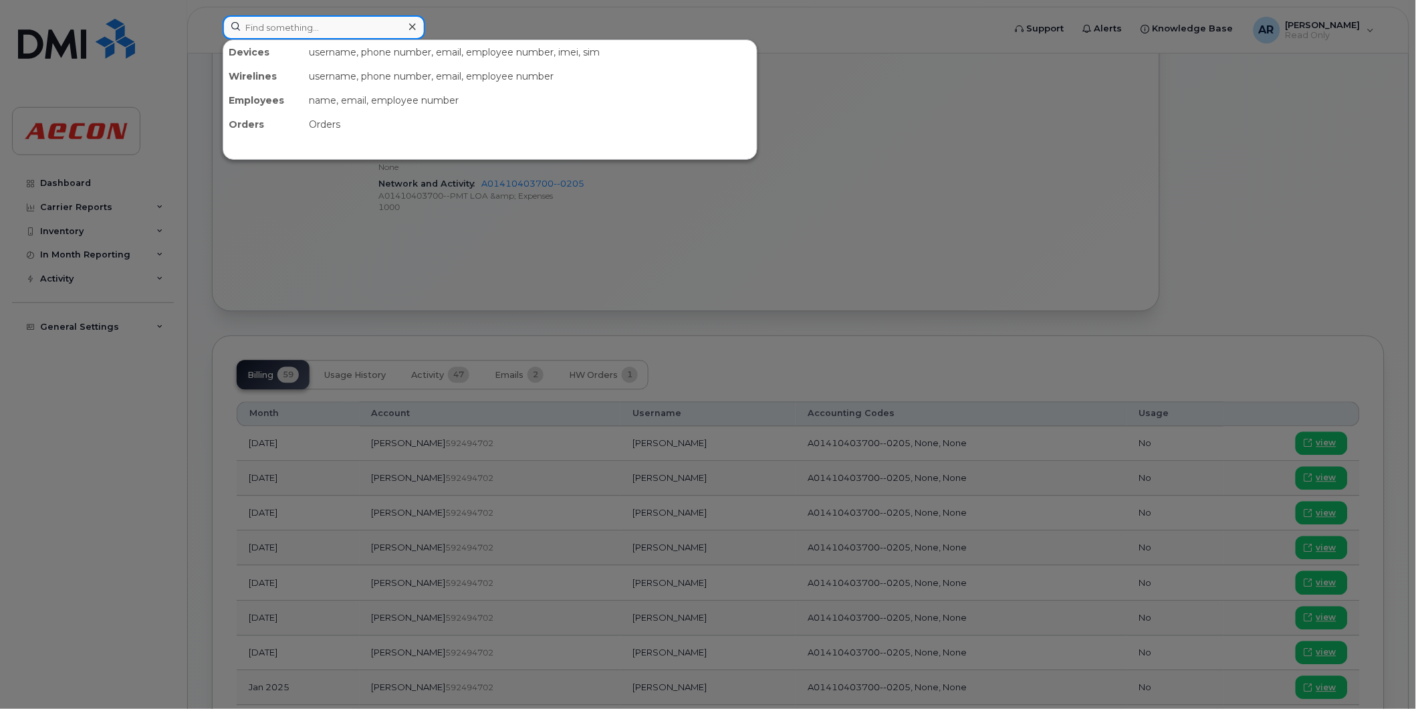
click at [310, 29] on input at bounding box center [324, 27] width 203 height 24
paste input "2269745730"
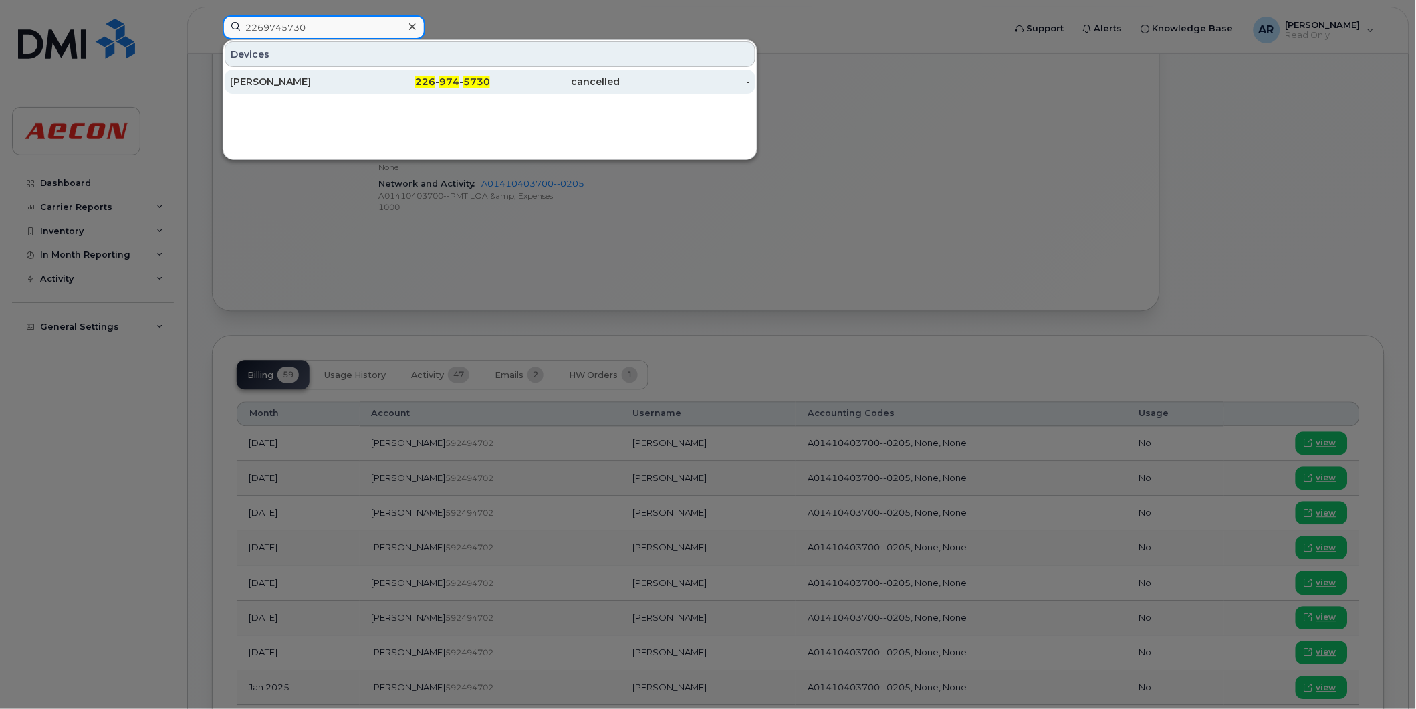
type input "2269745730"
click at [328, 88] on div "[PERSON_NAME]" at bounding box center [295, 81] width 130 height 13
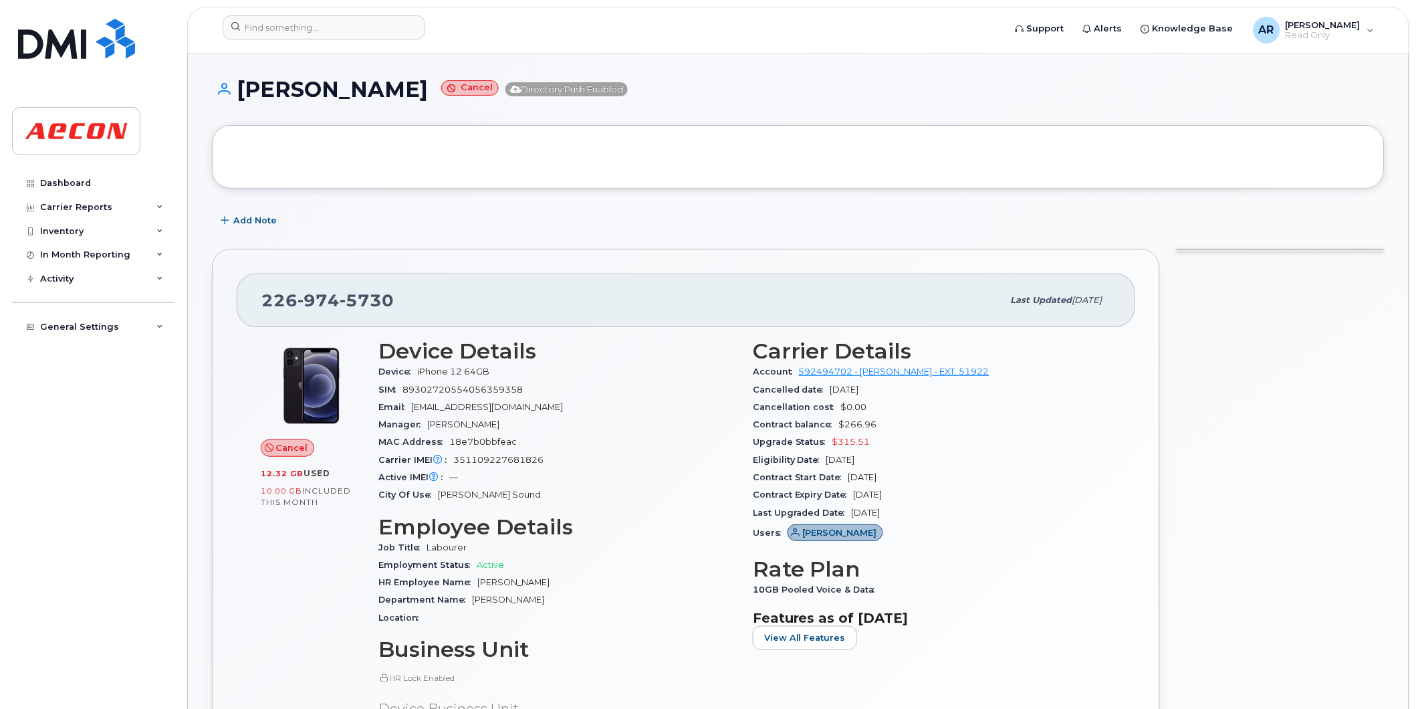
drag, startPoint x: 443, startPoint y: 89, endPoint x: 241, endPoint y: 88, distance: 201.3
click at [241, 88] on h1 "[PERSON_NAME] Cancel Directory Push Enabled" at bounding box center [798, 89] width 1173 height 23
copy h1 "[PERSON_NAME]"
click at [359, 80] on h1 "[PERSON_NAME] Cancel Directory Push Enabled" at bounding box center [798, 89] width 1173 height 23
drag, startPoint x: 442, startPoint y: 87, endPoint x: 244, endPoint y: 96, distance: 198.1
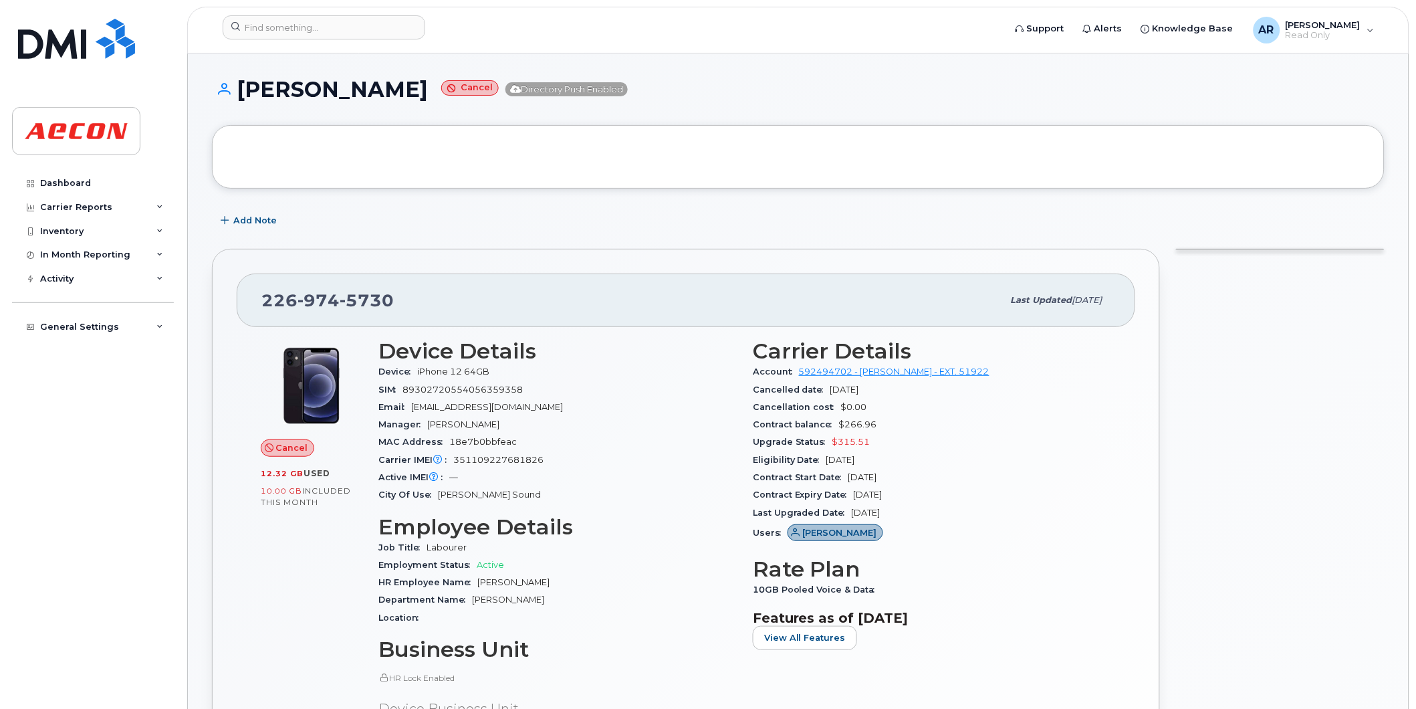
click at [244, 96] on h1 "[PERSON_NAME] Cancel Directory Push Enabled" at bounding box center [798, 89] width 1173 height 23
copy h1 "[PERSON_NAME]"
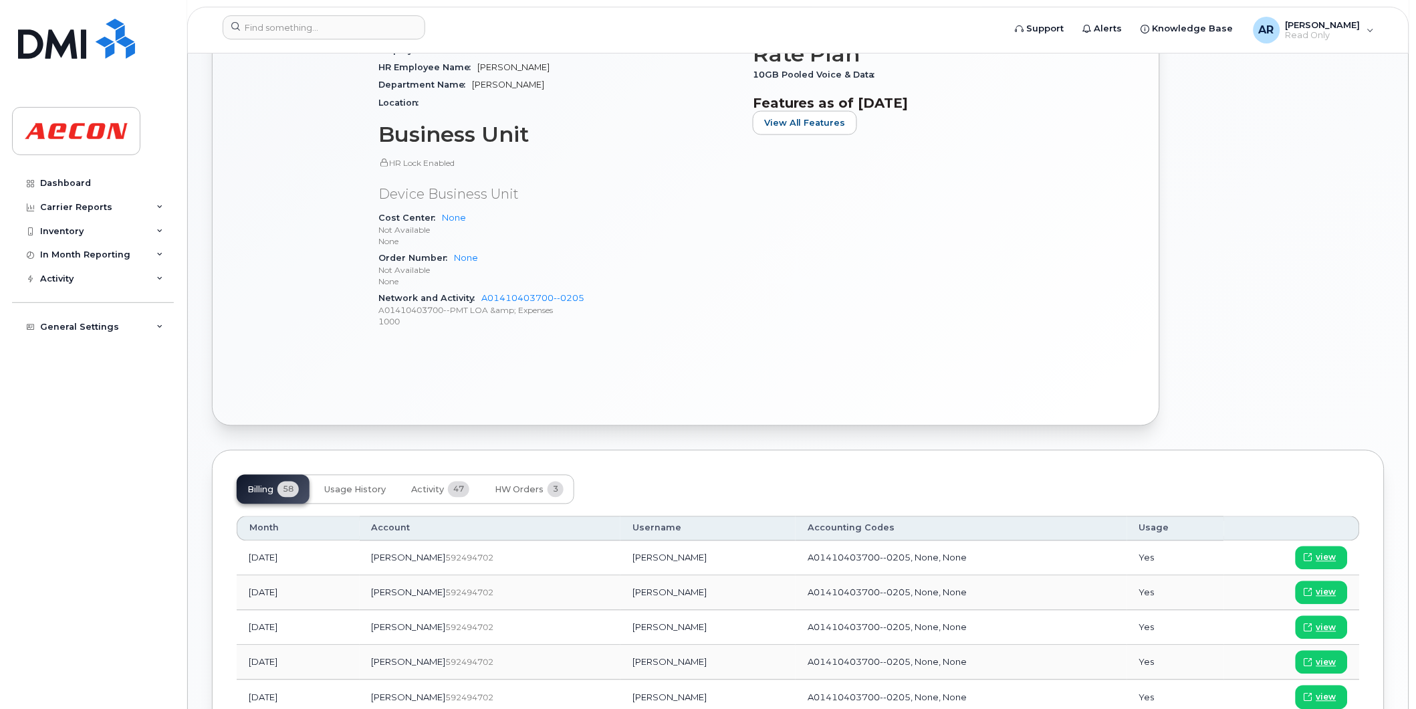
scroll to position [669, 0]
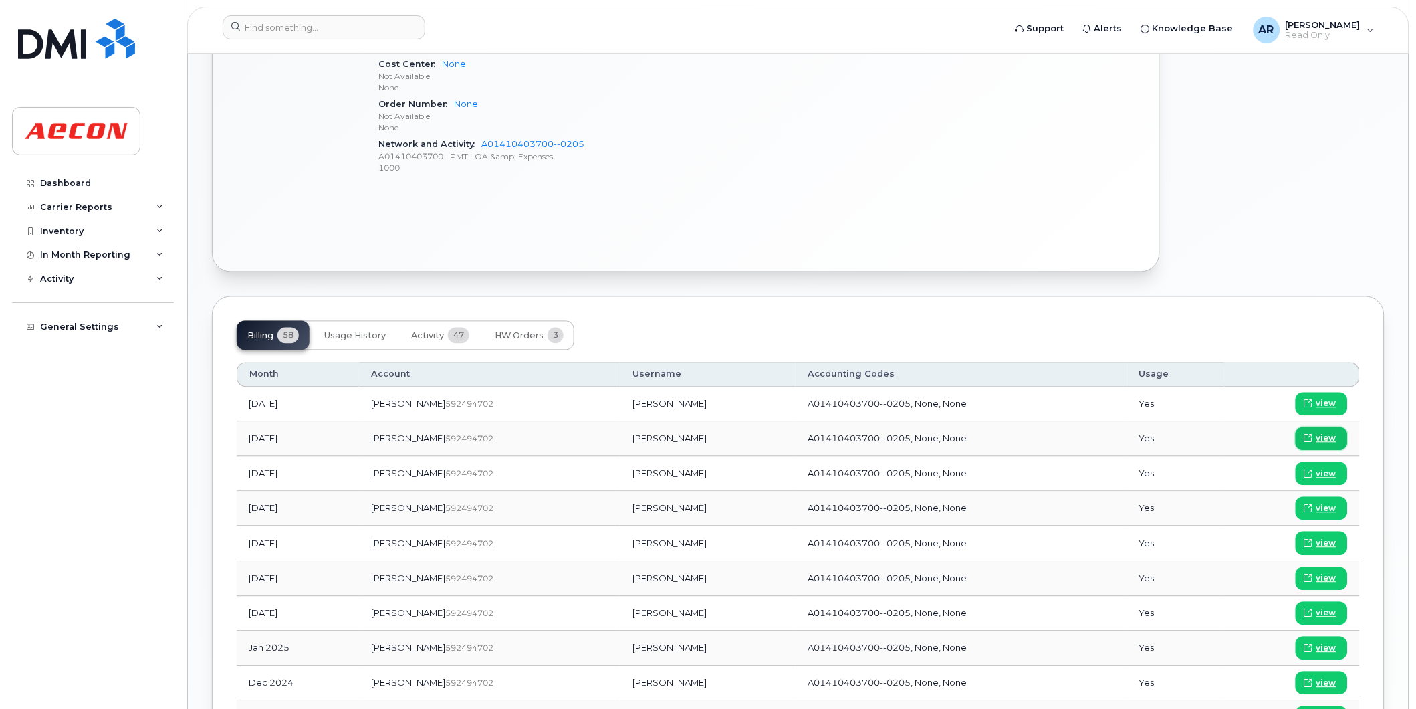
click at [1306, 436] on icon at bounding box center [1308, 439] width 8 height 8
click at [325, 37] on input at bounding box center [324, 27] width 203 height 24
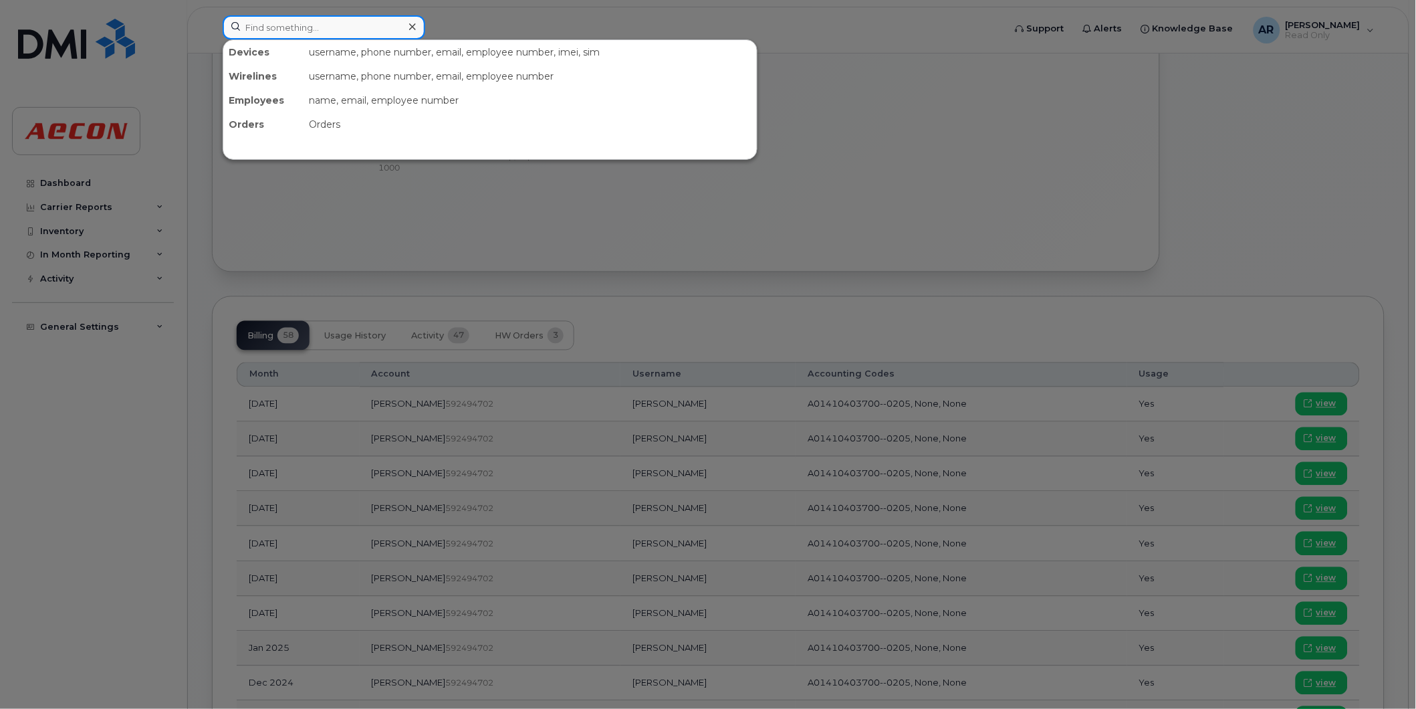
paste input "2269745415"
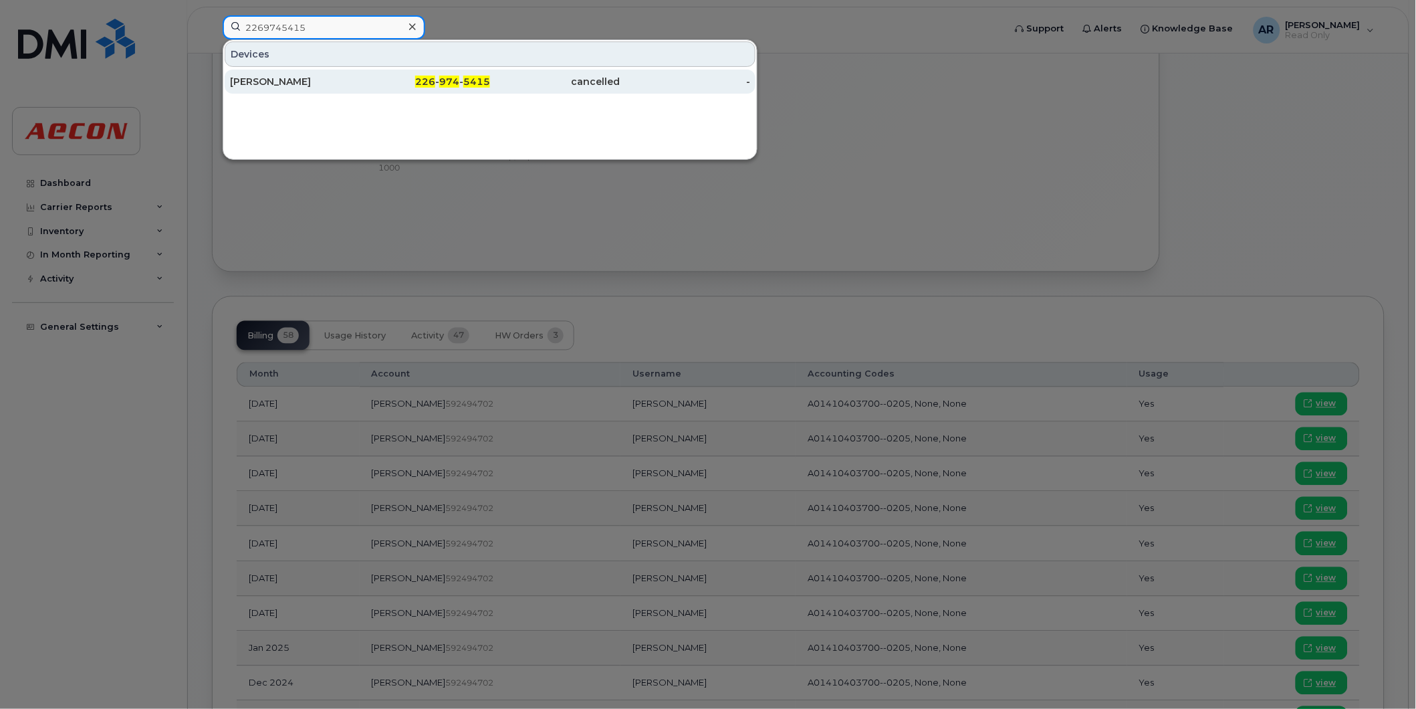
type input "2269745415"
click at [325, 74] on div "[PERSON_NAME]" at bounding box center [295, 82] width 130 height 24
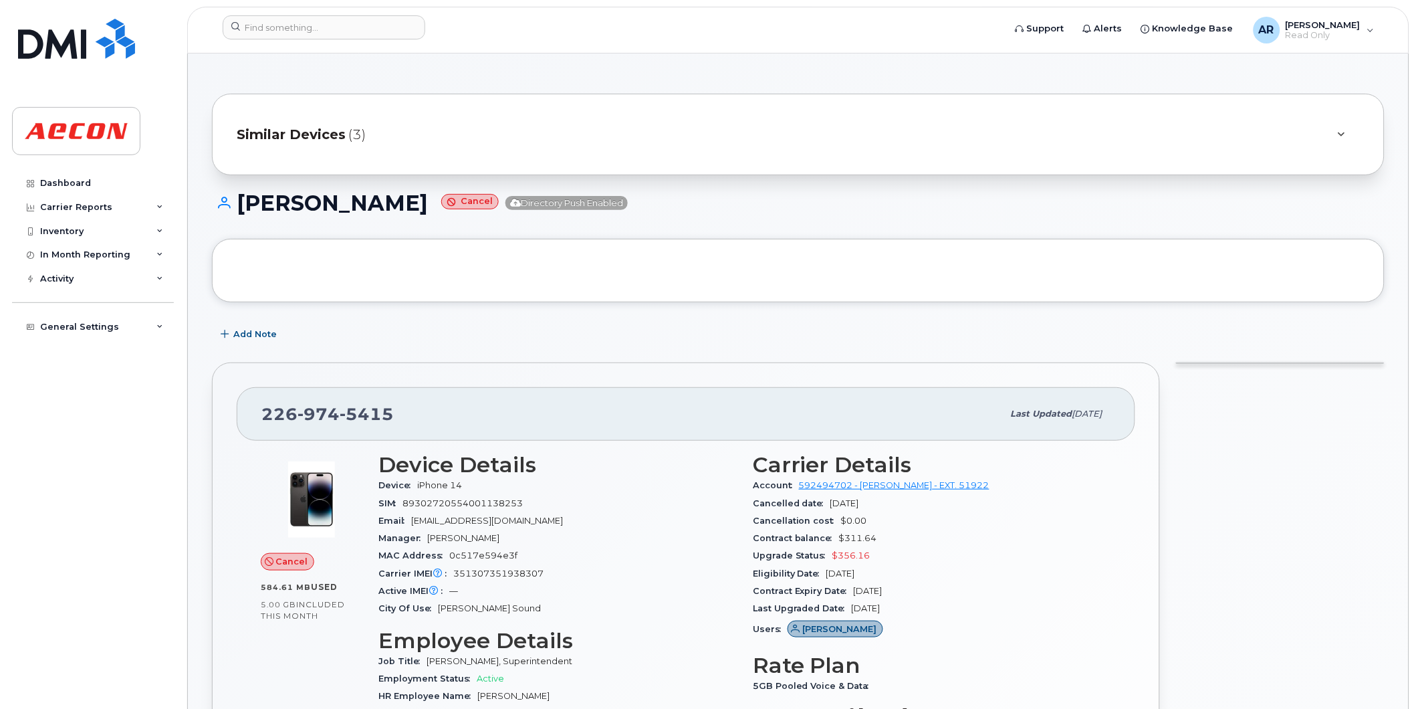
drag, startPoint x: 486, startPoint y: 206, endPoint x: 237, endPoint y: 217, distance: 249.6
click at [237, 217] on div "[PERSON_NAME] Cancel Directory Push Enabled" at bounding box center [798, 214] width 1173 height 47
copy h1 "[PERSON_NAME]"
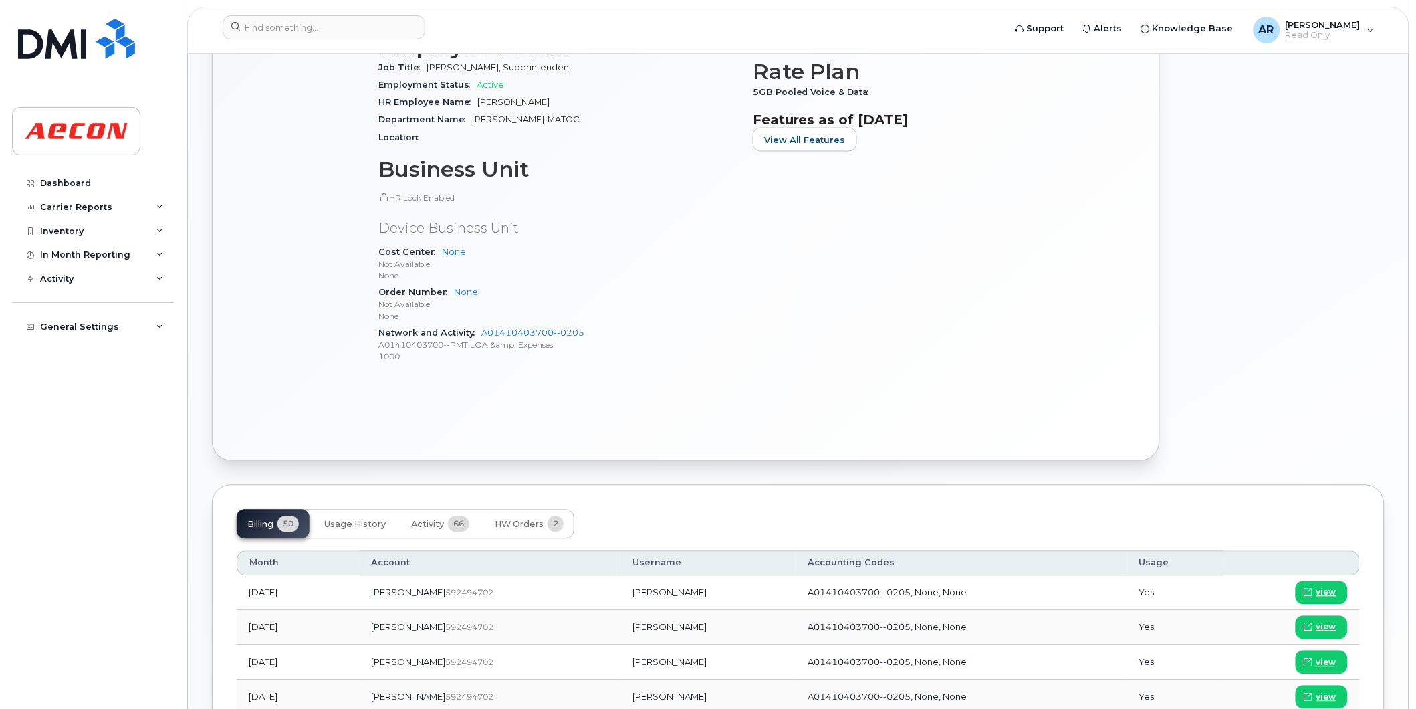
scroll to position [743, 0]
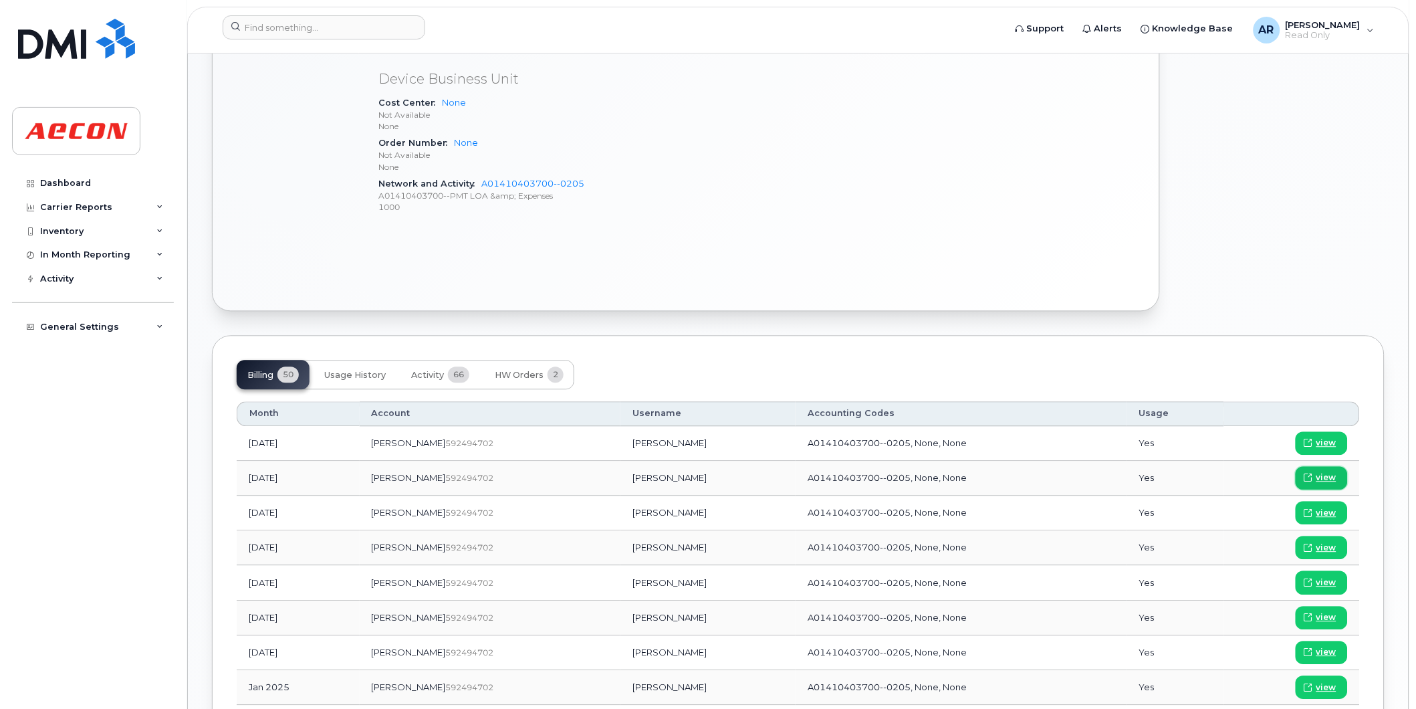
click at [1326, 476] on span "view" at bounding box center [1326, 478] width 20 height 12
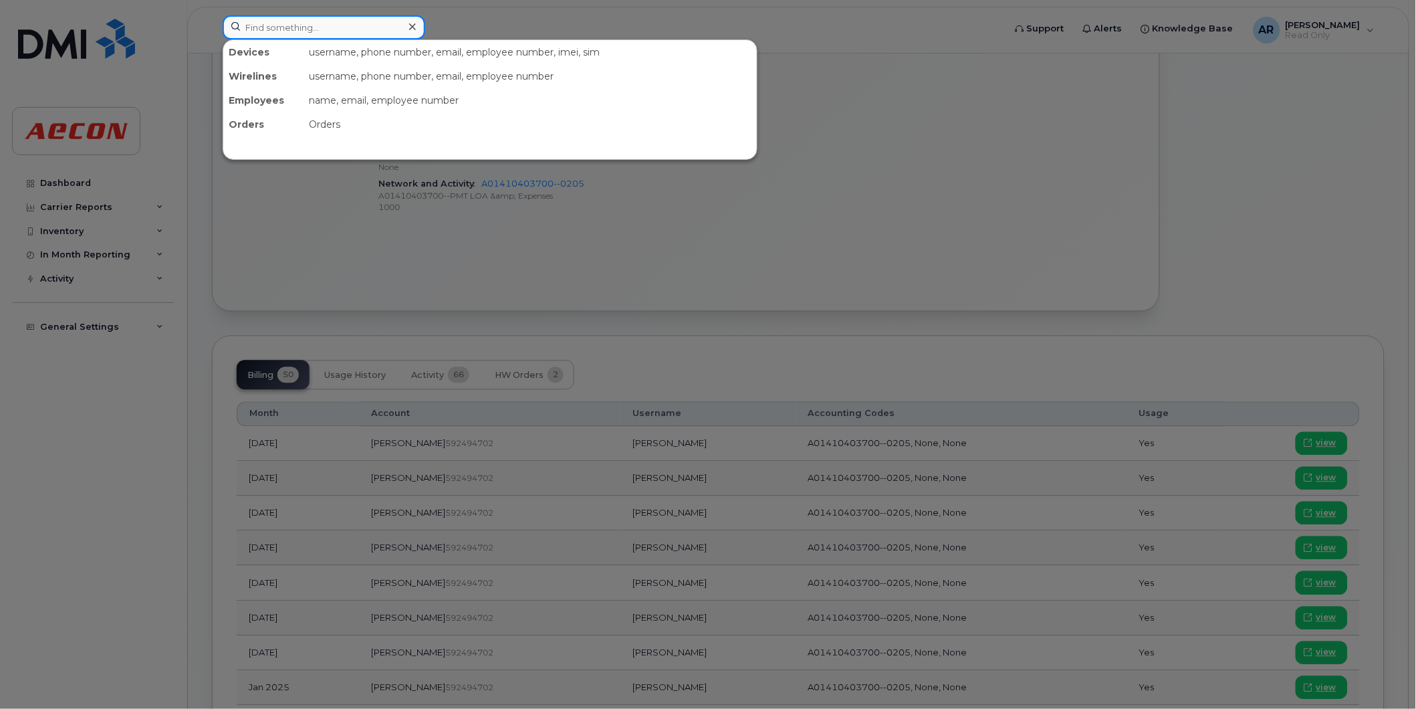
click at [290, 21] on input at bounding box center [324, 27] width 203 height 24
paste input "2269742713"
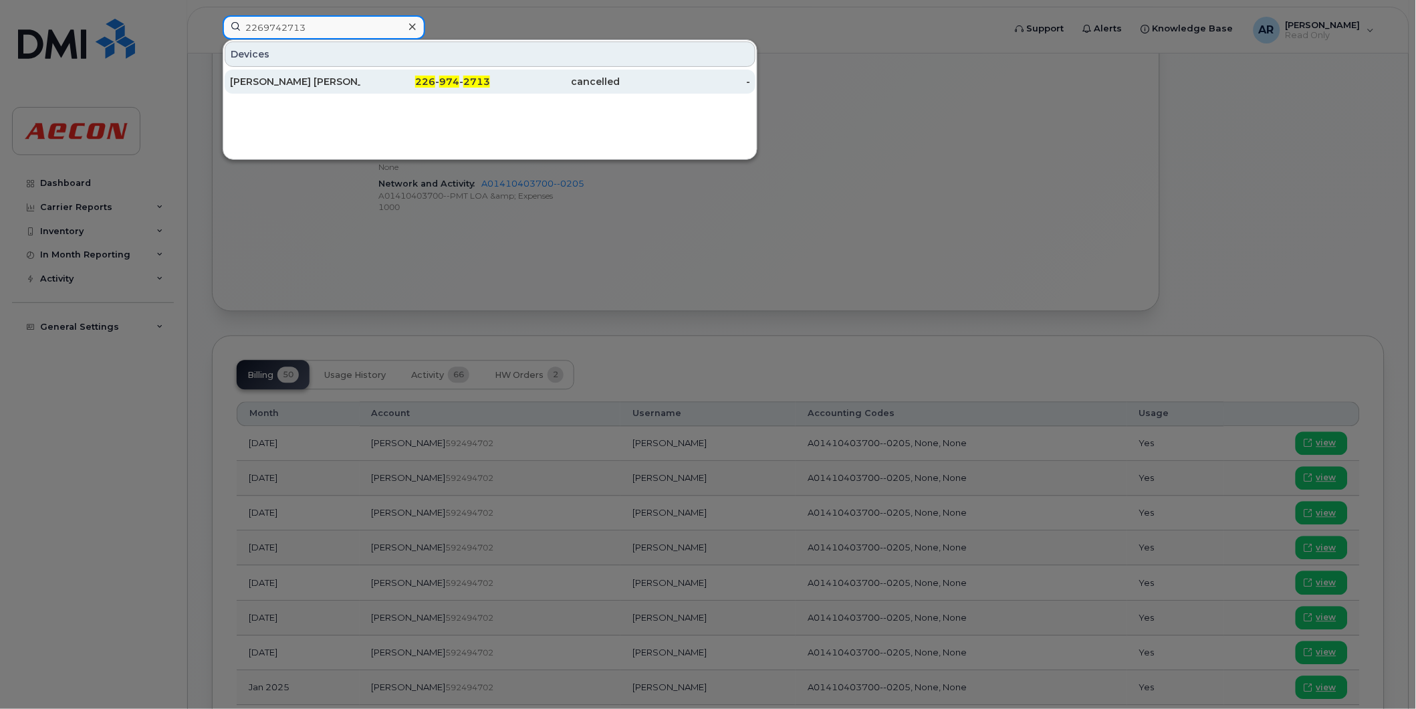
type input "2269742713"
click at [342, 87] on div "[PERSON_NAME] [PERSON_NAME]" at bounding box center [295, 81] width 130 height 13
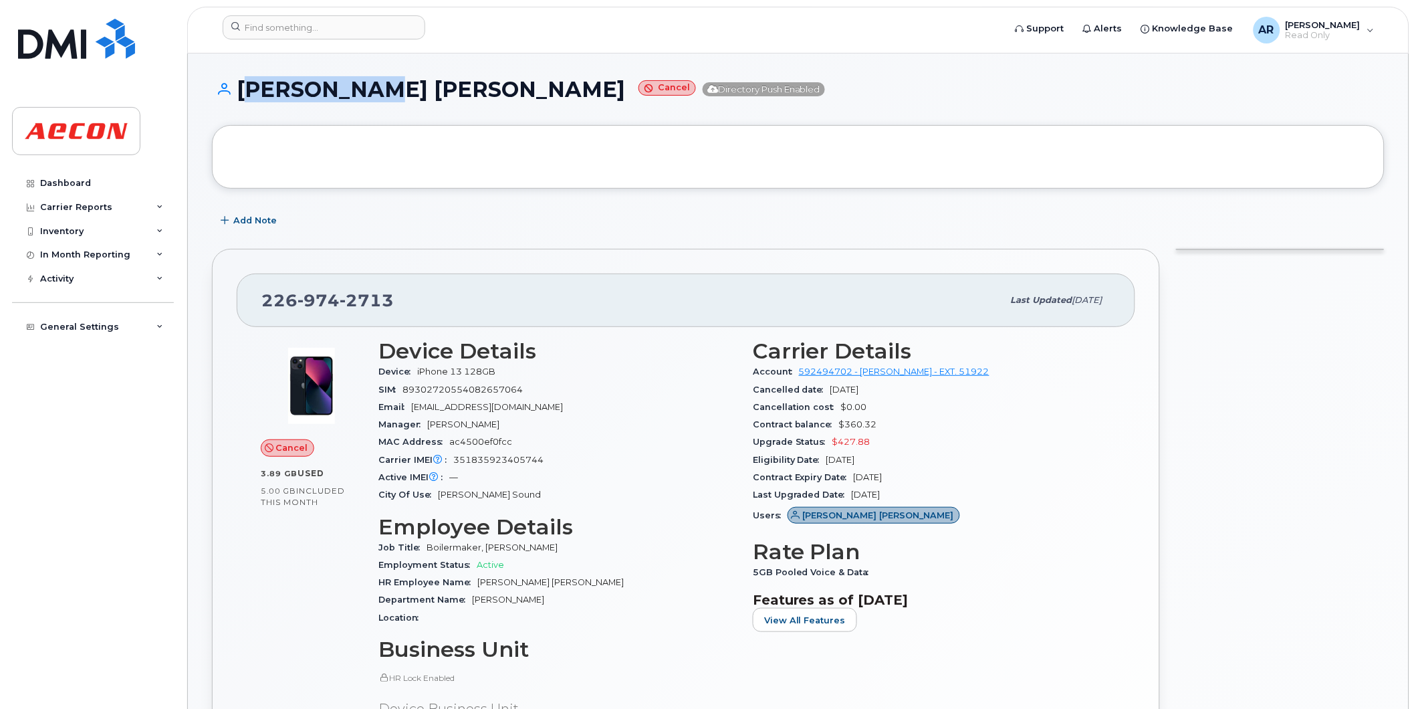
drag, startPoint x: 374, startPoint y: 98, endPoint x: 242, endPoint y: 95, distance: 132.4
click at [242, 95] on h1 "JAMIE CHAD Cancel Directory Push Enabled" at bounding box center [798, 89] width 1173 height 23
copy h1 "JAMIE CHAD"
click at [263, 97] on h1 "JAMIE CHAD Cancel Directory Push Enabled" at bounding box center [798, 89] width 1173 height 23
drag, startPoint x: 378, startPoint y: 94, endPoint x: 241, endPoint y: 90, distance: 137.1
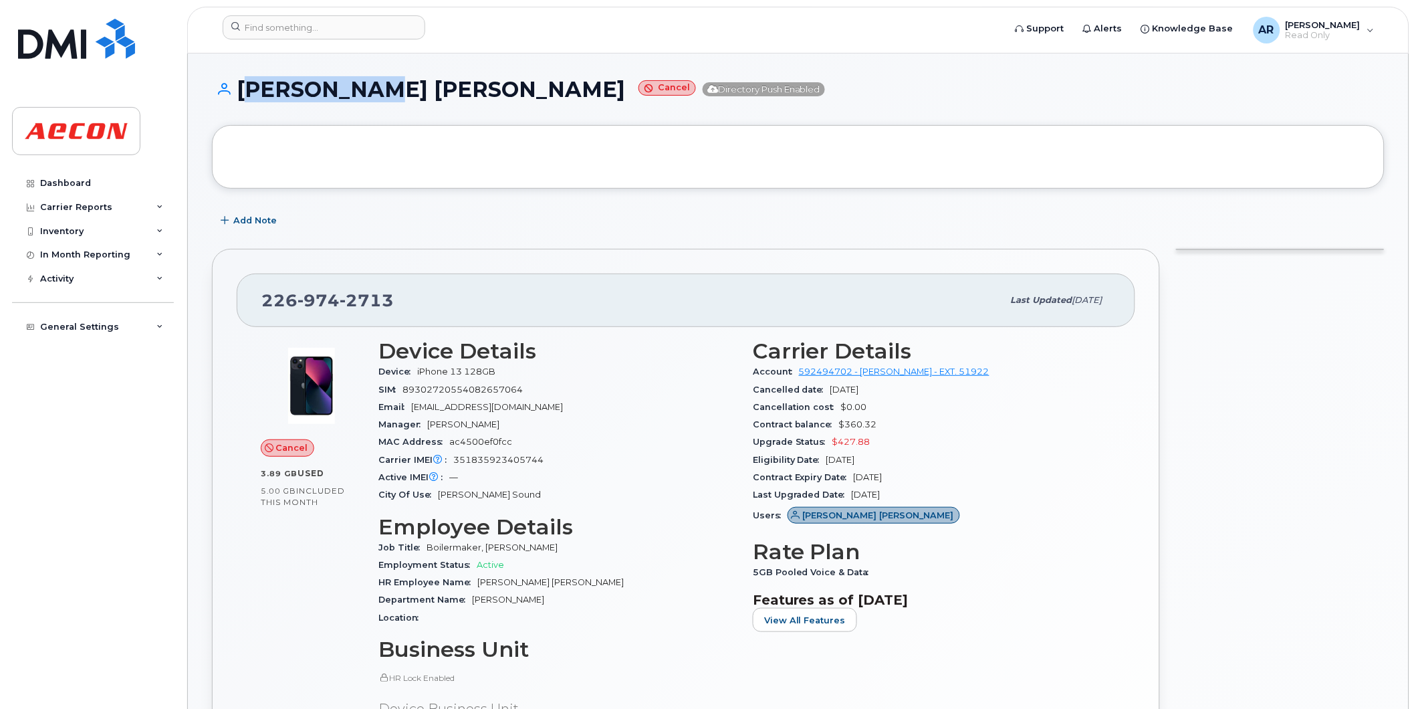
click at [241, 90] on h1 "JAMIE CHAD Cancel Directory Push Enabled" at bounding box center [798, 89] width 1173 height 23
copy h1 "JAMIE CHAD"
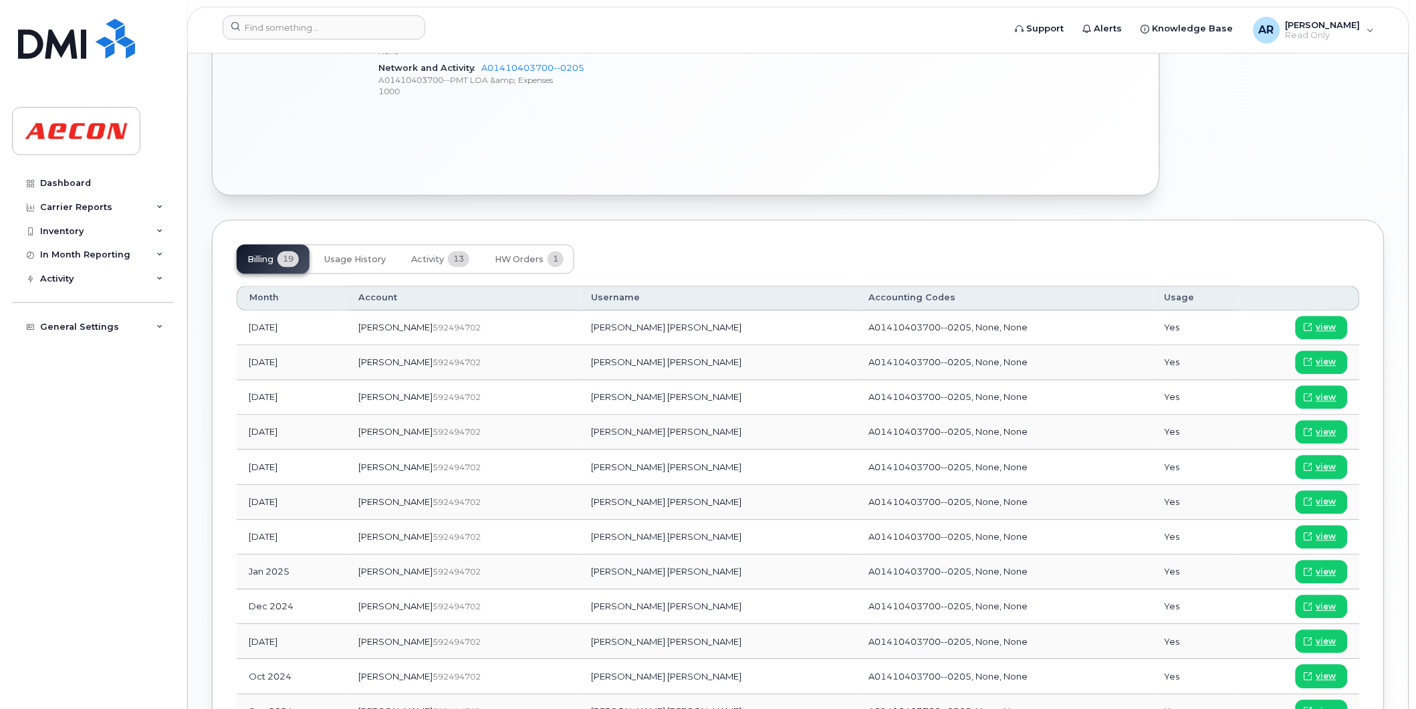
scroll to position [743, 0]
click at [1325, 362] on span "view" at bounding box center [1326, 364] width 20 height 12
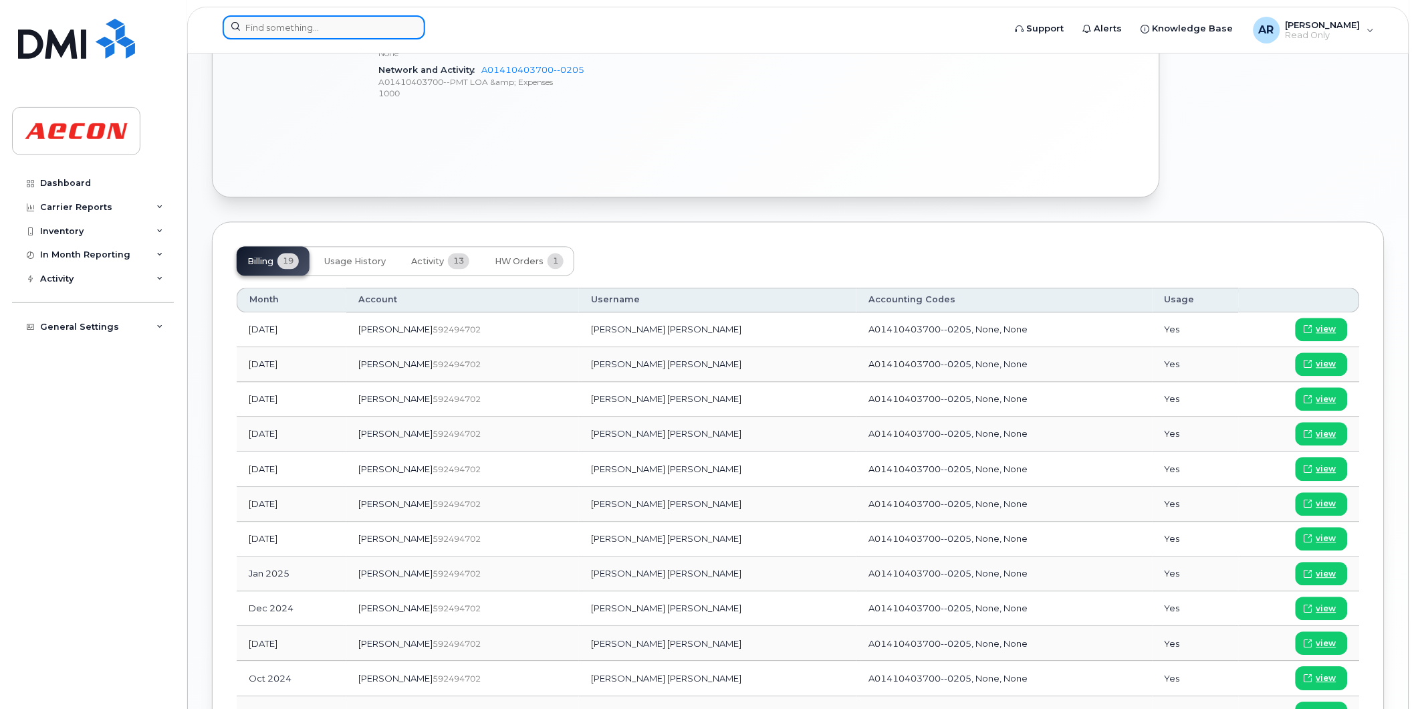
click at [316, 23] on input at bounding box center [324, 27] width 203 height 24
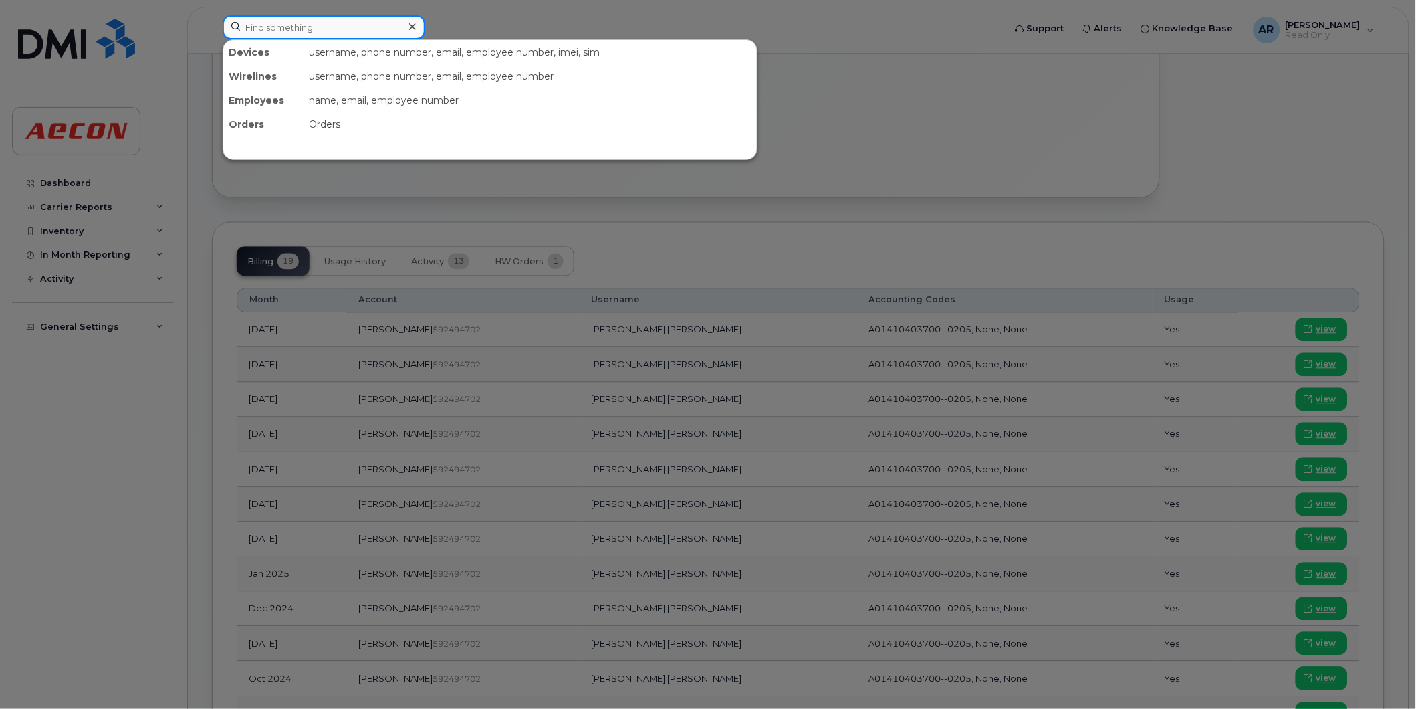
paste input "2269740863"
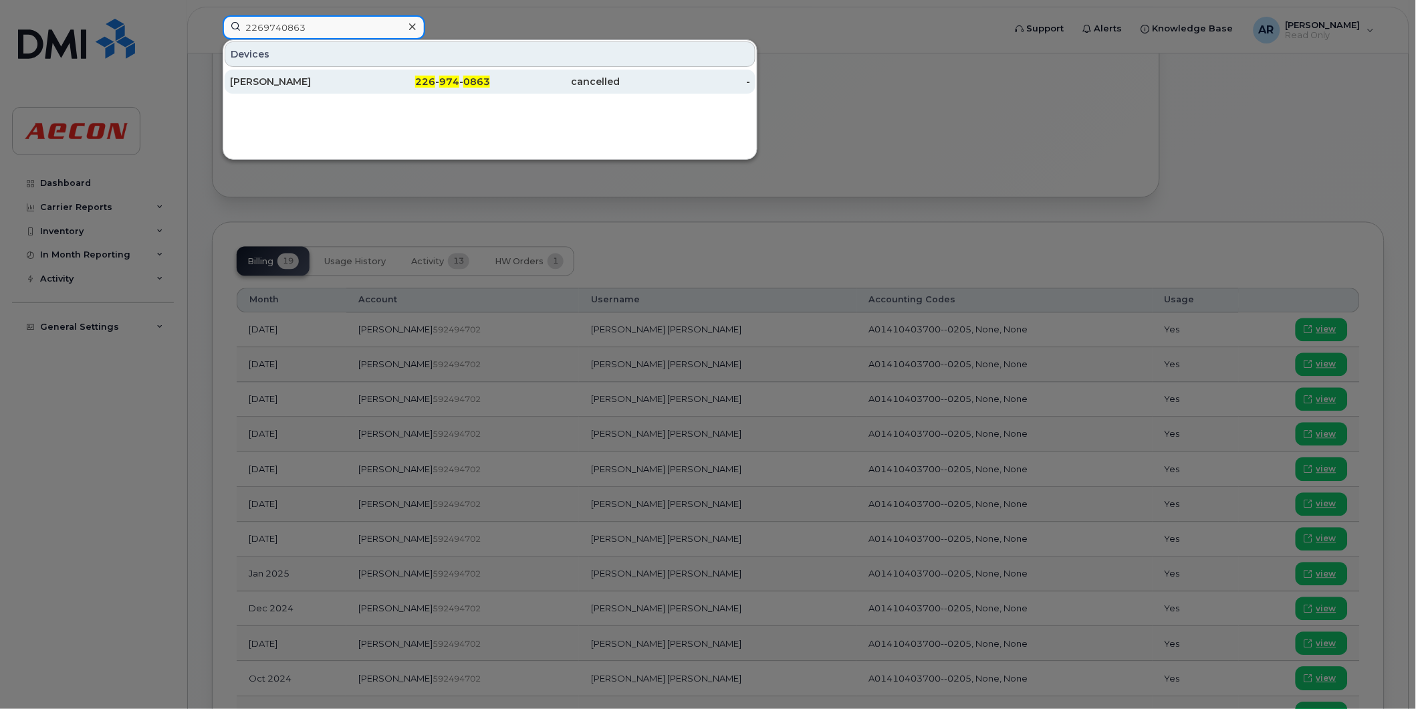
type input "2269740863"
click at [342, 74] on div "[PERSON_NAME]" at bounding box center [295, 82] width 130 height 24
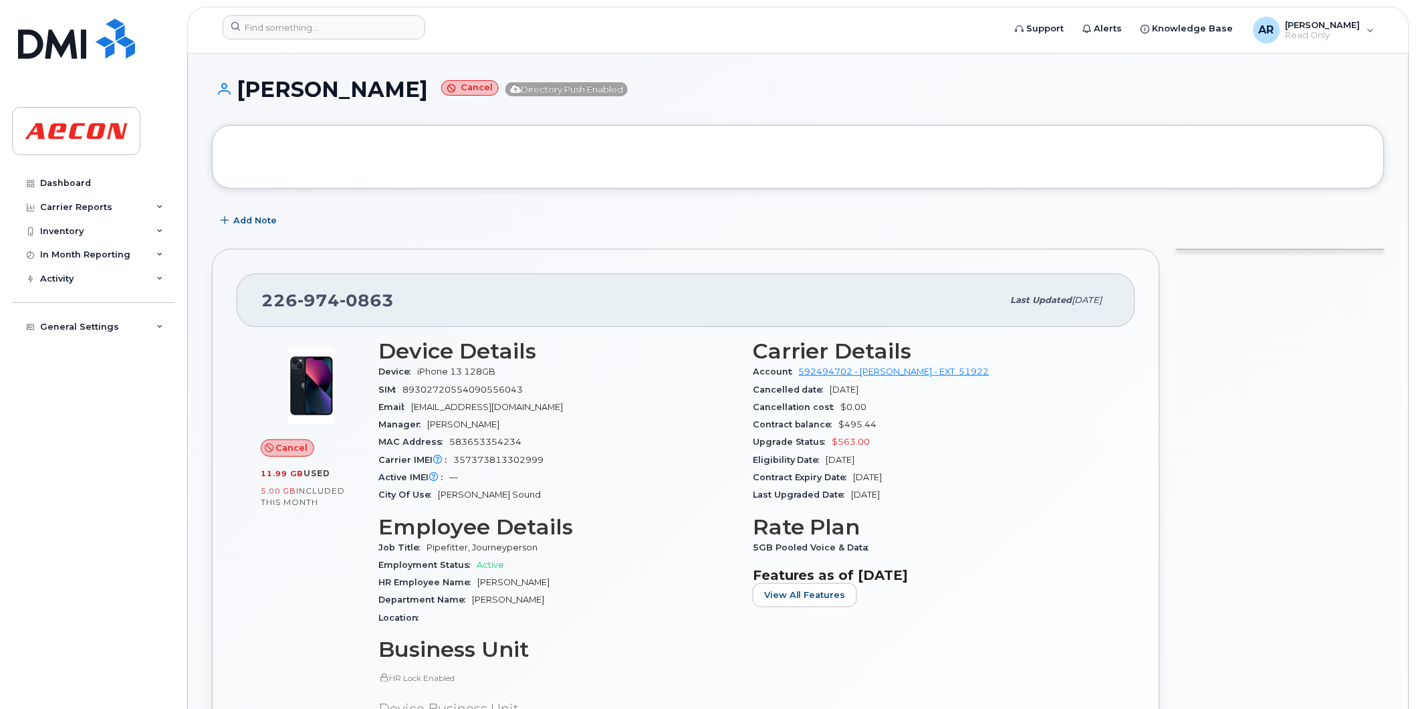
drag, startPoint x: 423, startPoint y: 95, endPoint x: 229, endPoint y: 98, distance: 193.2
click at [229, 98] on h1 "[PERSON_NAME] Directory Push Enabled" at bounding box center [798, 89] width 1173 height 23
copy h1 "[PERSON_NAME]"
click at [695, 520] on h3 "Employee Details" at bounding box center [557, 527] width 358 height 24
drag, startPoint x: 429, startPoint y: 84, endPoint x: 241, endPoint y: 98, distance: 188.4
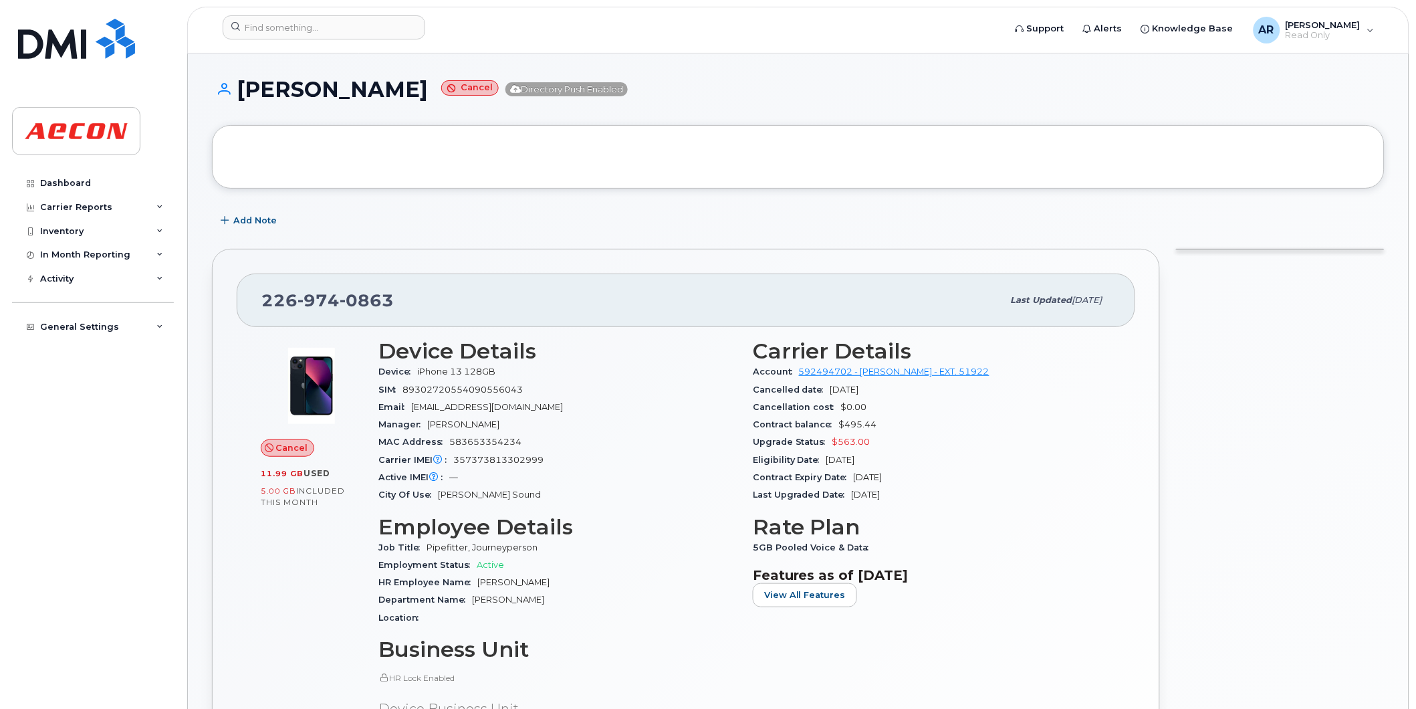
click at [241, 98] on h1 "[PERSON_NAME] Directory Push Enabled" at bounding box center [798, 89] width 1173 height 23
copy h1 "[PERSON_NAME]"
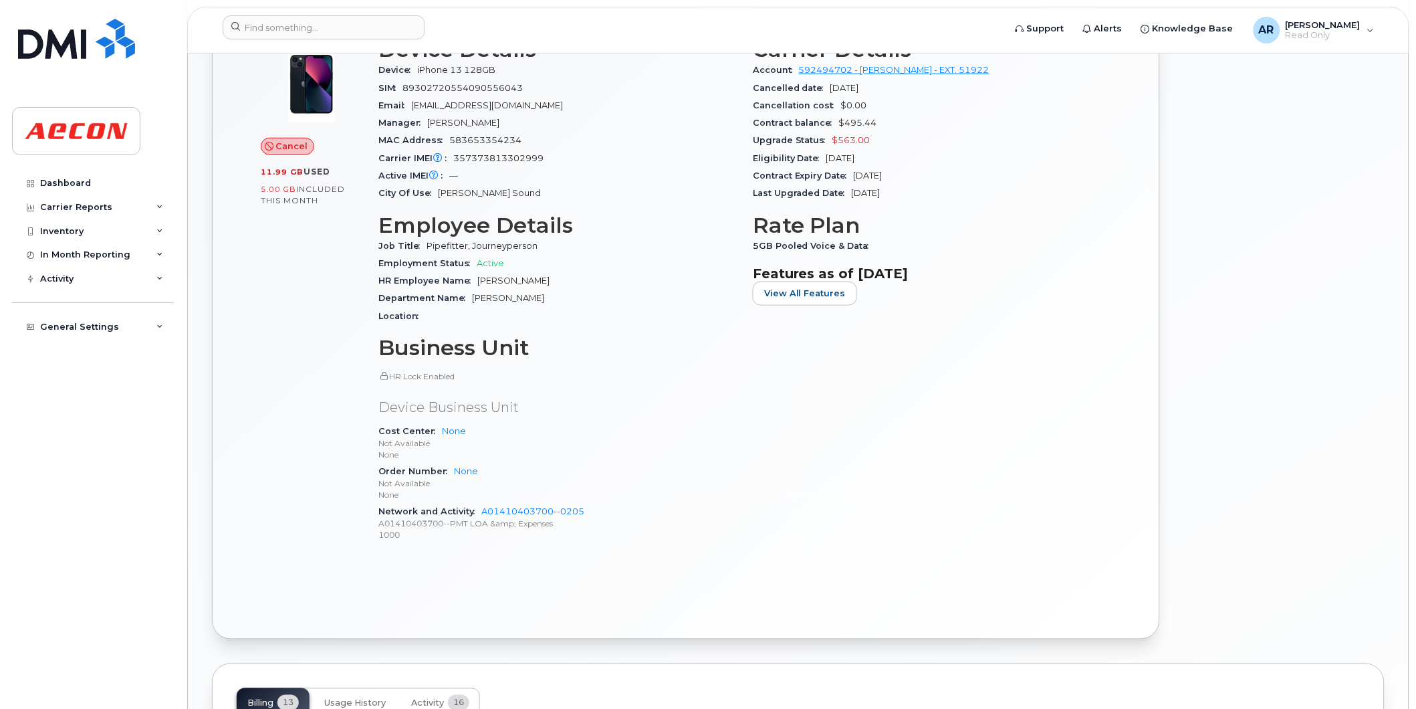
scroll to position [520, 0]
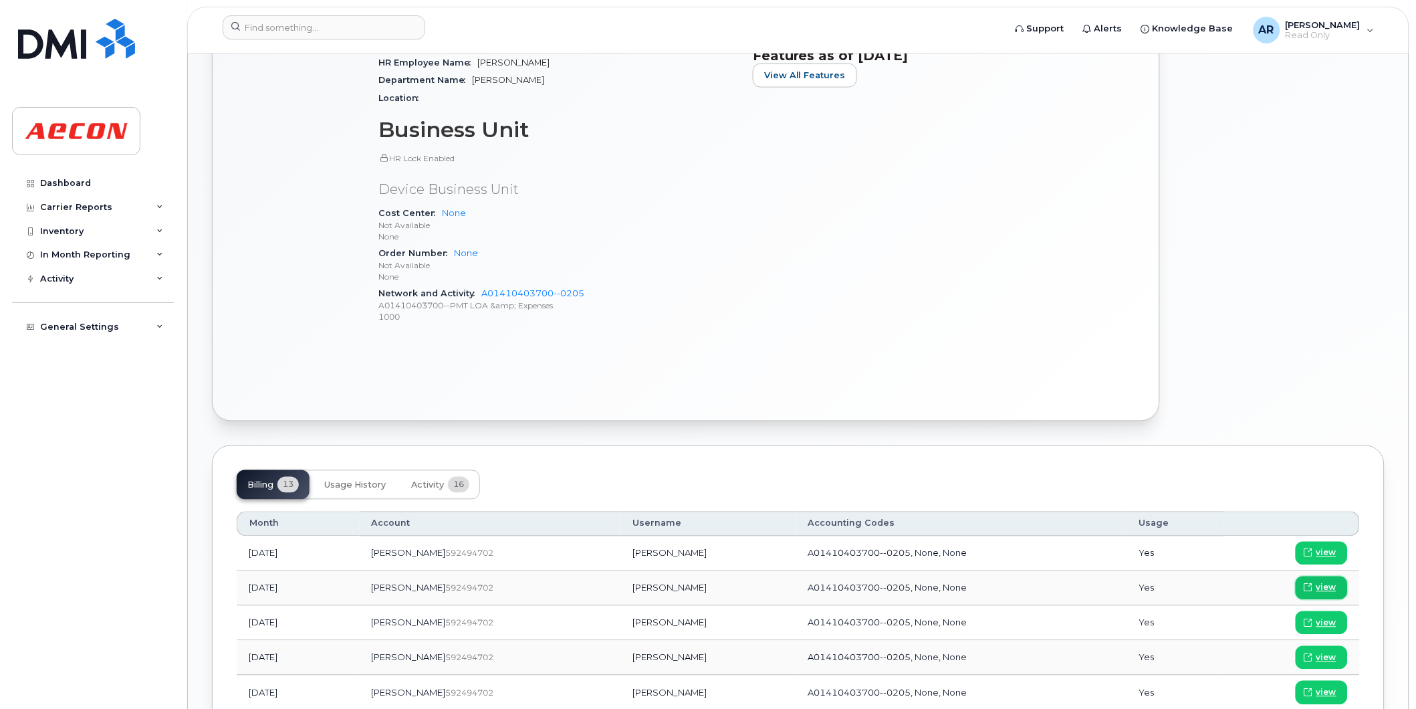
click at [1327, 589] on span "view" at bounding box center [1326, 588] width 20 height 12
